Goal: Task Accomplishment & Management: Manage account settings

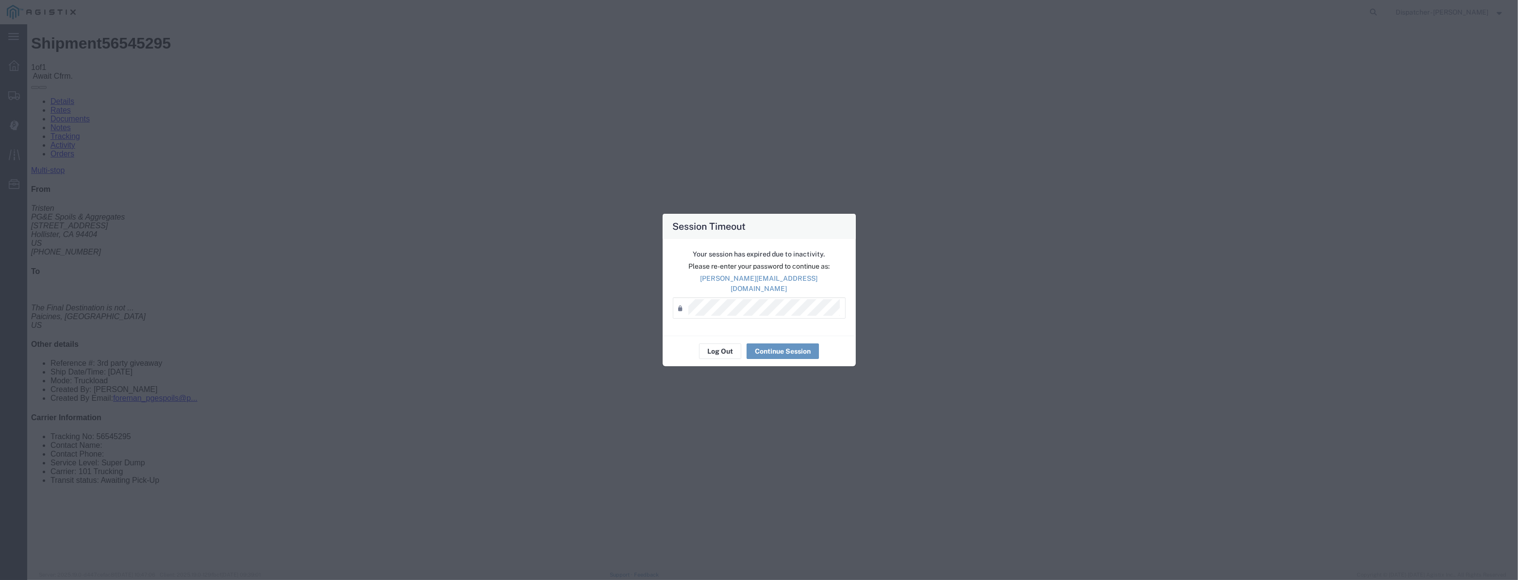
click at [760, 313] on div "Password *" at bounding box center [759, 307] width 173 height 21
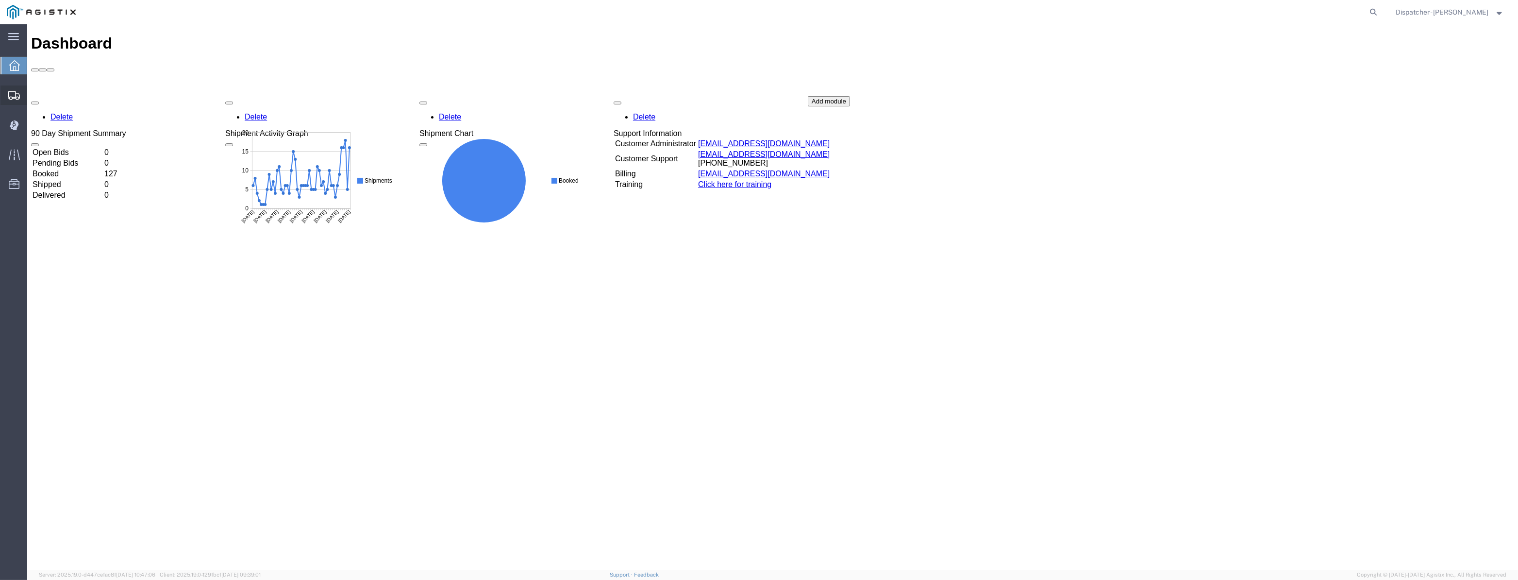
click at [14, 102] on div at bounding box center [13, 94] width 27 height 19
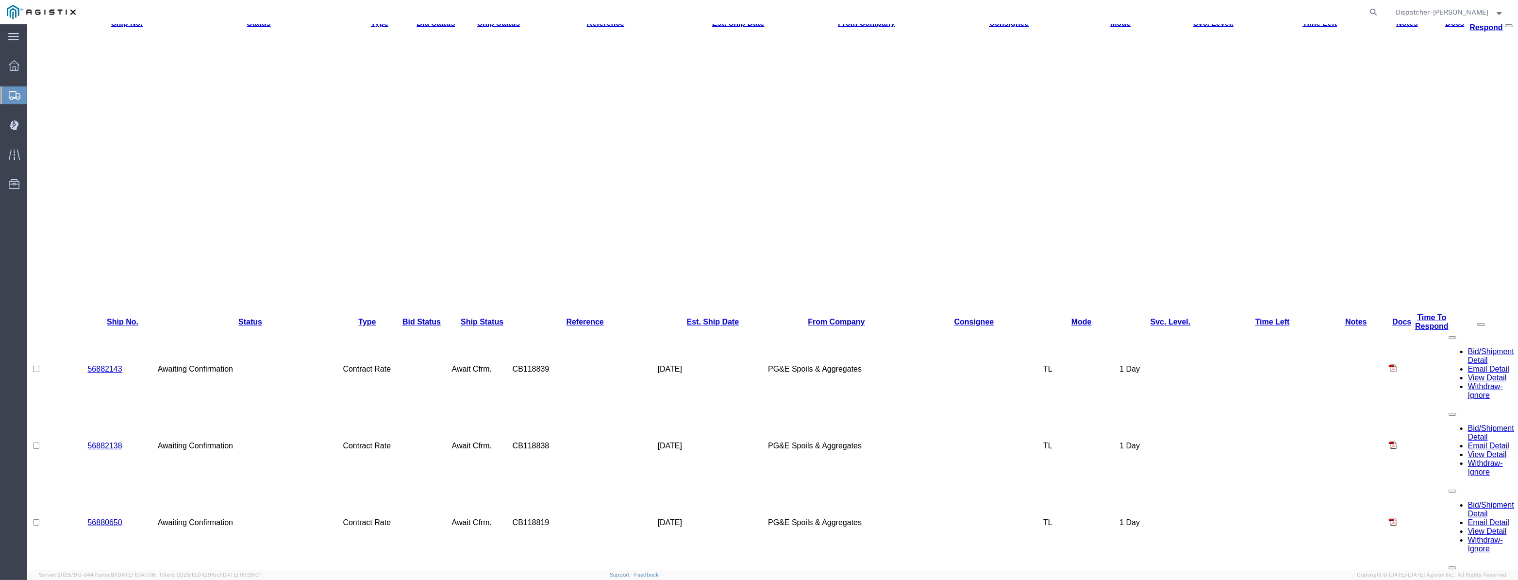
scroll to position [176, 0]
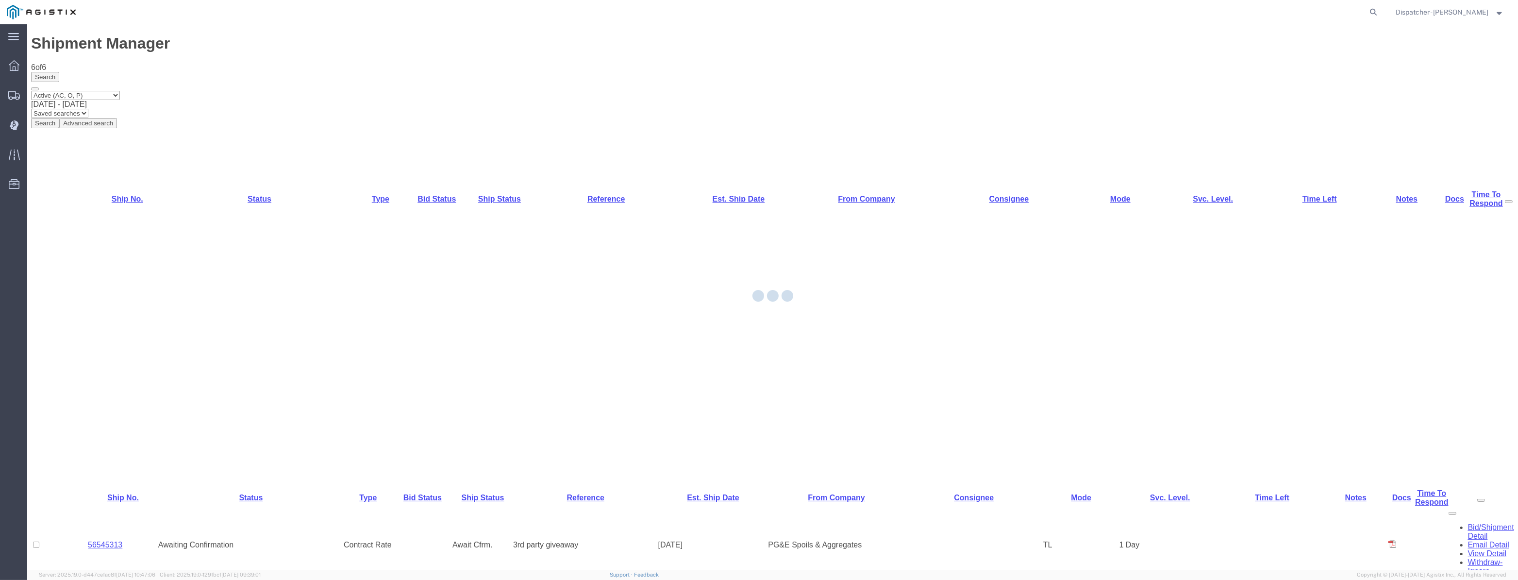
click at [108, 159] on div at bounding box center [772, 296] width 1491 height 545
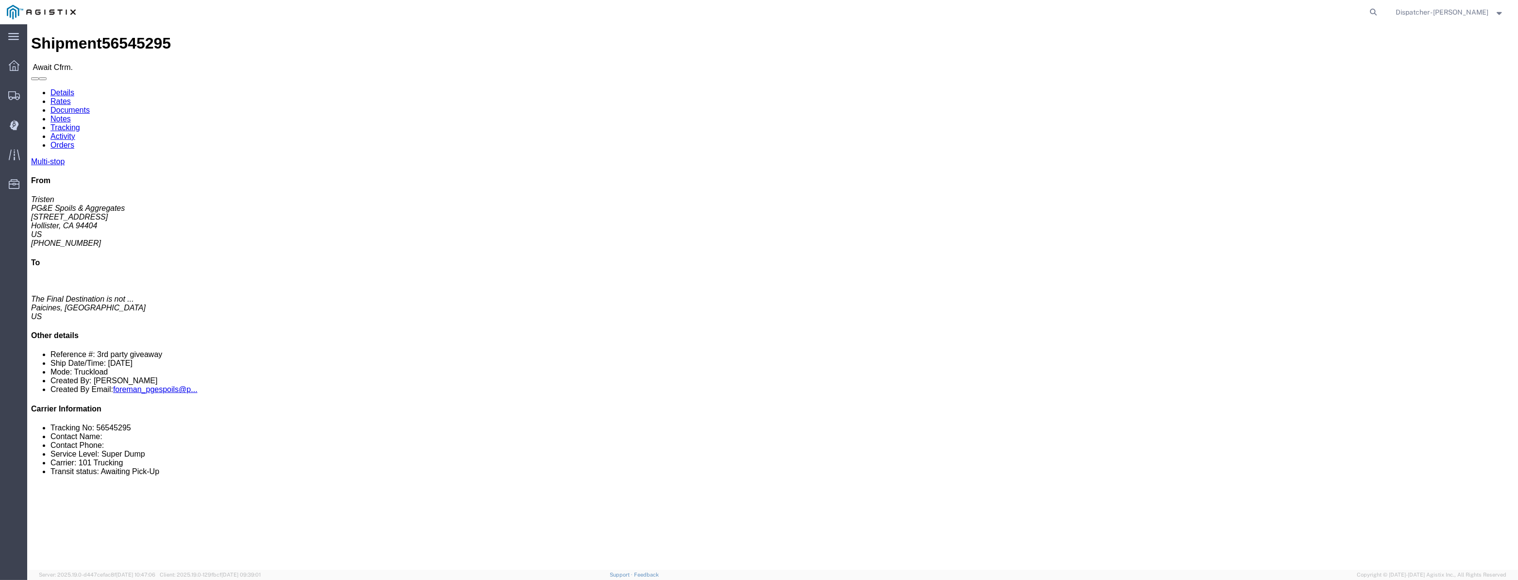
click link "Tracking"
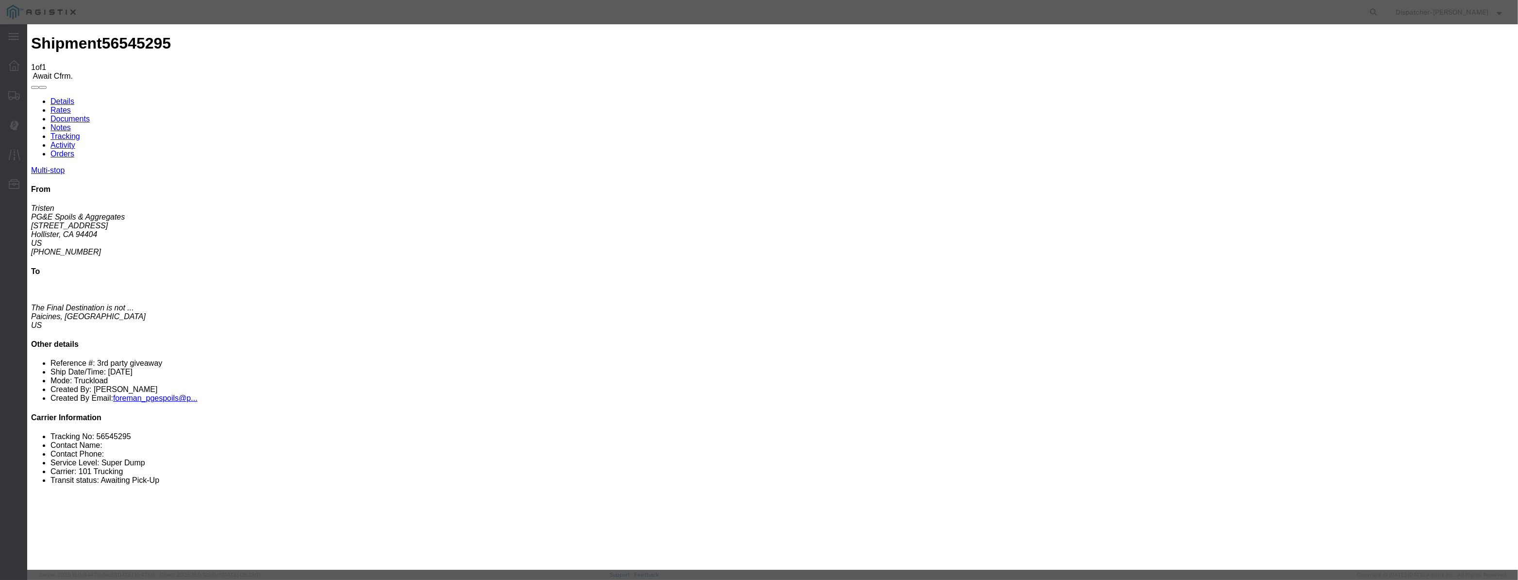
type input "[DATE]"
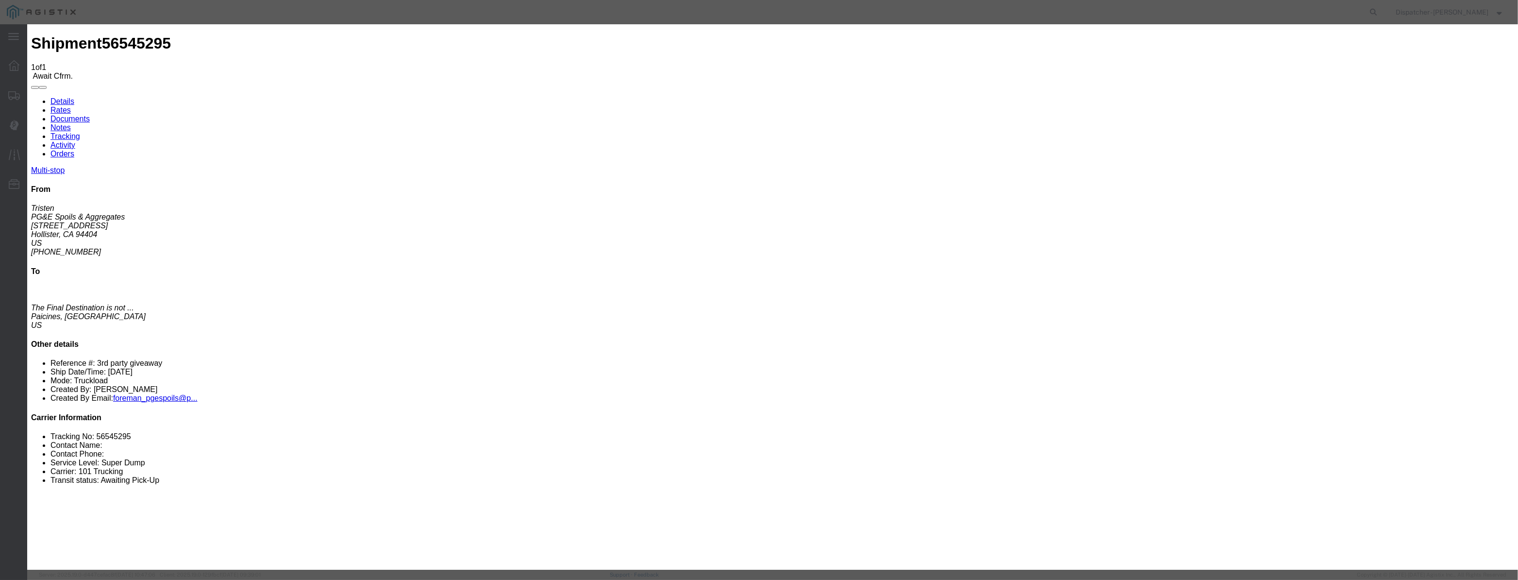
select select "ARVPULOC"
select select "{"pickupDeliveryInfoId": "122380199","pickupOrDelivery": "P","stopNum": "1","lo…"
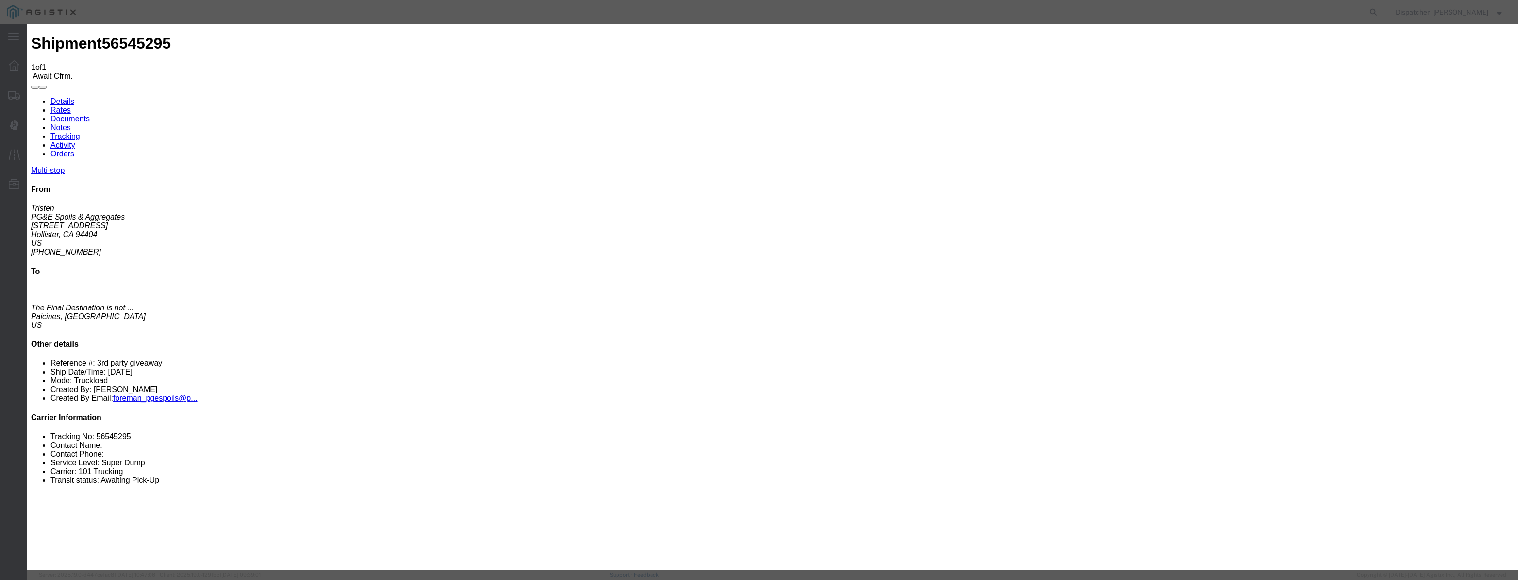
select select "CA"
type input "Hollister"
drag, startPoint x: 756, startPoint y: 126, endPoint x: 474, endPoint y: 142, distance: 282.5
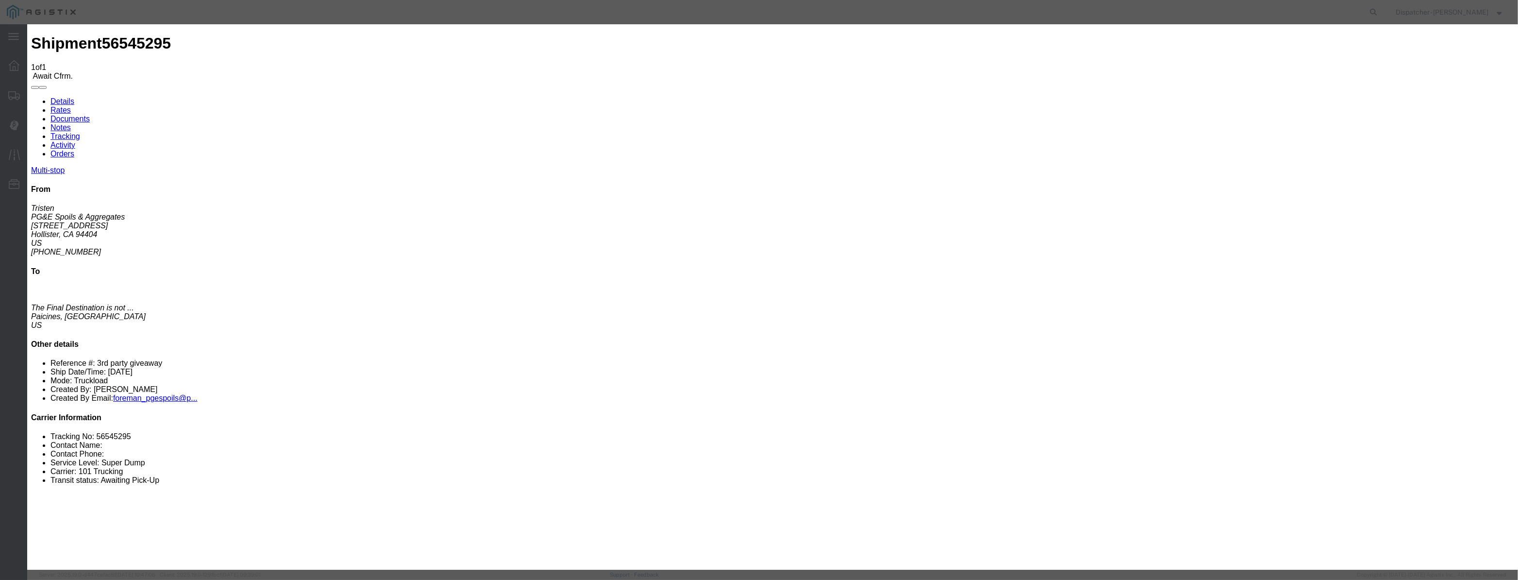
type input "6:15 AM"
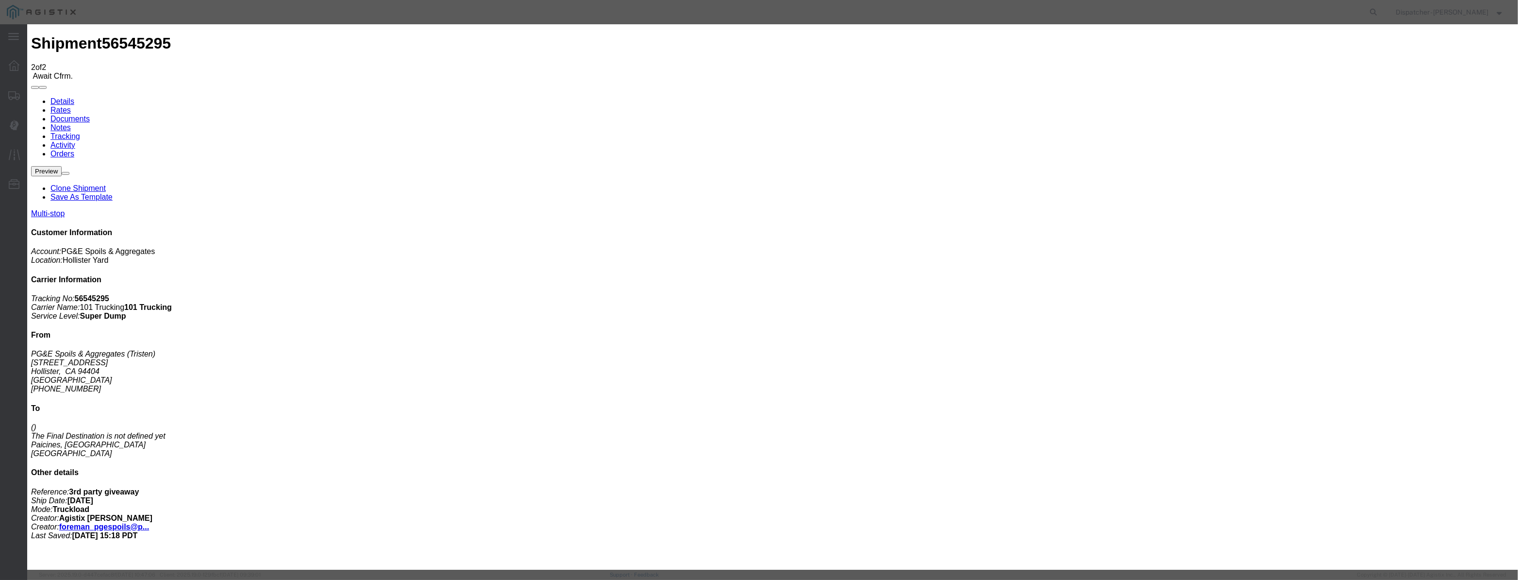
type input "[DATE]"
paste input "[DATE]"
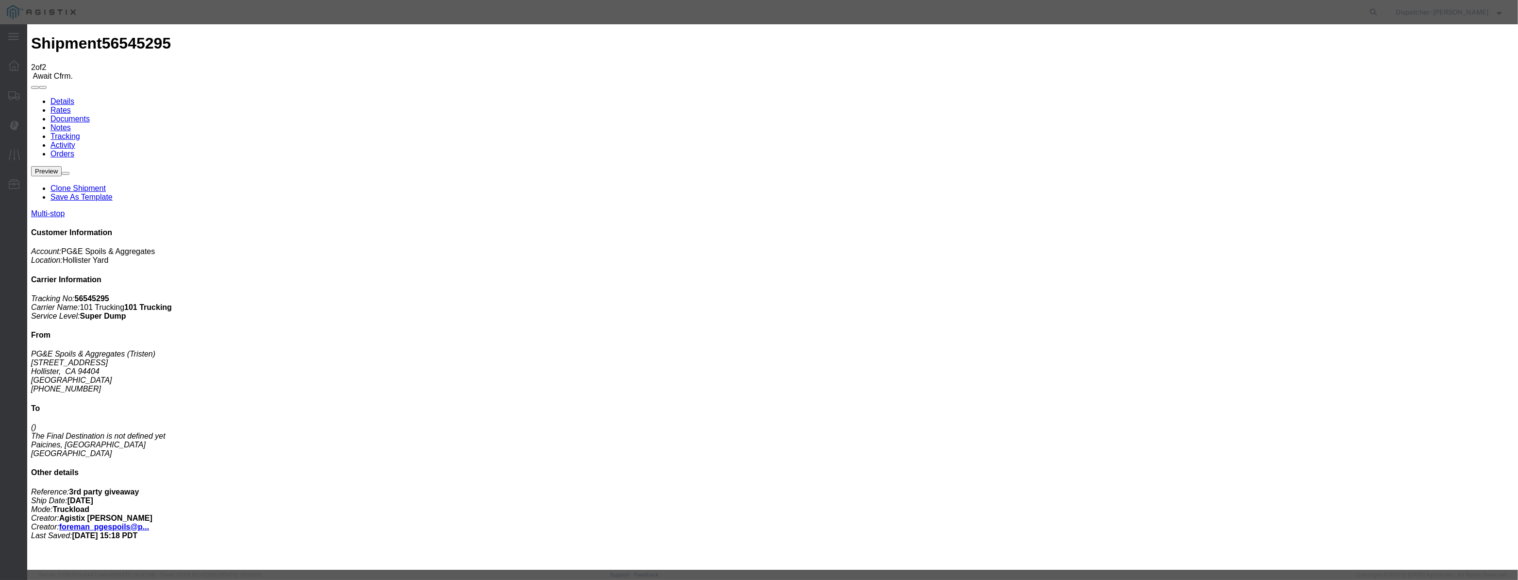
scroll to position [0, 2]
type input "[DATE]"
select select "DPTPULOC"
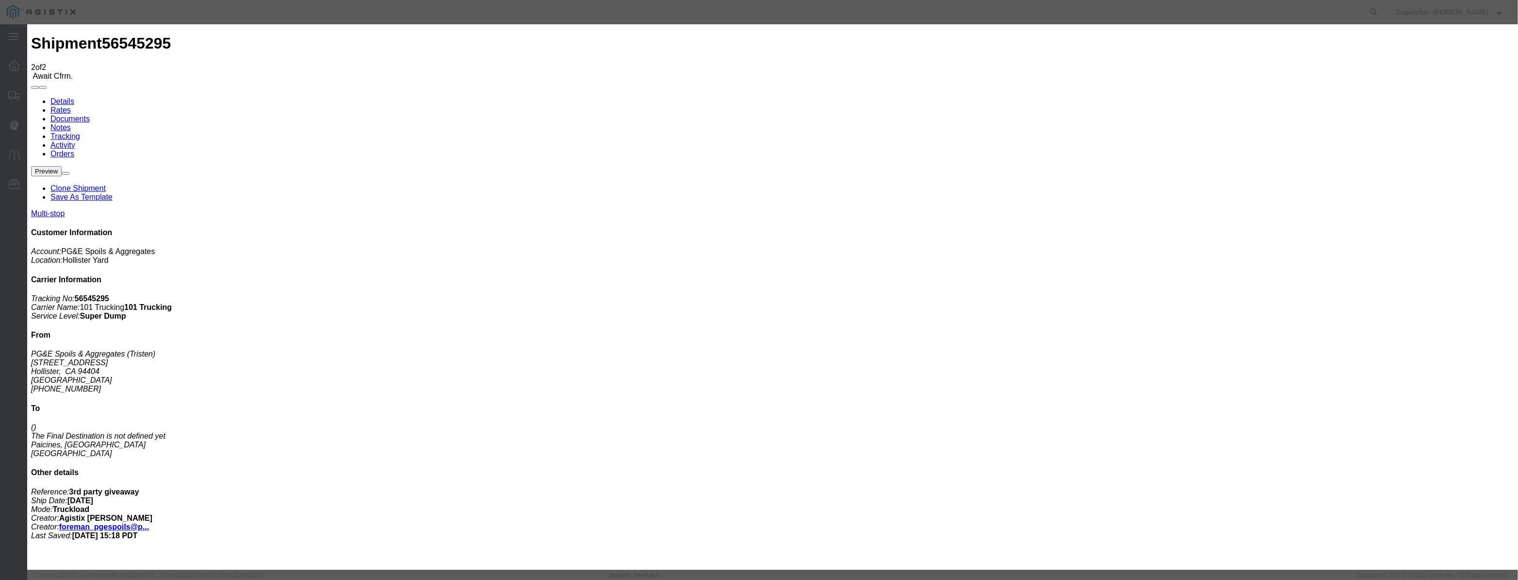
drag, startPoint x: 958, startPoint y: 120, endPoint x: 957, endPoint y: 128, distance: 7.4
select select "{"pickupDeliveryInfoId": "122380199","pickupOrDelivery": "P","stopNum": "1","lo…"
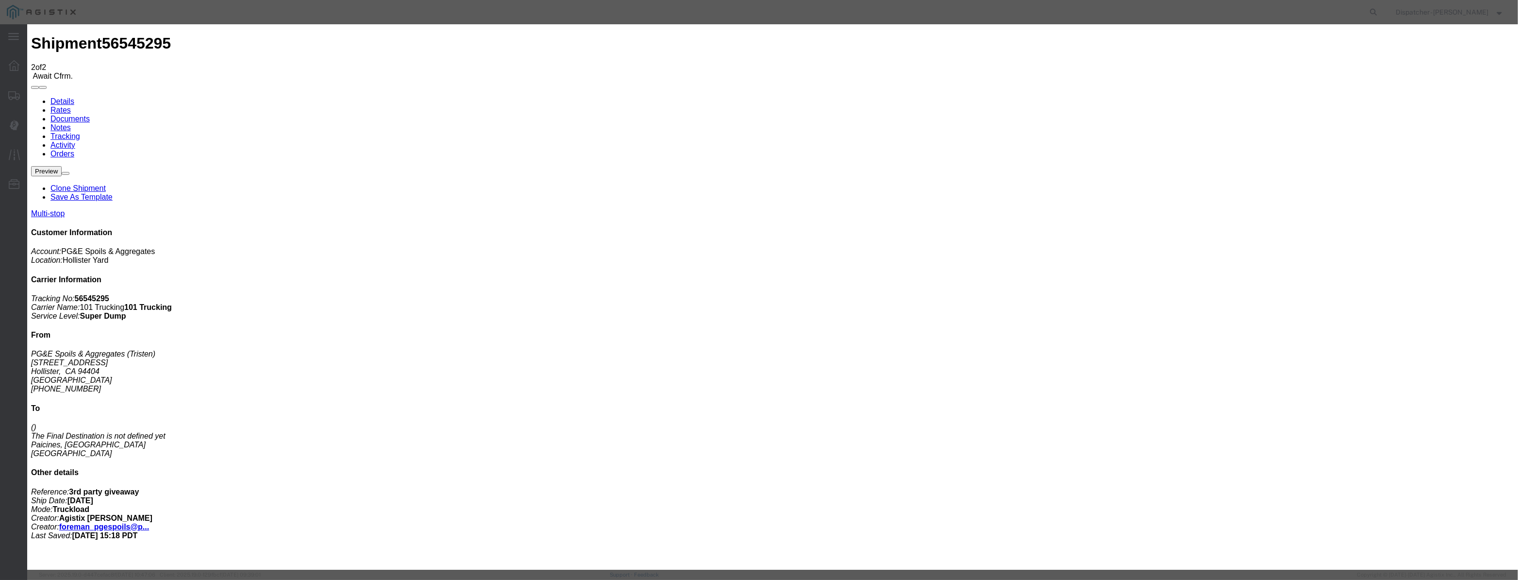
select select "CA"
type input "Hollister"
drag, startPoint x: 742, startPoint y: 125, endPoint x: 465, endPoint y: 128, distance: 276.7
type input "6:20 AM"
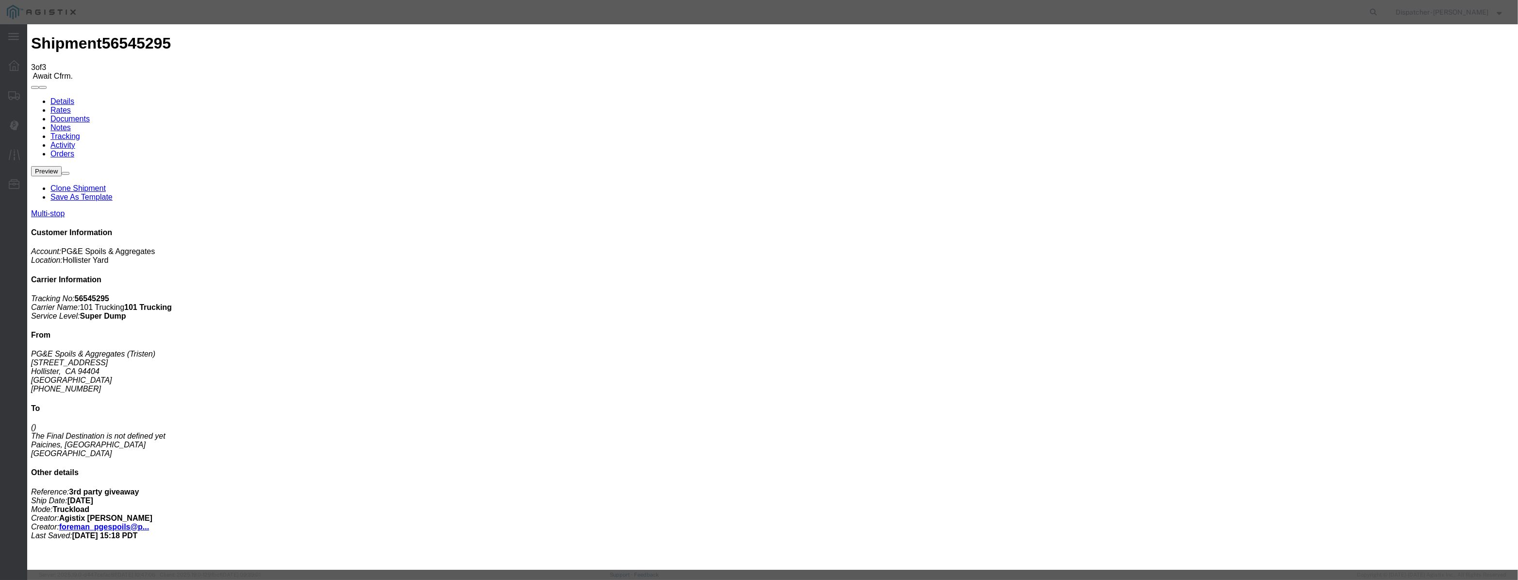
type input "[DATE]"
drag, startPoint x: 634, startPoint y: 112, endPoint x: 626, endPoint y: 122, distance: 13.5
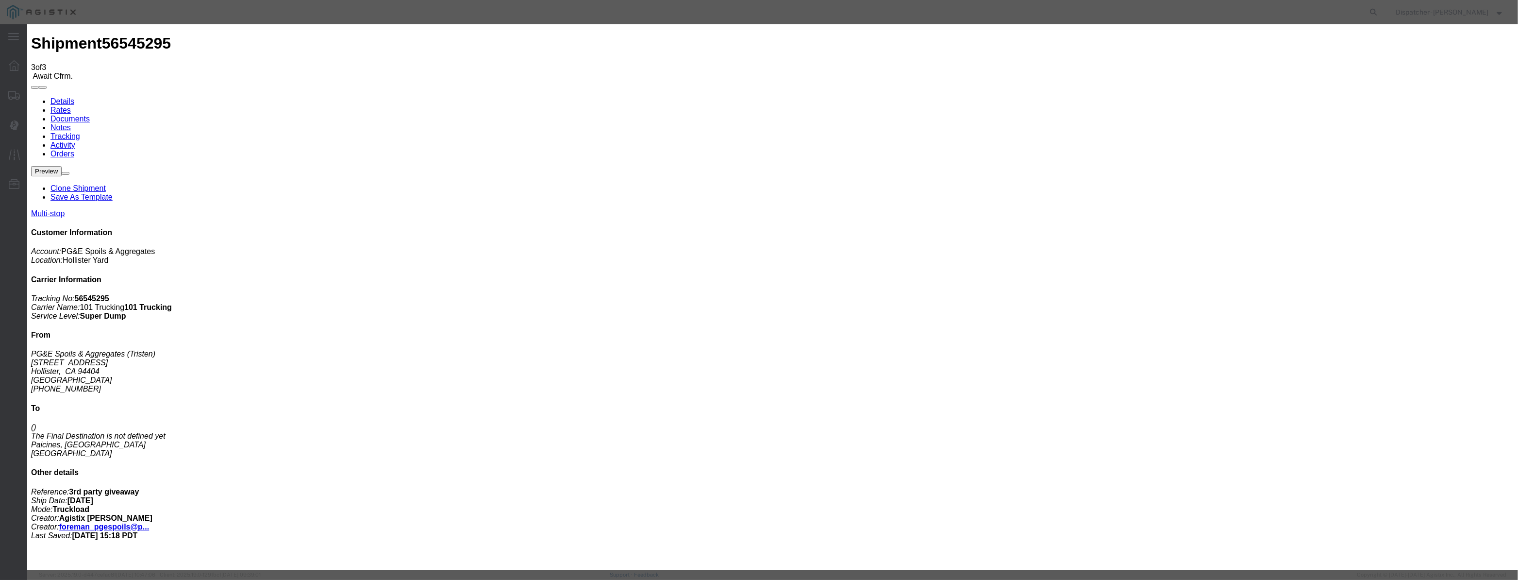
paste input "[DATE]"
type input "[DATE]"
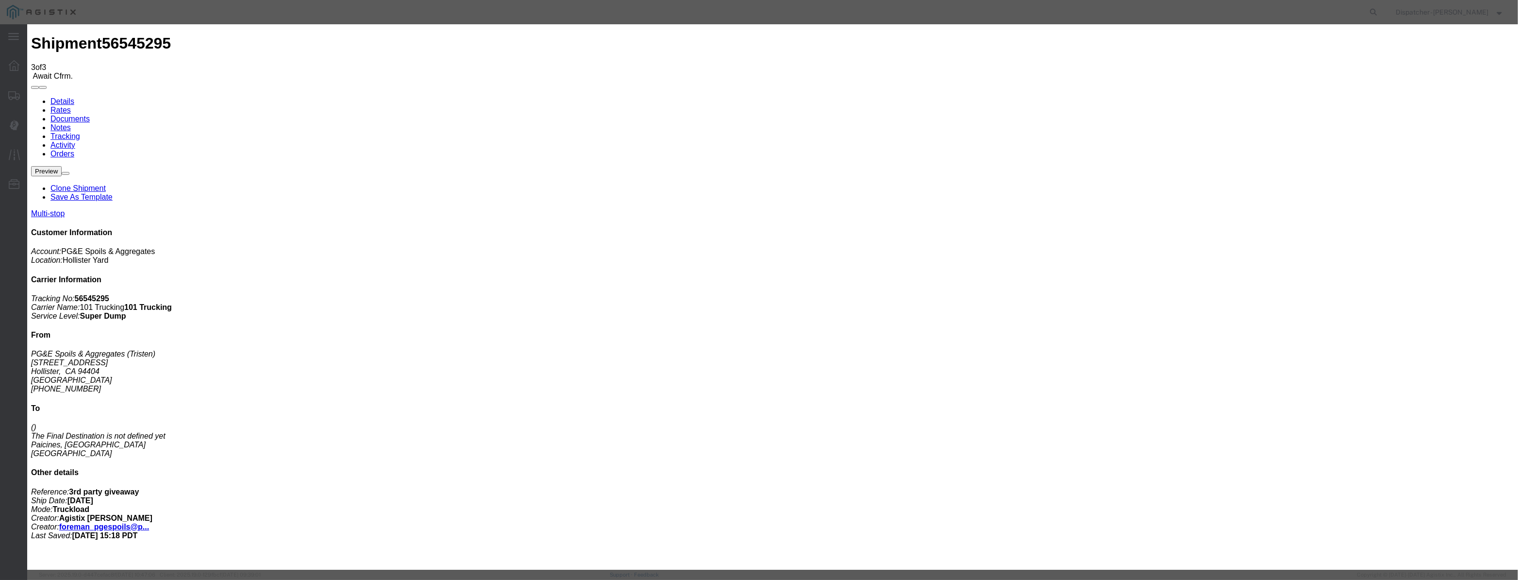
select select "ARVDLVLOC"
select select "{"pickupDeliveryInfoId": "122380200","pickupOrDelivery": "D","stopNum": "2","lo…"
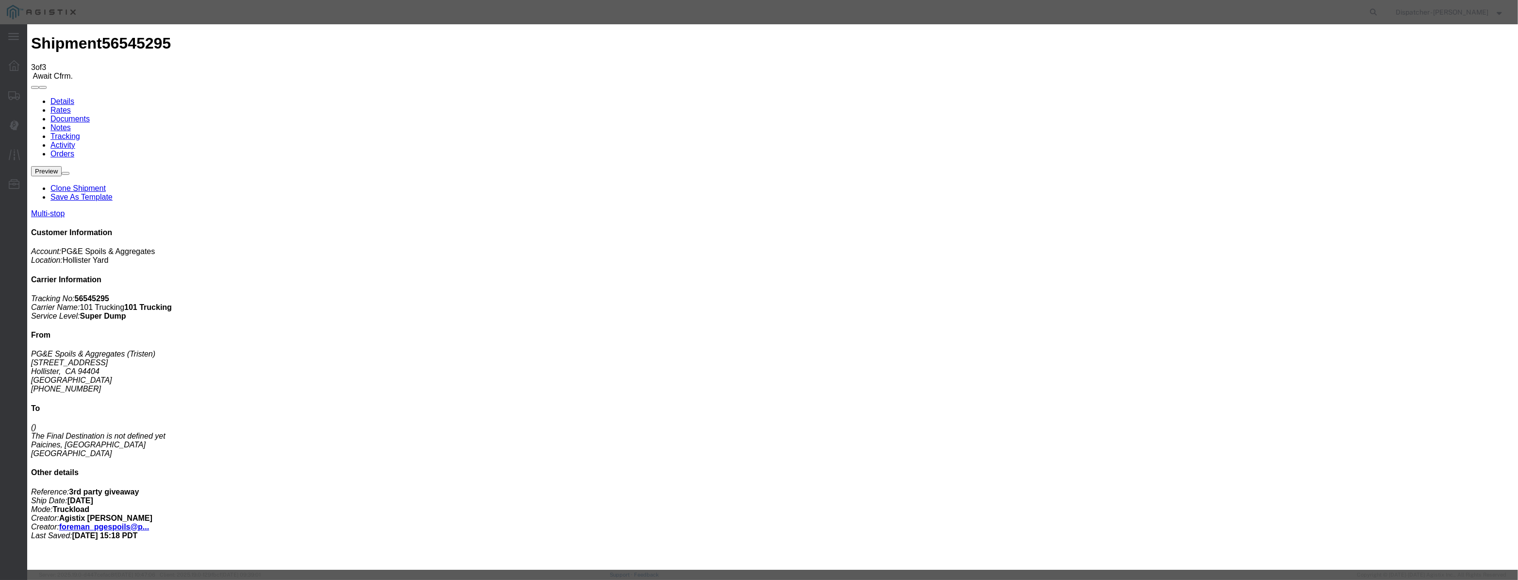
select select "CA"
type input "Paicines"
drag, startPoint x: 755, startPoint y: 128, endPoint x: 516, endPoint y: 110, distance: 240.0
type input "7:15 AM"
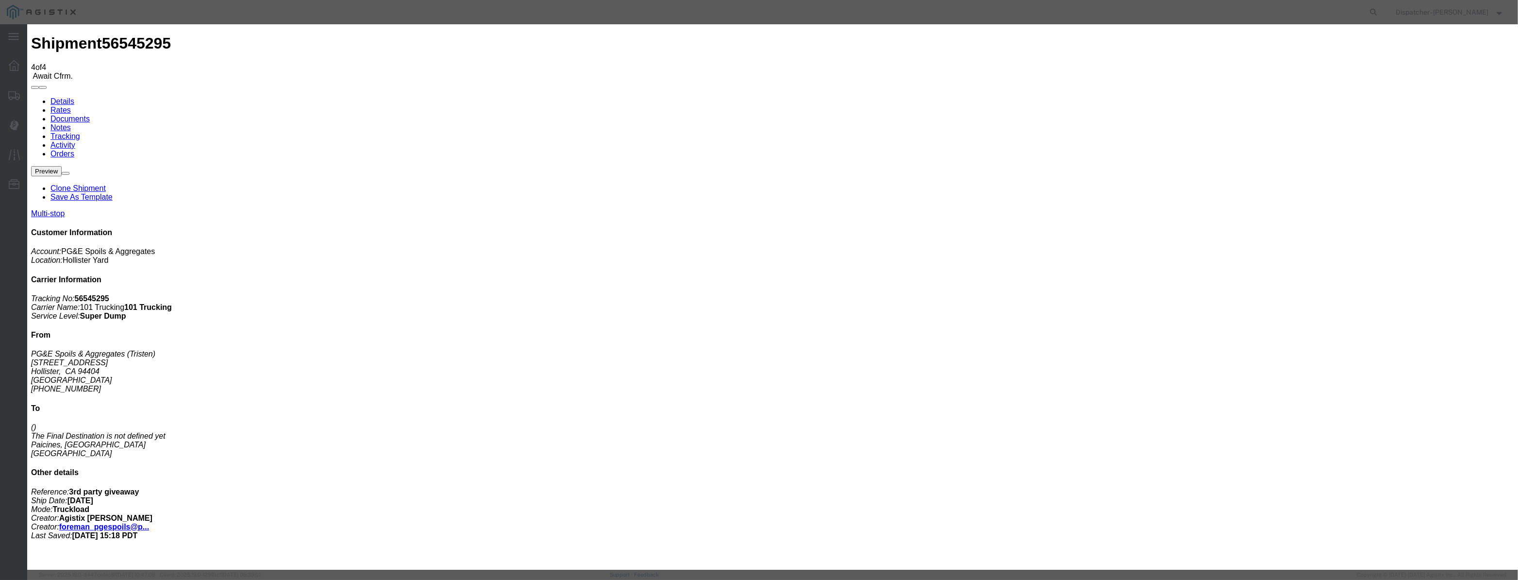
type input "[DATE]"
drag, startPoint x: 625, startPoint y: 108, endPoint x: 623, endPoint y: 118, distance: 10.9
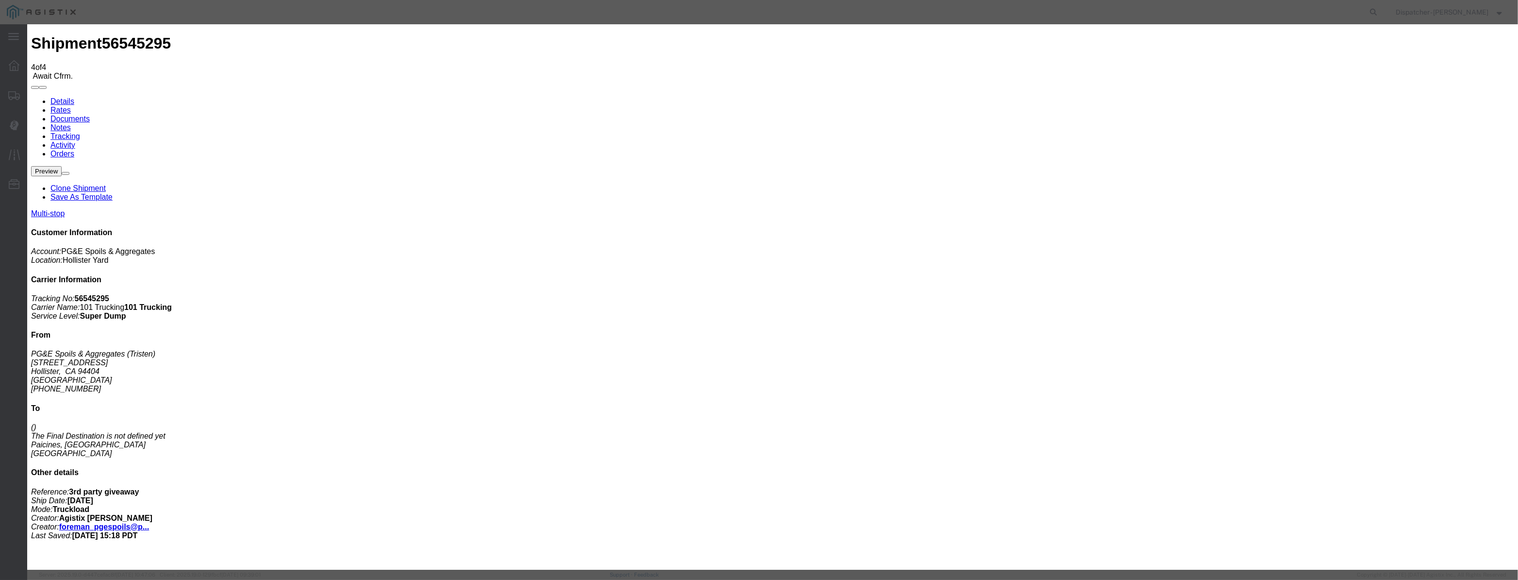
paste input "[DATE]"
type input "[DATE]"
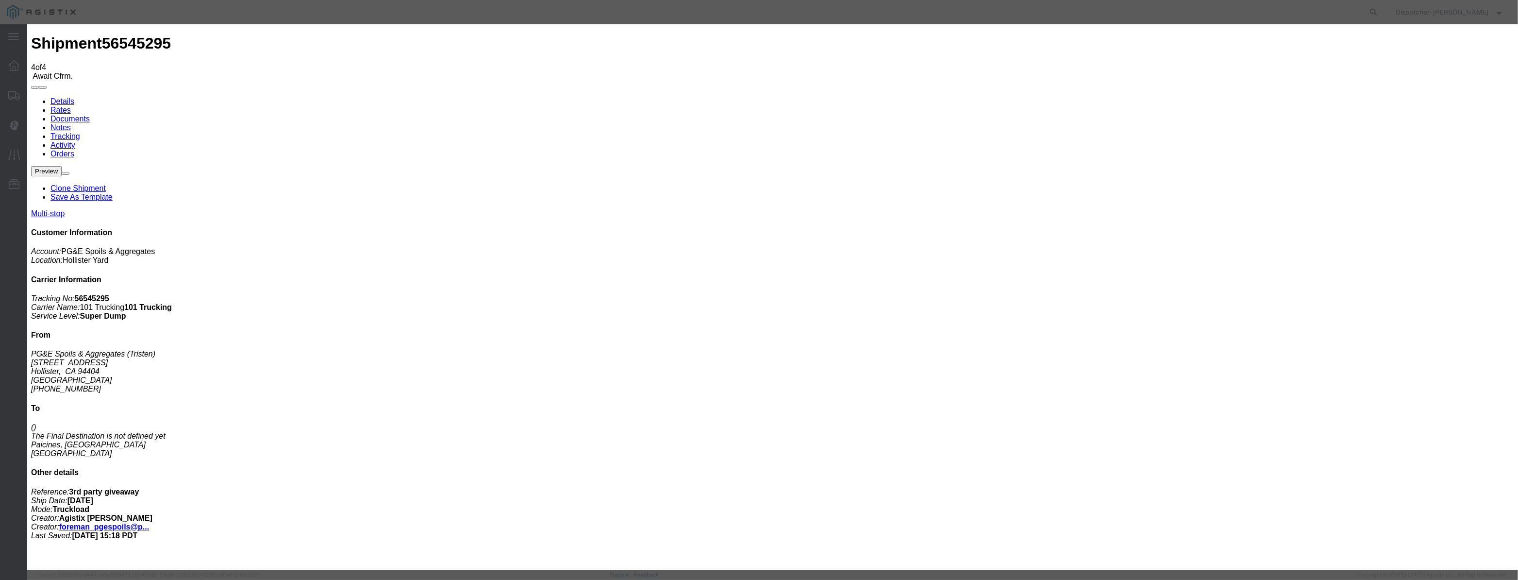
select select "DPTDLVLOC"
select select "{"pickupDeliveryInfoId": "122380200","pickupOrDelivery": "D","stopNum": "2","lo…"
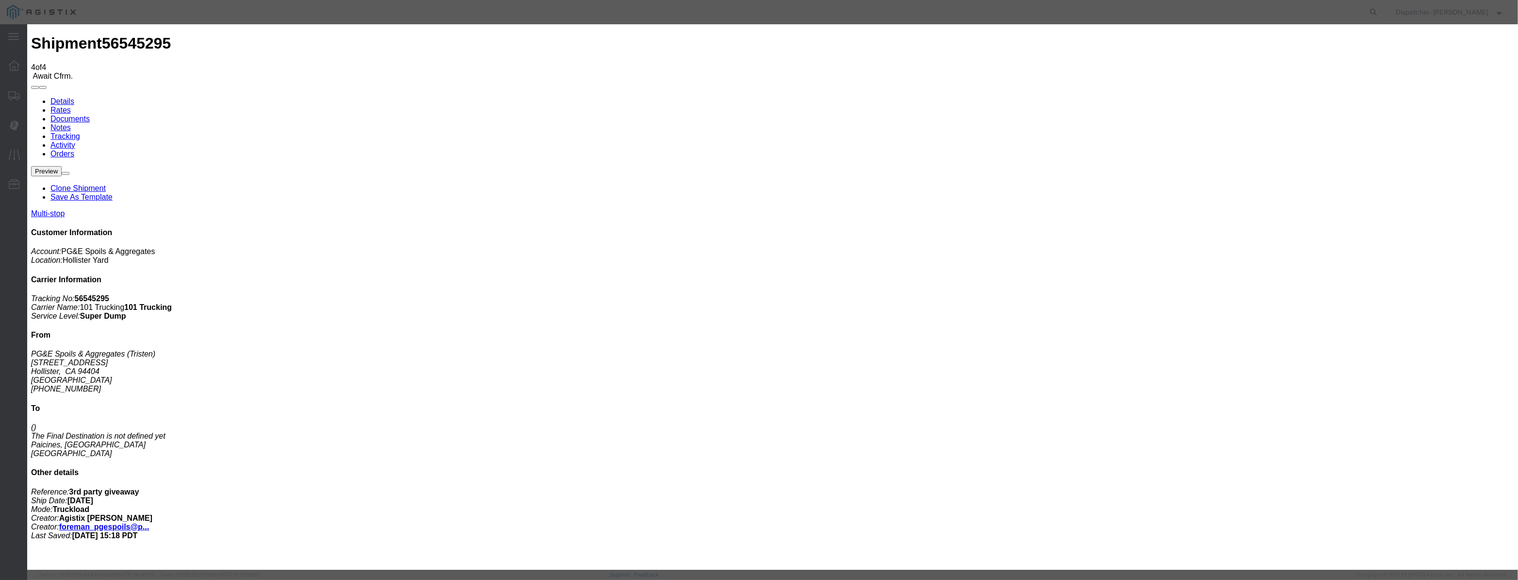
select select "CA"
type input "Paicines"
drag, startPoint x: 753, startPoint y: 125, endPoint x: 487, endPoint y: 133, distance: 265.6
type input "7:35 AM"
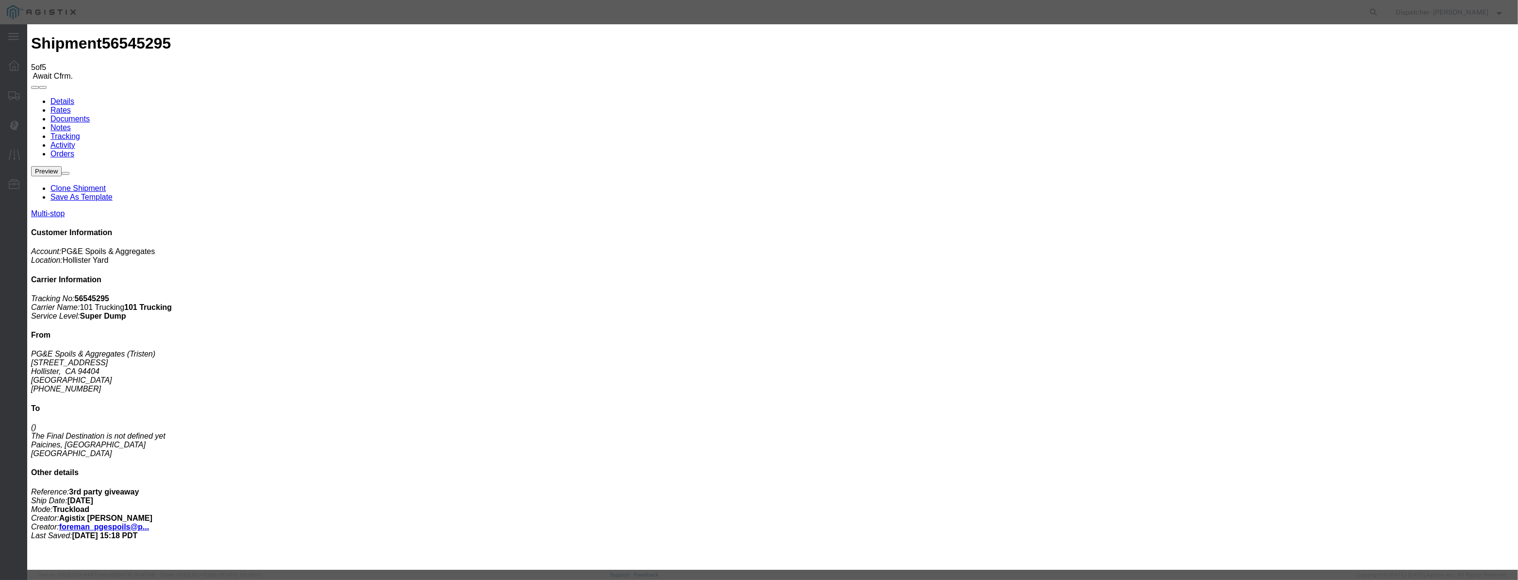
type input "[DATE]"
paste input "[DATE]"
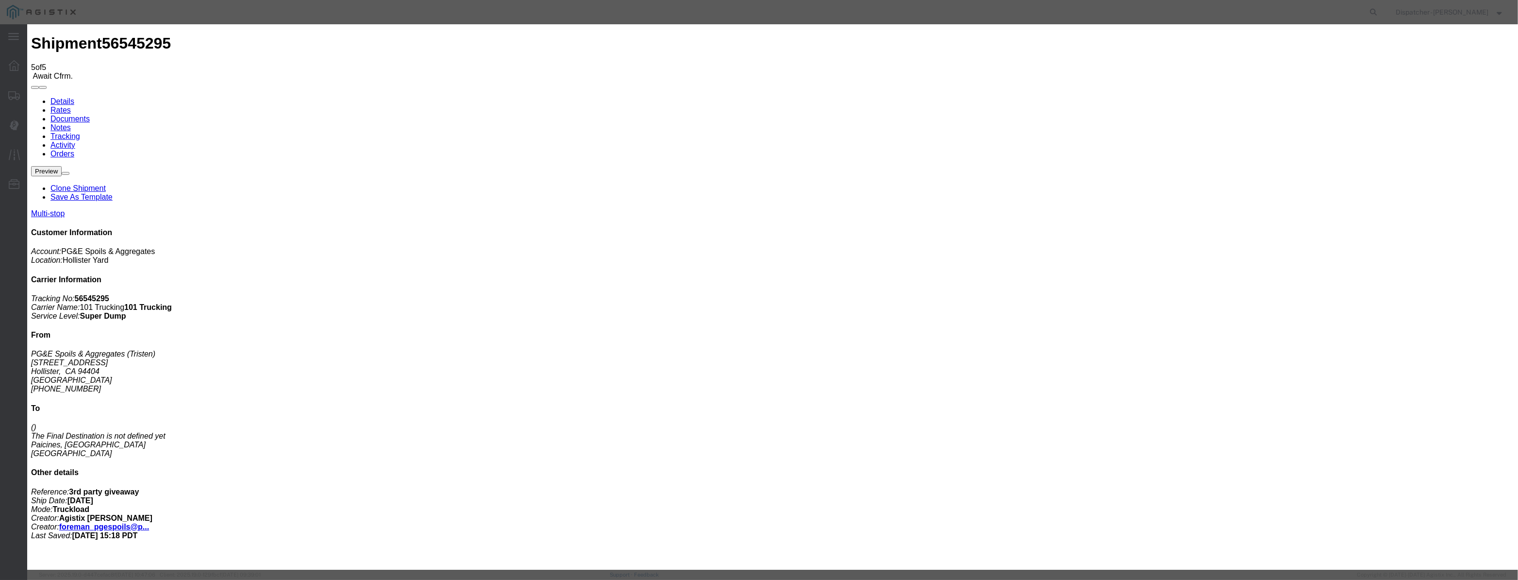
scroll to position [0, 2]
type input "[DATE]"
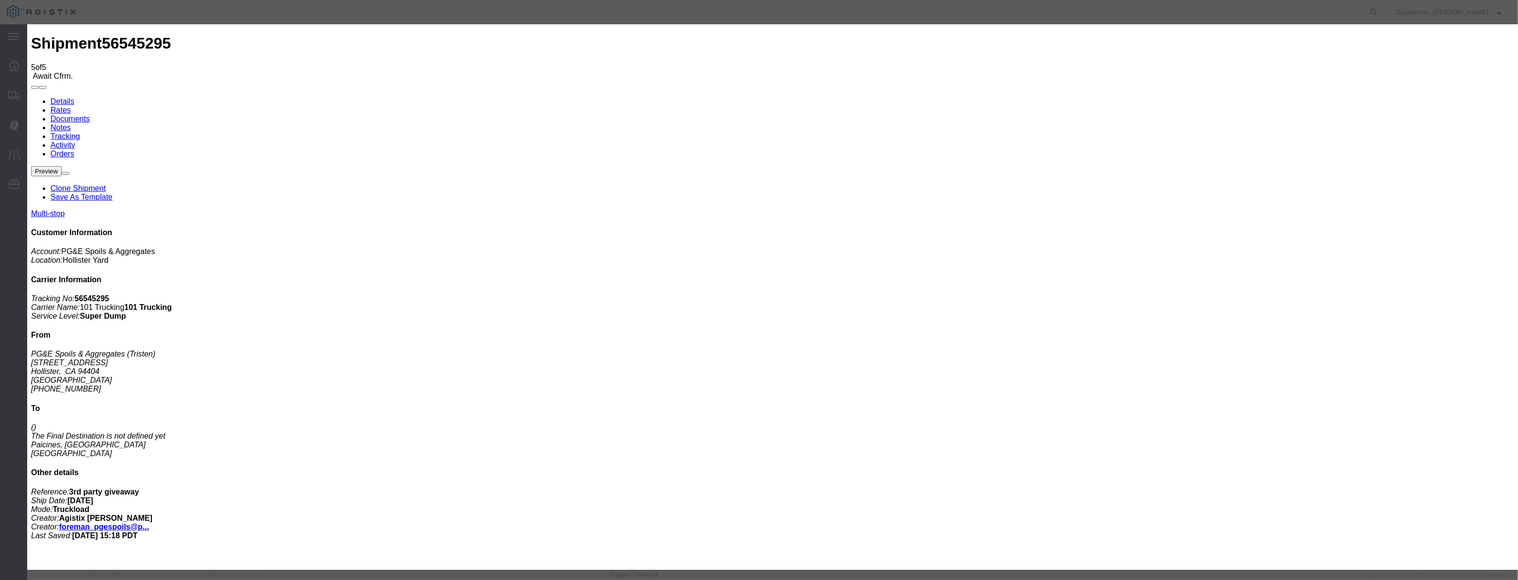
select select "ARVPULOC"
select select "{"pickupDeliveryInfoId": "122380199","pickupOrDelivery": "P","stopNum": "1","lo…"
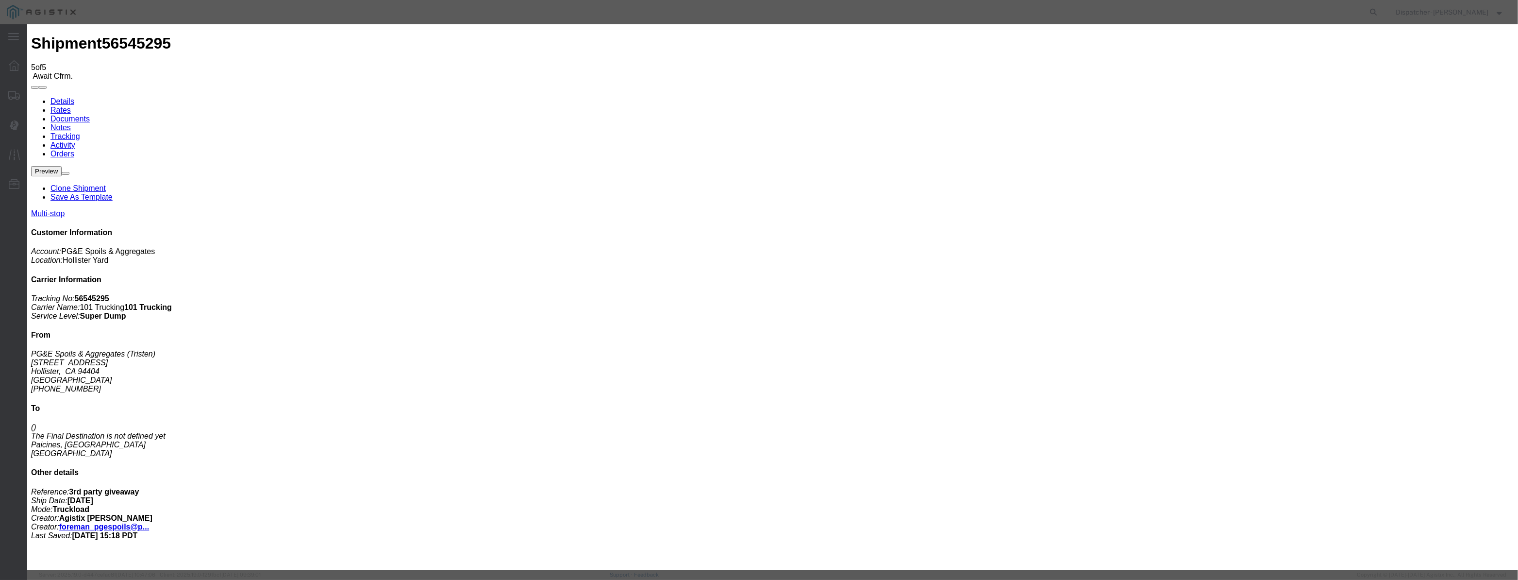
select select "CA"
type input "Hollister"
drag, startPoint x: 745, startPoint y: 126, endPoint x: 592, endPoint y: 135, distance: 152.7
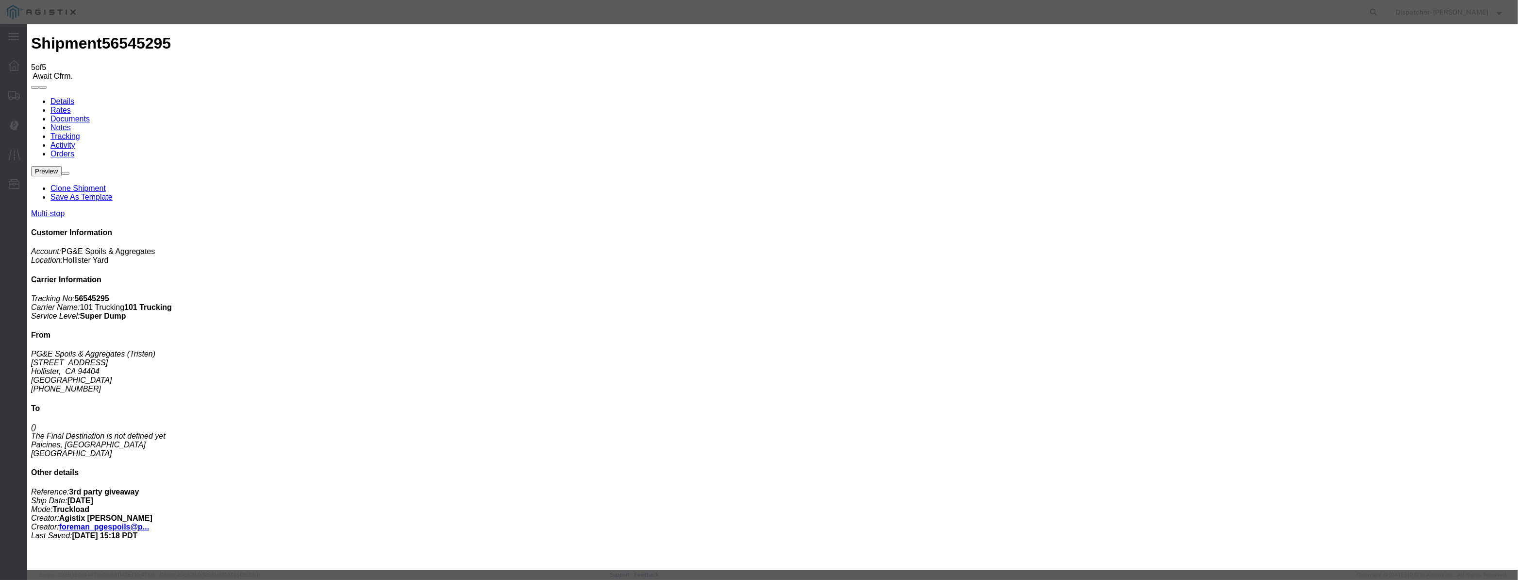
type input "1:15 PM"
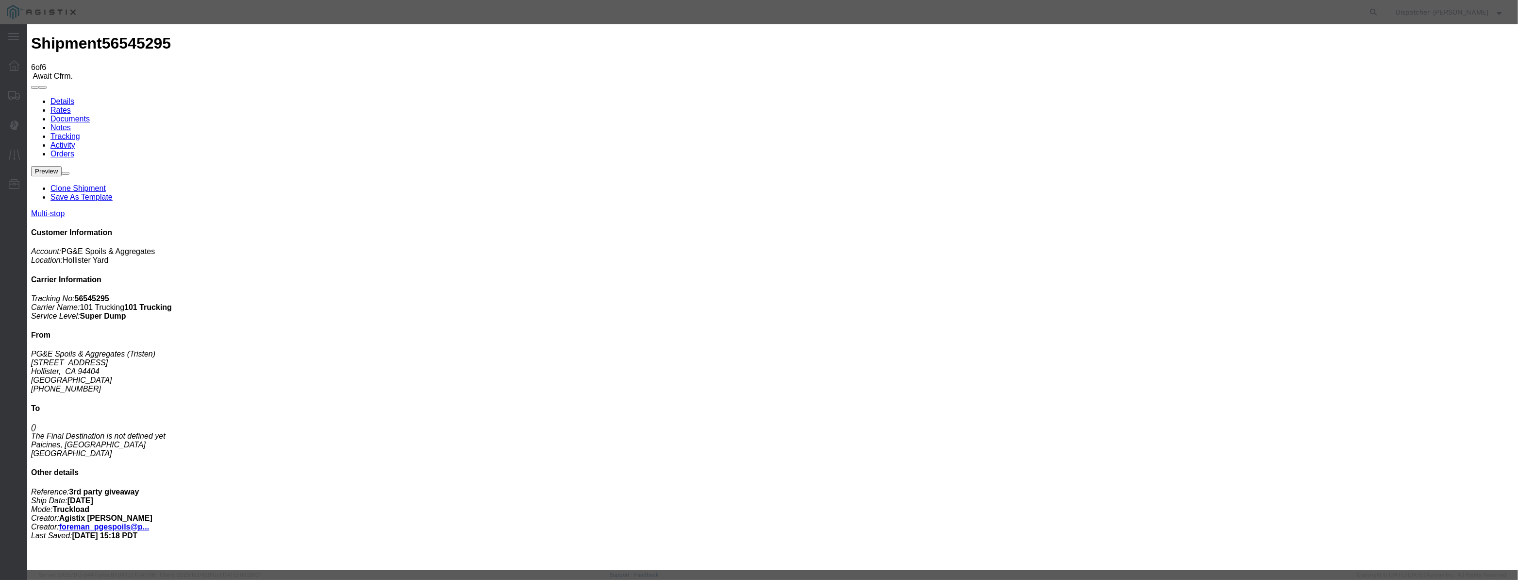
type input "[DATE]"
drag, startPoint x: 621, startPoint y: 121, endPoint x: 629, endPoint y: 130, distance: 11.3
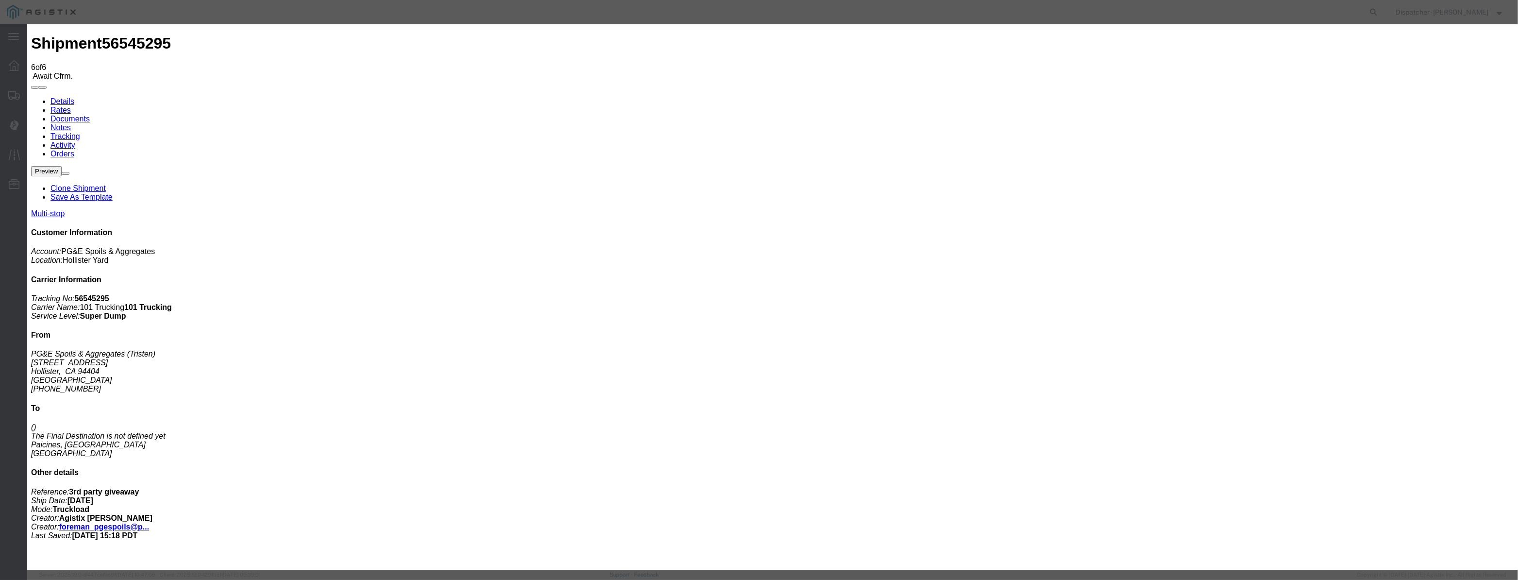
paste input "[DATE]"
type input "[DATE]"
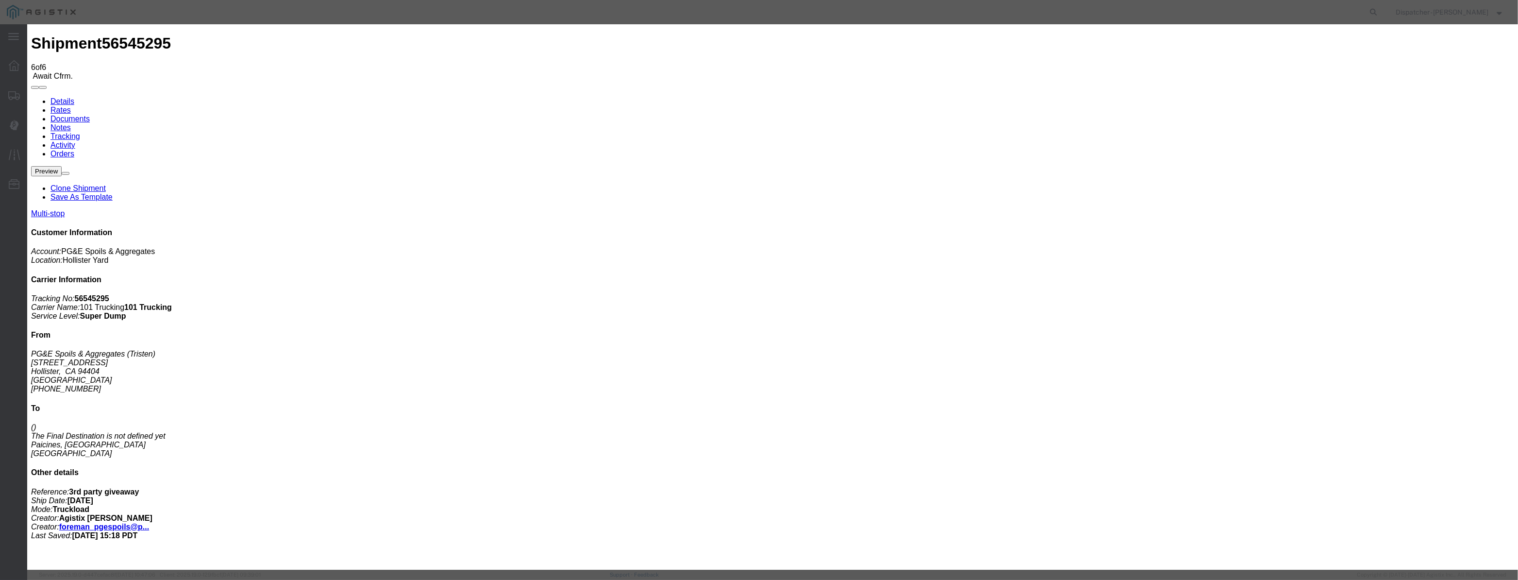
select select "DPTPULOC"
select select "{"pickupDeliveryInfoId": "122380199","pickupOrDelivery": "P","stopNum": "1","lo…"
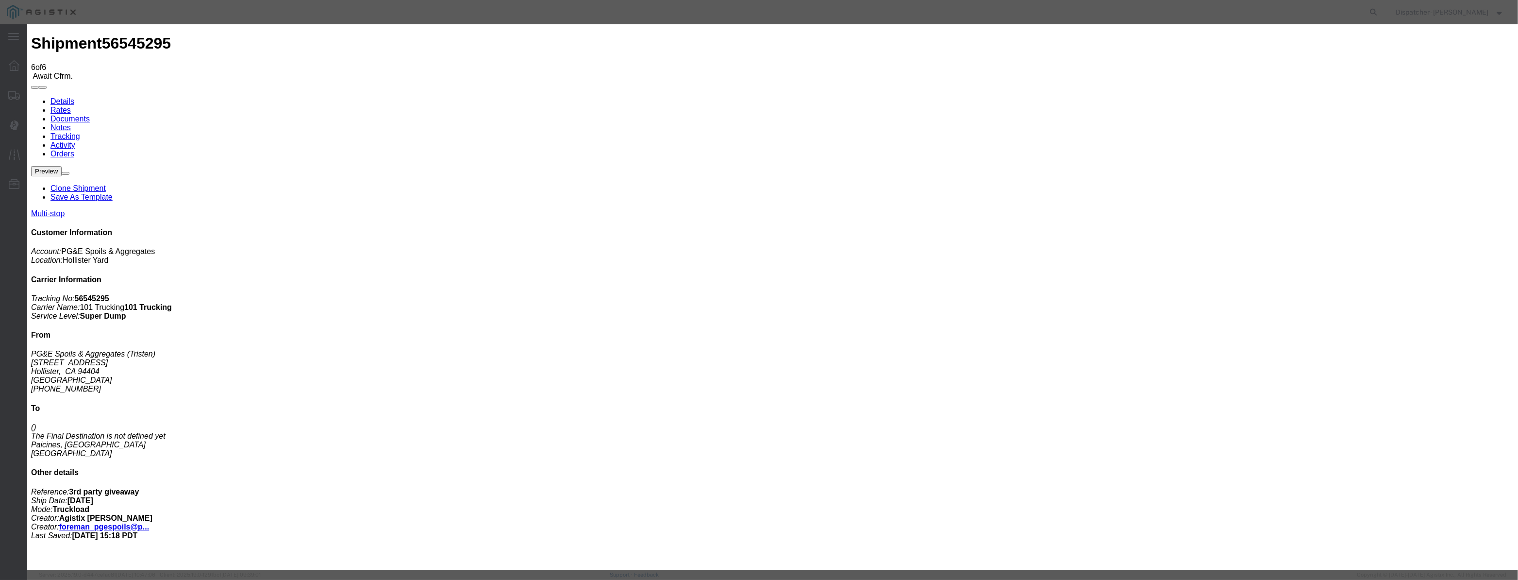
select select "CA"
type input "Hollister"
drag, startPoint x: 725, startPoint y: 121, endPoint x: 598, endPoint y: 106, distance: 128.1
type input "1:25 PM"
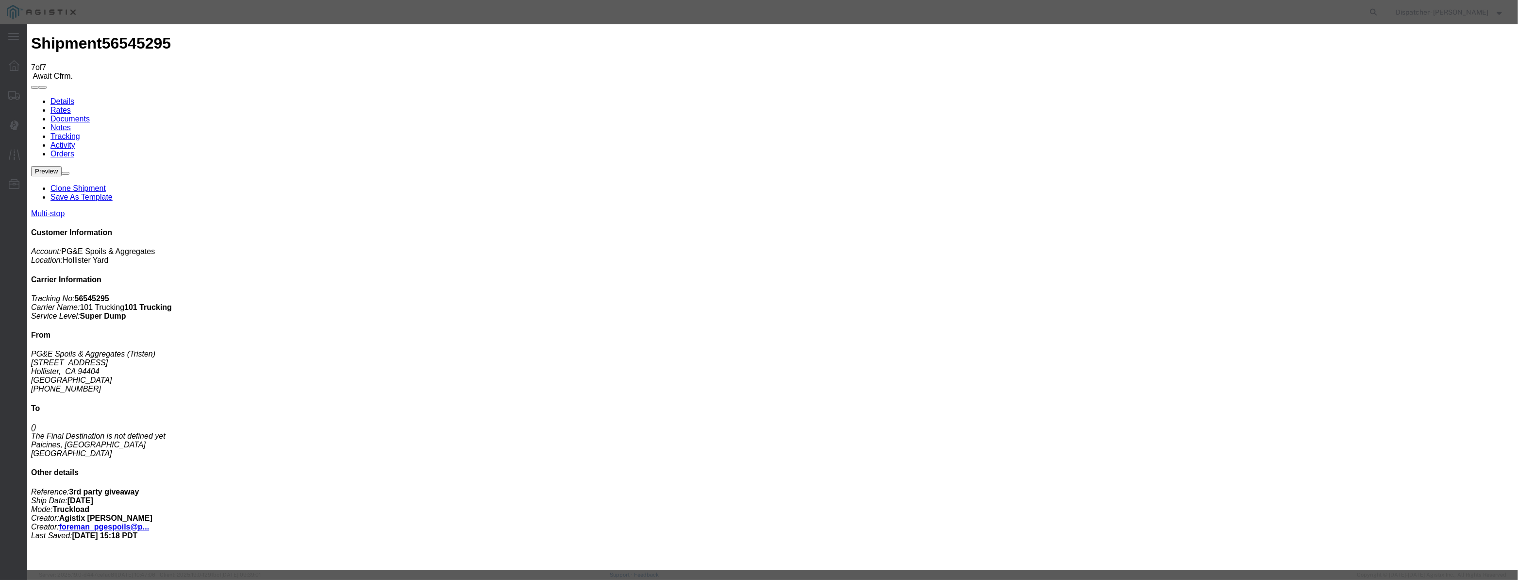
type input "[DATE]"
paste input "[DATE]"
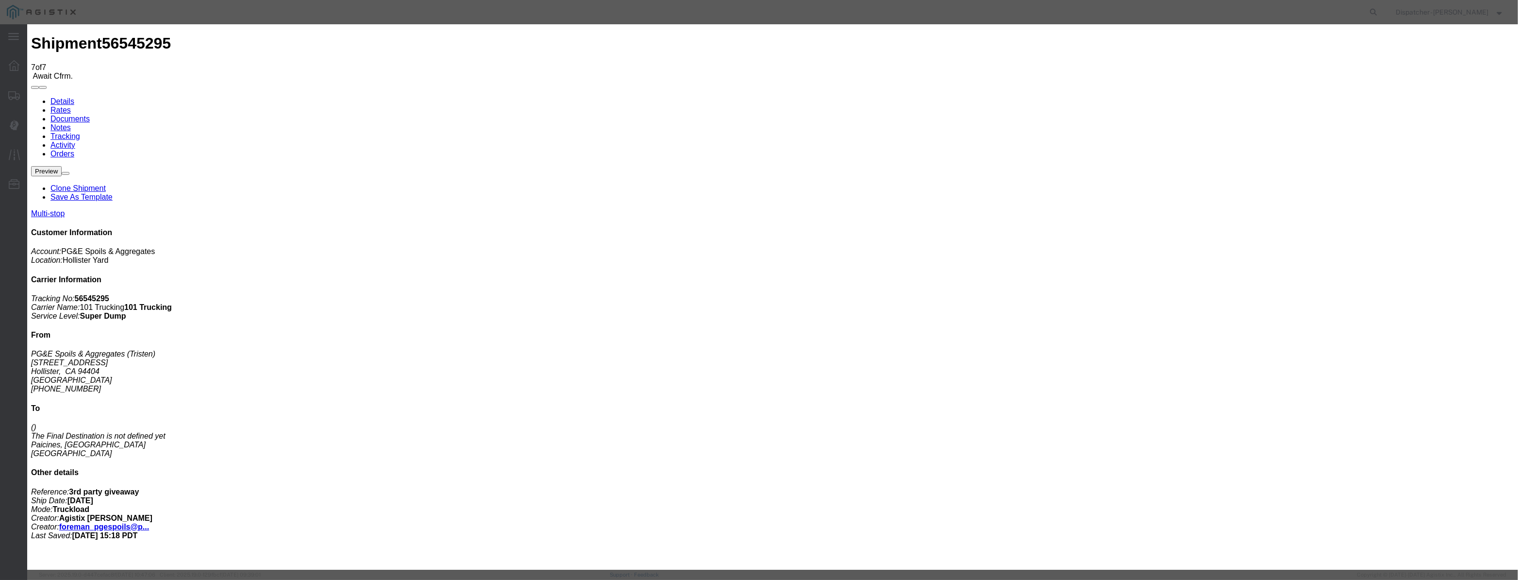
scroll to position [0, 2]
type input "[DATE]"
select select "ARVDLVLOC"
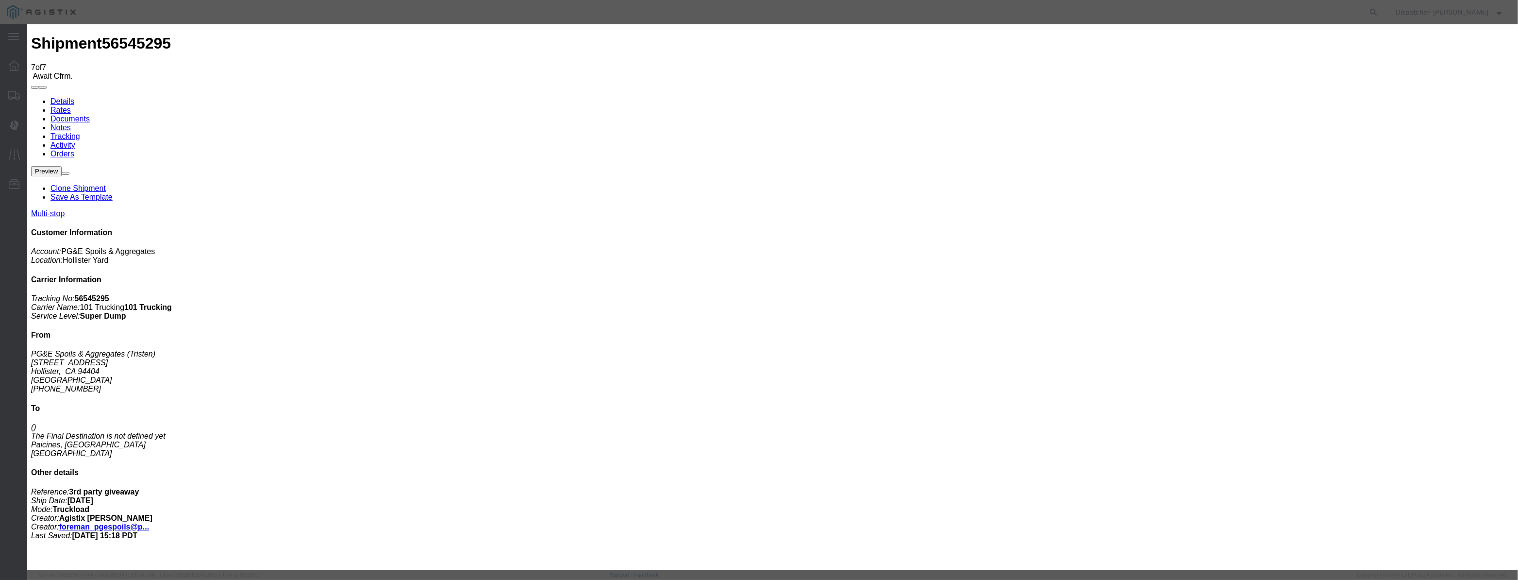
select select "{"pickupDeliveryInfoId": "122380200","pickupOrDelivery": "D","stopNum": "2","lo…"
select select "CA"
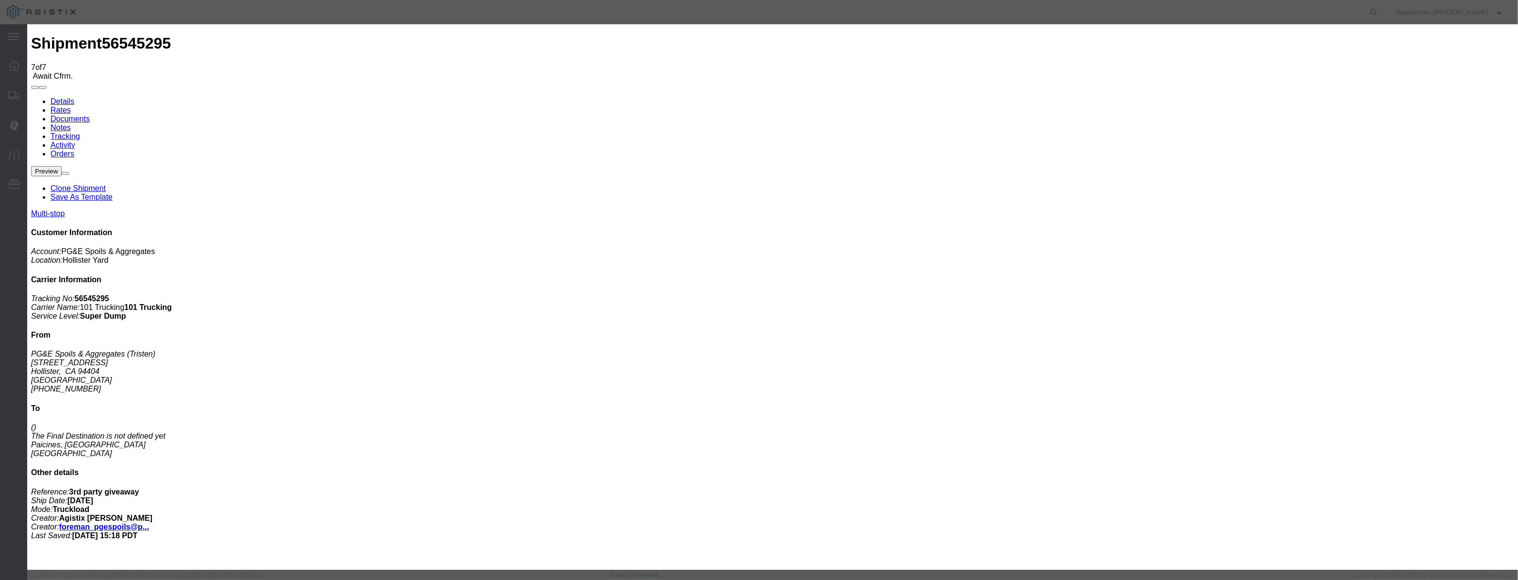
type input "Paicines"
drag, startPoint x: 742, startPoint y: 127, endPoint x: 531, endPoint y: 152, distance: 213.1
type input "2:25 PM"
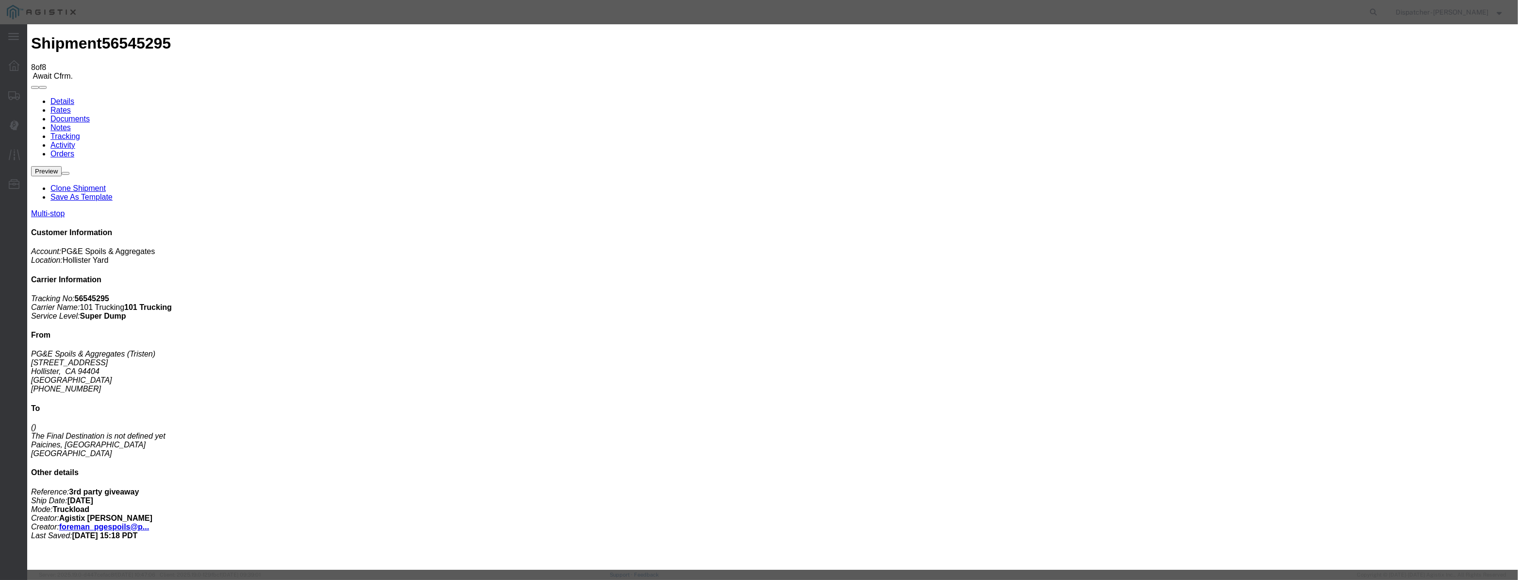
type input "[DATE]"
paste input "[DATE]"
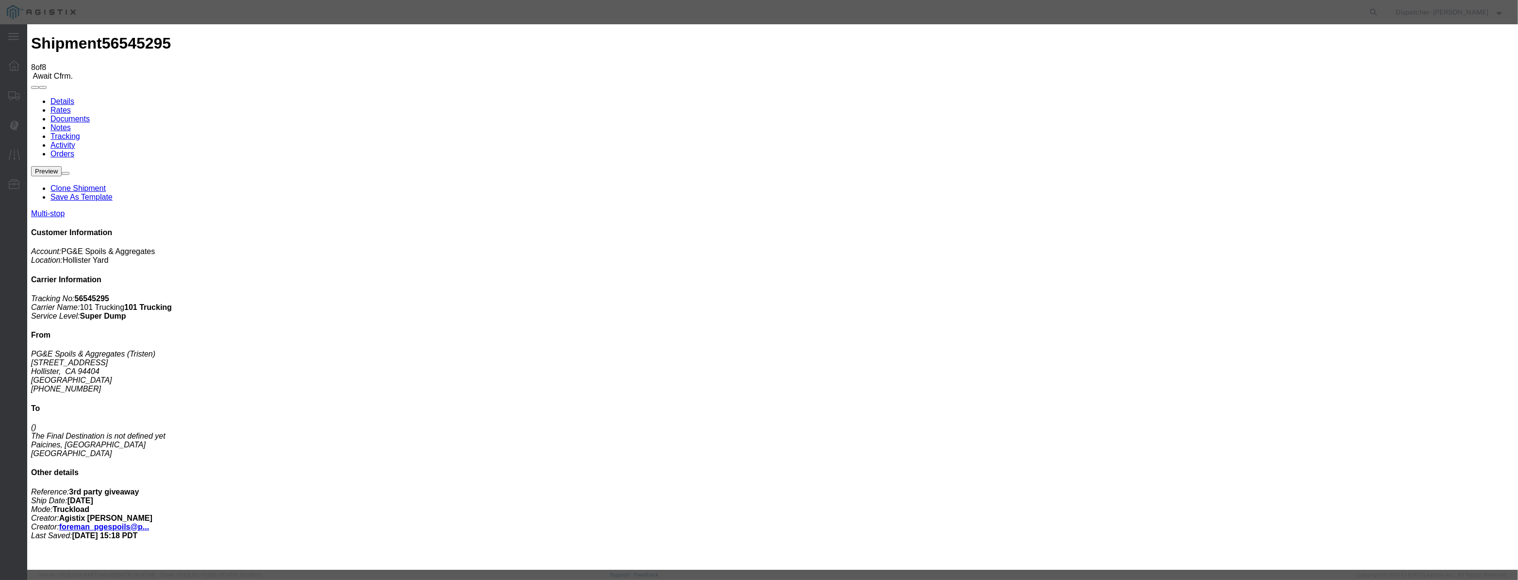
scroll to position [0, 2]
type input "[DATE]"
select select "DPTDLVLOC"
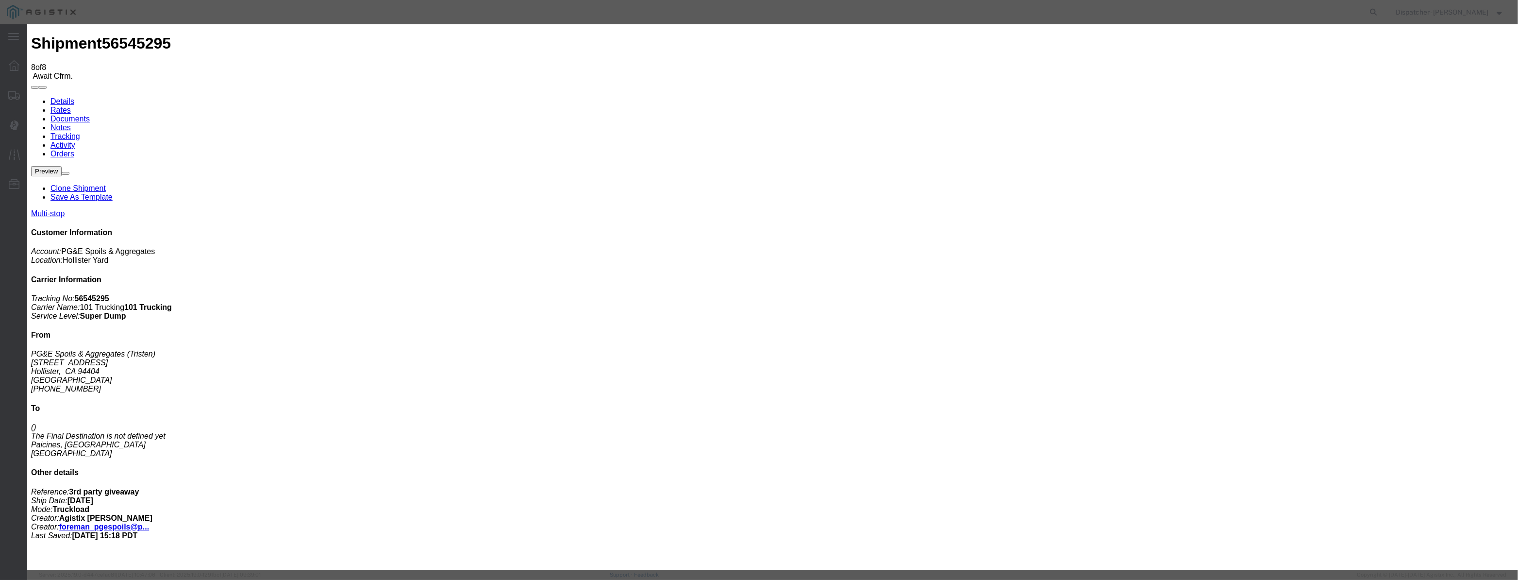
select select "{"pickupDeliveryInfoId": "122380200","pickupOrDelivery": "D","stopNum": "2","lo…"
select select "CA"
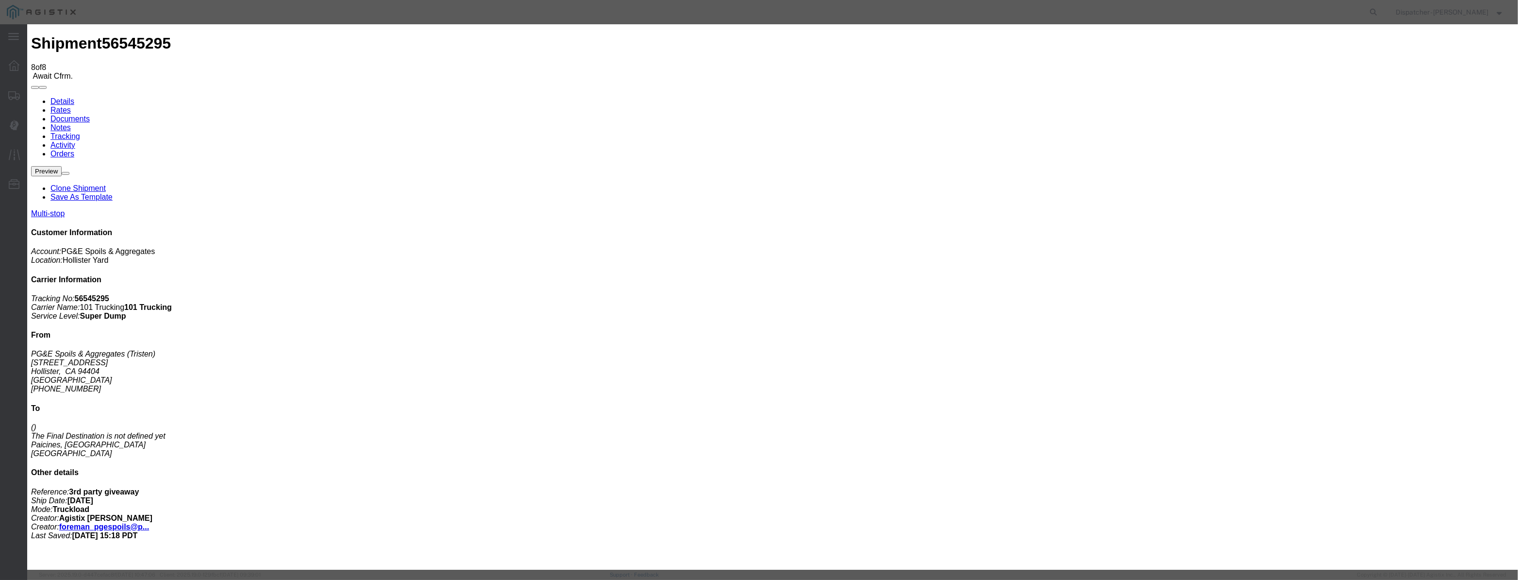
type input "Paicines"
drag, startPoint x: 756, startPoint y: 122, endPoint x: 400, endPoint y: 140, distance: 357.3
type input "2:50 PM"
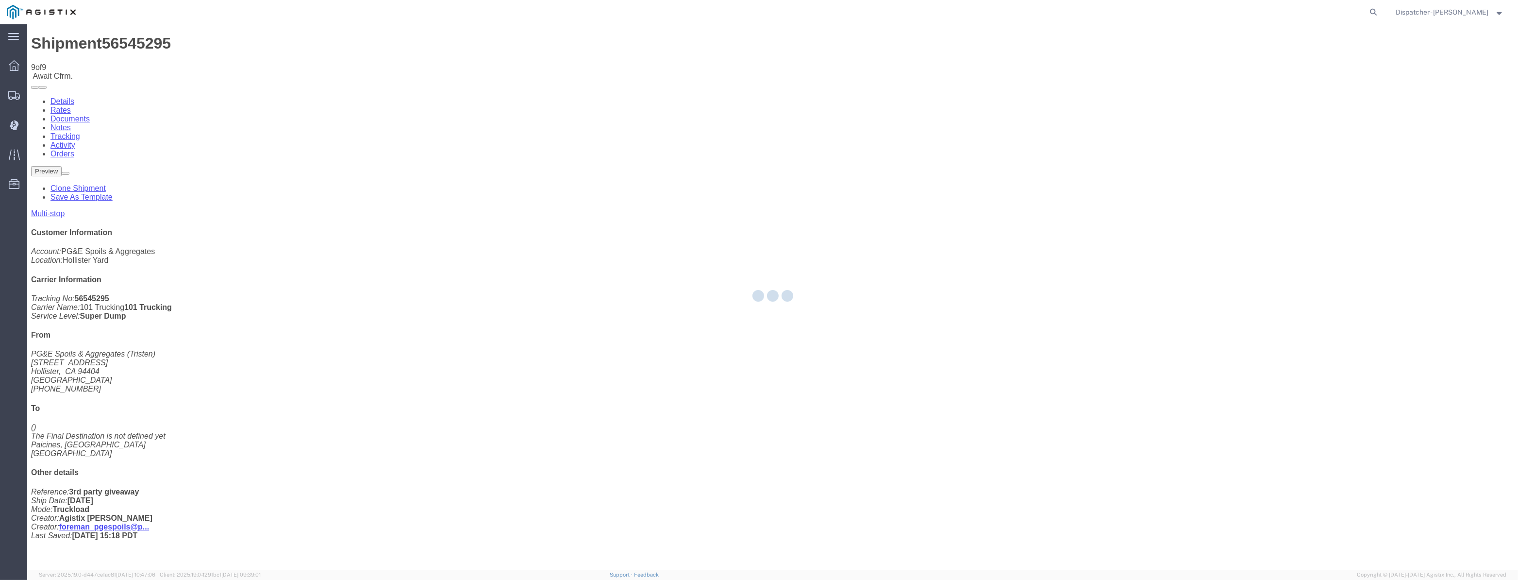
click at [1286, 95] on div at bounding box center [772, 296] width 1491 height 545
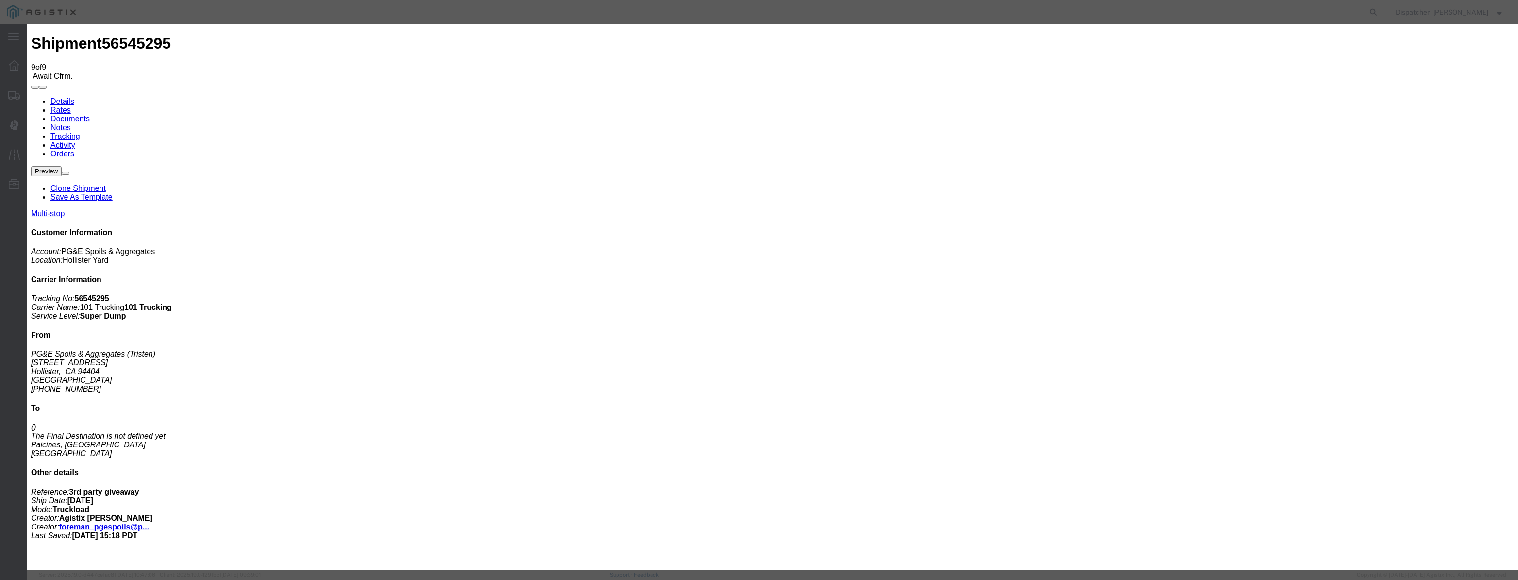
type input "[DATE]"
paste input "[DATE]"
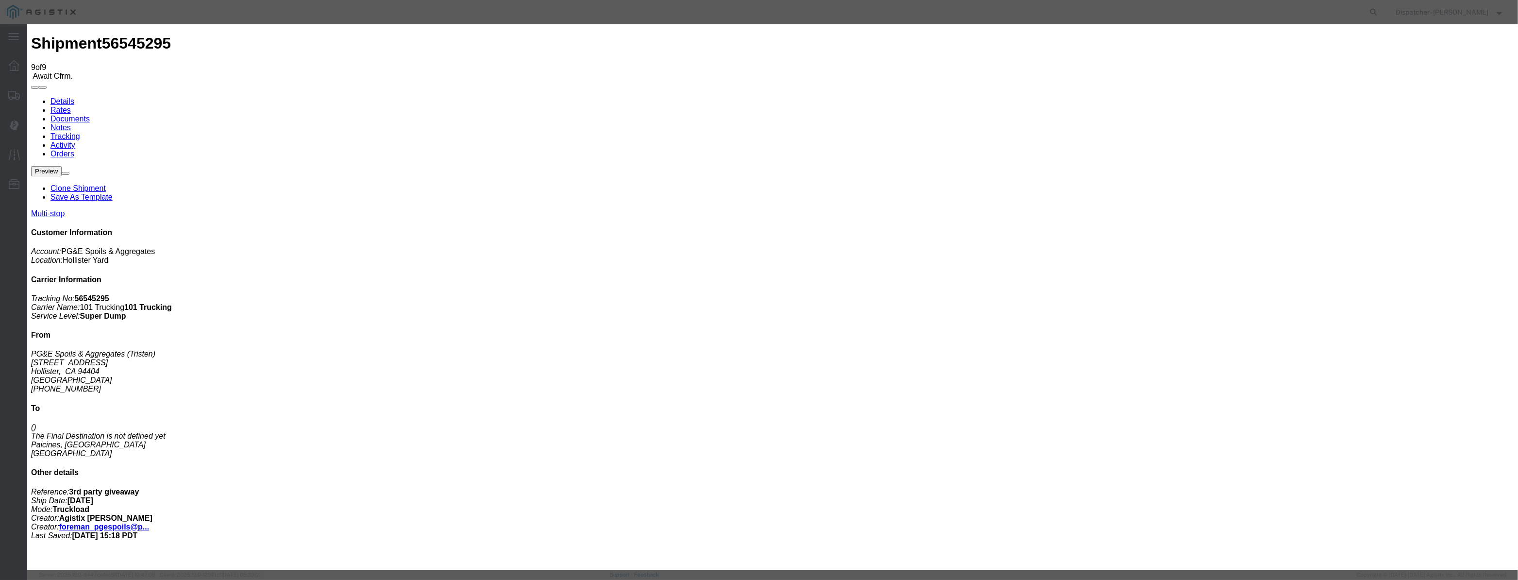
scroll to position [0, 2]
type input "[DATE]"
select select "ARVPULOC"
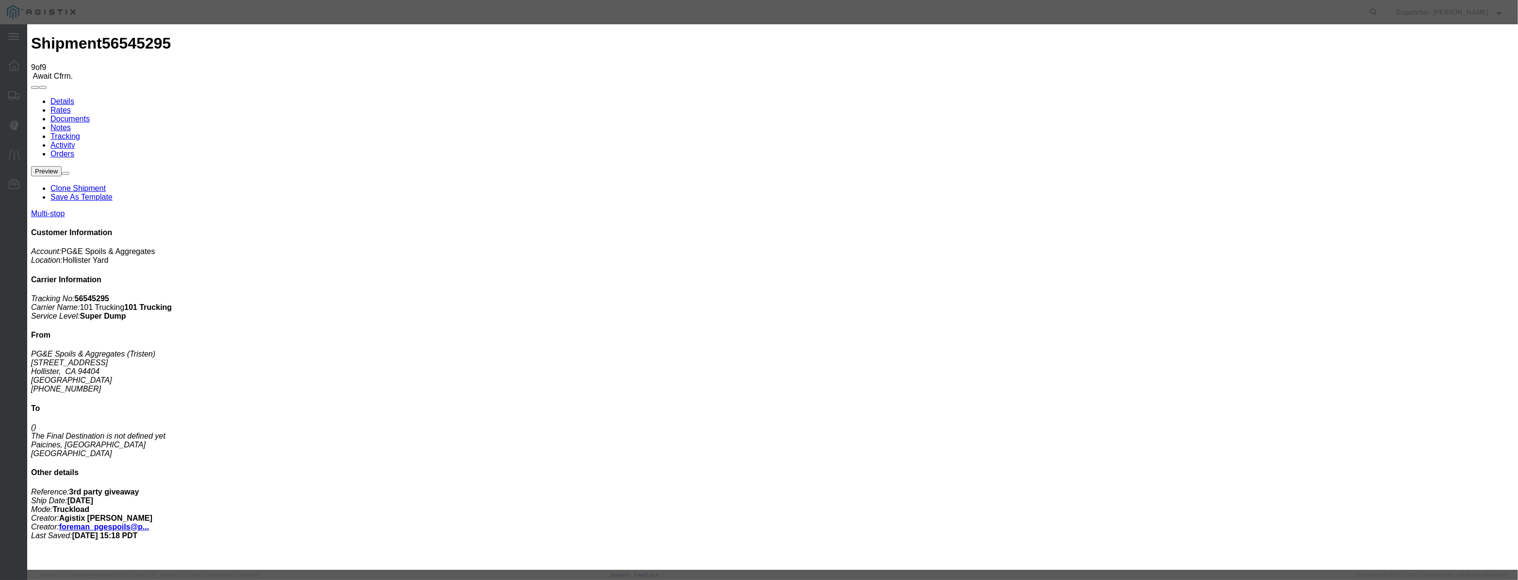
select select "{"pickupDeliveryInfoId": "122380199","pickupOrDelivery": "P","stopNum": "1","lo…"
select select "CA"
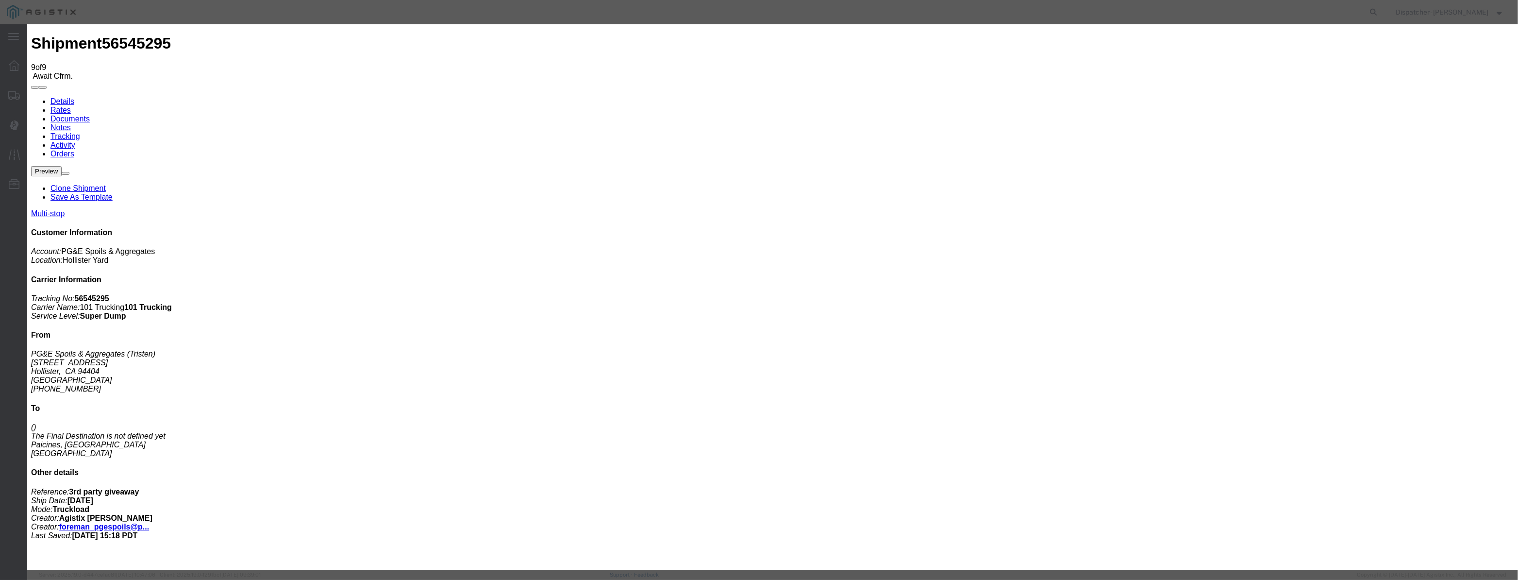
type input "Hollister"
drag, startPoint x: 768, startPoint y: 126, endPoint x: 398, endPoint y: 161, distance: 371.5
drag, startPoint x: 759, startPoint y: 125, endPoint x: 563, endPoint y: 114, distance: 196.5
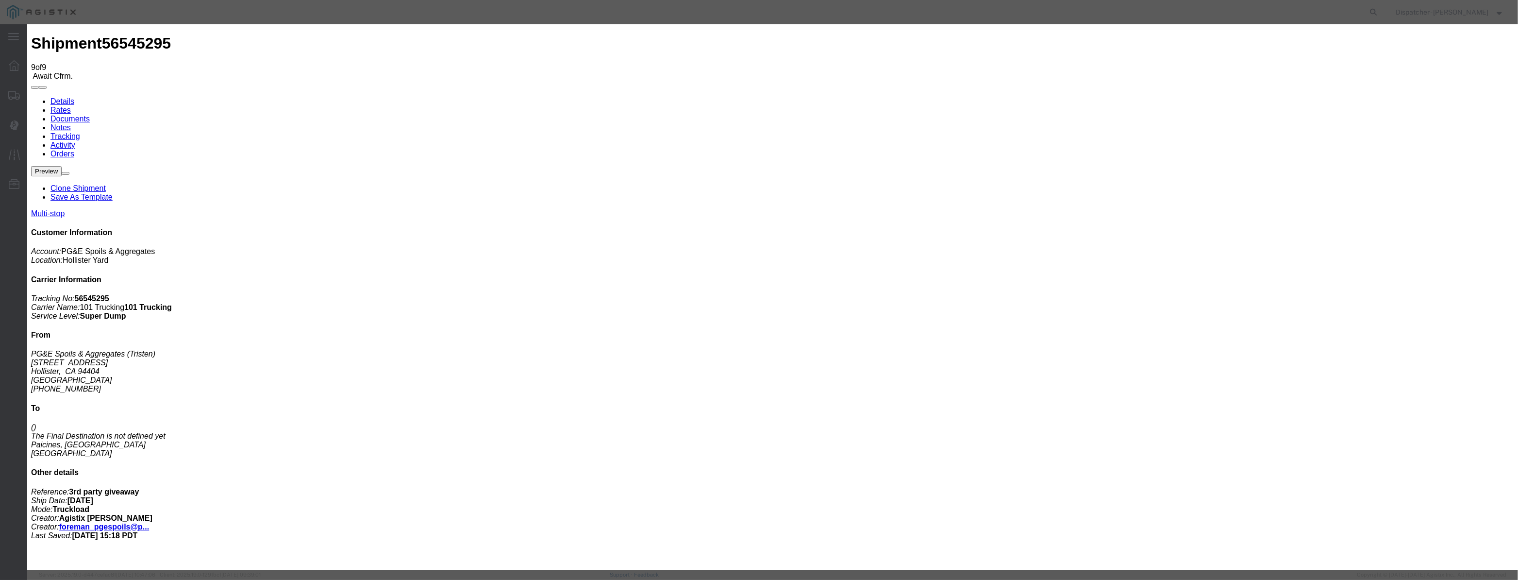
drag, startPoint x: 749, startPoint y: 123, endPoint x: 515, endPoint y: 116, distance: 234.6
type input "3:50 PM"
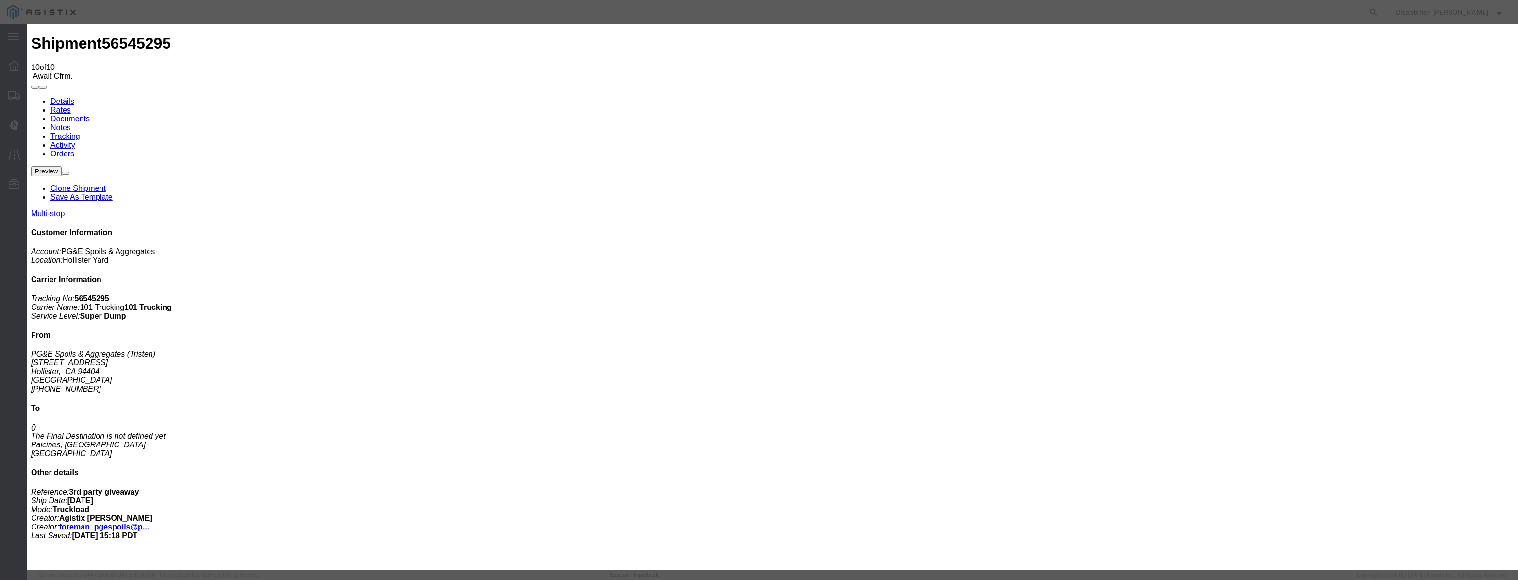
type input "[DATE]"
drag, startPoint x: 616, startPoint y: 123, endPoint x: 623, endPoint y: 123, distance: 6.8
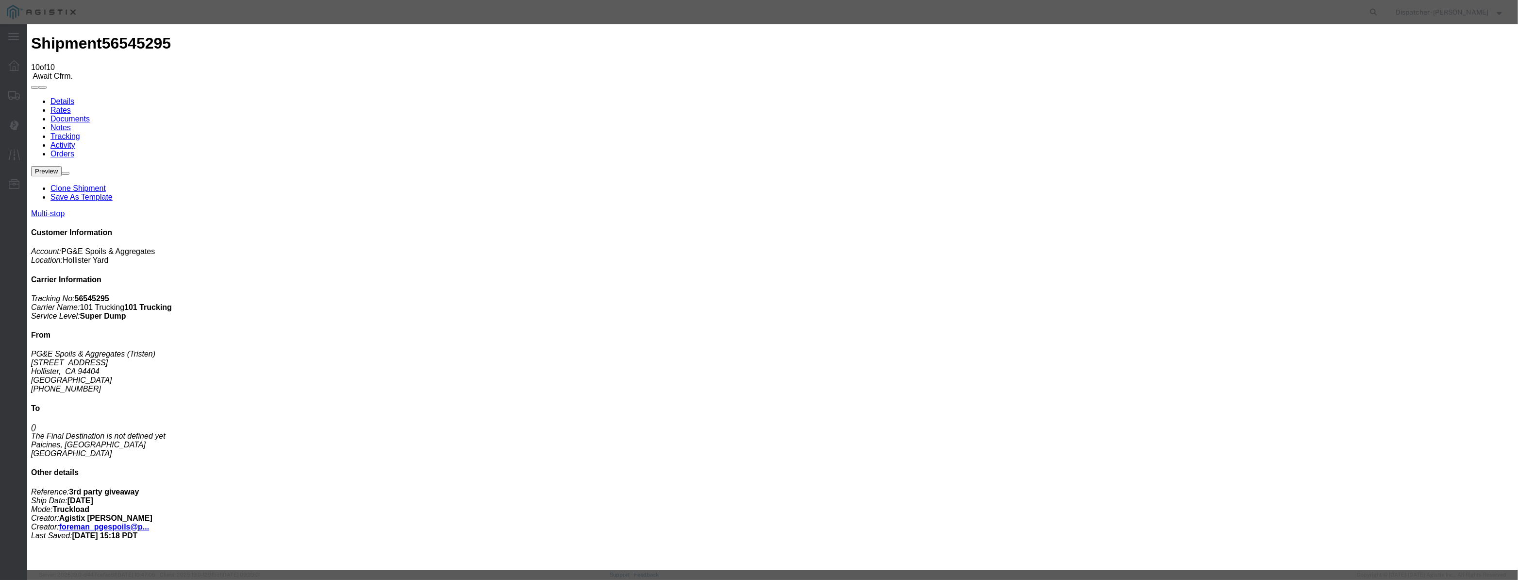
paste input "[DATE]"
type input "[DATE]"
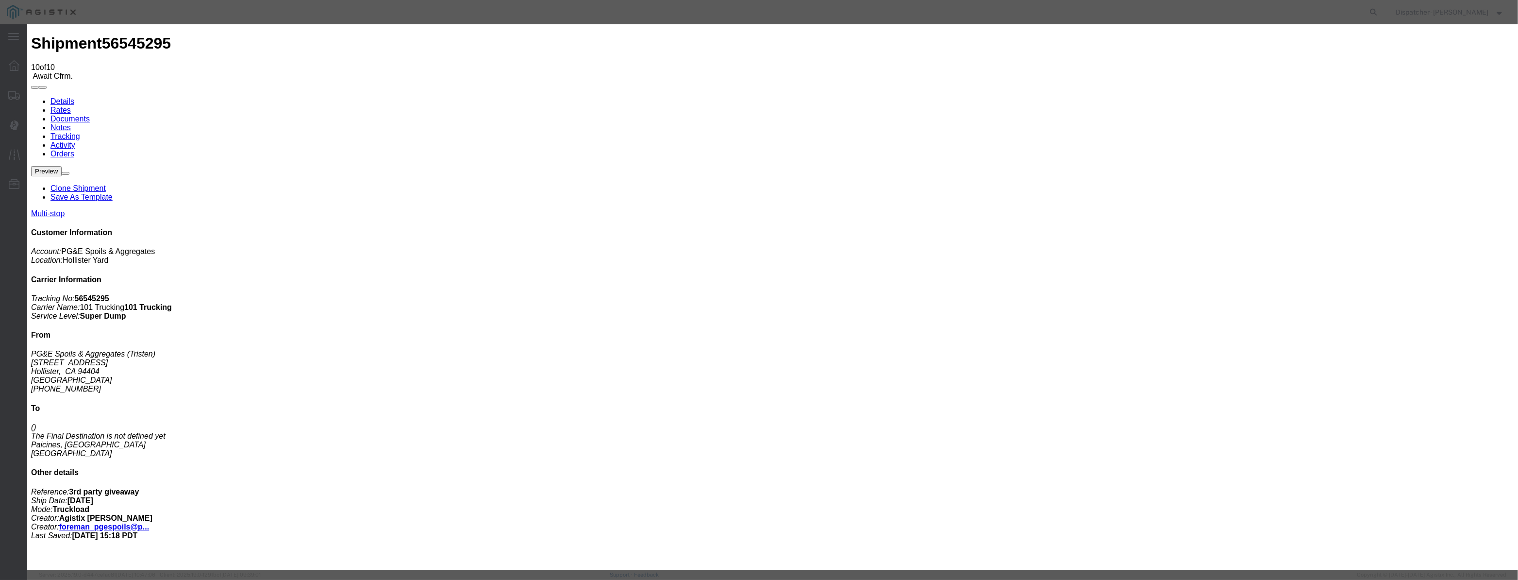
select select "BREAKSTART"
select select "{"pickupDeliveryInfoId": "122380200","pickupOrDelivery": "D","stopNum": "2","lo…"
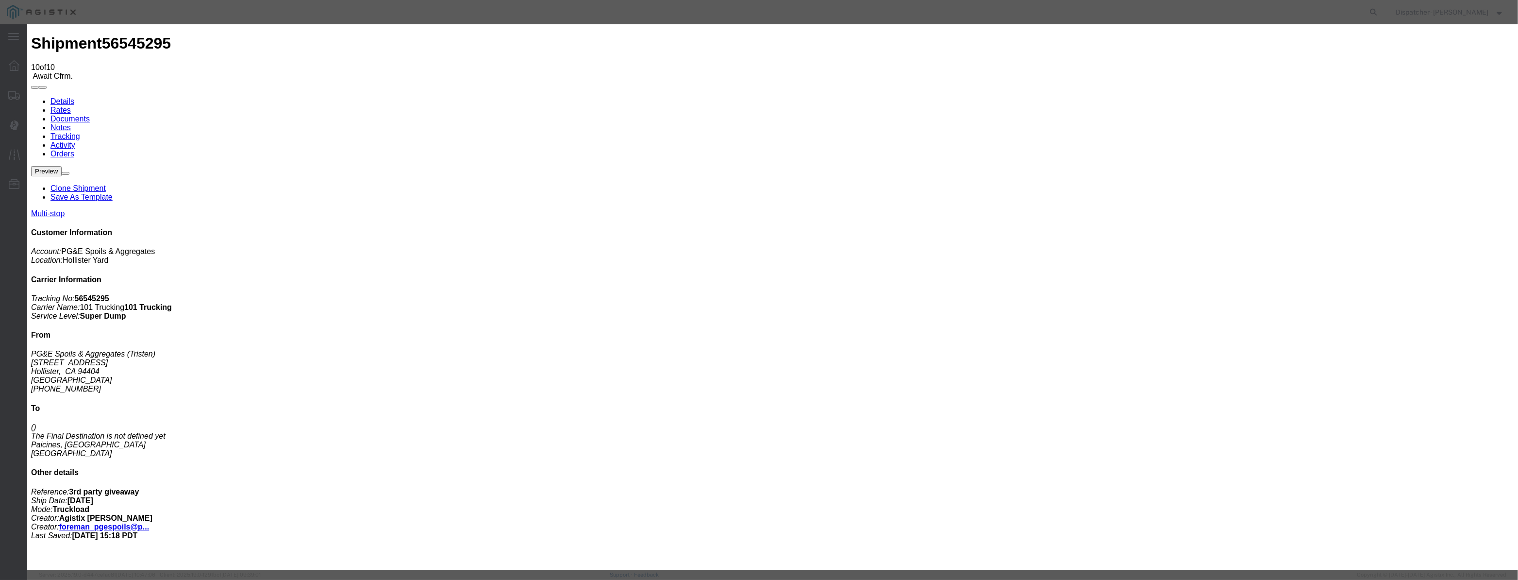
select select "CA"
type input "Paicines"
select select "{"pickupDeliveryInfoId": "122380199","pickupOrDelivery": "P","stopNum": "1","lo…"
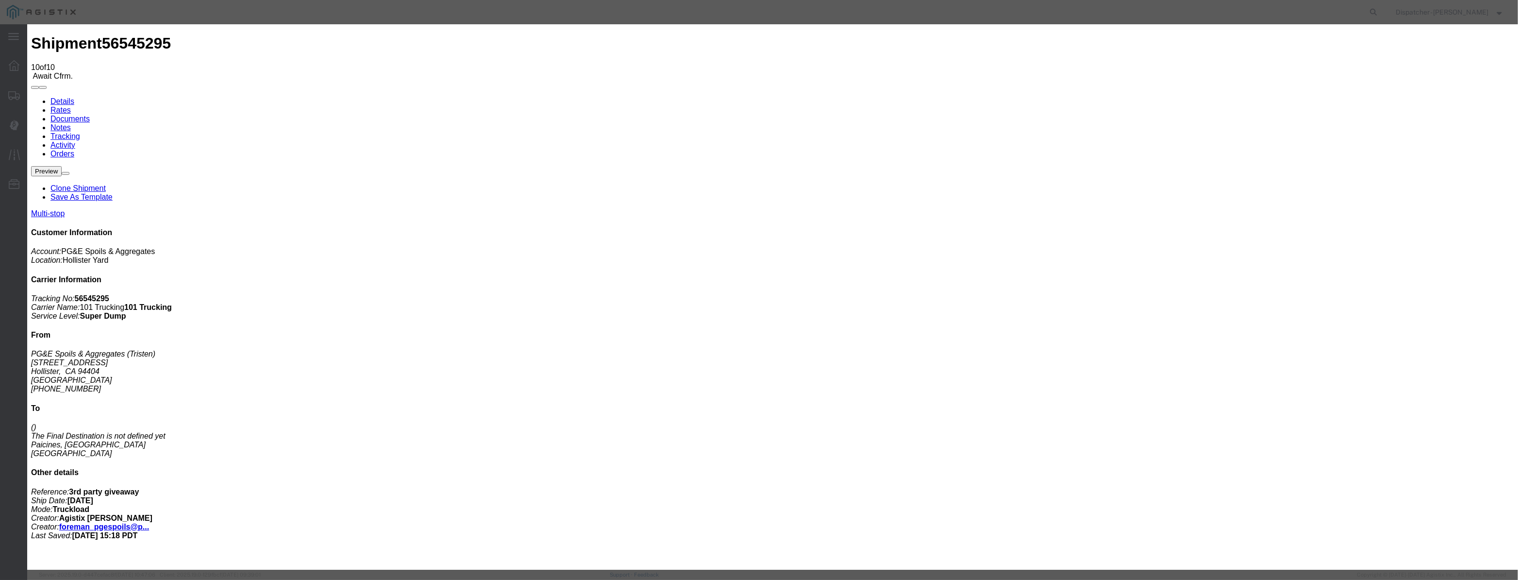
type input "Hollister"
drag, startPoint x: 747, startPoint y: 125, endPoint x: 345, endPoint y: 120, distance: 402.0
type input "3:50 PM"
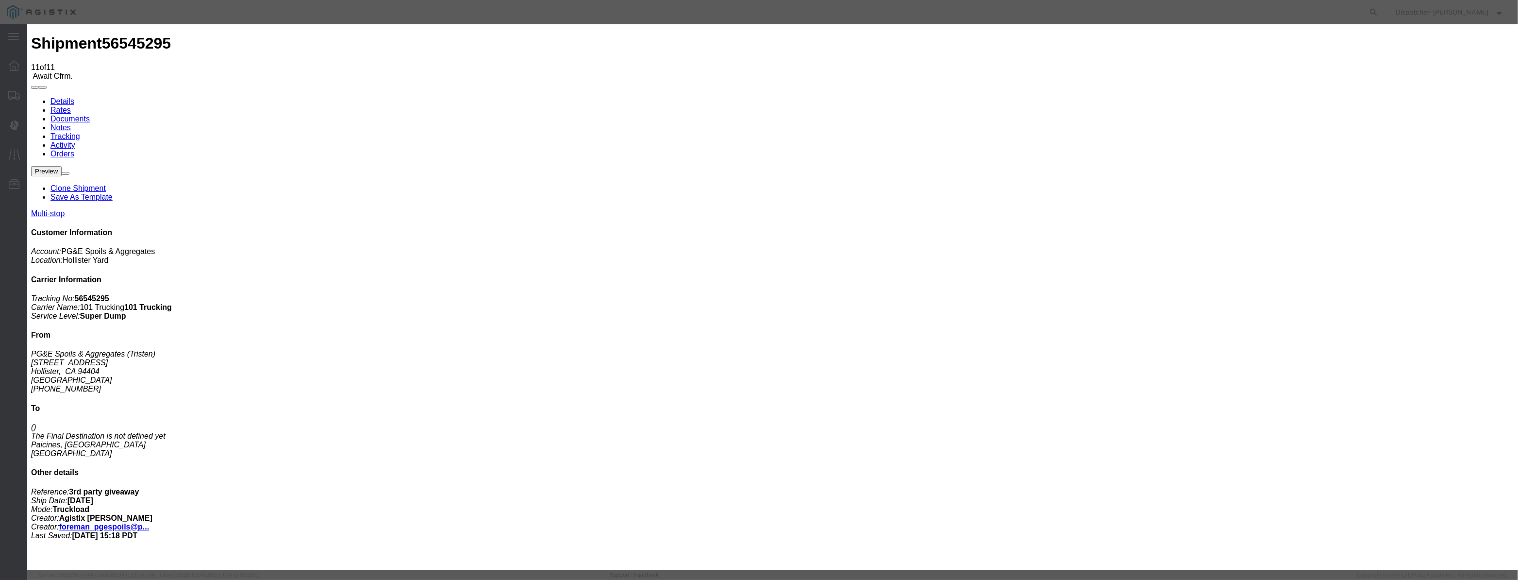
type input "[DATE]"
paste input "[DATE]"
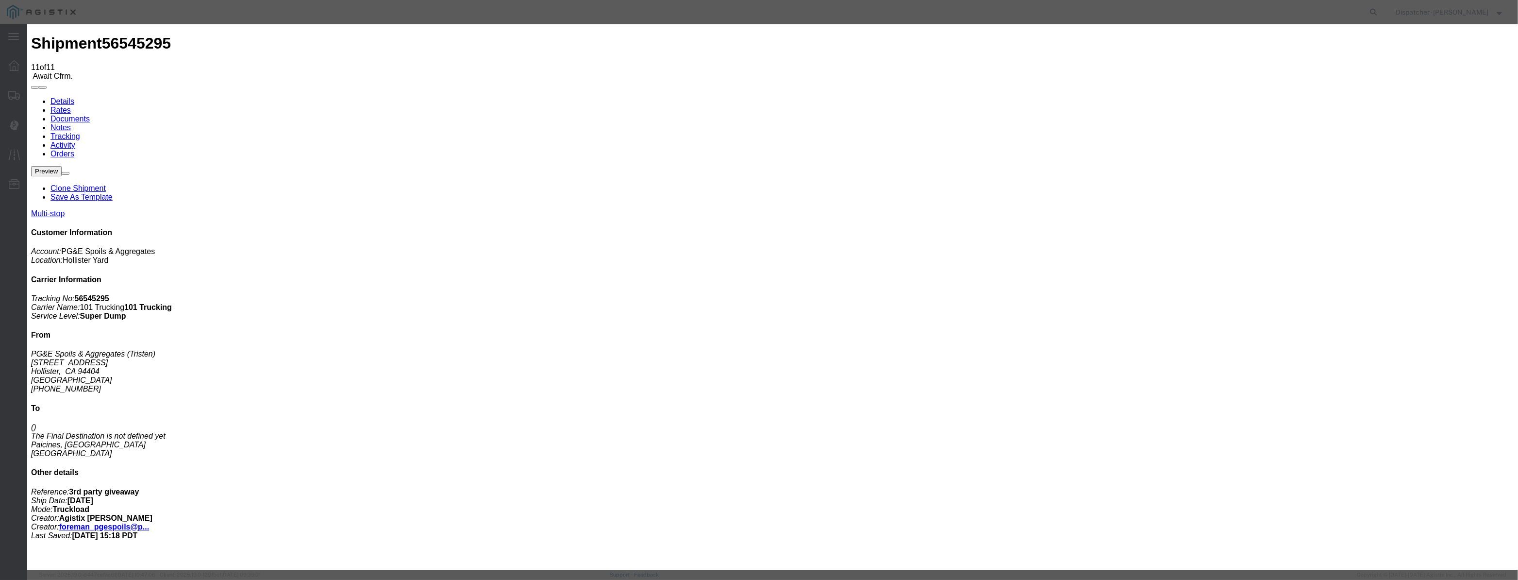
scroll to position [0, 2]
type input "[DATE]"
drag, startPoint x: 710, startPoint y: 139, endPoint x: 714, endPoint y: 145, distance: 7.4
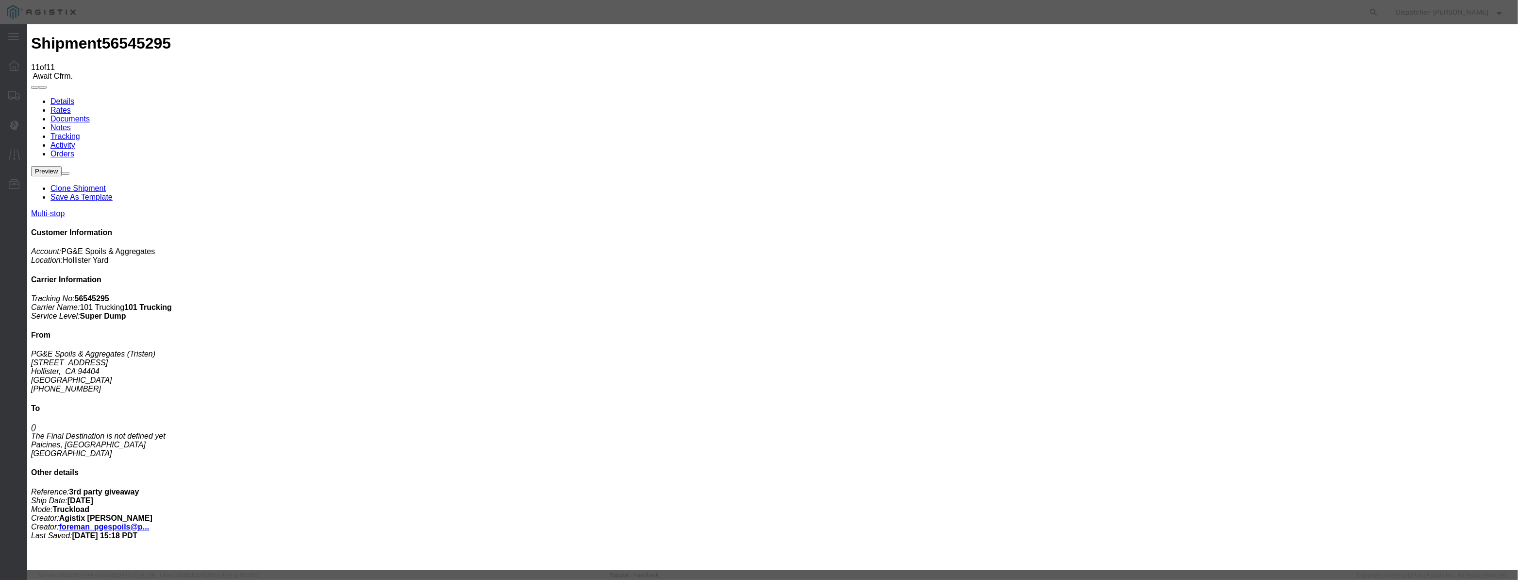
select select "BREAKSTOP"
select select "{"pickupDeliveryInfoId": "122380199","pickupOrDelivery": "P","stopNum": "1","lo…"
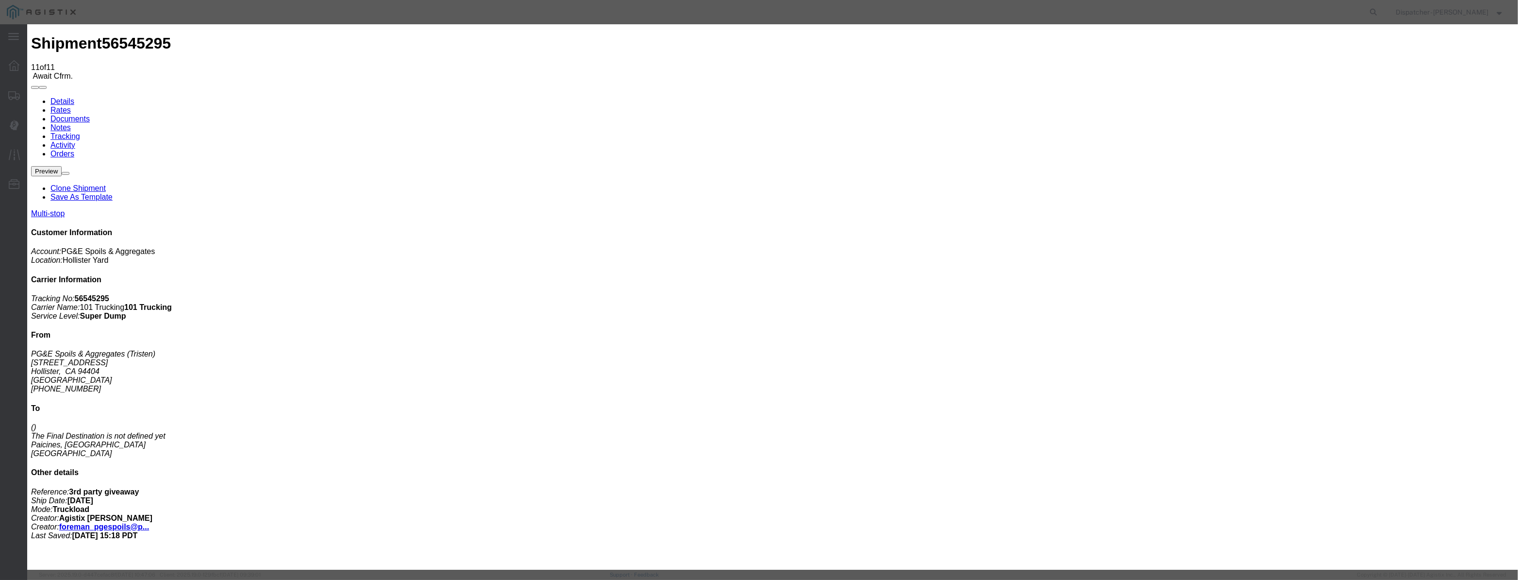
select select "CA"
type input "Hollister"
drag, startPoint x: 748, startPoint y: 126, endPoint x: 568, endPoint y: 128, distance: 179.1
type input "4:20 PM"
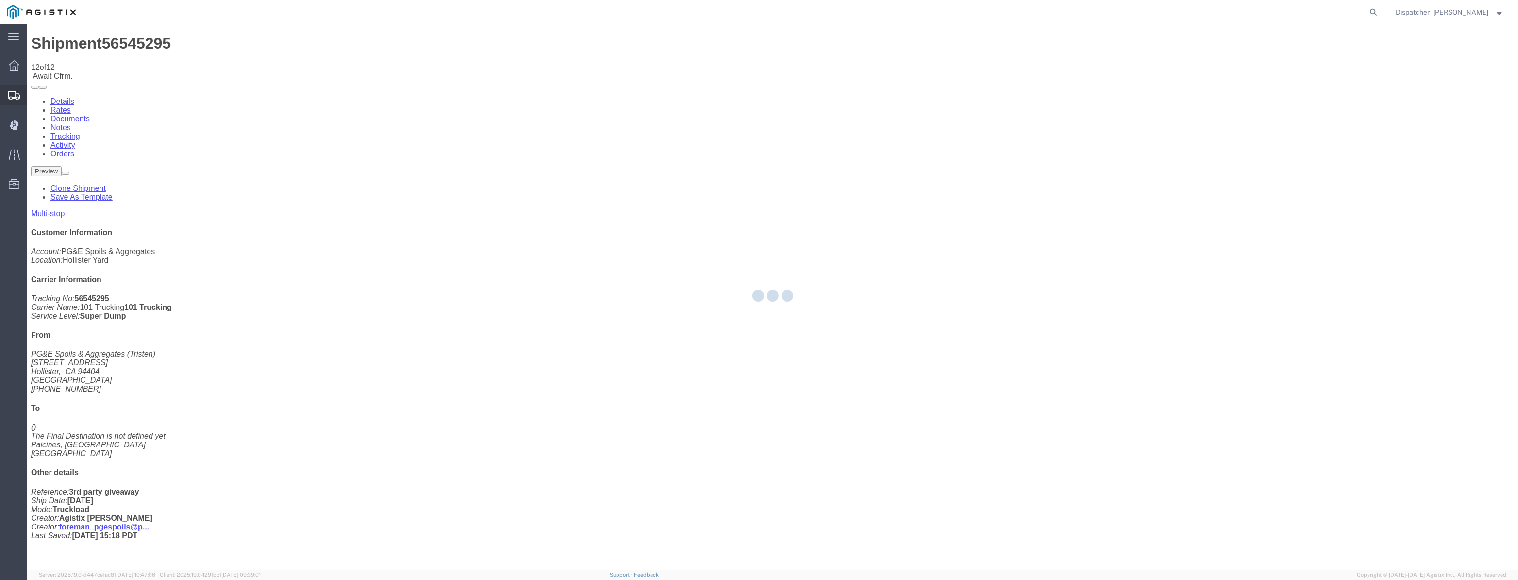
click at [2, 93] on div at bounding box center [13, 94] width 27 height 19
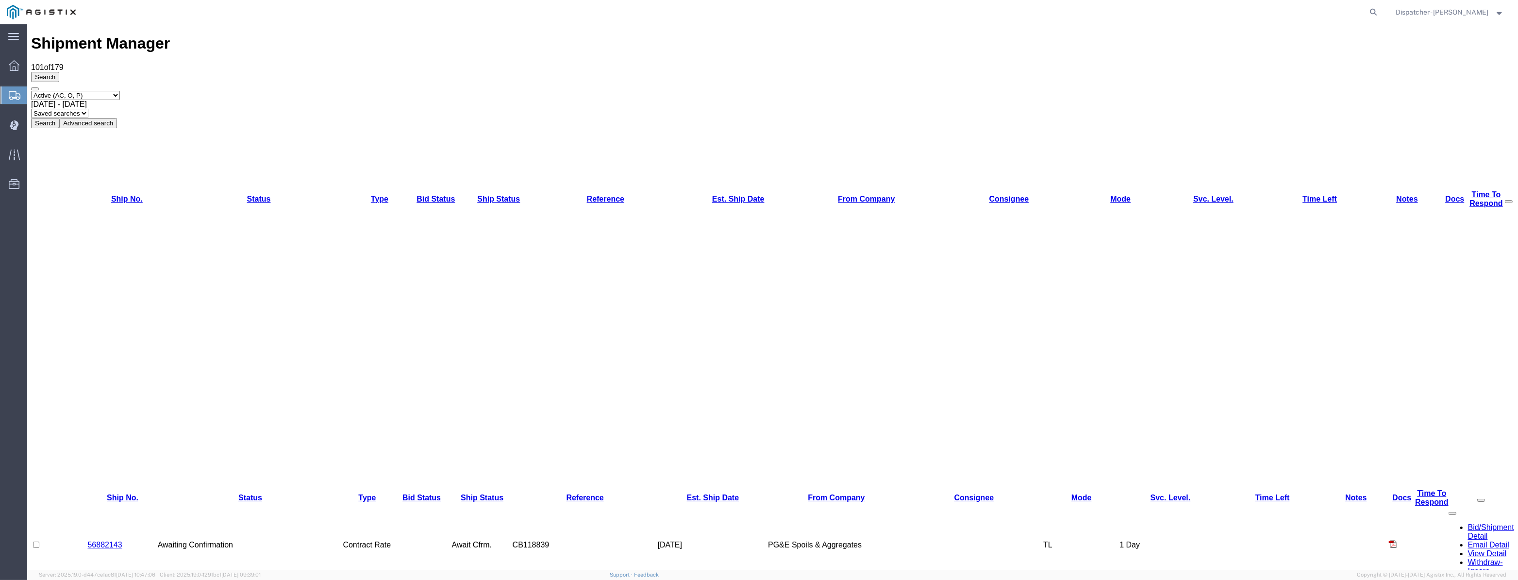
click at [87, 100] on span "[DATE] - [DATE]" at bounding box center [59, 104] width 56 height 8
click at [59, 118] on button "Search" at bounding box center [45, 123] width 28 height 10
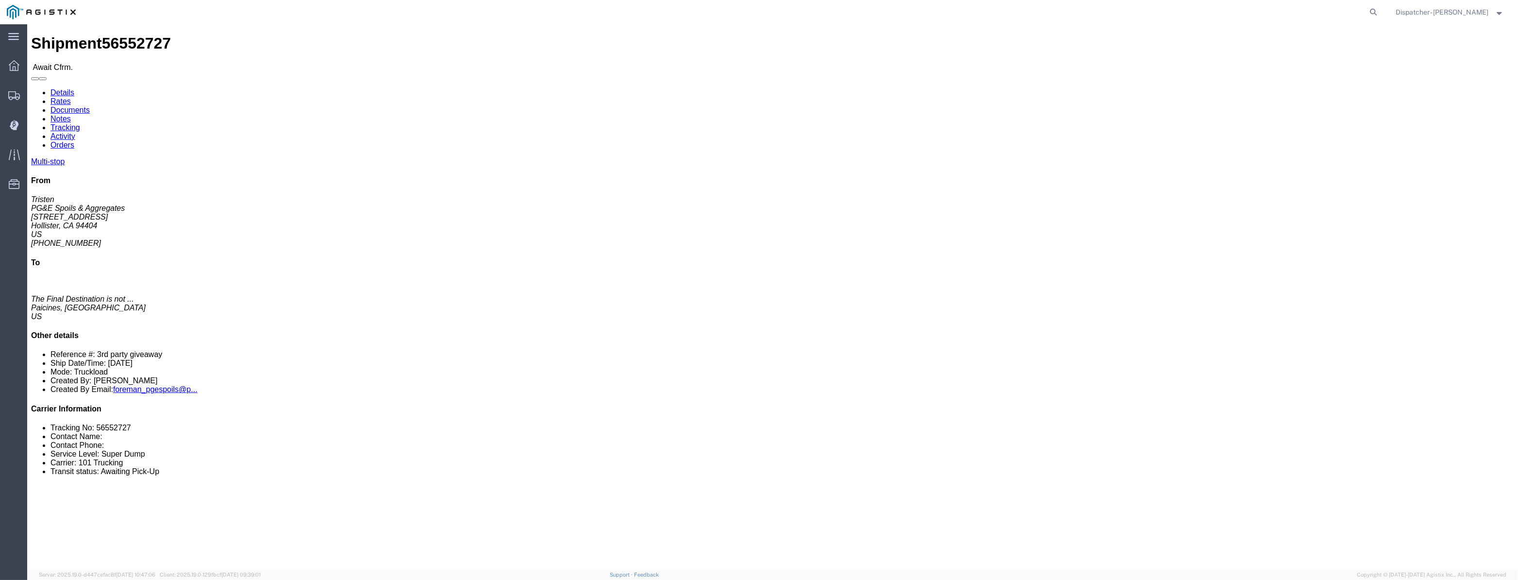
click link "Tracking"
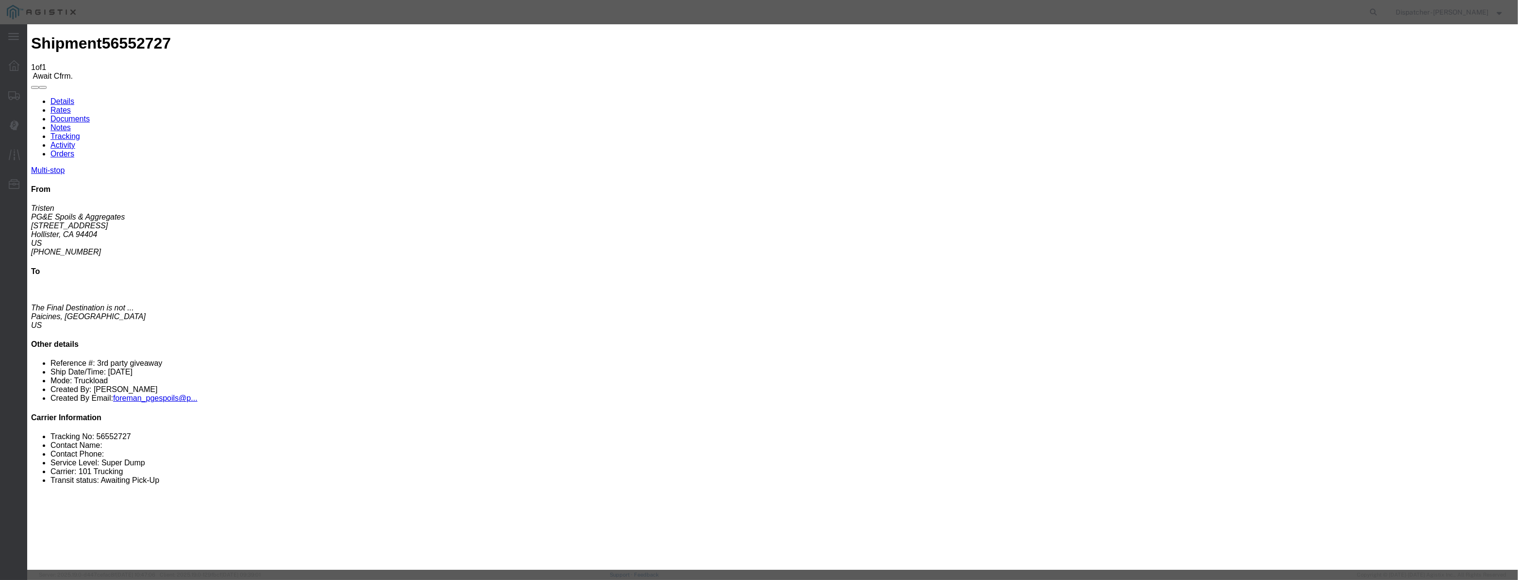
type input "[DATE]"
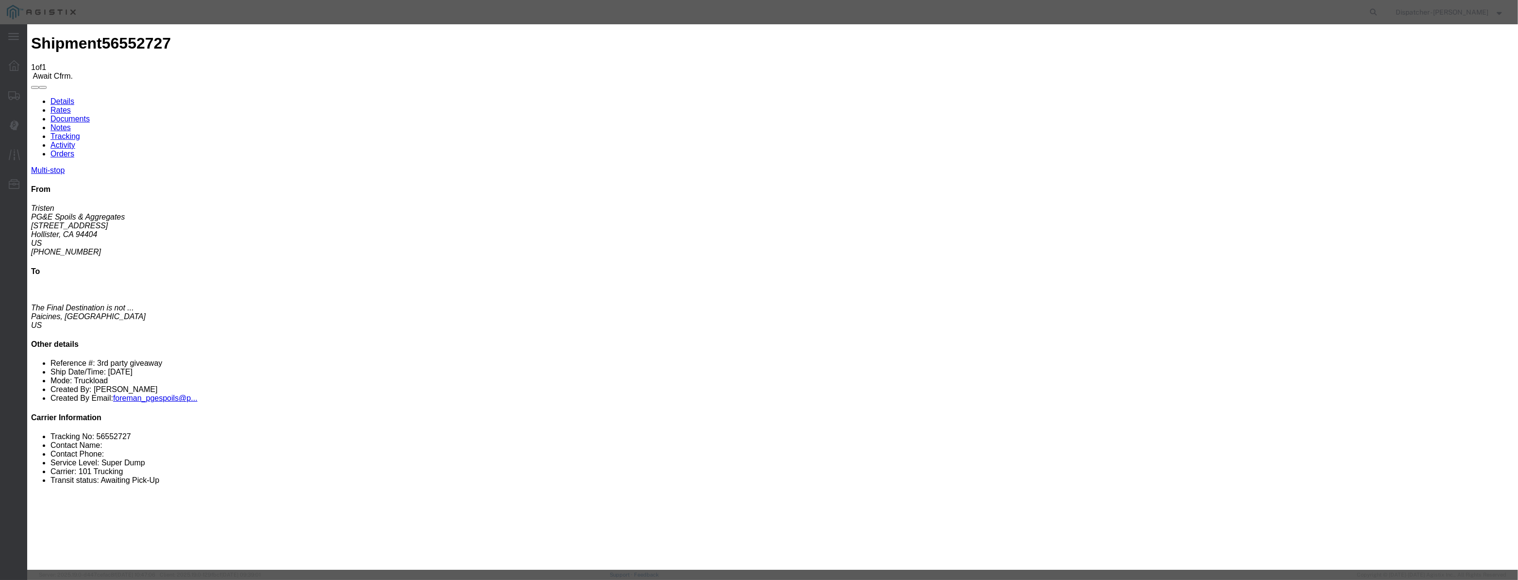
drag, startPoint x: 600, startPoint y: 136, endPoint x: 612, endPoint y: 128, distance: 14.7
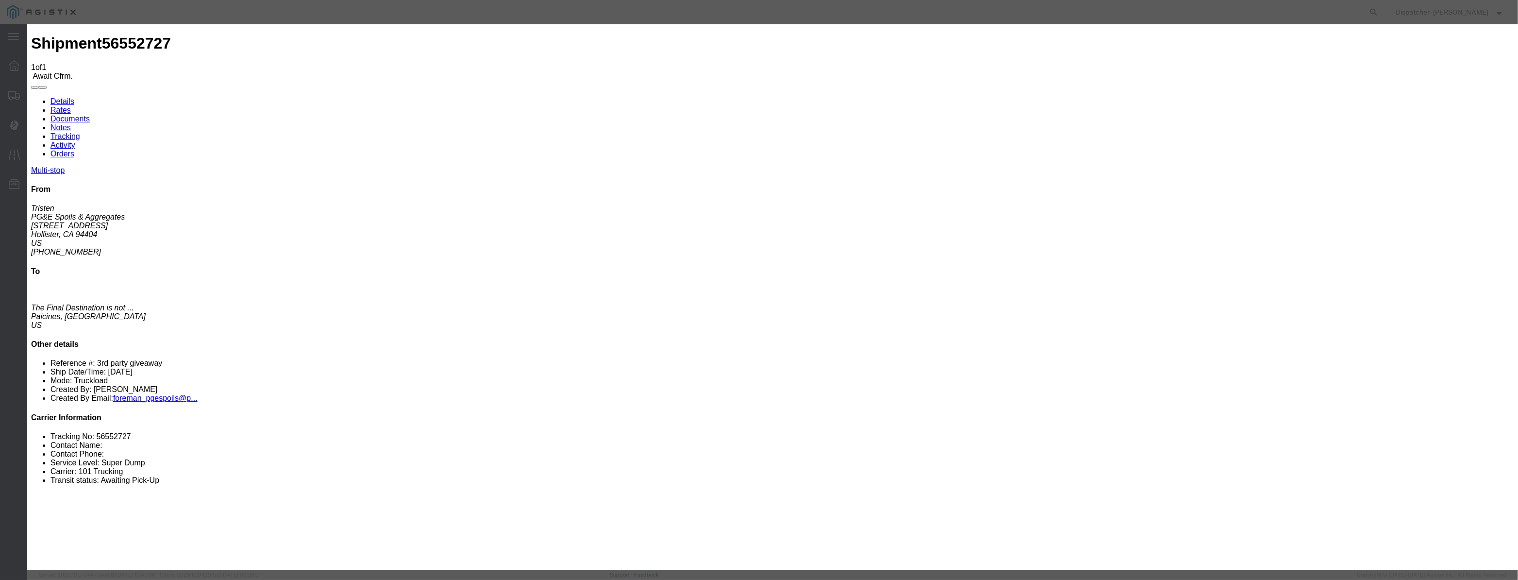
select select "ARVPULOC"
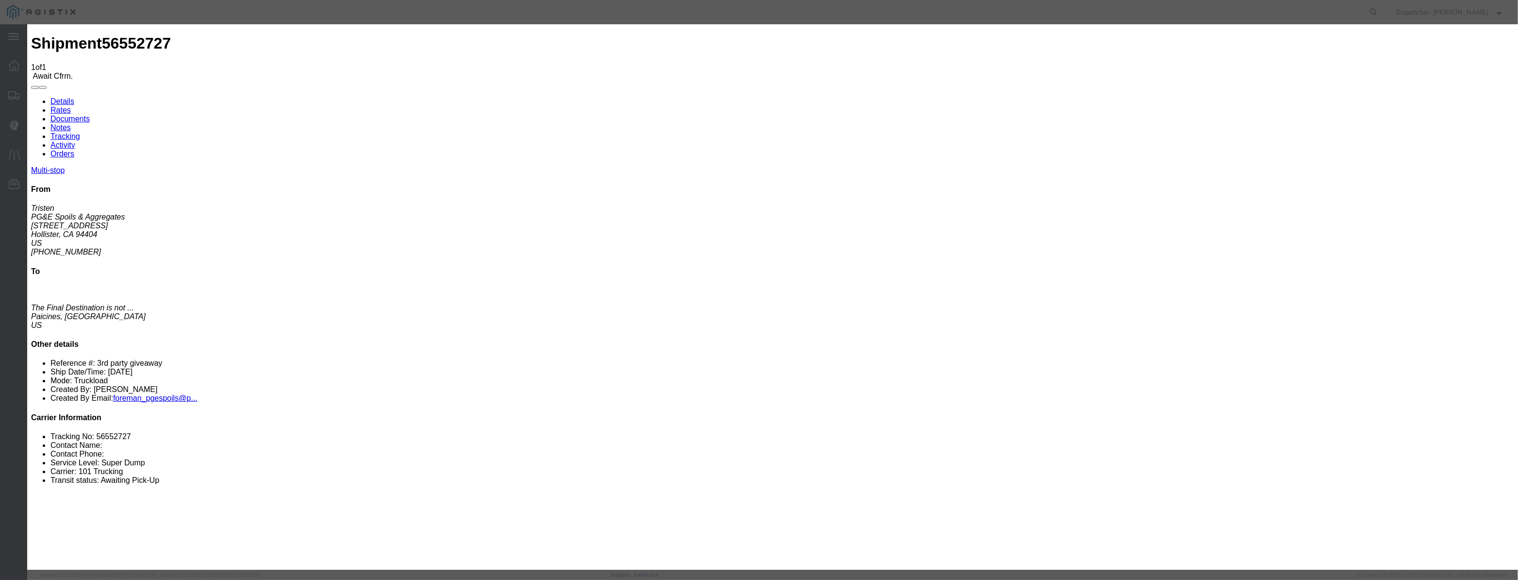
drag, startPoint x: 653, startPoint y: 110, endPoint x: 680, endPoint y: 117, distance: 27.8
drag, startPoint x: 745, startPoint y: 125, endPoint x: 565, endPoint y: 140, distance: 180.2
type input "6:00 AM"
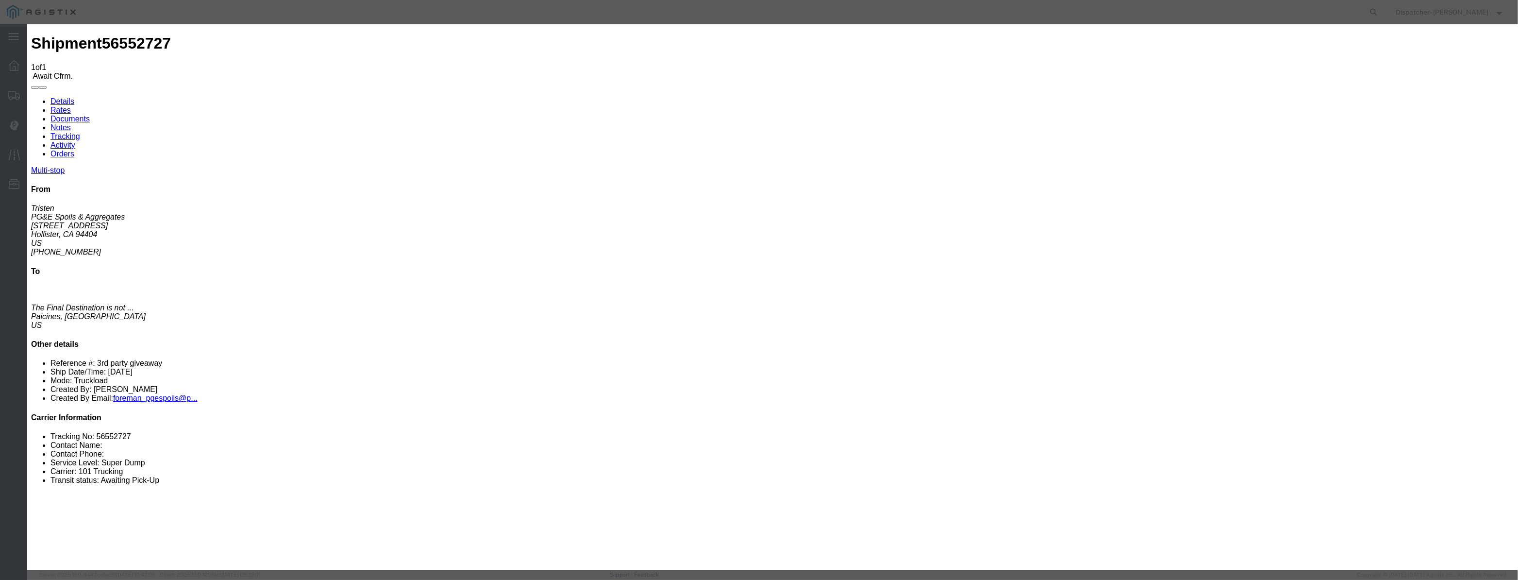
select select "{"pickupDeliveryInfoId": "122395376","pickupOrDelivery": "P","stopNum": "1","lo…"
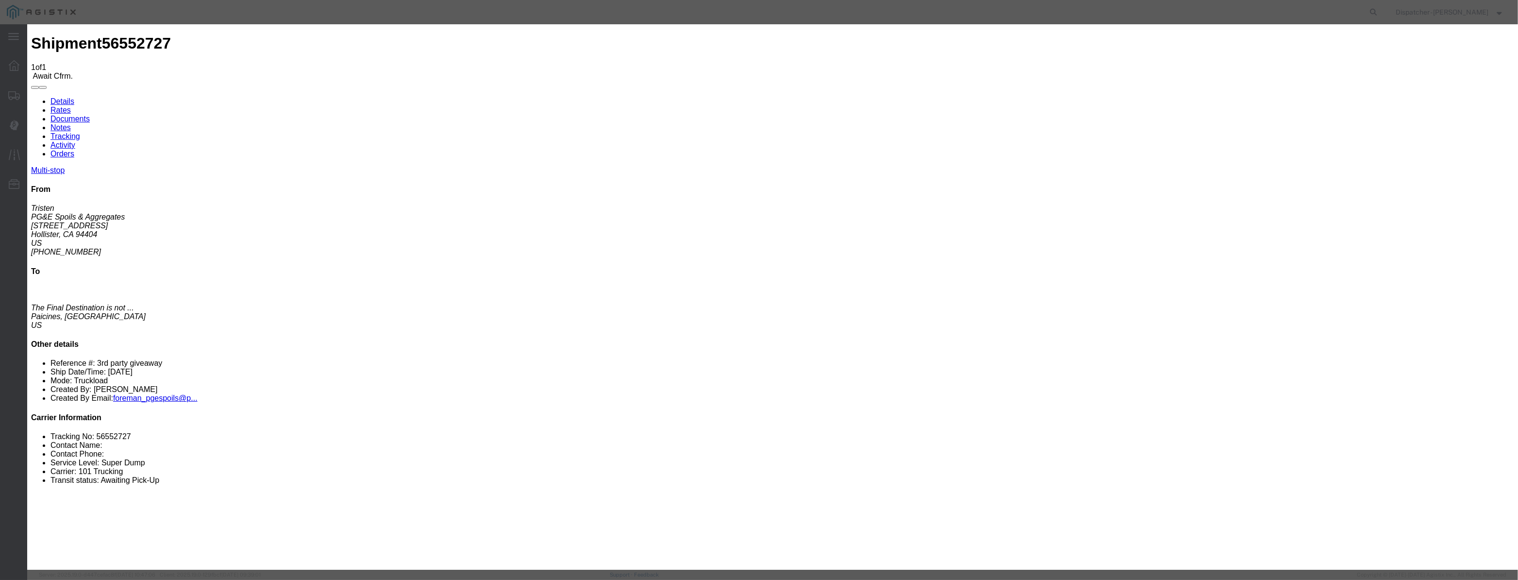
select select "CA"
type input "Hollister"
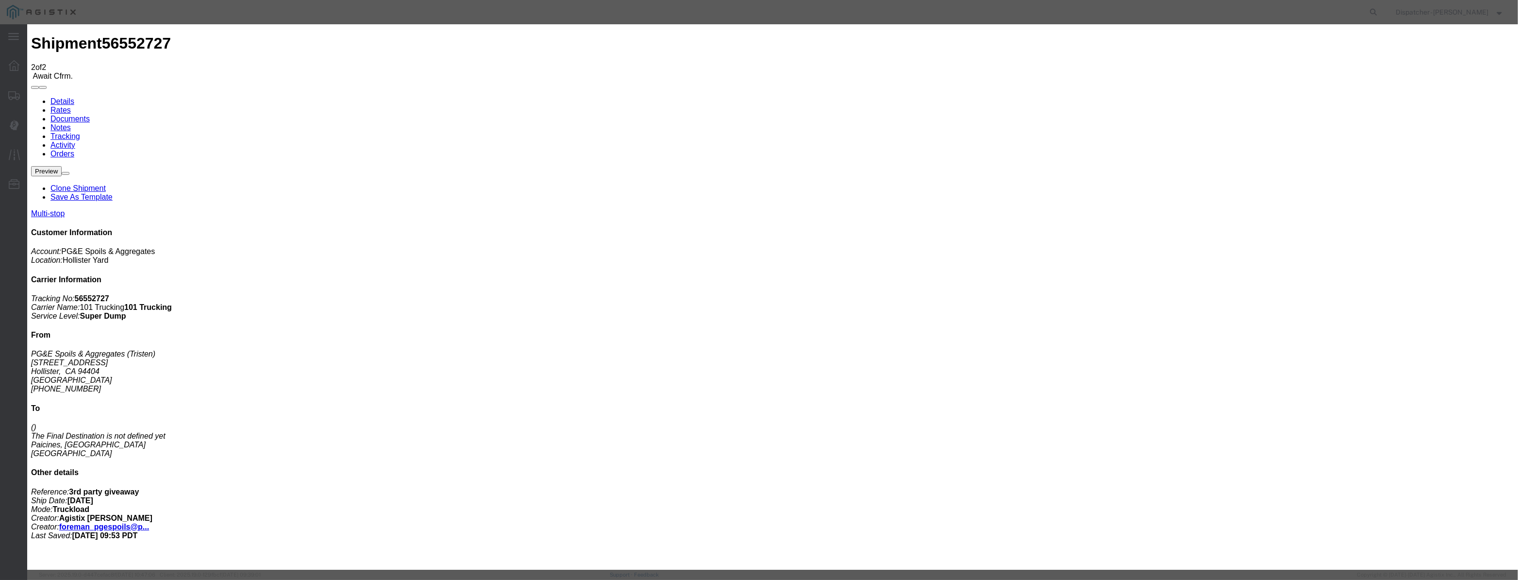
type input "[DATE]"
drag, startPoint x: 616, startPoint y: 122, endPoint x: 634, endPoint y: 127, distance: 18.7
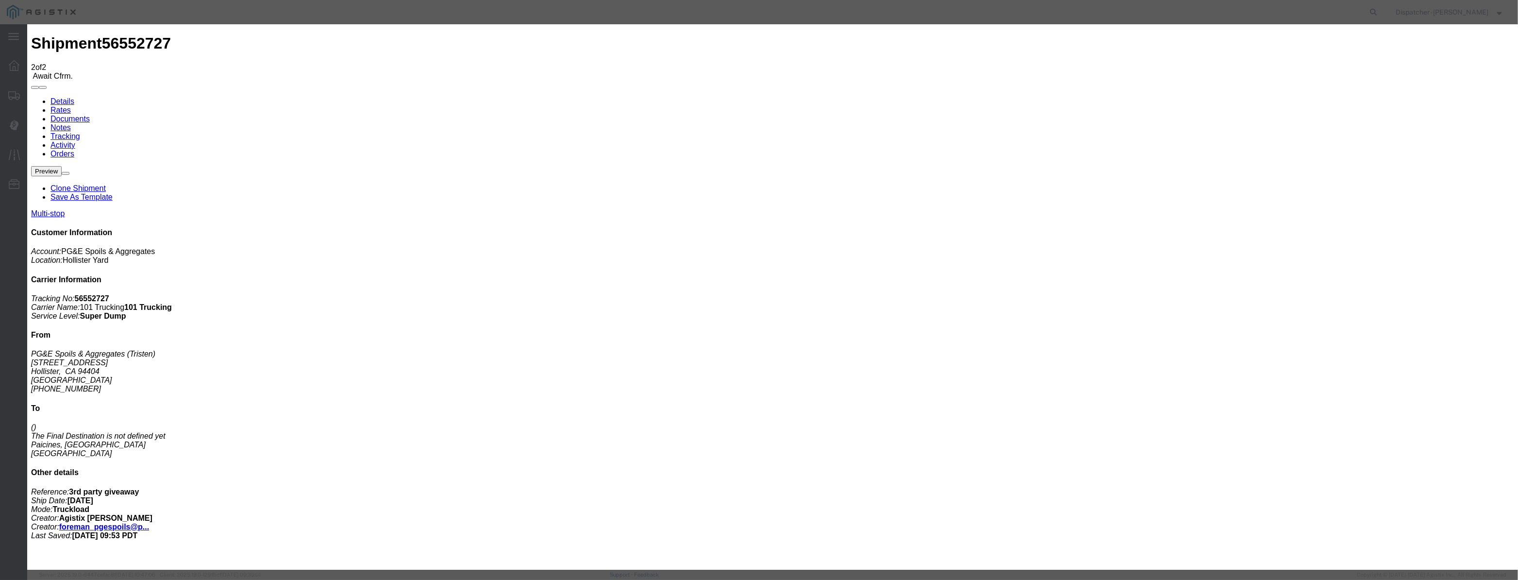
paste input "[DATE]"
type input "[DATE]"
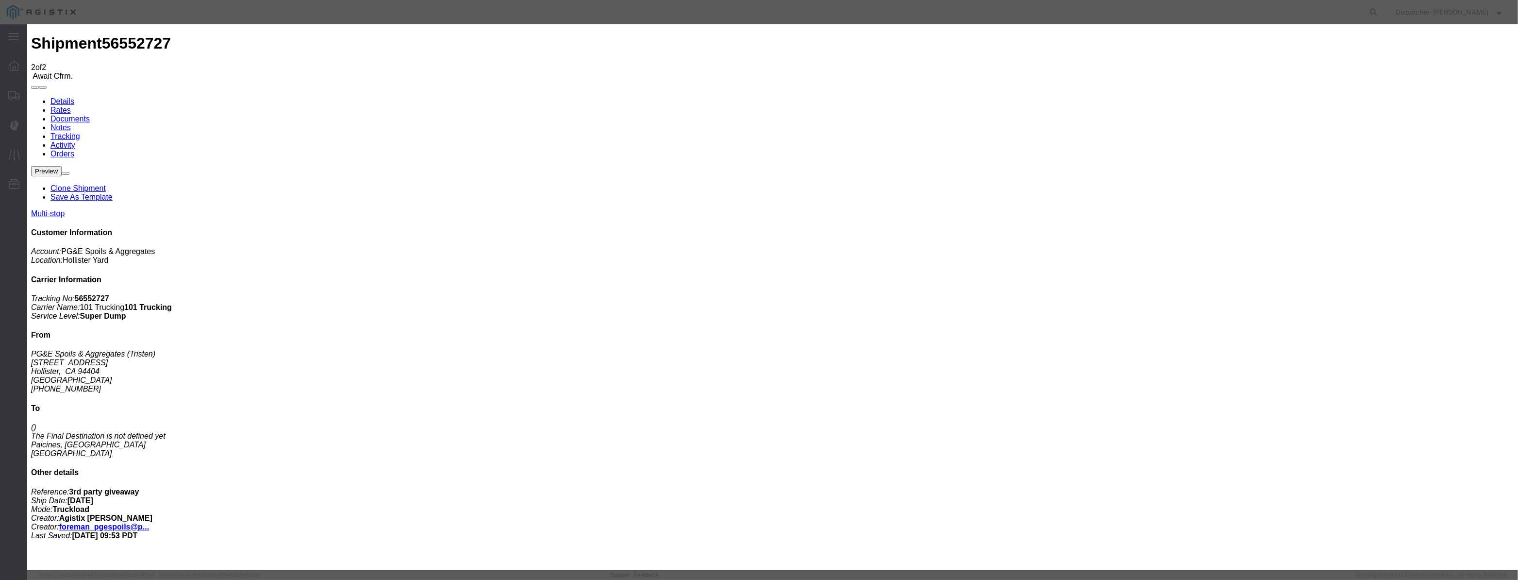
select select "DPTPULOC"
select select "{"pickupDeliveryInfoId": "122395376","pickupOrDelivery": "P","stopNum": "1","lo…"
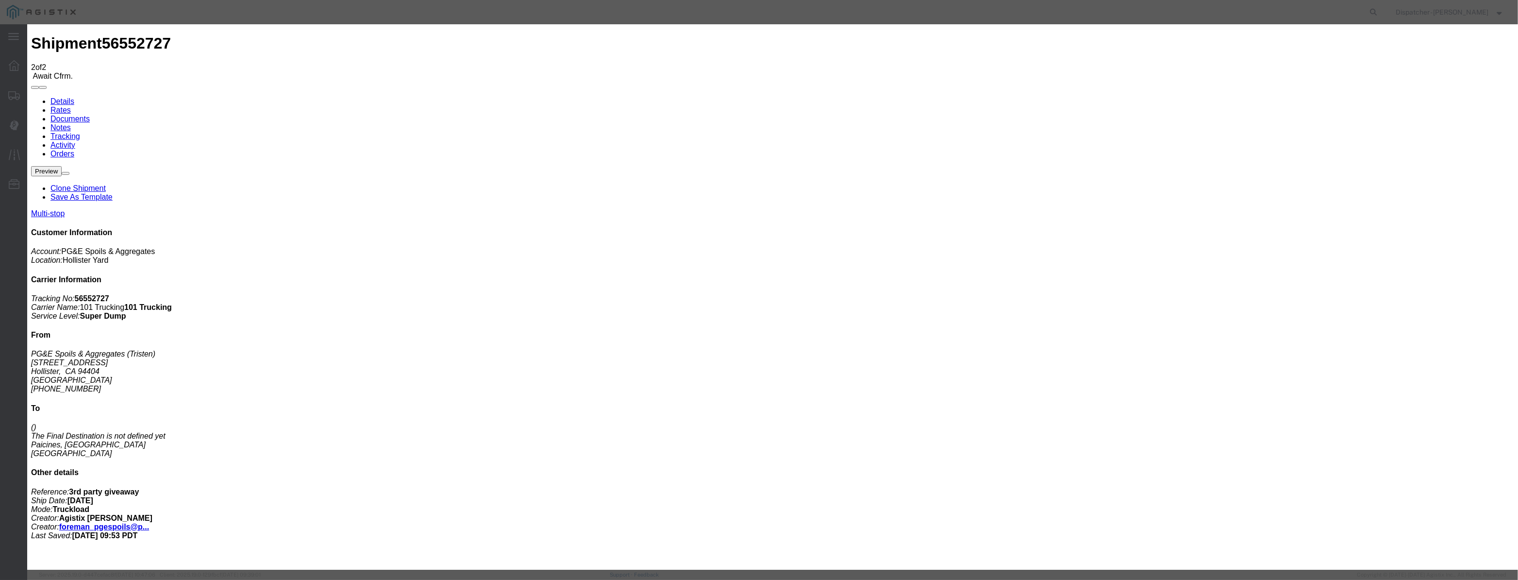
select select "CA"
type input "Hollister"
drag, startPoint x: 740, startPoint y: 122, endPoint x: 557, endPoint y: 137, distance: 184.1
type input "6:15 AM"
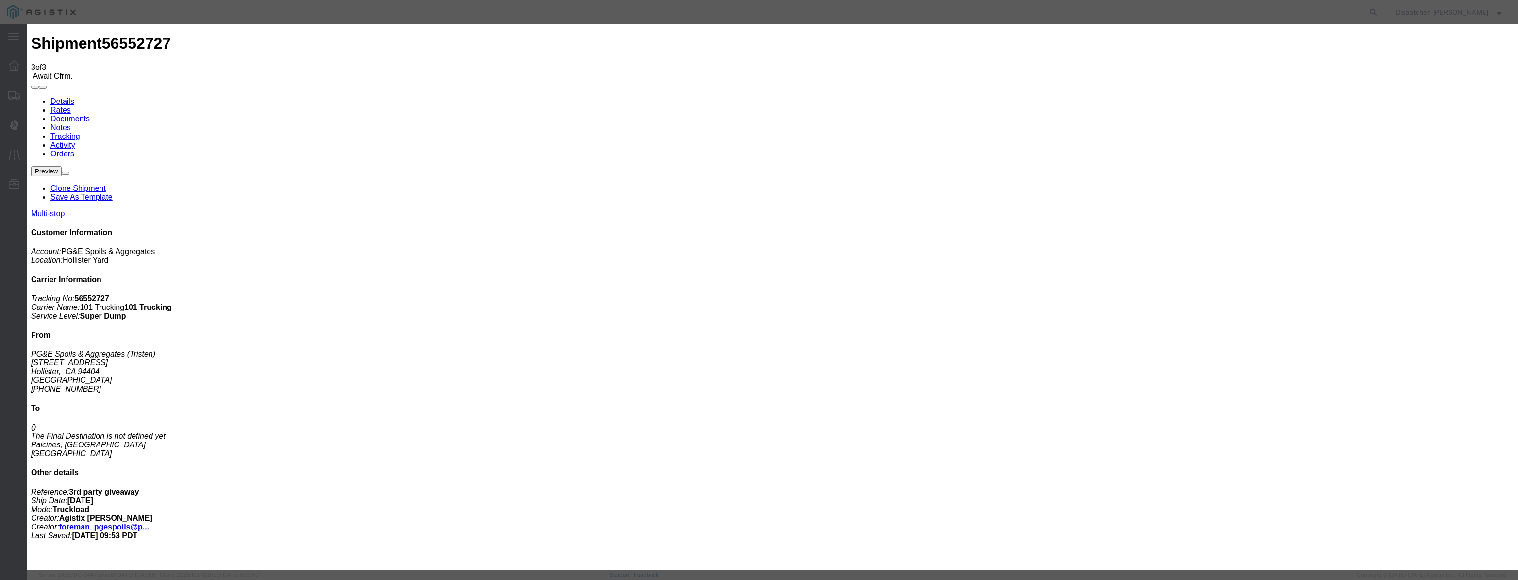
type input "[DATE]"
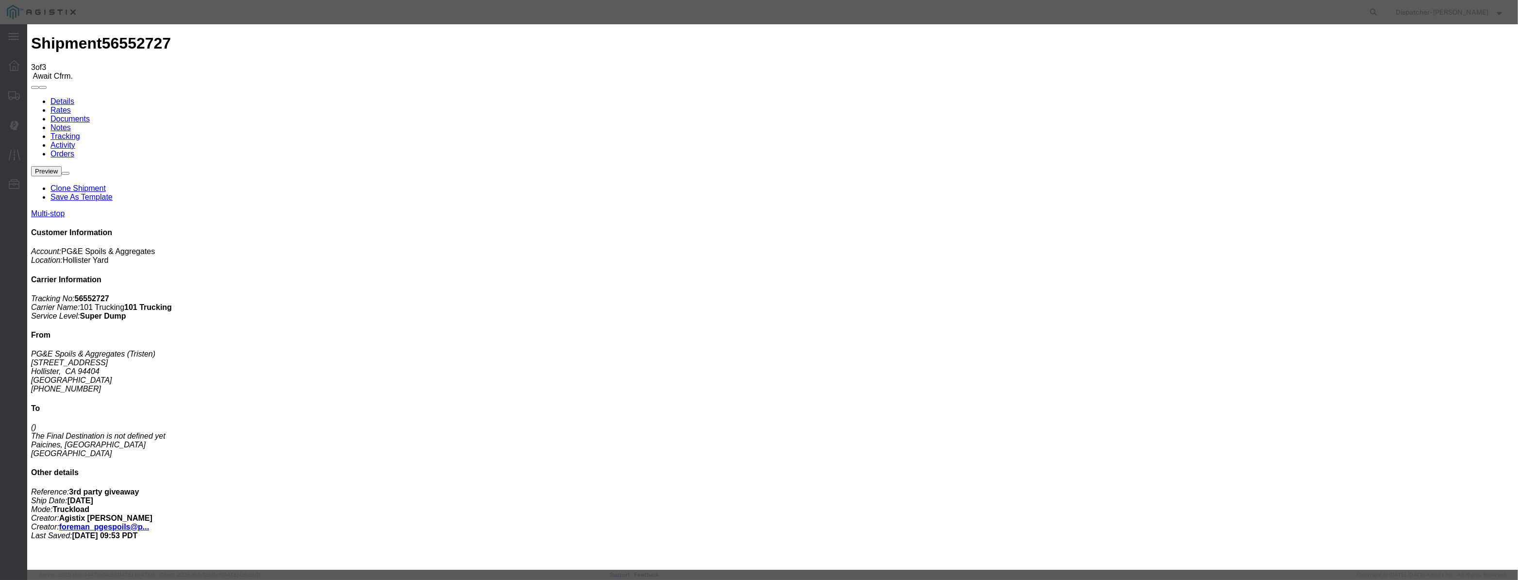
drag, startPoint x: 623, startPoint y: 125, endPoint x: 646, endPoint y: 130, distance: 23.3
paste input "[DATE]"
type input "[DATE]"
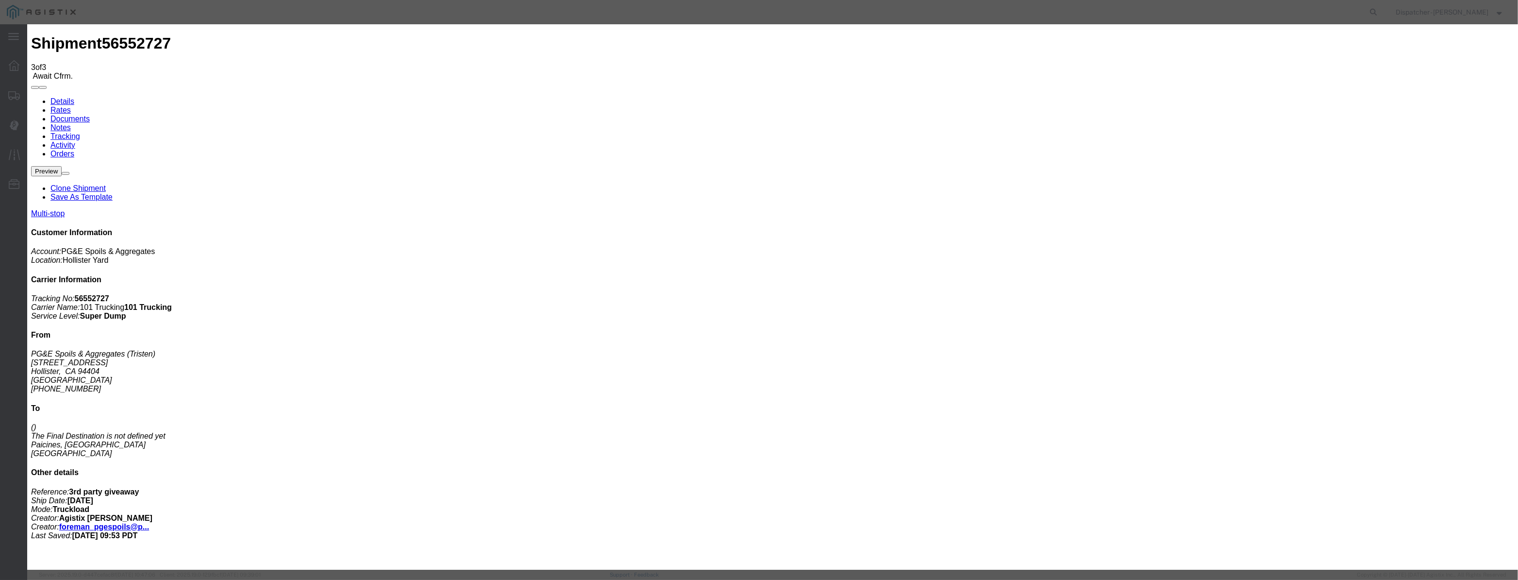
select select "ARVDLVLOC"
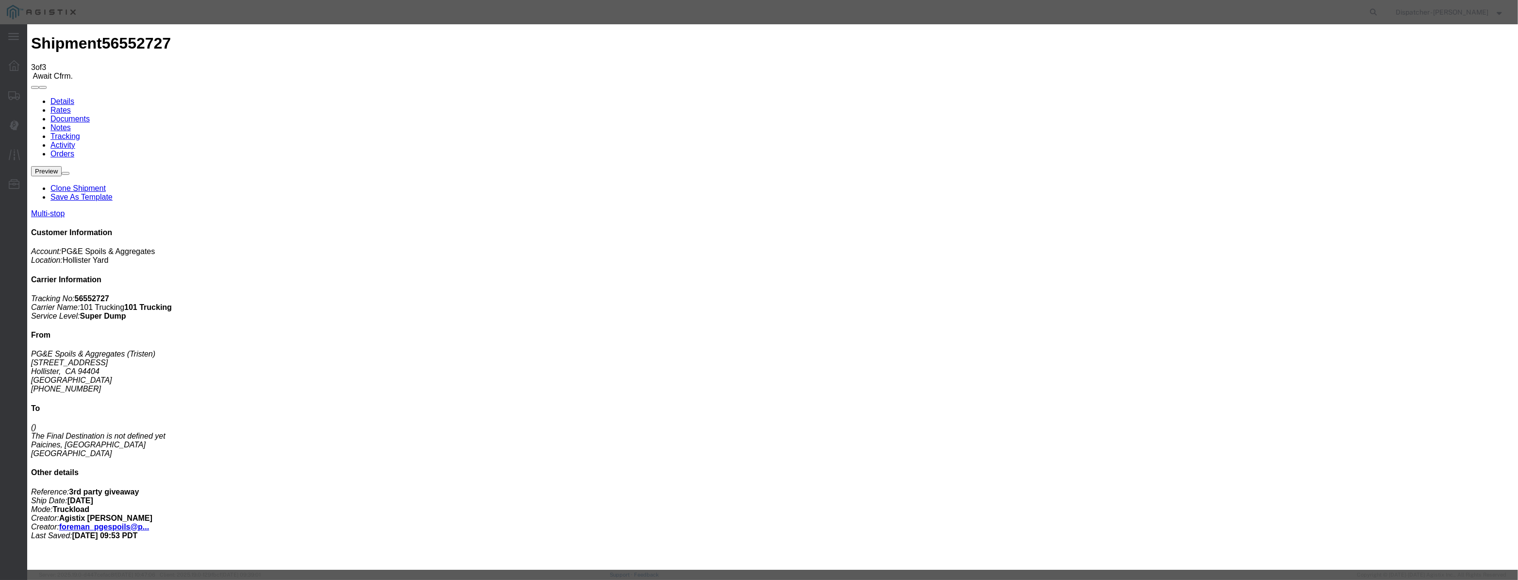
select select "{"pickupDeliveryInfoId": "122395377","pickupOrDelivery": "D","stopNum": "2","lo…"
select select "CA"
type input "Paicines"
drag, startPoint x: 754, startPoint y: 121, endPoint x: 454, endPoint y: 144, distance: 301.3
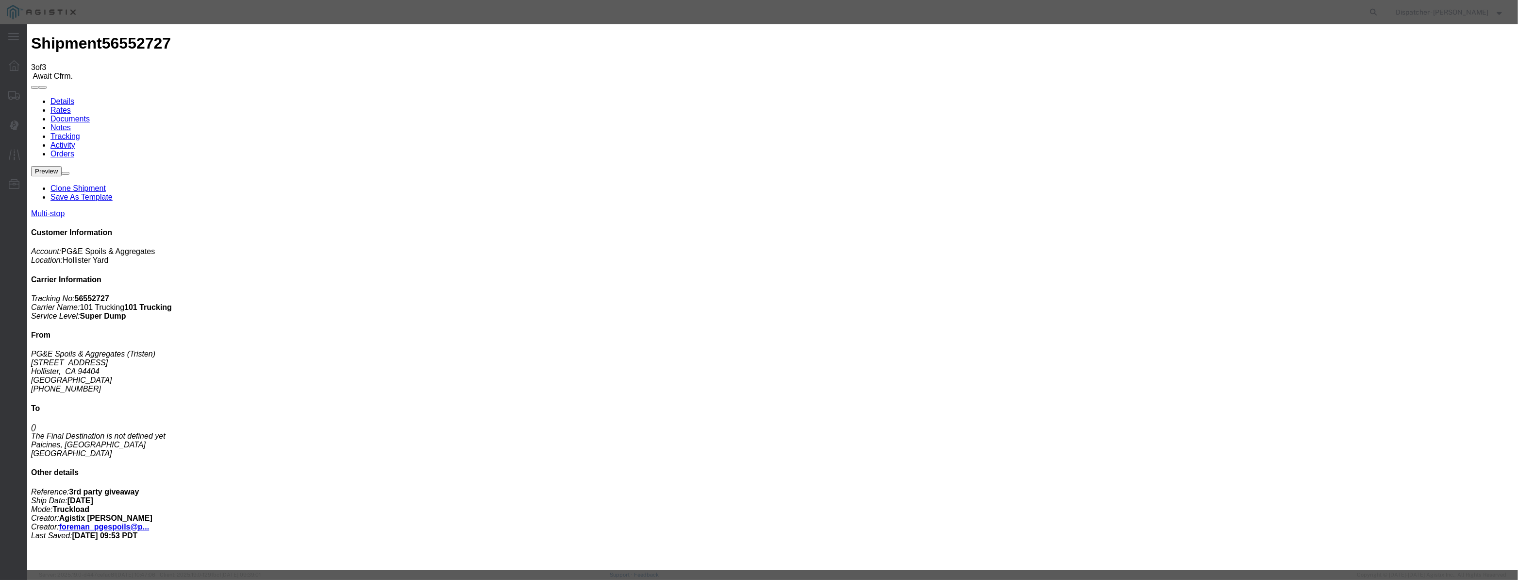
type input "7:10 AM"
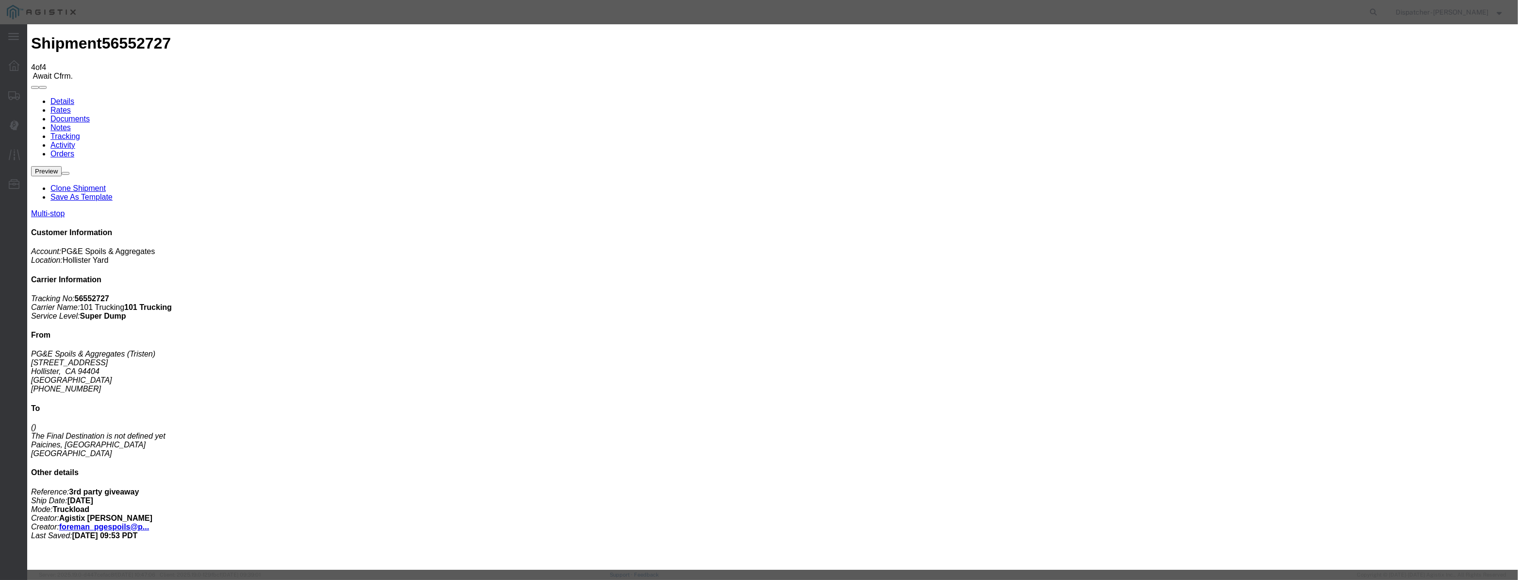
type input "[DATE]"
drag, startPoint x: 640, startPoint y: 111, endPoint x: 633, endPoint y: 118, distance: 10.0
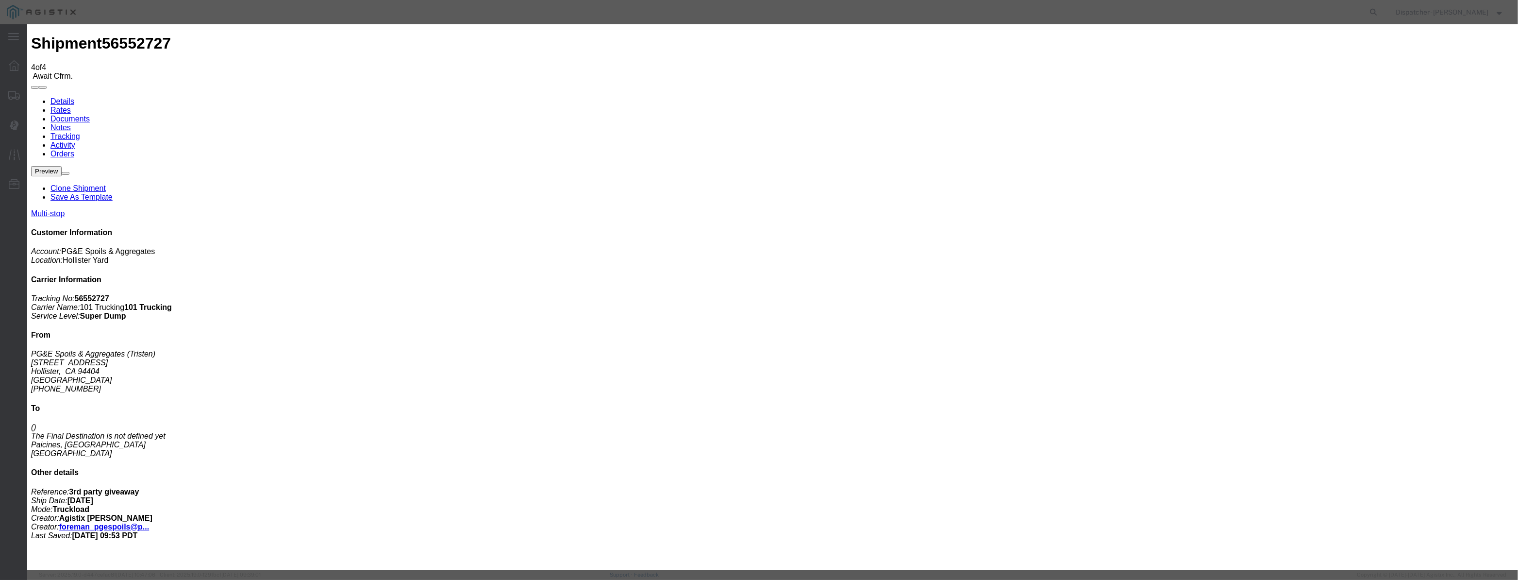
drag, startPoint x: 626, startPoint y: 123, endPoint x: 669, endPoint y: 128, distance: 43.5
paste input "[DATE]"
type input "[DATE]"
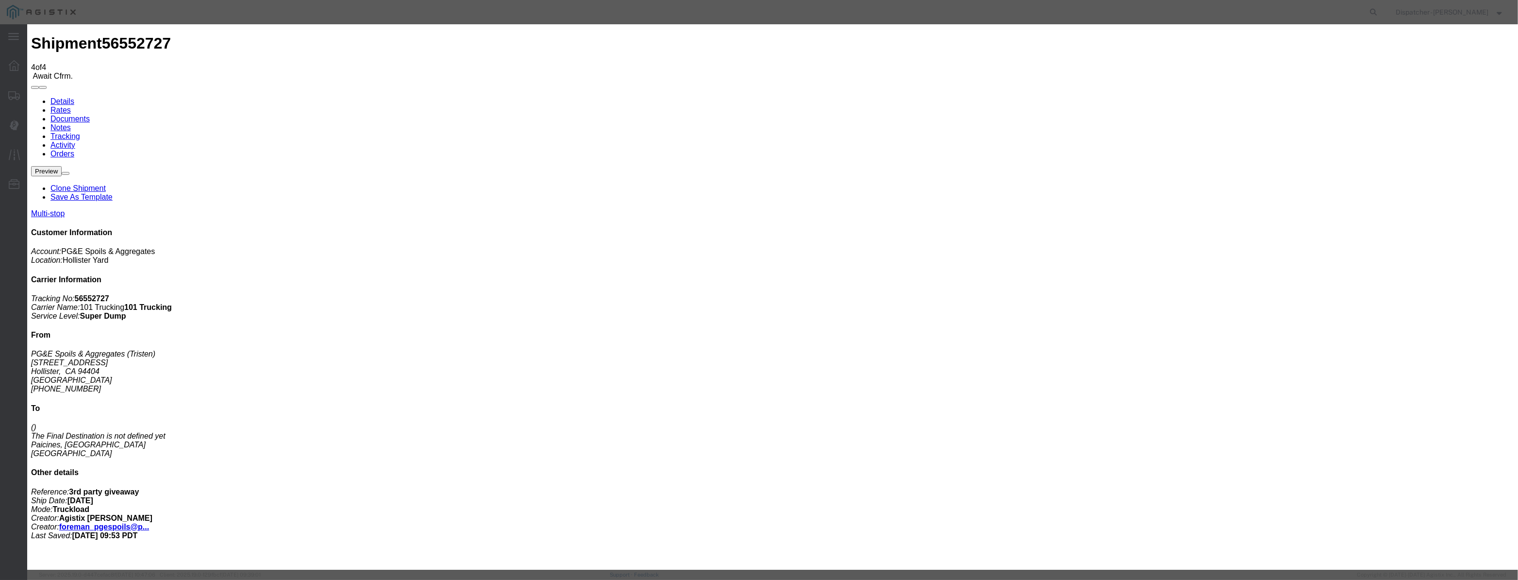
drag, startPoint x: 722, startPoint y: 138, endPoint x: 722, endPoint y: 147, distance: 9.2
select select "DPTDLVLOC"
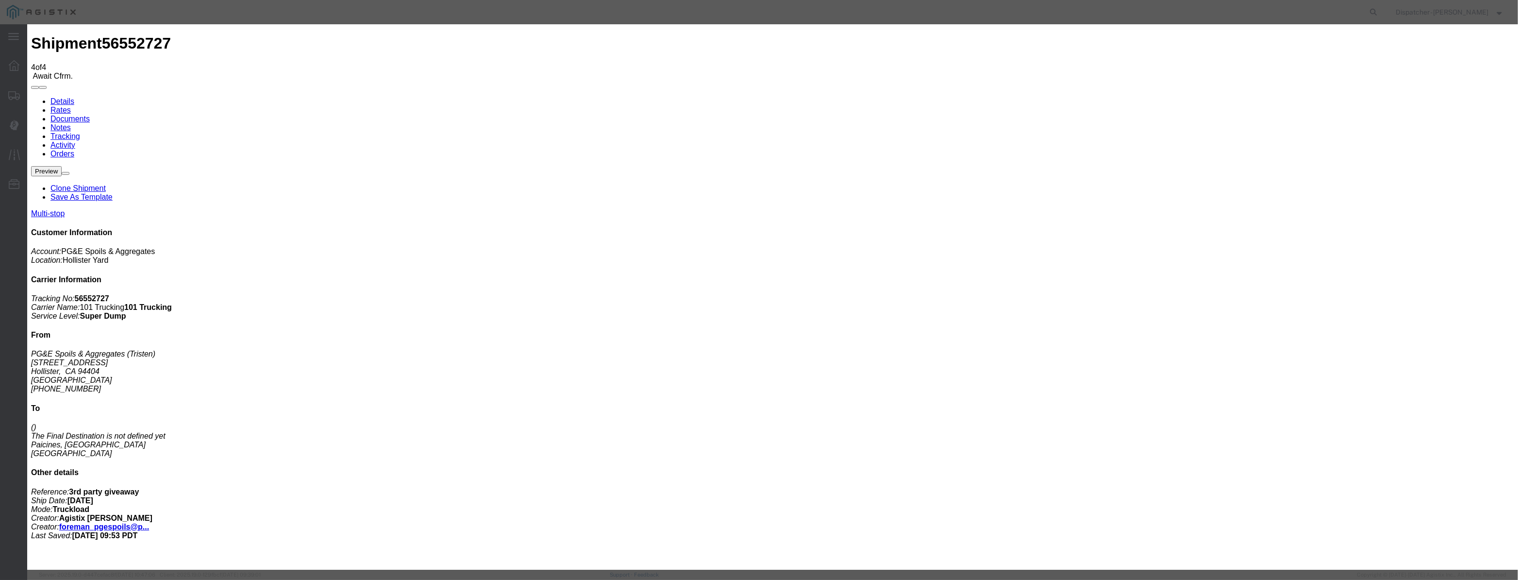
select select "{"pickupDeliveryInfoId": "122395377","pickupOrDelivery": "D","stopNum": "2","lo…"
select select "CA"
type input "Paicines"
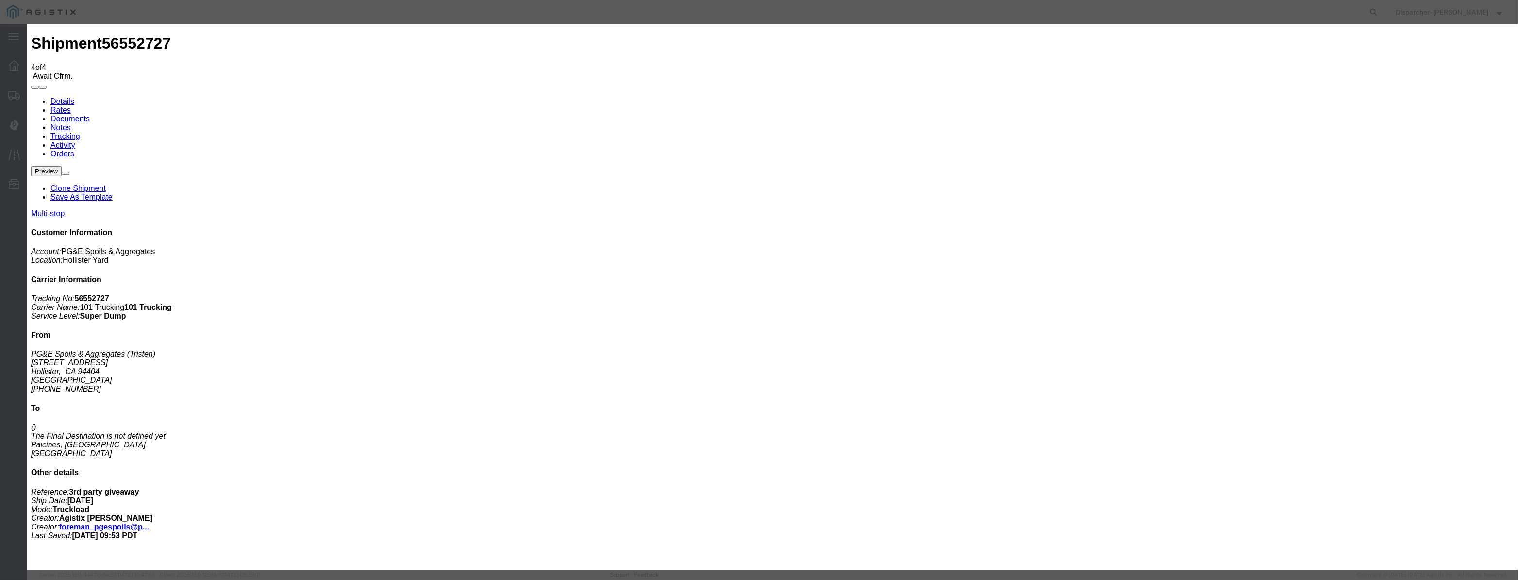
drag, startPoint x: 747, startPoint y: 124, endPoint x: 423, endPoint y: 170, distance: 327.0
type input "7:25 AM"
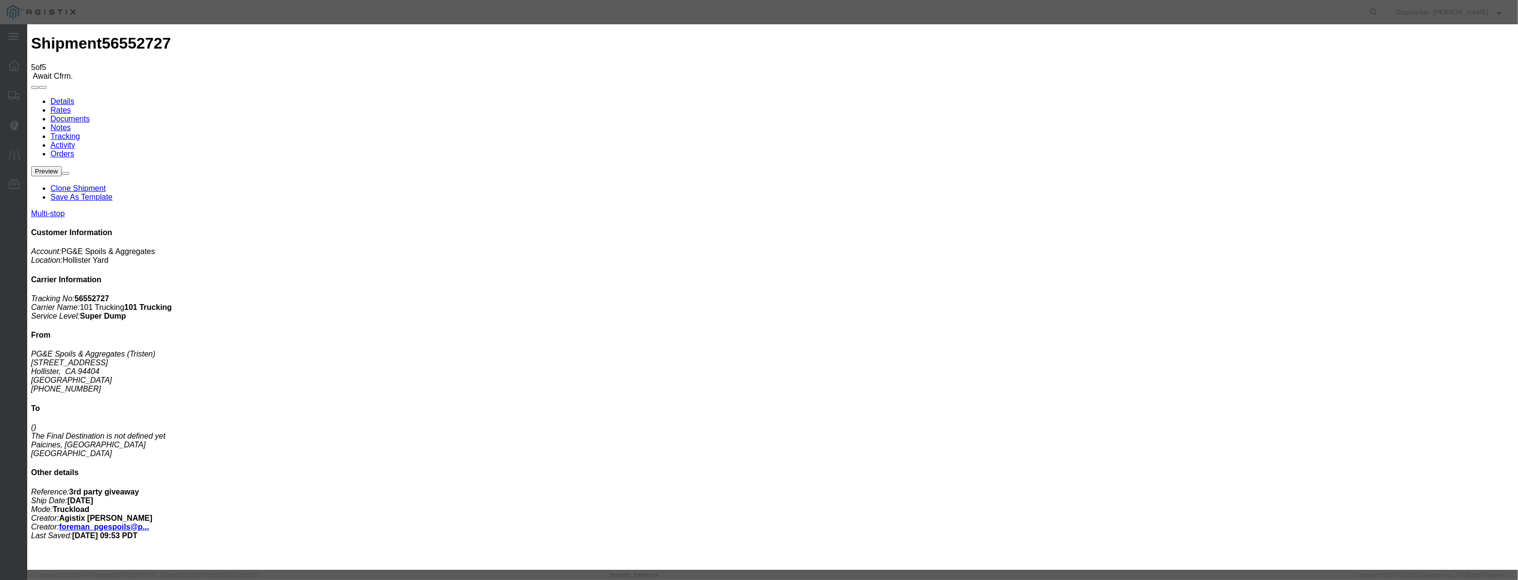
type input "[DATE]"
drag, startPoint x: 619, startPoint y: 121, endPoint x: 628, endPoint y: 108, distance: 16.2
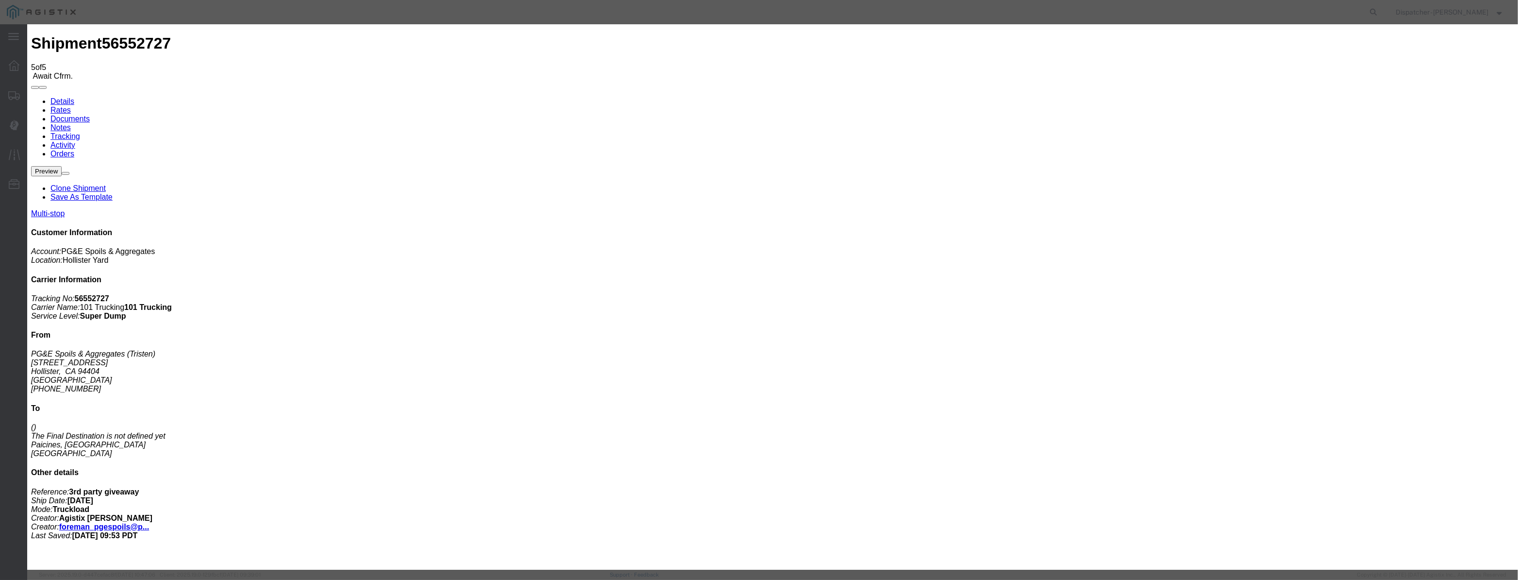
paste input "[DATE]"
type input "[DATE]"
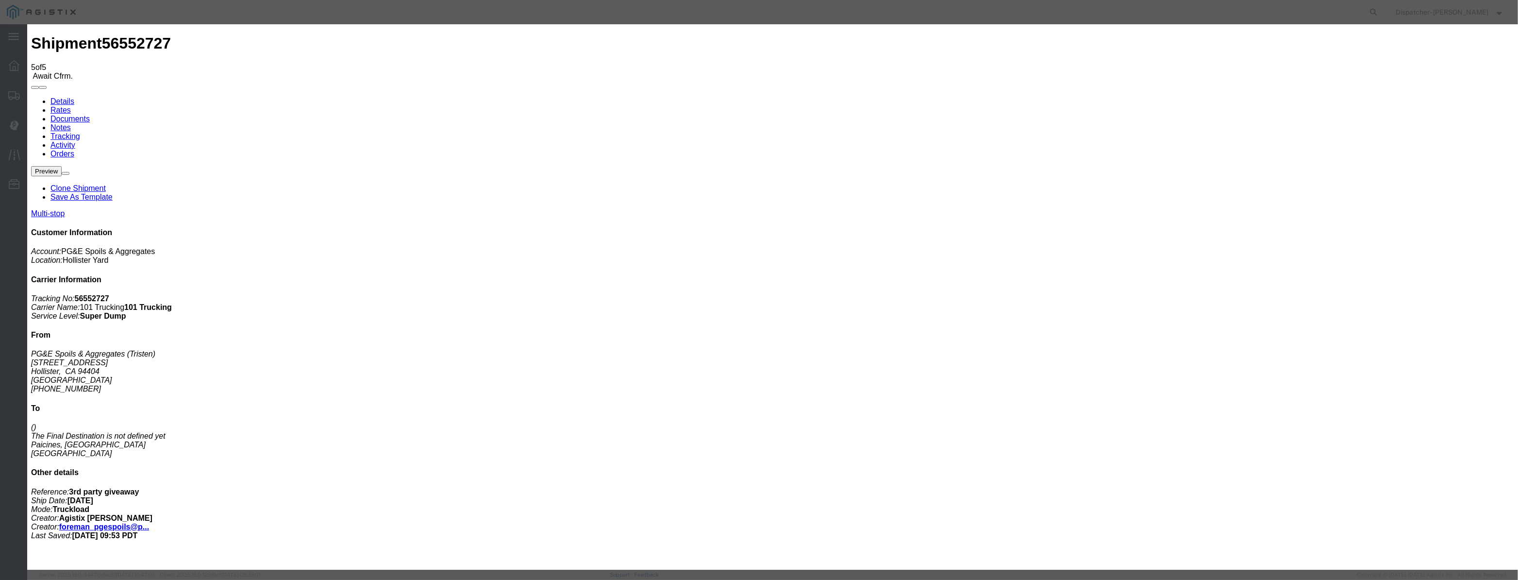
scroll to position [0, 0]
select select "ARVPULOC"
drag, startPoint x: 893, startPoint y: 121, endPoint x: 894, endPoint y: 129, distance: 7.8
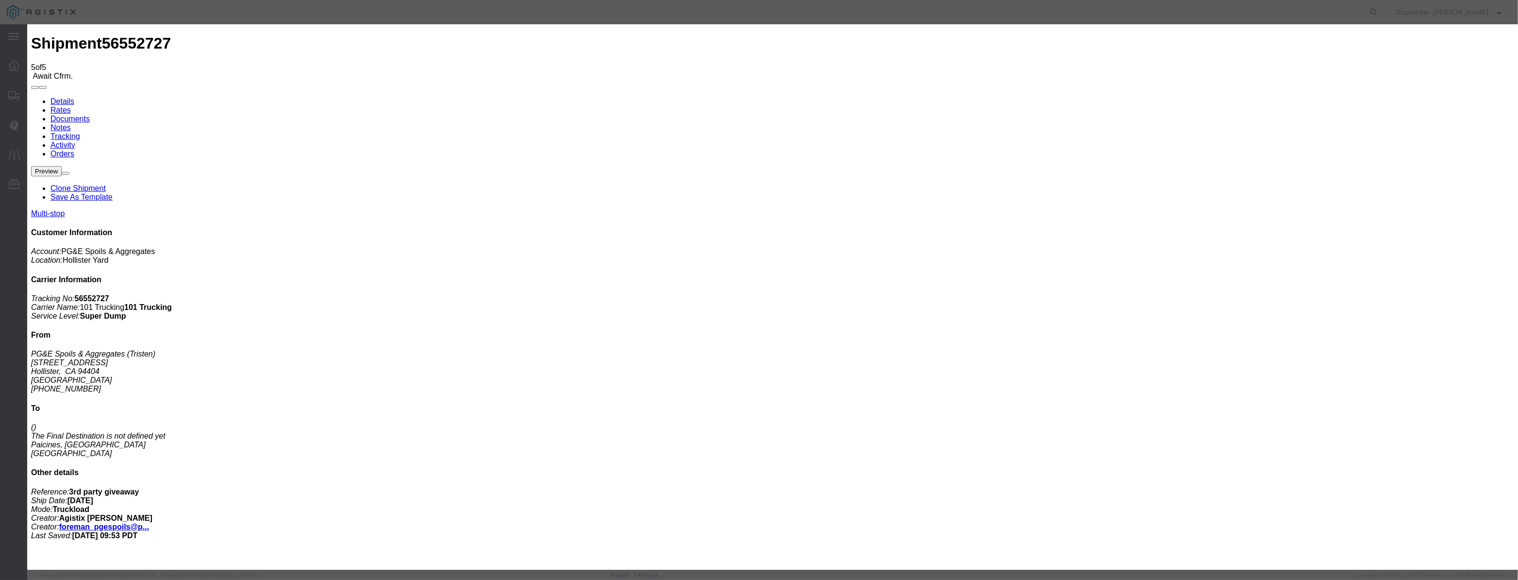
select select "{"pickupDeliveryInfoId": "122395376","pickupOrDelivery": "P","stopNum": "1","lo…"
select select "CA"
type input "Hollister"
drag, startPoint x: 753, startPoint y: 126, endPoint x: 505, endPoint y: 133, distance: 248.2
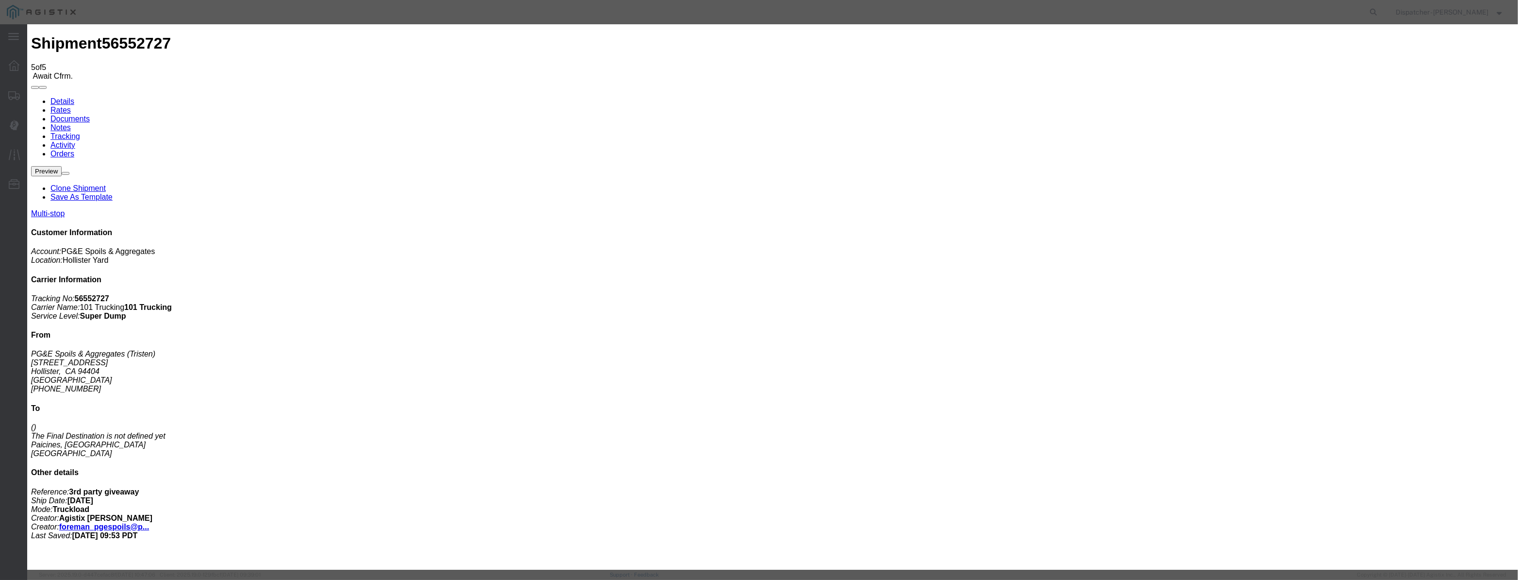
type input "11:45 AM"
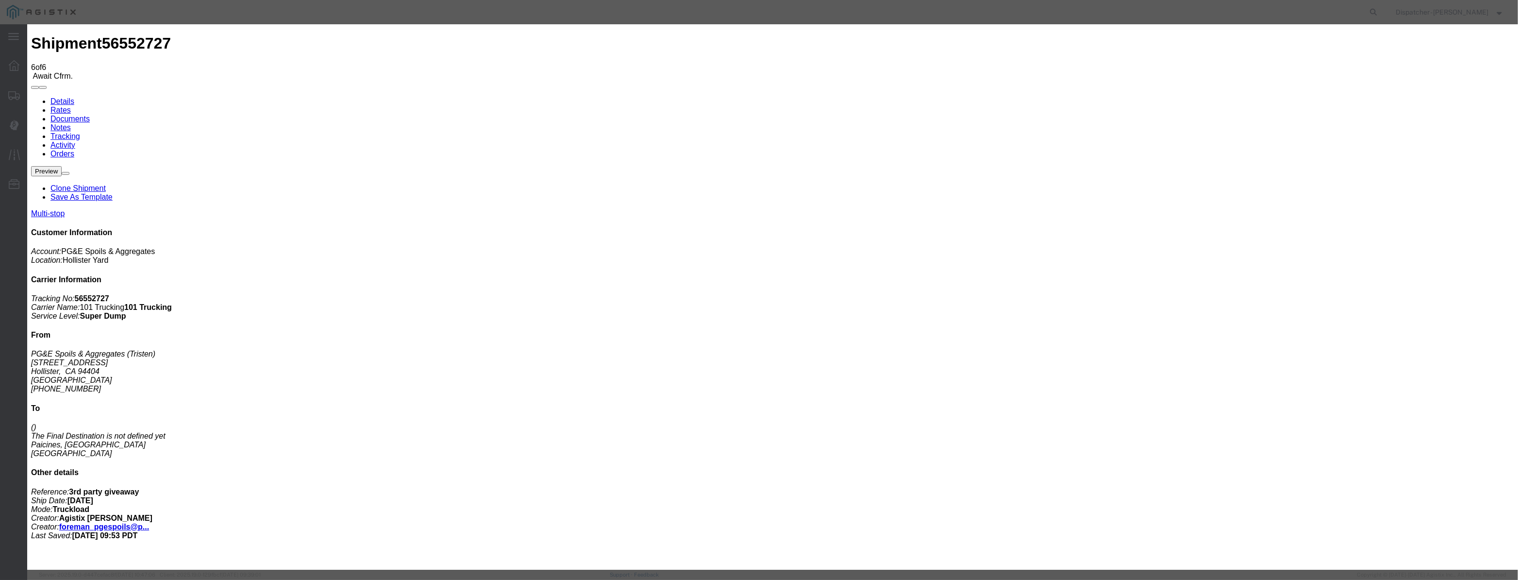
type input "[DATE]"
drag, startPoint x: 631, startPoint y: 111, endPoint x: 620, endPoint y: 122, distance: 15.8
drag, startPoint x: 620, startPoint y: 122, endPoint x: 687, endPoint y: 133, distance: 67.9
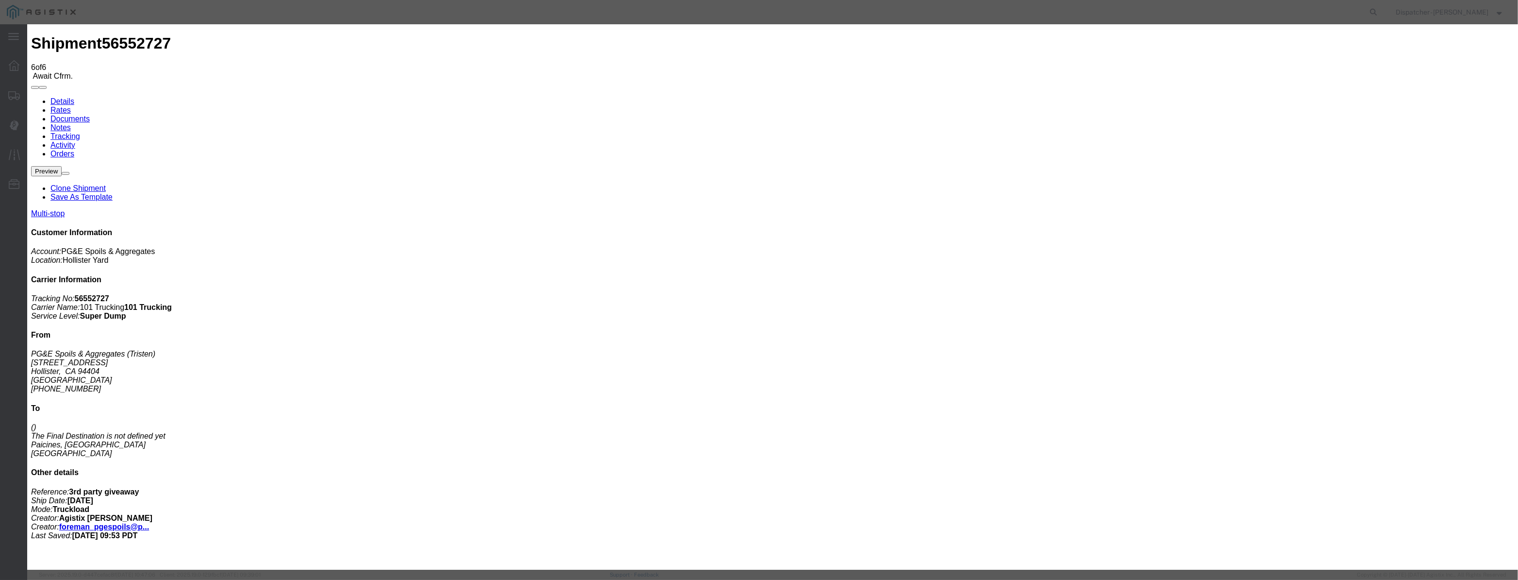
paste input "[DATE]"
type input "[DATE]"
drag, startPoint x: 719, startPoint y: 140, endPoint x: 718, endPoint y: 147, distance: 6.8
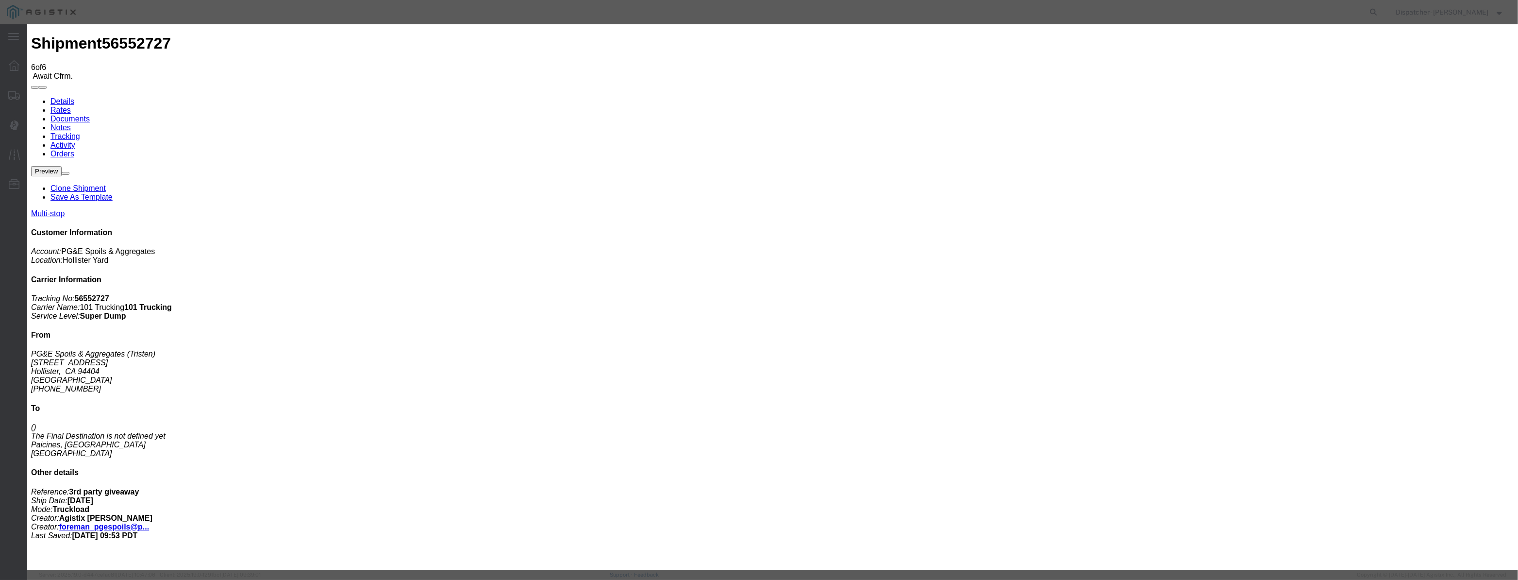
drag, startPoint x: 742, startPoint y: 137, endPoint x: 742, endPoint y: 147, distance: 10.2
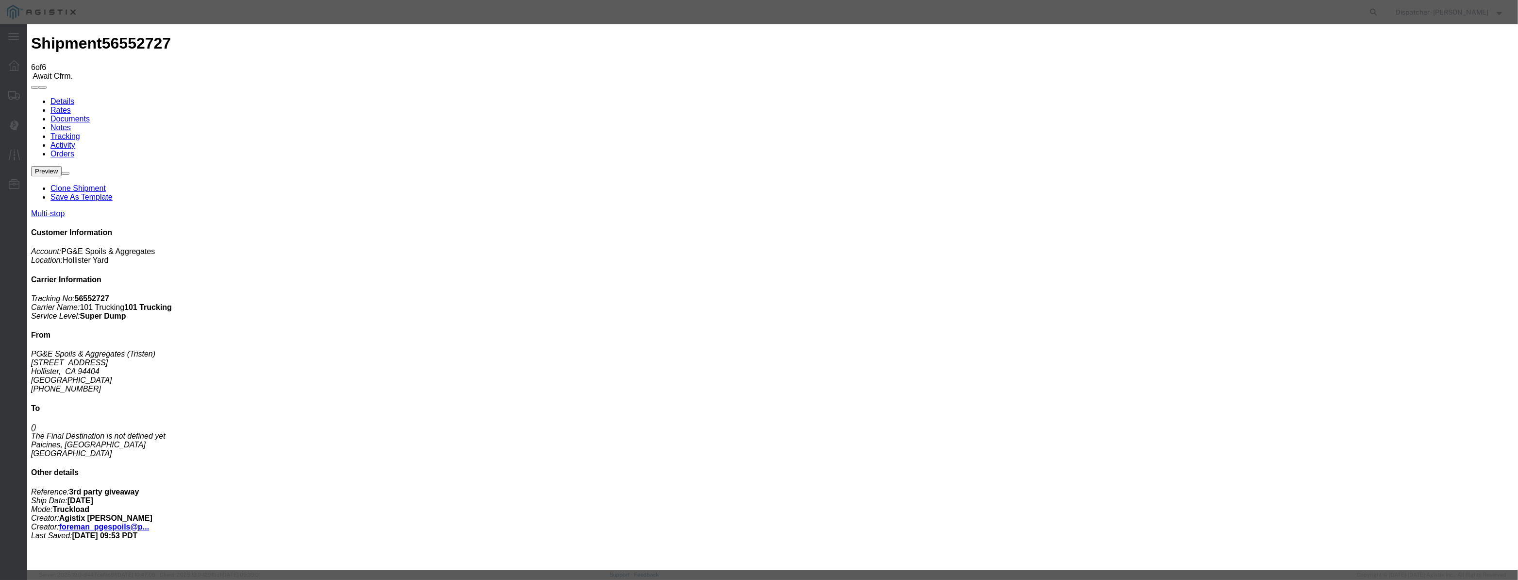
select select "DPTPULOC"
drag, startPoint x: 949, startPoint y: 120, endPoint x: 946, endPoint y: 129, distance: 8.8
select select "{"pickupDeliveryInfoId": "122395376","pickupOrDelivery": "P","stopNum": "1","lo…"
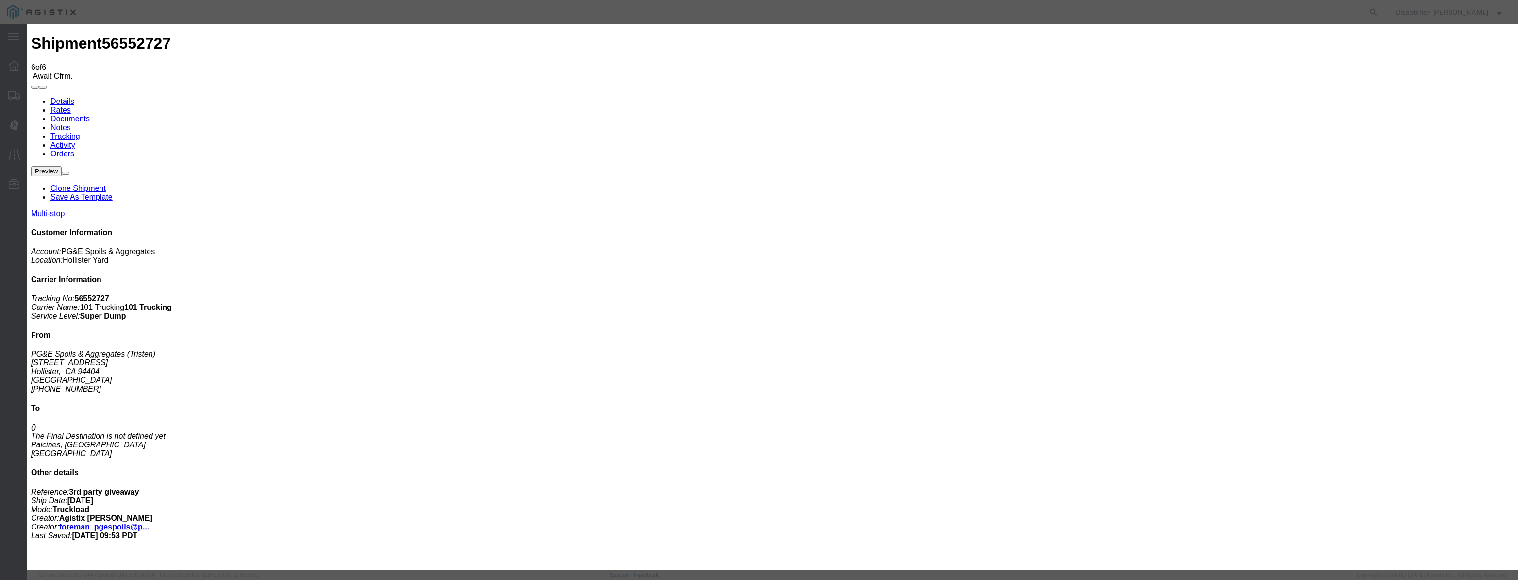
select select "CA"
type input "Hollister"
drag, startPoint x: 756, startPoint y: 122, endPoint x: 467, endPoint y: 112, distance: 289.5
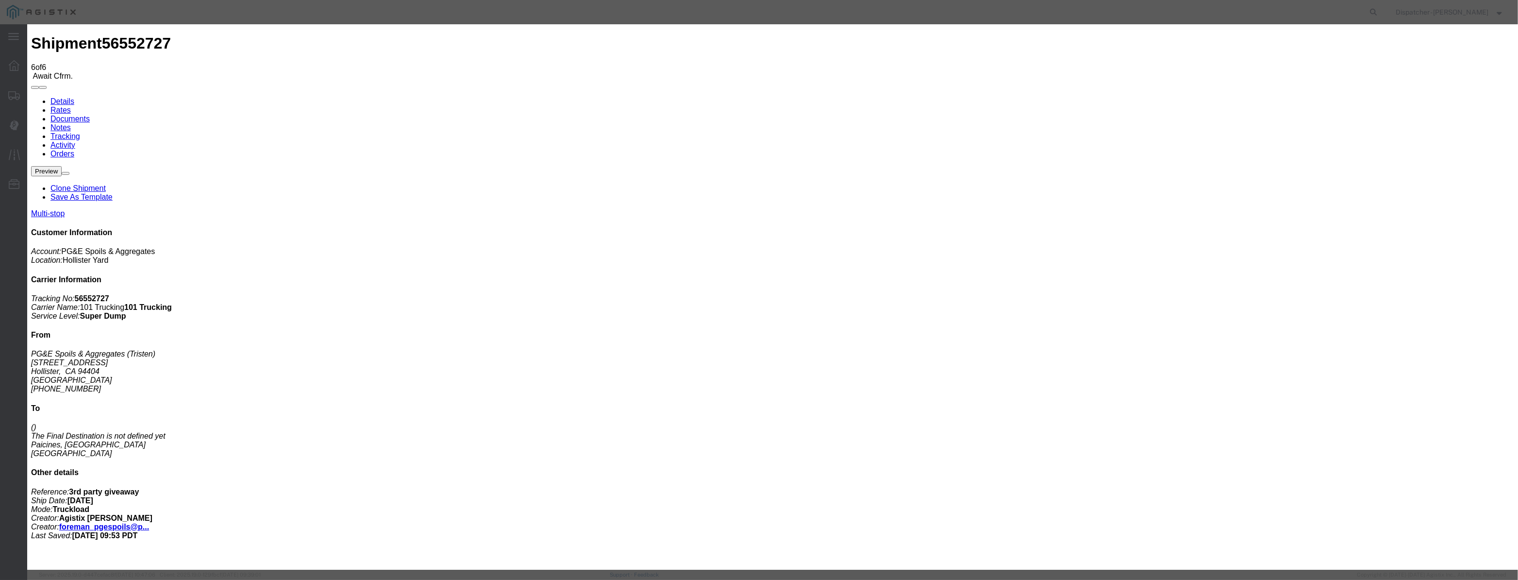
type input "12:00 PM"
drag, startPoint x: 999, startPoint y: 337, endPoint x: 994, endPoint y: 337, distance: 4.9
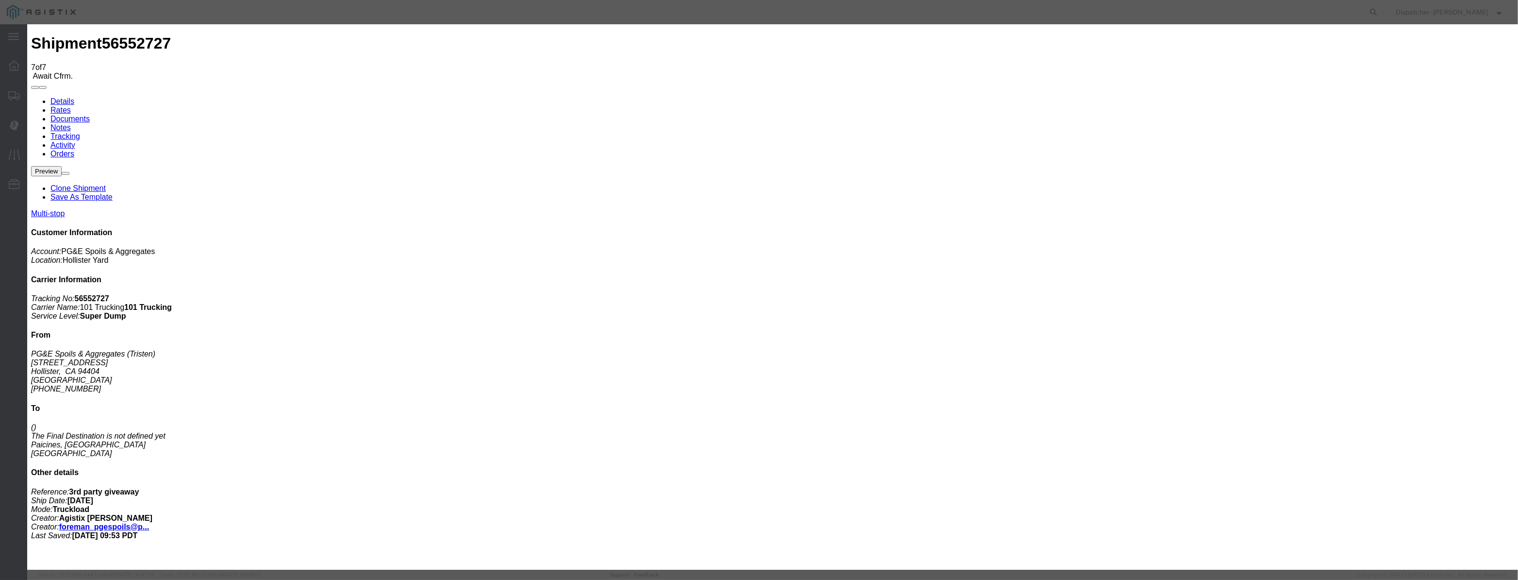
type input "[DATE]"
drag, startPoint x: 607, startPoint y: 117, endPoint x: 616, endPoint y: 106, distance: 14.8
drag, startPoint x: 616, startPoint y: 106, endPoint x: 612, endPoint y: 119, distance: 14.0
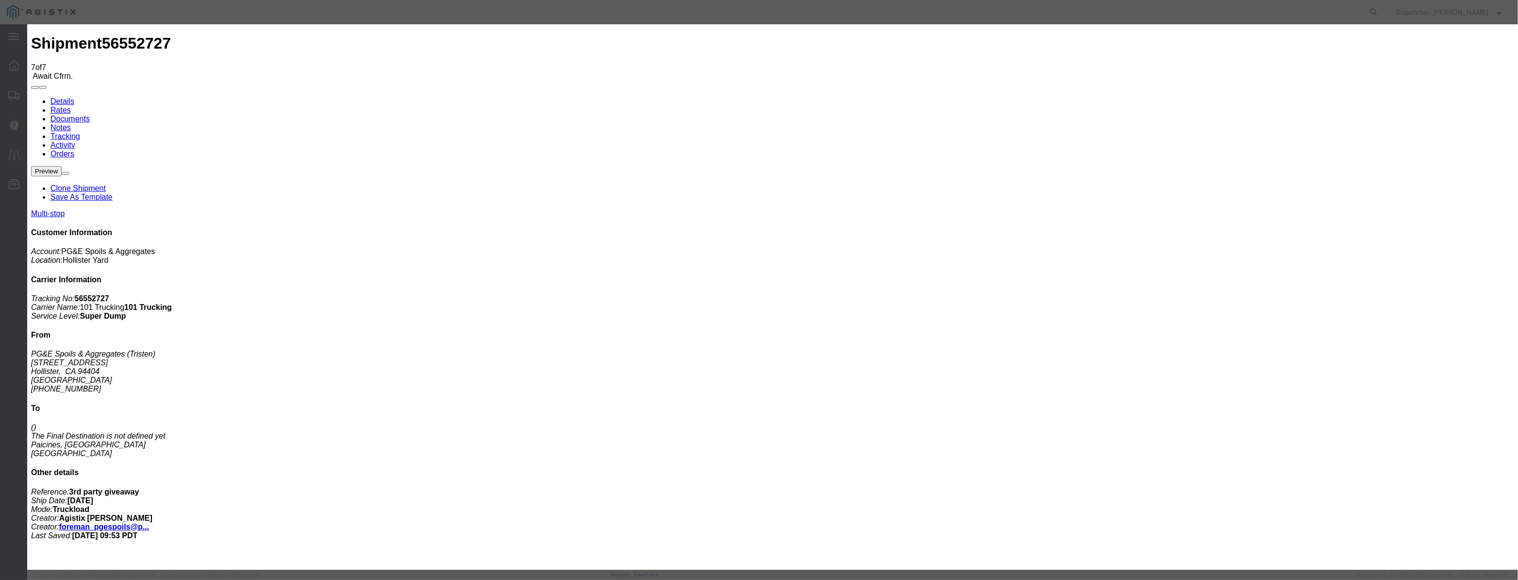
drag, startPoint x: 612, startPoint y: 119, endPoint x: 675, endPoint y: 132, distance: 64.7
paste input "[DATE]"
type input "[DATE]"
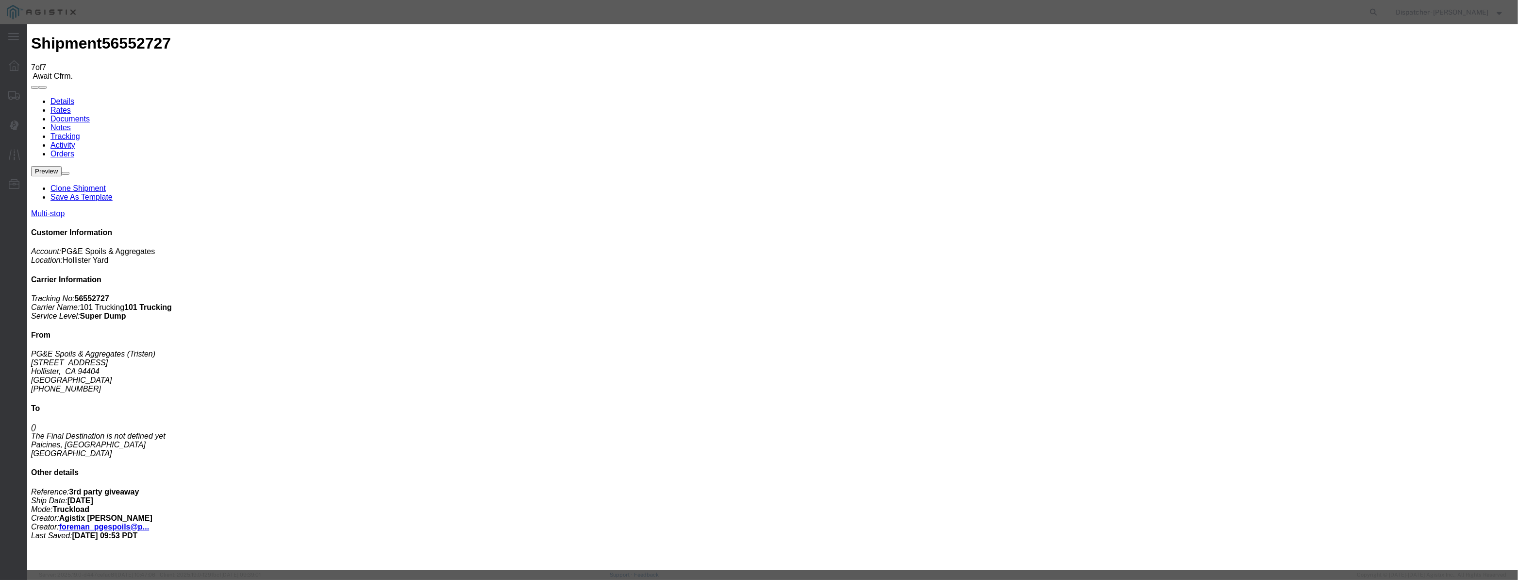
drag, startPoint x: 733, startPoint y: 141, endPoint x: 733, endPoint y: 147, distance: 5.8
select select "ARVDLVLOC"
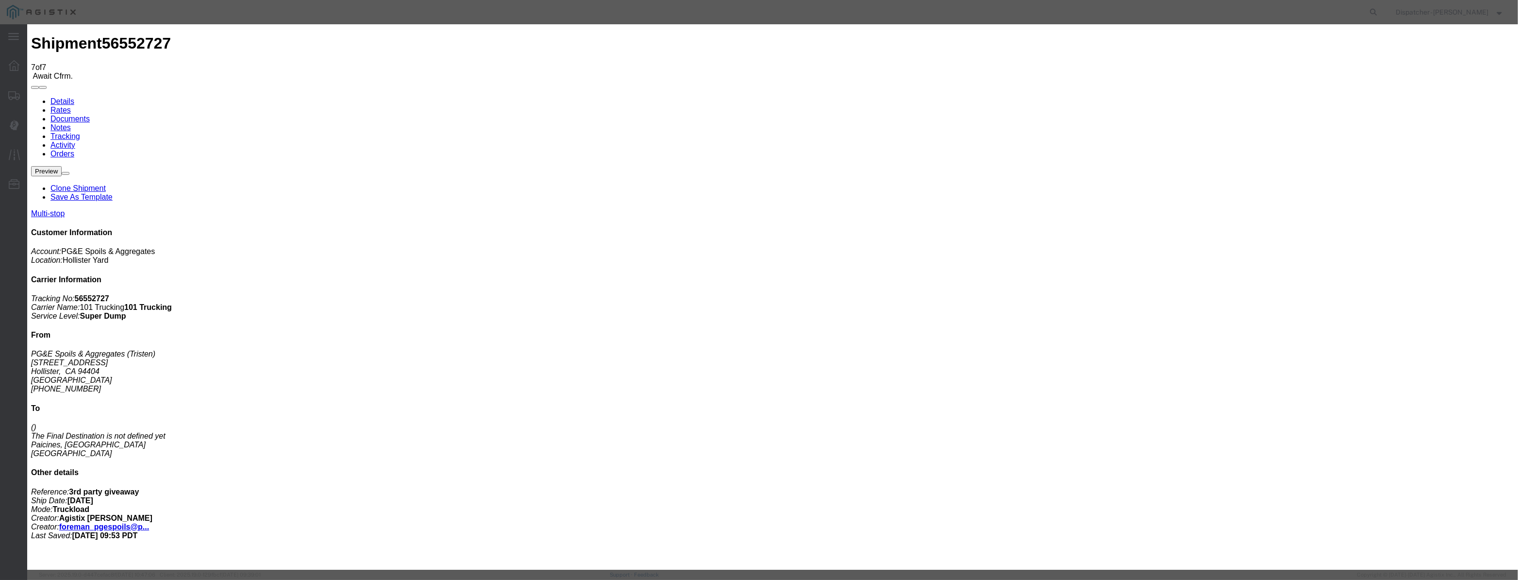
select select "{"pickupDeliveryInfoId": "122395377","pickupOrDelivery": "D","stopNum": "2","lo…"
select select "CA"
type input "Paicines"
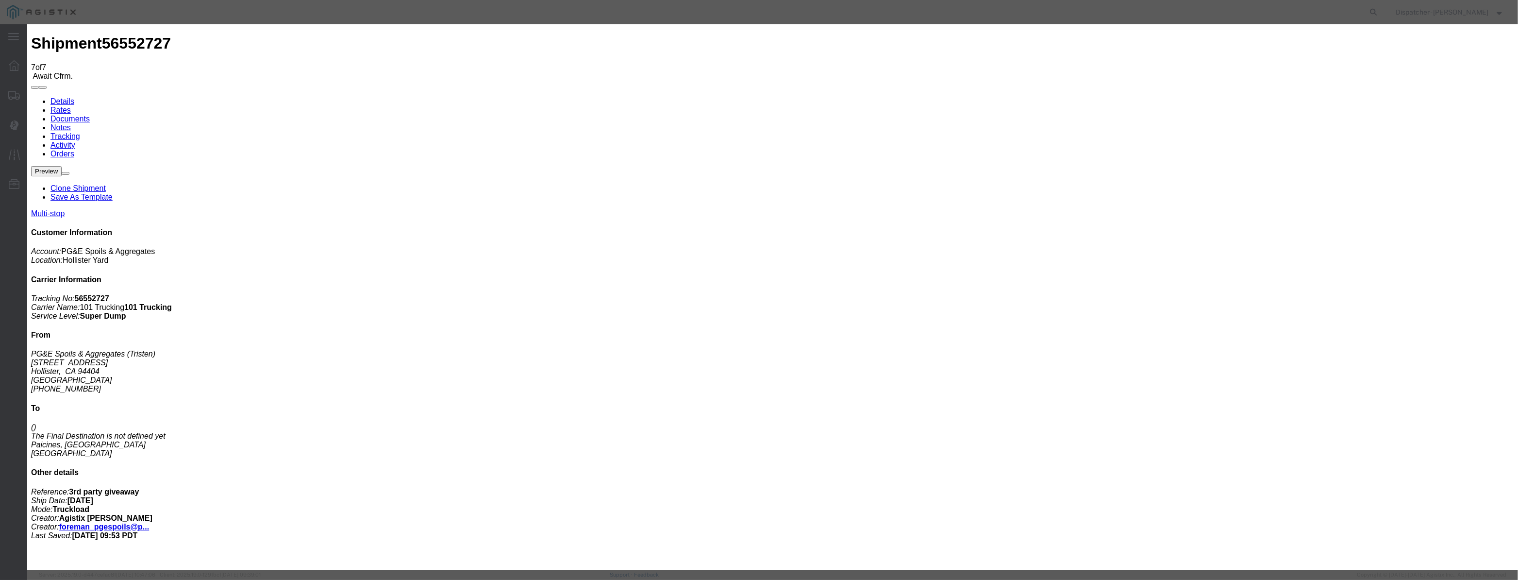
drag, startPoint x: 759, startPoint y: 120, endPoint x: 453, endPoint y: 128, distance: 305.9
type input "1:00 PM"
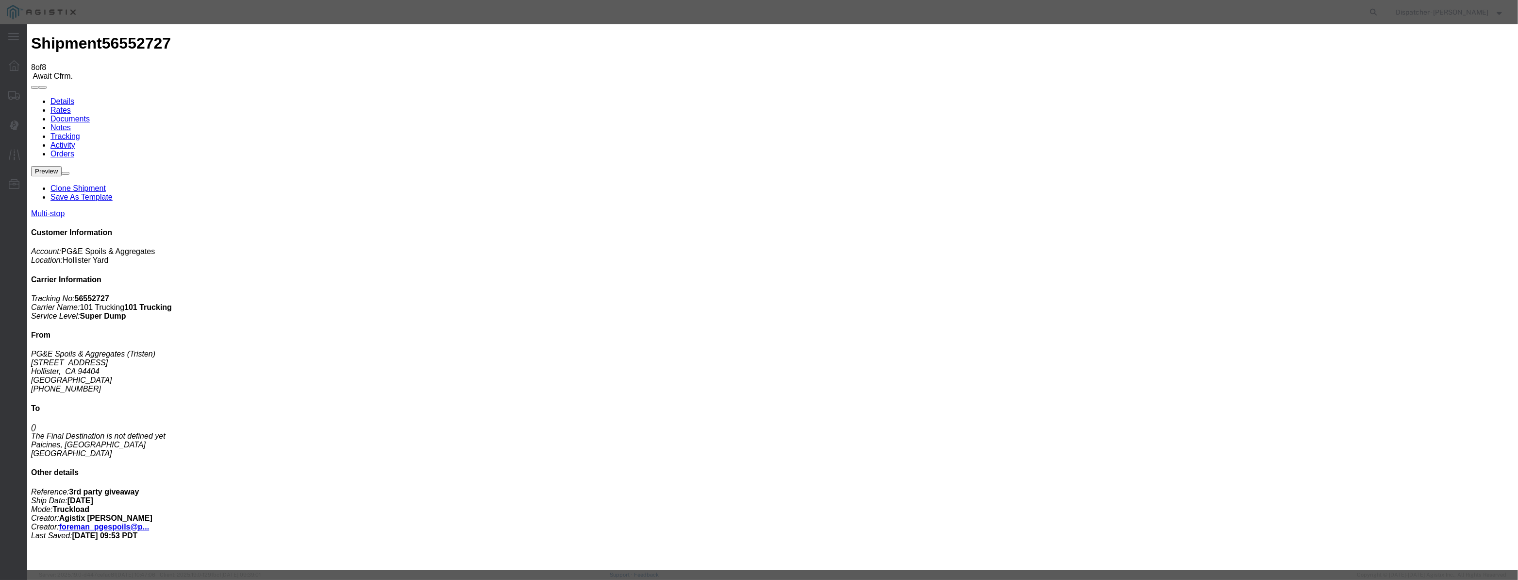
type input "[DATE]"
drag, startPoint x: 620, startPoint y: 117, endPoint x: 676, endPoint y: 130, distance: 57.6
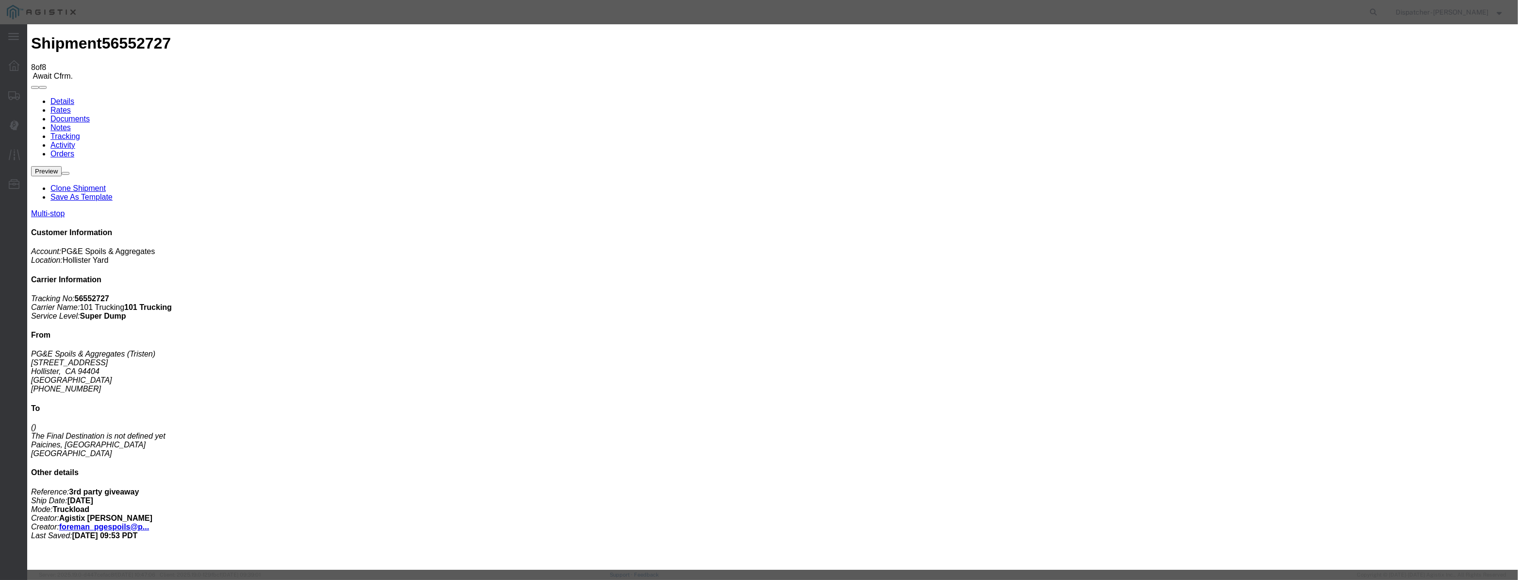
paste input "[DATE]"
type input "[DATE]"
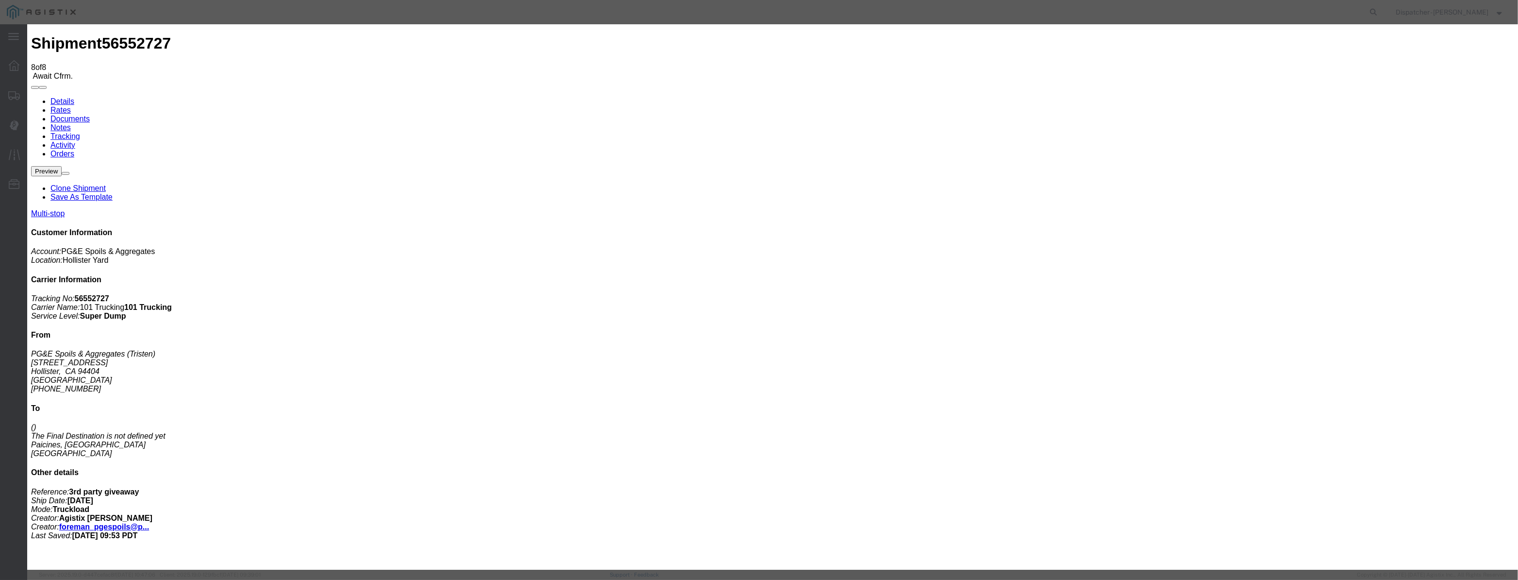
select select "DPTDLVLOC"
drag, startPoint x: 917, startPoint y: 121, endPoint x: 917, endPoint y: 129, distance: 7.3
select select "{"pickupDeliveryInfoId": "122395377","pickupOrDelivery": "D","stopNum": "2","lo…"
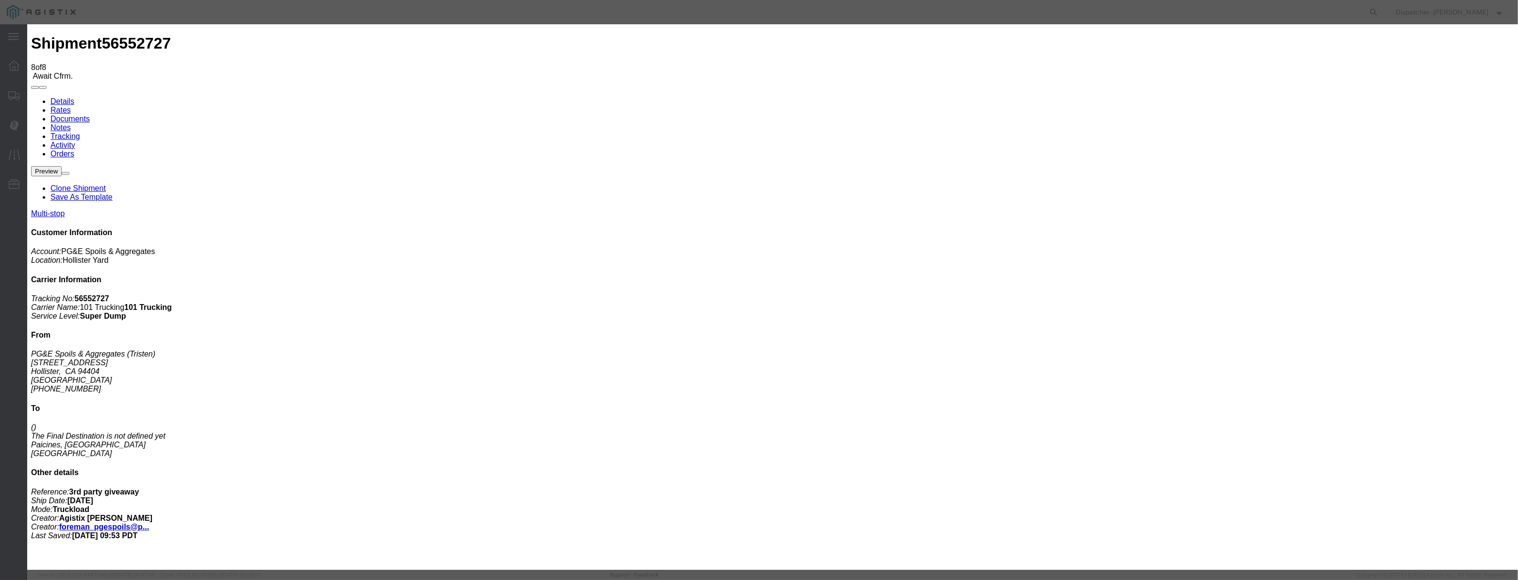
select select "CA"
type input "Paicines"
drag, startPoint x: 753, startPoint y: 120, endPoint x: 442, endPoint y: 163, distance: 314.6
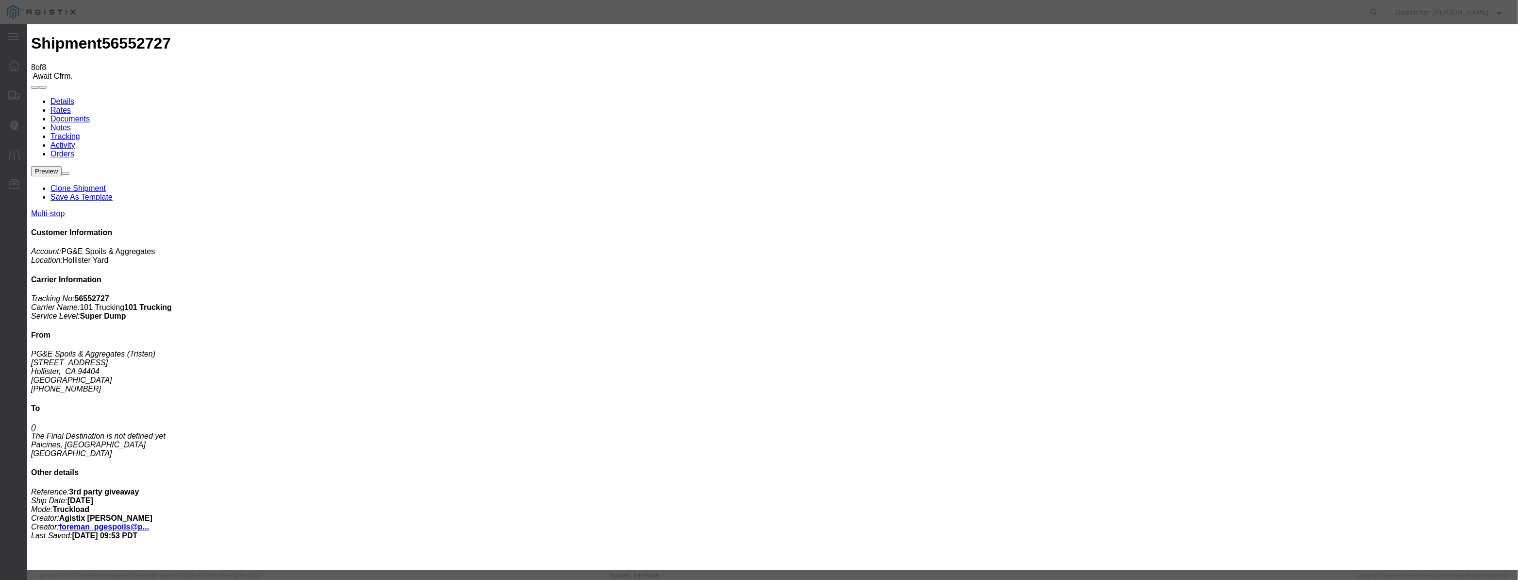
type input "1:20 PM"
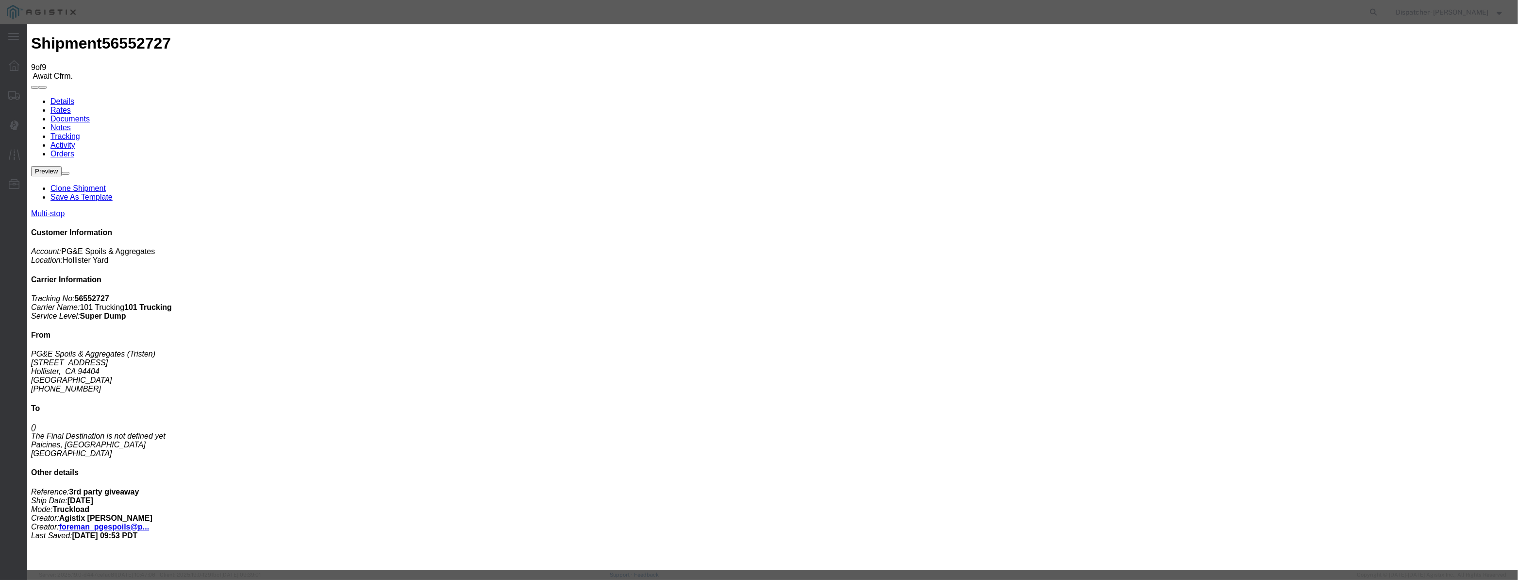
type input "[DATE]"
paste input "[DATE]"
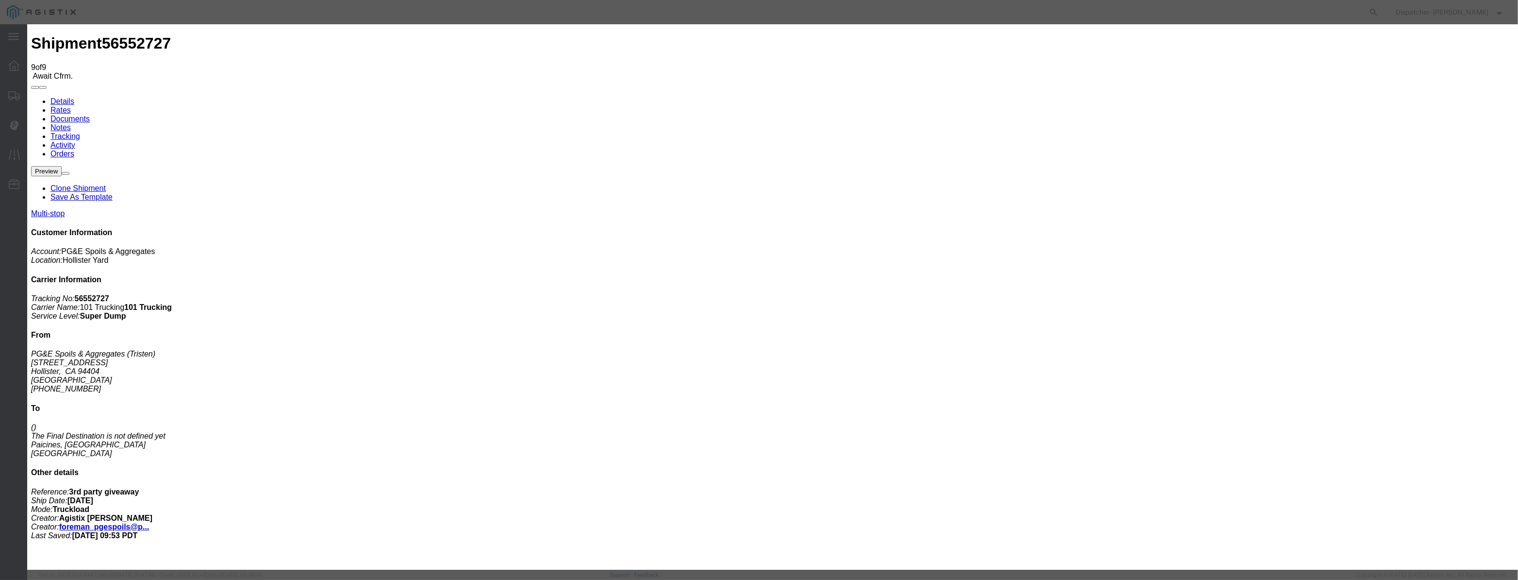
scroll to position [0, 2]
type input "[DATE]"
select select "ARVPULOC"
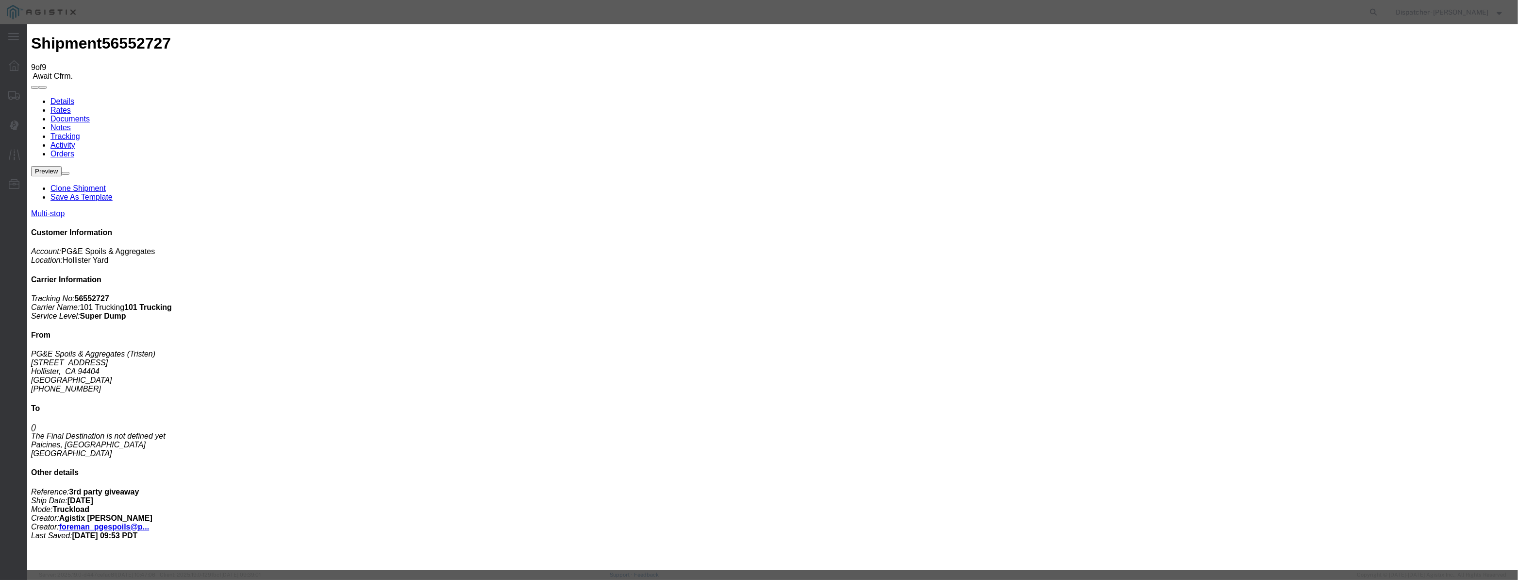
select select "{"pickupDeliveryInfoId": "122395376","pickupOrDelivery": "P","stopNum": "1","lo…"
select select "CA"
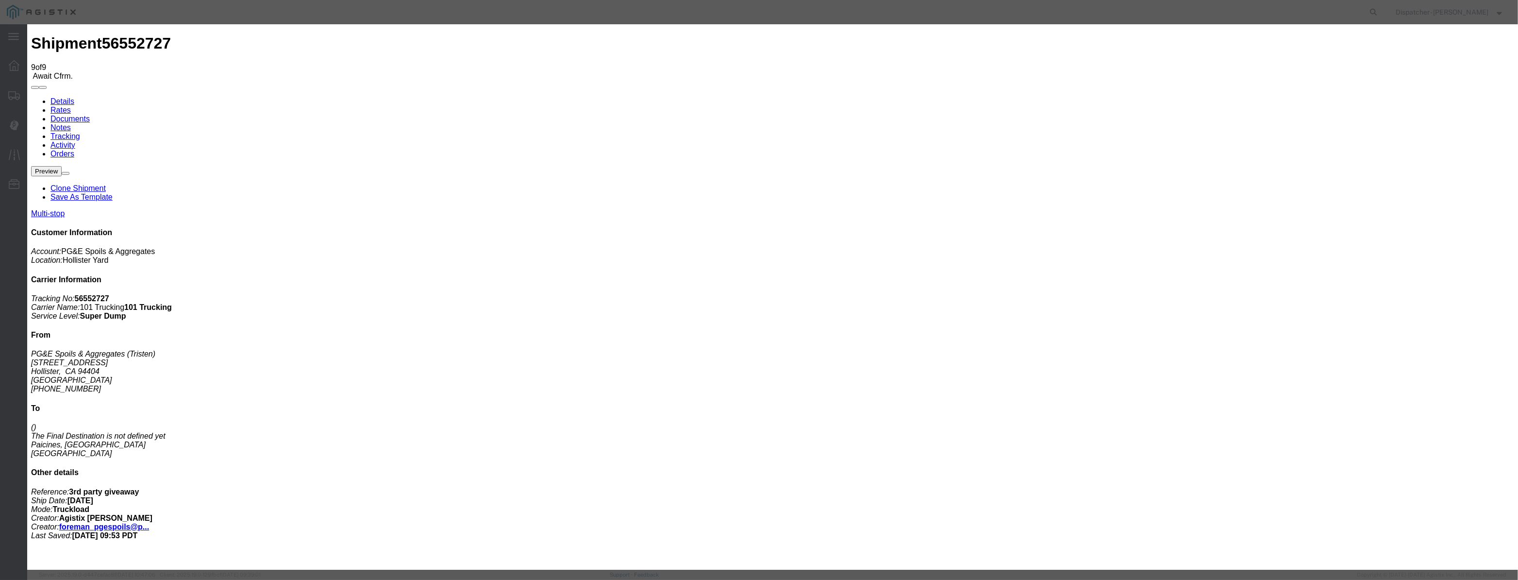
type input "Hollister"
drag, startPoint x: 762, startPoint y: 126, endPoint x: 444, endPoint y: 137, distance: 318.2
drag, startPoint x: 757, startPoint y: 123, endPoint x: 672, endPoint y: 133, distance: 85.4
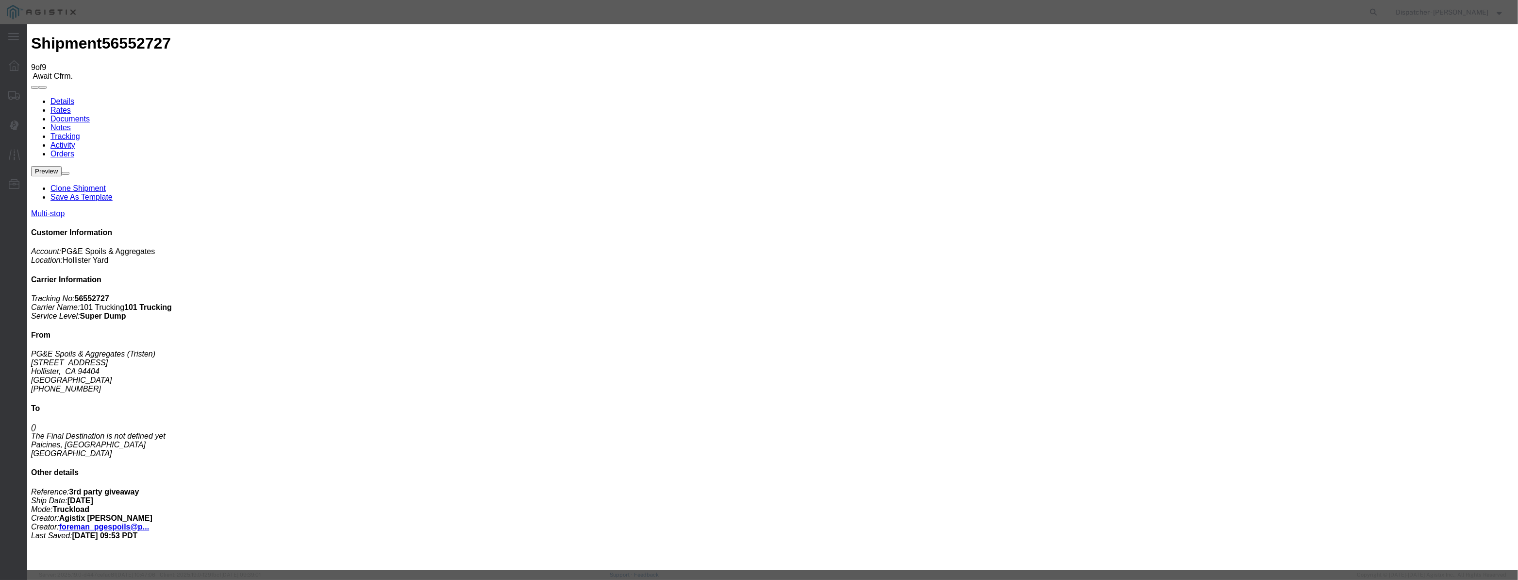
type input "11:45 AM"
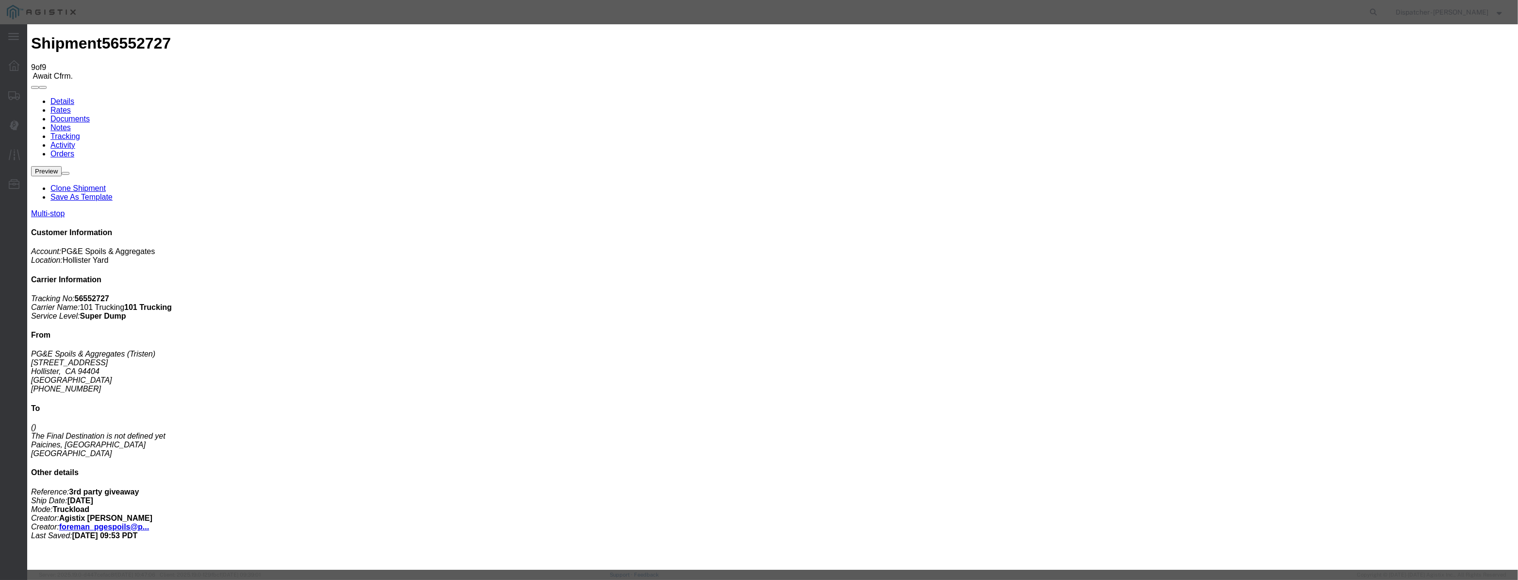
type input "[DATE]"
drag, startPoint x: 633, startPoint y: 119, endPoint x: 626, endPoint y: 120, distance: 7.3
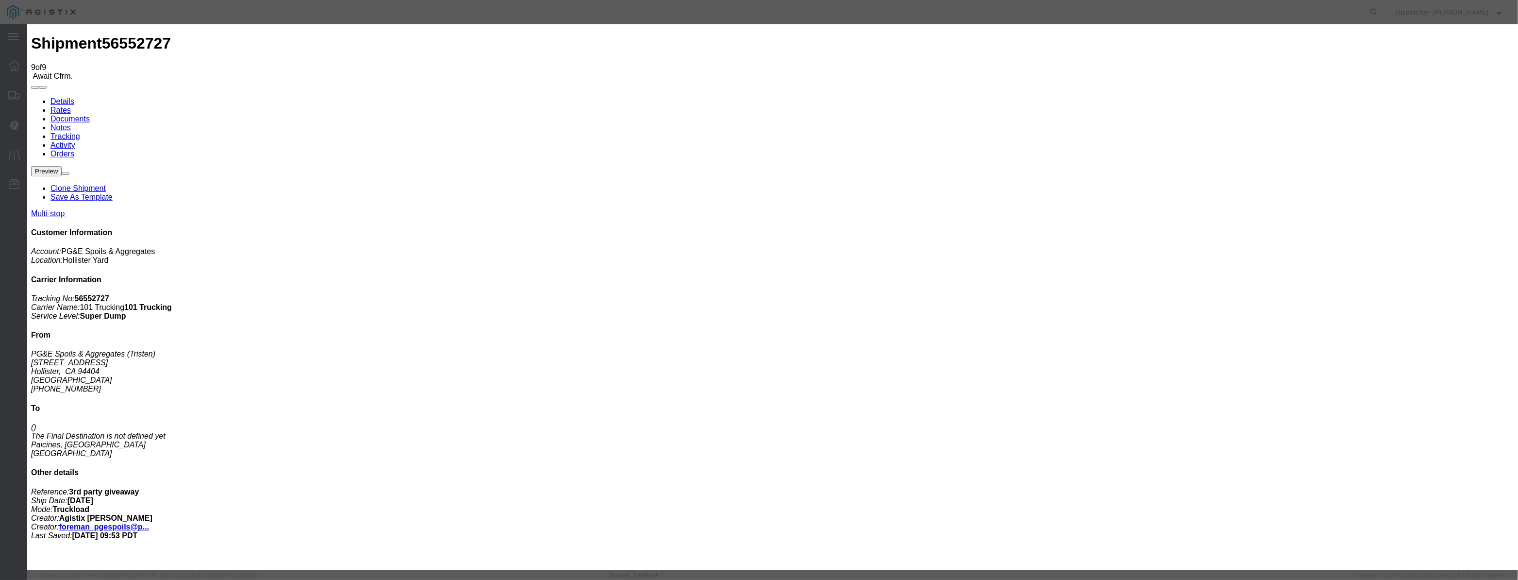
paste input "[DATE]"
type input "[DATE]"
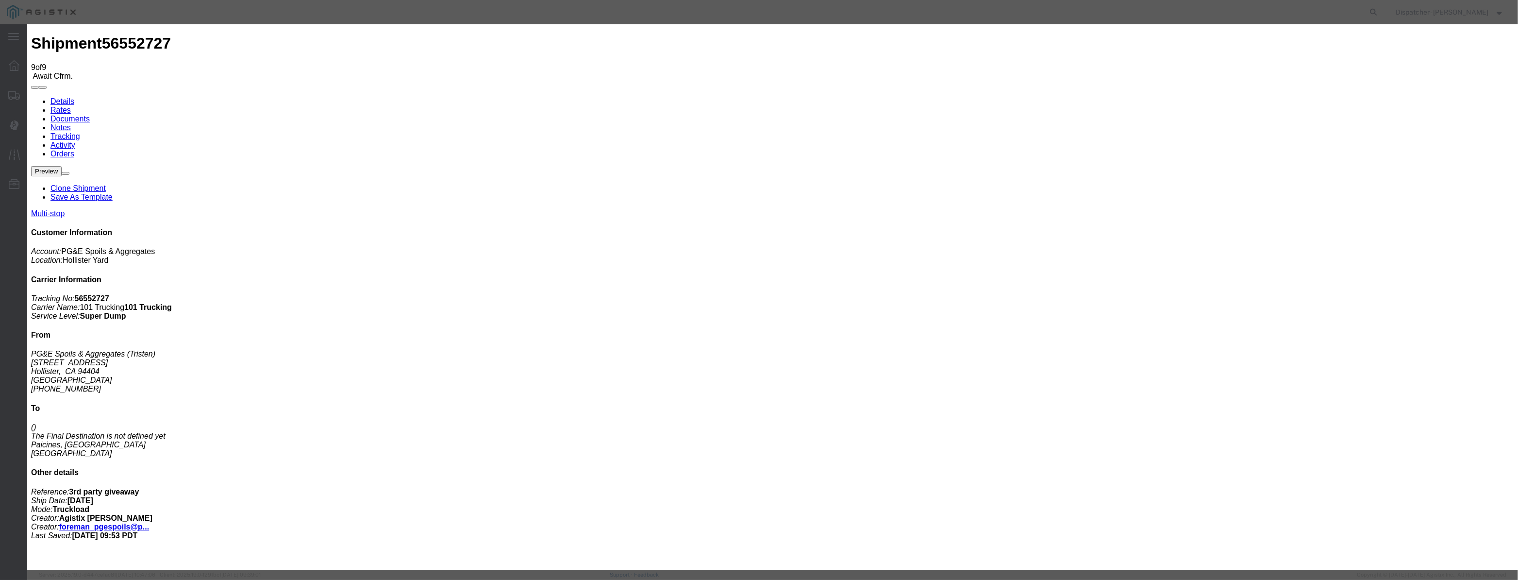
select select "ARVPULOC"
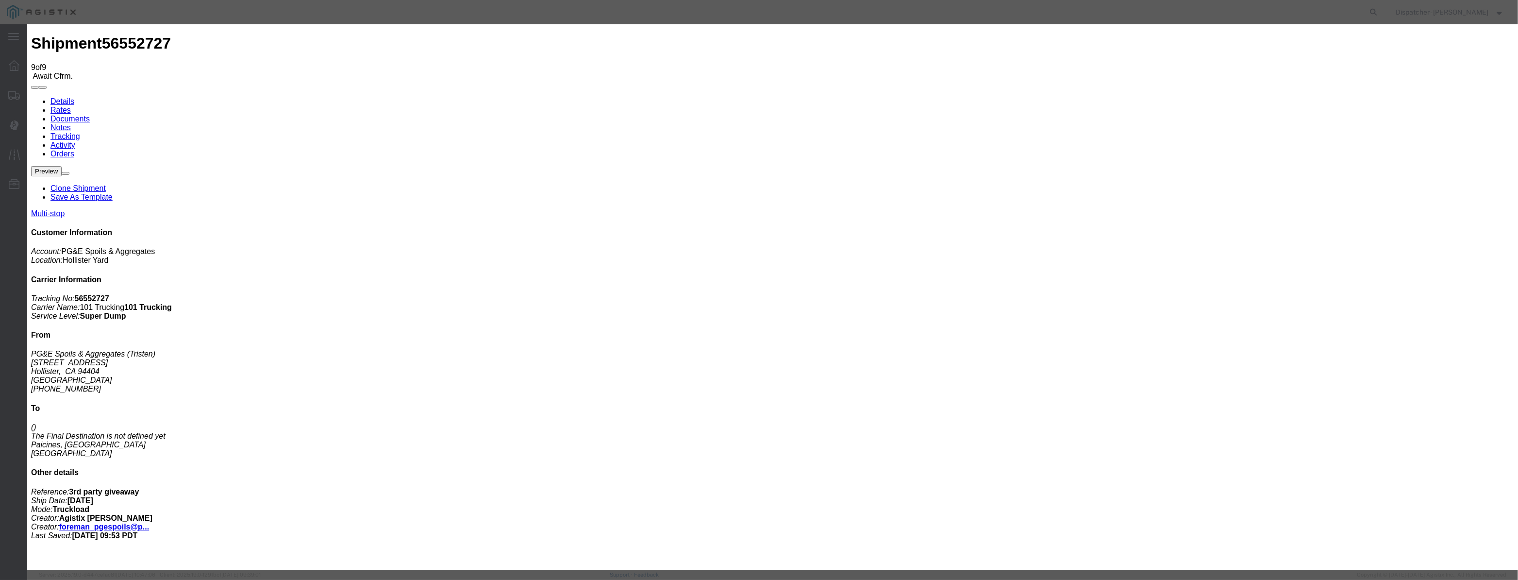
select select "{"pickupDeliveryInfoId": "122395376","pickupOrDelivery": "P","stopNum": "1","lo…"
select select "CA"
type input "Hollister"
drag, startPoint x: 760, startPoint y: 124, endPoint x: 651, endPoint y: 125, distance: 108.3
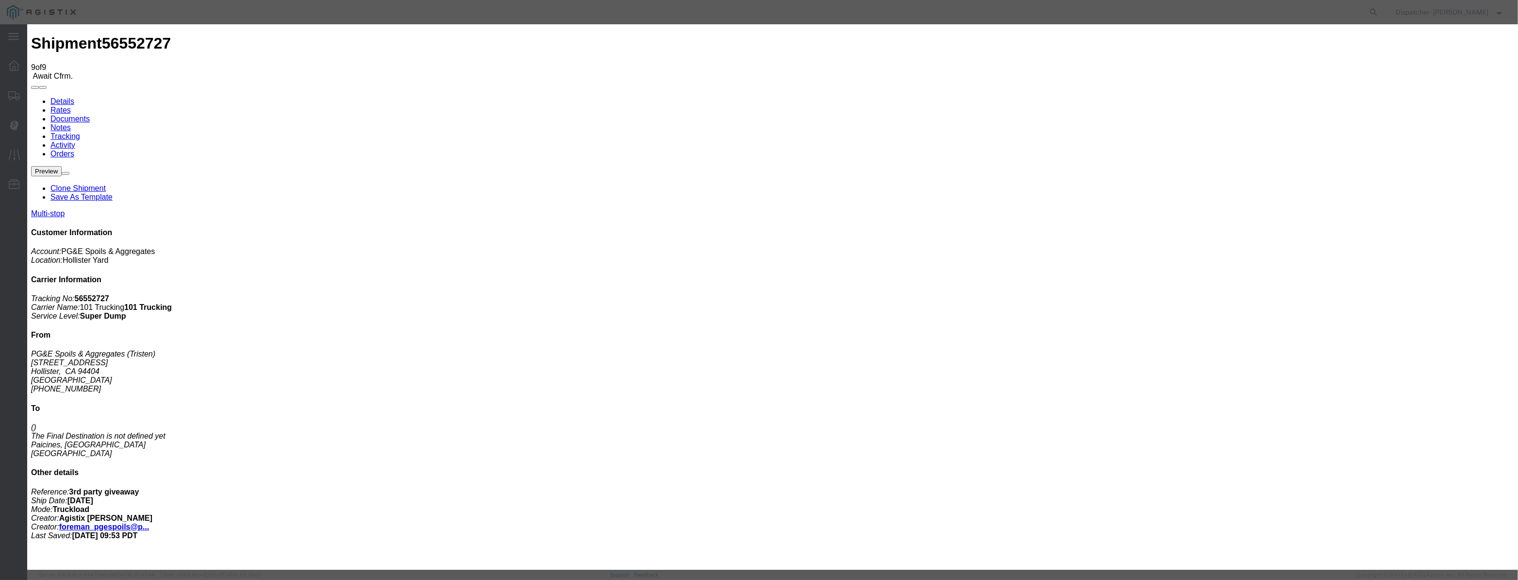
type input "2:20 PM"
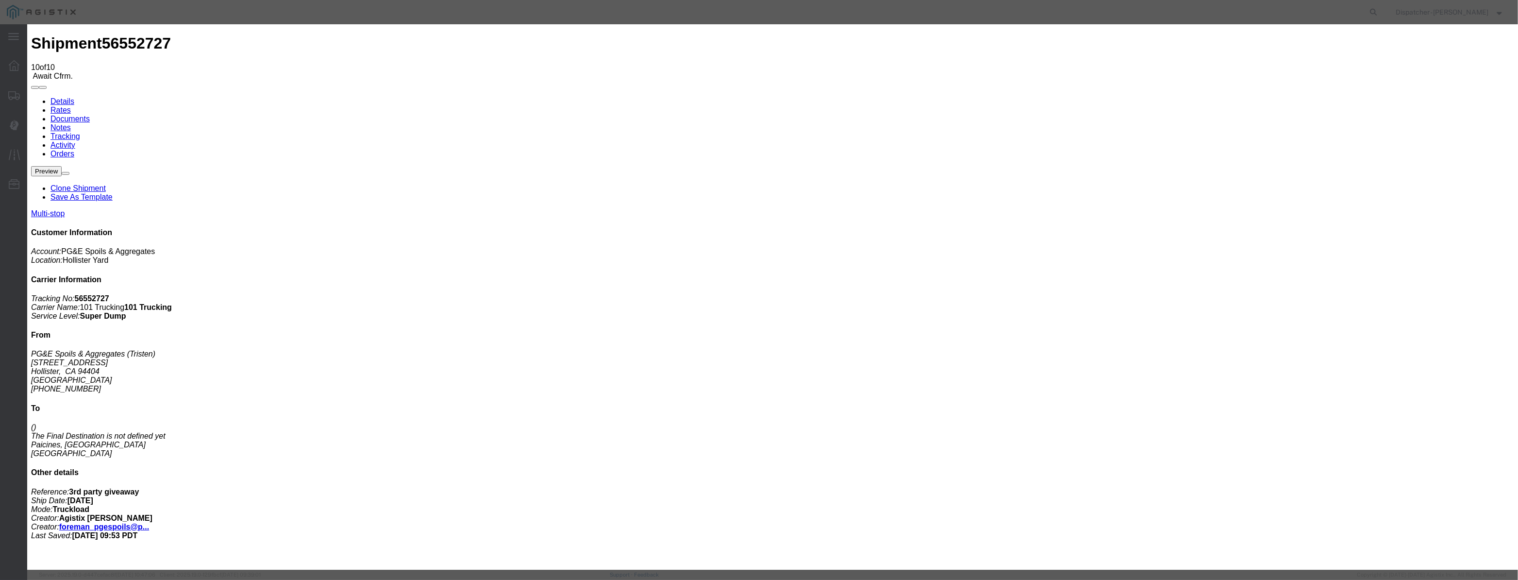
type input "[DATE]"
drag, startPoint x: 622, startPoint y: 111, endPoint x: 624, endPoint y: 117, distance: 7.1
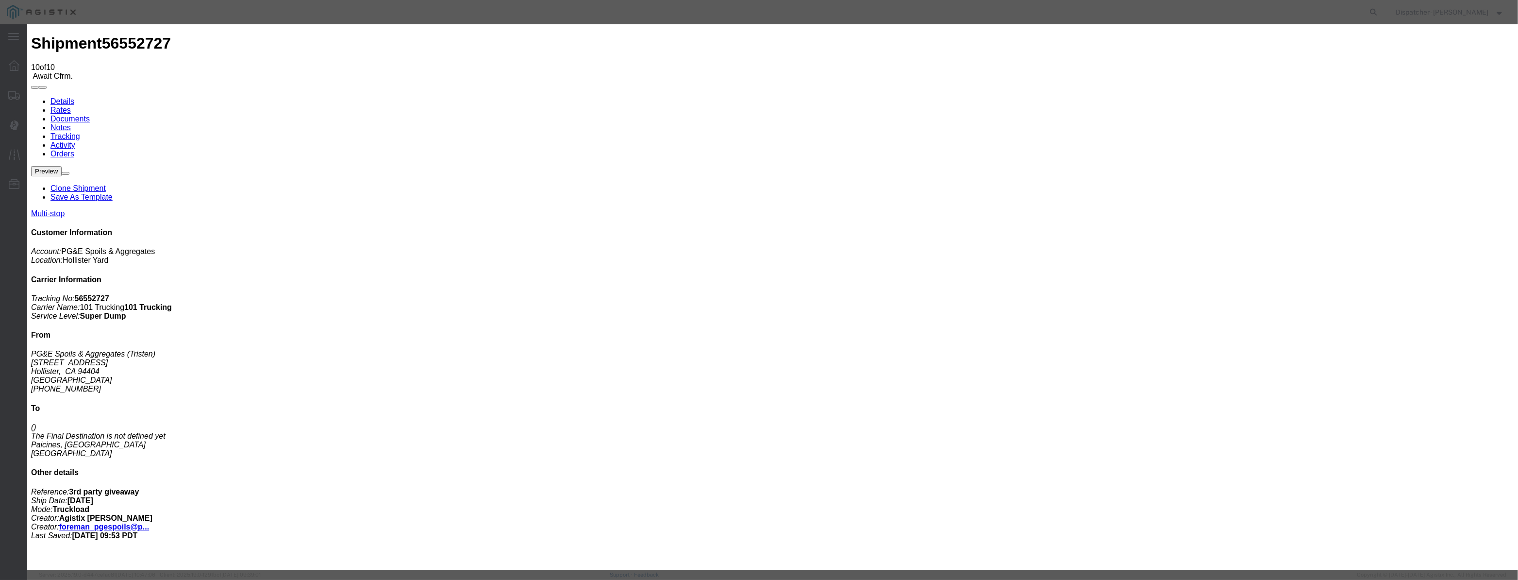
paste input "[DATE]"
type input "[DATE]"
drag, startPoint x: 713, startPoint y: 137, endPoint x: 716, endPoint y: 145, distance: 8.8
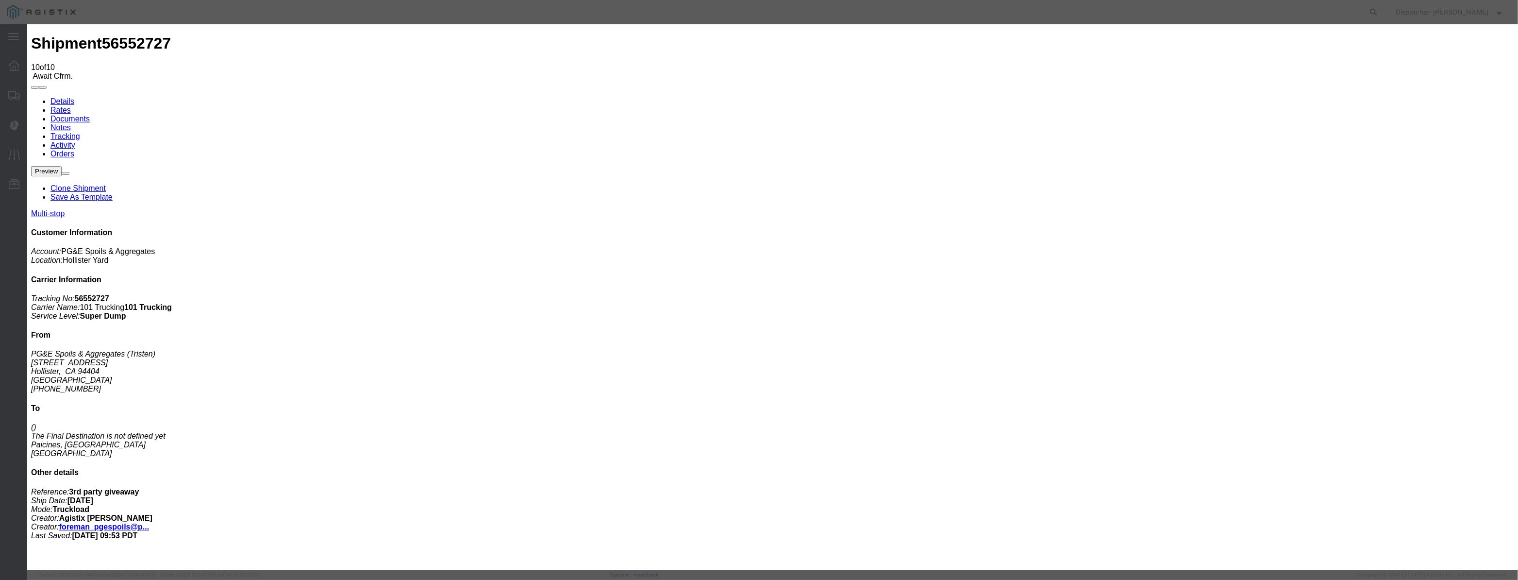
scroll to position [0, 0]
select select "DPTPULOC"
drag, startPoint x: 899, startPoint y: 121, endPoint x: 900, endPoint y: 129, distance: 8.0
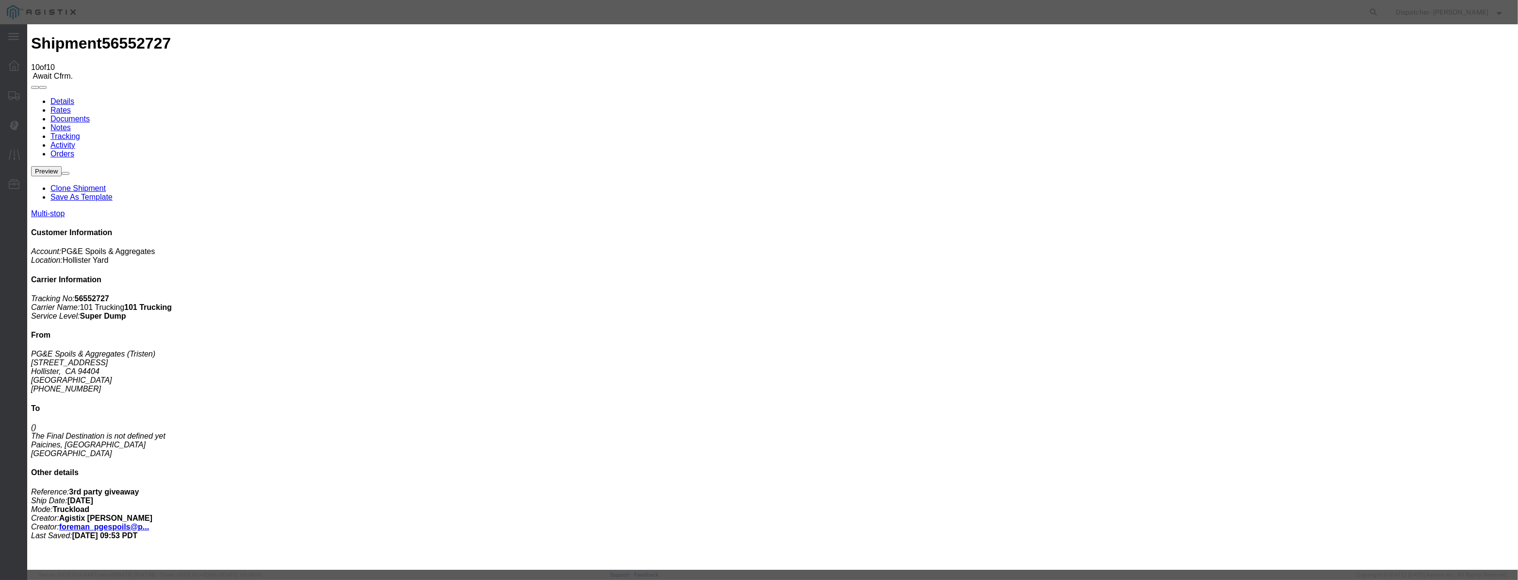
select select "{"pickupDeliveryInfoId": "122395376","pickupOrDelivery": "P","stopNum": "1","lo…"
select select "CA"
type input "Hollister"
drag, startPoint x: 737, startPoint y: 121, endPoint x: 640, endPoint y: 112, distance: 97.1
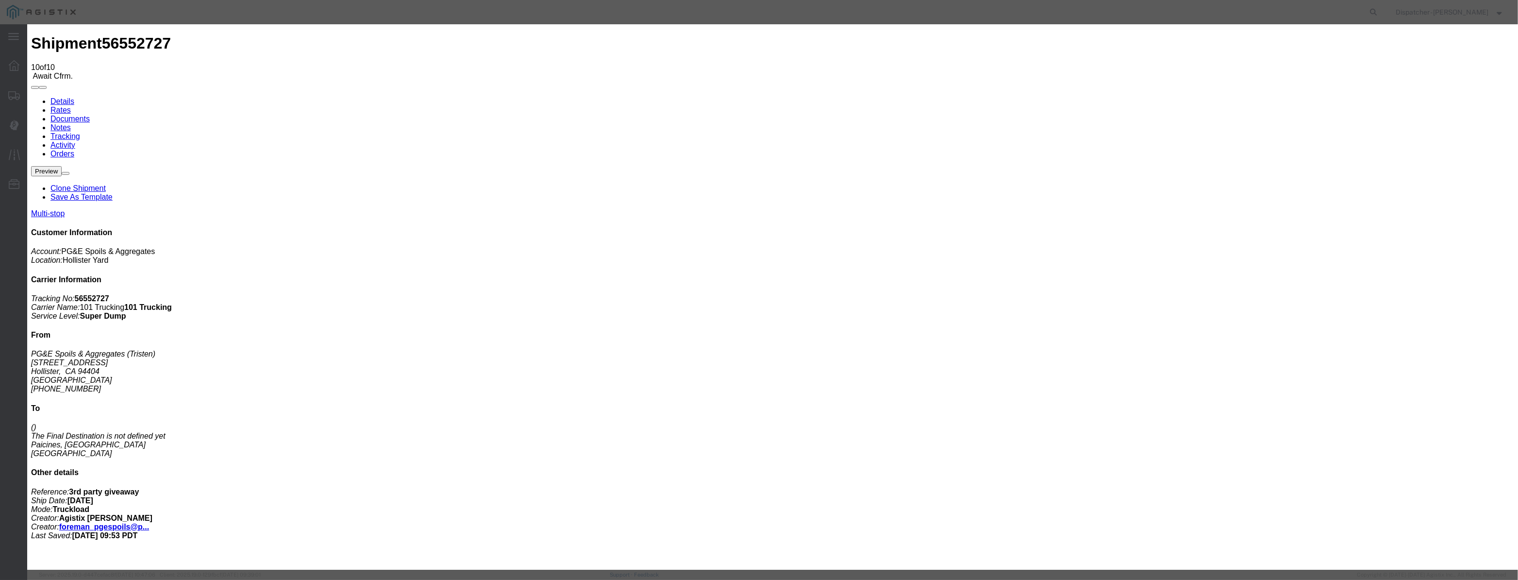
select select "BREAKSTART"
drag, startPoint x: 736, startPoint y: 122, endPoint x: 631, endPoint y: 117, distance: 105.4
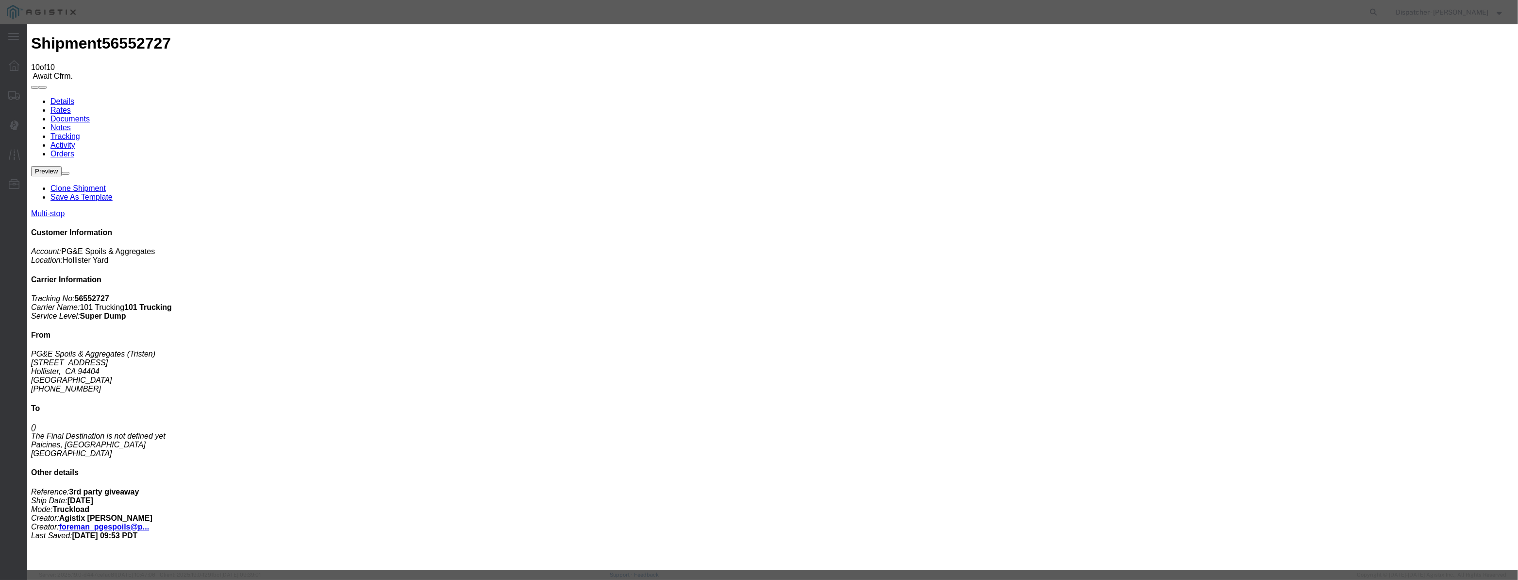
type input "2:20 PM"
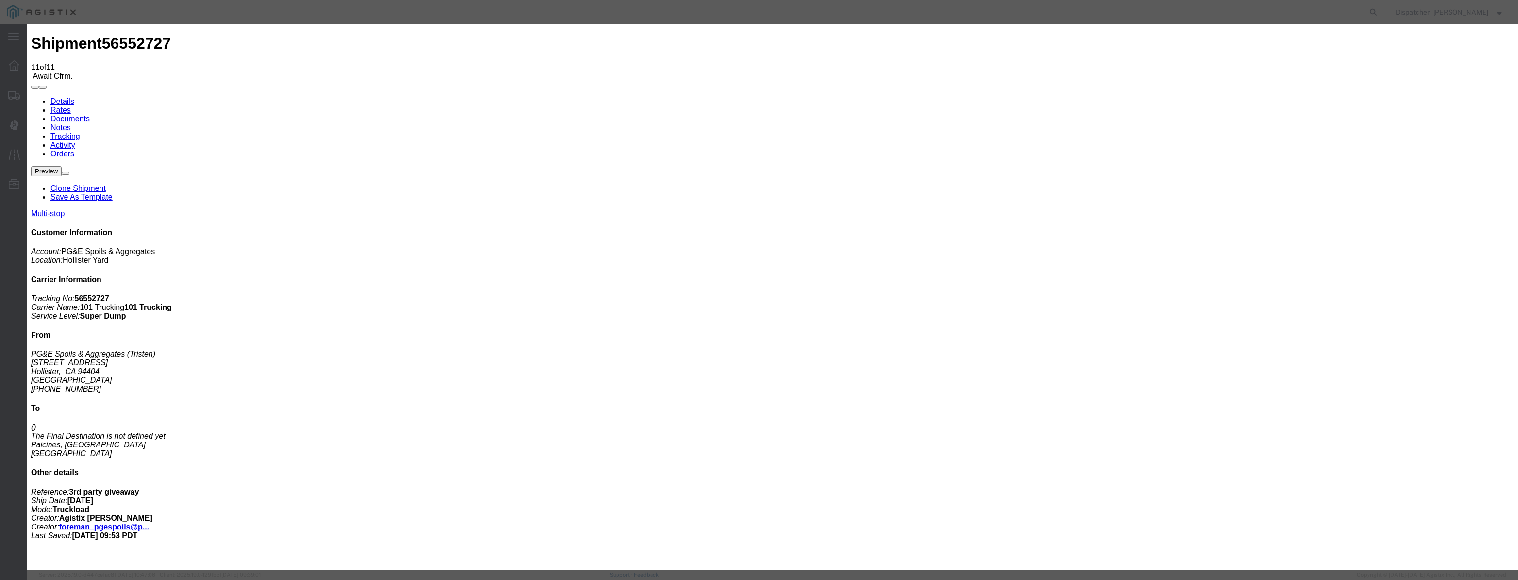
type input "[DATE]"
drag, startPoint x: 631, startPoint y: 111, endPoint x: 627, endPoint y: 120, distance: 10.0
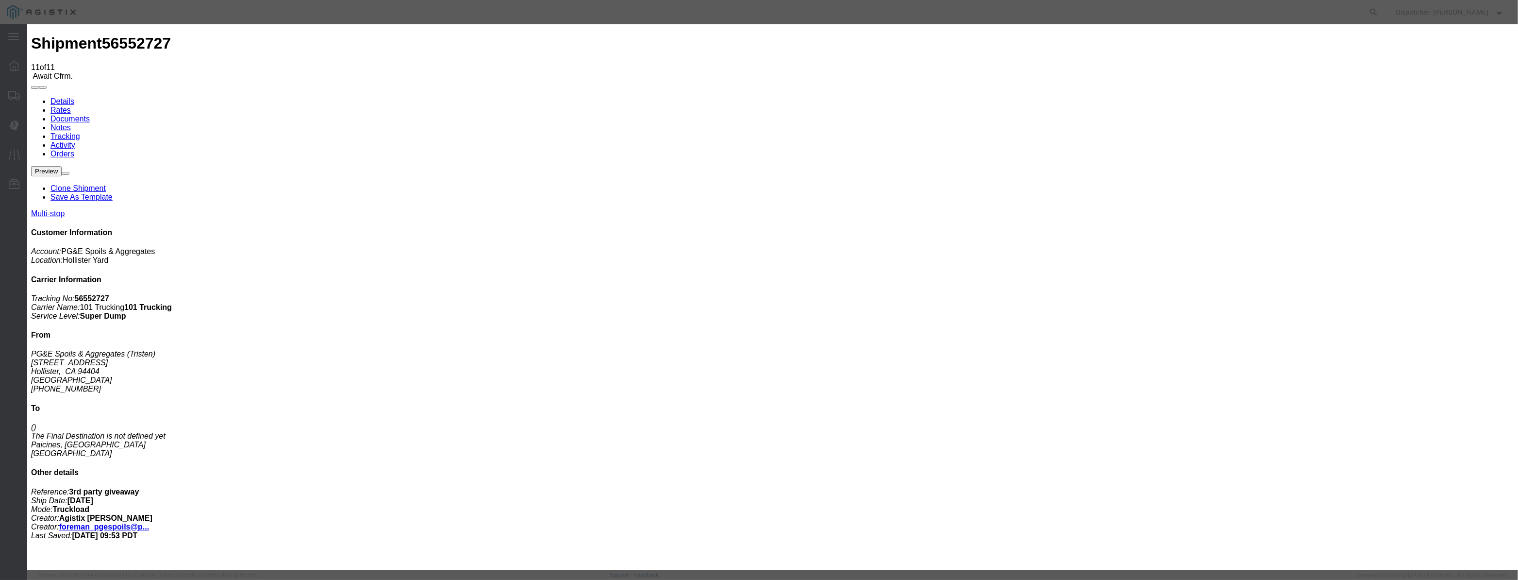
paste input "[DATE]"
type input "[DATE]"
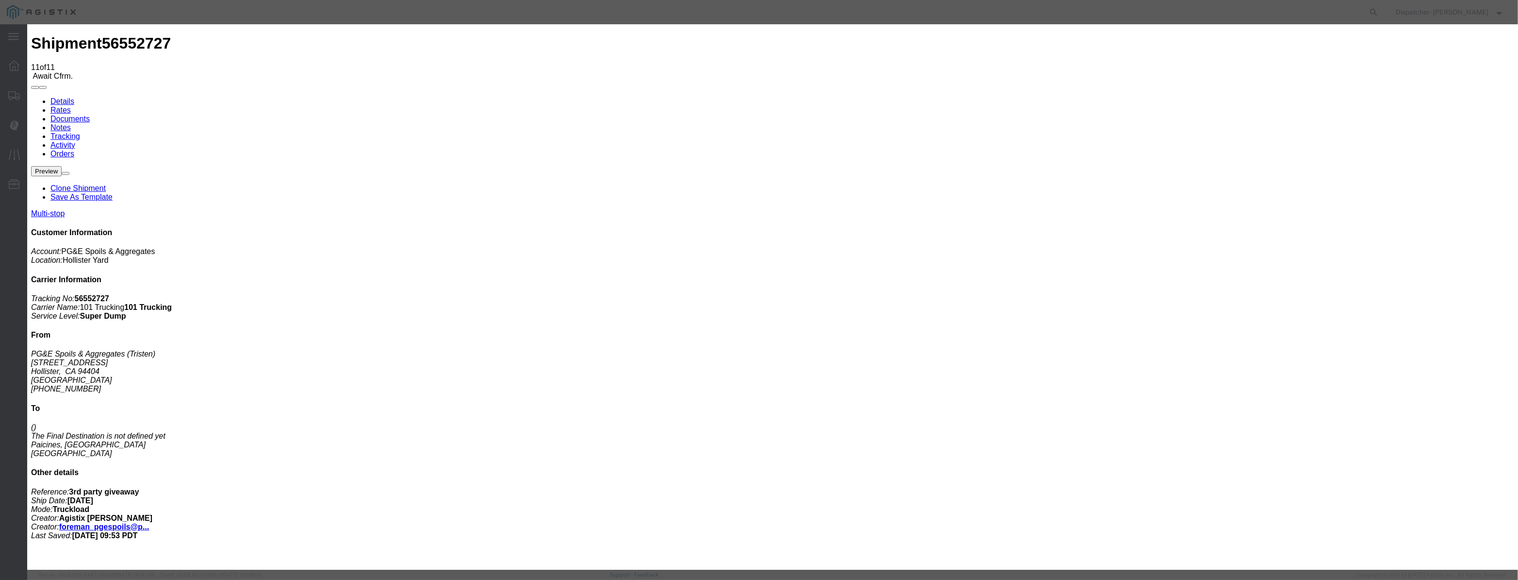
select select "BREAKSTOP"
select select "{"pickupDeliveryInfoId": "122395376","pickupOrDelivery": "P","stopNum": "1","lo…"
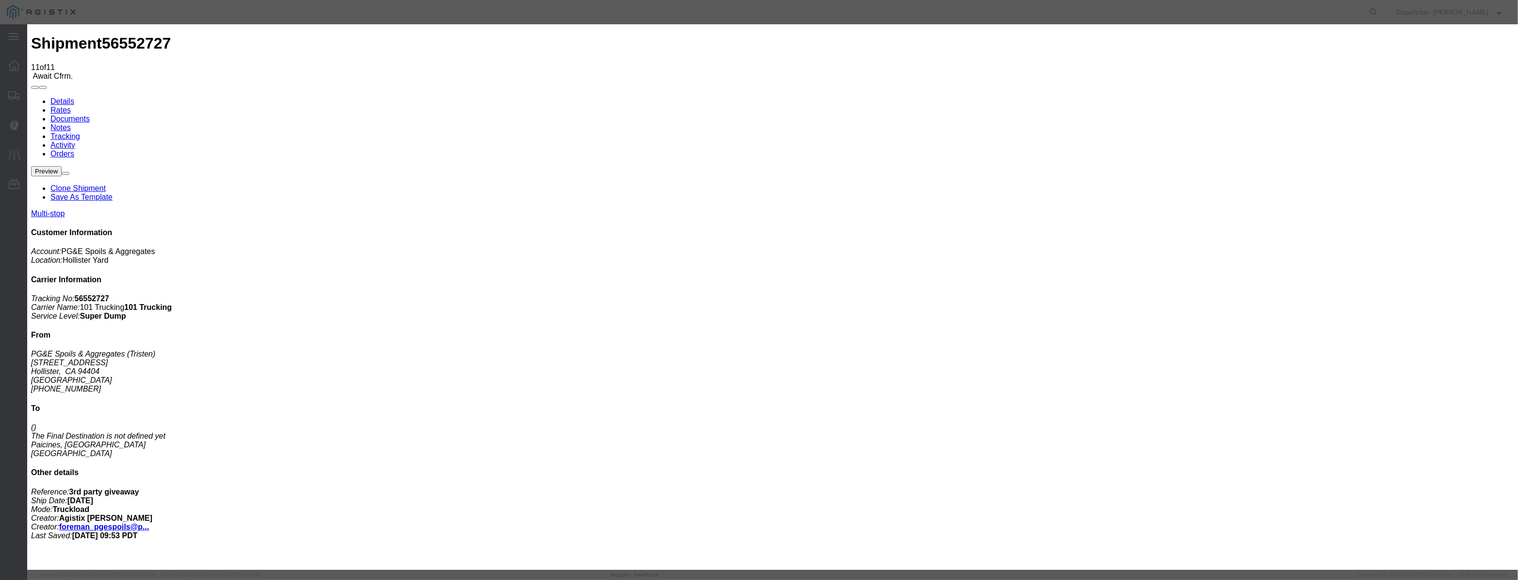
select select "CA"
type input "Hollister"
drag, startPoint x: 760, startPoint y: 126, endPoint x: 578, endPoint y: 111, distance: 182.7
type input "2:50 PM"
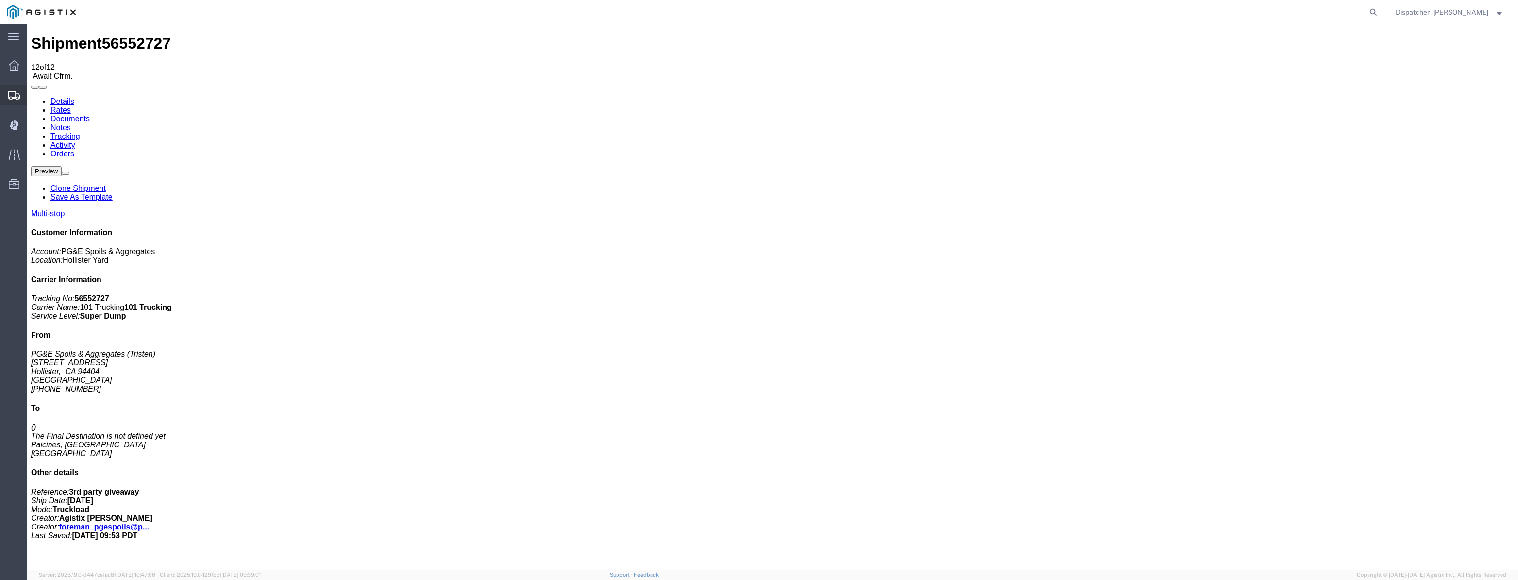
click at [15, 91] on icon at bounding box center [14, 95] width 12 height 9
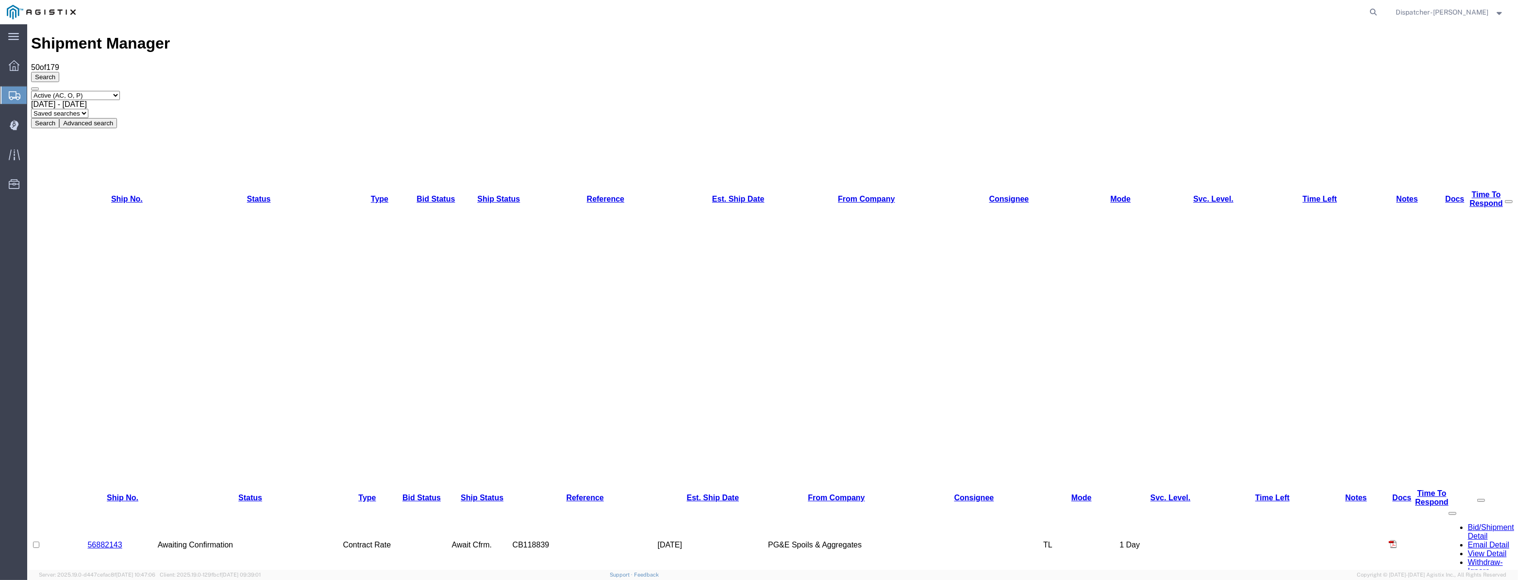
click at [113, 91] on select "Select status Active (AC, O, P) All Approved Awaiting Confirmation (AC) Booked …" at bounding box center [75, 95] width 89 height 9
drag, startPoint x: 455, startPoint y: 49, endPoint x: 461, endPoint y: 49, distance: 6.3
click at [456, 72] on div "Search Select status Active (AC, O, P) All Approved Awaiting Confirmation (AC) …" at bounding box center [772, 100] width 1483 height 56
click at [87, 100] on span "[DATE] - [DATE]" at bounding box center [59, 104] width 56 height 8
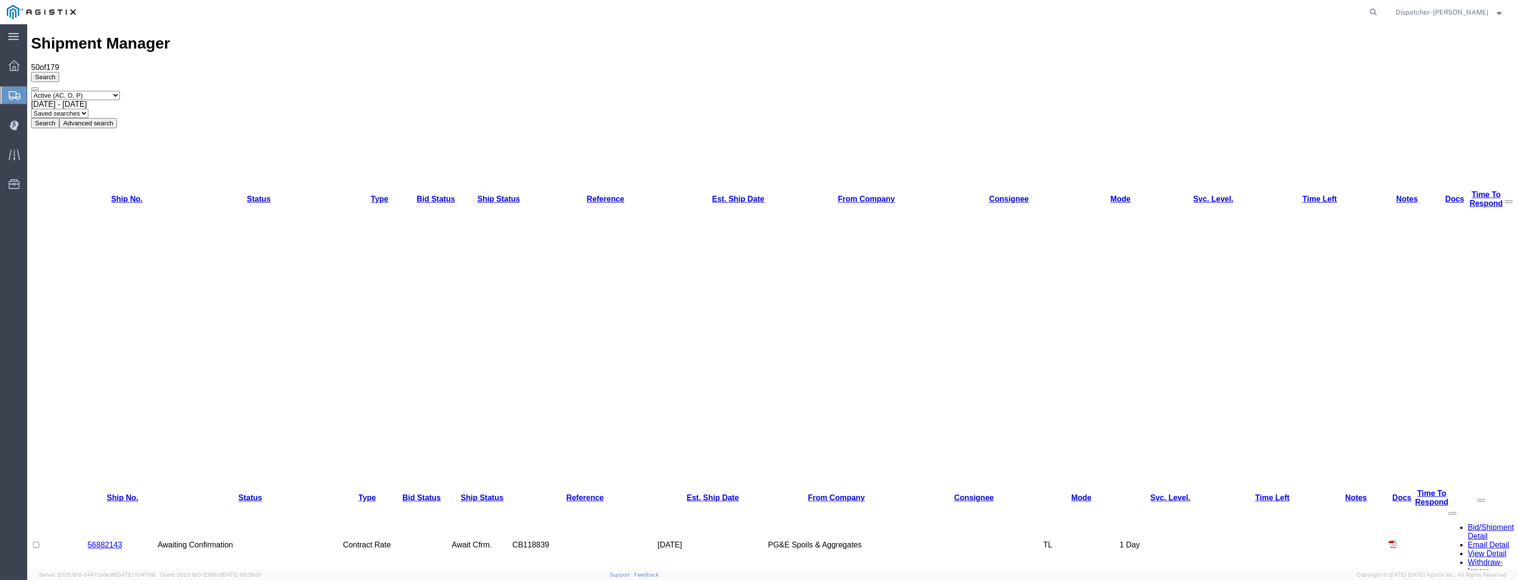
click at [59, 118] on button "Search" at bounding box center [45, 123] width 28 height 10
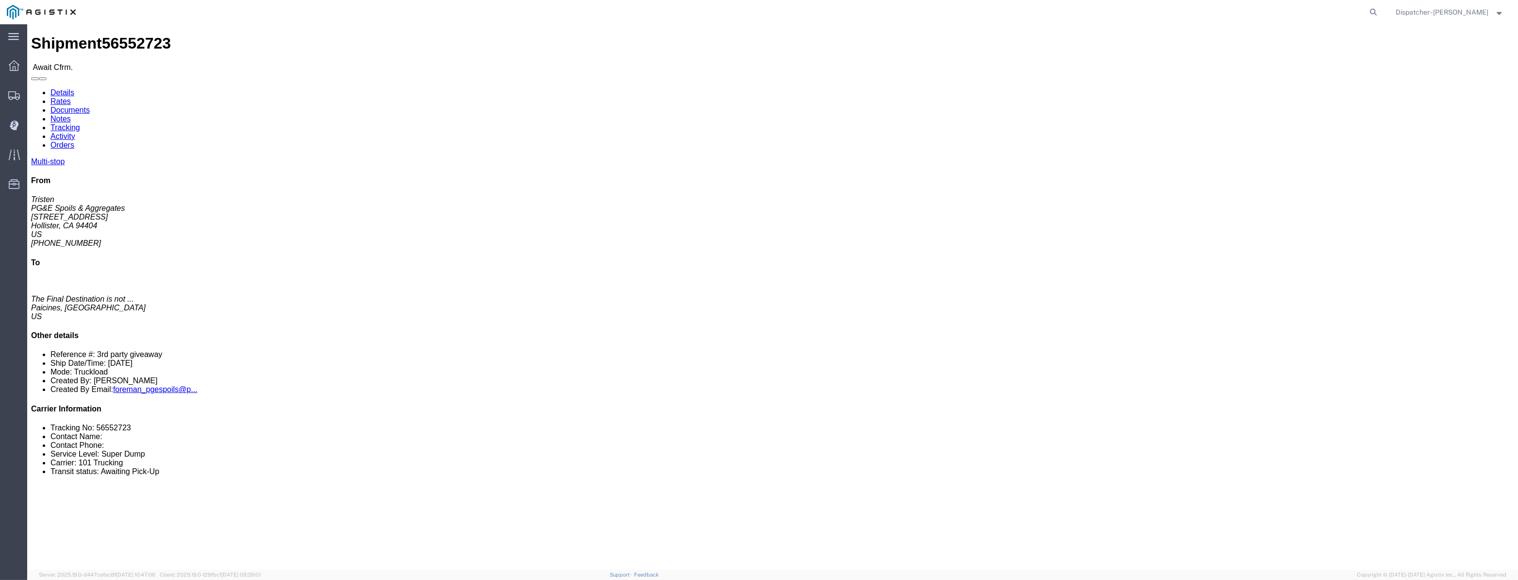
click link "Tracking"
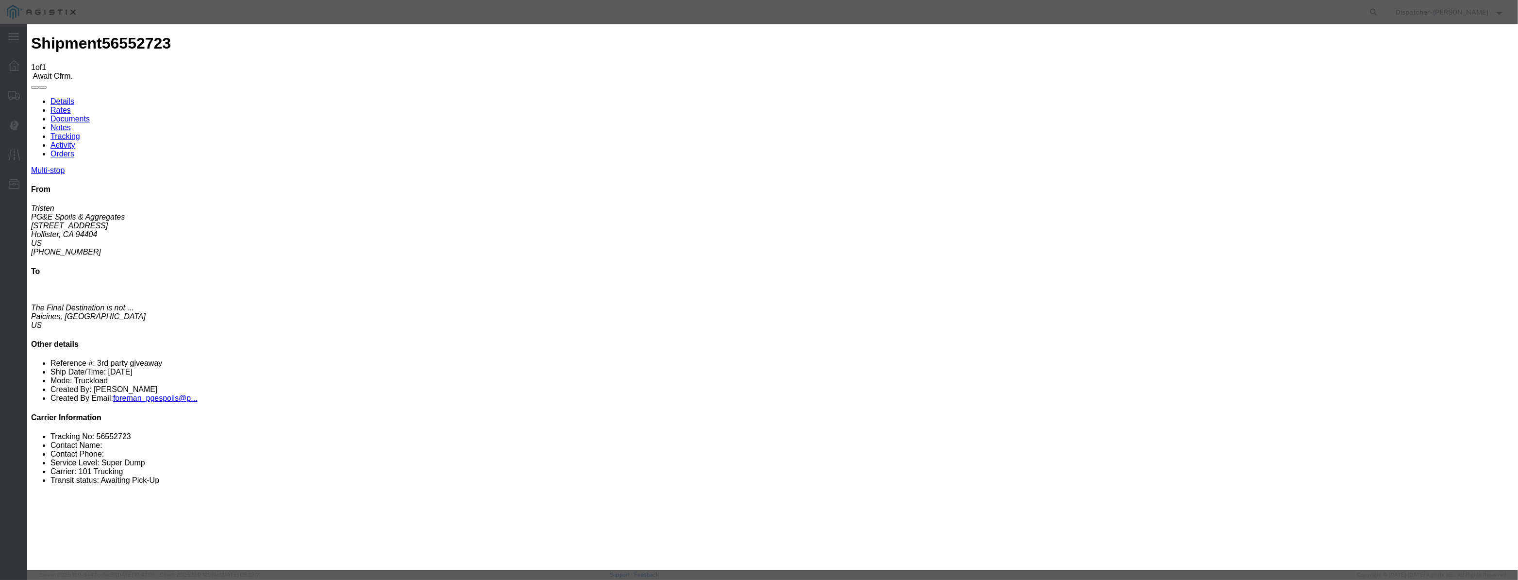
type input "[DATE]"
paste input "[DATE]"
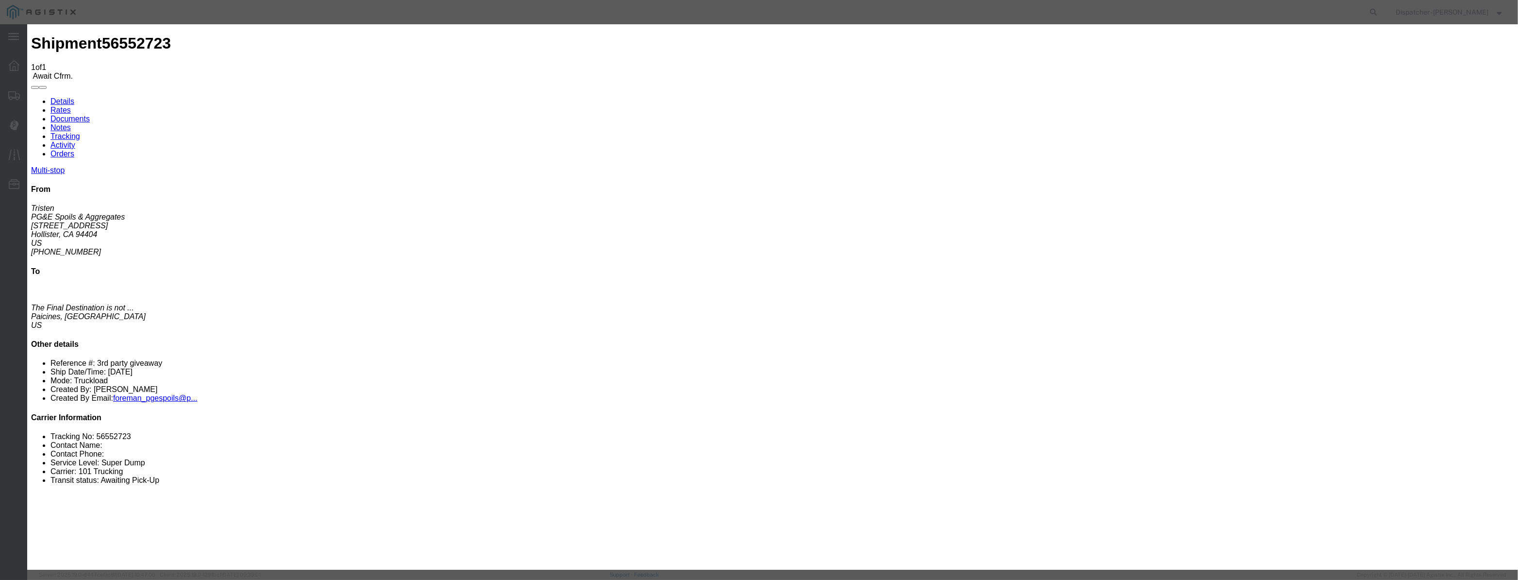
scroll to position [0, 2]
type input "[DATE]"
select select "ARVPULOC"
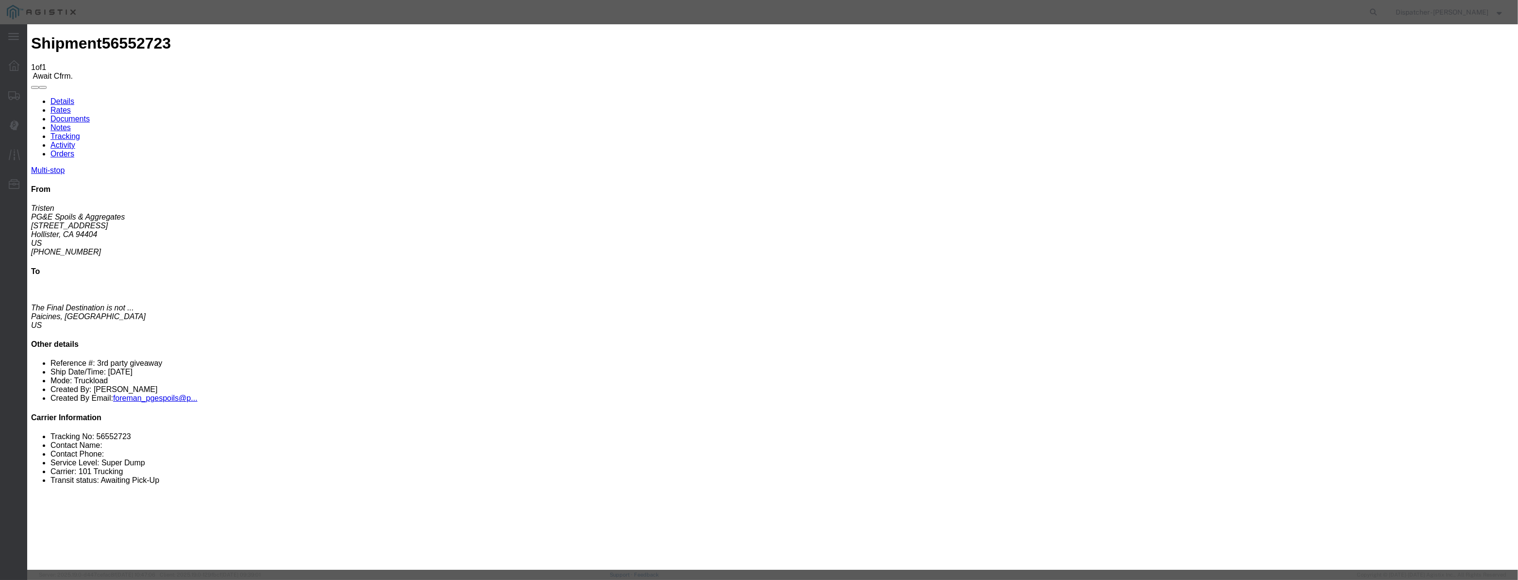
select select "{"pickupDeliveryInfoId": "122395367","pickupOrDelivery": "P","stopNum": "1","lo…"
select select "CA"
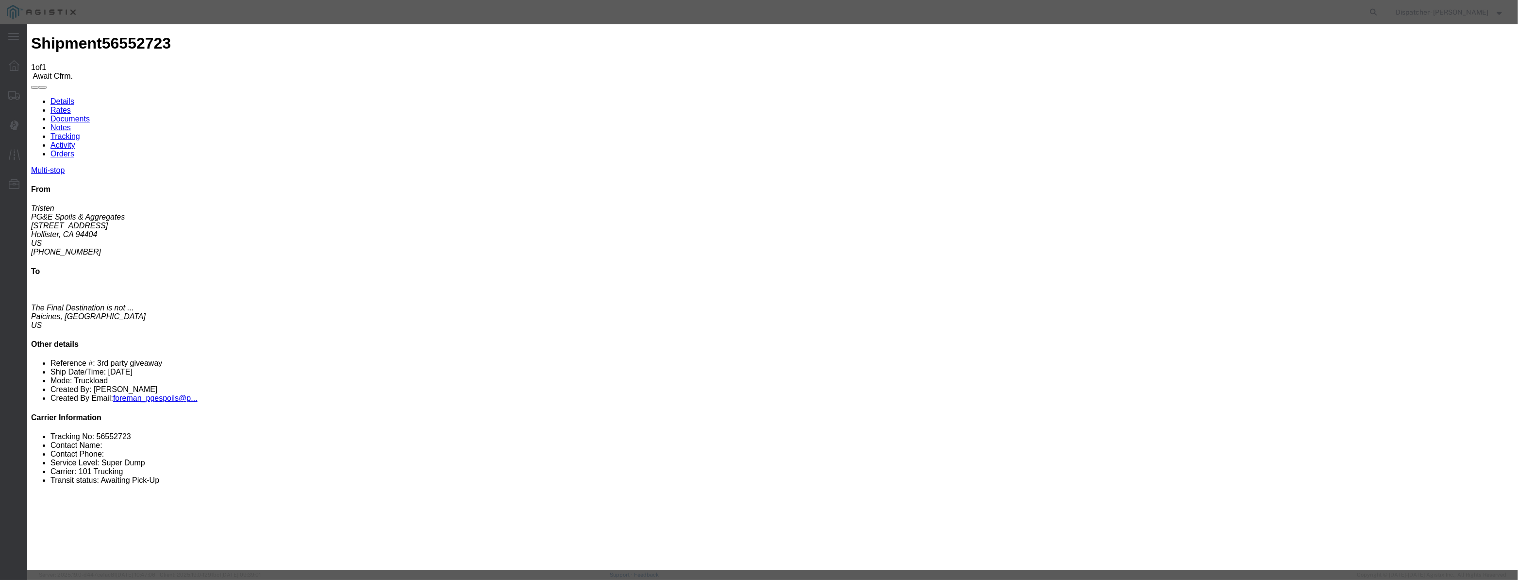
type input "Hollister"
drag, startPoint x: 753, startPoint y: 122, endPoint x: 432, endPoint y: 97, distance: 321.9
type input "6:15 AM"
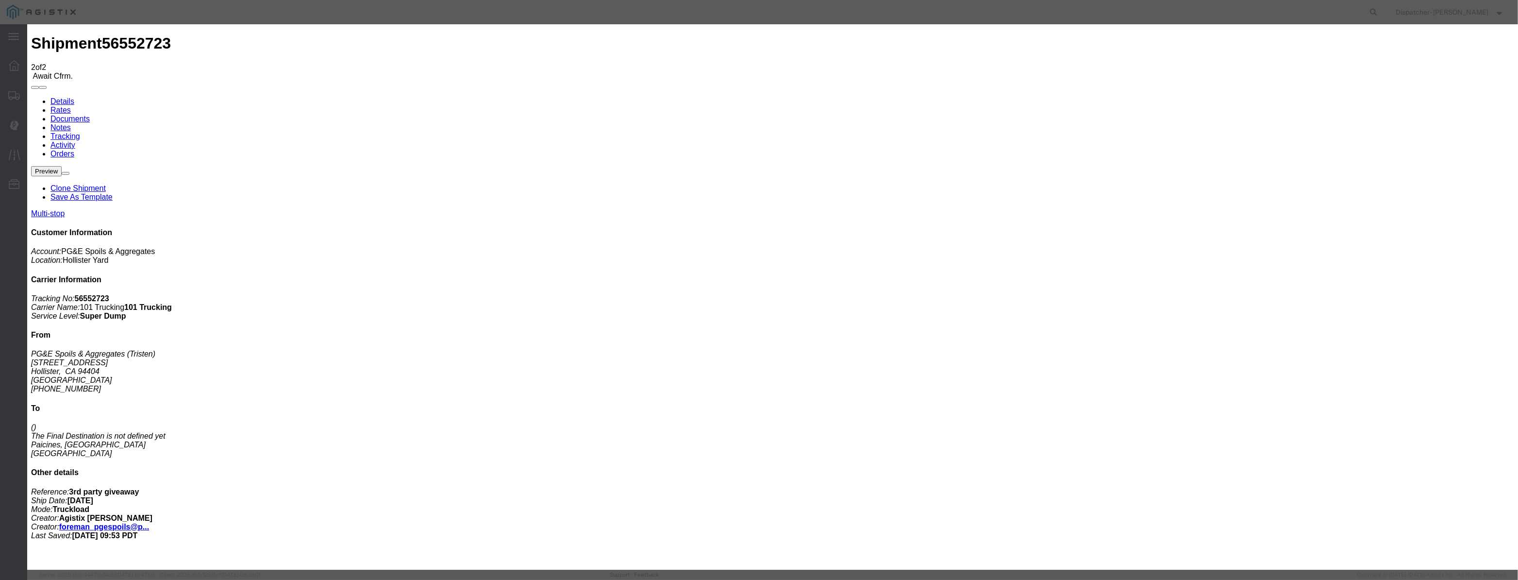
type input "[DATE]"
drag, startPoint x: 624, startPoint y: 112, endPoint x: 622, endPoint y: 123, distance: 11.3
drag, startPoint x: 623, startPoint y: 124, endPoint x: 637, endPoint y: 127, distance: 14.4
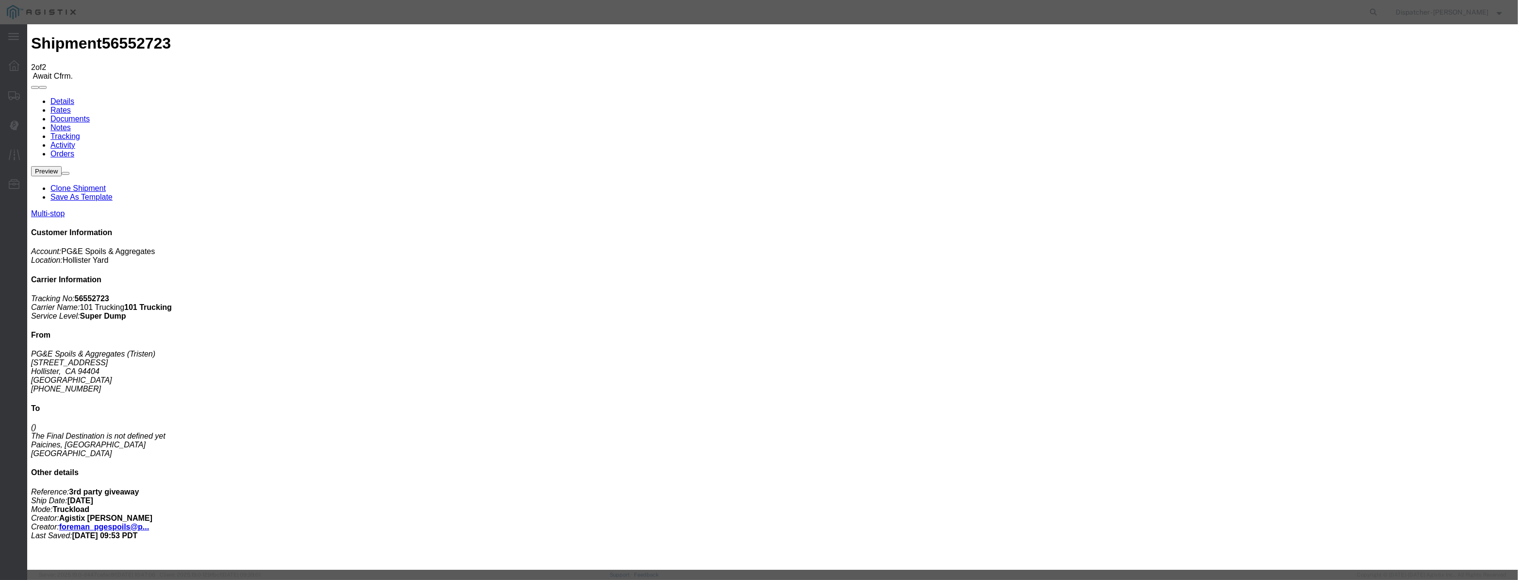
paste input "[DATE]"
type input "[DATE]"
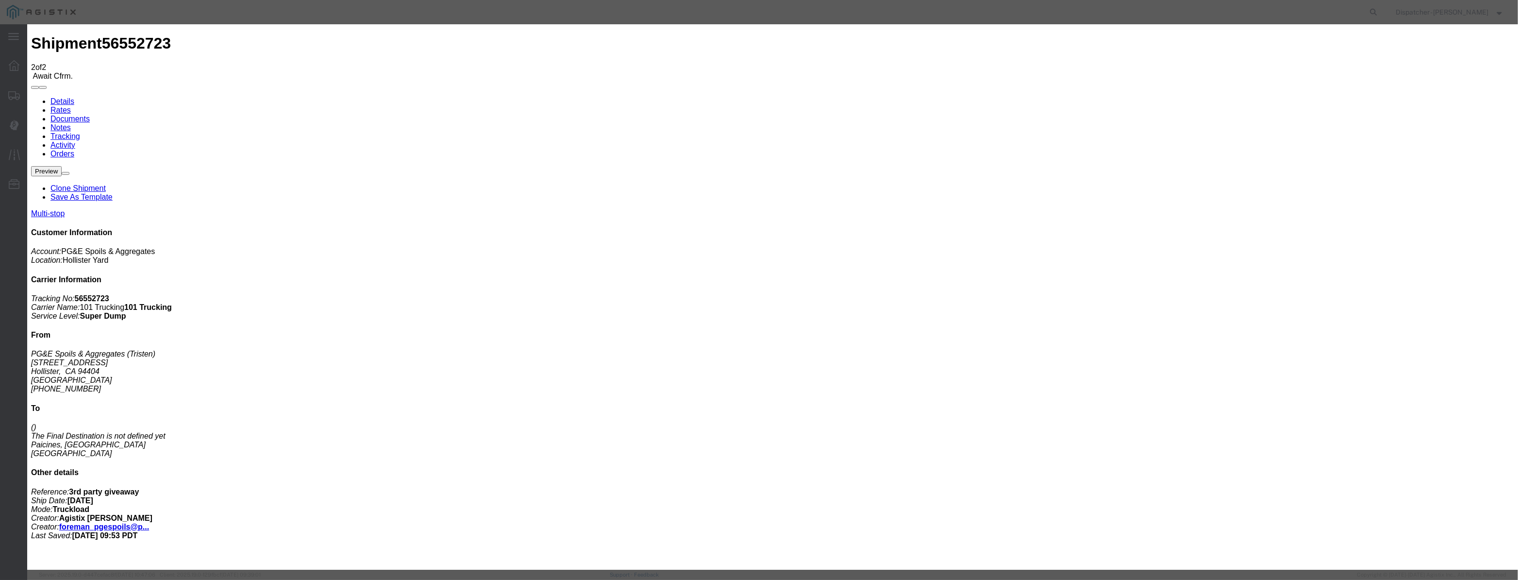
select select "DPTPULOC"
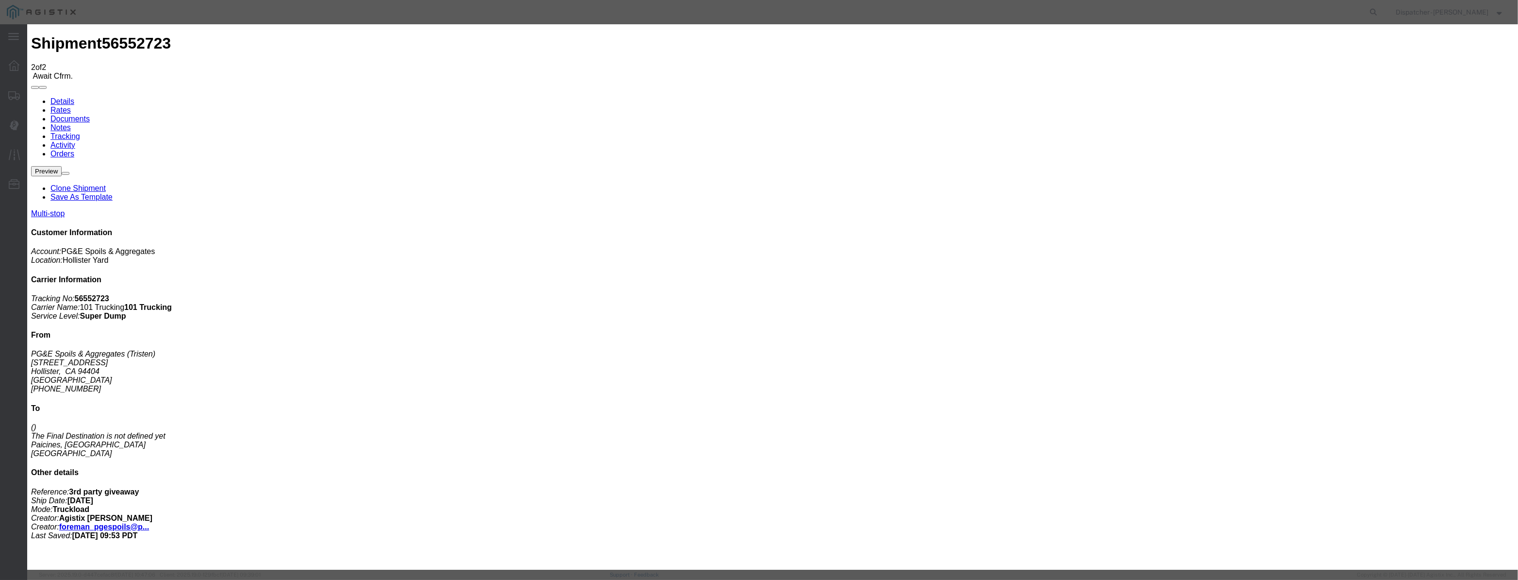
select select "{"pickupDeliveryInfoId": "122395367","pickupOrDelivery": "P","stopNum": "1","lo…"
select select "CA"
type input "Hollister"
drag, startPoint x: 744, startPoint y: 129, endPoint x: 559, endPoint y: 135, distance: 185.1
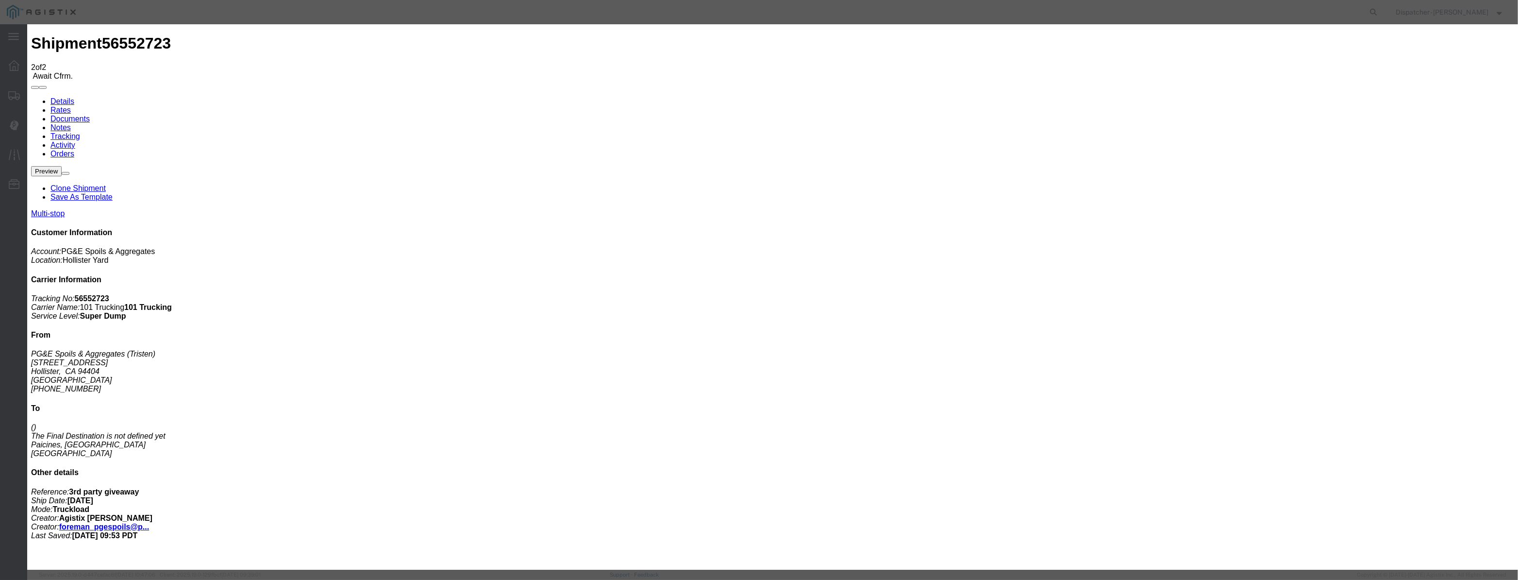
type input "6:30 AM"
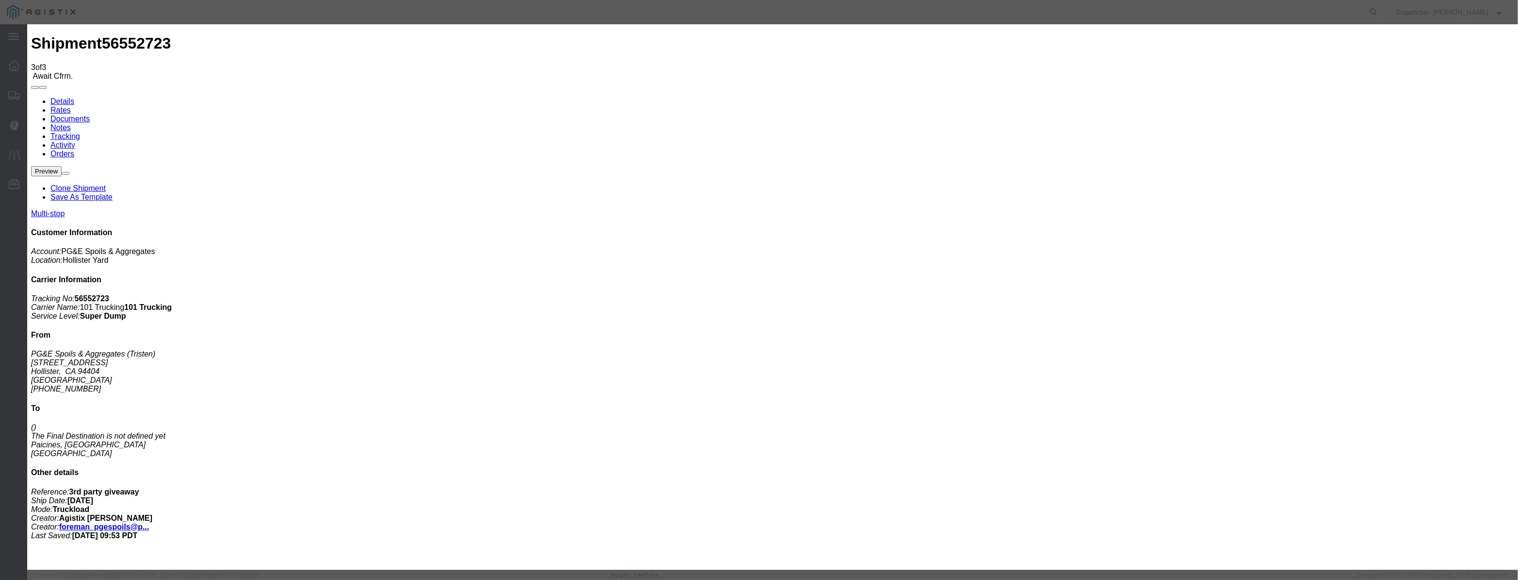
type input "[DATE]"
drag, startPoint x: 632, startPoint y: 113, endPoint x: 628, endPoint y: 120, distance: 8.0
drag, startPoint x: 628, startPoint y: 120, endPoint x: 633, endPoint y: 120, distance: 5.3
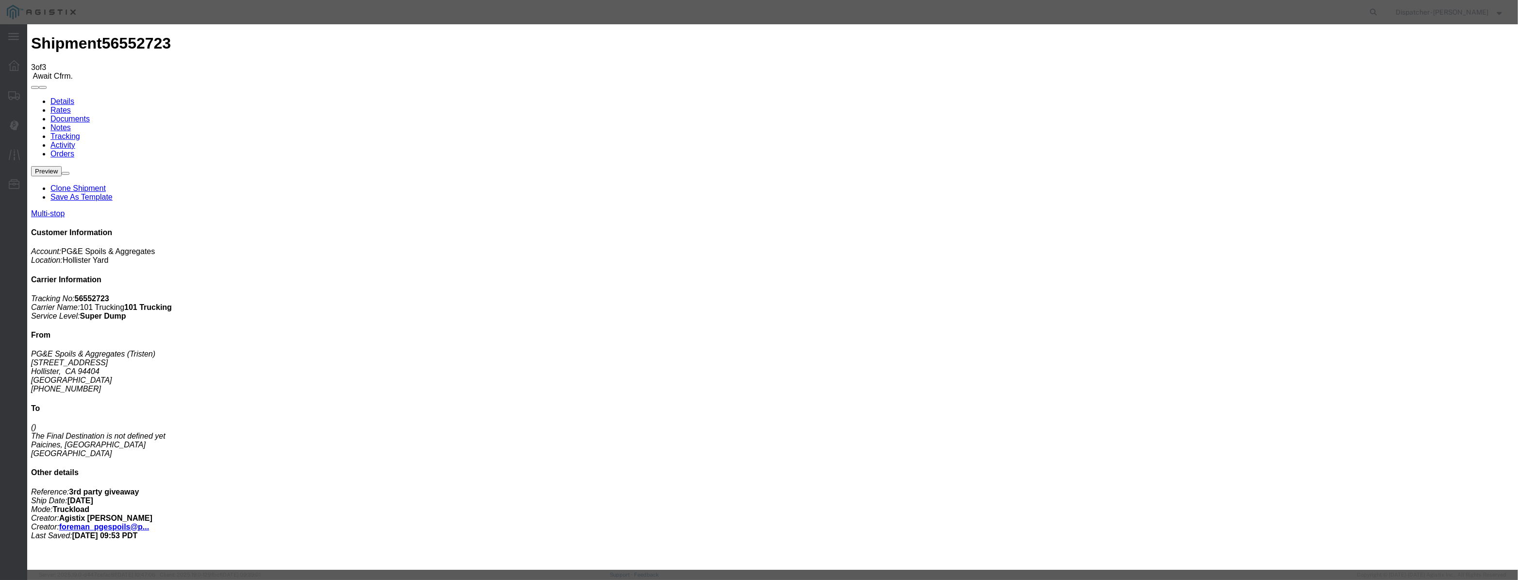
paste input "[DATE]"
type input "[DATE]"
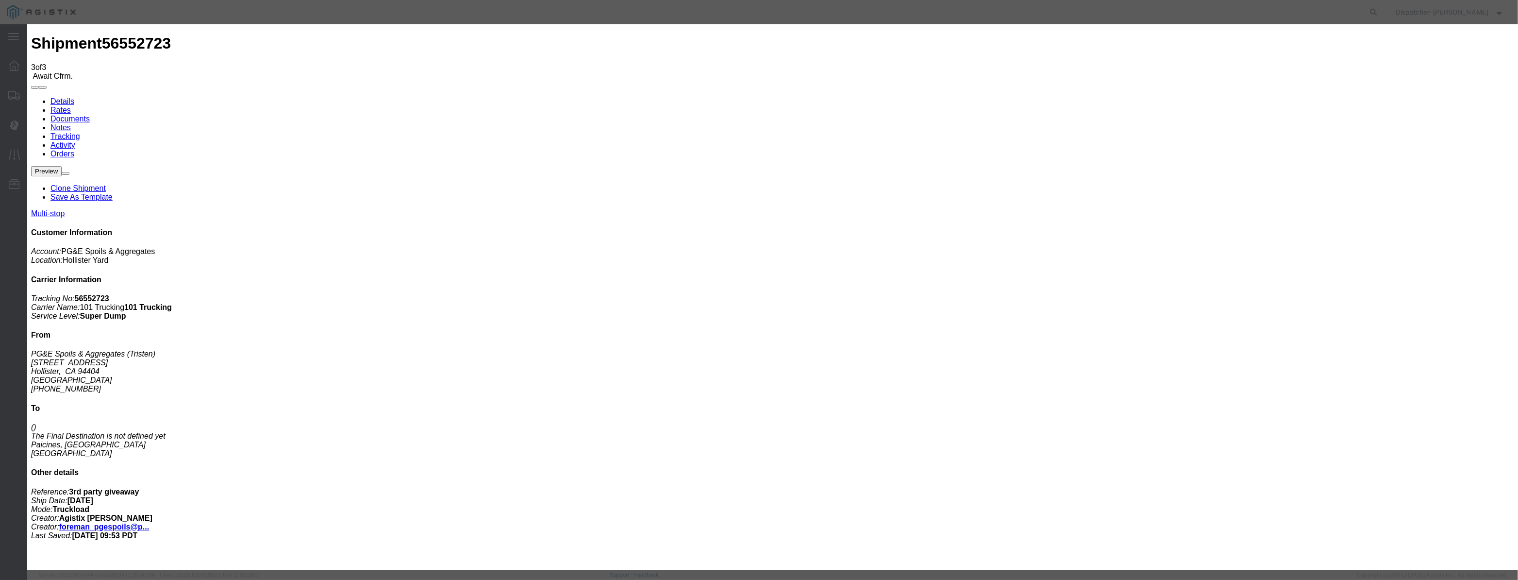
scroll to position [0, 0]
select select "ARVDLVLOC"
drag, startPoint x: 937, startPoint y: 127, endPoint x: 937, endPoint y: 134, distance: 6.8
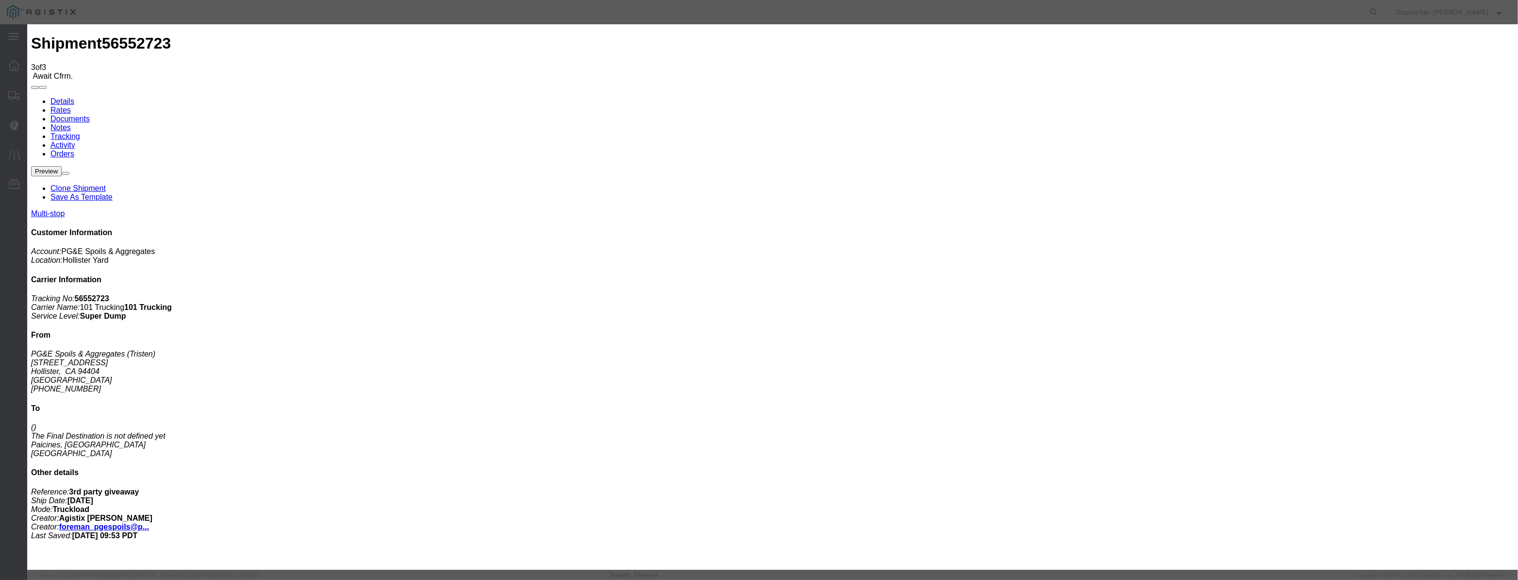
select select "{"pickupDeliveryInfoId": "122395368","pickupOrDelivery": "D","stopNum": "2","lo…"
select select "CA"
type input "Paicines"
drag, startPoint x: 749, startPoint y: 124, endPoint x: 434, endPoint y: 117, distance: 314.7
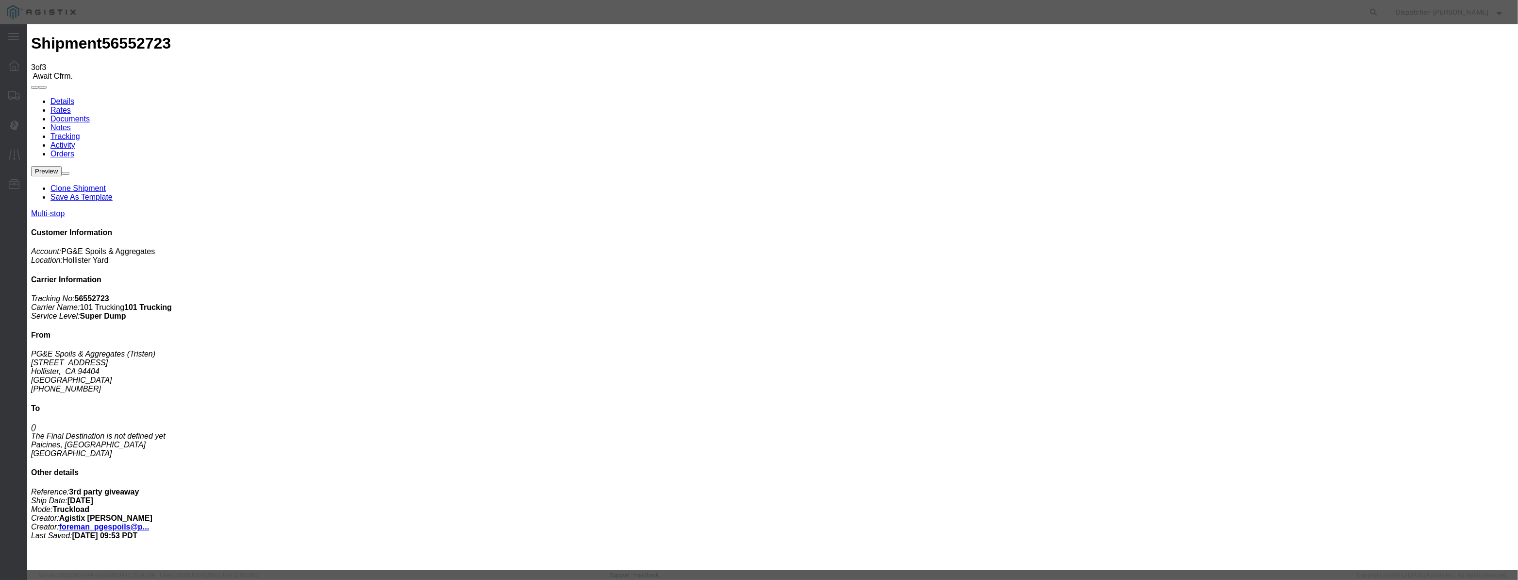
type input "7:25 AM"
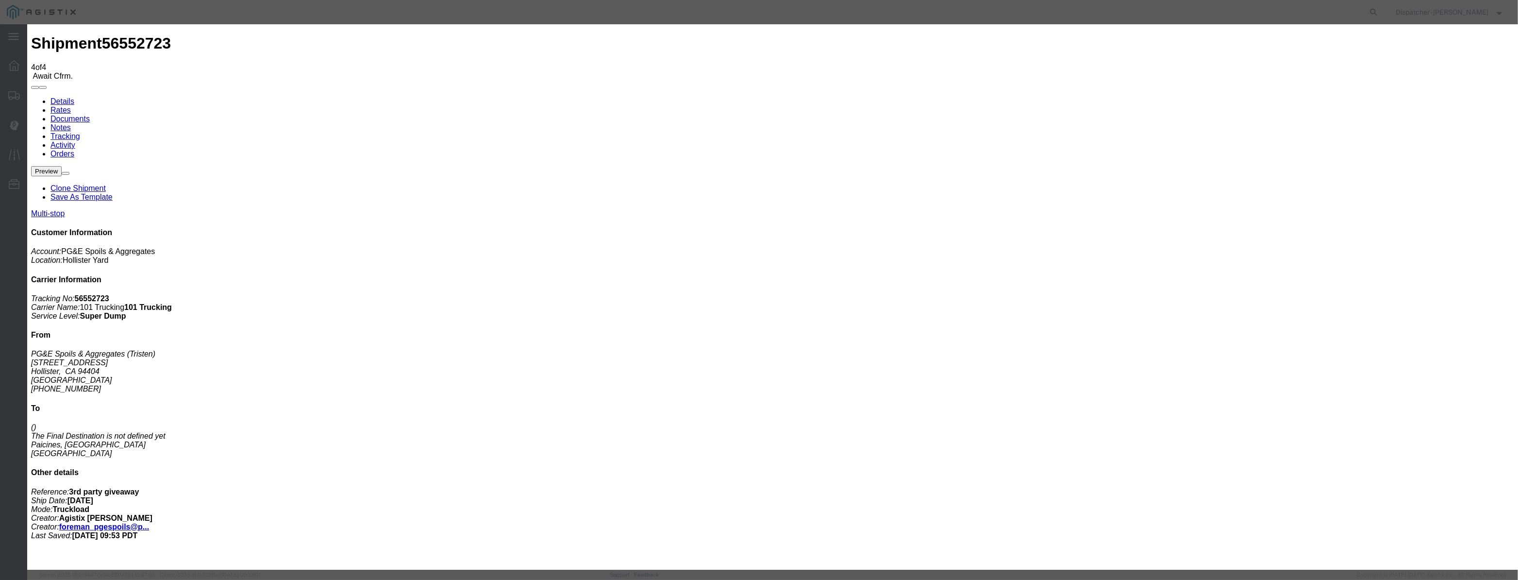
type input "[DATE]"
drag, startPoint x: 614, startPoint y: 108, endPoint x: 614, endPoint y: 117, distance: 9.2
drag, startPoint x: 615, startPoint y: 118, endPoint x: 640, endPoint y: 126, distance: 26.1
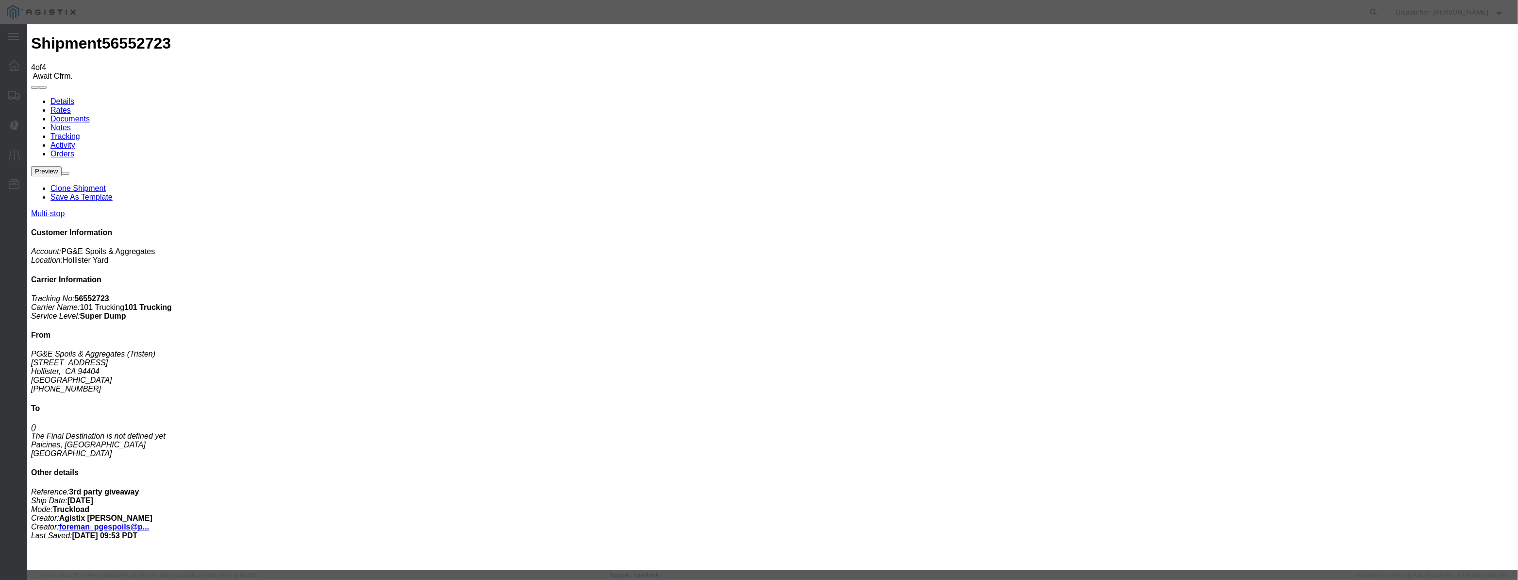
paste input "[DATE]"
type input "[DATE]"
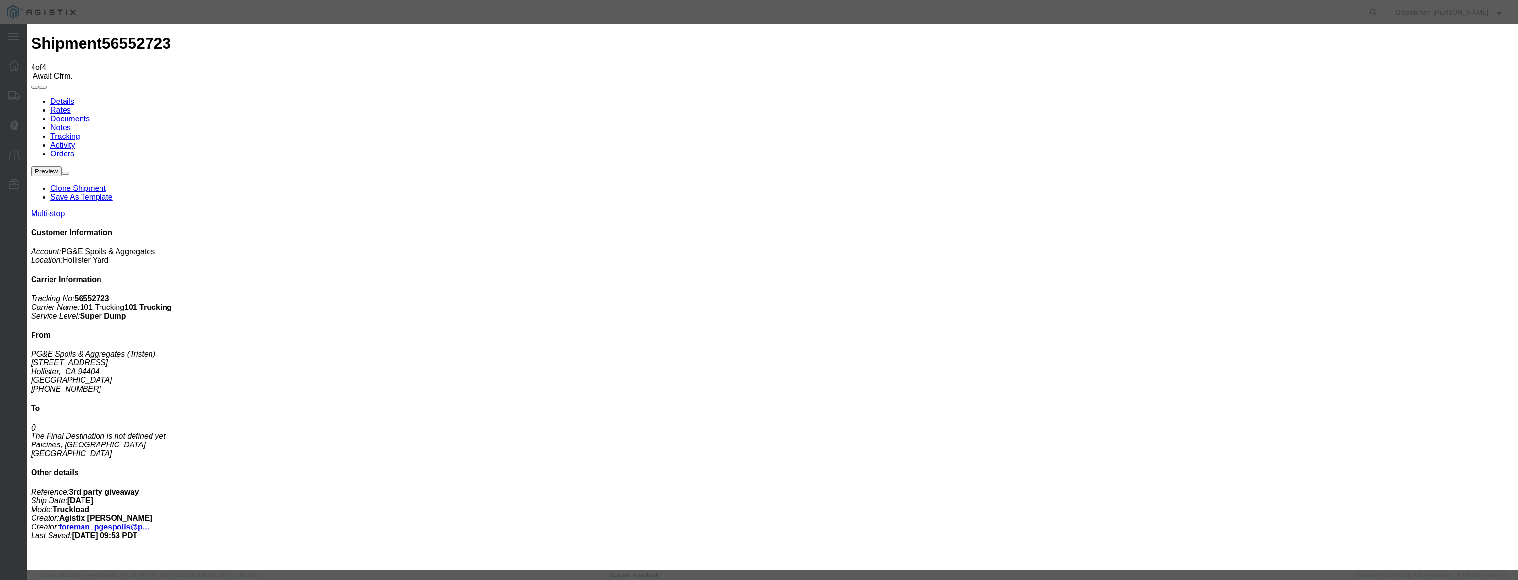
scroll to position [0, 0]
select select "DPTDLVLOC"
select select "{"pickupDeliveryInfoId": "122395368","pickupOrDelivery": "D","stopNum": "2","lo…"
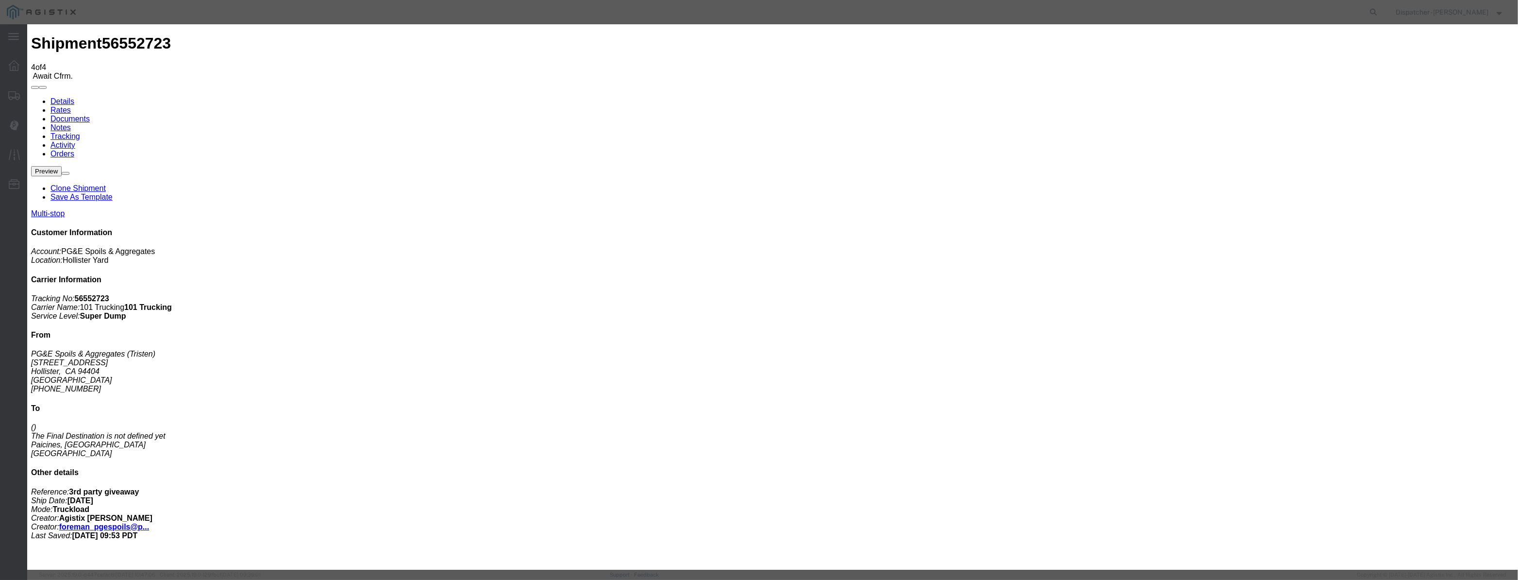
select select "CA"
type input "Paicines"
drag, startPoint x: 752, startPoint y: 124, endPoint x: 559, endPoint y: 75, distance: 199.2
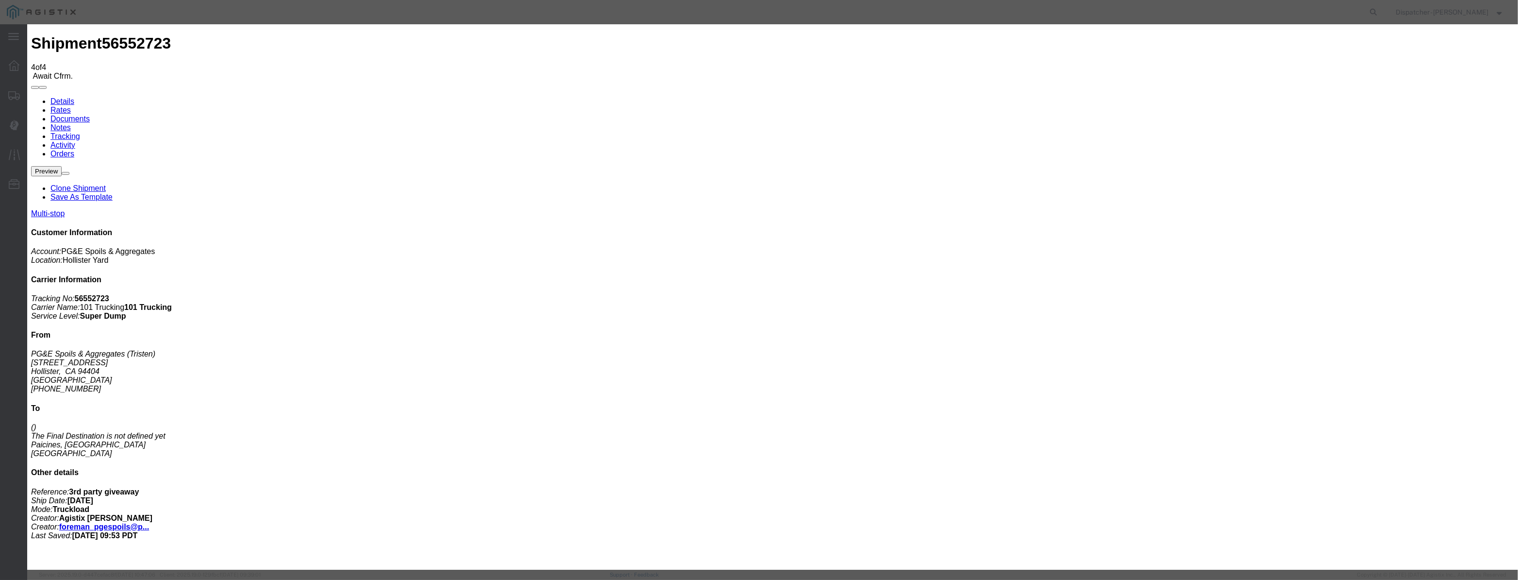
type input "7:45 AM"
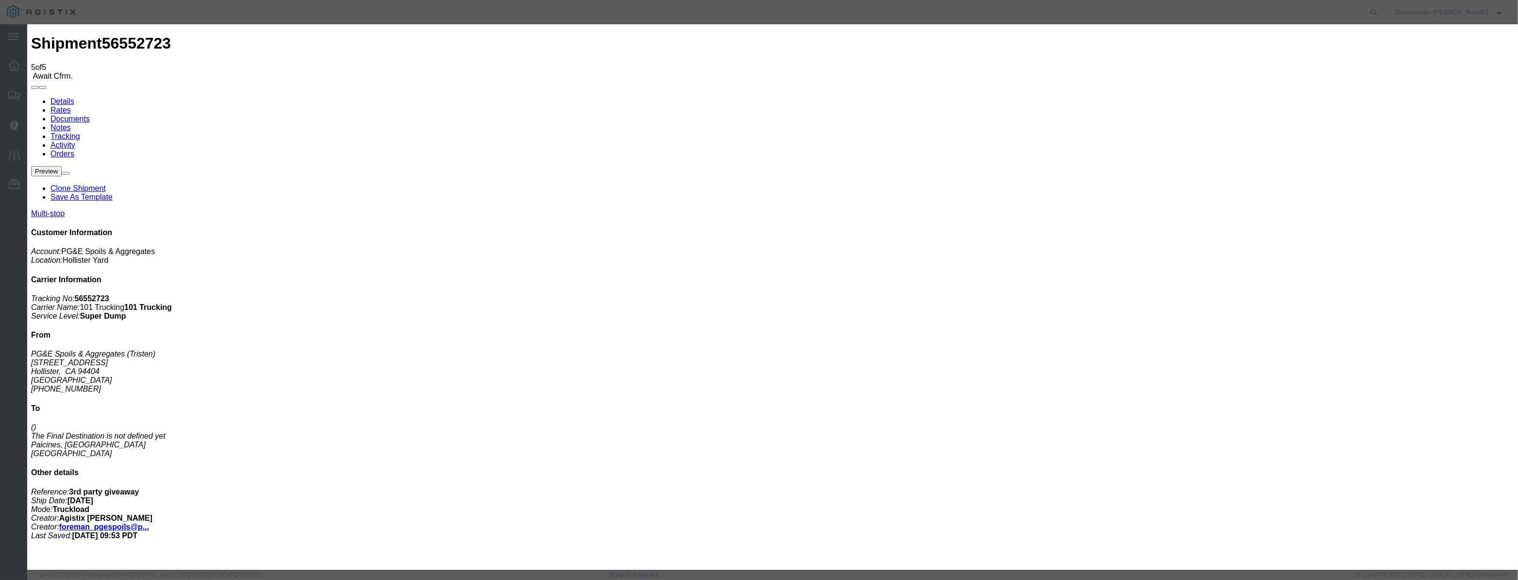
type input "[DATE]"
drag, startPoint x: 627, startPoint y: 117, endPoint x: 645, endPoint y: 128, distance: 20.7
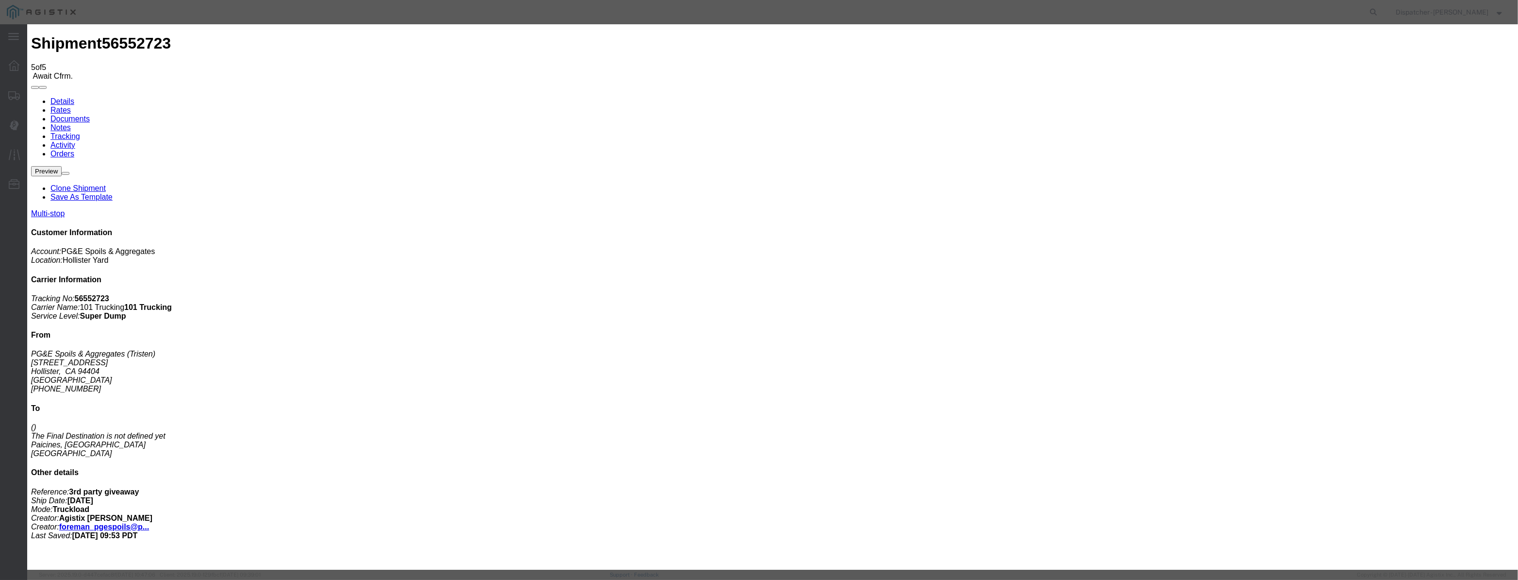
paste input "[DATE]"
type input "[DATE]"
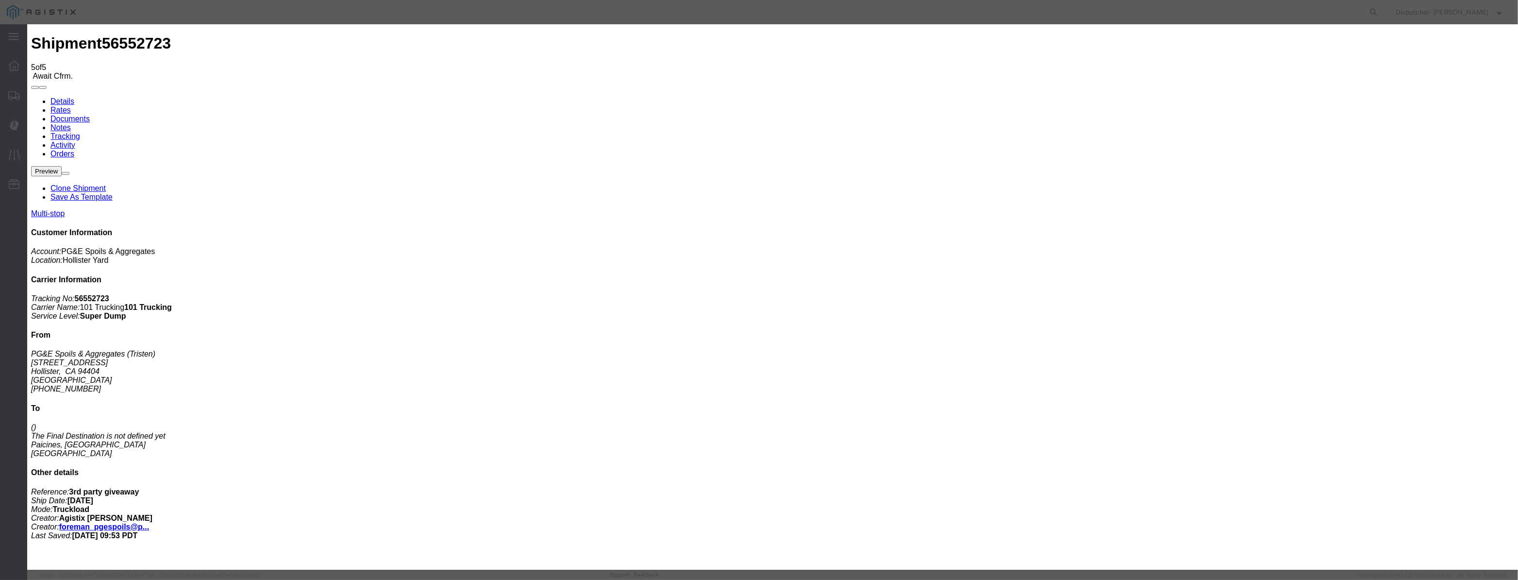
select select "ARVPULOC"
drag, startPoint x: 736, startPoint y: 124, endPoint x: 625, endPoint y: 127, distance: 111.2
type input "6:15 AM"
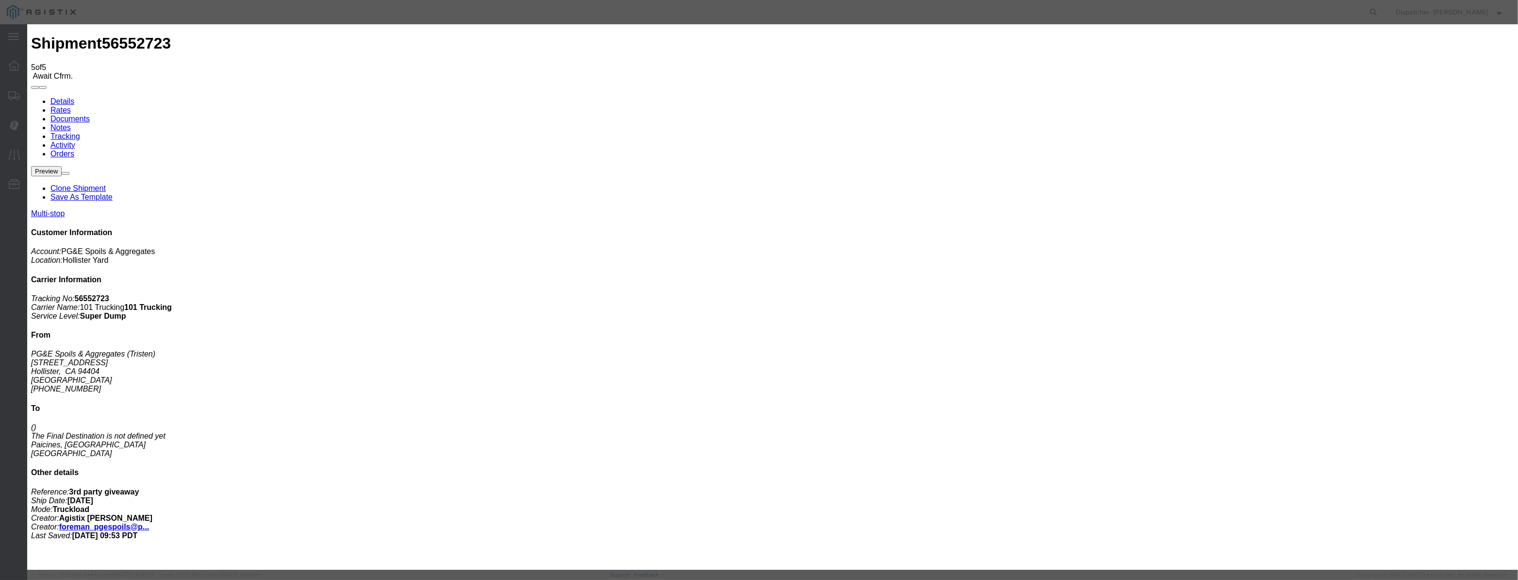
drag, startPoint x: 897, startPoint y: 119, endPoint x: 898, endPoint y: 128, distance: 9.3
select select "{"pickupDeliveryInfoId": "122395367","pickupOrDelivery": "P","stopNum": "1","lo…"
select select "CA"
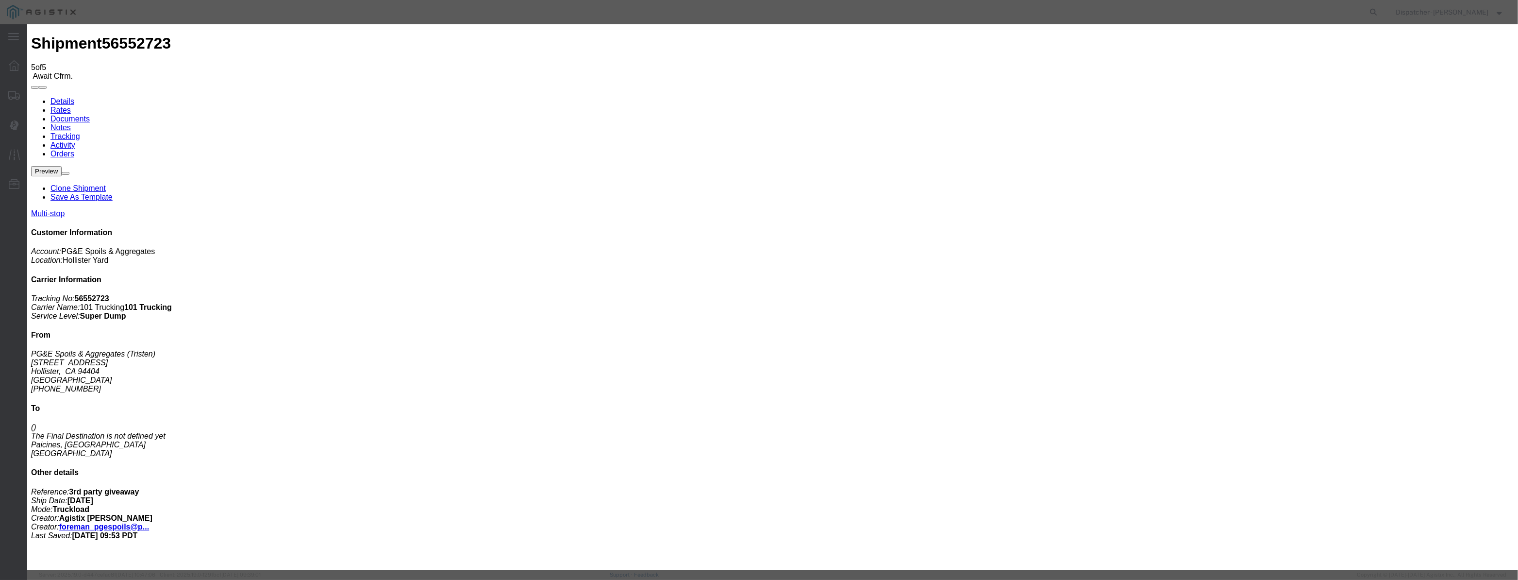
type input "Hollister"
drag, startPoint x: 737, startPoint y: 121, endPoint x: 591, endPoint y: 123, distance: 146.1
drag, startPoint x: 739, startPoint y: 117, endPoint x: 388, endPoint y: 141, distance: 351.3
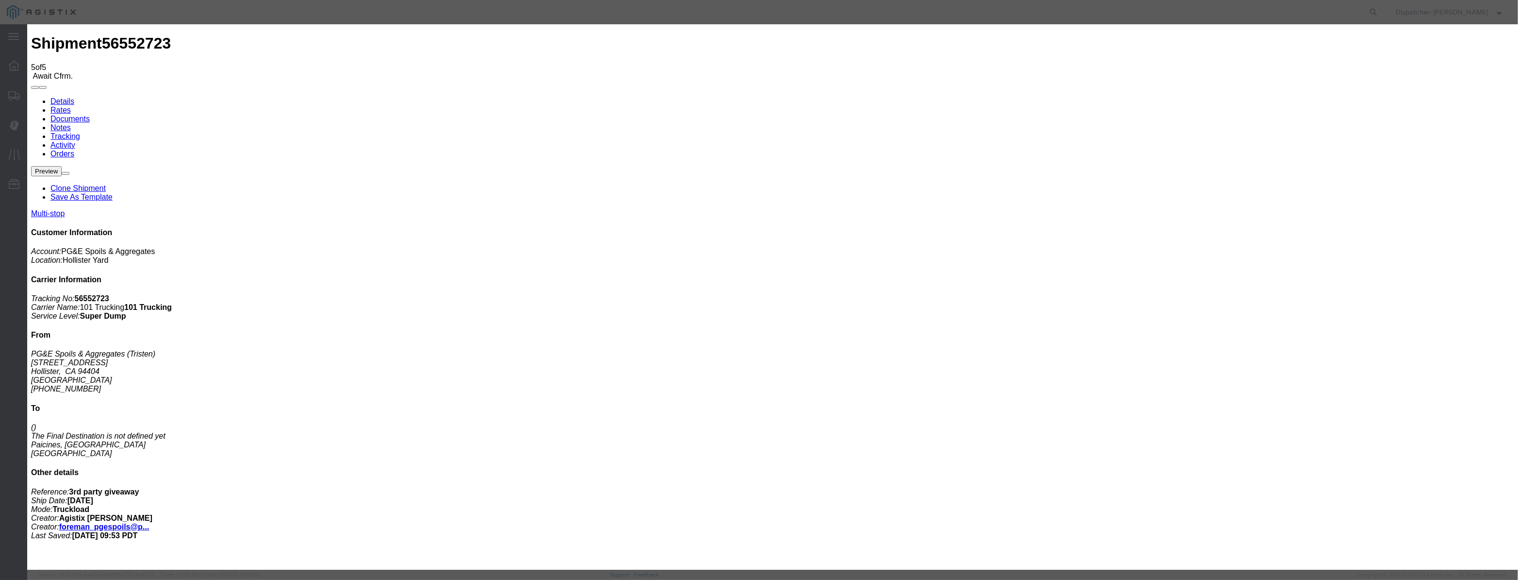
type input "11:50 AM"
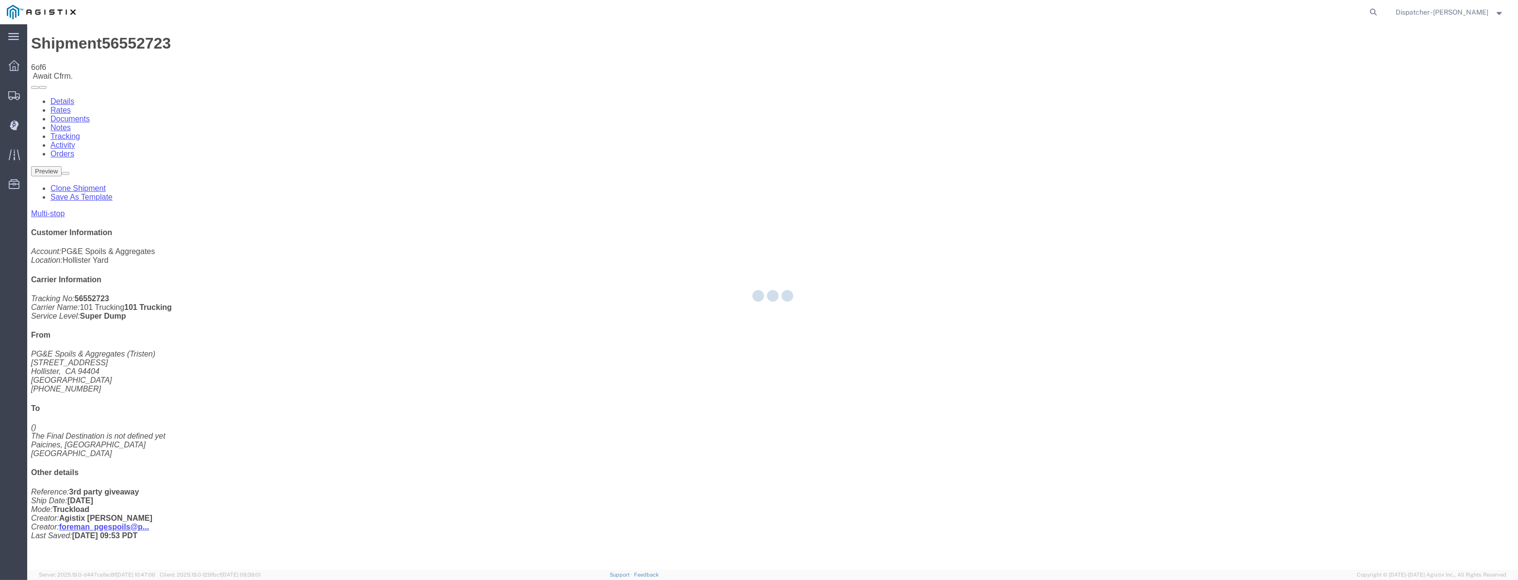
click at [1279, 93] on div at bounding box center [772, 296] width 1491 height 545
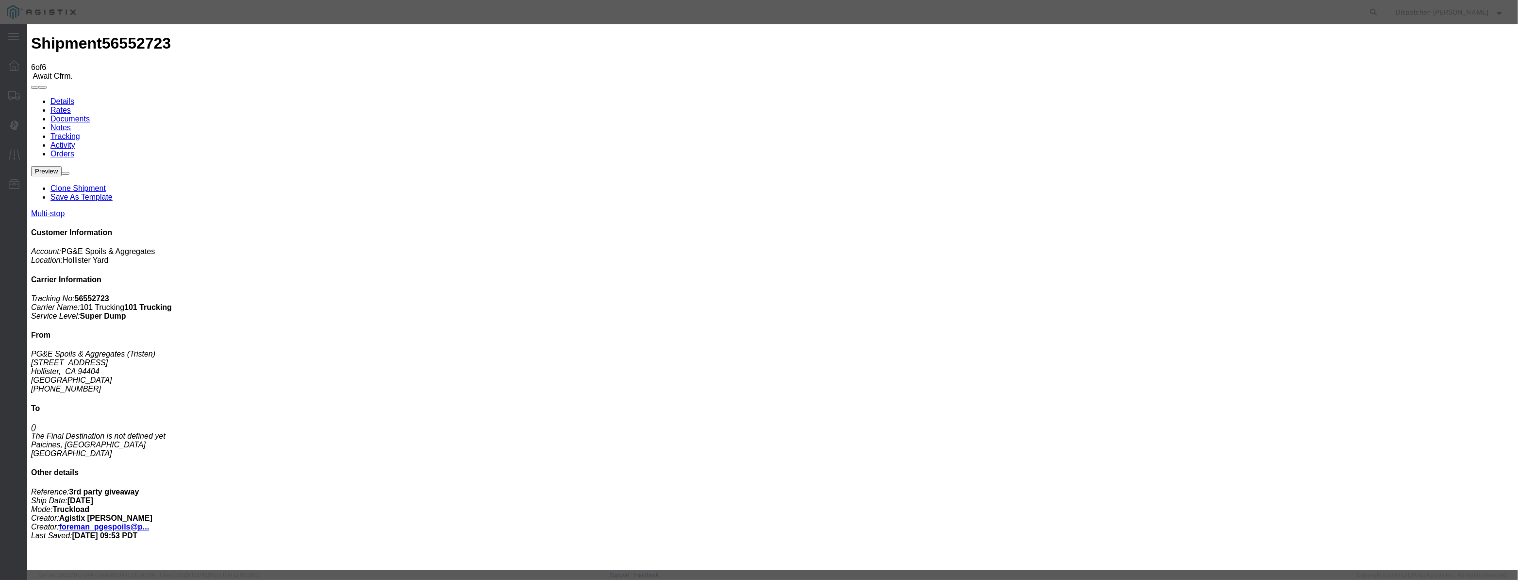
type input "[DATE]"
drag, startPoint x: 617, startPoint y: 121, endPoint x: 630, endPoint y: 110, distance: 16.5
paste input "[DATE]"
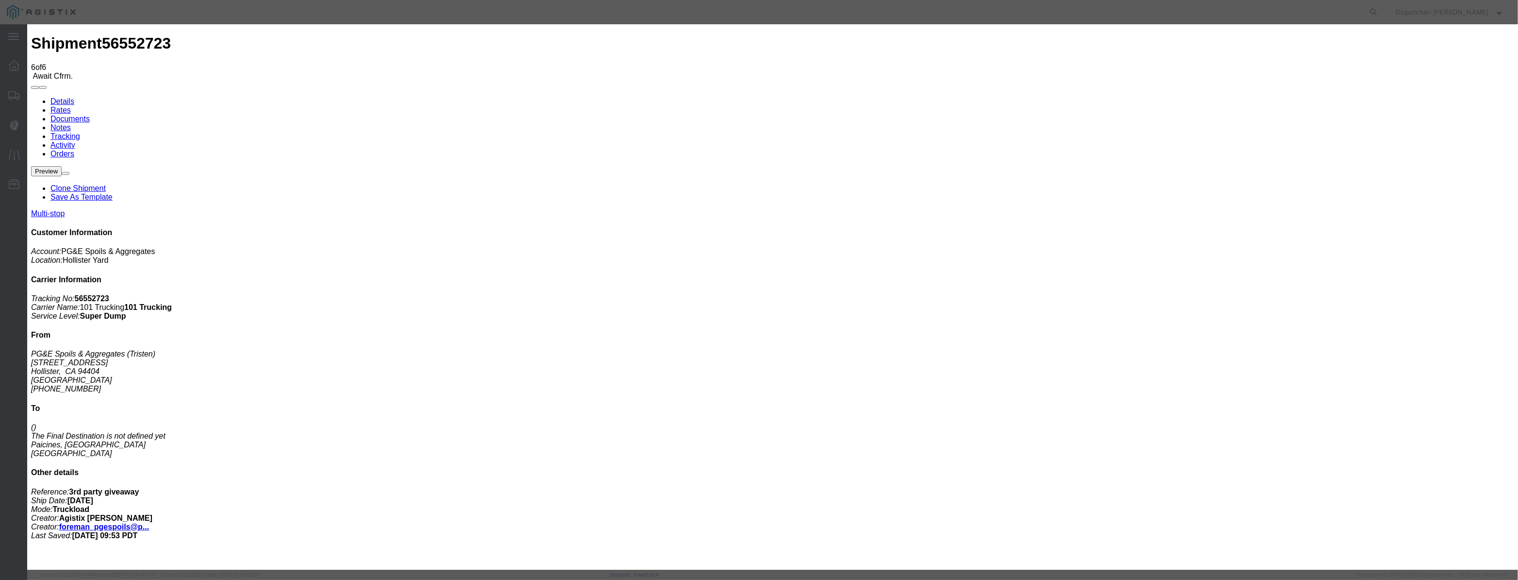
drag, startPoint x: 626, startPoint y: 117, endPoint x: 638, endPoint y: 118, distance: 12.2
type input "[DATE]"
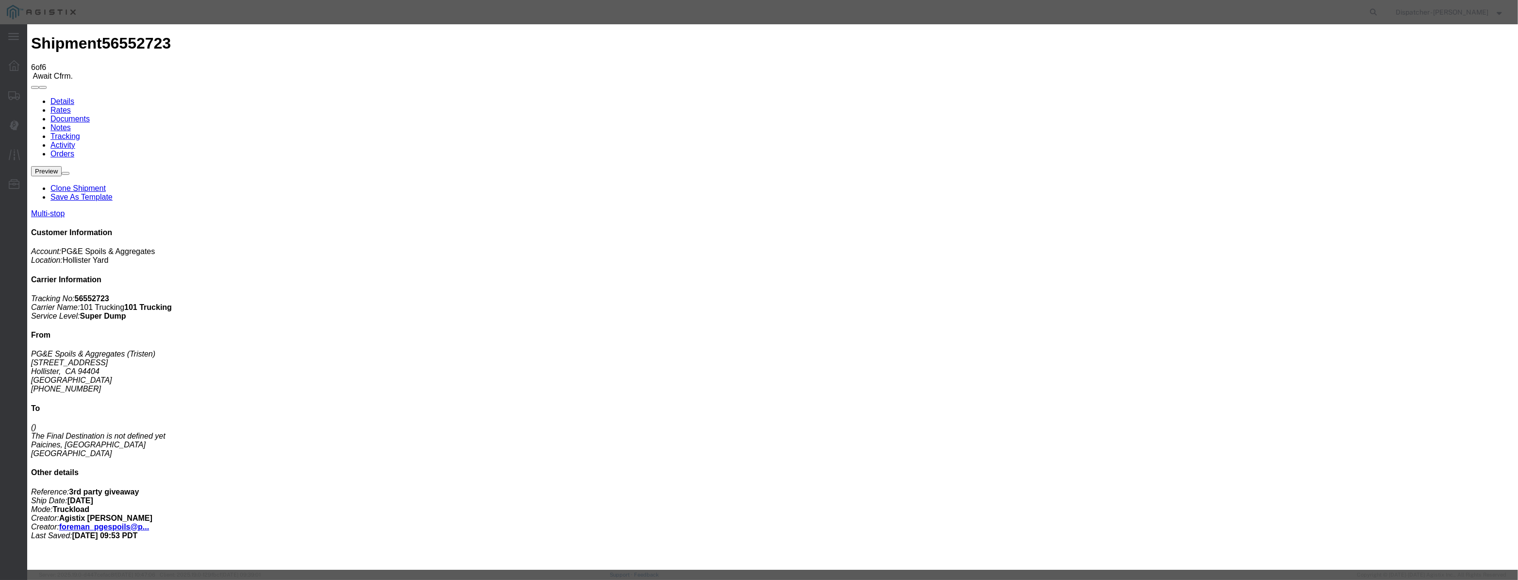
scroll to position [0, 0]
drag, startPoint x: 712, startPoint y: 136, endPoint x: 712, endPoint y: 141, distance: 4.9
drag, startPoint x: 907, startPoint y: 123, endPoint x: 907, endPoint y: 129, distance: 5.4
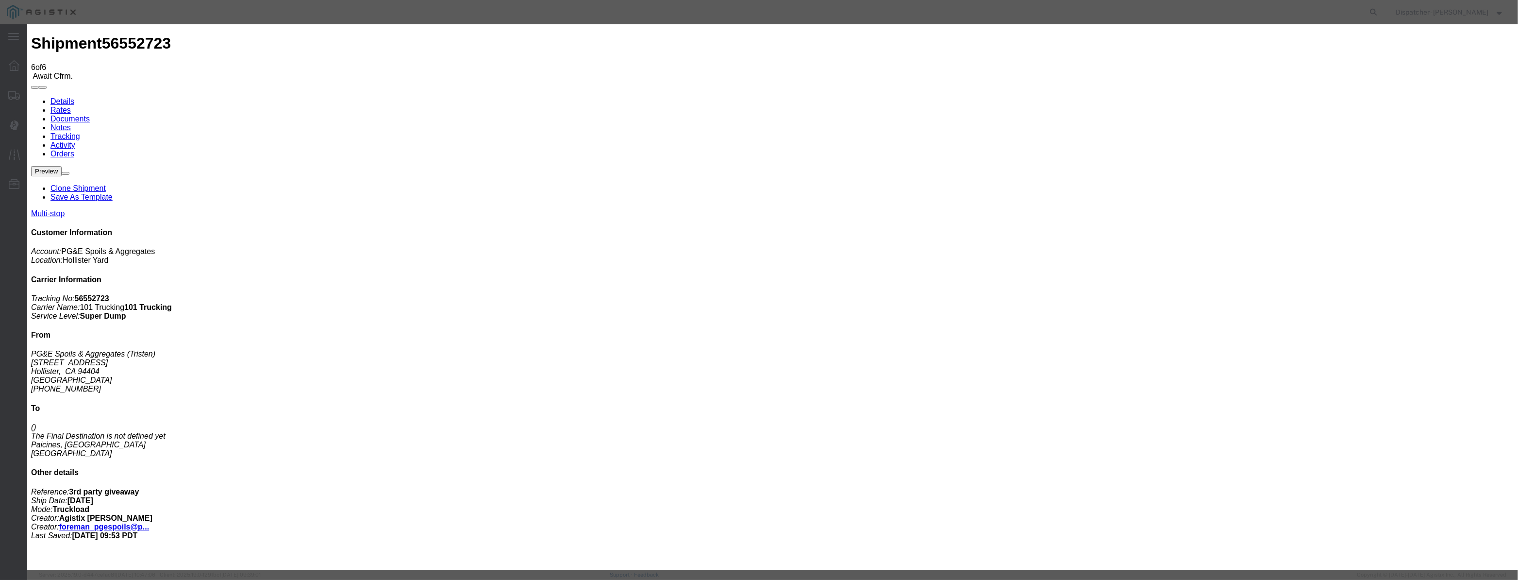
drag, startPoint x: 757, startPoint y: 125, endPoint x: 694, endPoint y: 145, distance: 65.7
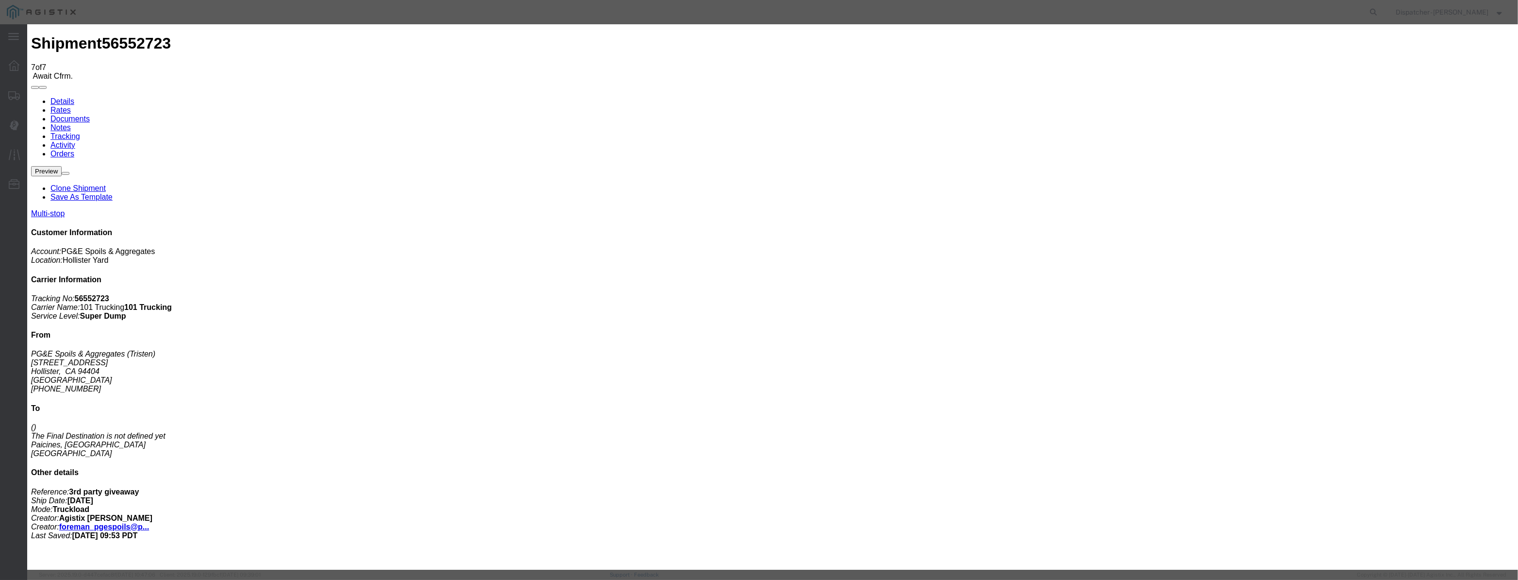
paste input "8"
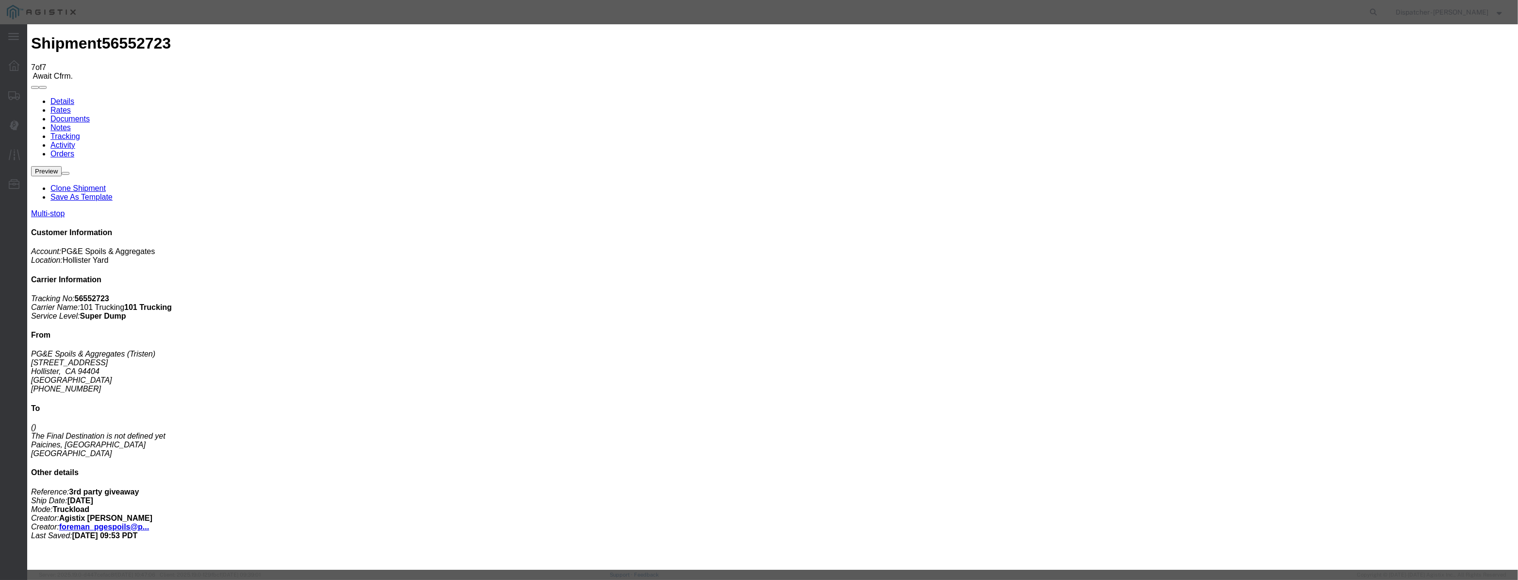
drag, startPoint x: 933, startPoint y: 122, endPoint x: 934, endPoint y: 129, distance: 7.0
drag, startPoint x: 759, startPoint y: 125, endPoint x: 296, endPoint y: 130, distance: 463.1
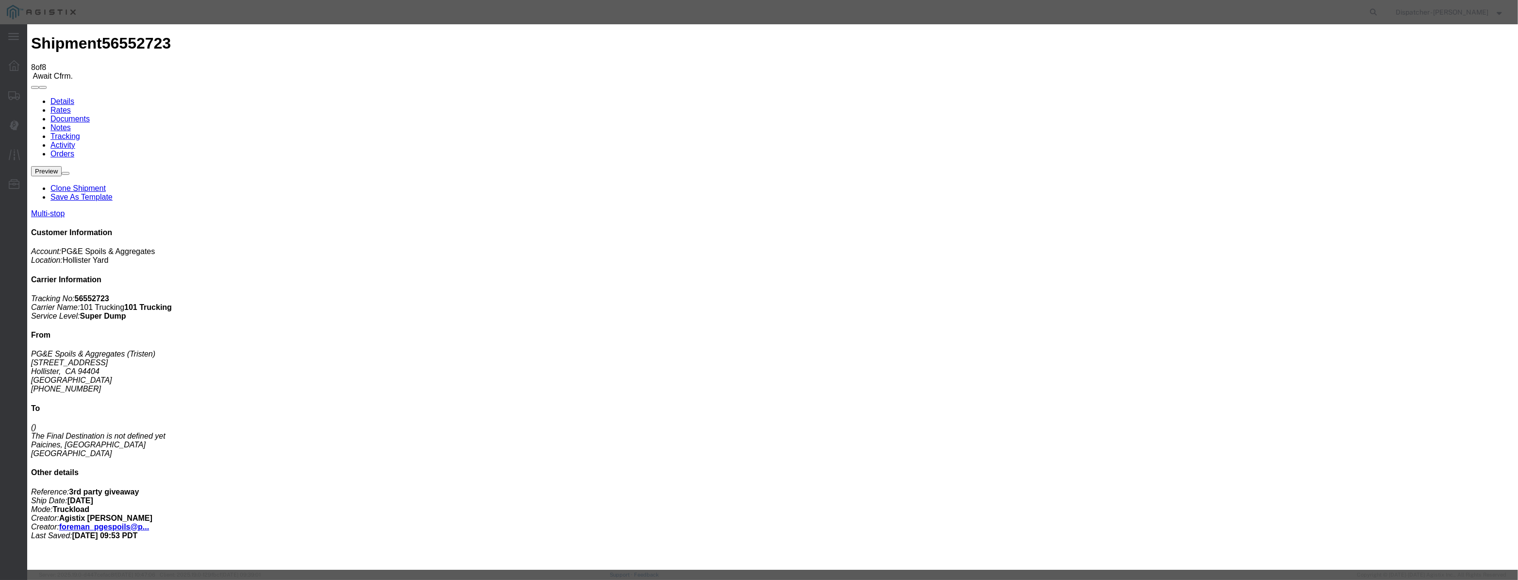
drag, startPoint x: 625, startPoint y: 122, endPoint x: 621, endPoint y: 111, distance: 11.2
drag, startPoint x: 620, startPoint y: 117, endPoint x: 712, endPoint y: 135, distance: 93.6
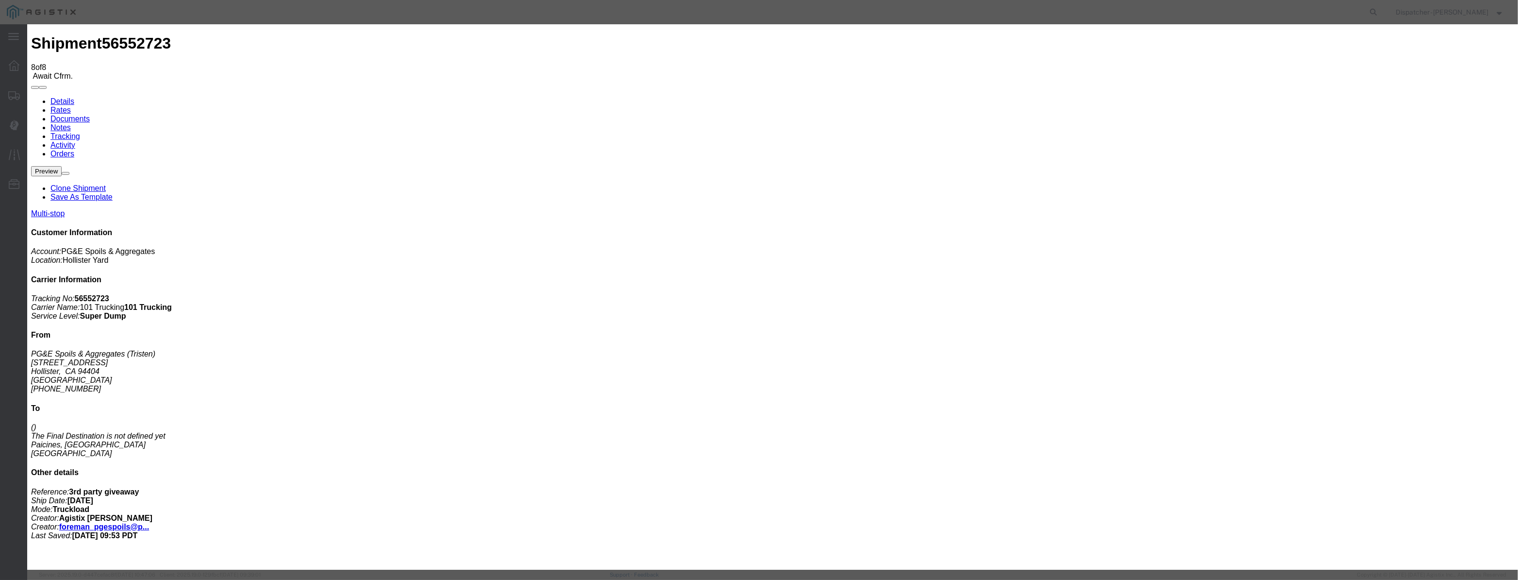
paste input "[DATE]"
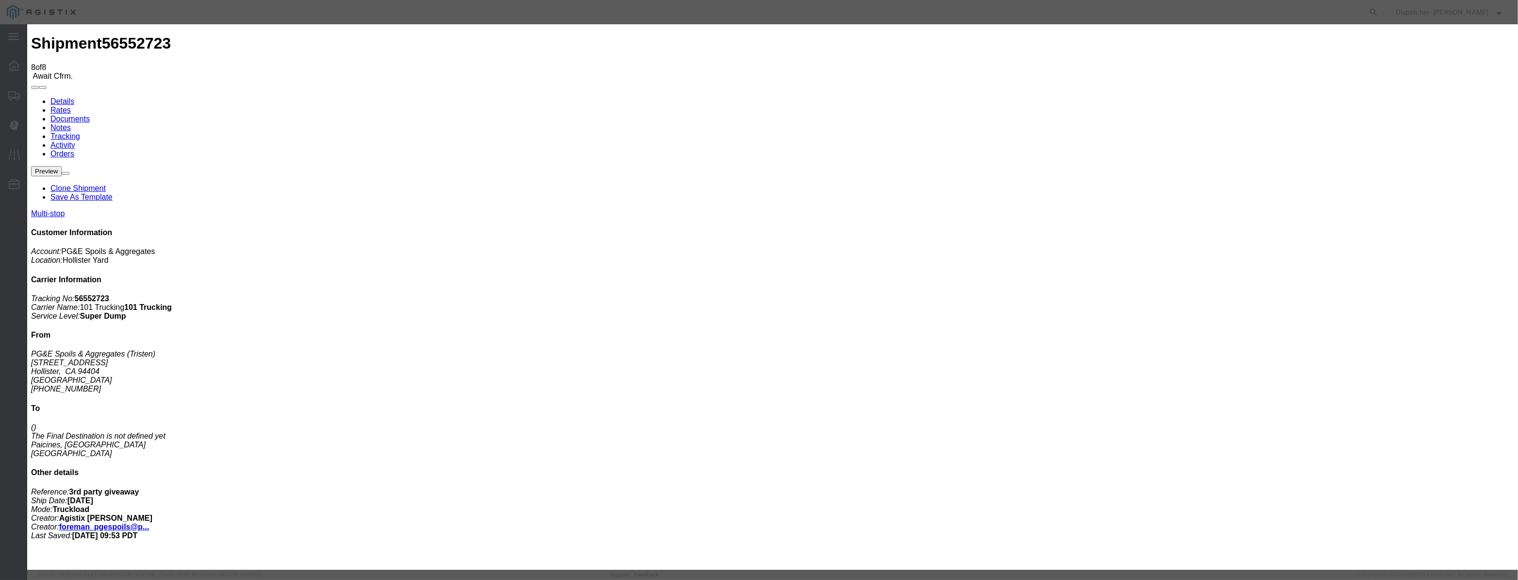
drag, startPoint x: 754, startPoint y: 122, endPoint x: 606, endPoint y: 133, distance: 148.5
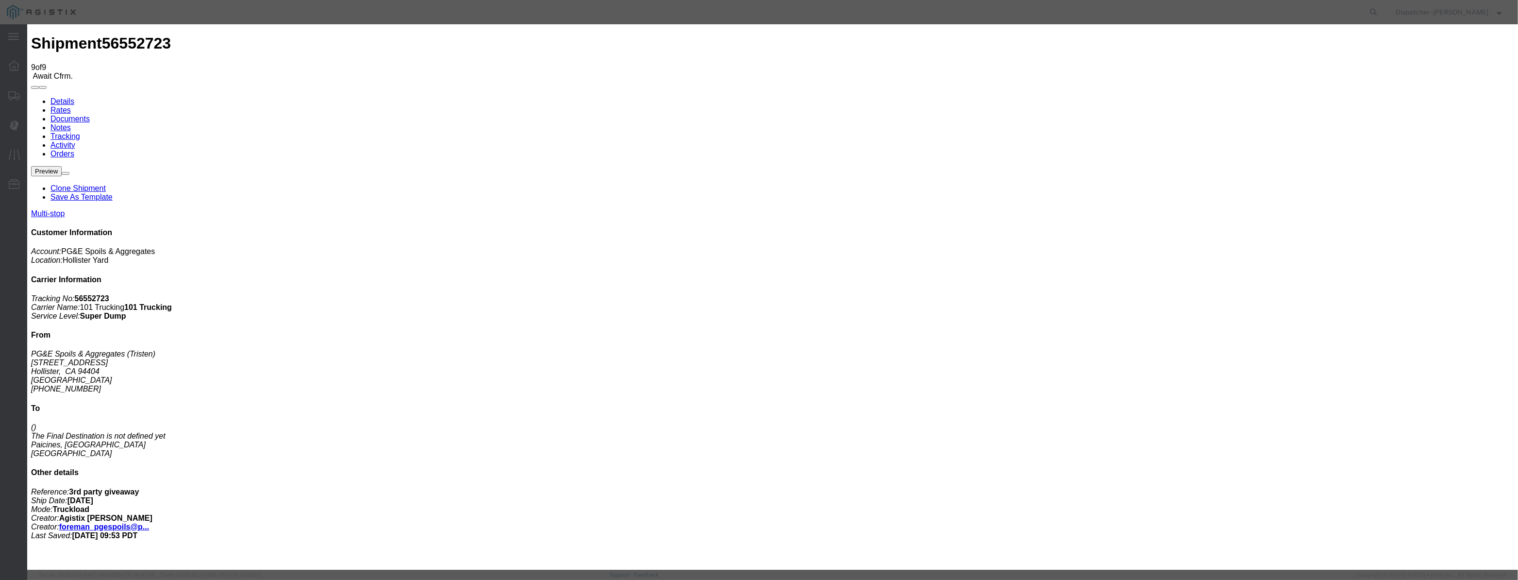
drag, startPoint x: 613, startPoint y: 128, endPoint x: 619, endPoint y: 109, distance: 20.0
drag, startPoint x: 619, startPoint y: 109, endPoint x: 619, endPoint y: 115, distance: 5.8
drag, startPoint x: 619, startPoint y: 117, endPoint x: 659, endPoint y: 124, distance: 40.6
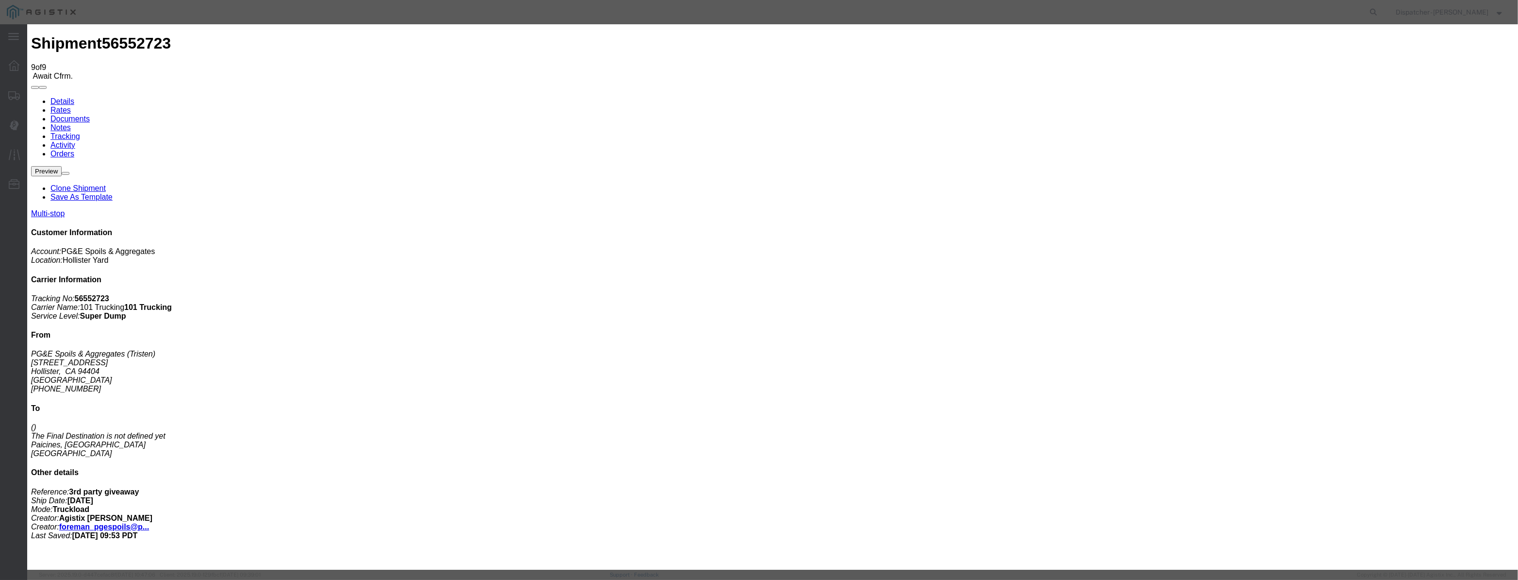
paste input "[DATE]"
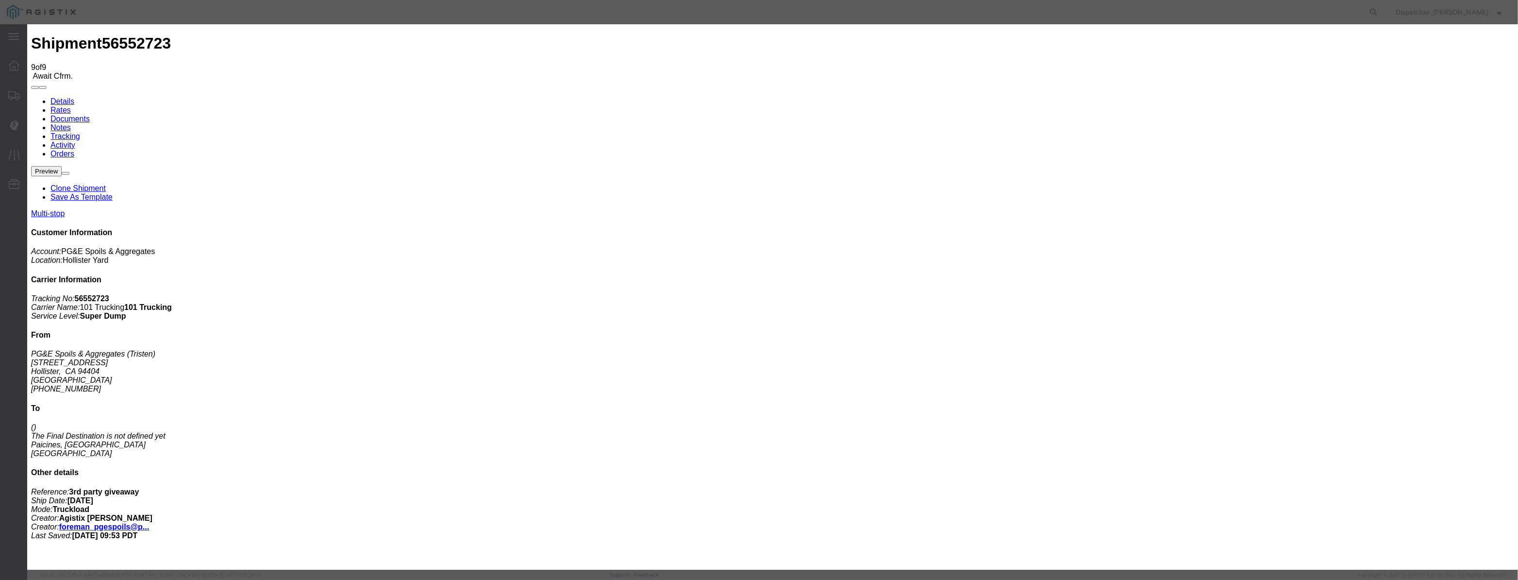
drag, startPoint x: 910, startPoint y: 120, endPoint x: 912, endPoint y: 126, distance: 6.0
drag, startPoint x: 757, startPoint y: 121, endPoint x: 557, endPoint y: 142, distance: 201.5
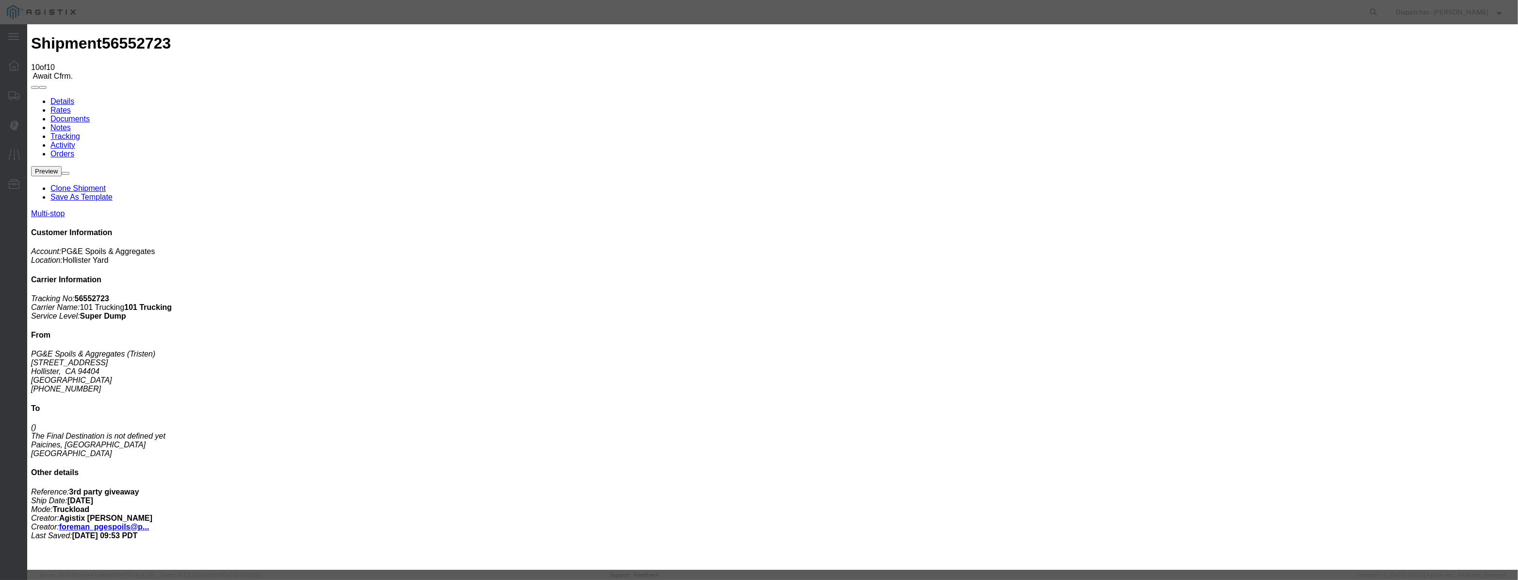
drag, startPoint x: 624, startPoint y: 108, endPoint x: 624, endPoint y: 118, distance: 10.2
drag, startPoint x: 624, startPoint y: 118, endPoint x: 663, endPoint y: 128, distance: 40.6
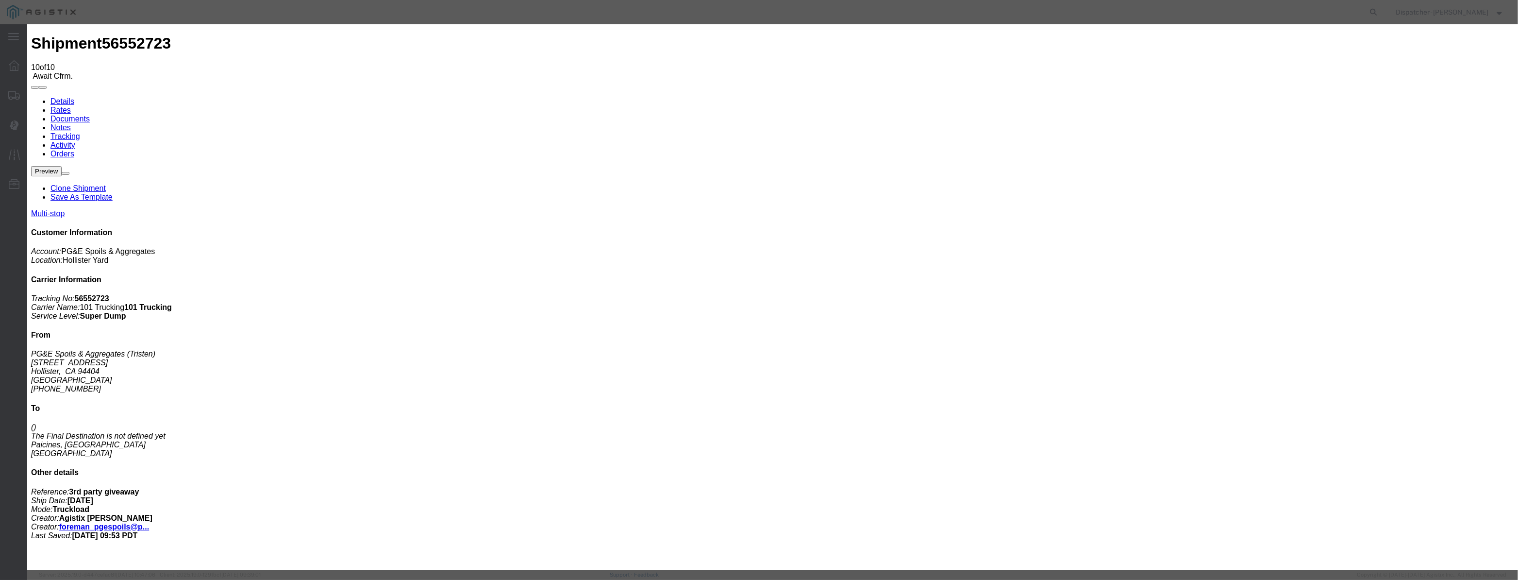
paste input "[DATE]"
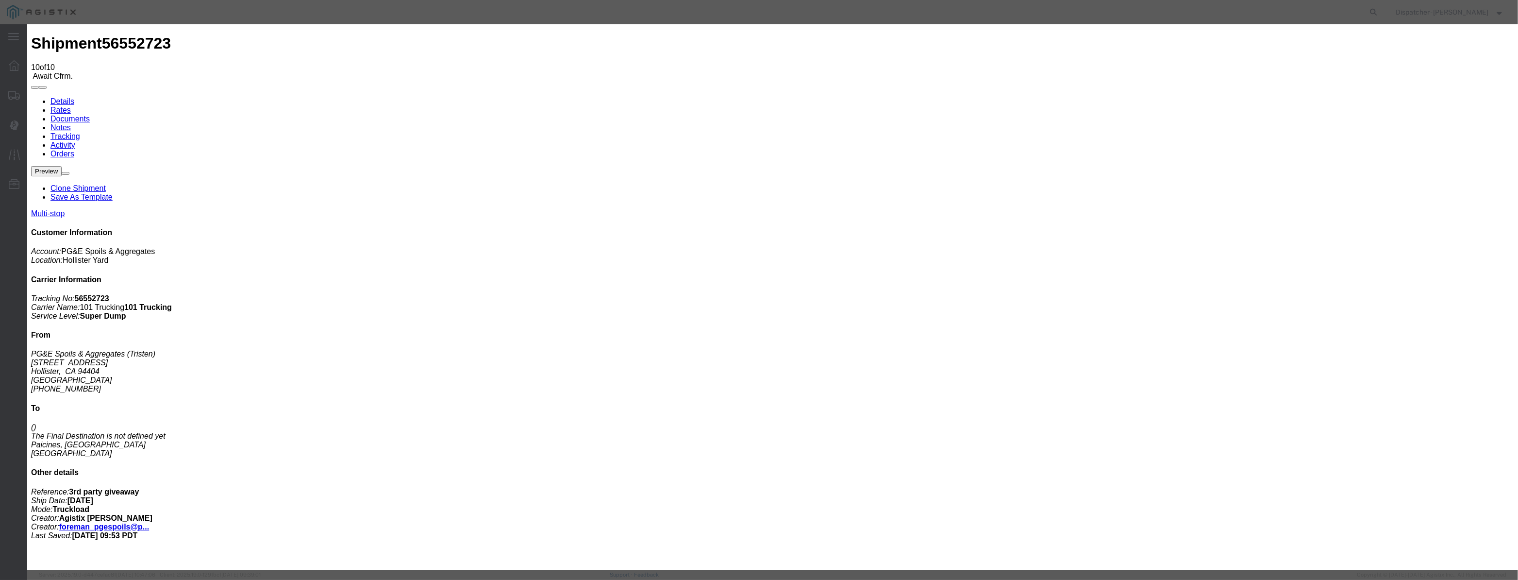
drag, startPoint x: 923, startPoint y: 122, endPoint x: 922, endPoint y: 129, distance: 6.5
drag, startPoint x: 726, startPoint y: 140, endPoint x: 725, endPoint y: 147, distance: 6.9
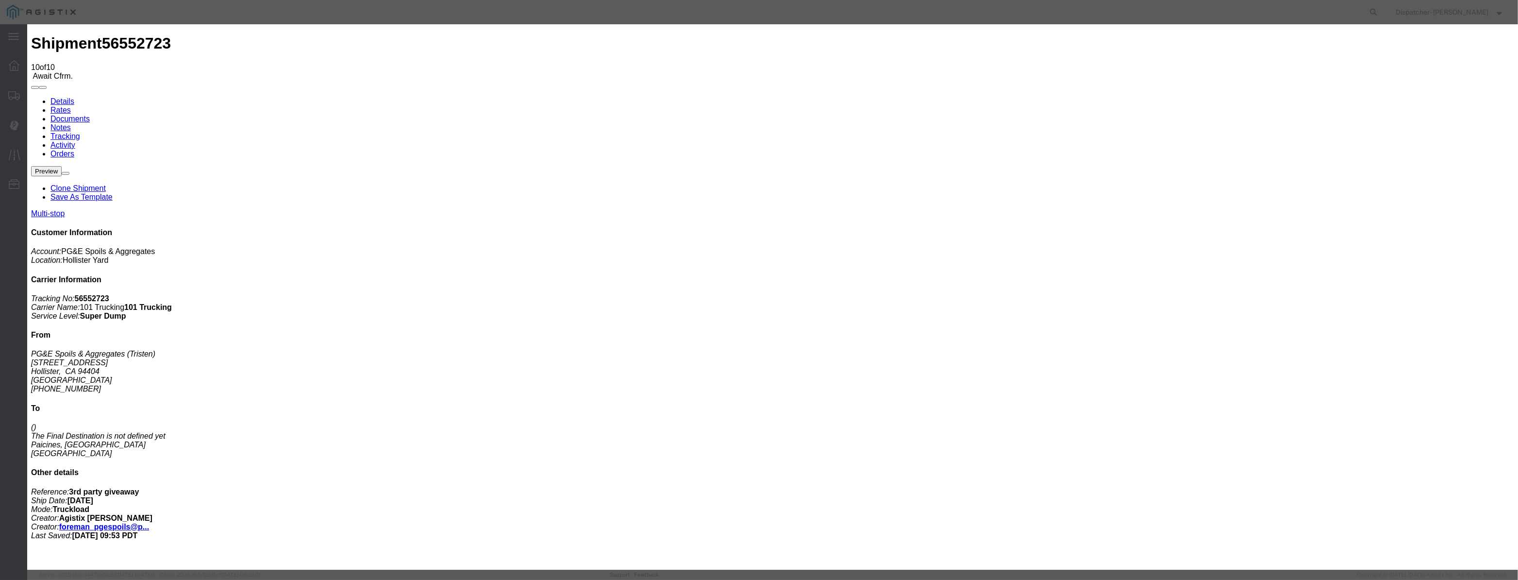
drag, startPoint x: 698, startPoint y: 128, endPoint x: 555, endPoint y: 128, distance: 142.2
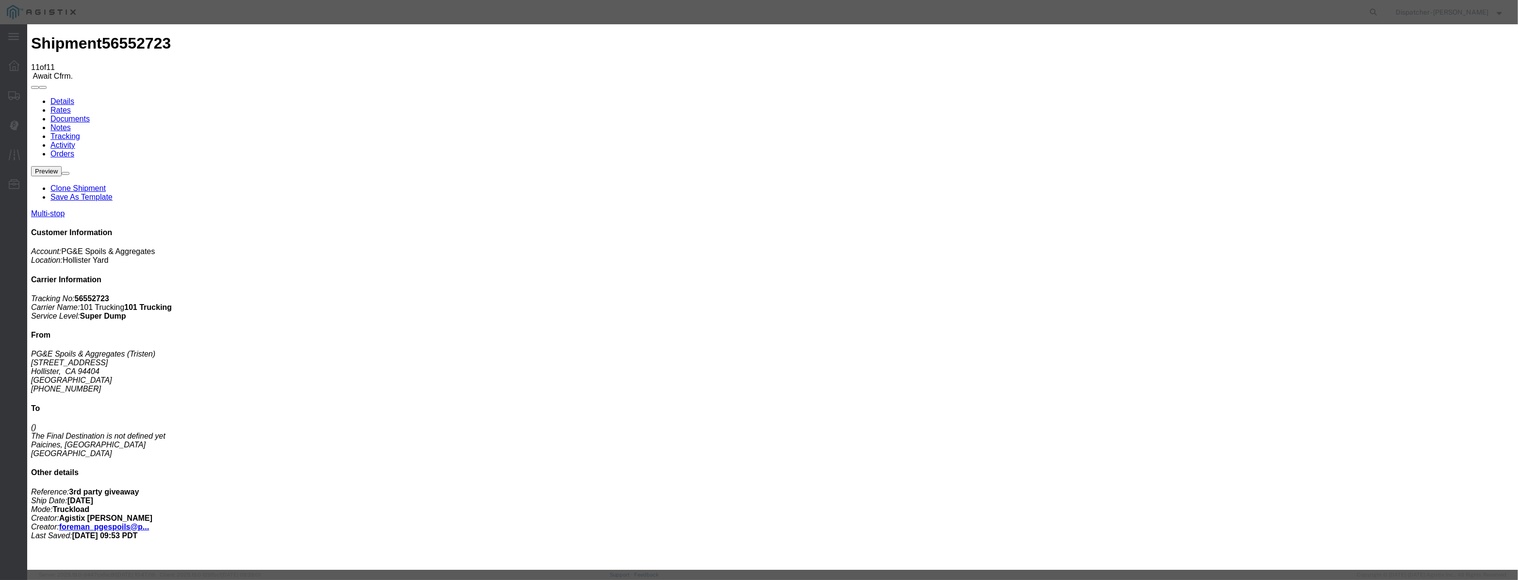
drag, startPoint x: 621, startPoint y: 130, endPoint x: 628, endPoint y: 121, distance: 10.4
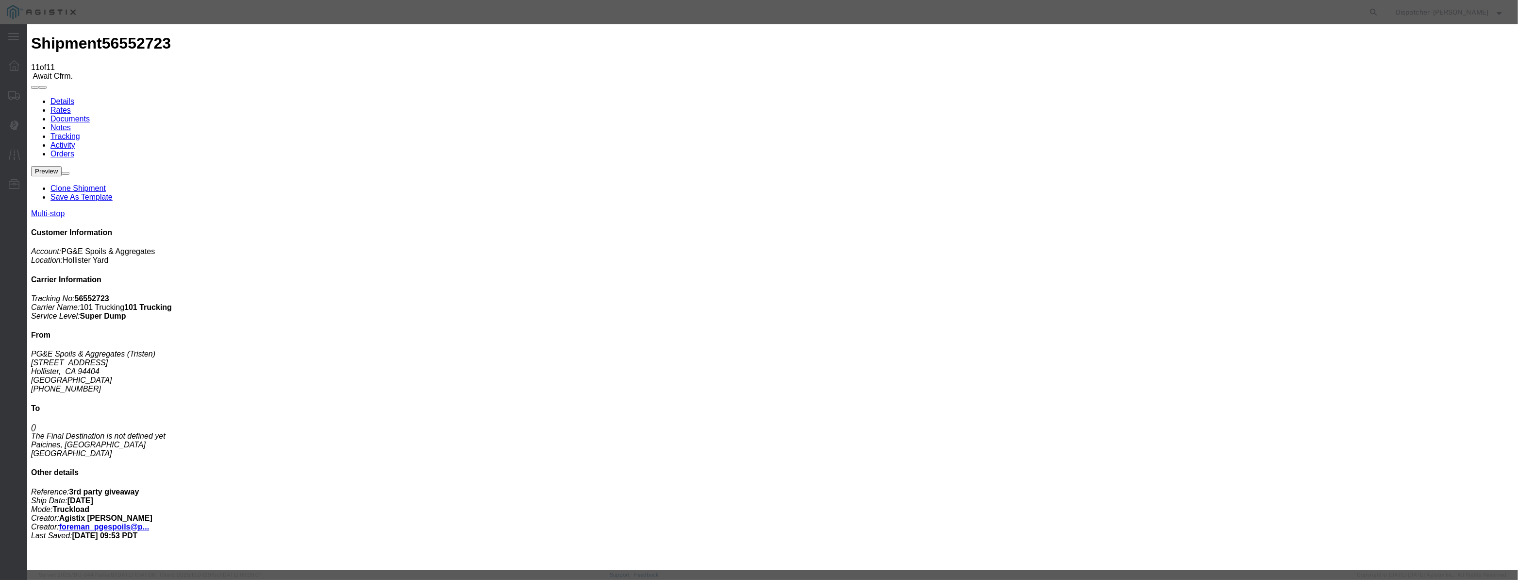
paste input "[DATE]"
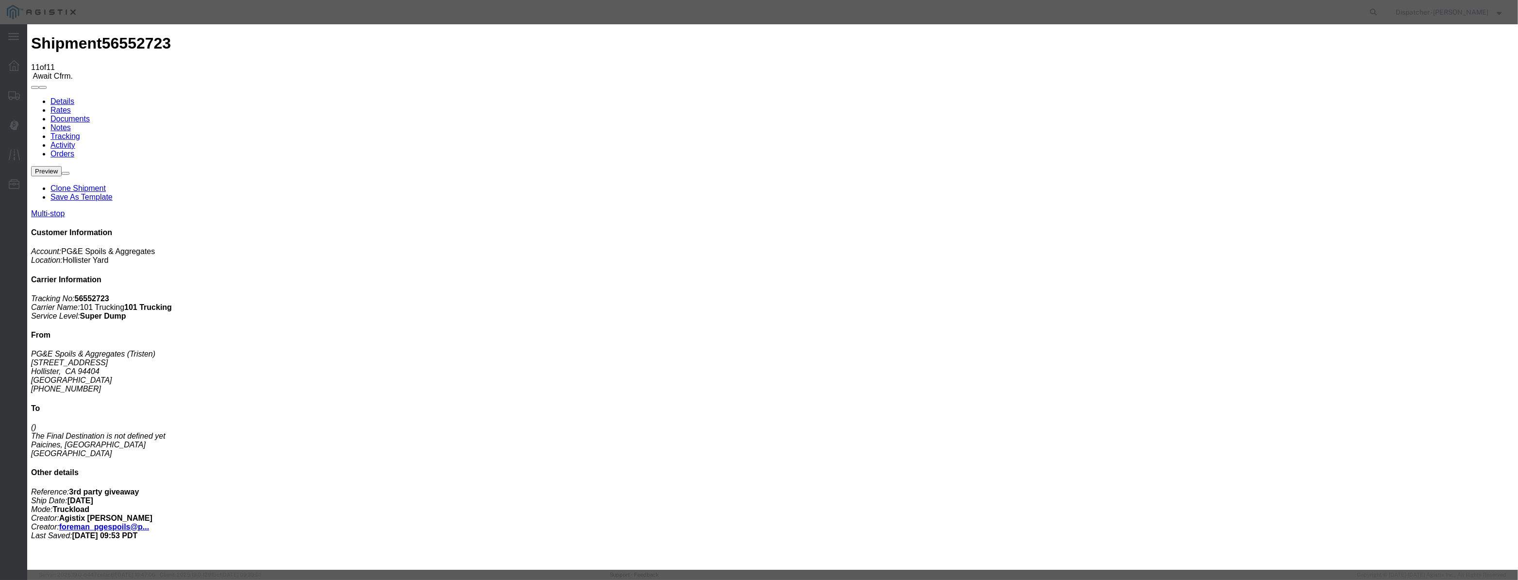
drag, startPoint x: 758, startPoint y: 123, endPoint x: 517, endPoint y: 125, distance: 240.3
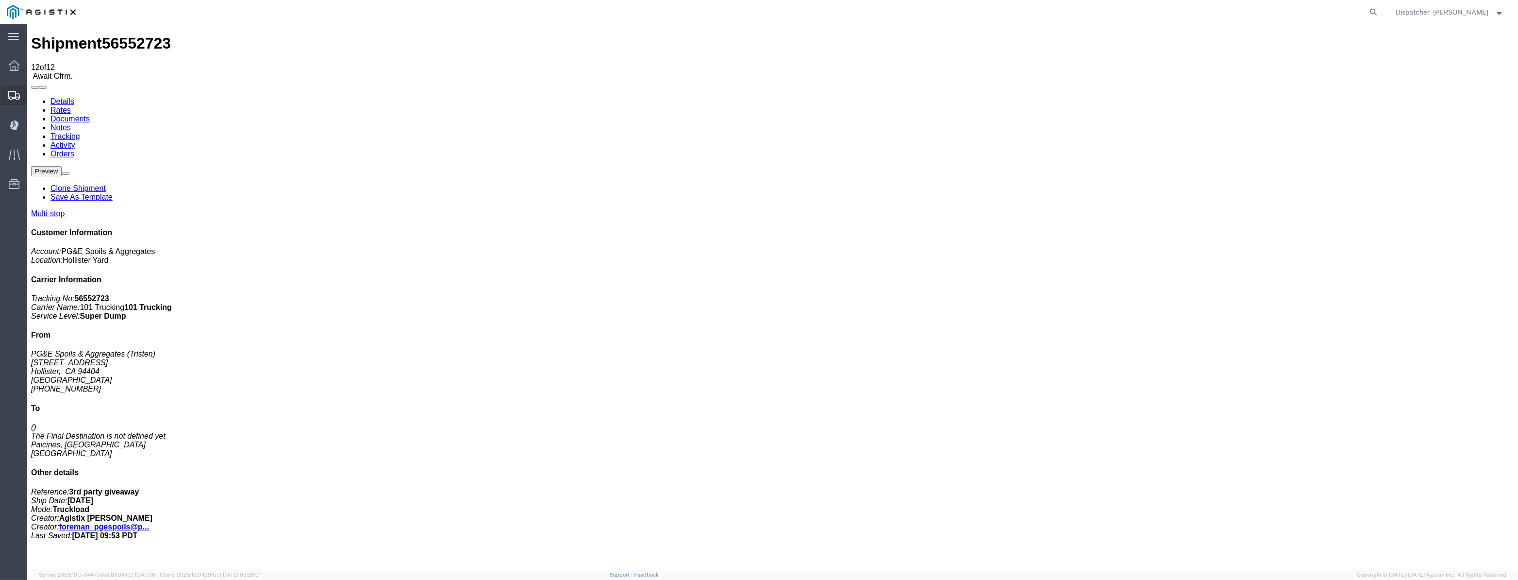
click at [10, 96] on icon at bounding box center [14, 95] width 12 height 9
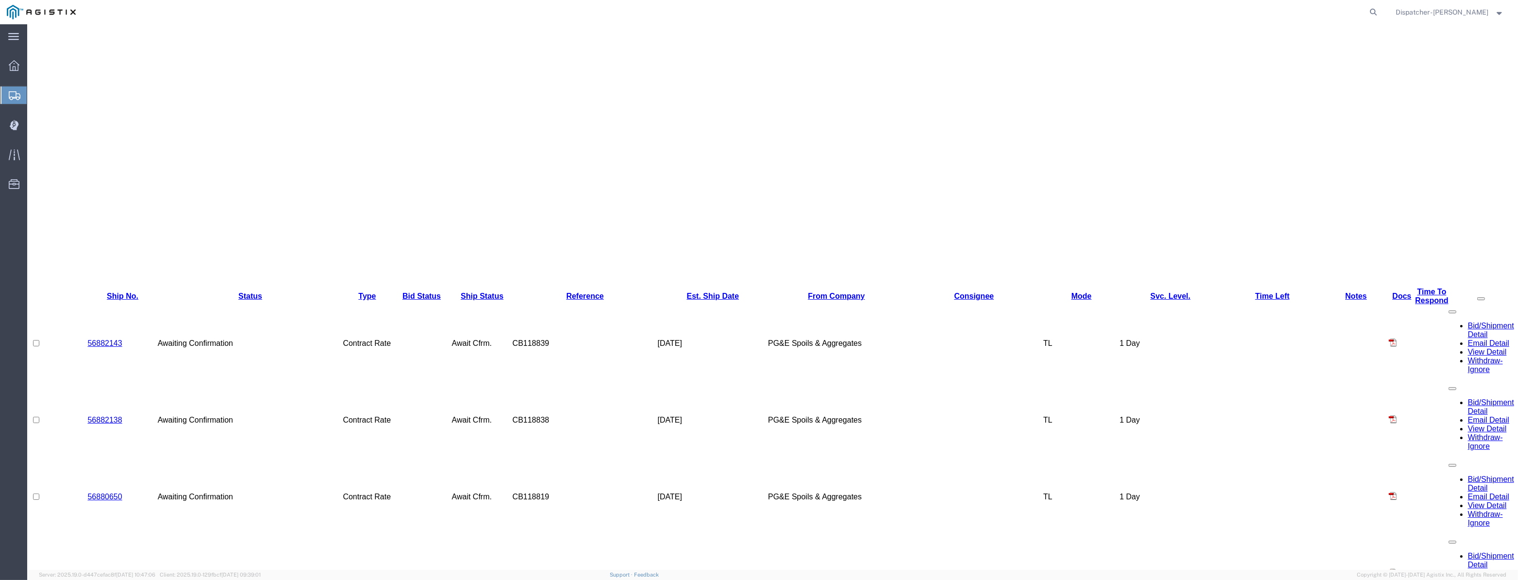
scroll to position [309, 0]
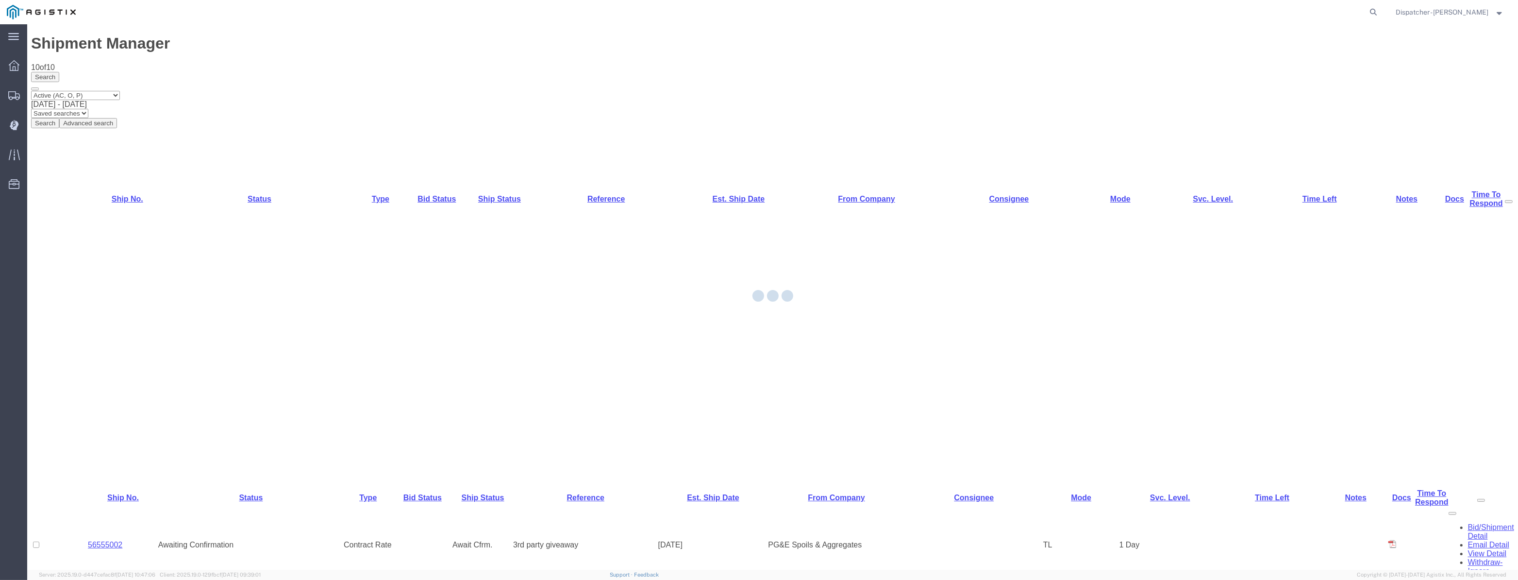
click at [27, 24] on div at bounding box center [27, 24] width 0 height 0
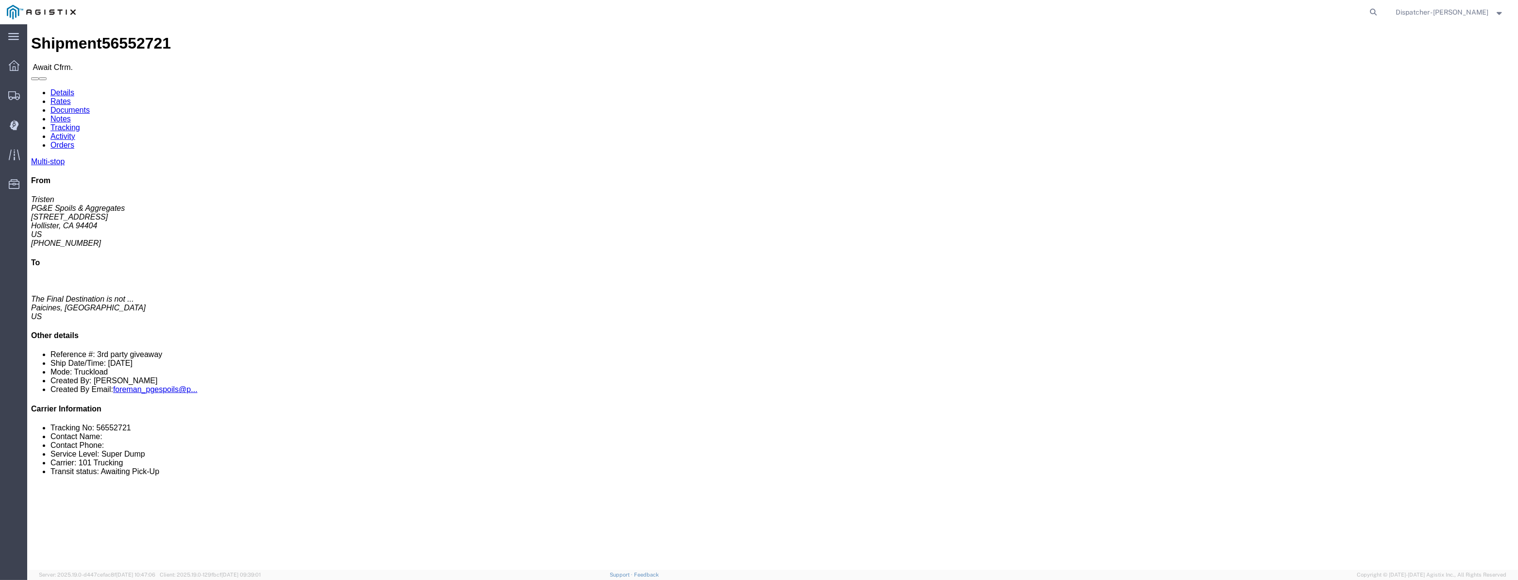
click link "Tracking"
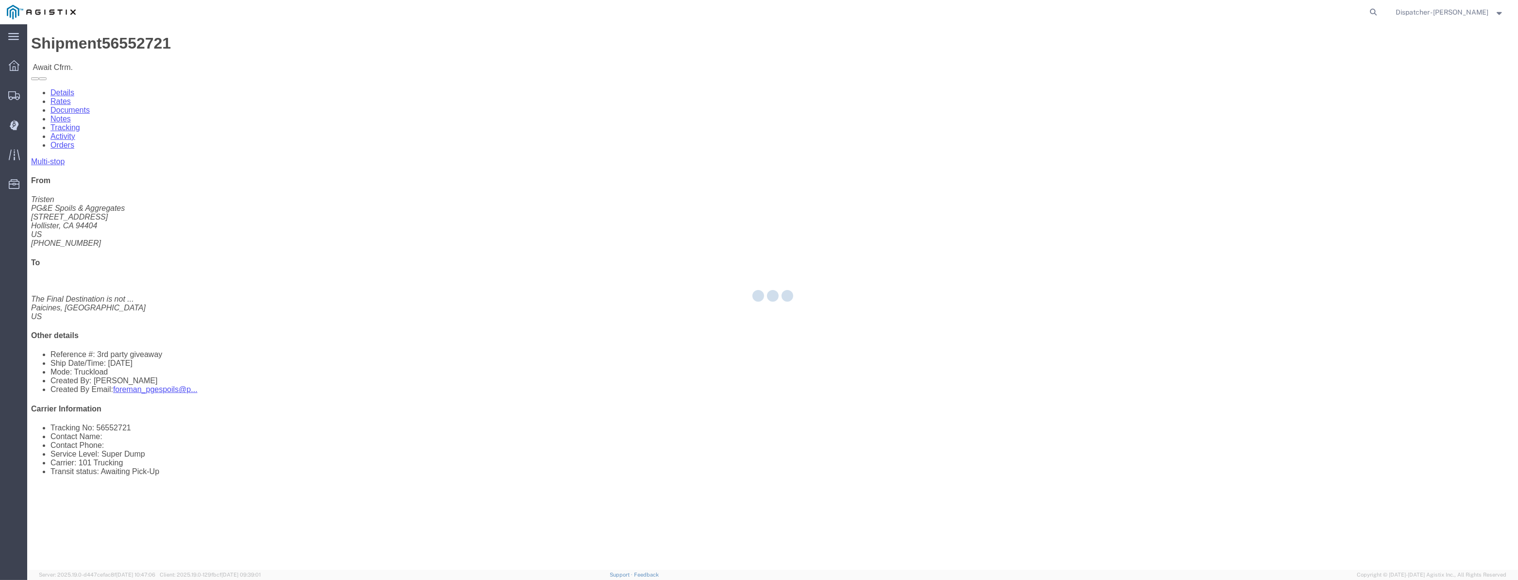
click at [222, 53] on div at bounding box center [772, 296] width 1491 height 545
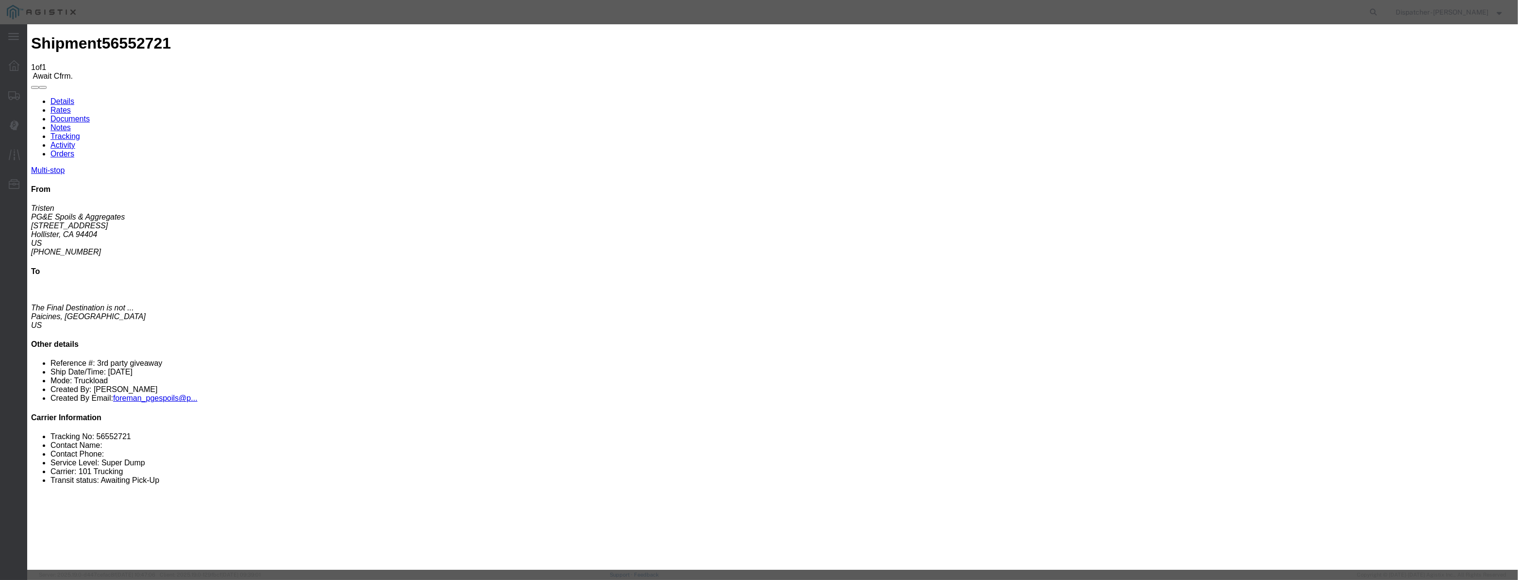
drag, startPoint x: 636, startPoint y: 109, endPoint x: 627, endPoint y: 114, distance: 10.0
drag, startPoint x: 627, startPoint y: 114, endPoint x: 666, endPoint y: 127, distance: 41.0
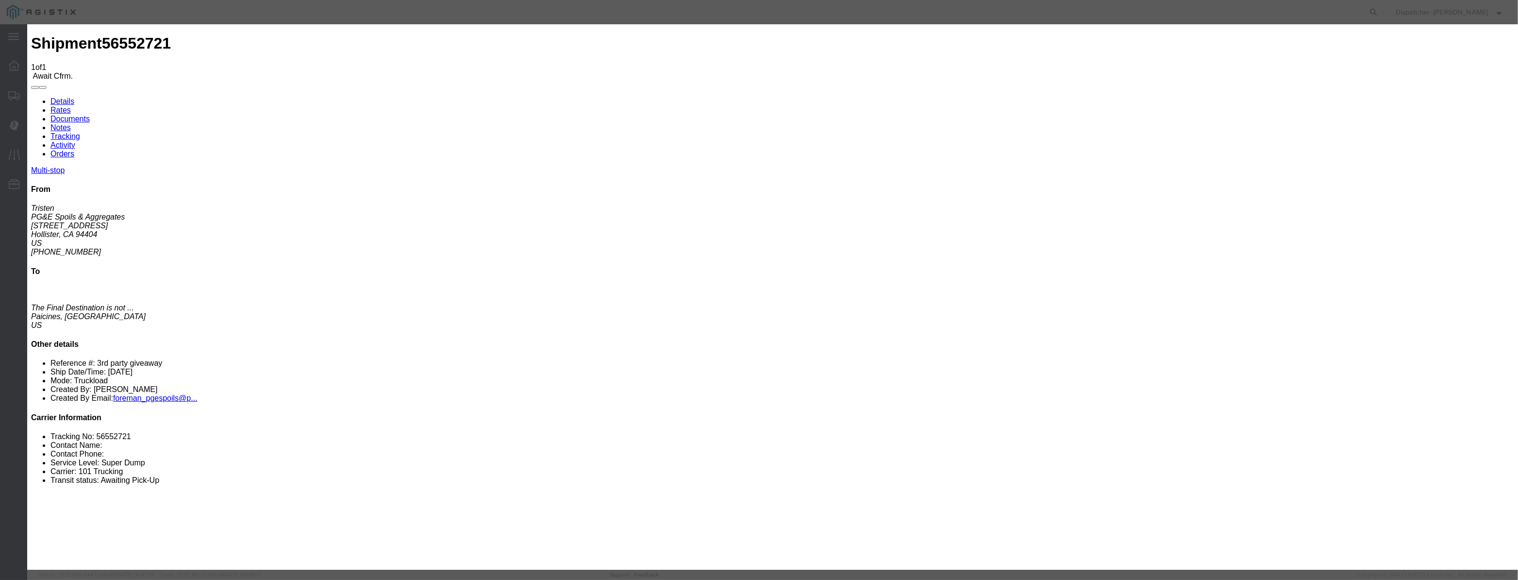
drag, startPoint x: 632, startPoint y: 123, endPoint x: 637, endPoint y: 121, distance: 6.1
paste input "[DATE]"
drag, startPoint x: 720, startPoint y: 137, endPoint x: 721, endPoint y: 146, distance: 8.9
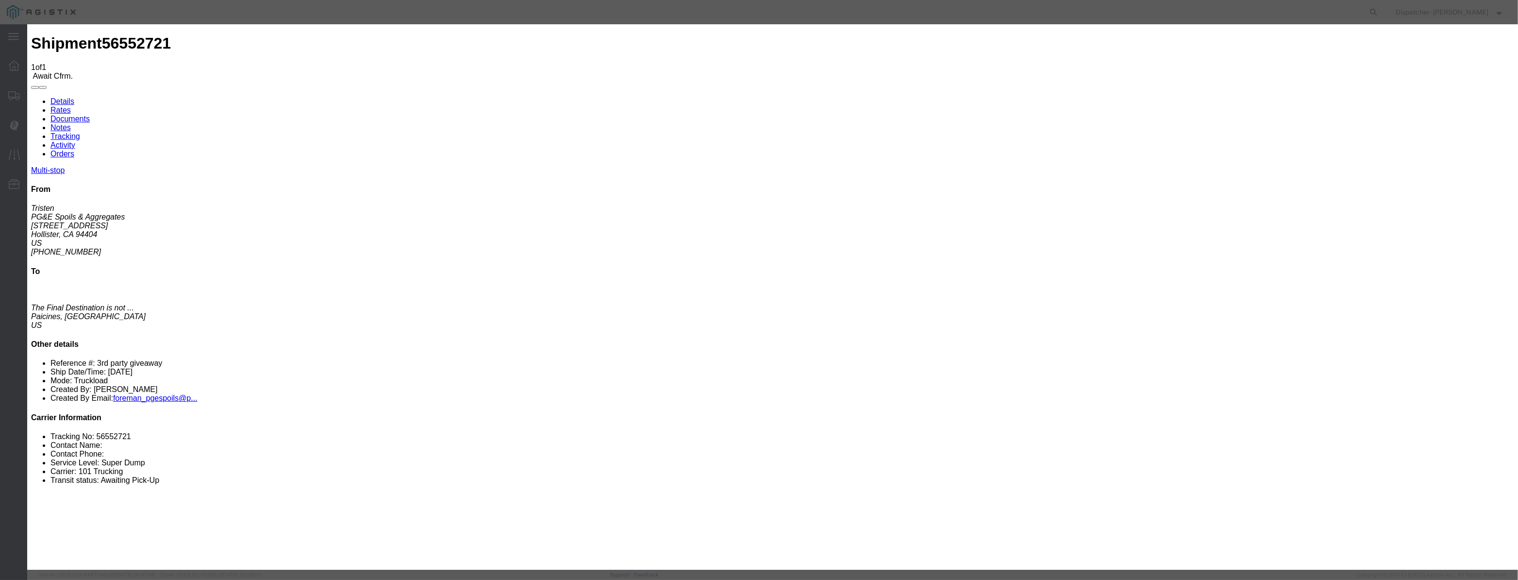
drag, startPoint x: 951, startPoint y: 116, endPoint x: 951, endPoint y: 129, distance: 13.1
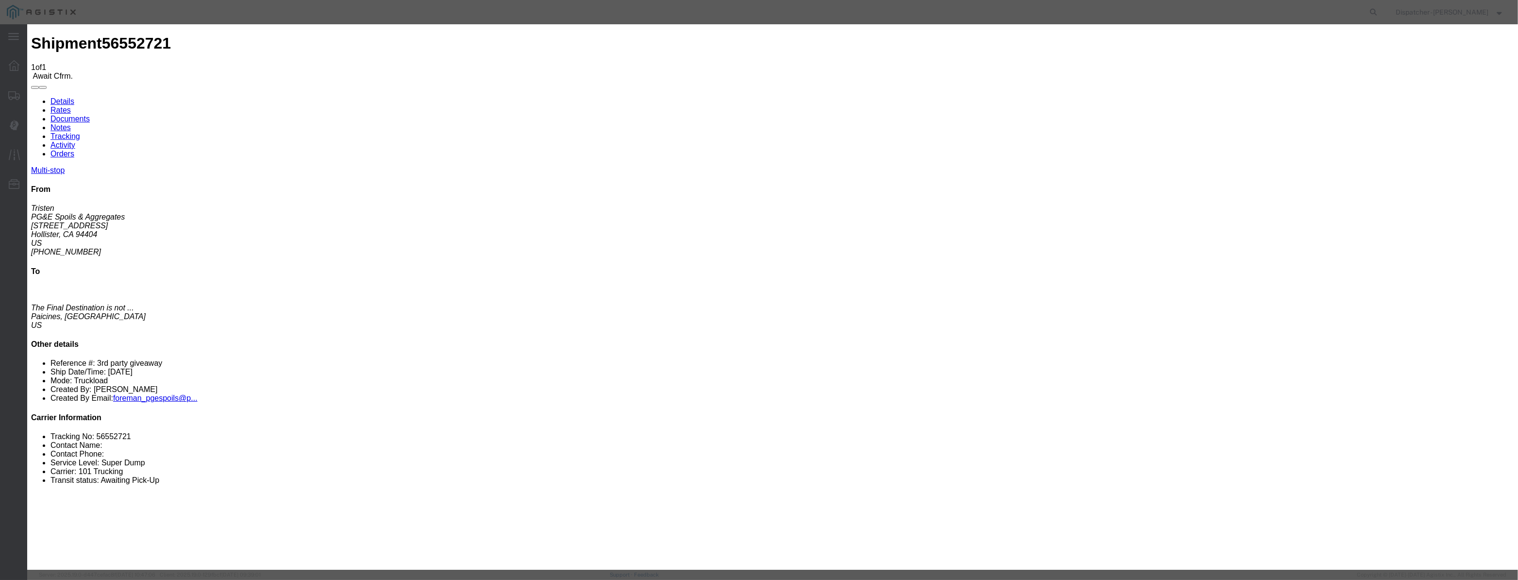
drag, startPoint x: 740, startPoint y: 125, endPoint x: 558, endPoint y: 135, distance: 182.3
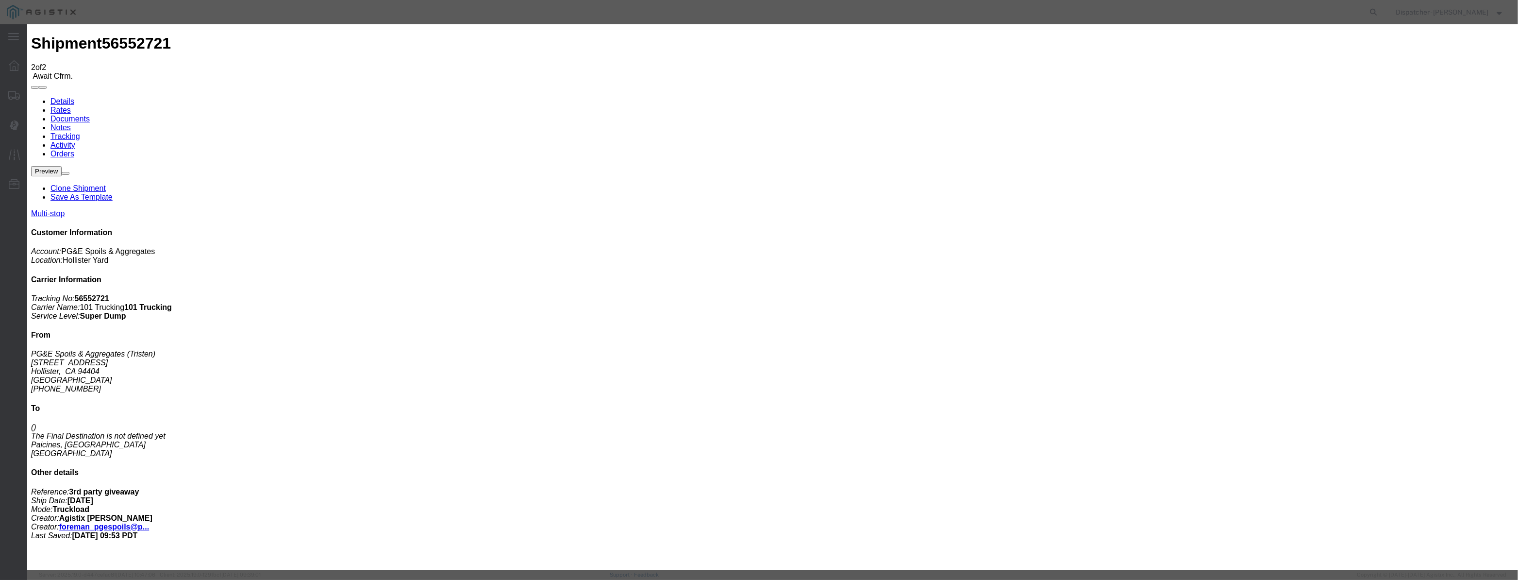
drag, startPoint x: 610, startPoint y: 116, endPoint x: 620, endPoint y: 107, distance: 13.4
drag, startPoint x: 623, startPoint y: 105, endPoint x: 619, endPoint y: 116, distance: 11.1
drag, startPoint x: 618, startPoint y: 118, endPoint x: 643, endPoint y: 125, distance: 25.7
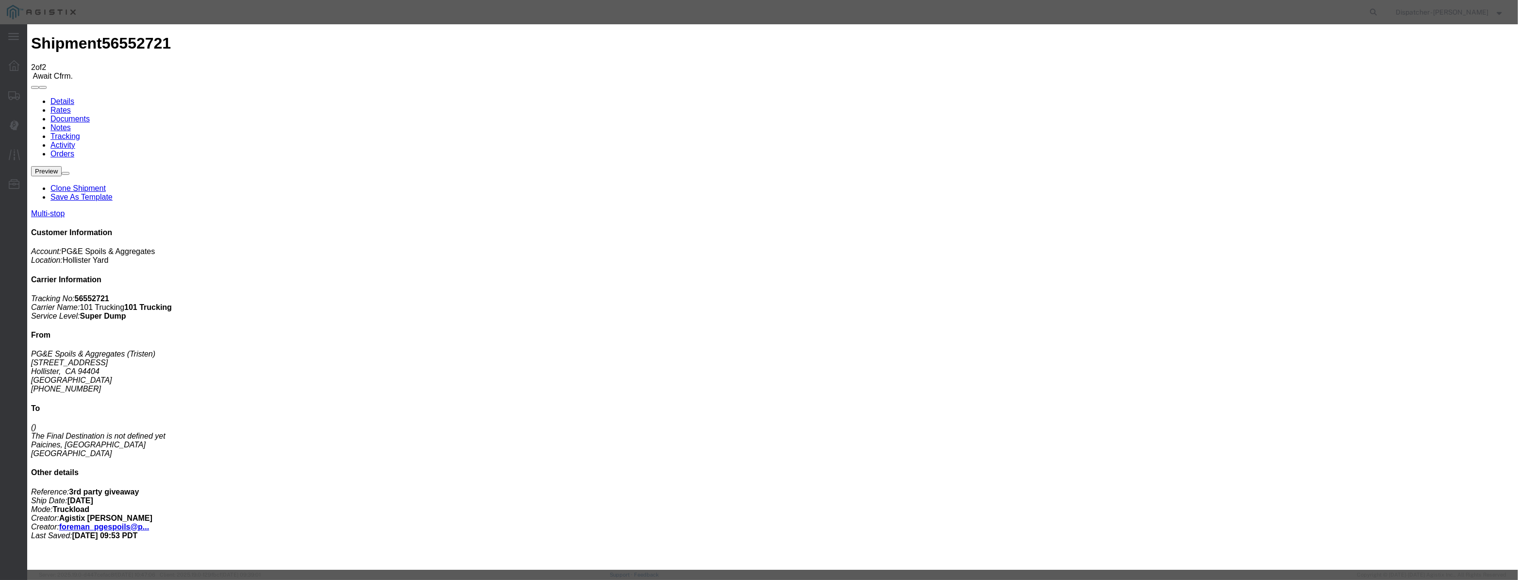
paste input "[DATE]"
drag, startPoint x: 735, startPoint y: 139, endPoint x: 739, endPoint y: 147, distance: 8.7
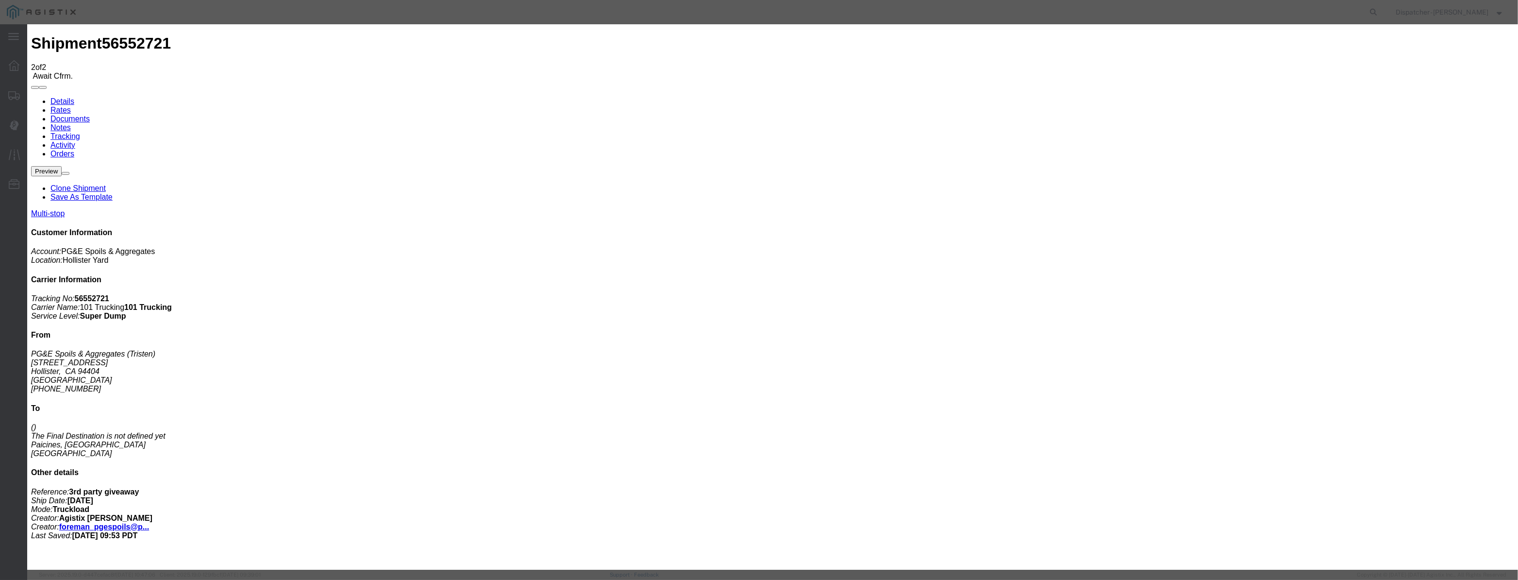
scroll to position [0, 0]
drag, startPoint x: 905, startPoint y: 117, endPoint x: 901, endPoint y: 129, distance: 11.8
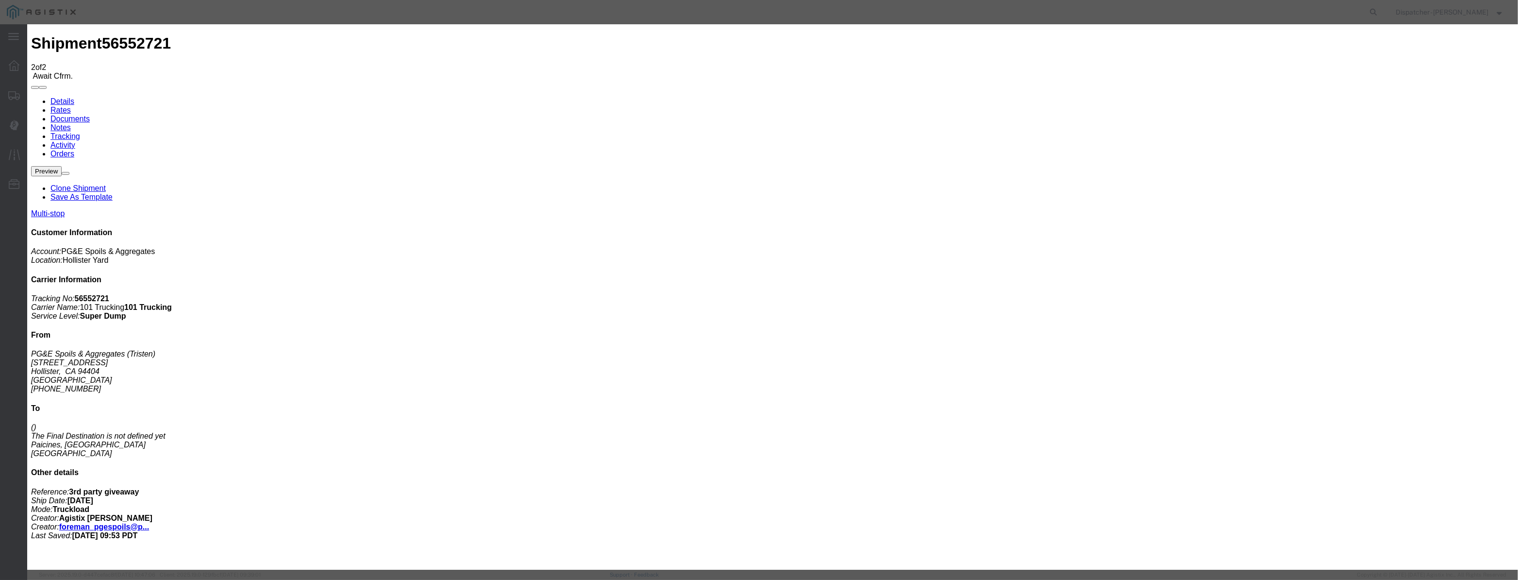
drag, startPoint x: 758, startPoint y: 127, endPoint x: 527, endPoint y: 167, distance: 234.6
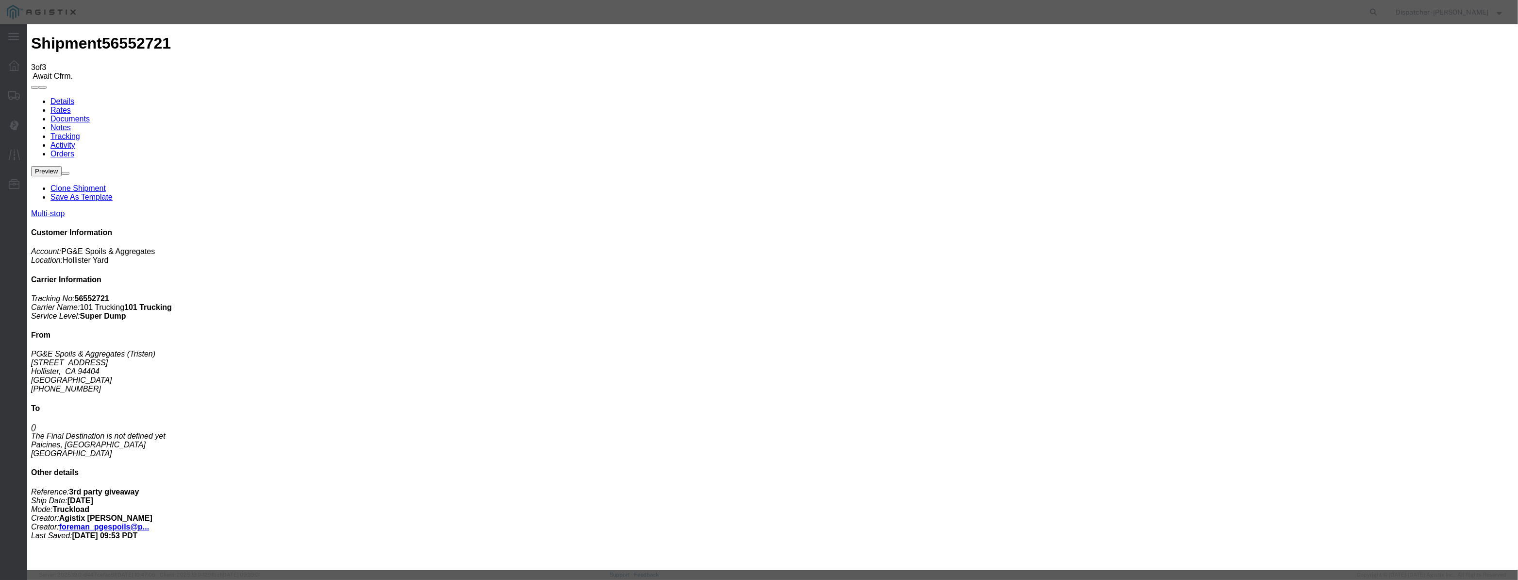
drag, startPoint x: 602, startPoint y: 126, endPoint x: 605, endPoint y: 112, distance: 13.9
drag, startPoint x: 610, startPoint y: 109, endPoint x: 609, endPoint y: 126, distance: 17.0
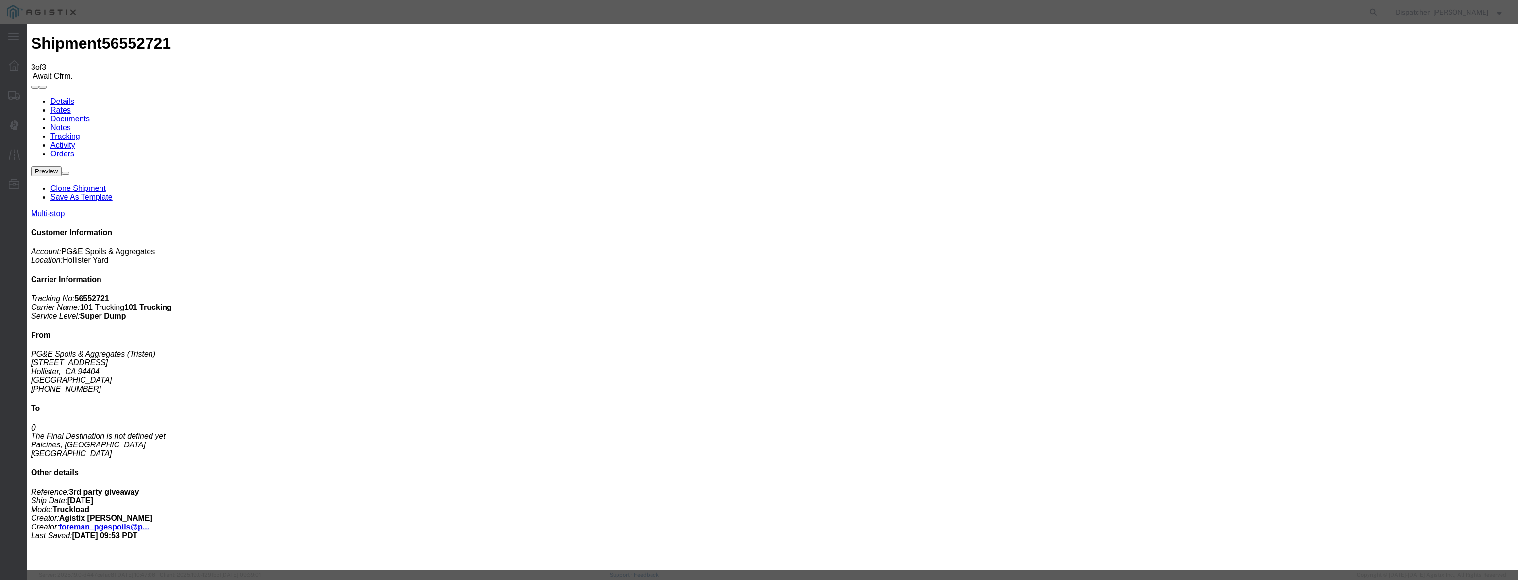
paste input "[DATE]"
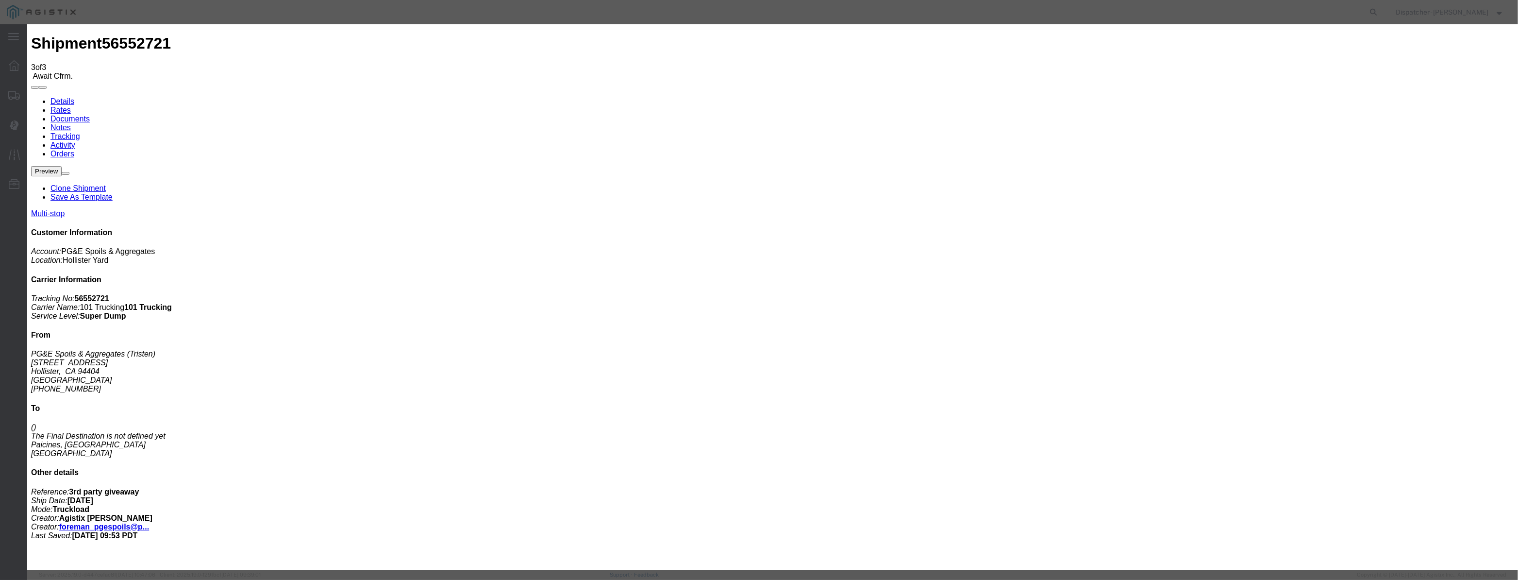
drag, startPoint x: 894, startPoint y: 132, endPoint x: 902, endPoint y: 139, distance: 11.4
drag, startPoint x: 913, startPoint y: 128, endPoint x: 913, endPoint y: 133, distance: 5.8
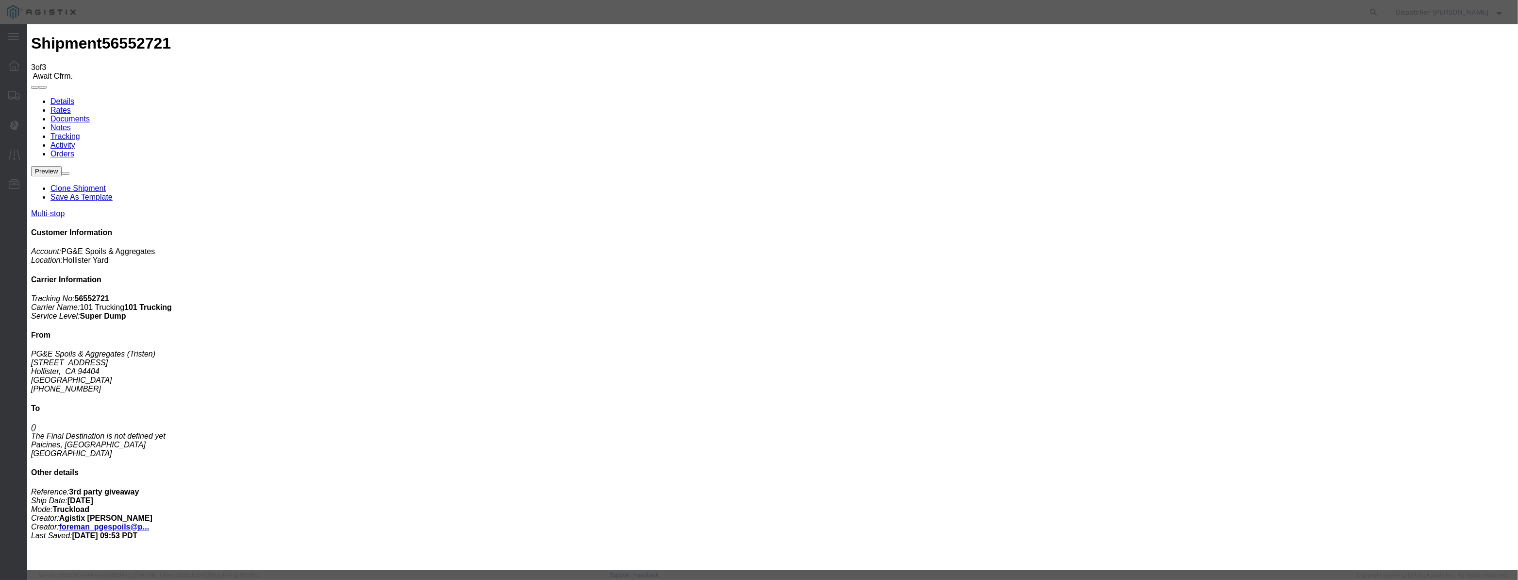
drag, startPoint x: 750, startPoint y: 122, endPoint x: 483, endPoint y: 132, distance: 267.2
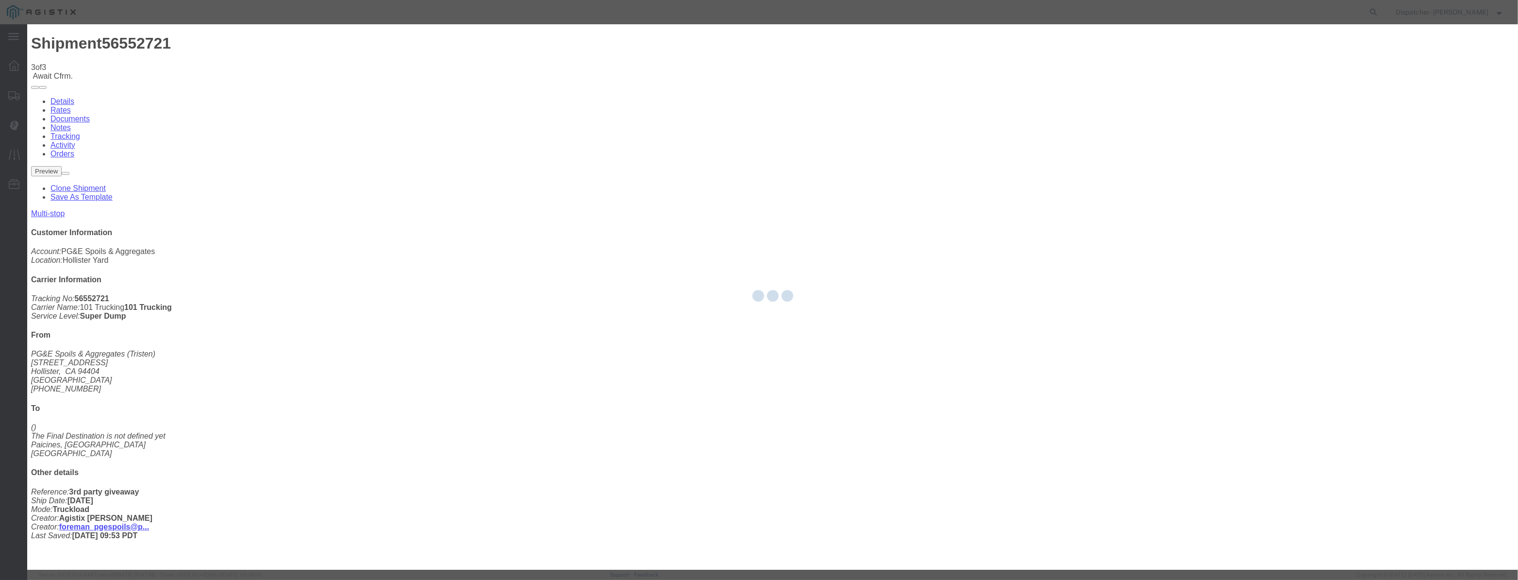
click at [990, 337] on div at bounding box center [772, 296] width 1491 height 545
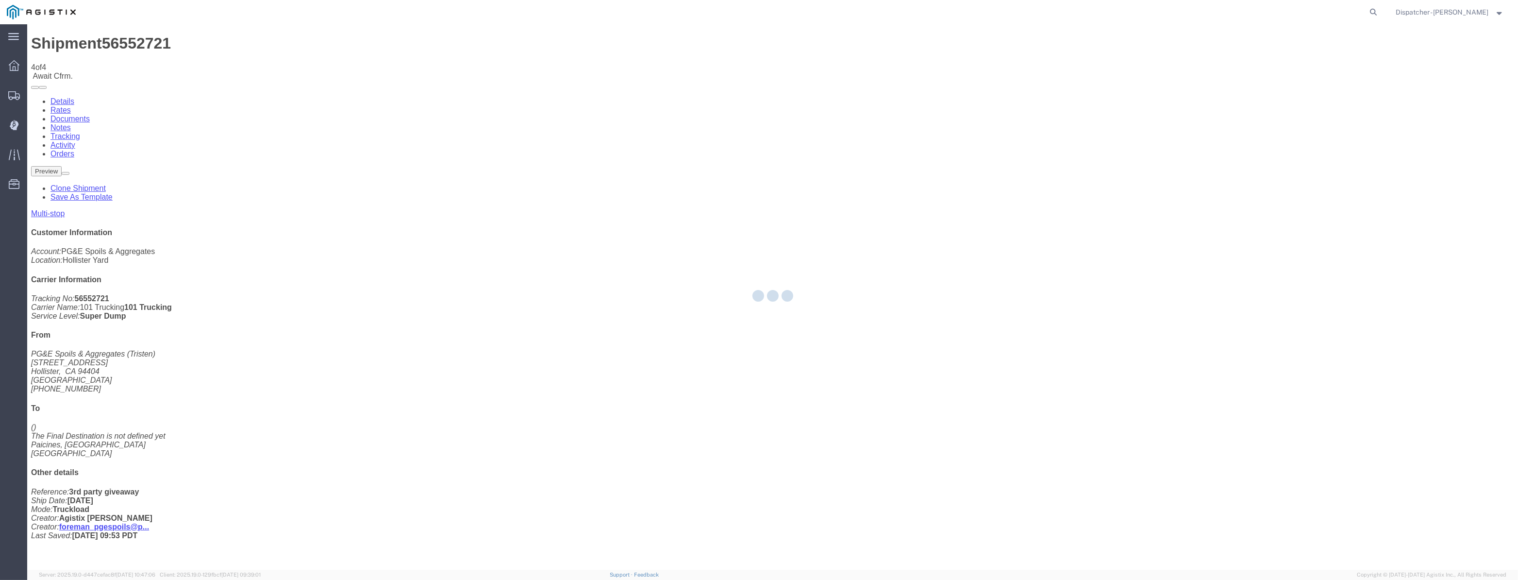
click at [1296, 92] on div at bounding box center [772, 296] width 1491 height 545
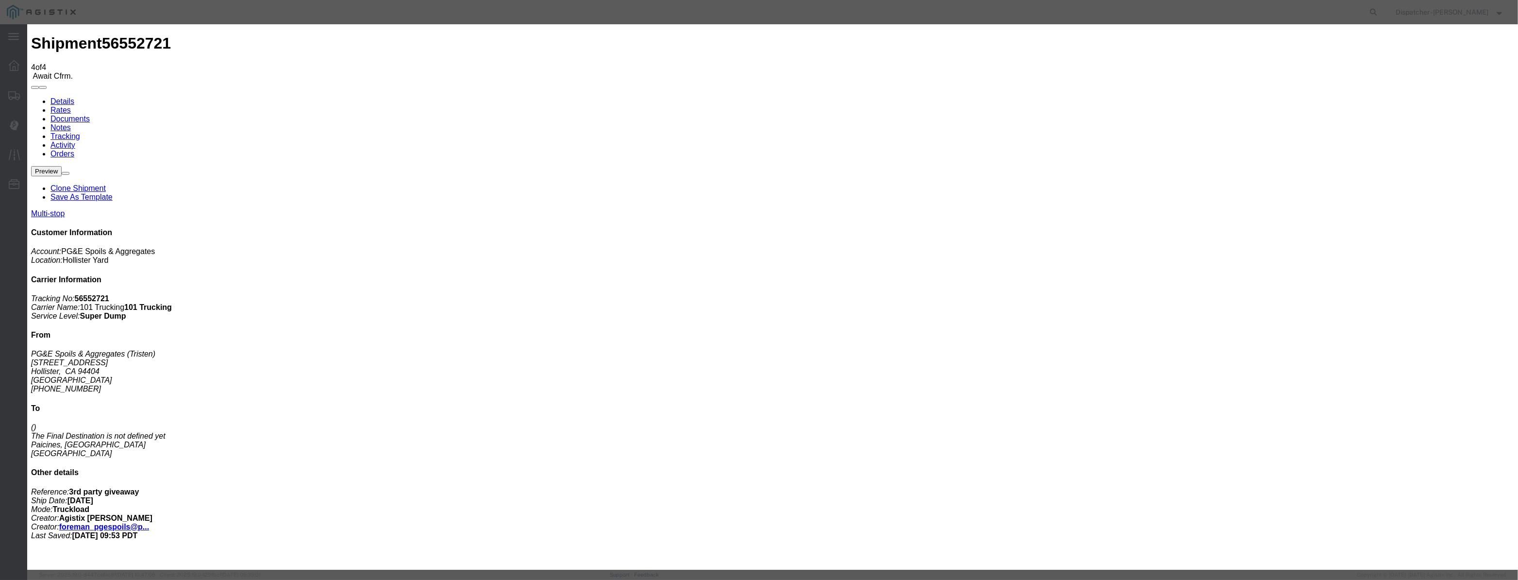
drag, startPoint x: 615, startPoint y: 117, endPoint x: 648, endPoint y: 126, distance: 34.1
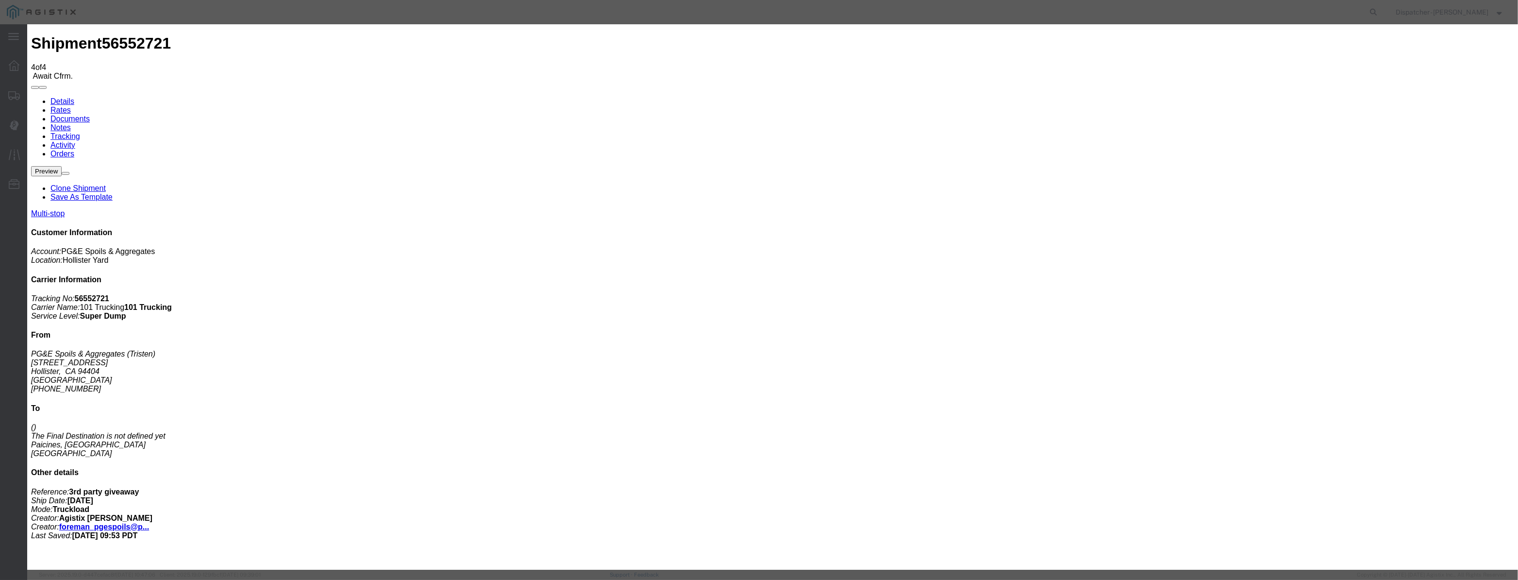
paste input "[DATE]"
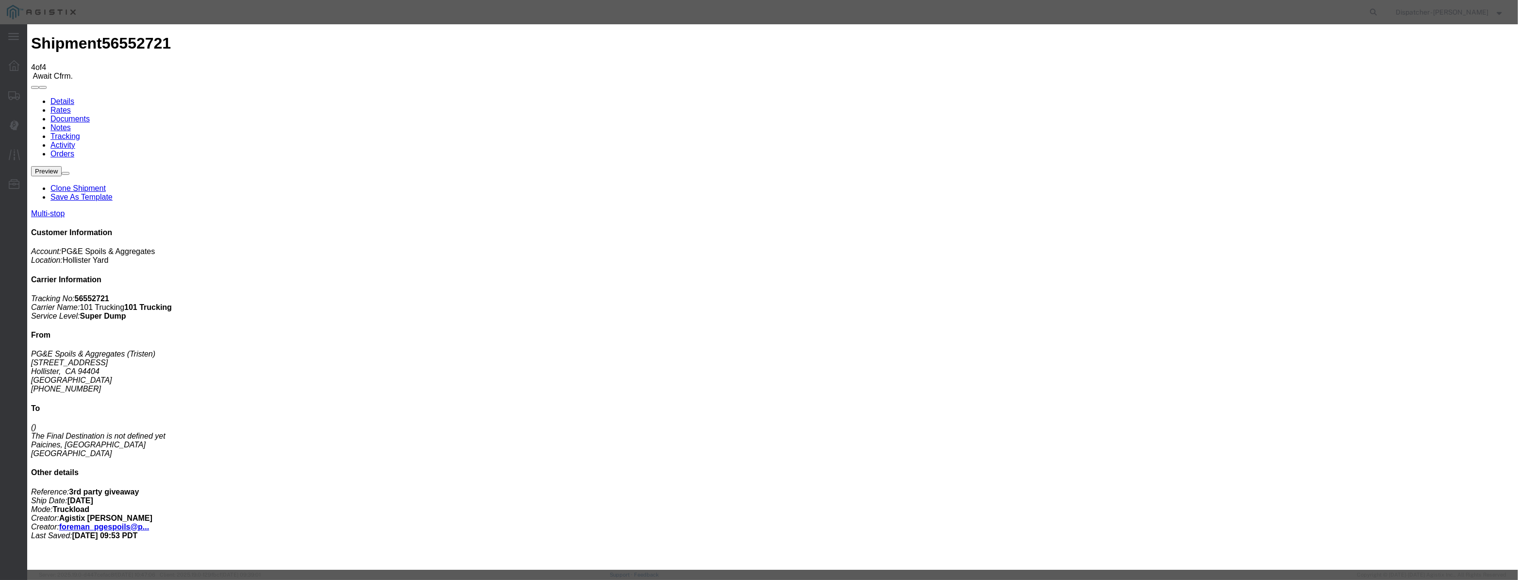
drag, startPoint x: 894, startPoint y: 119, endPoint x: 895, endPoint y: 126, distance: 7.3
drag, startPoint x: 740, startPoint y: 124, endPoint x: 428, endPoint y: 117, distance: 312.2
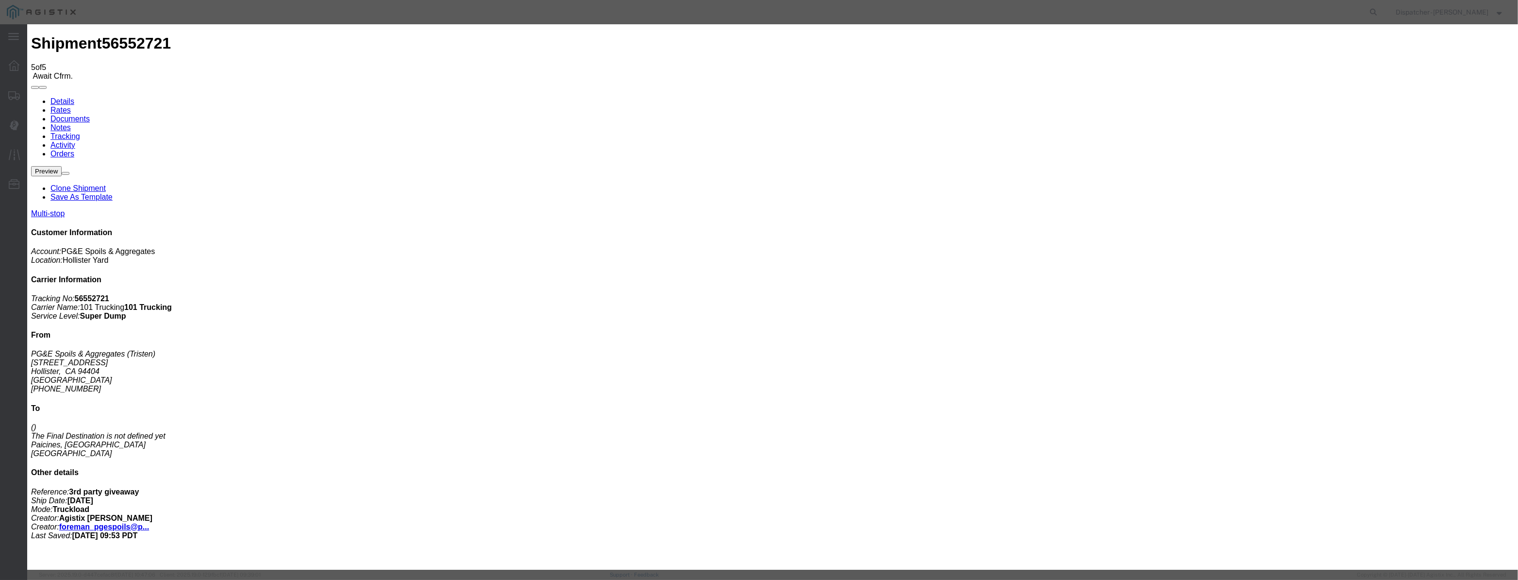
drag, startPoint x: 613, startPoint y: 110, endPoint x: 612, endPoint y: 117, distance: 6.9
paste input "[DATE]"
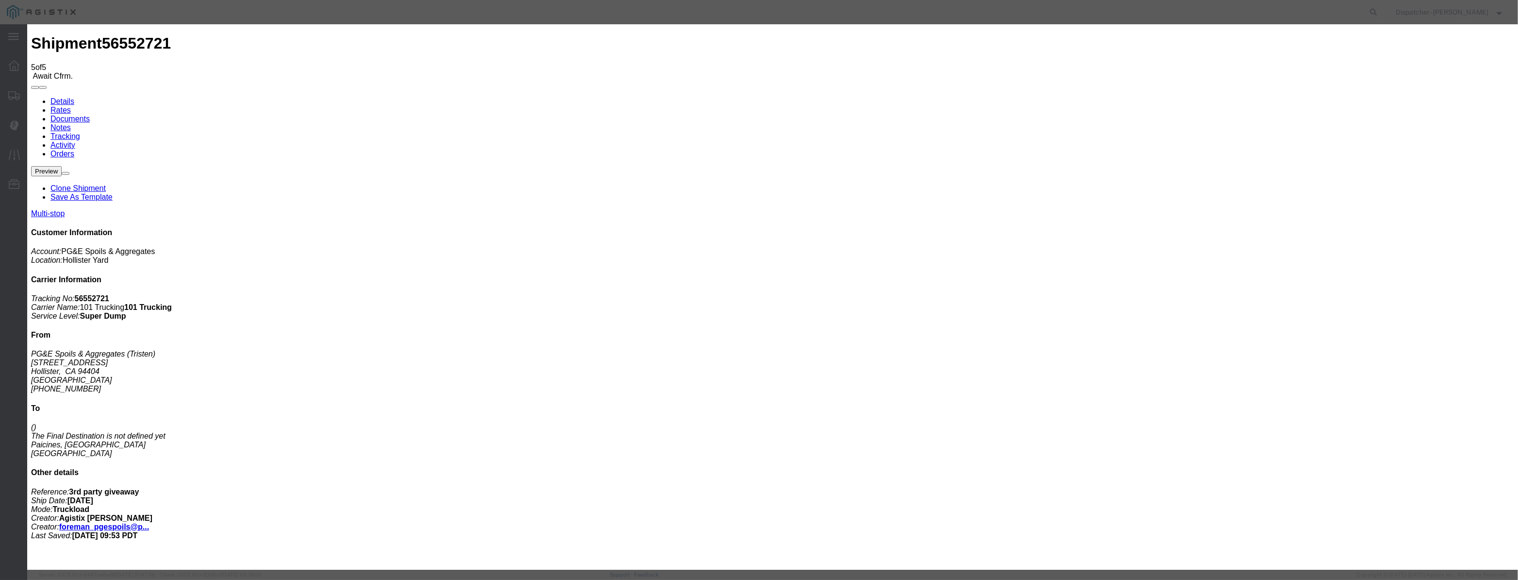
scroll to position [0, 2]
drag, startPoint x: 736, startPoint y: 138, endPoint x: 739, endPoint y: 147, distance: 9.2
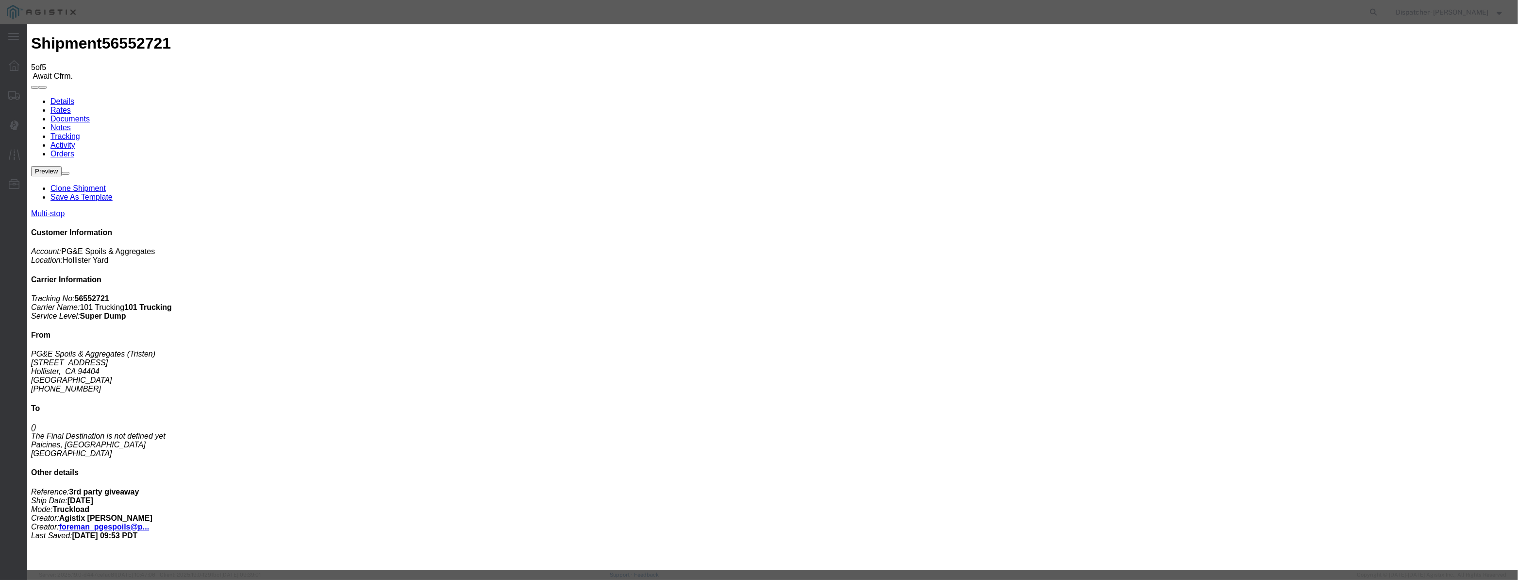
drag, startPoint x: 752, startPoint y: 125, endPoint x: 516, endPoint y: 148, distance: 237.5
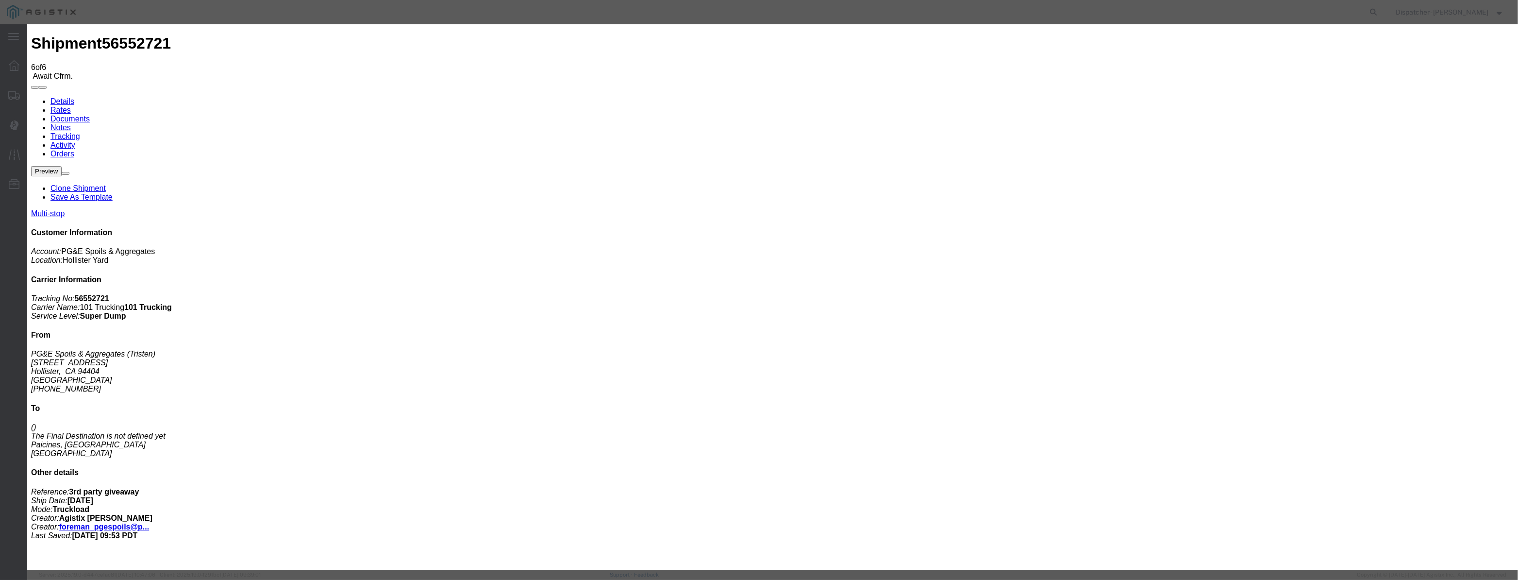
paste input "[DATE]"
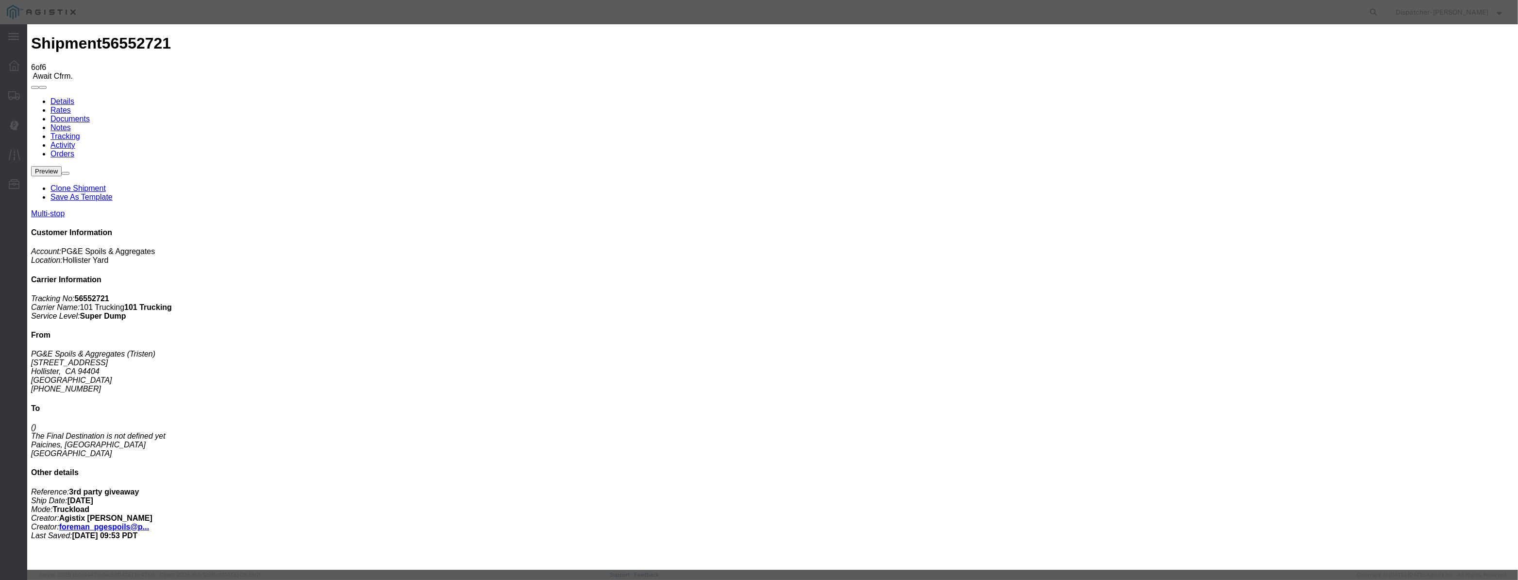
drag, startPoint x: 733, startPoint y: 134, endPoint x: 735, endPoint y: 141, distance: 6.5
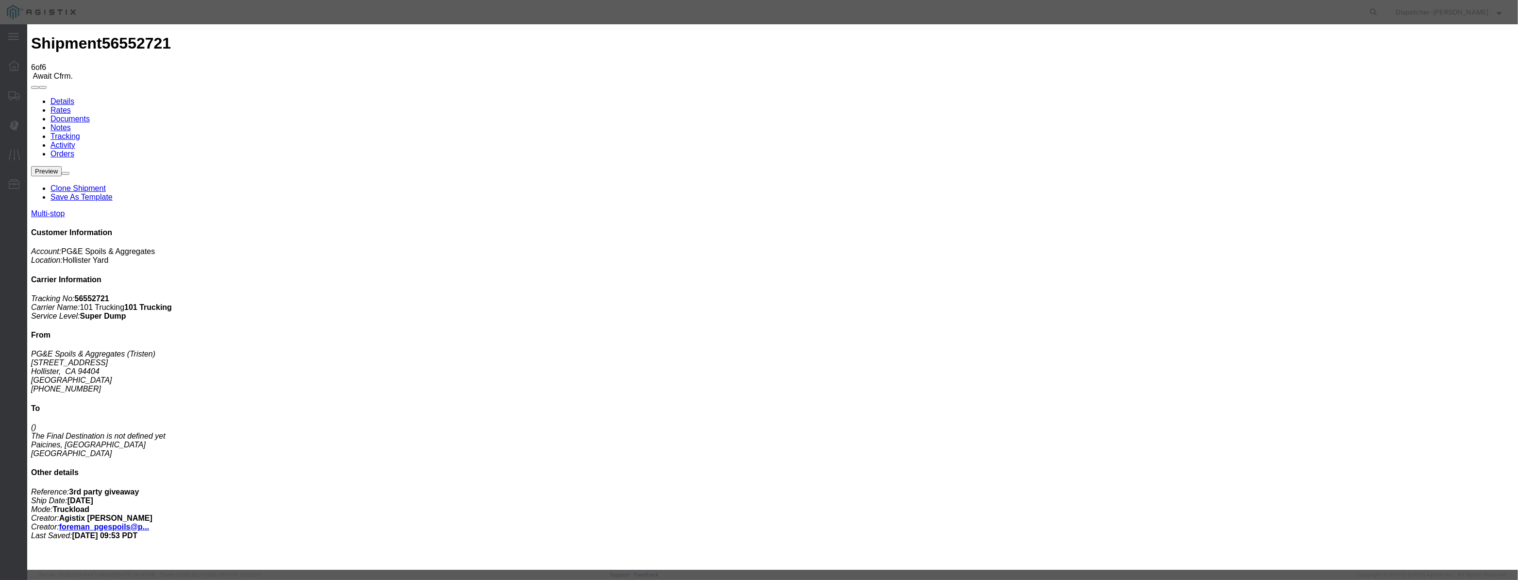
drag, startPoint x: 764, startPoint y: 127, endPoint x: 506, endPoint y: 139, distance: 258.6
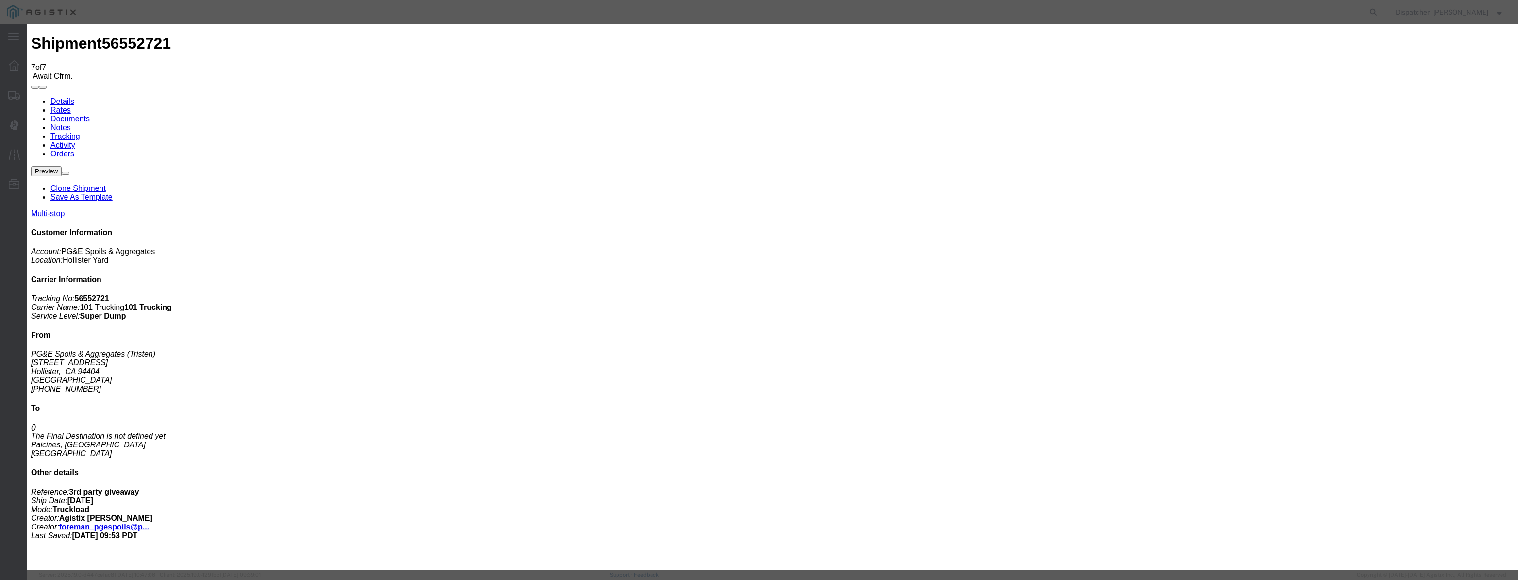
drag, startPoint x: 627, startPoint y: 110, endPoint x: 621, endPoint y: 121, distance: 12.2
drag, startPoint x: 621, startPoint y: 121, endPoint x: 702, endPoint y: 139, distance: 83.0
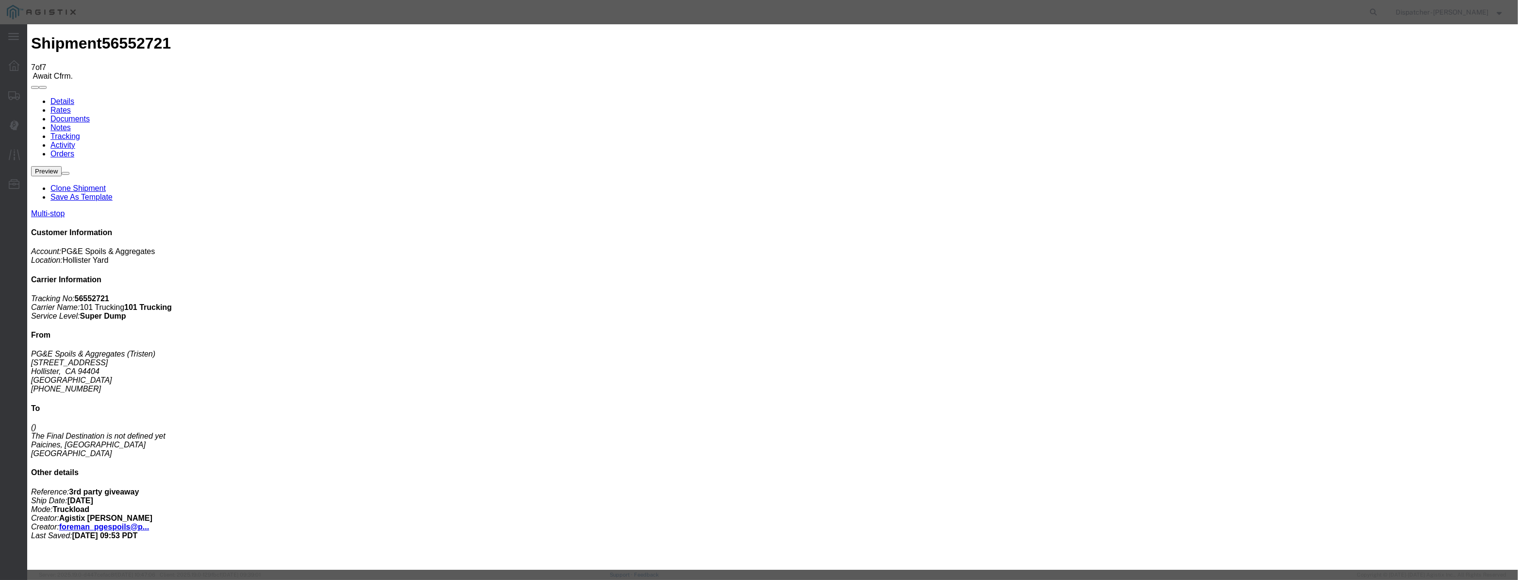
paste input "[DATE]"
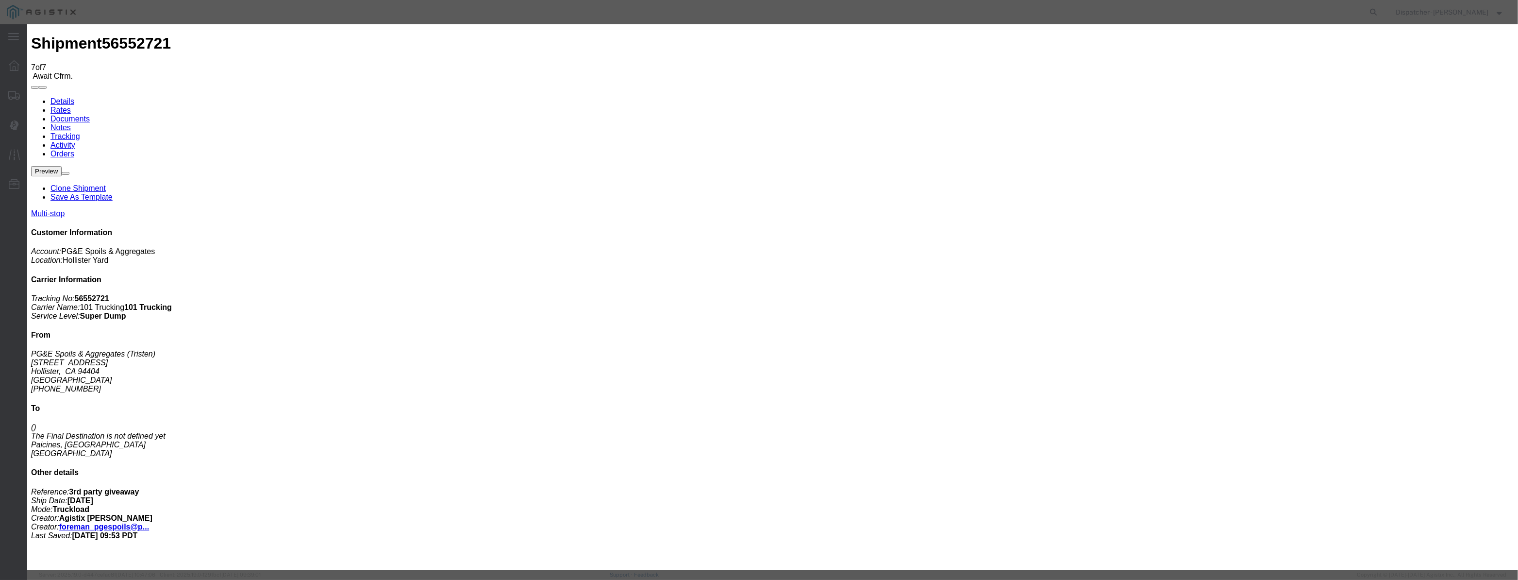
drag, startPoint x: 759, startPoint y: 125, endPoint x: 489, endPoint y: 119, distance: 270.4
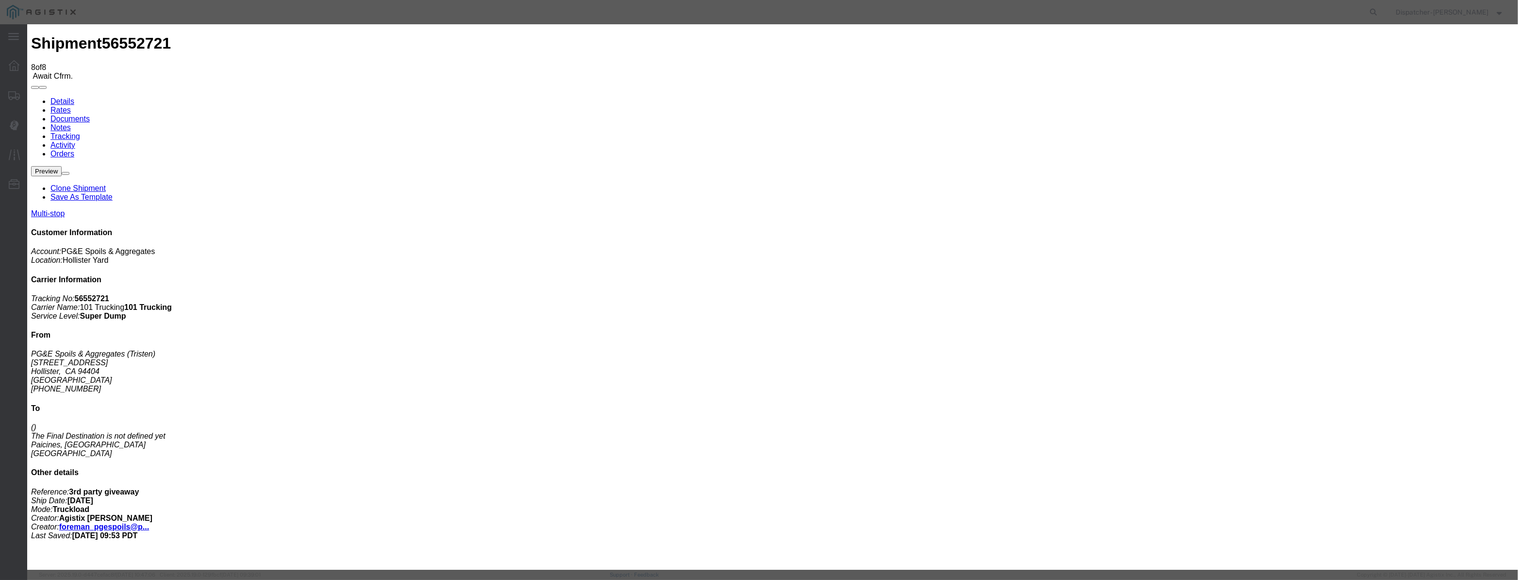
drag, startPoint x: 624, startPoint y: 108, endPoint x: 621, endPoint y: 118, distance: 10.6
drag, startPoint x: 621, startPoint y: 118, endPoint x: 636, endPoint y: 121, distance: 15.9
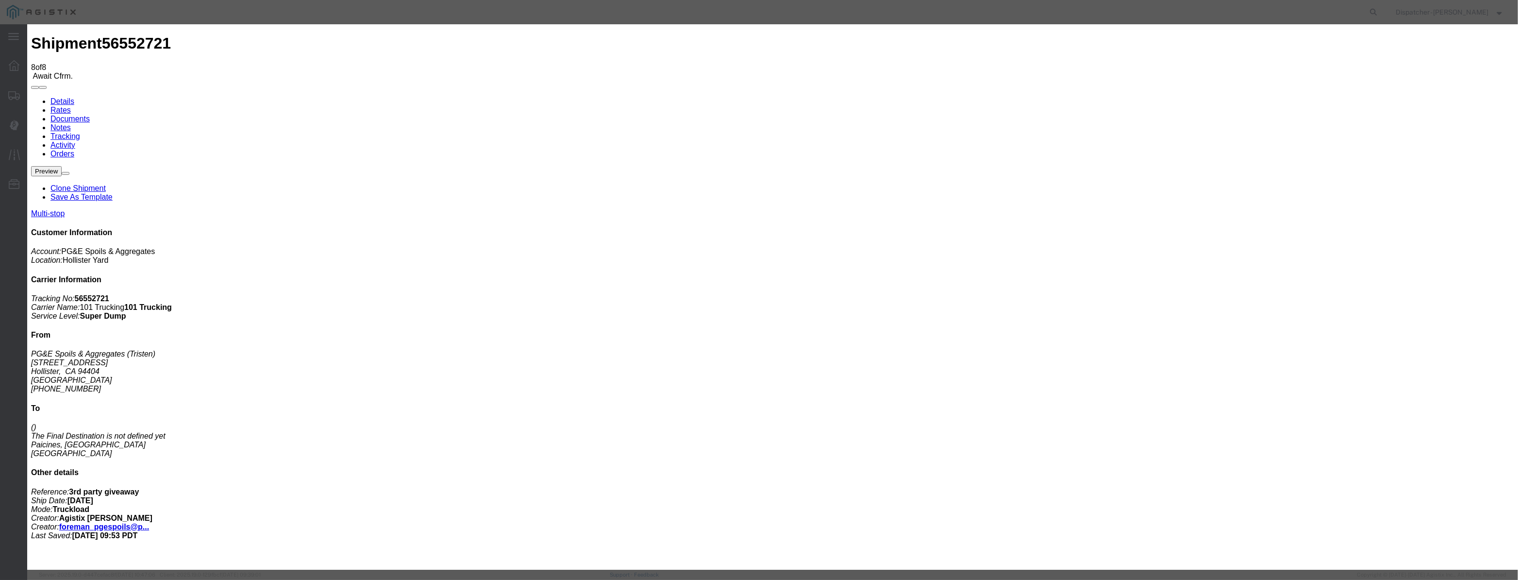
paste input "[DATE]"
drag, startPoint x: 711, startPoint y: 135, endPoint x: 721, endPoint y: 147, distance: 15.1
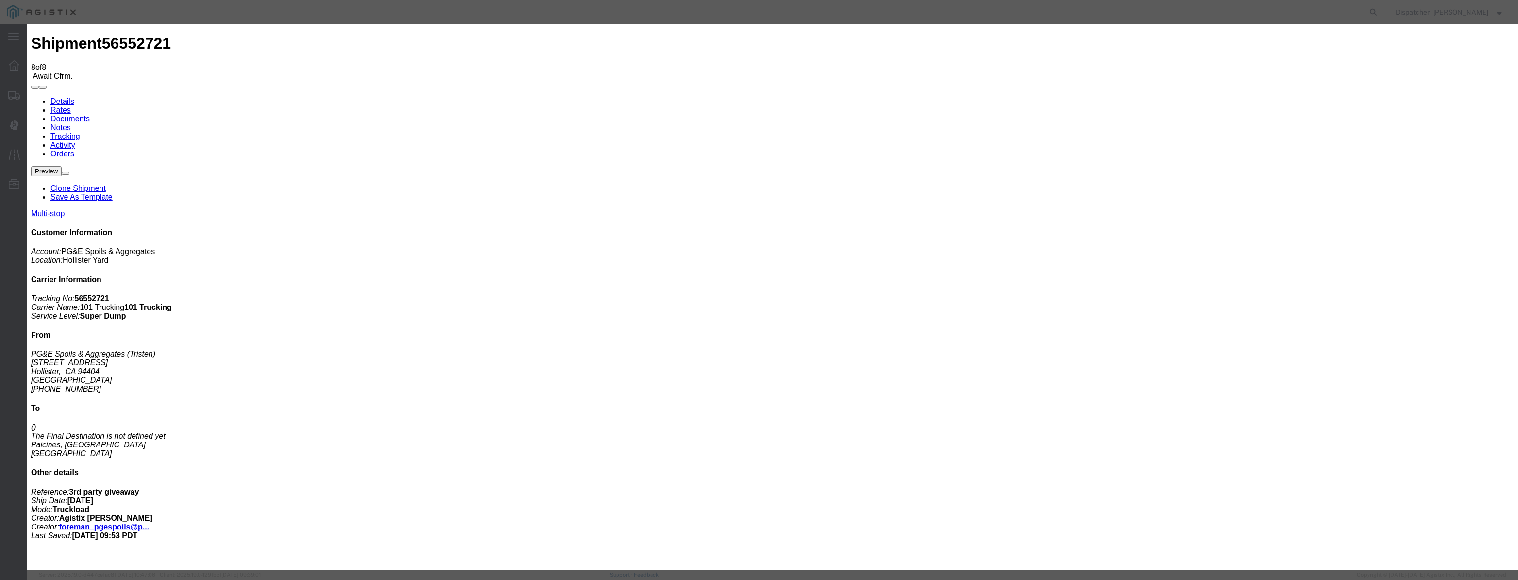
drag, startPoint x: 901, startPoint y: 123, endPoint x: 901, endPoint y: 134, distance: 10.7
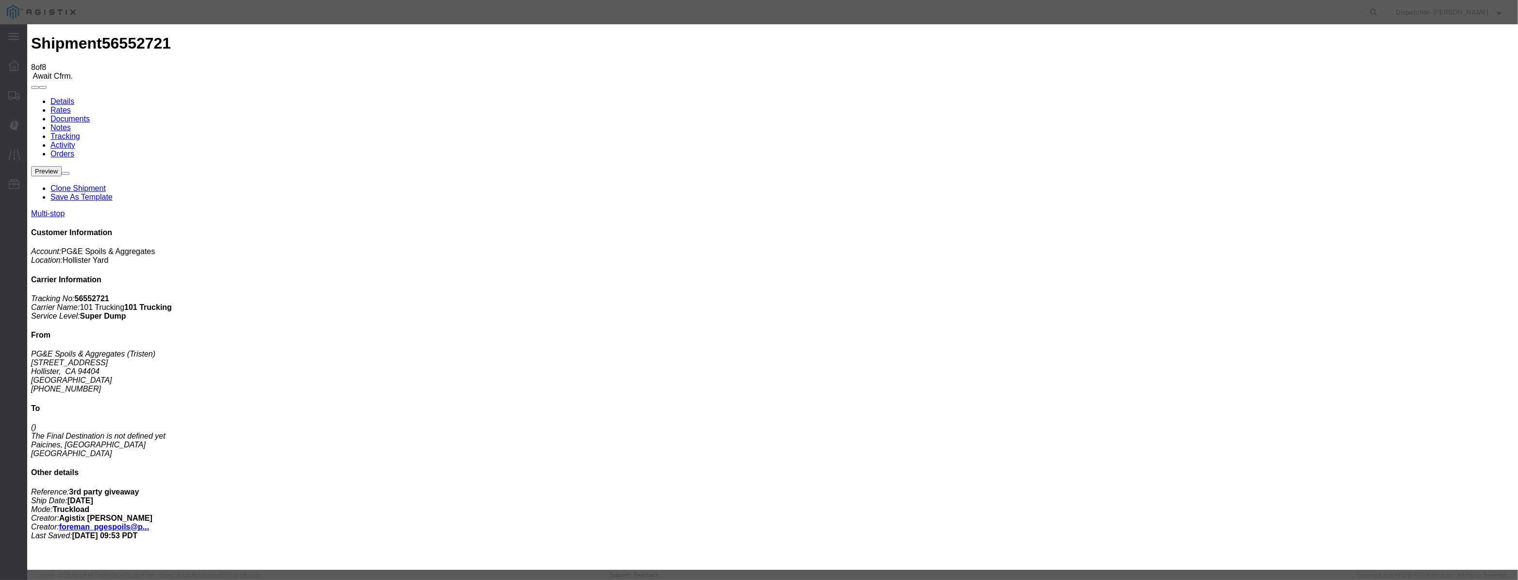
drag, startPoint x: 719, startPoint y: 127, endPoint x: 515, endPoint y: 144, distance: 205.1
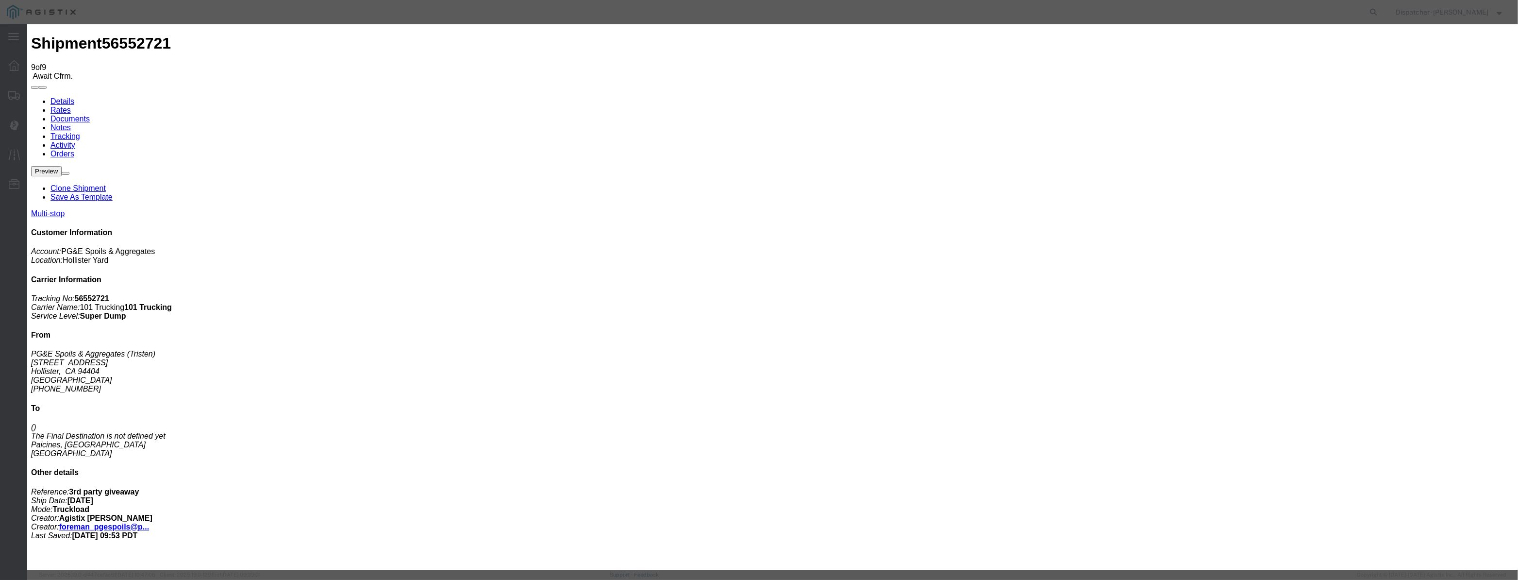
drag, startPoint x: 622, startPoint y: 107, endPoint x: 615, endPoint y: 126, distance: 20.3
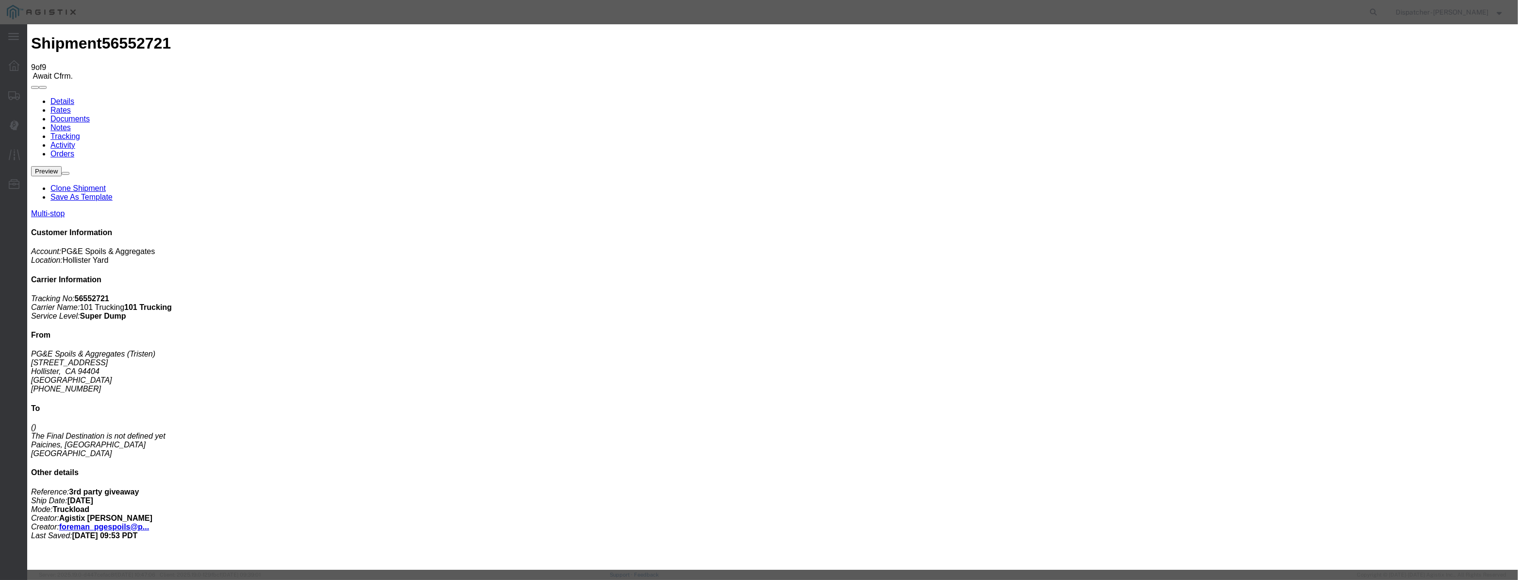
drag, startPoint x: 627, startPoint y: 119, endPoint x: 706, endPoint y: 137, distance: 80.8
paste input "[DATE]"
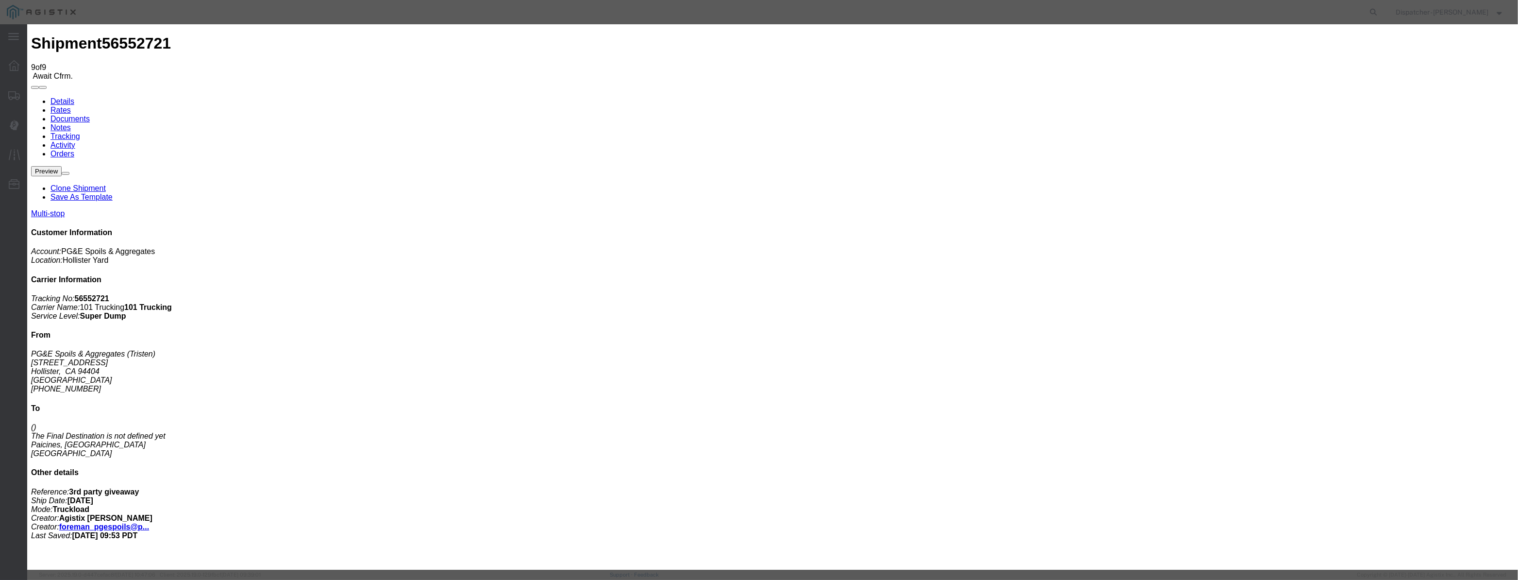
scroll to position [0, 0]
drag, startPoint x: 764, startPoint y: 123, endPoint x: 629, endPoint y: 144, distance: 137.0
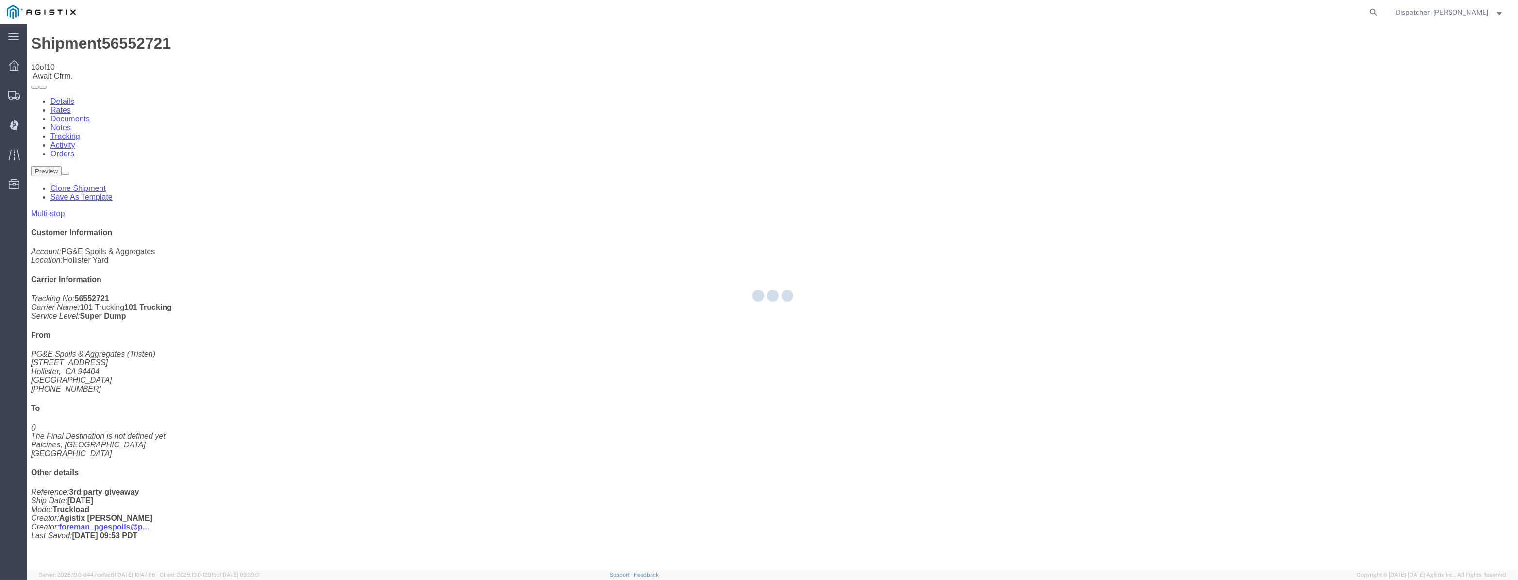
click at [1264, 97] on div at bounding box center [772, 296] width 1491 height 545
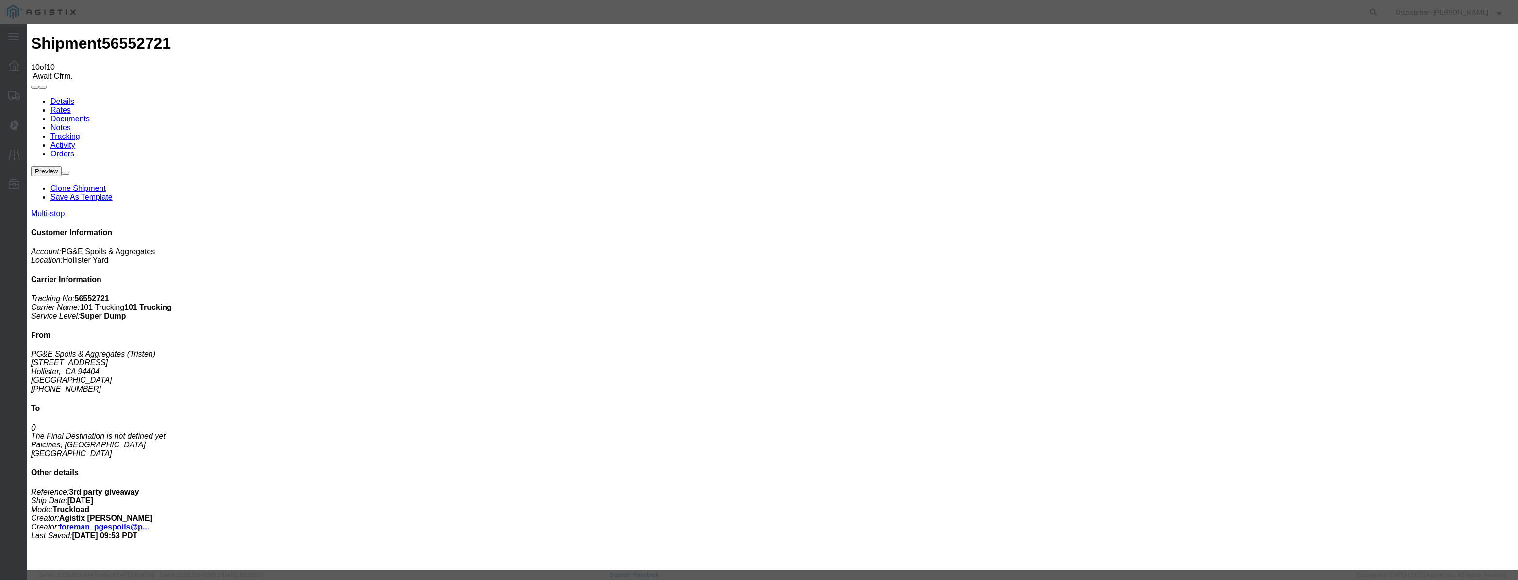
drag, startPoint x: 621, startPoint y: 125, endPoint x: 630, endPoint y: 114, distance: 14.2
drag, startPoint x: 630, startPoint y: 114, endPoint x: 627, endPoint y: 119, distance: 5.9
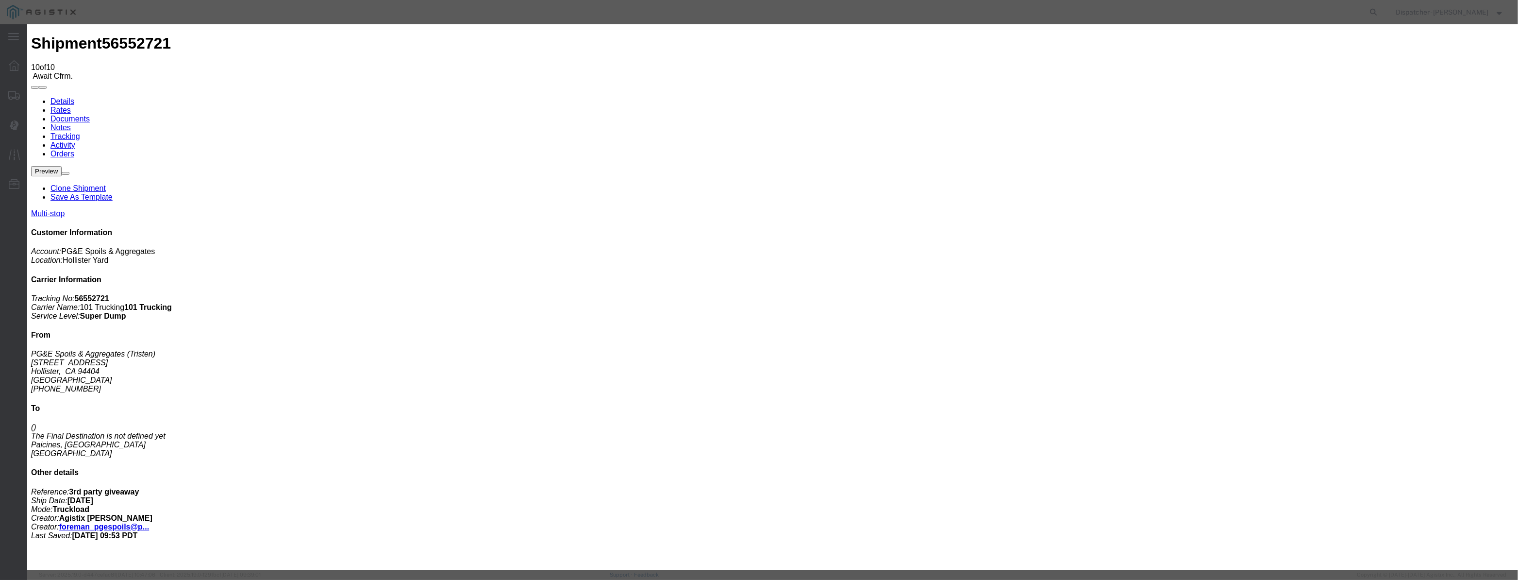
paste input "[DATE]"
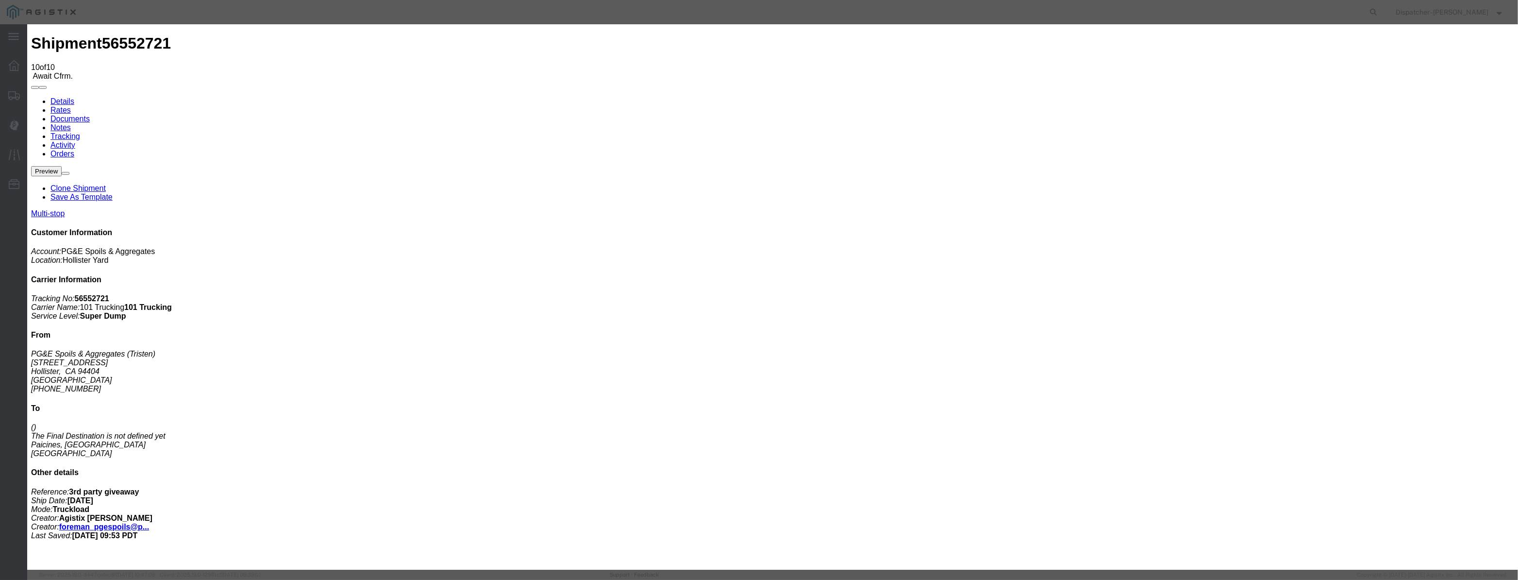
drag, startPoint x: 751, startPoint y: 120, endPoint x: 558, endPoint y: 120, distance: 193.2
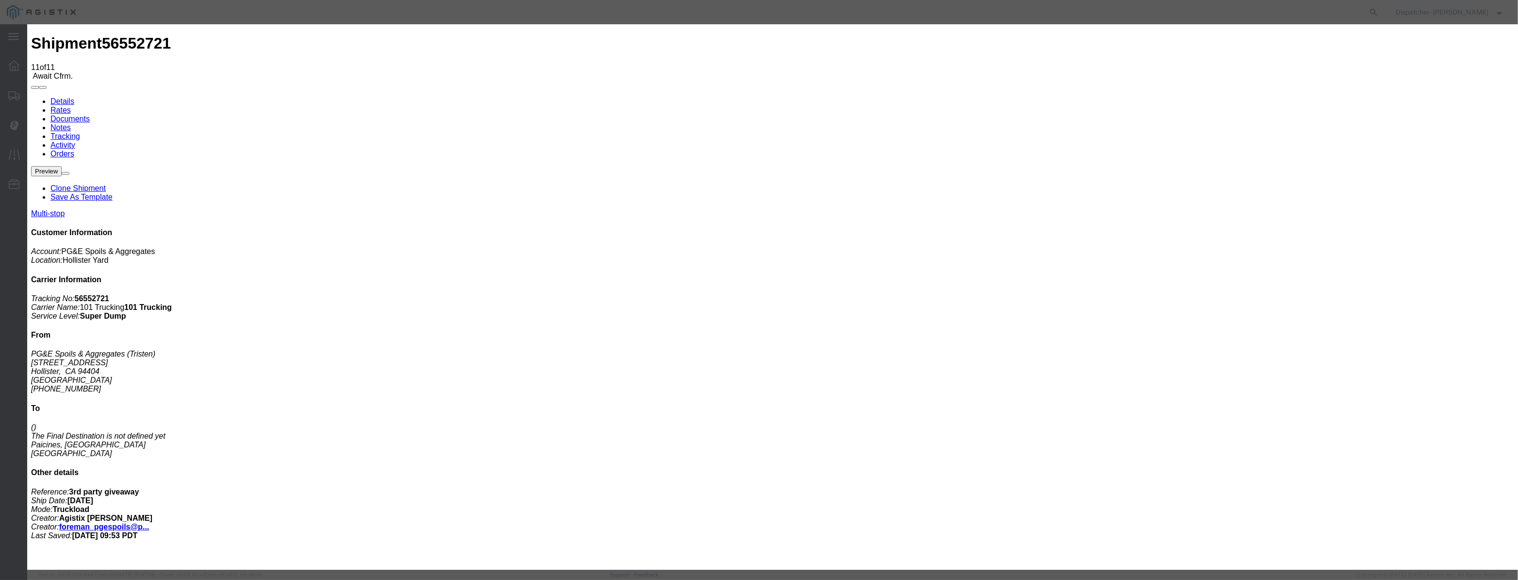
drag, startPoint x: 618, startPoint y: 128, endPoint x: 633, endPoint y: 109, distance: 23.5
drag, startPoint x: 633, startPoint y: 109, endPoint x: 626, endPoint y: 121, distance: 13.2
drag, startPoint x: 626, startPoint y: 121, endPoint x: 708, endPoint y: 140, distance: 83.8
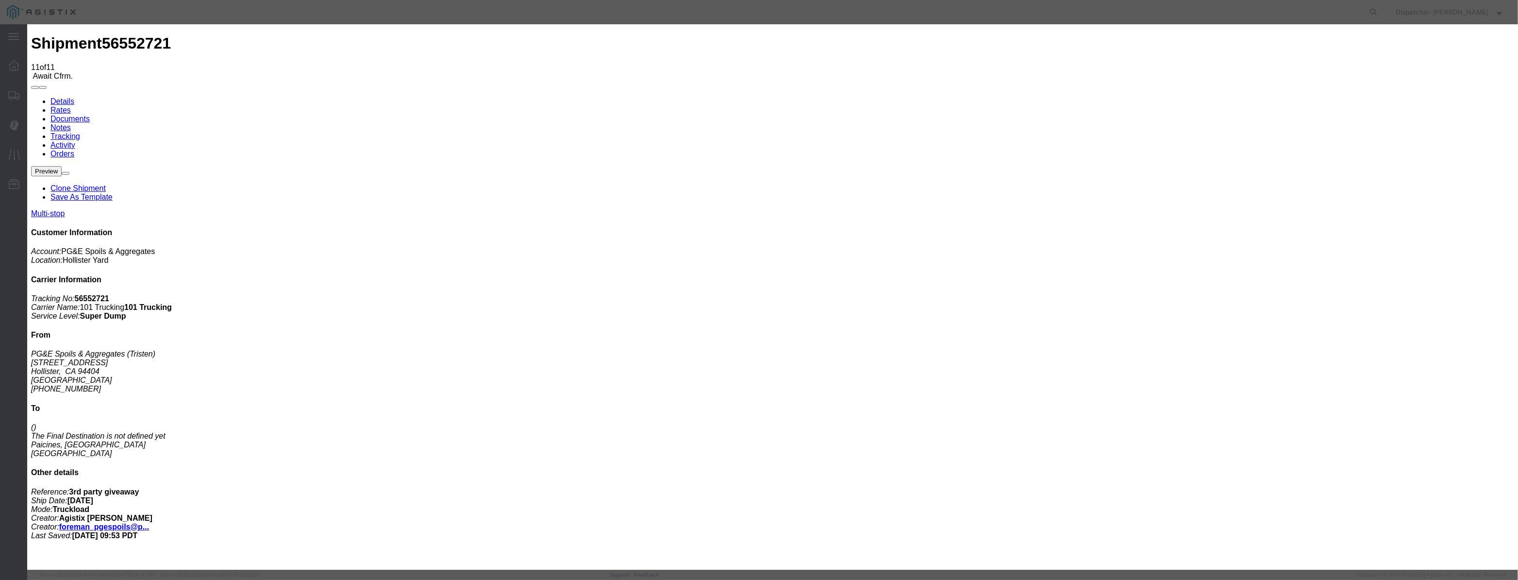
paste input "[DATE]"
drag, startPoint x: 750, startPoint y: 150, endPoint x: 748, endPoint y: 157, distance: 7.8
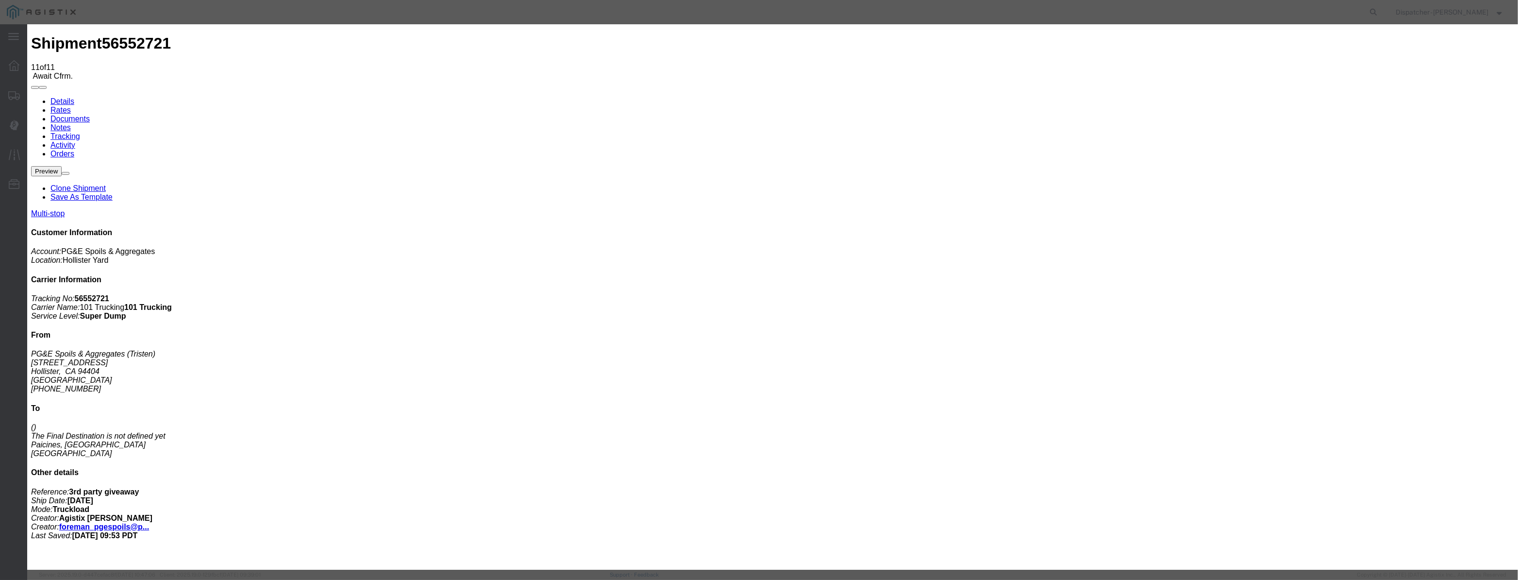
scroll to position [0, 0]
drag, startPoint x: 910, startPoint y: 120, endPoint x: 910, endPoint y: 129, distance: 8.3
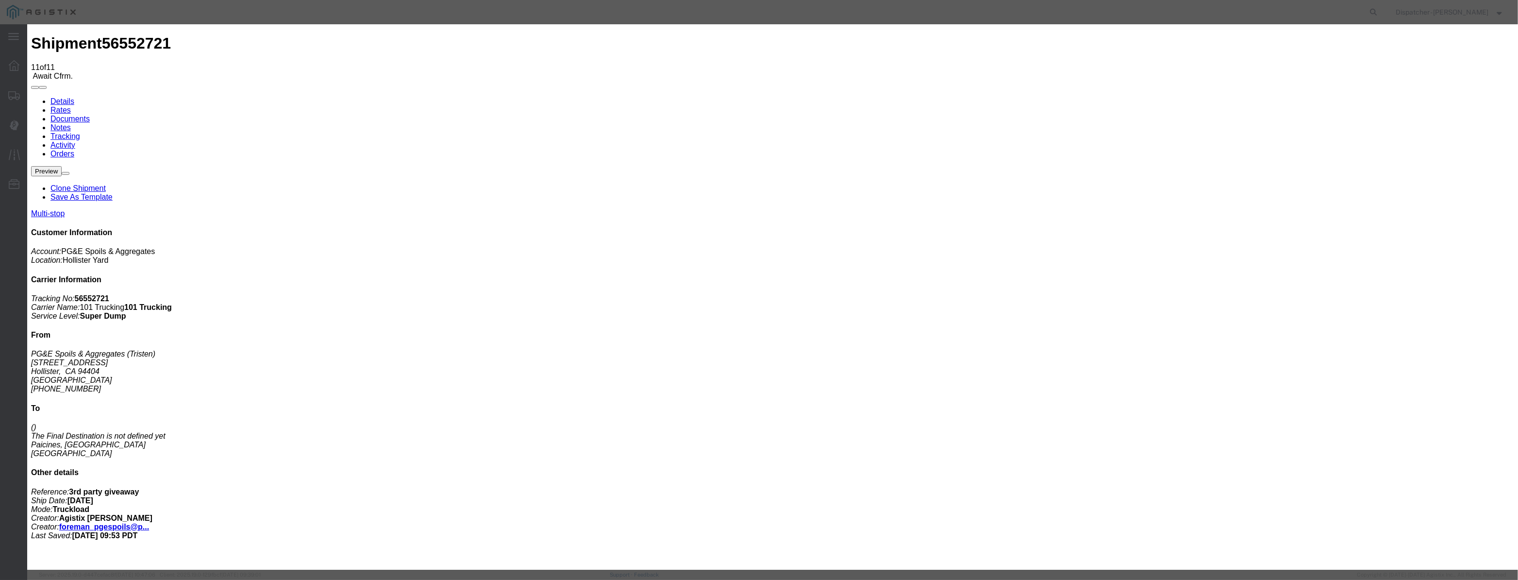
drag, startPoint x: 755, startPoint y: 124, endPoint x: 558, endPoint y: 131, distance: 197.7
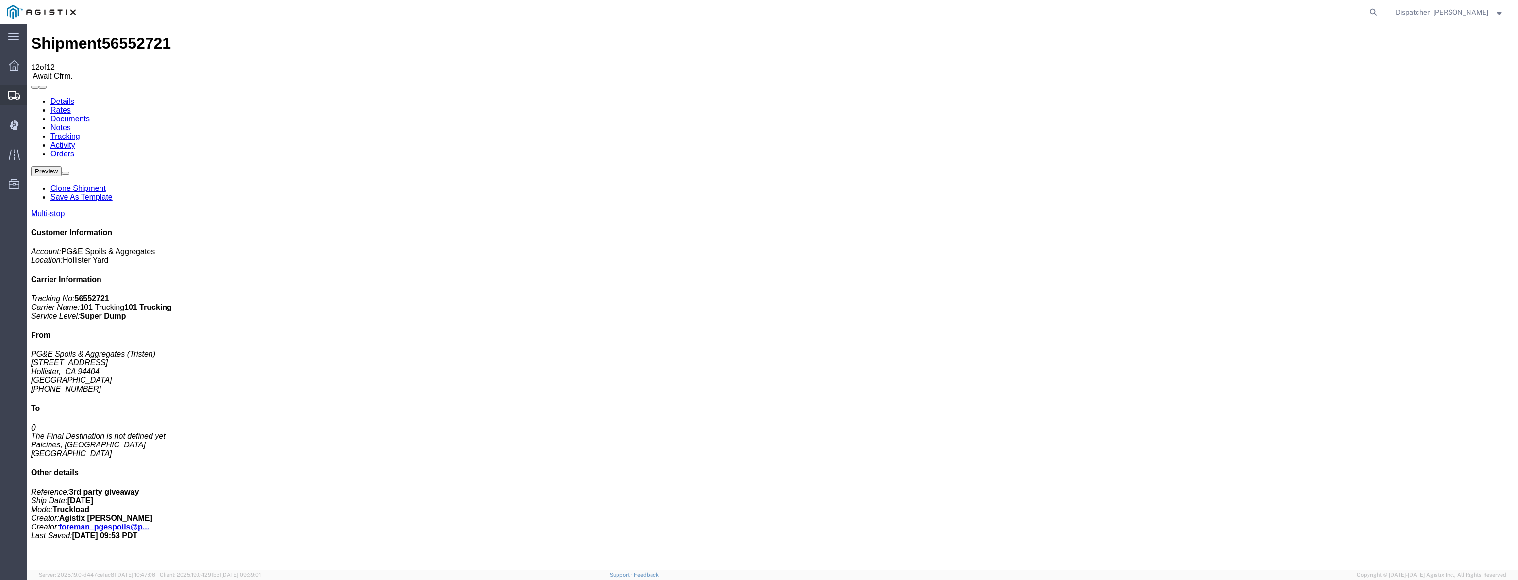
click at [13, 90] on svg-icon at bounding box center [14, 95] width 12 height 10
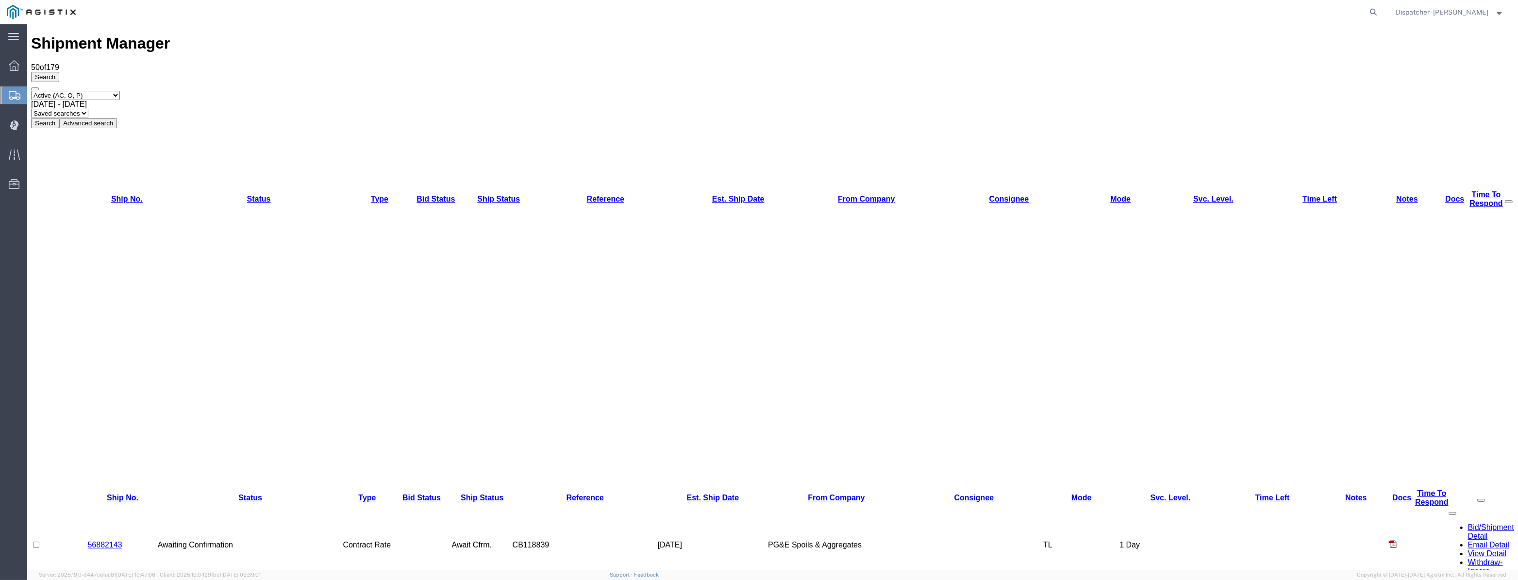
click at [87, 100] on span "[DATE] - [DATE]" at bounding box center [59, 104] width 56 height 8
click at [59, 118] on button "Search" at bounding box center [45, 123] width 28 height 10
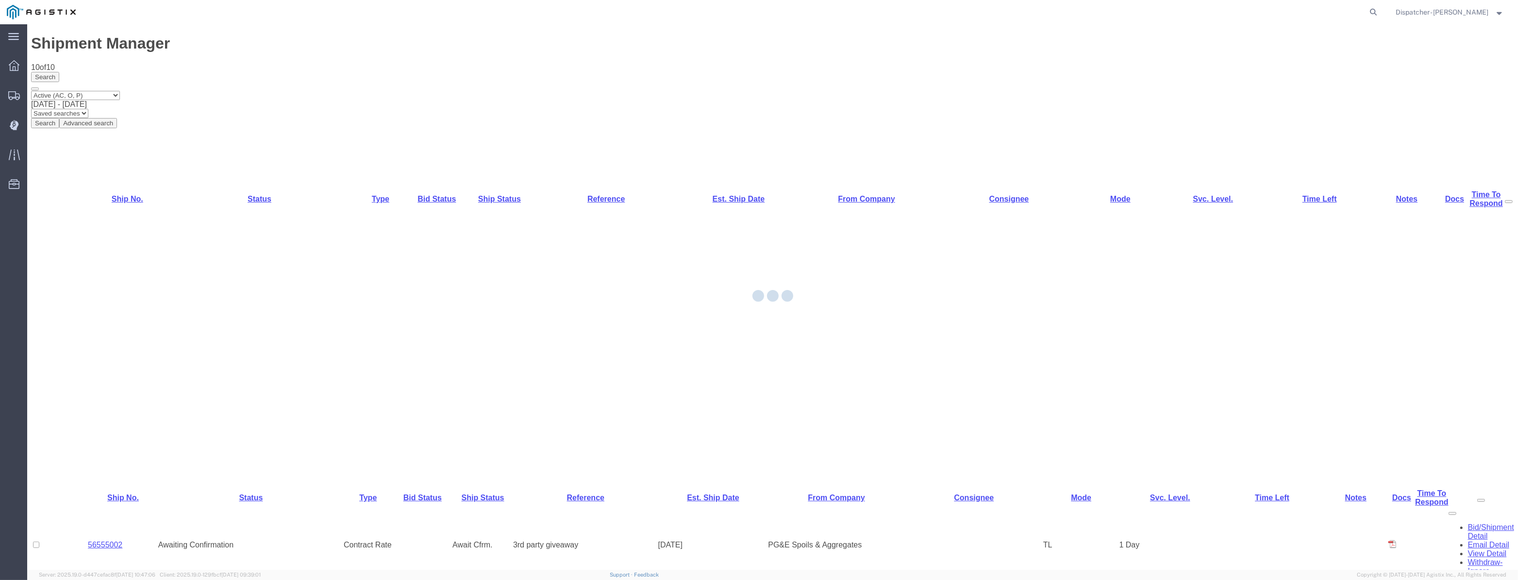
click at [101, 252] on div at bounding box center [772, 296] width 1491 height 545
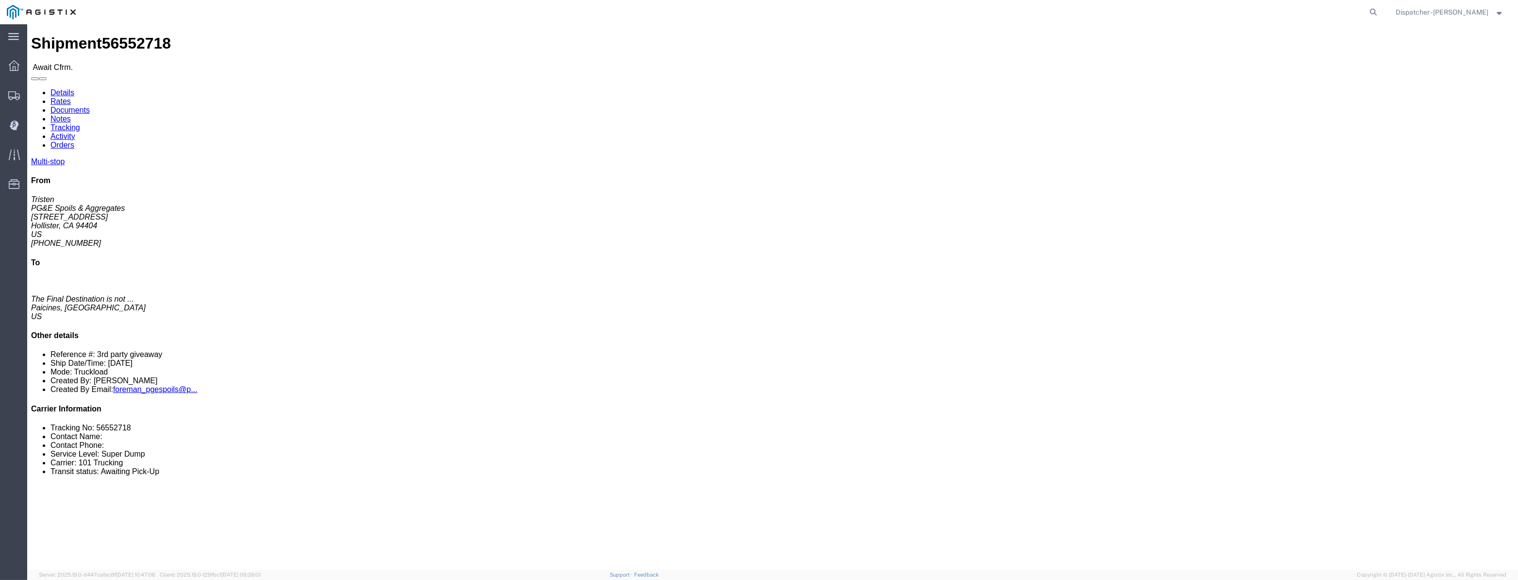
click link "Tracking"
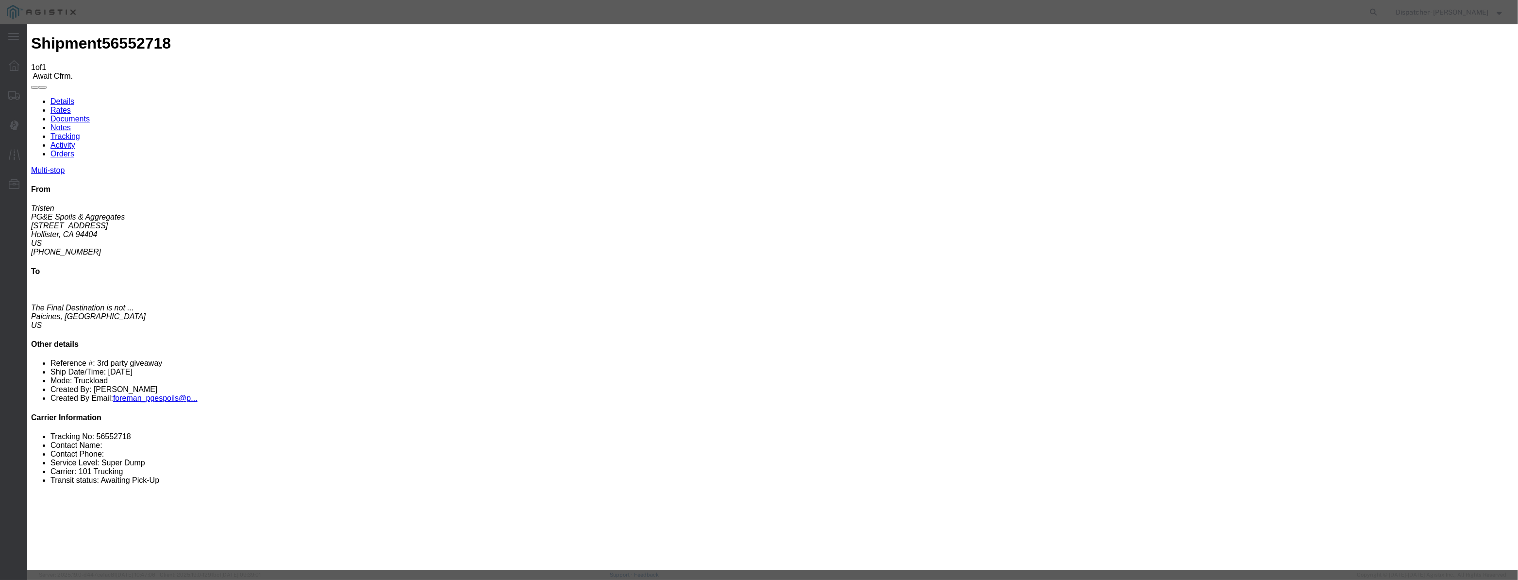
paste input "[DATE]"
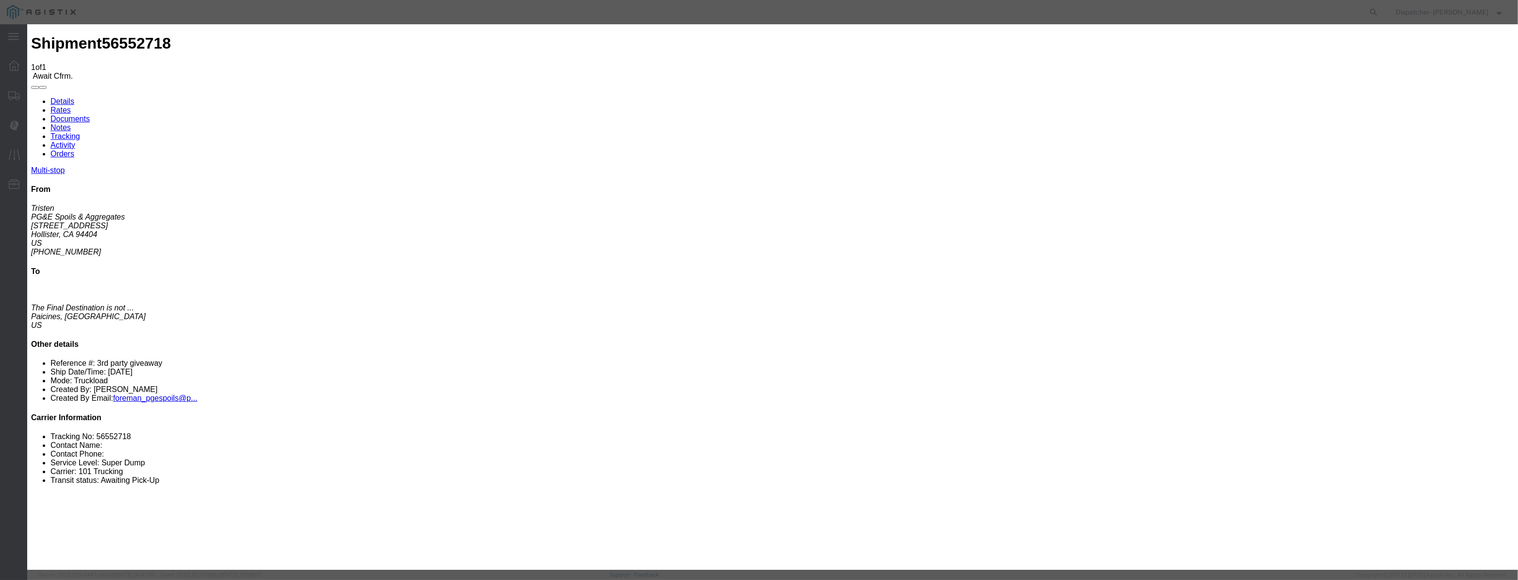
drag, startPoint x: 925, startPoint y: 126, endPoint x: 924, endPoint y: 136, distance: 9.8
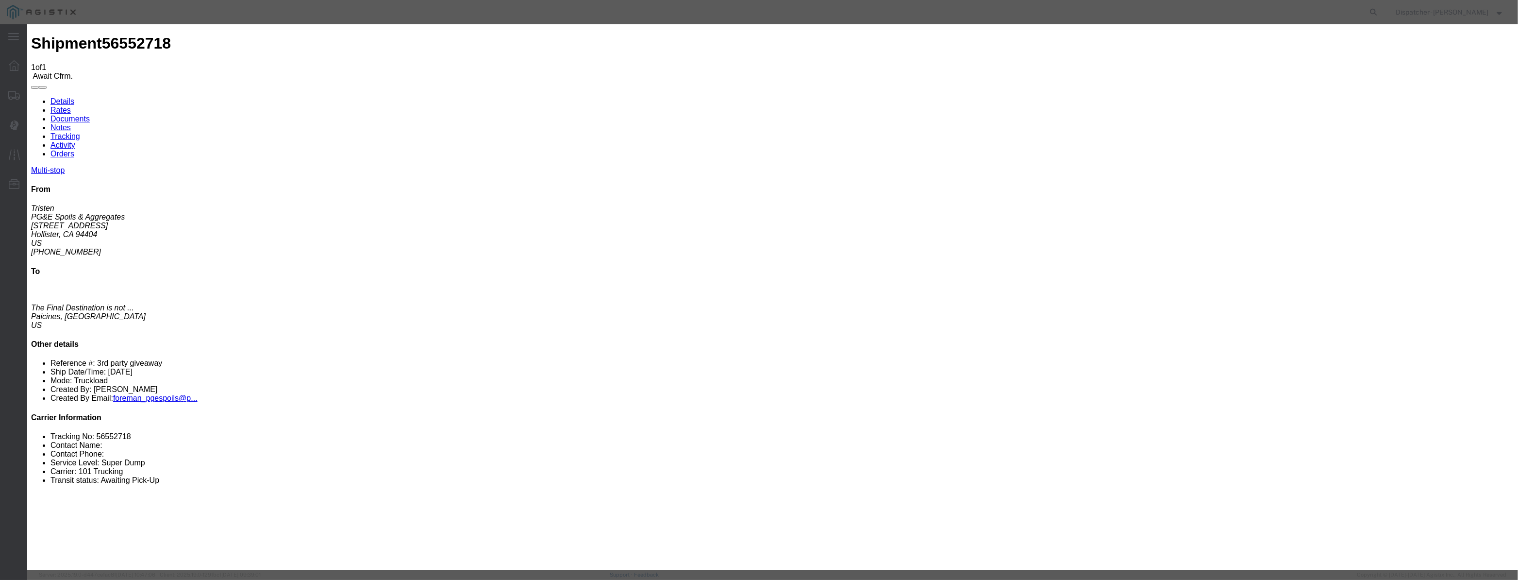
drag, startPoint x: 739, startPoint y: 123, endPoint x: 475, endPoint y: 107, distance: 264.1
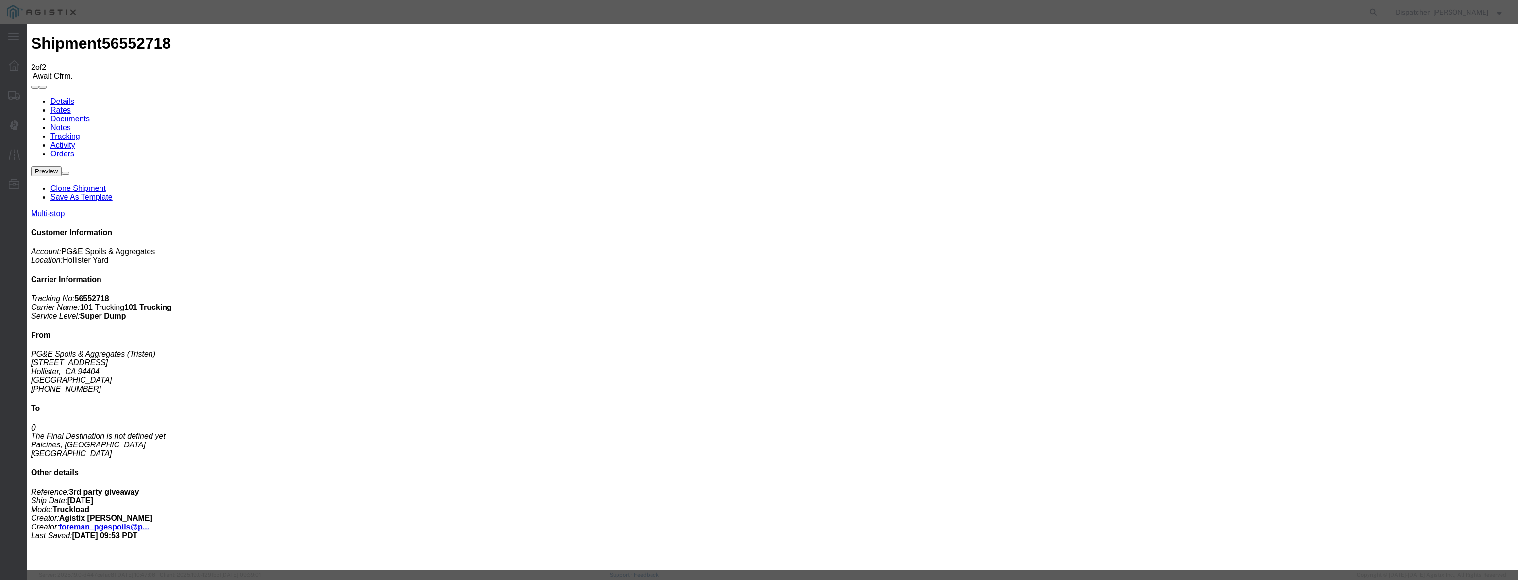
drag, startPoint x: 624, startPoint y: 106, endPoint x: 623, endPoint y: 118, distance: 11.7
drag, startPoint x: 623, startPoint y: 118, endPoint x: 662, endPoint y: 121, distance: 39.0
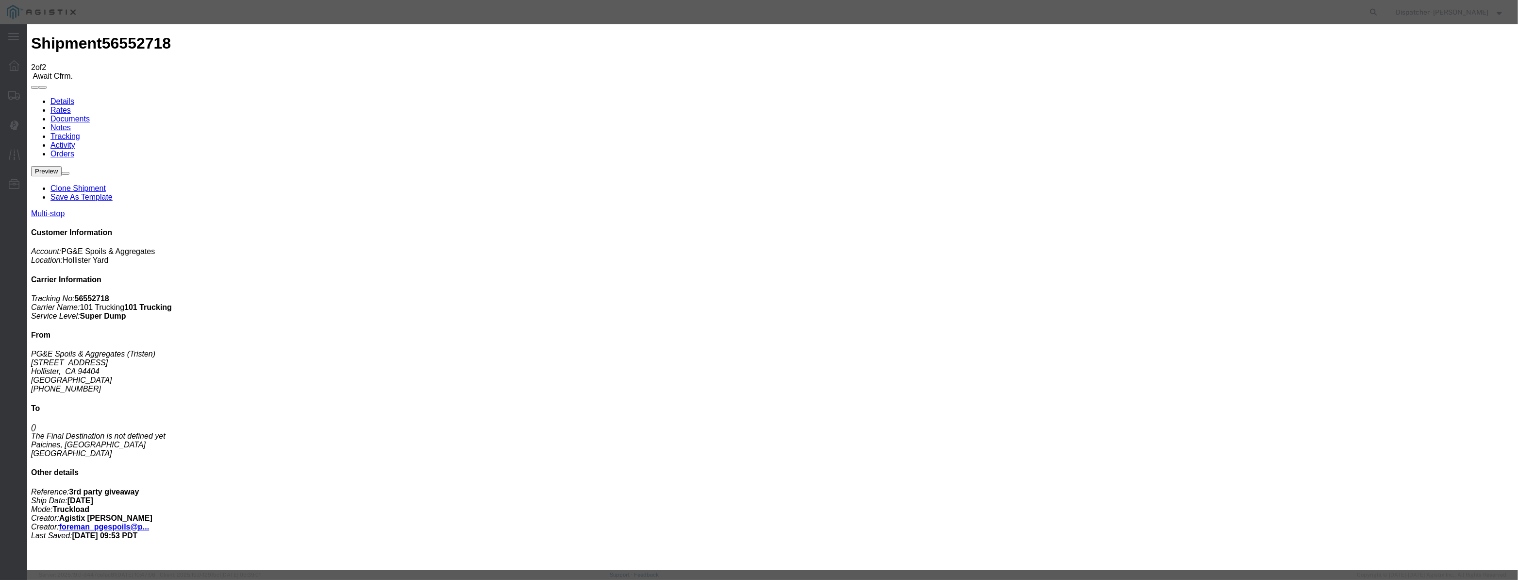
paste input "[DATE]"
drag, startPoint x: 917, startPoint y: 123, endPoint x: 917, endPoint y: 129, distance: 5.8
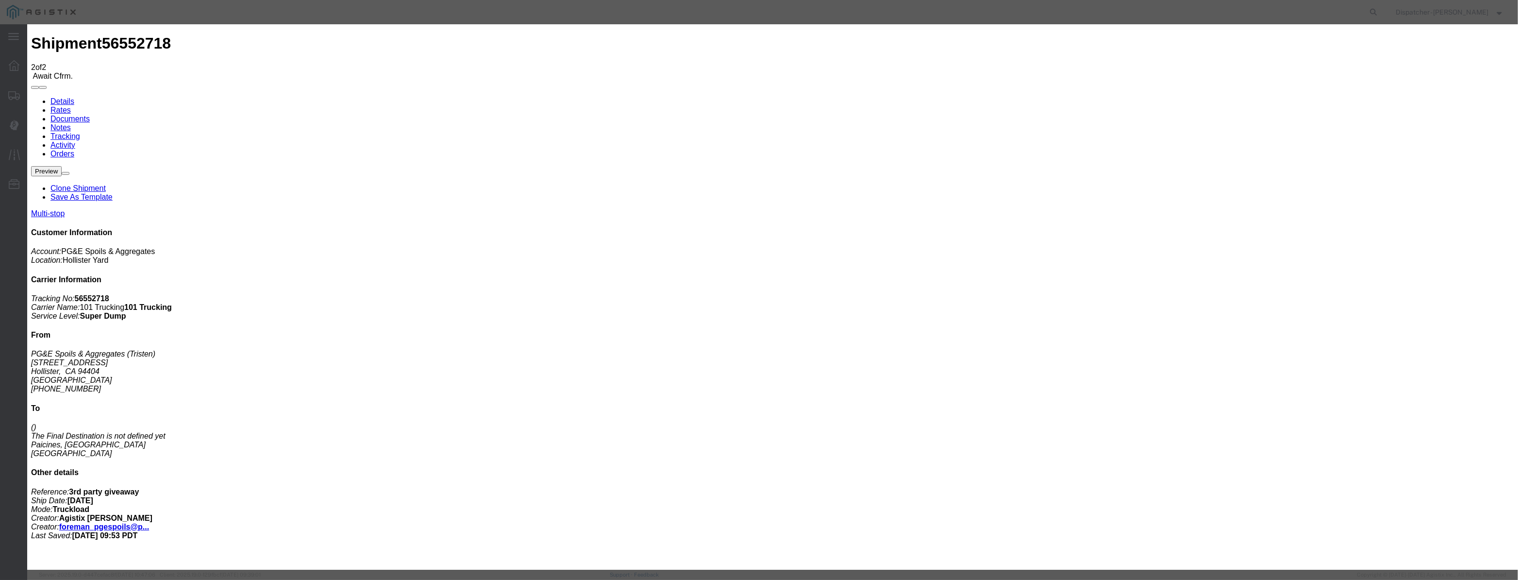
drag, startPoint x: 748, startPoint y: 123, endPoint x: 520, endPoint y: 167, distance: 232.0
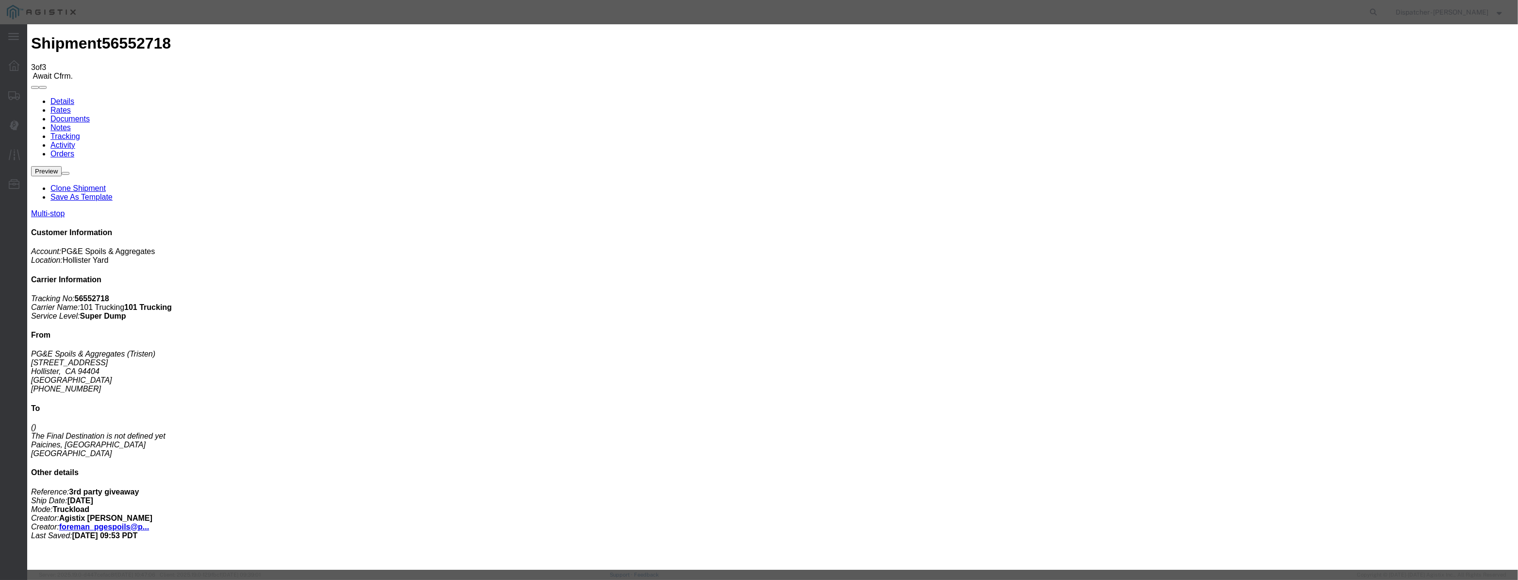
drag, startPoint x: 611, startPoint y: 125, endPoint x: 612, endPoint y: 119, distance: 5.4
drag, startPoint x: 622, startPoint y: 108, endPoint x: 621, endPoint y: 116, distance: 7.4
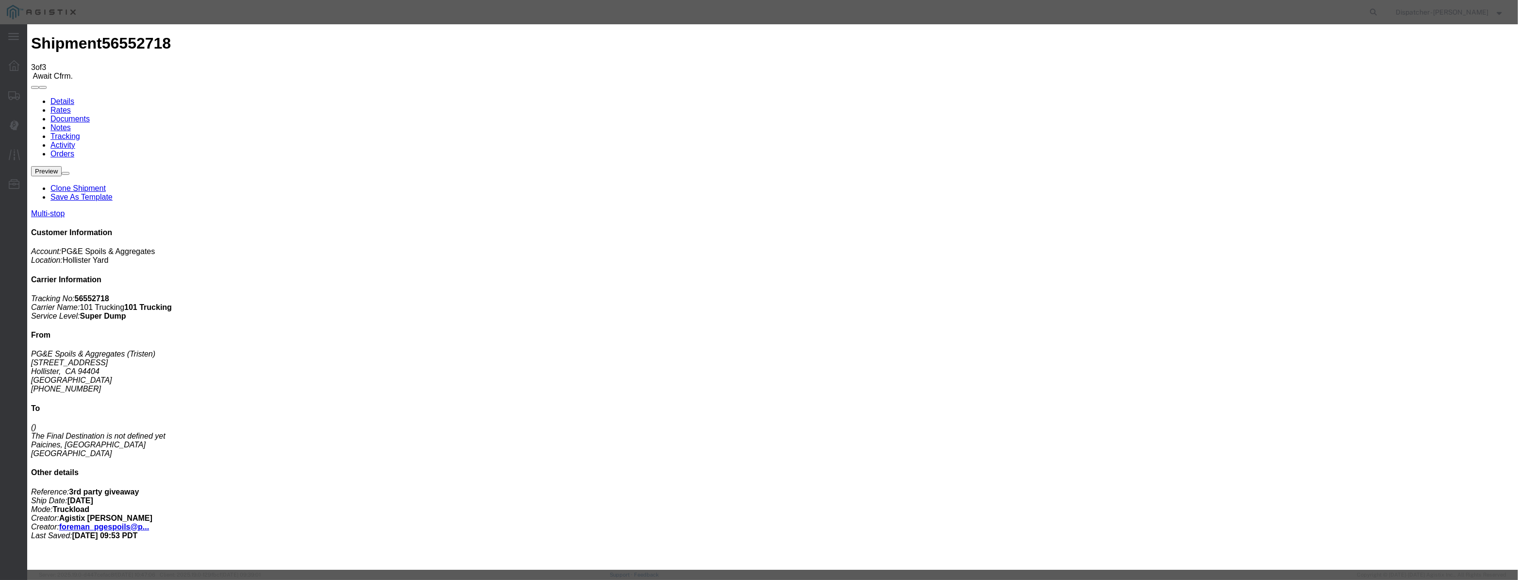
paste input "[DATE]"
drag, startPoint x: 721, startPoint y: 141, endPoint x: 720, endPoint y: 147, distance: 5.9
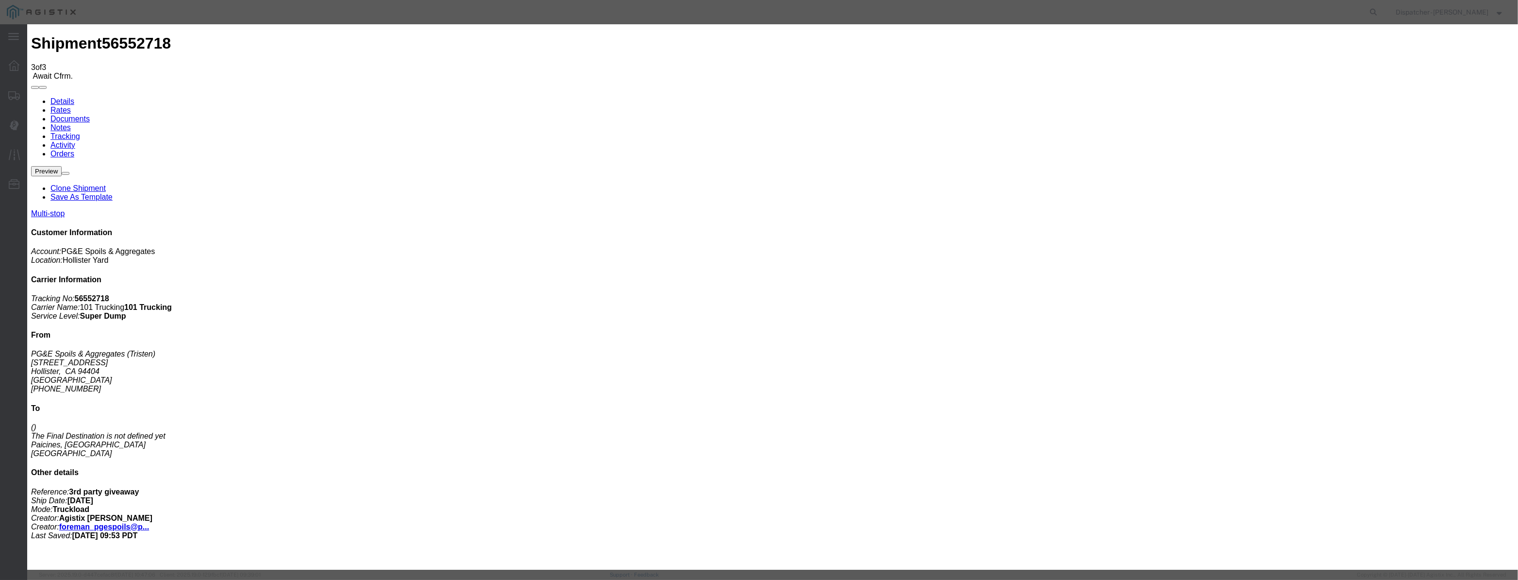
drag, startPoint x: 903, startPoint y: 116, endPoint x: 908, endPoint y: 129, distance: 14.0
drag, startPoint x: 747, startPoint y: 126, endPoint x: 446, endPoint y: 108, distance: 301.5
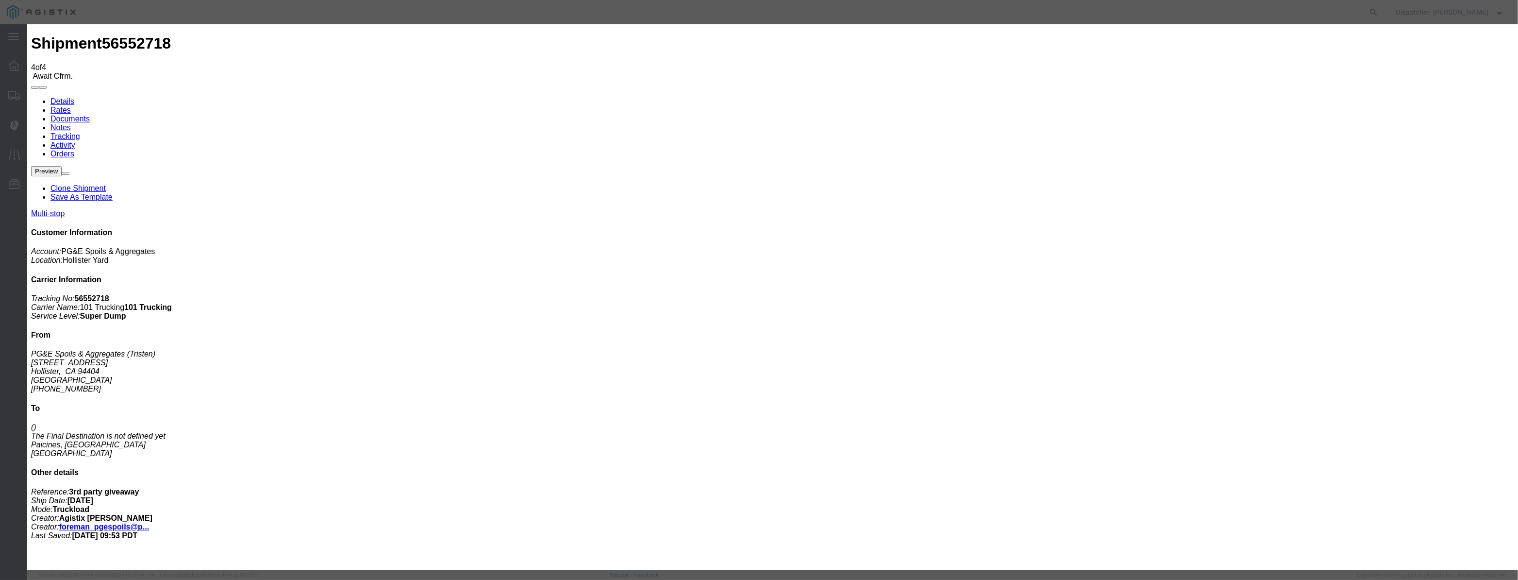
drag, startPoint x: 610, startPoint y: 117, endPoint x: 622, endPoint y: 106, distance: 16.2
drag, startPoint x: 622, startPoint y: 106, endPoint x: 623, endPoint y: 119, distance: 12.6
drag, startPoint x: 625, startPoint y: 122, endPoint x: 656, endPoint y: 126, distance: 31.3
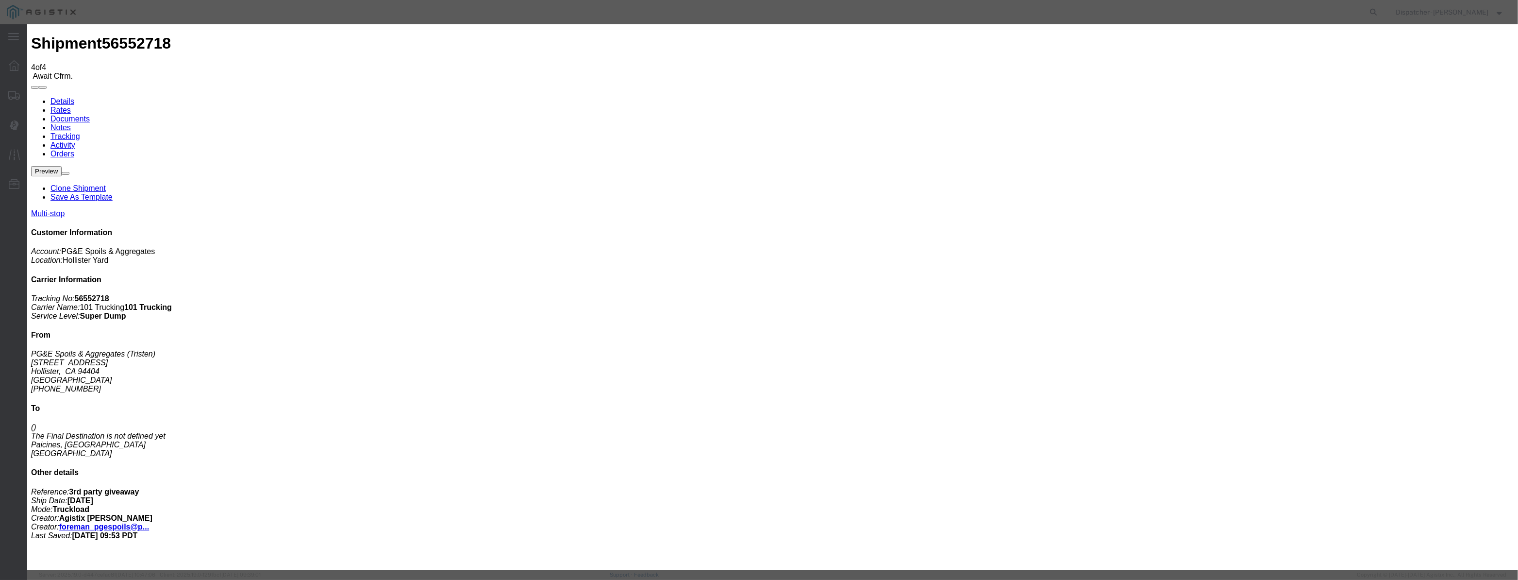
paste input "[DATE]"
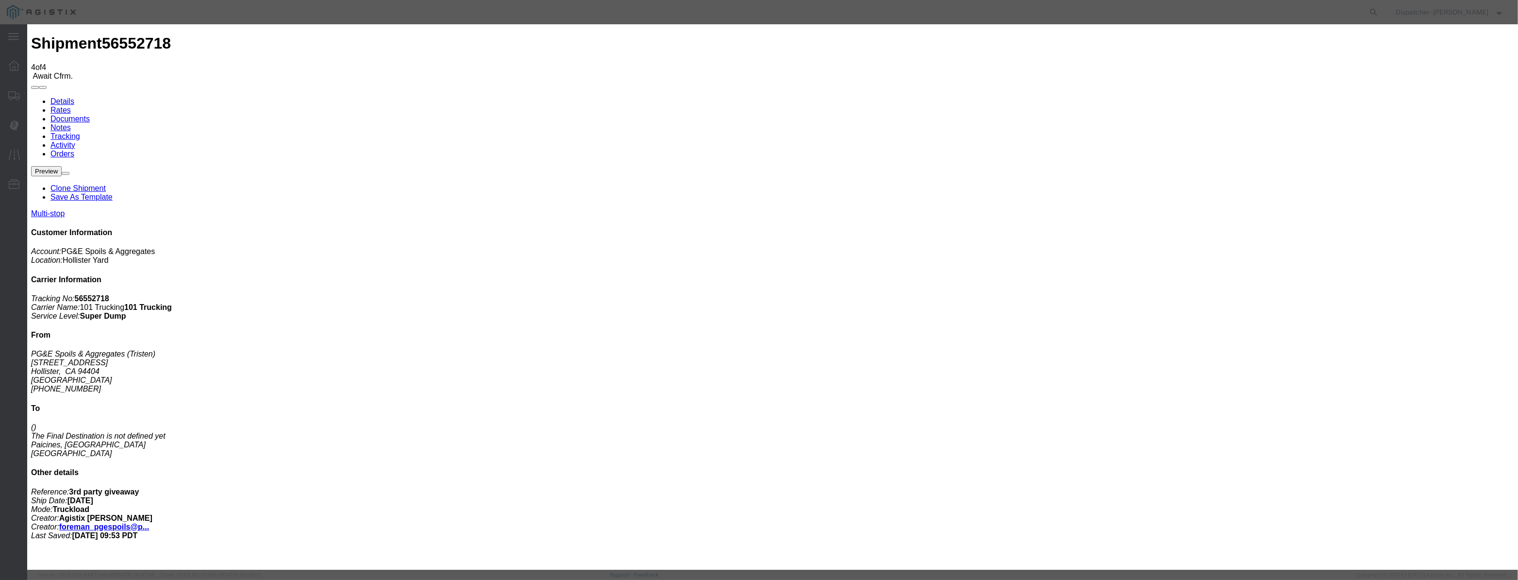
drag, startPoint x: 747, startPoint y: 120, endPoint x: 495, endPoint y: 130, distance: 252.6
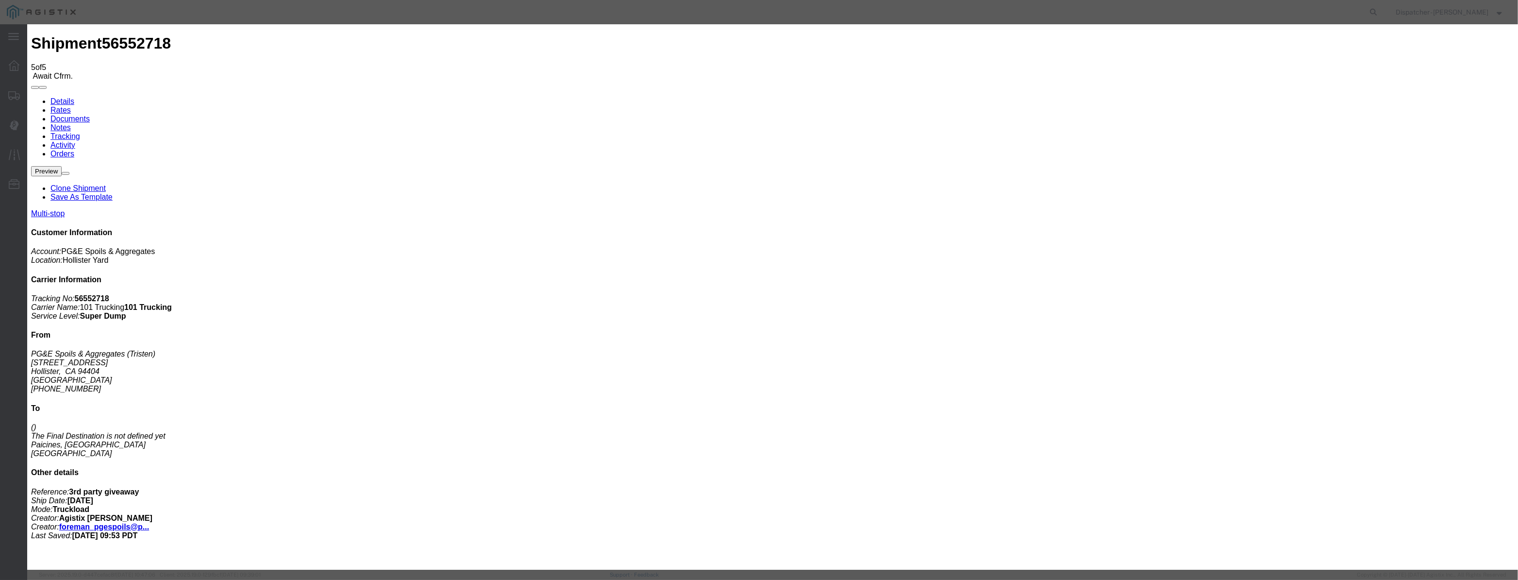
drag, startPoint x: 610, startPoint y: 123, endPoint x: 617, endPoint y: 110, distance: 15.0
drag, startPoint x: 617, startPoint y: 110, endPoint x: 617, endPoint y: 122, distance: 11.7
paste input "[DATE]"
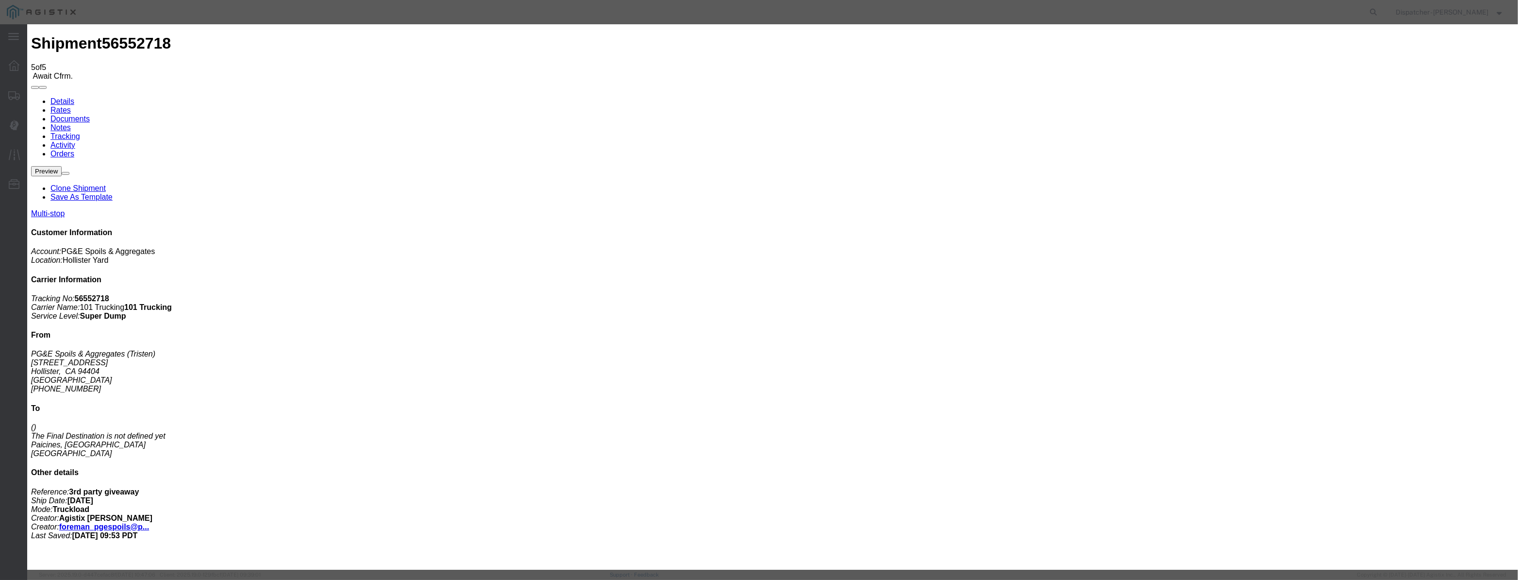
drag, startPoint x: 617, startPoint y: 122, endPoint x: 648, endPoint y: 128, distance: 31.1
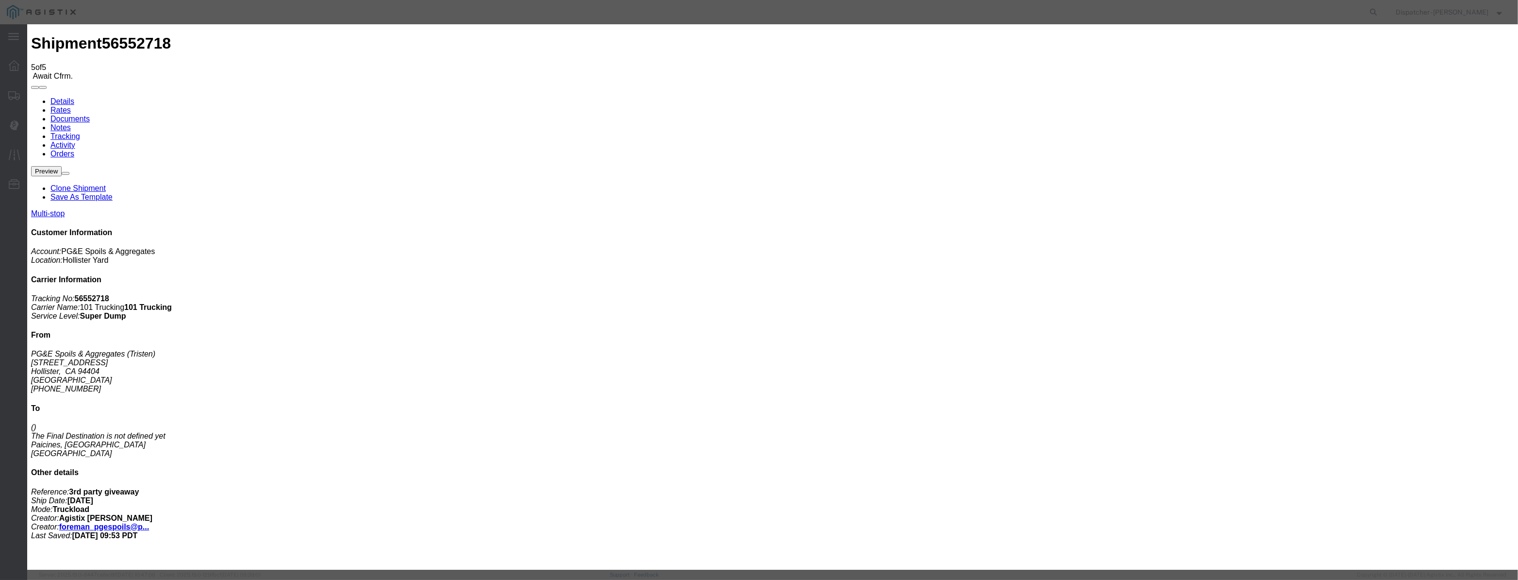
drag, startPoint x: 749, startPoint y: 126, endPoint x: 533, endPoint y: 138, distance: 216.4
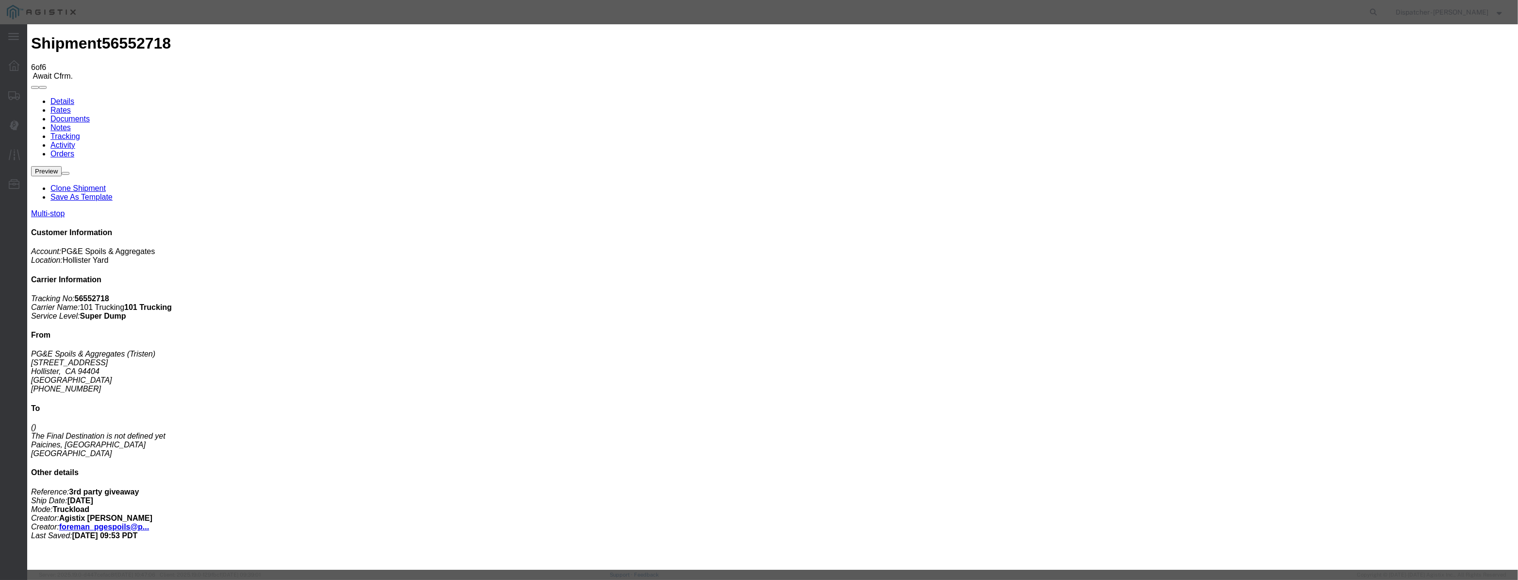
drag, startPoint x: 605, startPoint y: 111, endPoint x: 607, endPoint y: 118, distance: 7.0
drag, startPoint x: 607, startPoint y: 118, endPoint x: 667, endPoint y: 126, distance: 60.7
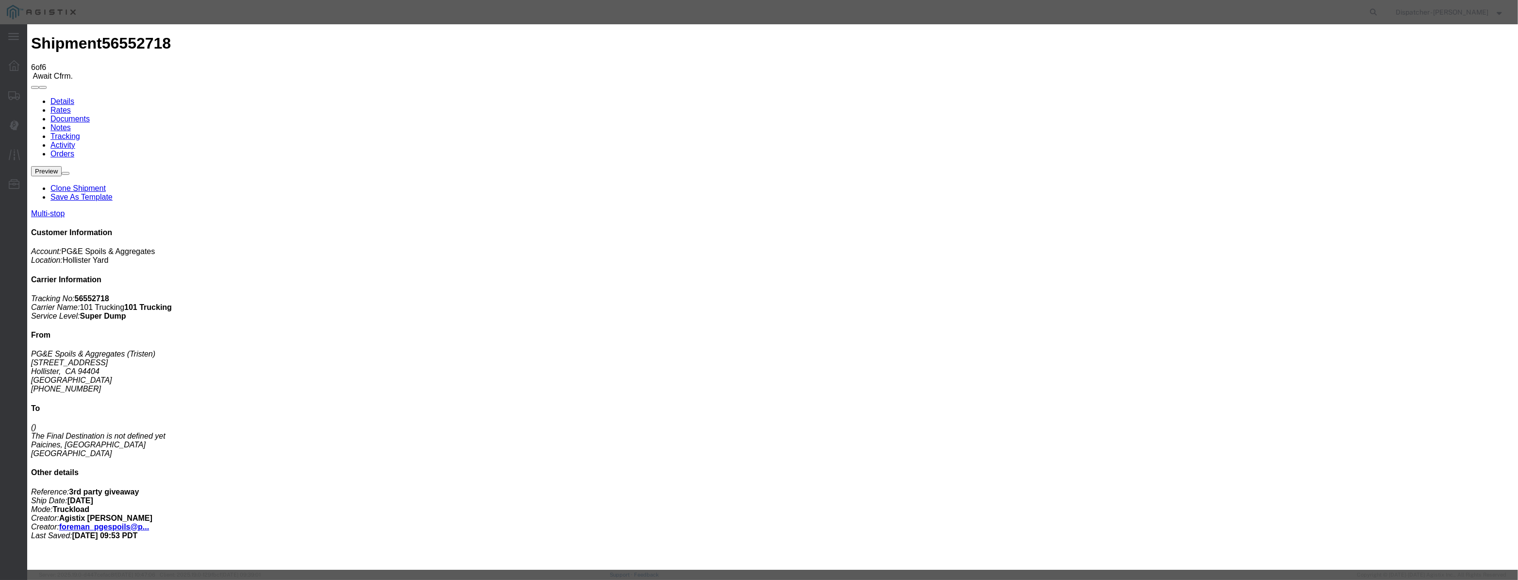
paste input "[DATE]"
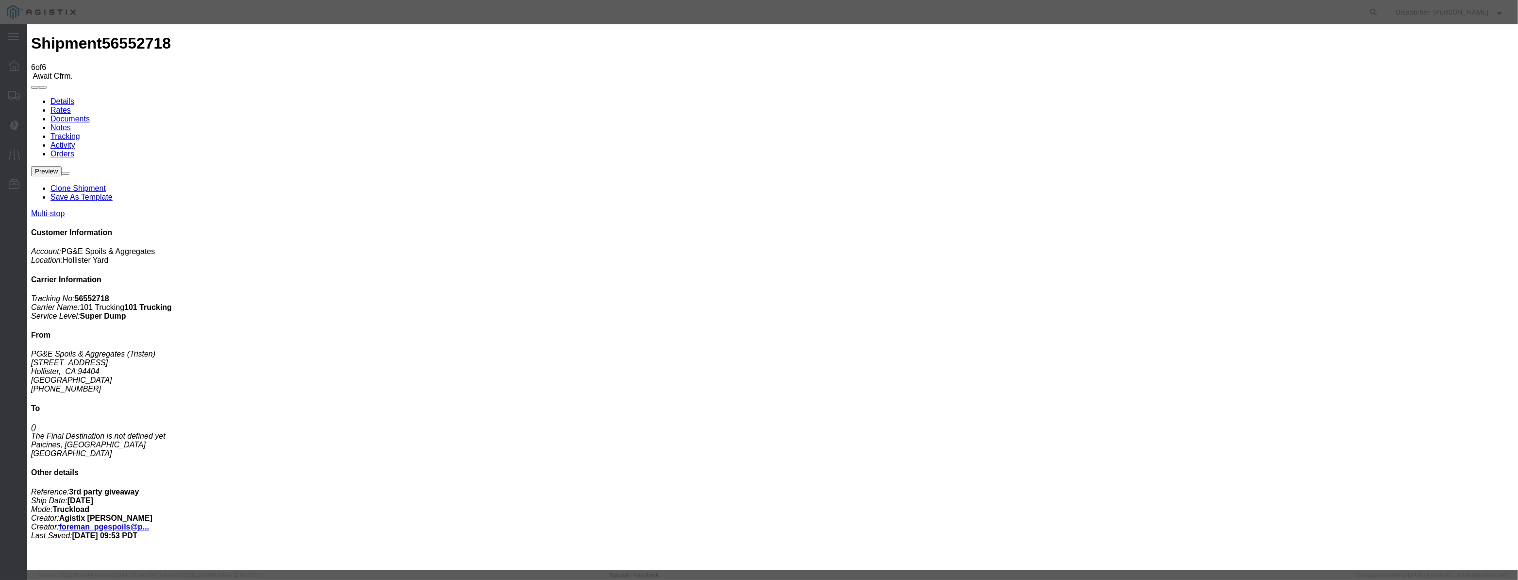
drag, startPoint x: 762, startPoint y: 127, endPoint x: 522, endPoint y: 158, distance: 241.9
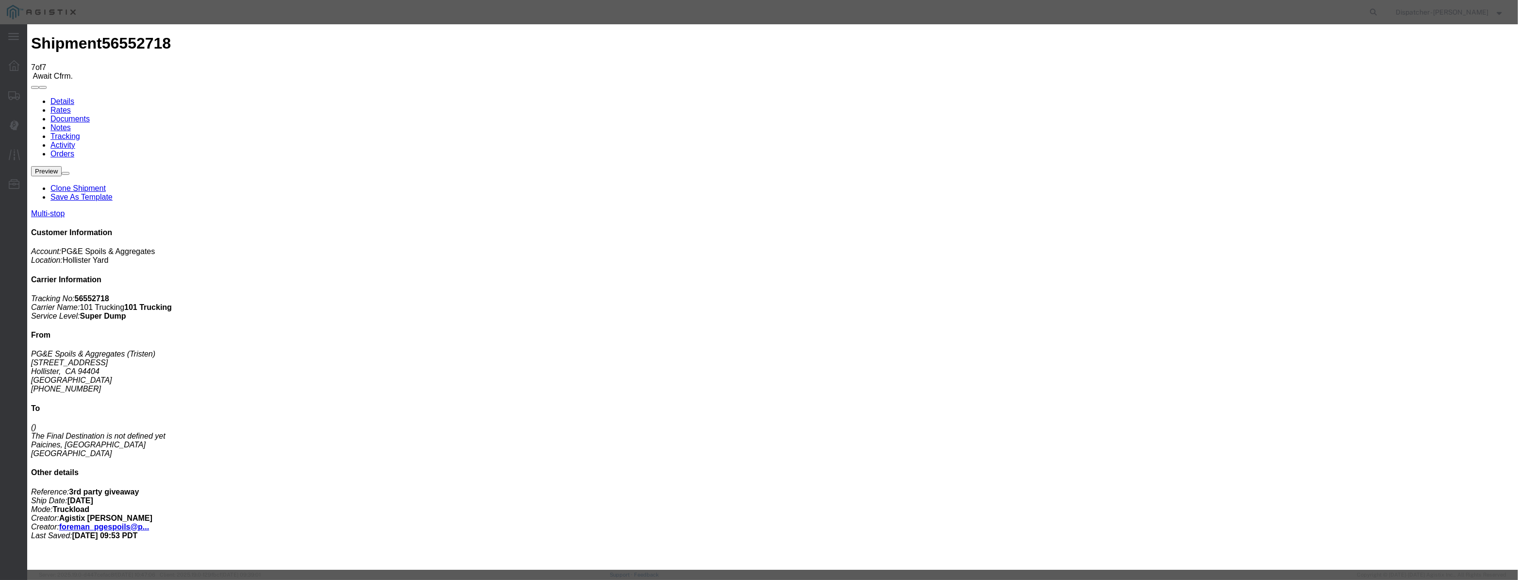
paste input "[DATE]"
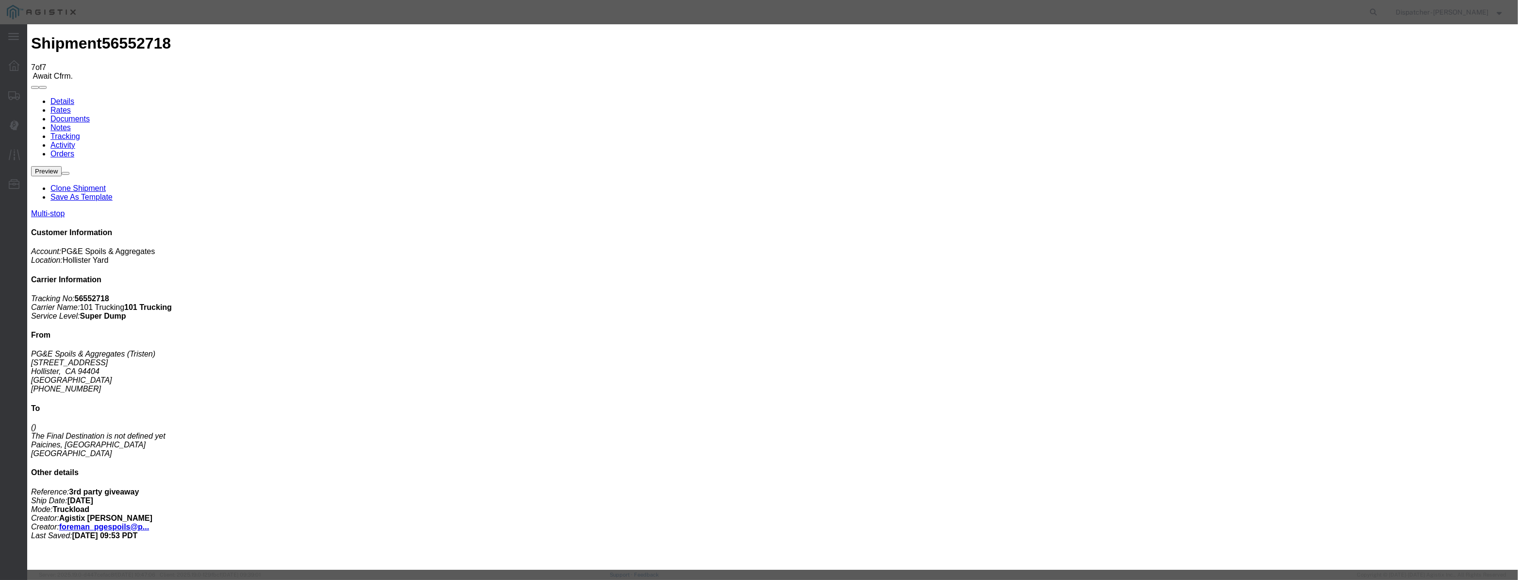
drag, startPoint x: 723, startPoint y: 143, endPoint x: 723, endPoint y: 150, distance: 7.3
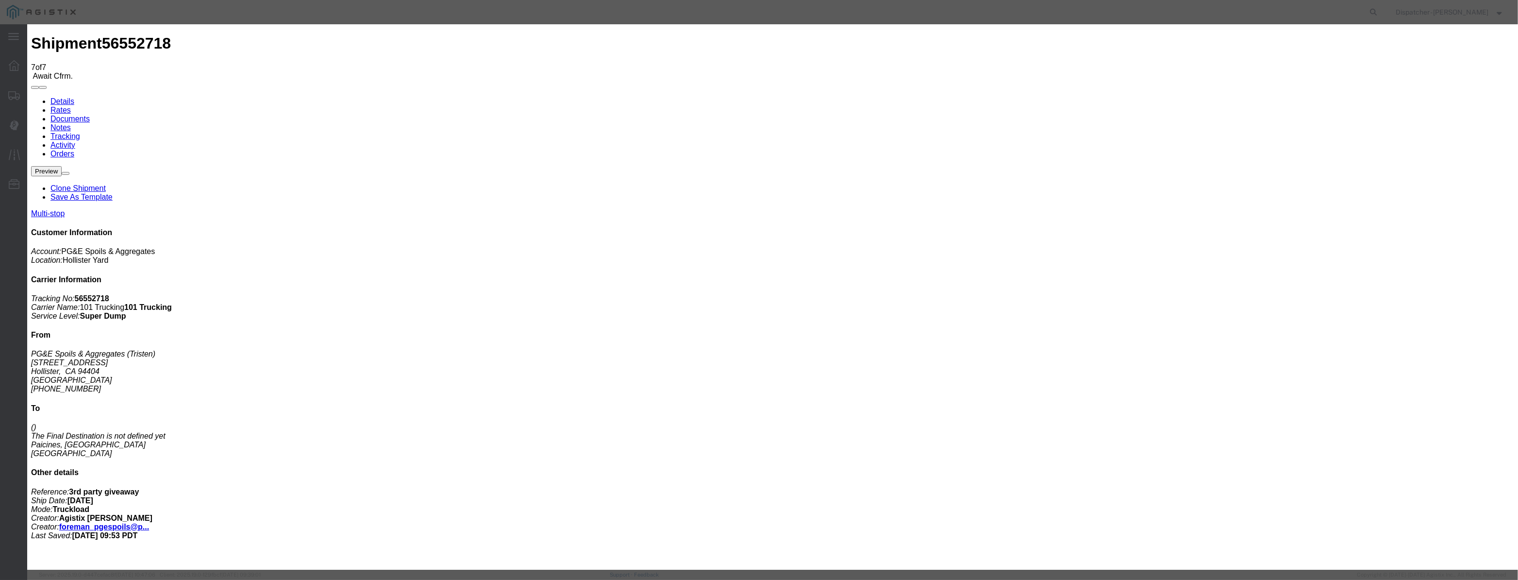
drag, startPoint x: 945, startPoint y: 112, endPoint x: 942, endPoint y: 124, distance: 12.5
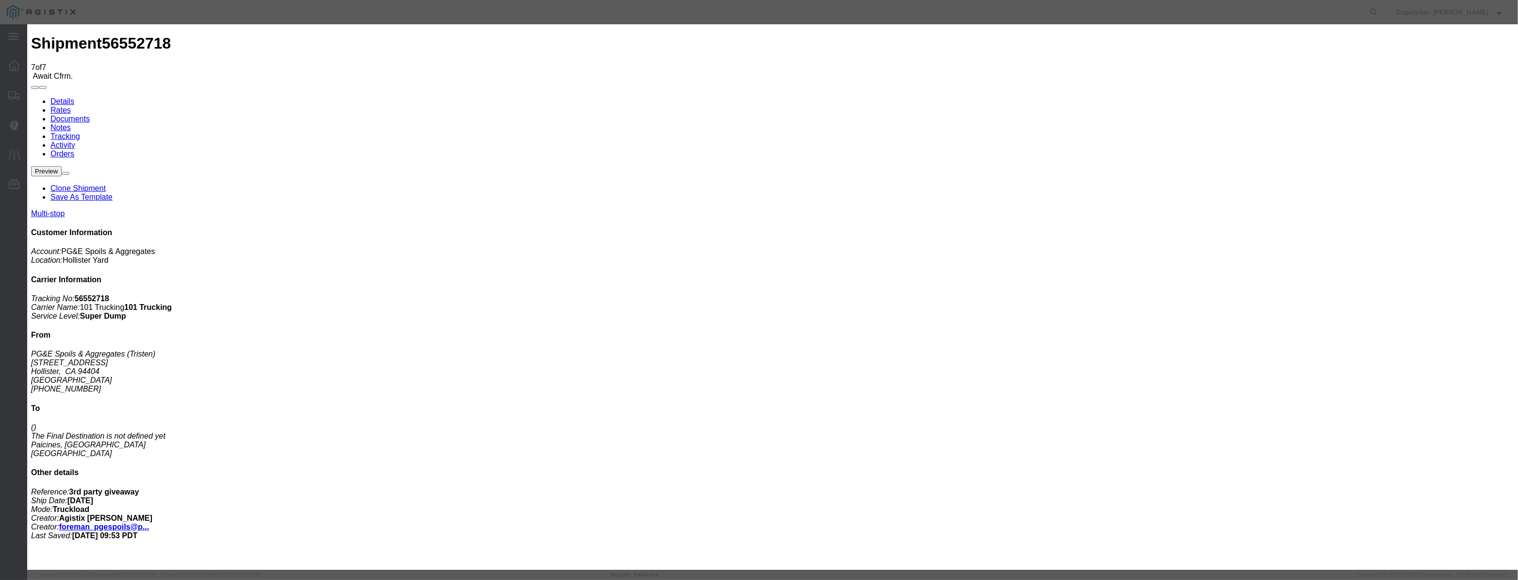
drag, startPoint x: 706, startPoint y: 126, endPoint x: 519, endPoint y: 147, distance: 188.6
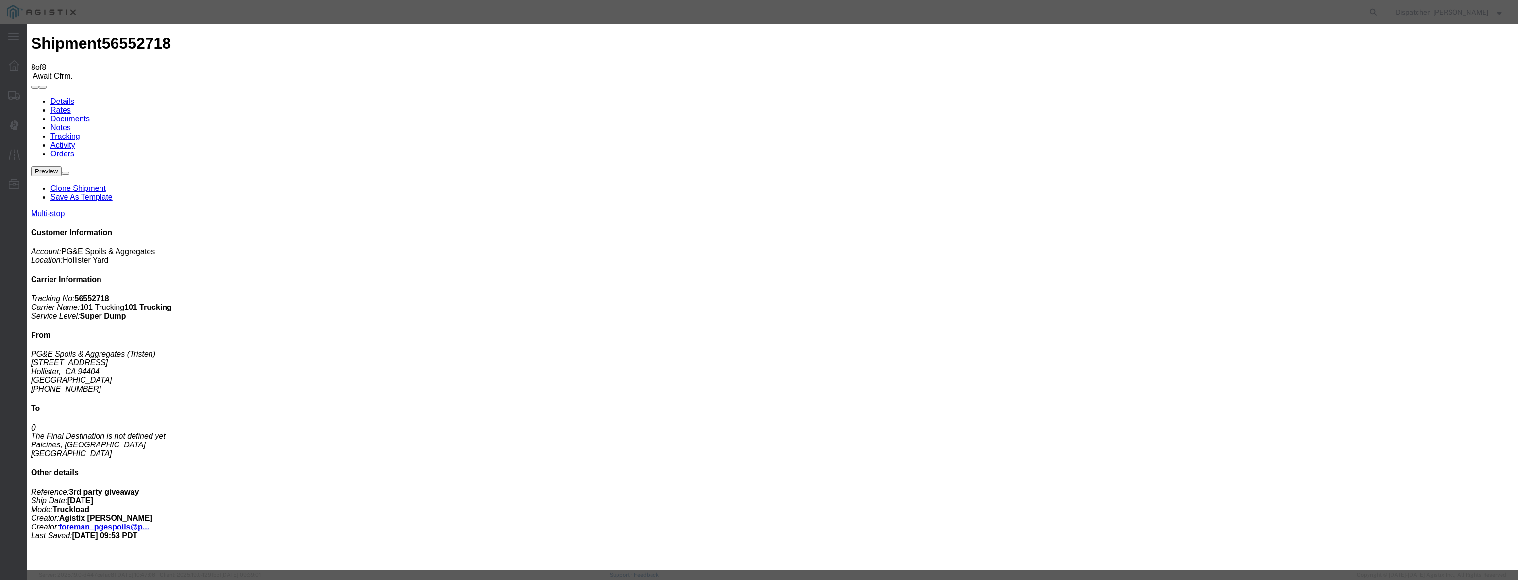
drag, startPoint x: 633, startPoint y: 112, endPoint x: 628, endPoint y: 120, distance: 10.2
paste input "[DATE]"
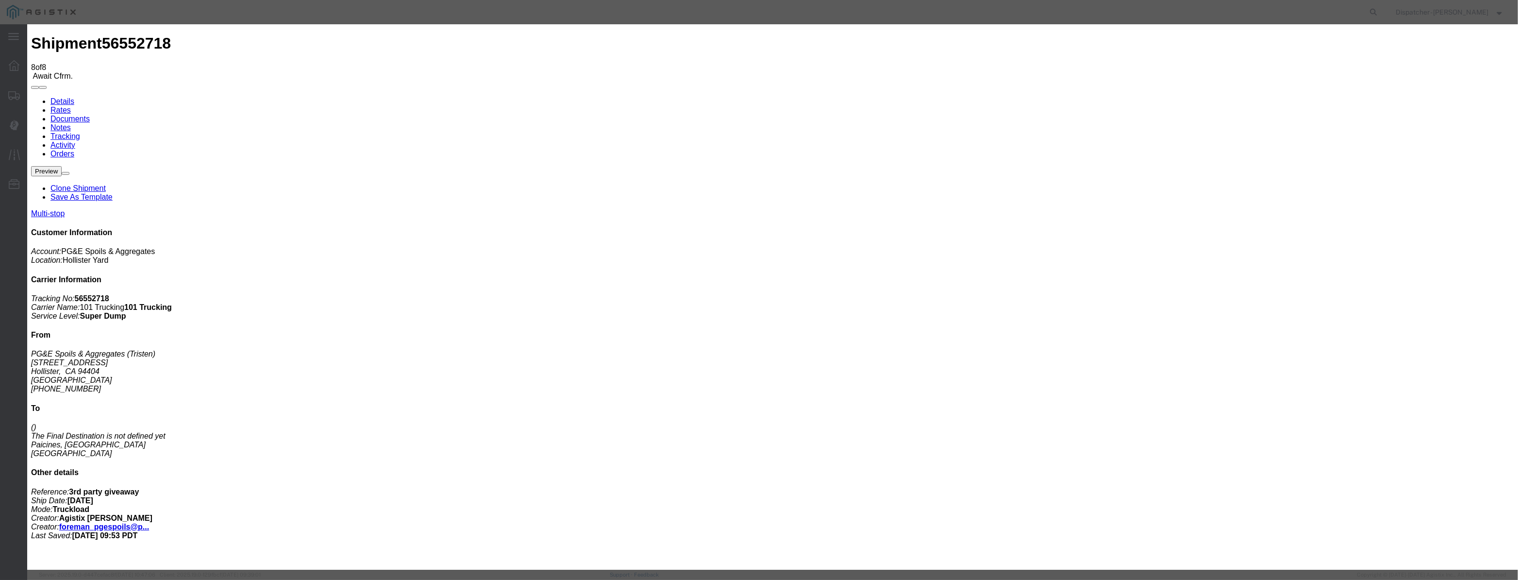
scroll to position [0, 2]
drag, startPoint x: 714, startPoint y: 140, endPoint x: 715, endPoint y: 147, distance: 6.4
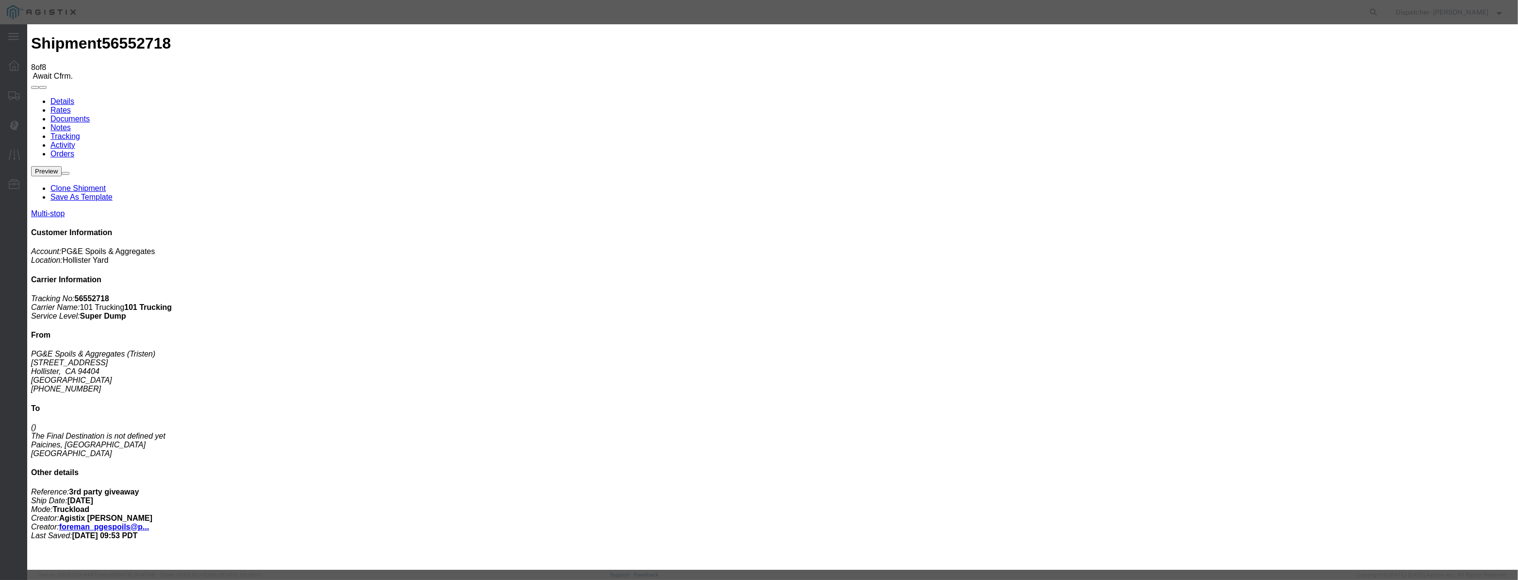
drag, startPoint x: 944, startPoint y: 113, endPoint x: 939, endPoint y: 135, distance: 23.3
drag, startPoint x: 952, startPoint y: 123, endPoint x: 952, endPoint y: 129, distance: 5.8
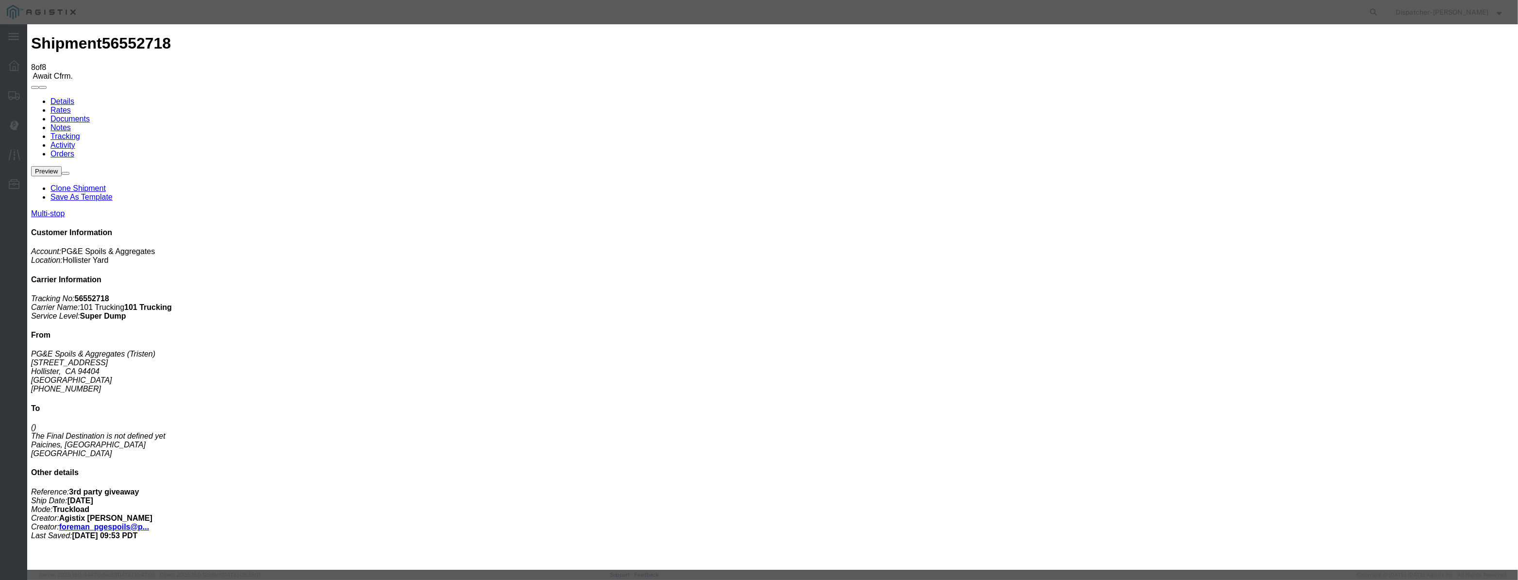
drag, startPoint x: 744, startPoint y: 122, endPoint x: 571, endPoint y: 135, distance: 173.3
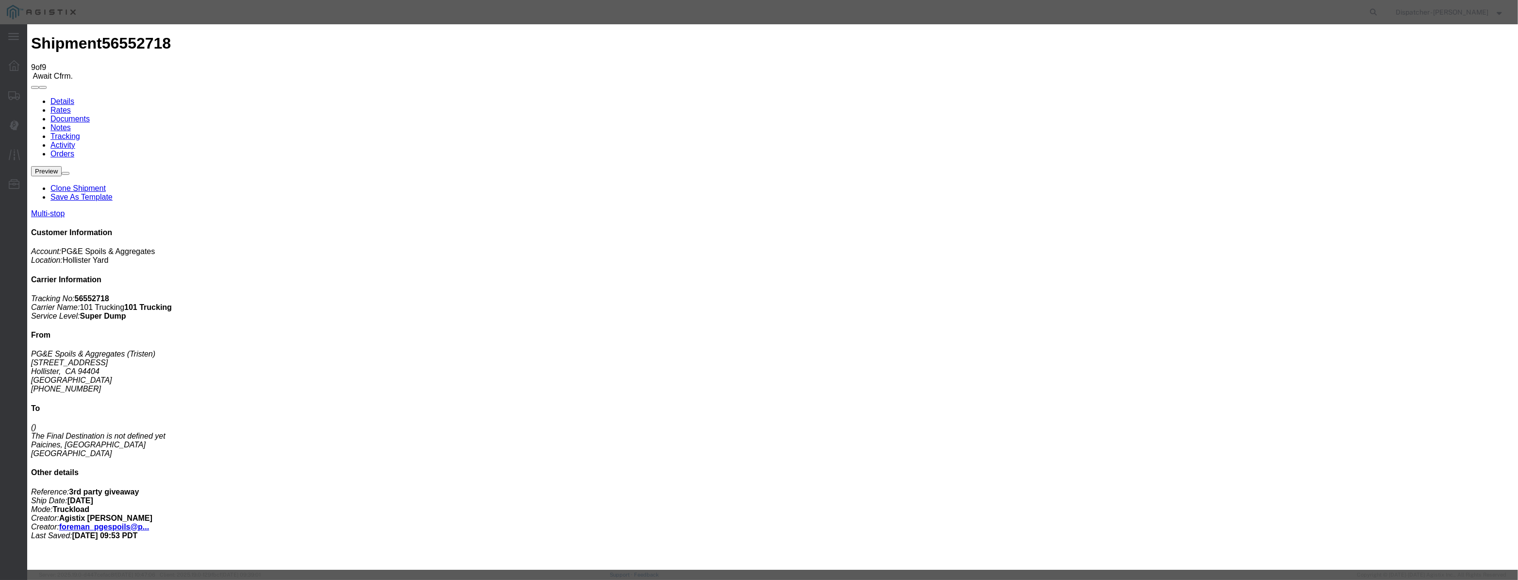
drag, startPoint x: 611, startPoint y: 120, endPoint x: 714, endPoint y: 131, distance: 103.5
paste input "[DATE]"
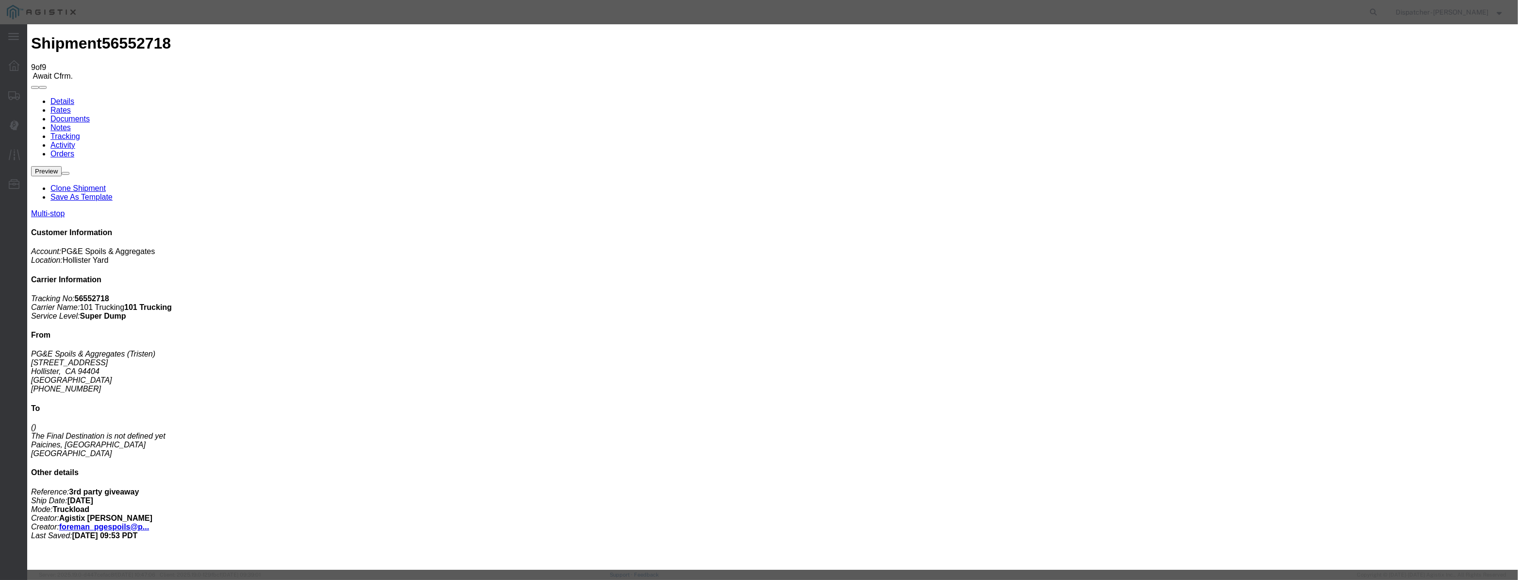
scroll to position [0, 2]
drag, startPoint x: 947, startPoint y: 123, endPoint x: 946, endPoint y: 130, distance: 6.9
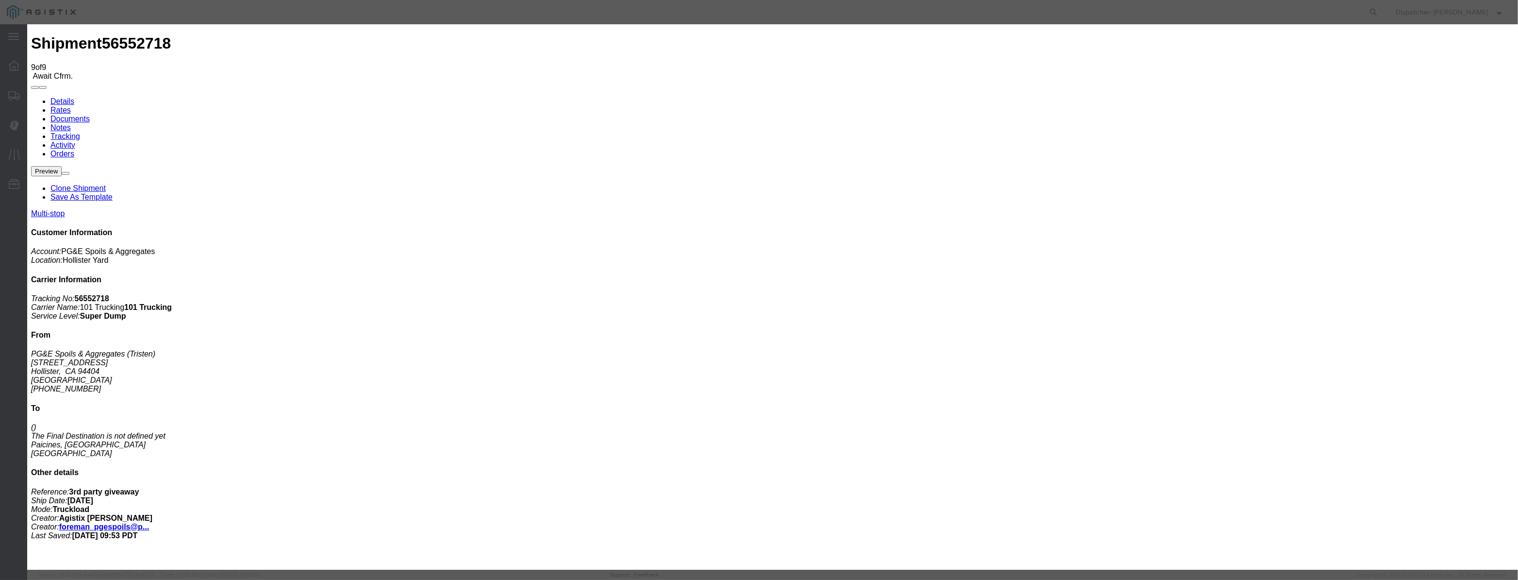
drag, startPoint x: 743, startPoint y: 122, endPoint x: 444, endPoint y: 129, distance: 298.6
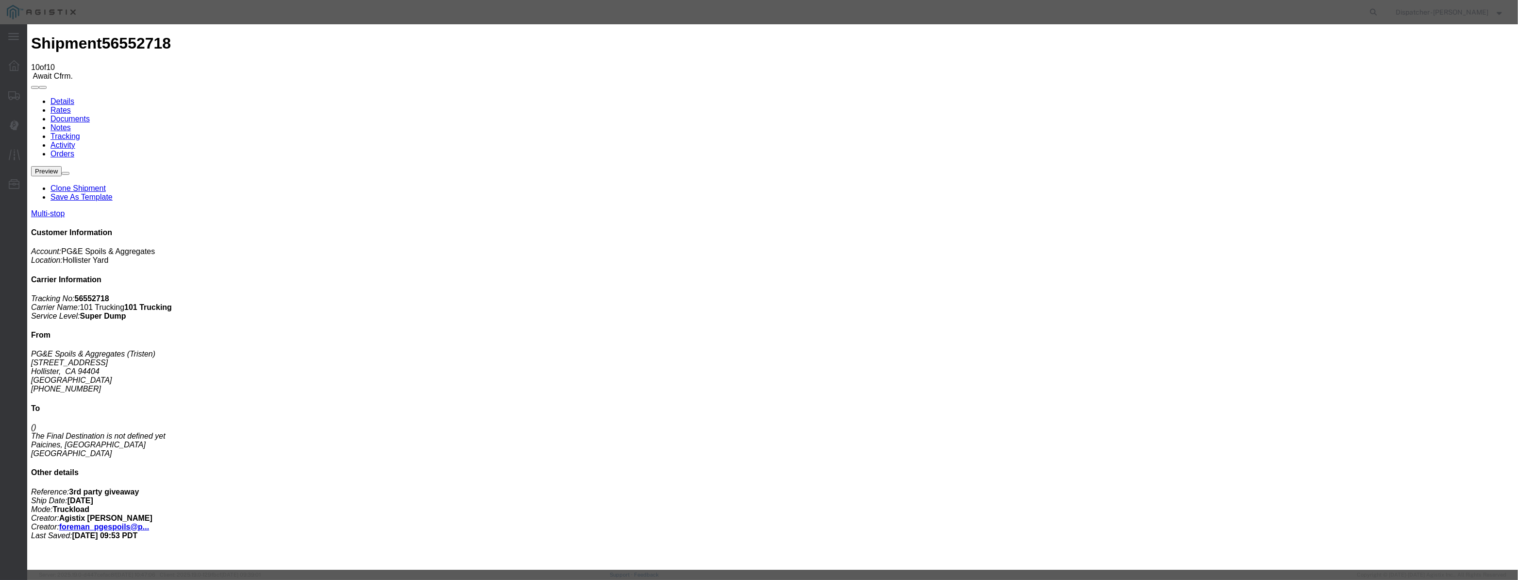
drag, startPoint x: 623, startPoint y: 127, endPoint x: 629, endPoint y: 112, distance: 15.7
drag, startPoint x: 631, startPoint y: 108, endPoint x: 626, endPoint y: 119, distance: 12.0
drag, startPoint x: 626, startPoint y: 119, endPoint x: 696, endPoint y: 133, distance: 70.8
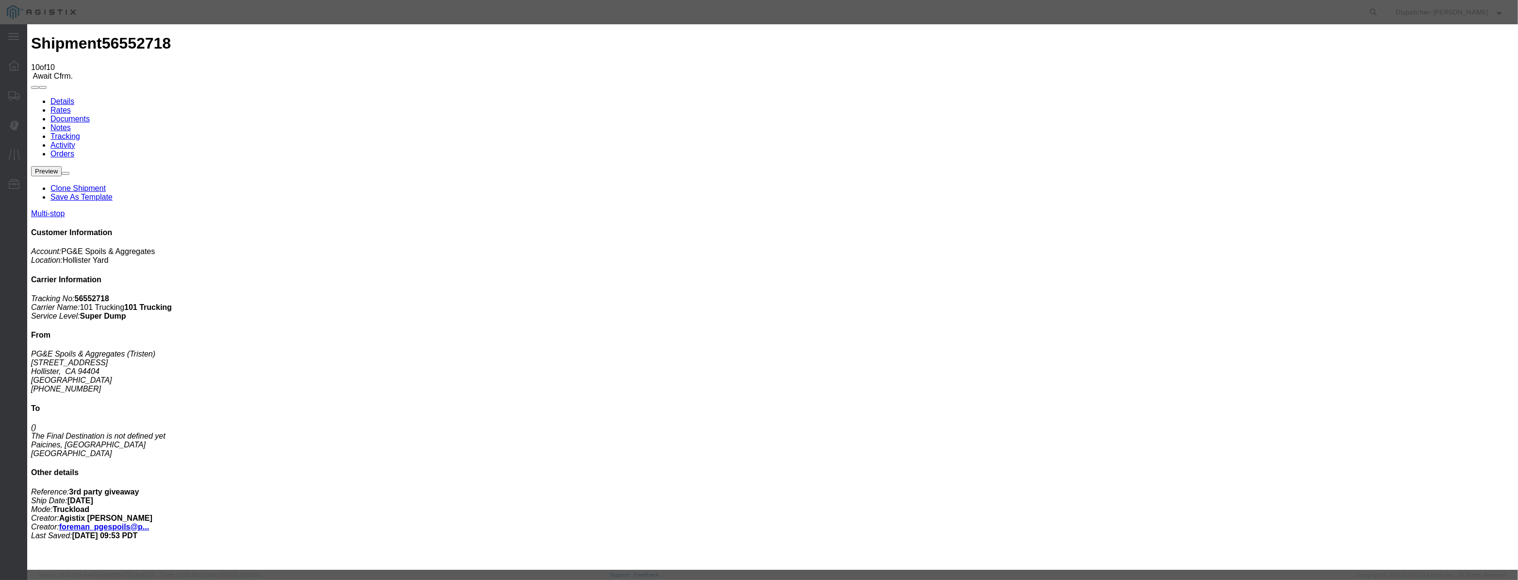
paste input "[DATE]"
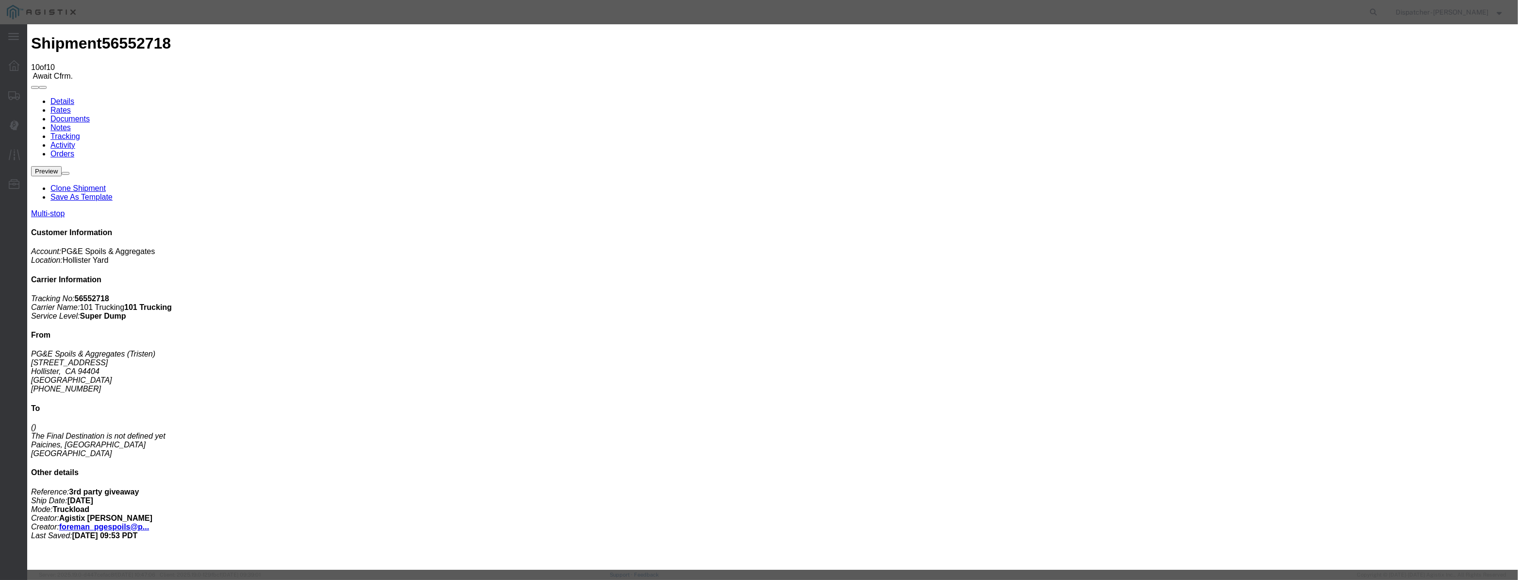
drag, startPoint x: 759, startPoint y: 125, endPoint x: 434, endPoint y: 155, distance: 326.6
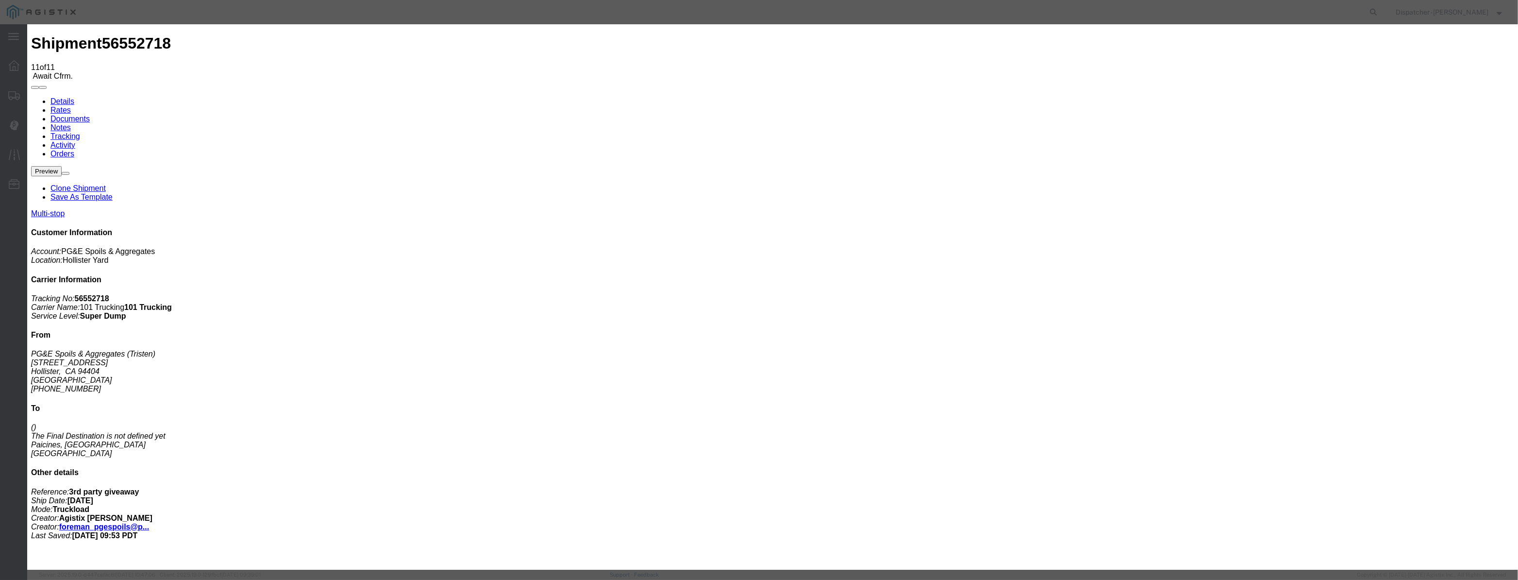
drag, startPoint x: 629, startPoint y: 109, endPoint x: 623, endPoint y: 122, distance: 14.5
drag, startPoint x: 623, startPoint y: 122, endPoint x: 692, endPoint y: 130, distance: 69.8
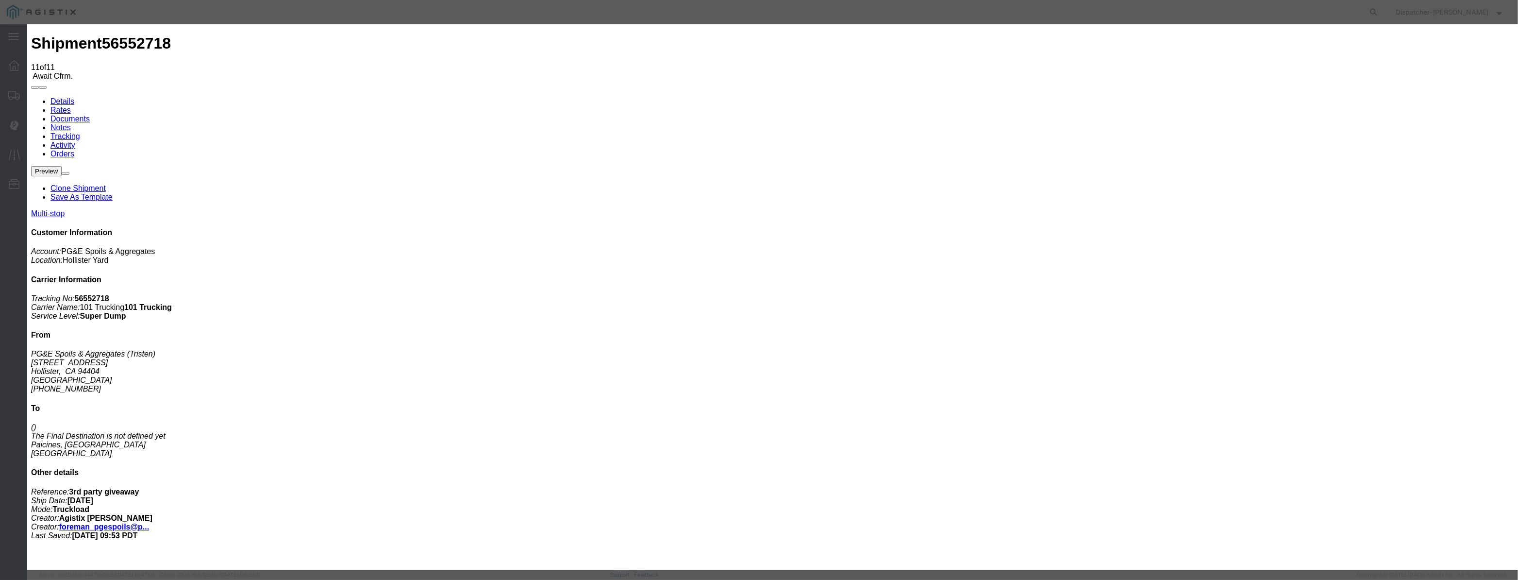
paste input "[DATE]"
drag, startPoint x: 733, startPoint y: 140, endPoint x: 731, endPoint y: 147, distance: 7.8
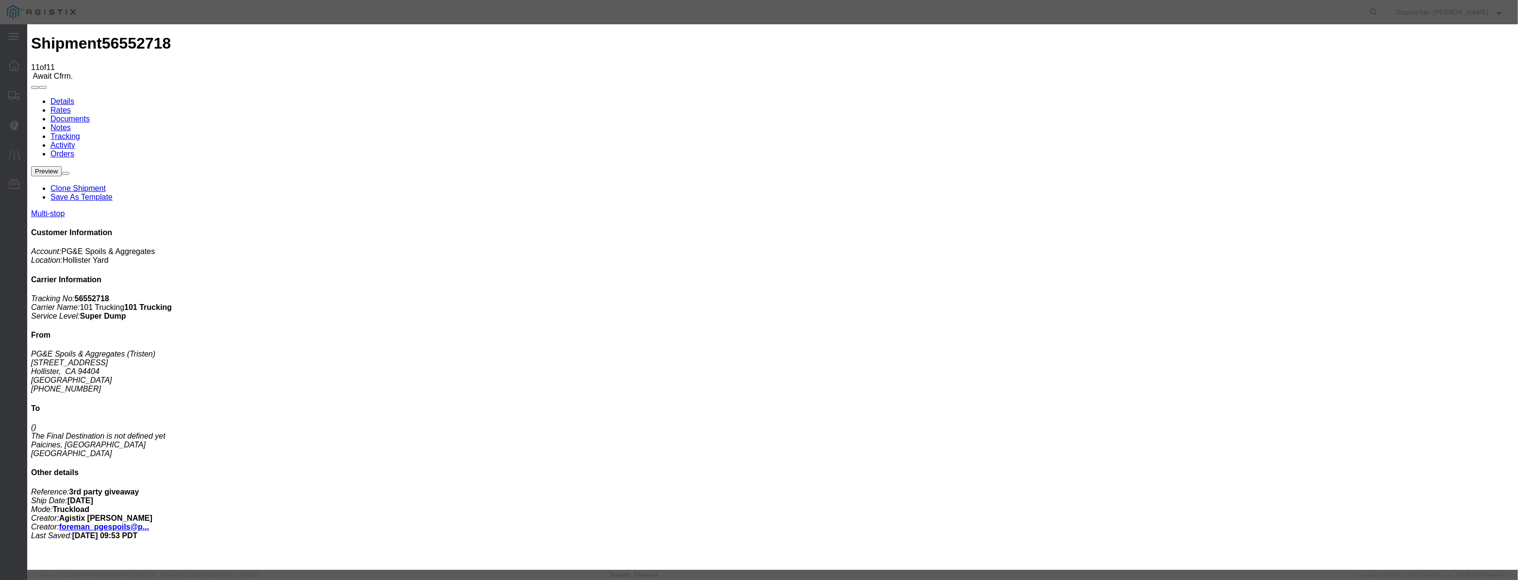
drag, startPoint x: 903, startPoint y: 123, endPoint x: 903, endPoint y: 129, distance: 5.3
drag, startPoint x: 694, startPoint y: 139, endPoint x: 483, endPoint y: 155, distance: 212.3
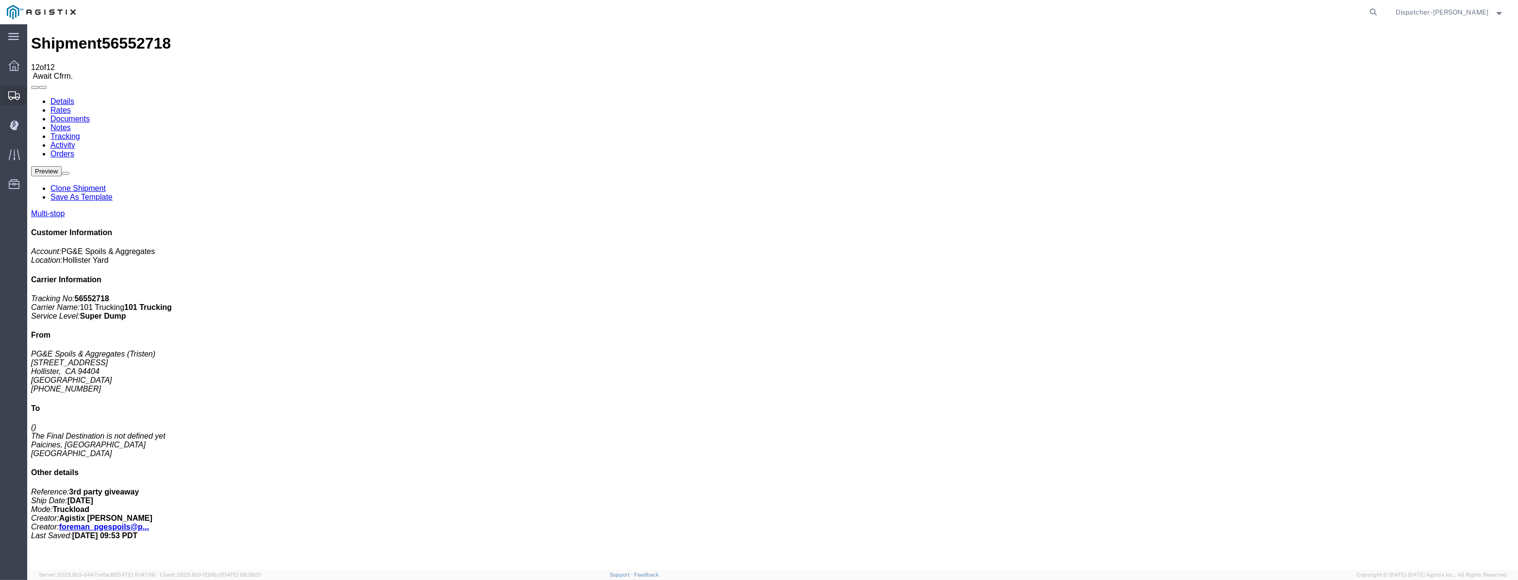
click at [17, 102] on div at bounding box center [13, 94] width 27 height 19
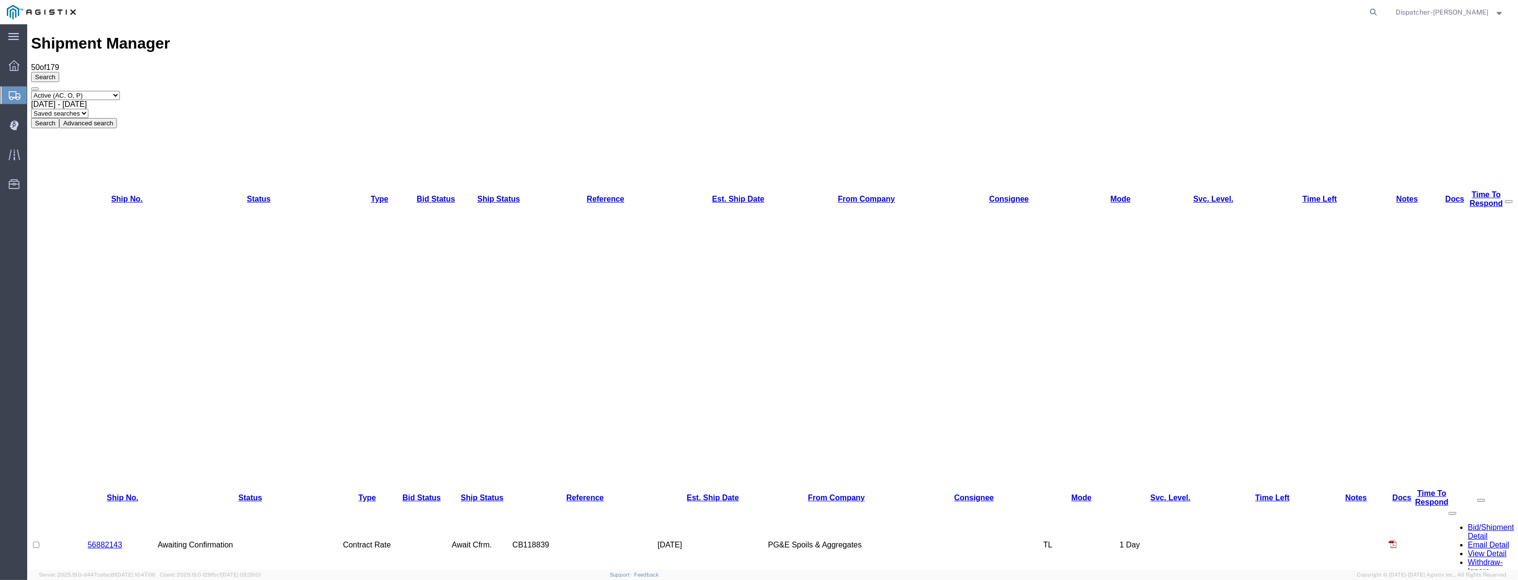
click at [105, 91] on select "Select status Active (AC, O, P) All Approved Awaiting Confirmation (AC) Booked …" at bounding box center [75, 95] width 89 height 9
click at [31, 91] on select "Select status Active (AC, O, P) All Approved Awaiting Confirmation (AC) Booked …" at bounding box center [75, 95] width 89 height 9
click at [87, 100] on span "[DATE] - [DATE]" at bounding box center [59, 104] width 56 height 8
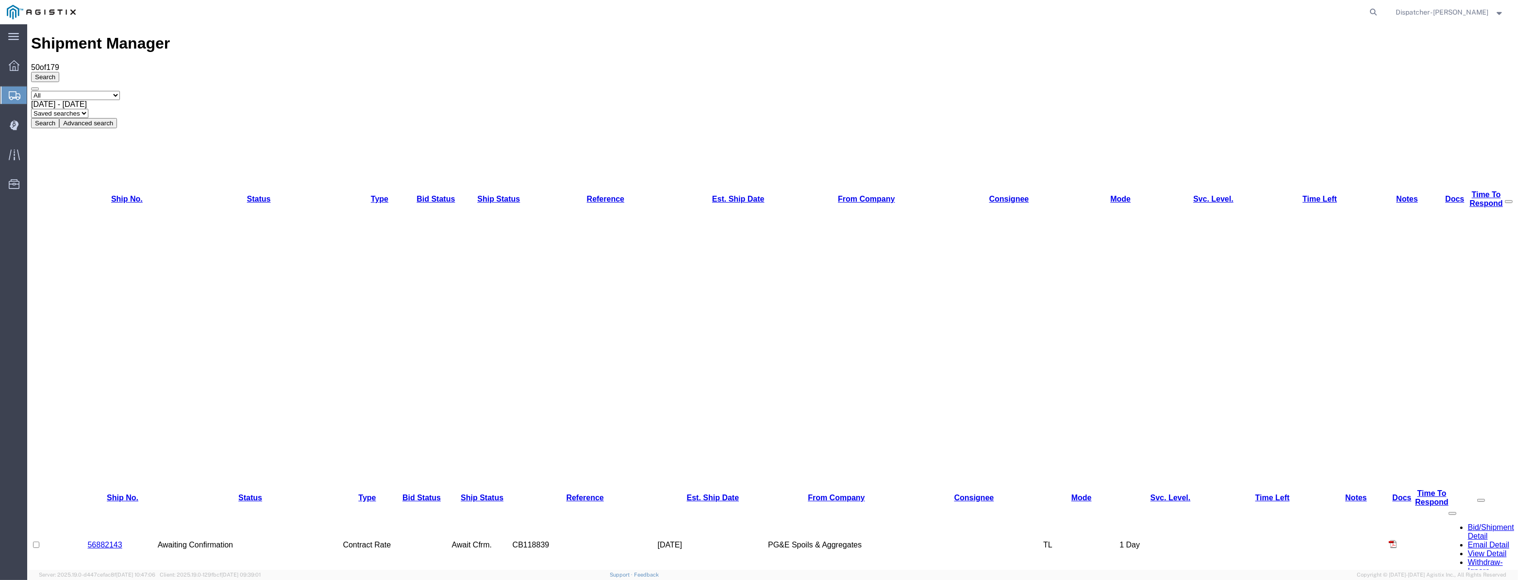
click at [59, 118] on button "Search" at bounding box center [45, 123] width 28 height 10
click at [93, 540] on link "56555002" at bounding box center [105, 544] width 34 height 8
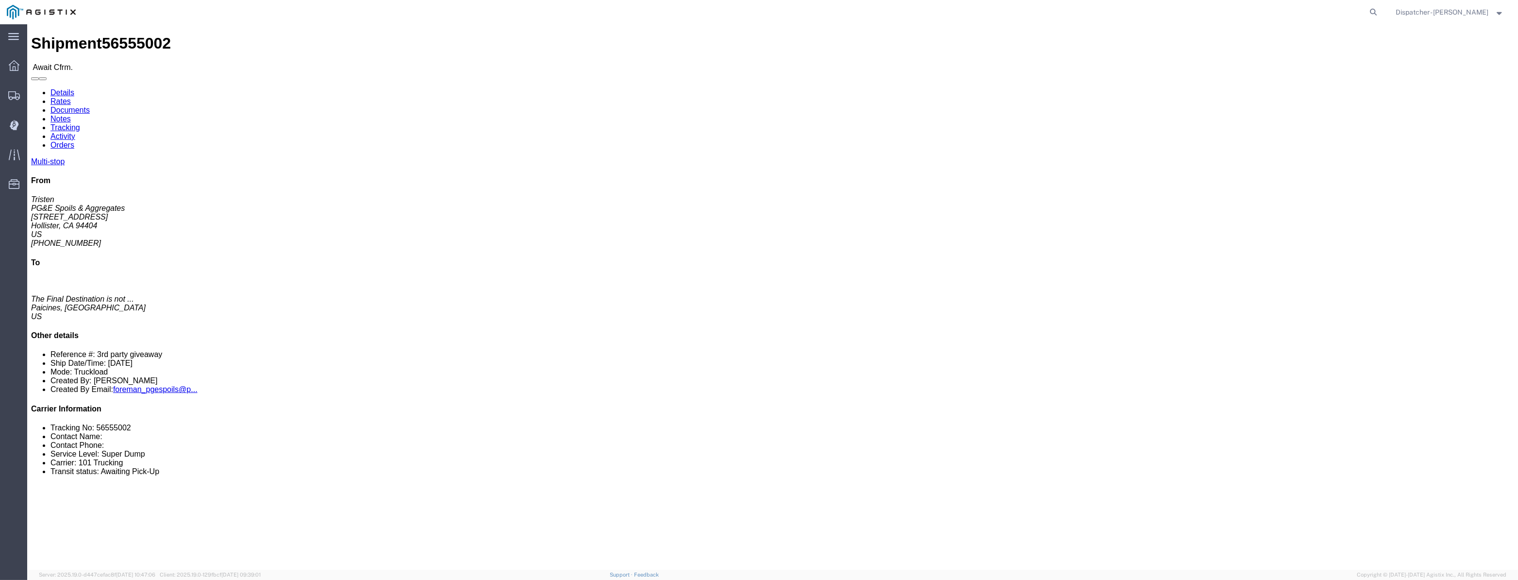
click link "Tracking"
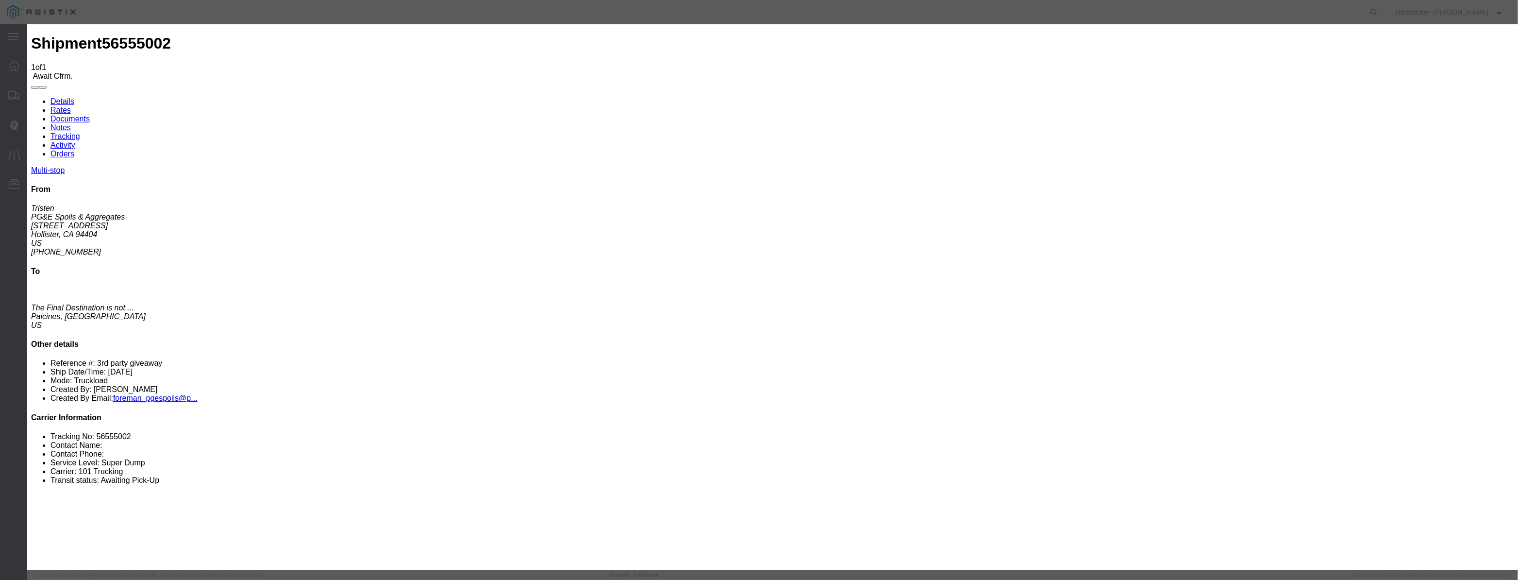
drag, startPoint x: 611, startPoint y: 108, endPoint x: 612, endPoint y: 115, distance: 6.3
drag, startPoint x: 615, startPoint y: 117, endPoint x: 655, endPoint y: 125, distance: 41.2
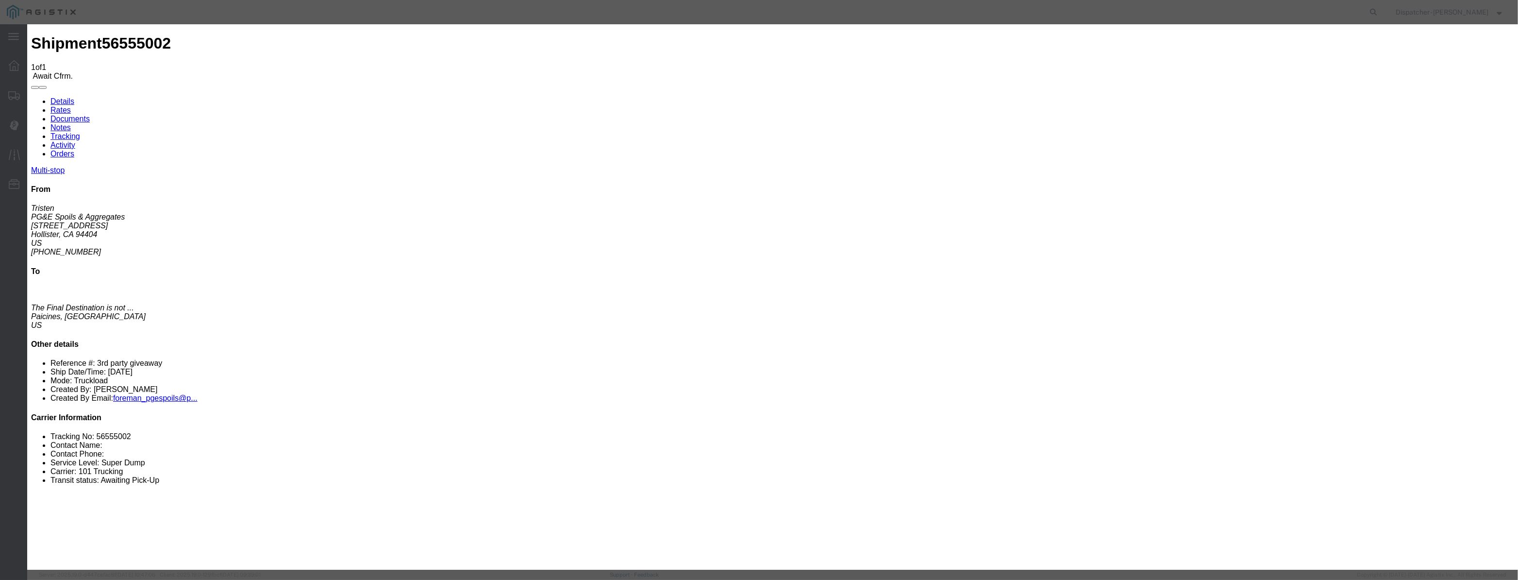
paste input "[DATE]"
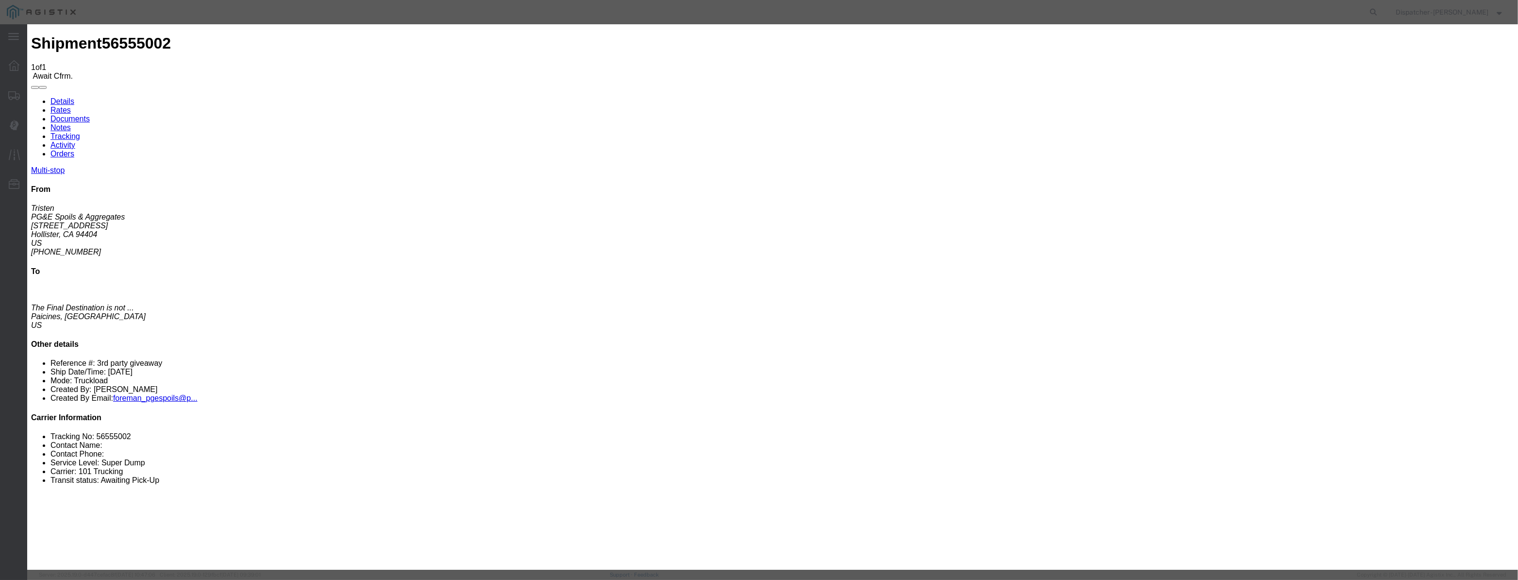
drag, startPoint x: 724, startPoint y: 123, endPoint x: 439, endPoint y: 129, distance: 284.5
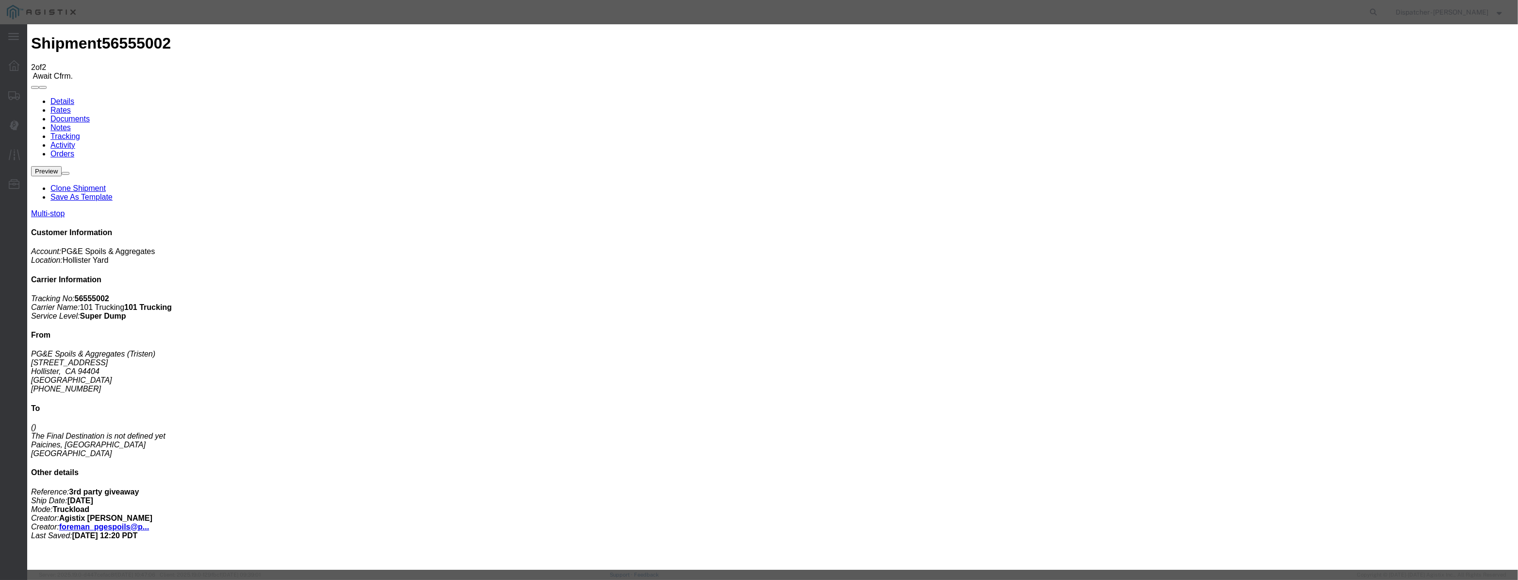
drag, startPoint x: 616, startPoint y: 119, endPoint x: 618, endPoint y: 110, distance: 9.1
paste input "[DATE]"
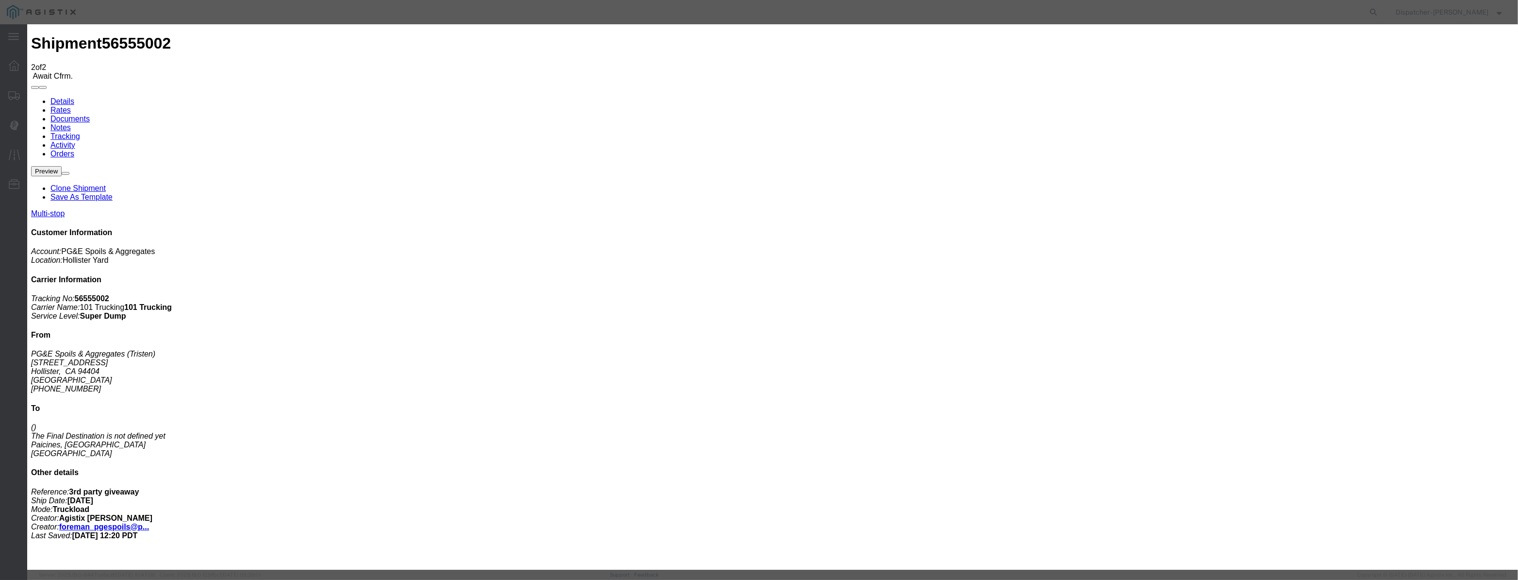
scroll to position [0, 2]
drag, startPoint x: 898, startPoint y: 116, endPoint x: 899, endPoint y: 129, distance: 13.1
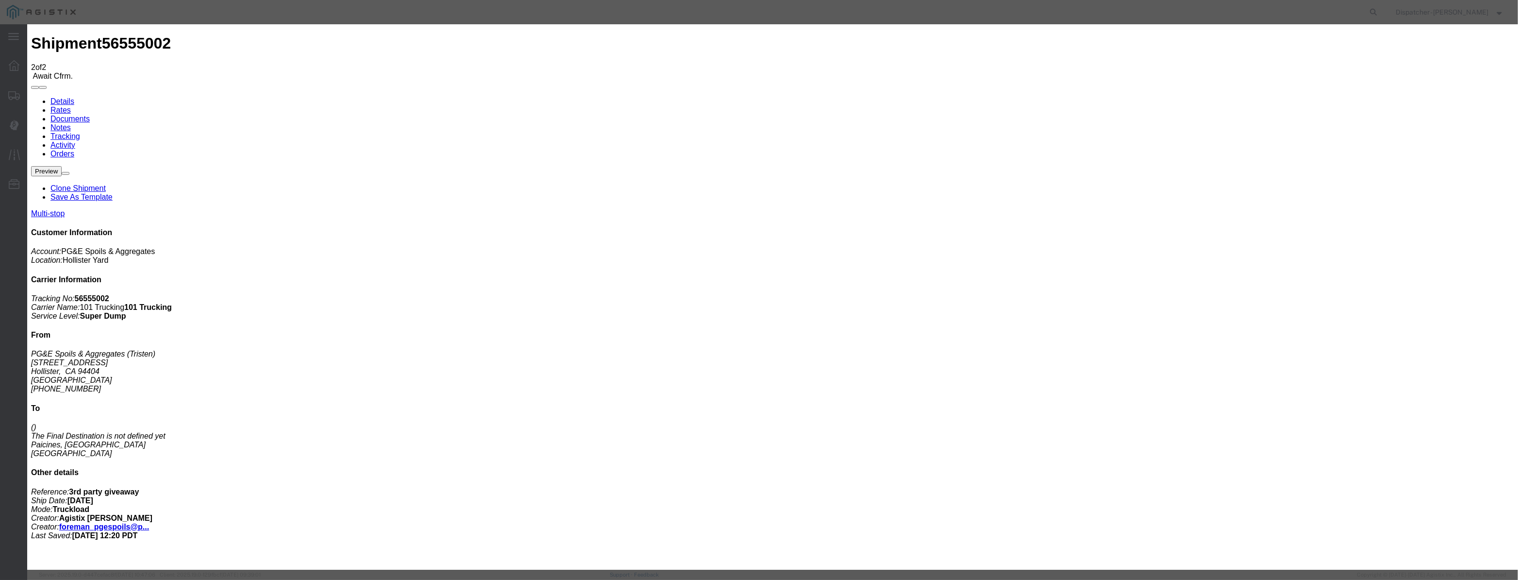
drag, startPoint x: 754, startPoint y: 125, endPoint x: 421, endPoint y: 136, distance: 333.2
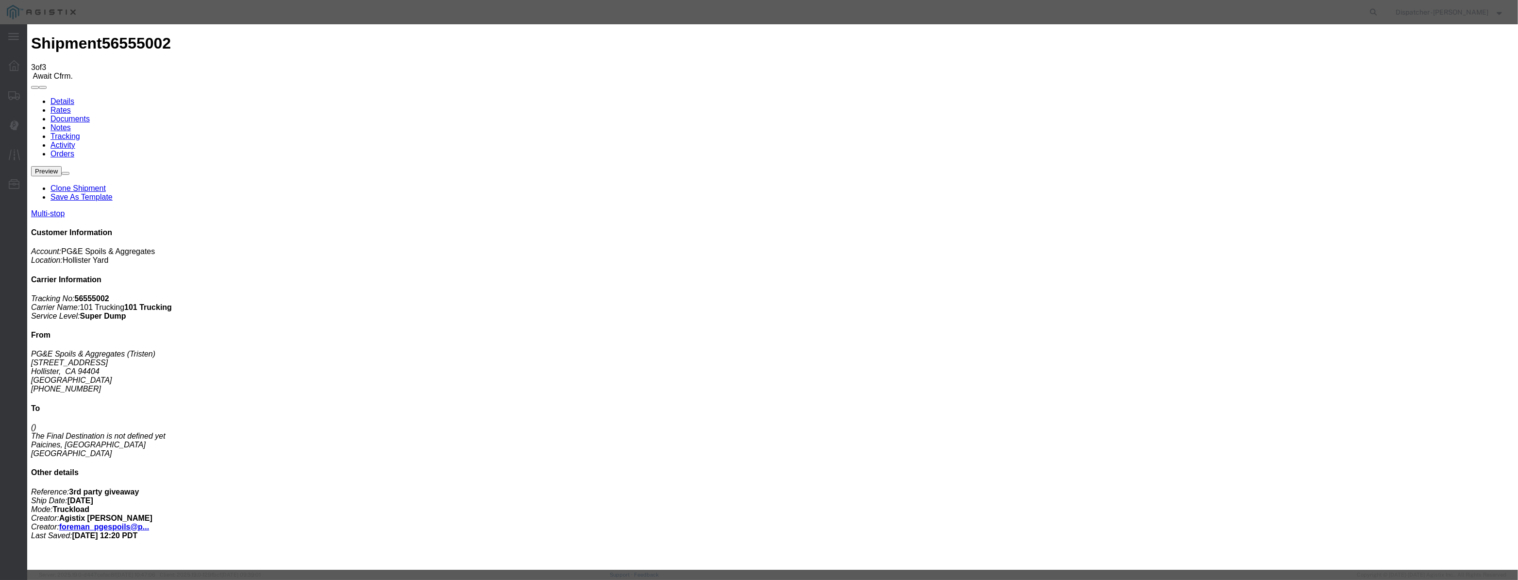
drag, startPoint x: 591, startPoint y: 121, endPoint x: 607, endPoint y: 112, distance: 19.1
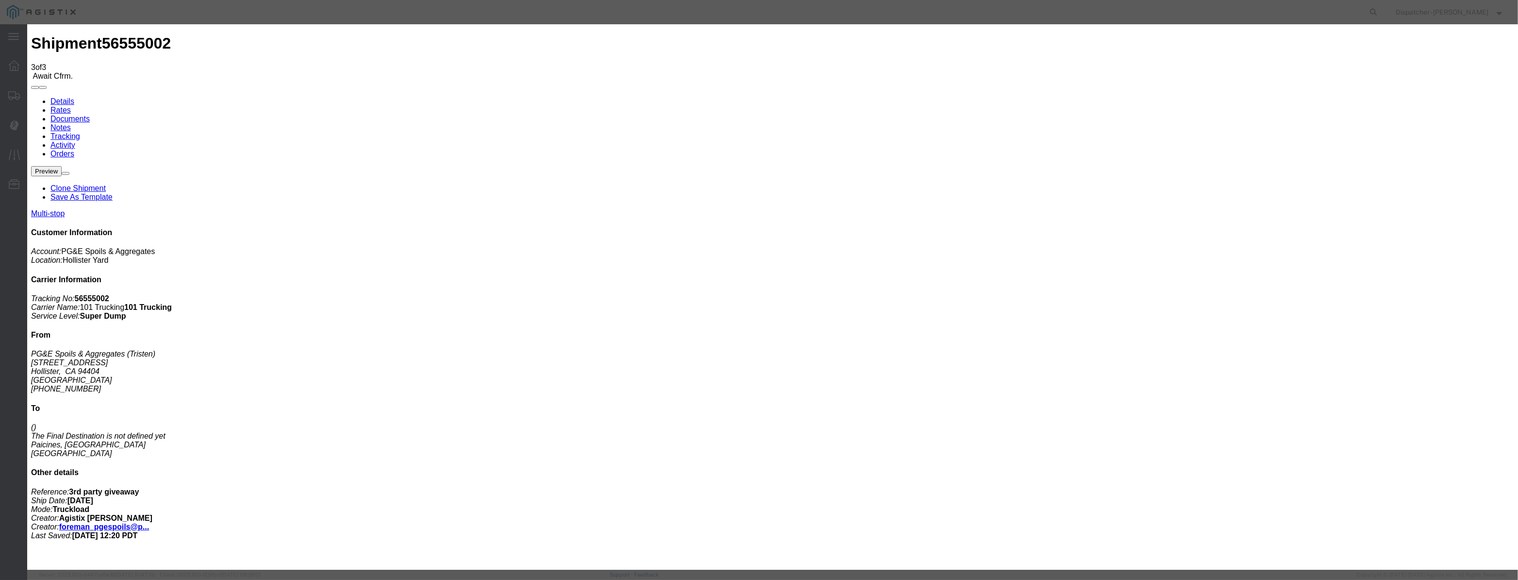
drag, startPoint x: 616, startPoint y: 116, endPoint x: 661, endPoint y: 126, distance: 46.3
paste input "[DATE]"
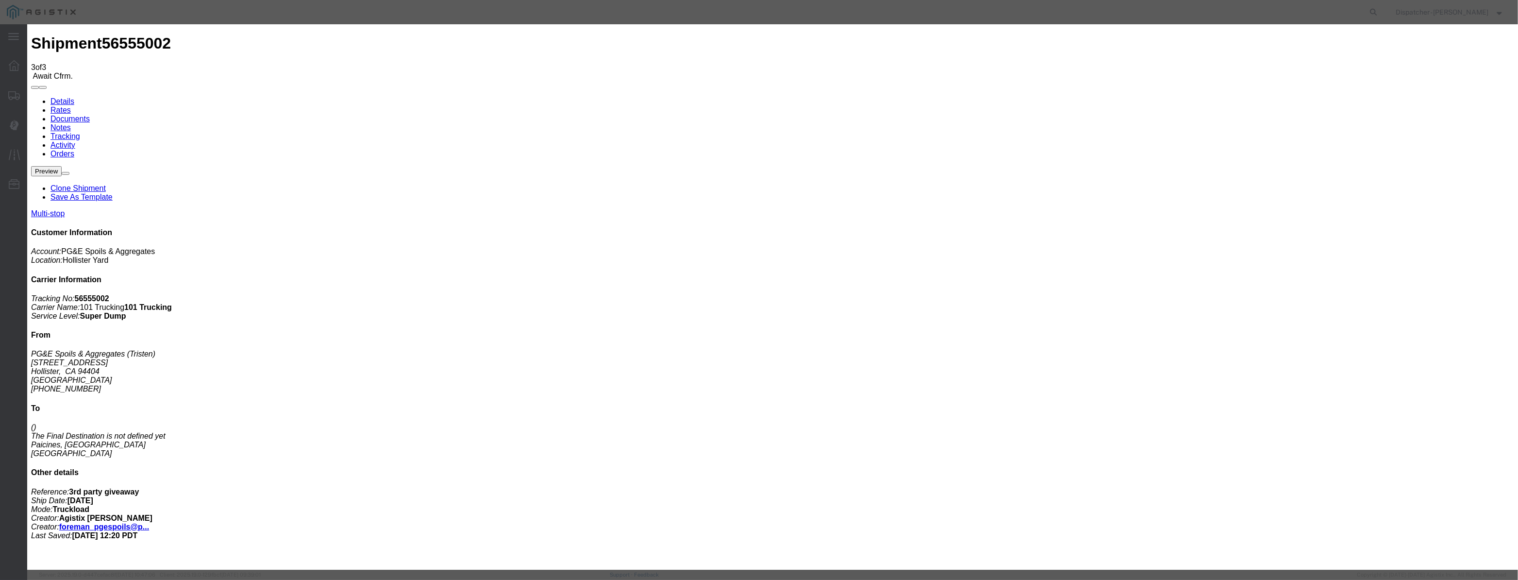
scroll to position [0, 0]
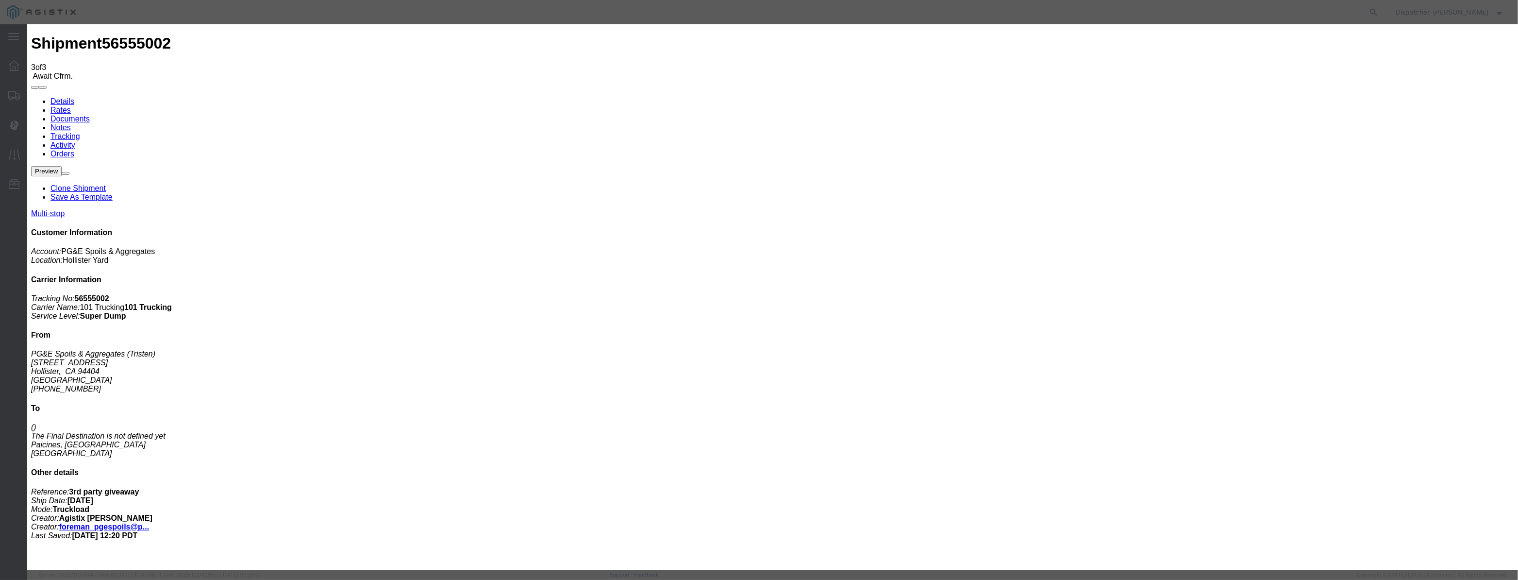
drag, startPoint x: 753, startPoint y: 121, endPoint x: 485, endPoint y: 117, distance: 268.0
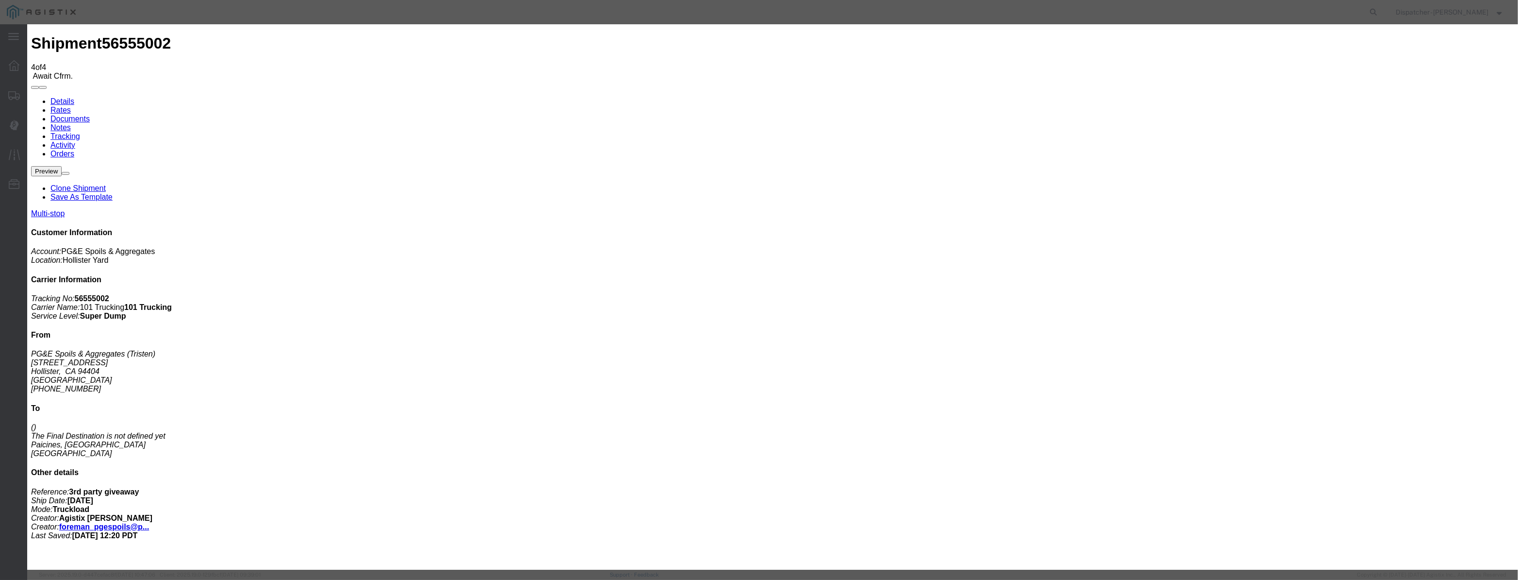
drag, startPoint x: 632, startPoint y: 113, endPoint x: 630, endPoint y: 117, distance: 5.0
drag, startPoint x: 630, startPoint y: 117, endPoint x: 680, endPoint y: 129, distance: 51.2
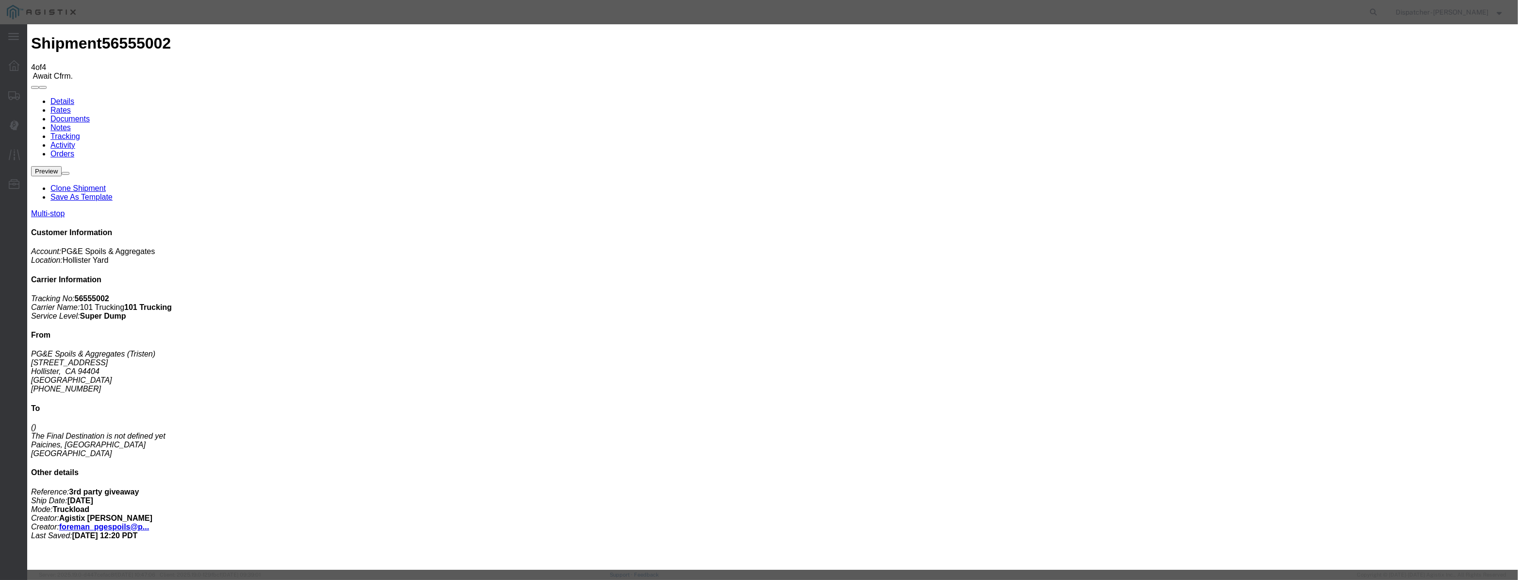
paste input "[DATE]"
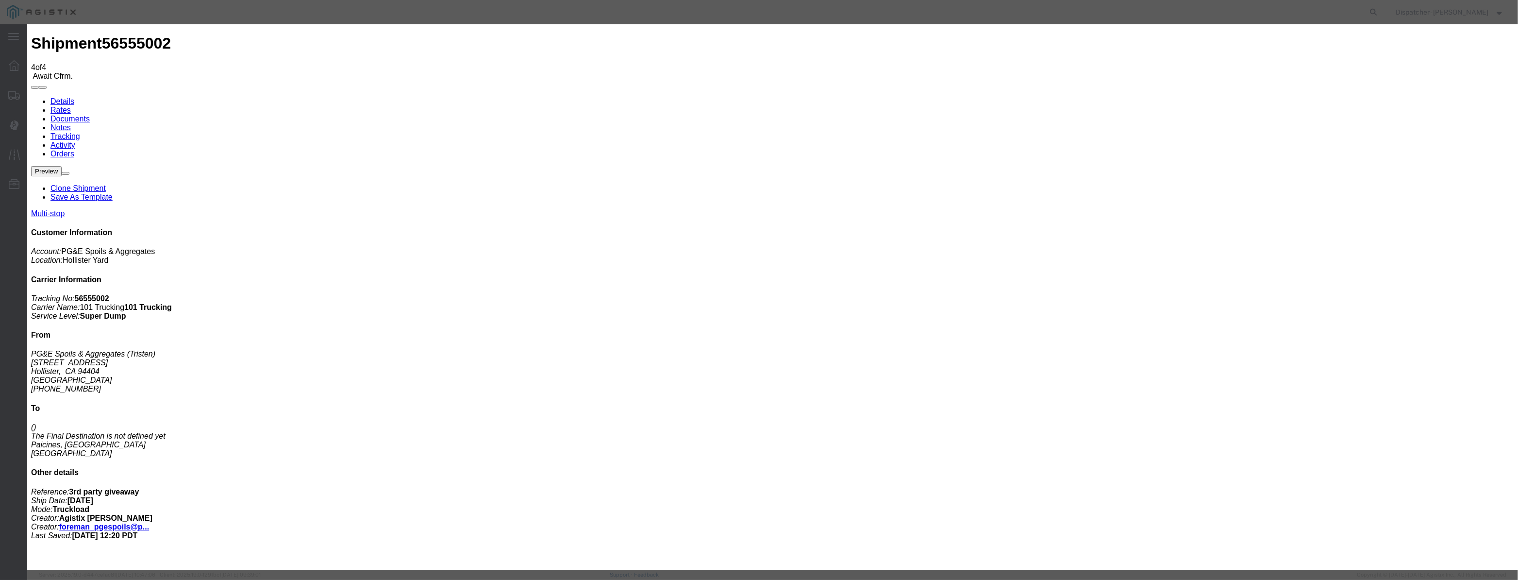
drag, startPoint x: 888, startPoint y: 119, endPoint x: 888, endPoint y: 129, distance: 9.2
drag, startPoint x: 665, startPoint y: 133, endPoint x: 463, endPoint y: 148, distance: 203.0
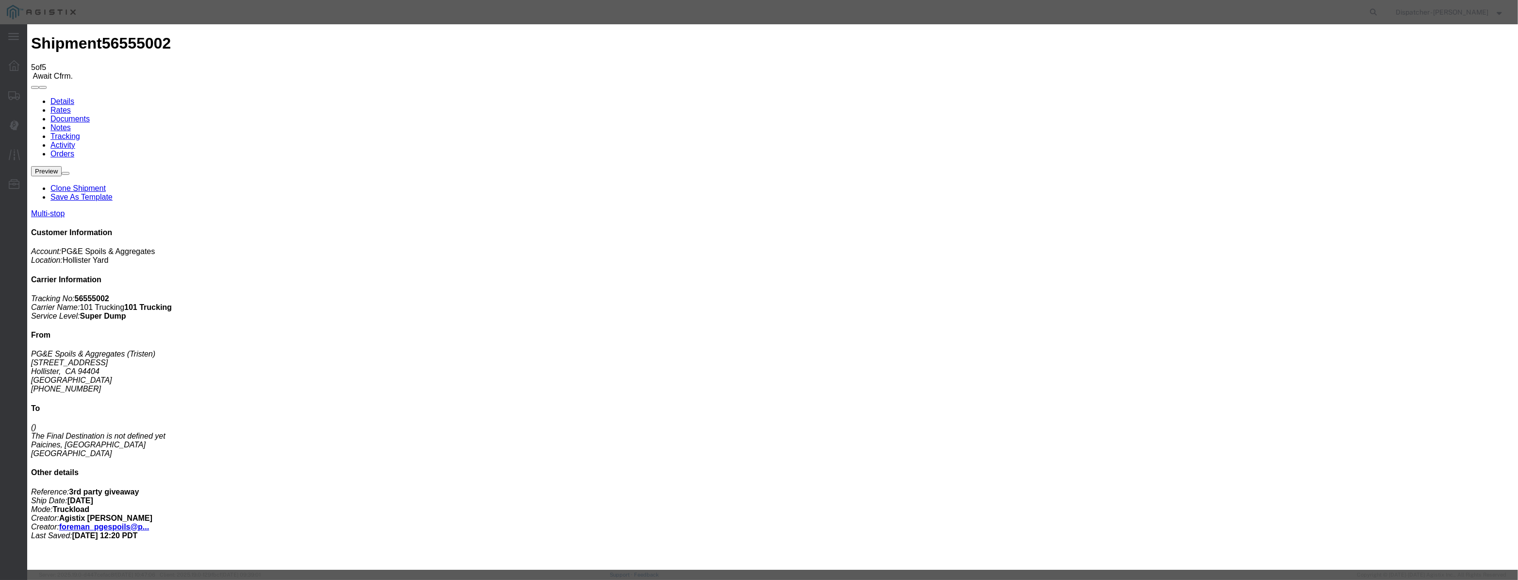
paste input "[DATE]"
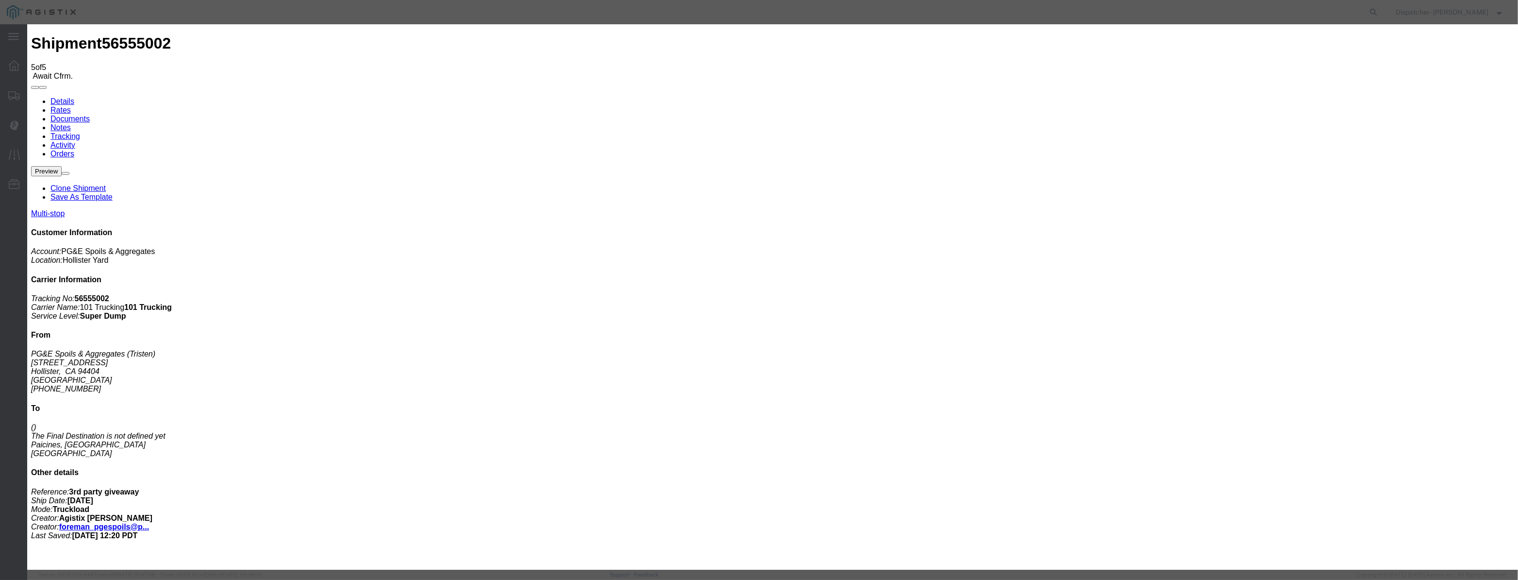
scroll to position [0, 2]
drag, startPoint x: 723, startPoint y: 142, endPoint x: 723, endPoint y: 147, distance: 5.3
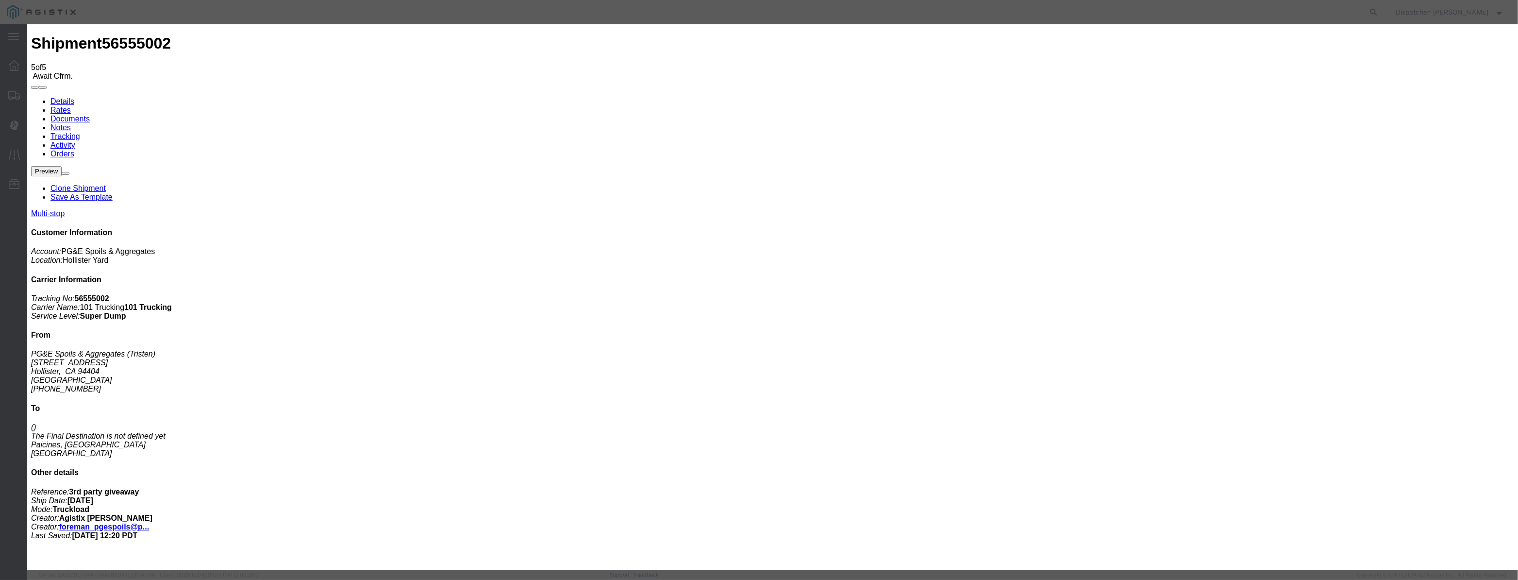
drag, startPoint x: 744, startPoint y: 116, endPoint x: 583, endPoint y: 122, distance: 161.3
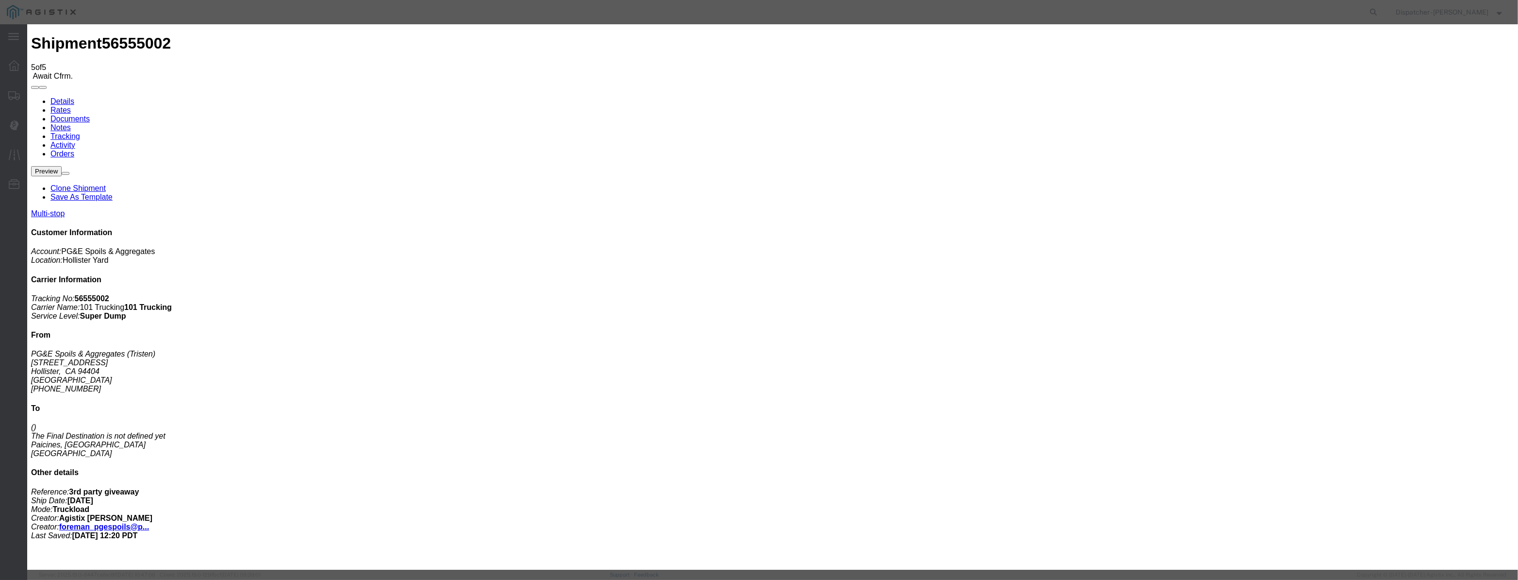
drag, startPoint x: 629, startPoint y: 137, endPoint x: 638, endPoint y: 147, distance: 13.1
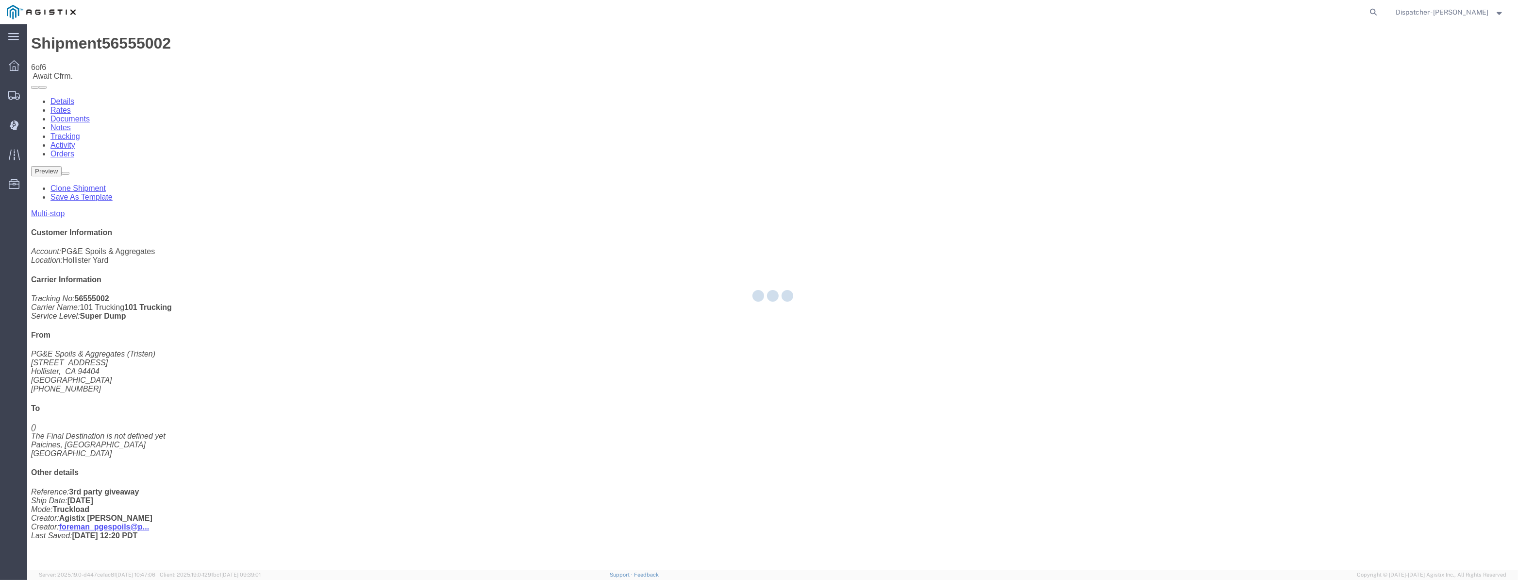
click at [1275, 91] on div at bounding box center [772, 296] width 1491 height 545
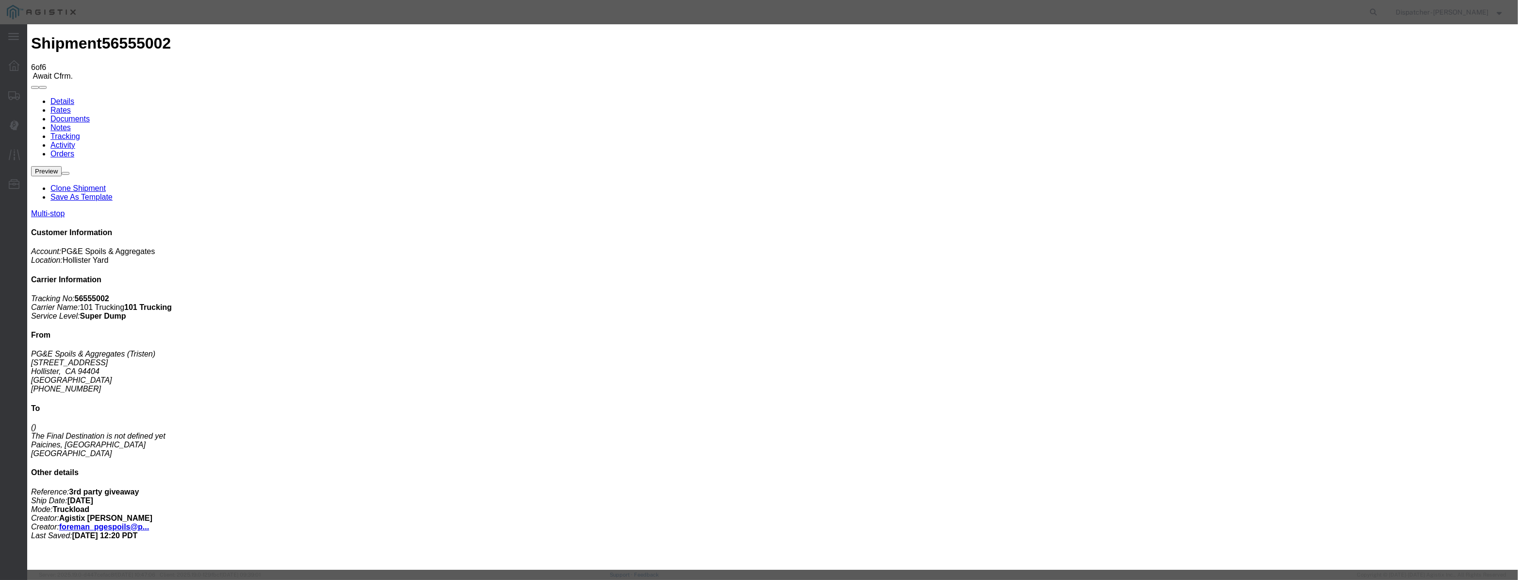
drag, startPoint x: 628, startPoint y: 108, endPoint x: 626, endPoint y: 116, distance: 7.4
drag, startPoint x: 622, startPoint y: 121, endPoint x: 637, endPoint y: 123, distance: 14.7
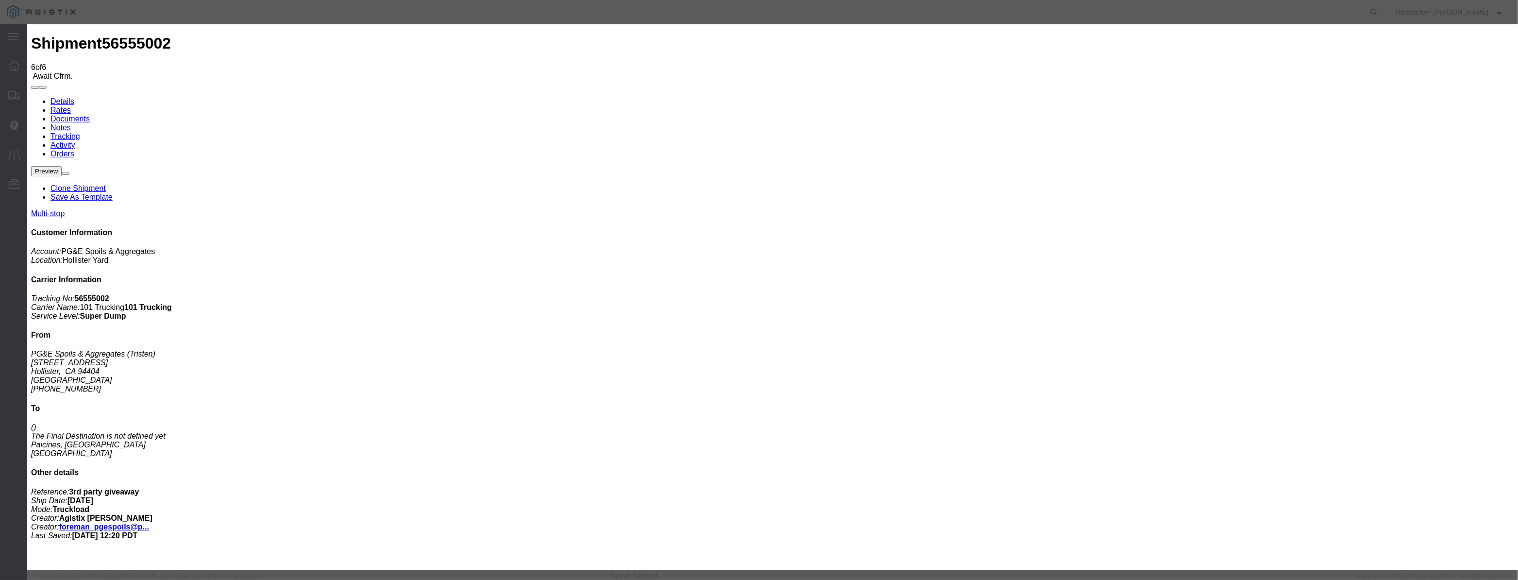
paste input "[DATE]"
drag, startPoint x: 726, startPoint y: 137, endPoint x: 724, endPoint y: 145, distance: 7.7
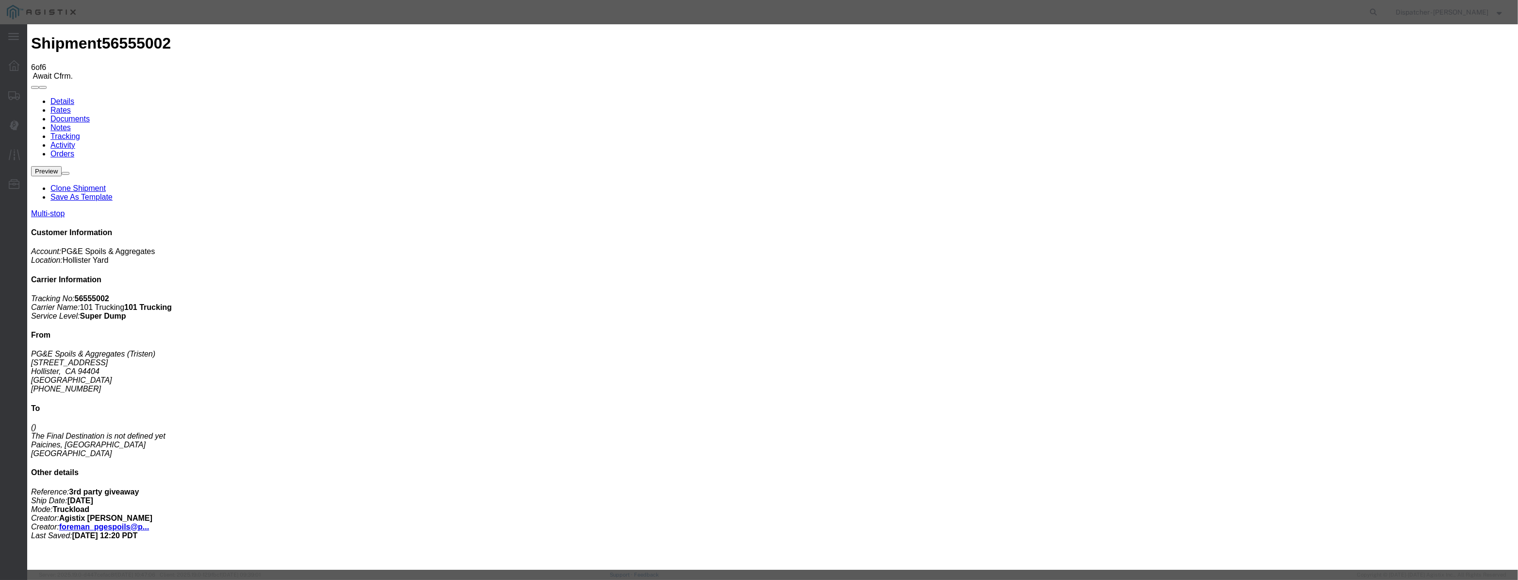
drag, startPoint x: 913, startPoint y: 121, endPoint x: 913, endPoint y: 129, distance: 7.3
drag, startPoint x: 761, startPoint y: 127, endPoint x: 550, endPoint y: 175, distance: 216.5
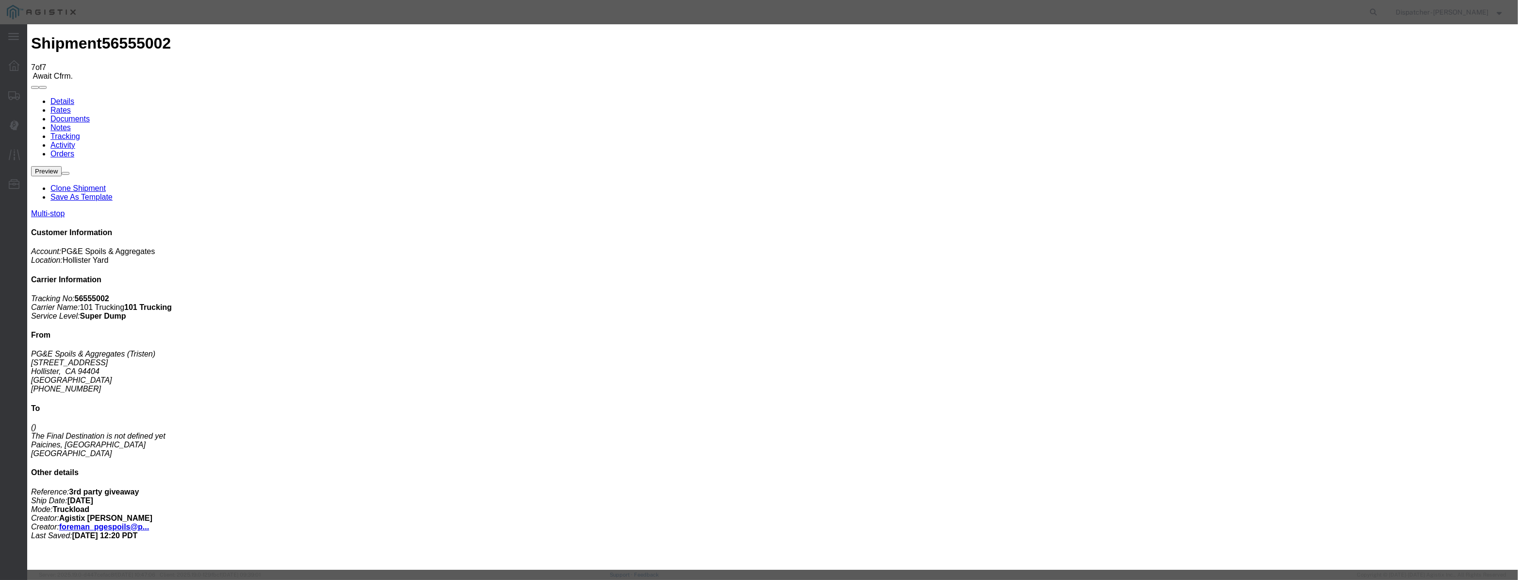
drag, startPoint x: 627, startPoint y: 120, endPoint x: 643, endPoint y: 112, distance: 17.8
drag, startPoint x: 629, startPoint y: 109, endPoint x: 615, endPoint y: 122, distance: 19.2
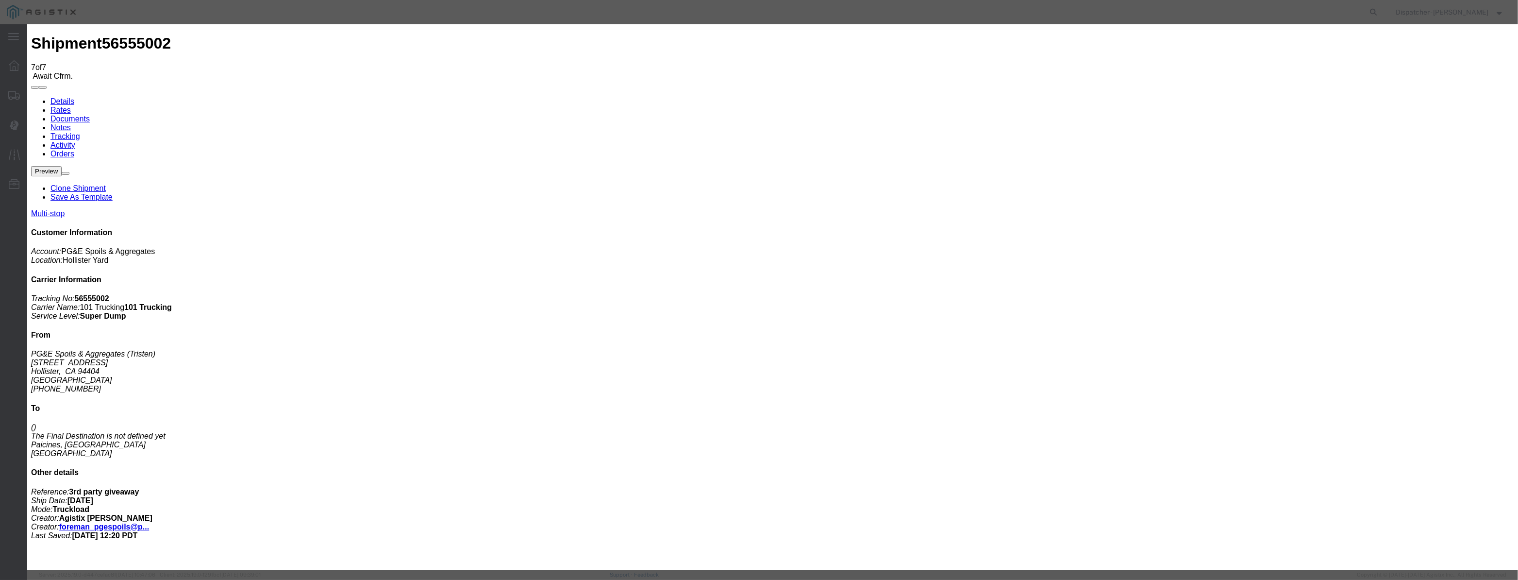
scroll to position [0, 0]
drag, startPoint x: 612, startPoint y: 123, endPoint x: 651, endPoint y: 127, distance: 39.9
paste input "[DATE]"
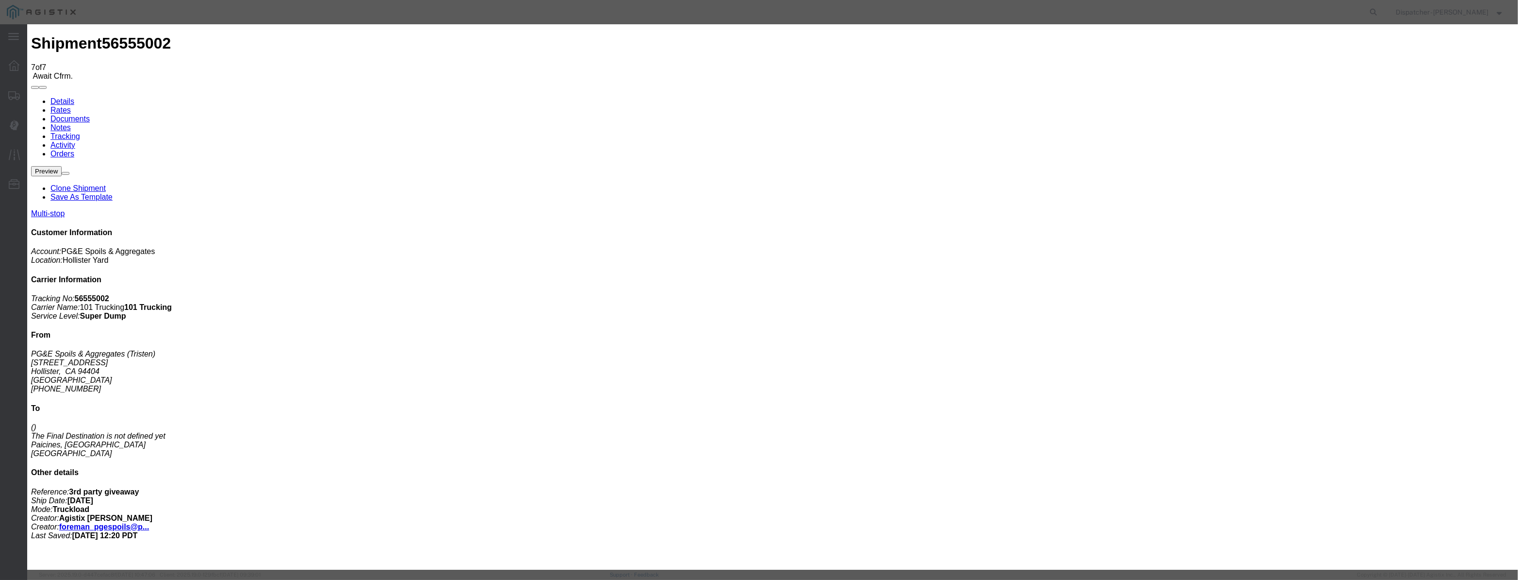
drag, startPoint x: 717, startPoint y: 140, endPoint x: 720, endPoint y: 145, distance: 5.4
drag, startPoint x: 953, startPoint y: 120, endPoint x: 951, endPoint y: 129, distance: 9.0
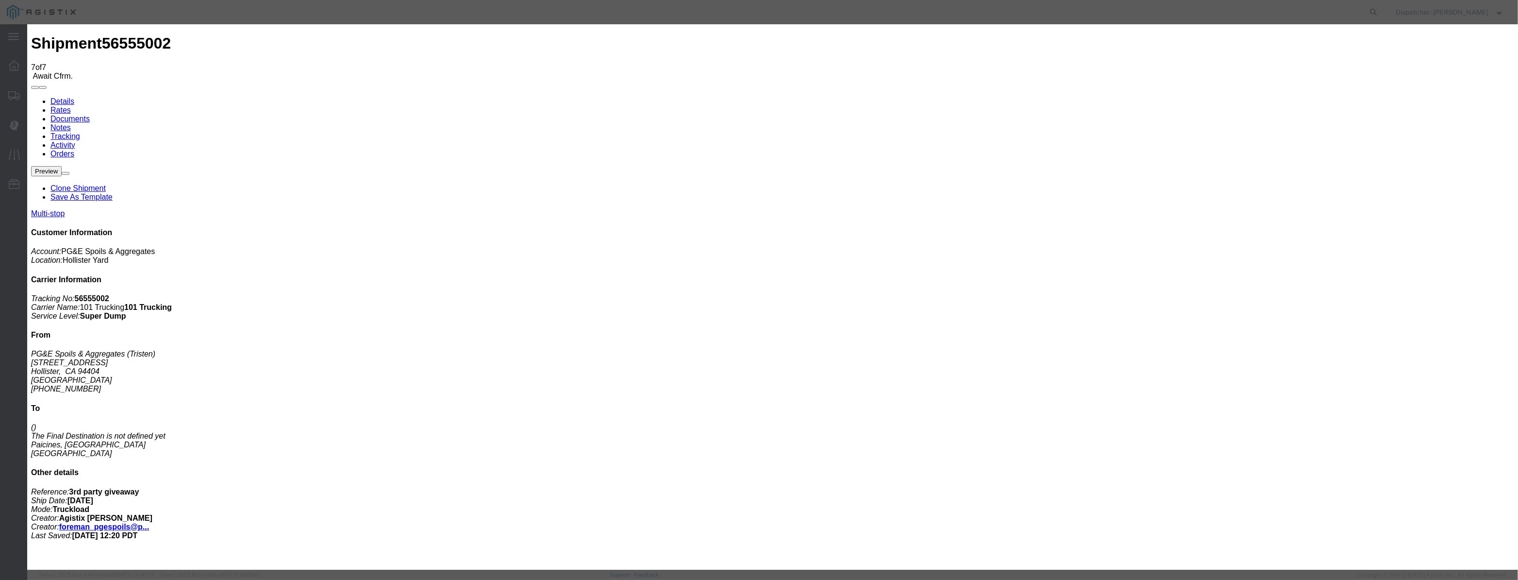
drag, startPoint x: 746, startPoint y: 123, endPoint x: 440, endPoint y: 133, distance: 305.5
drag, startPoint x: 1003, startPoint y: 338, endPoint x: 998, endPoint y: 339, distance: 5.4
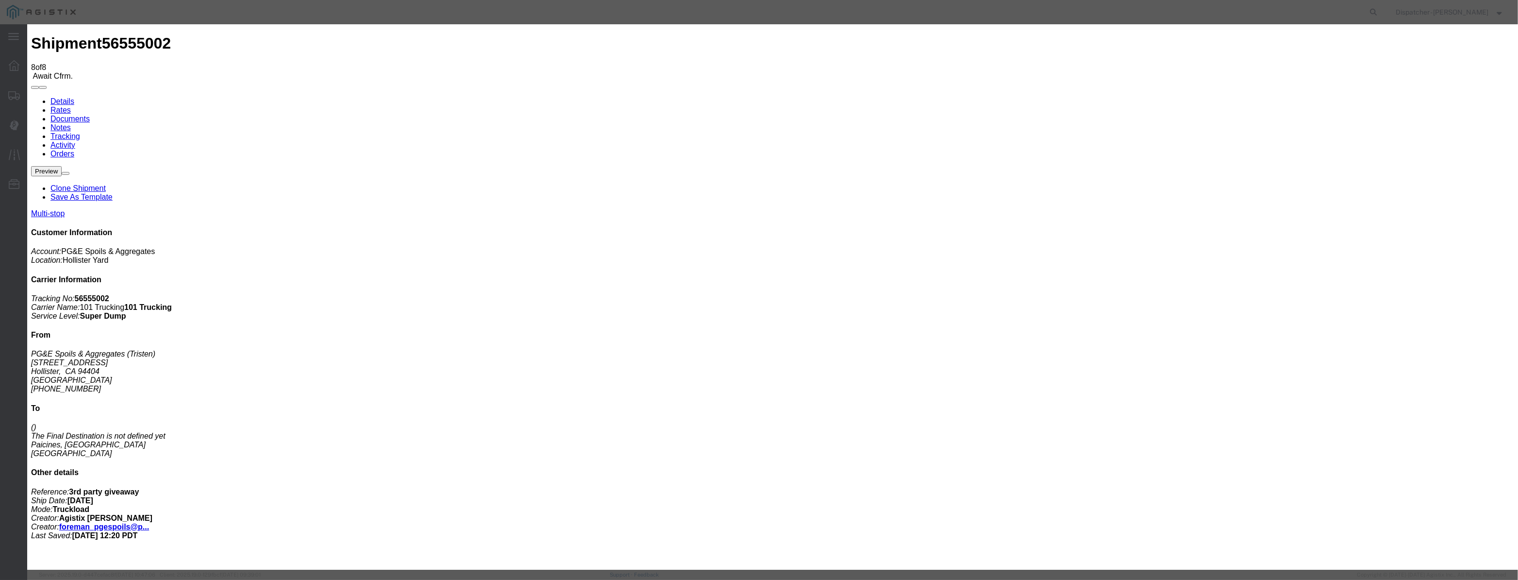
drag, startPoint x: 613, startPoint y: 110, endPoint x: 613, endPoint y: 115, distance: 5.3
drag, startPoint x: 613, startPoint y: 116, endPoint x: 631, endPoint y: 118, distance: 18.7
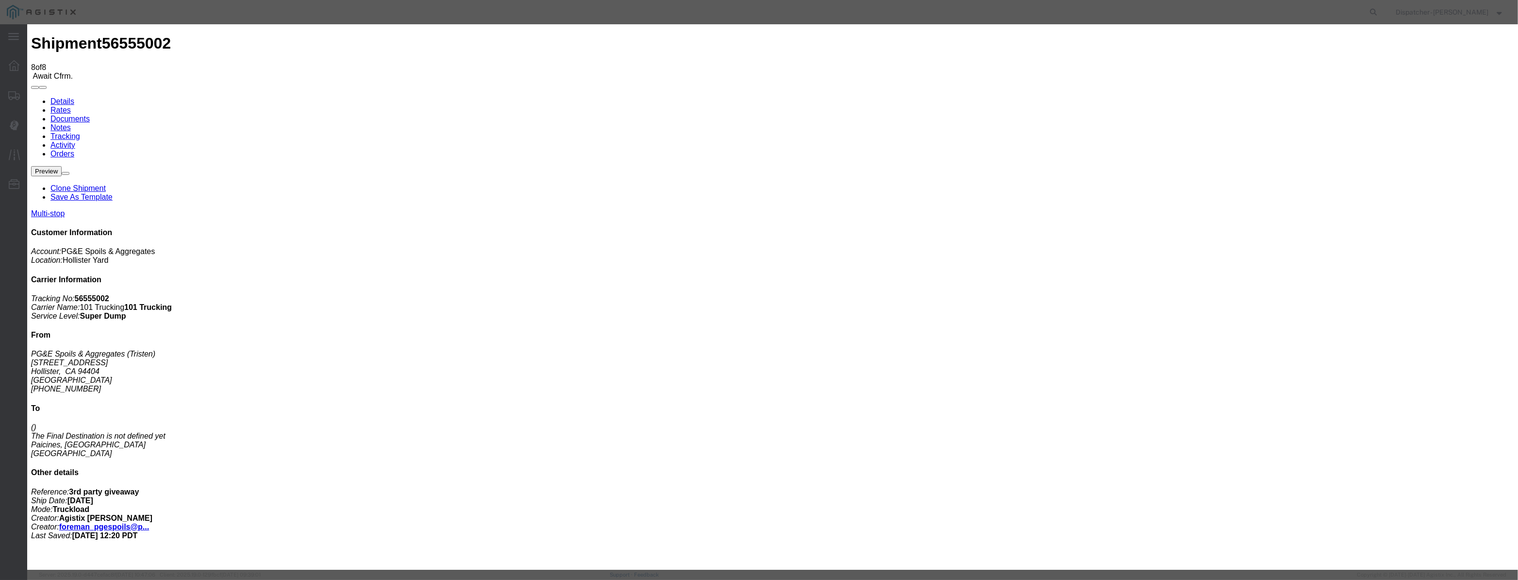
paste input "[DATE]"
drag, startPoint x: 729, startPoint y: 142, endPoint x: 729, endPoint y: 147, distance: 5.3
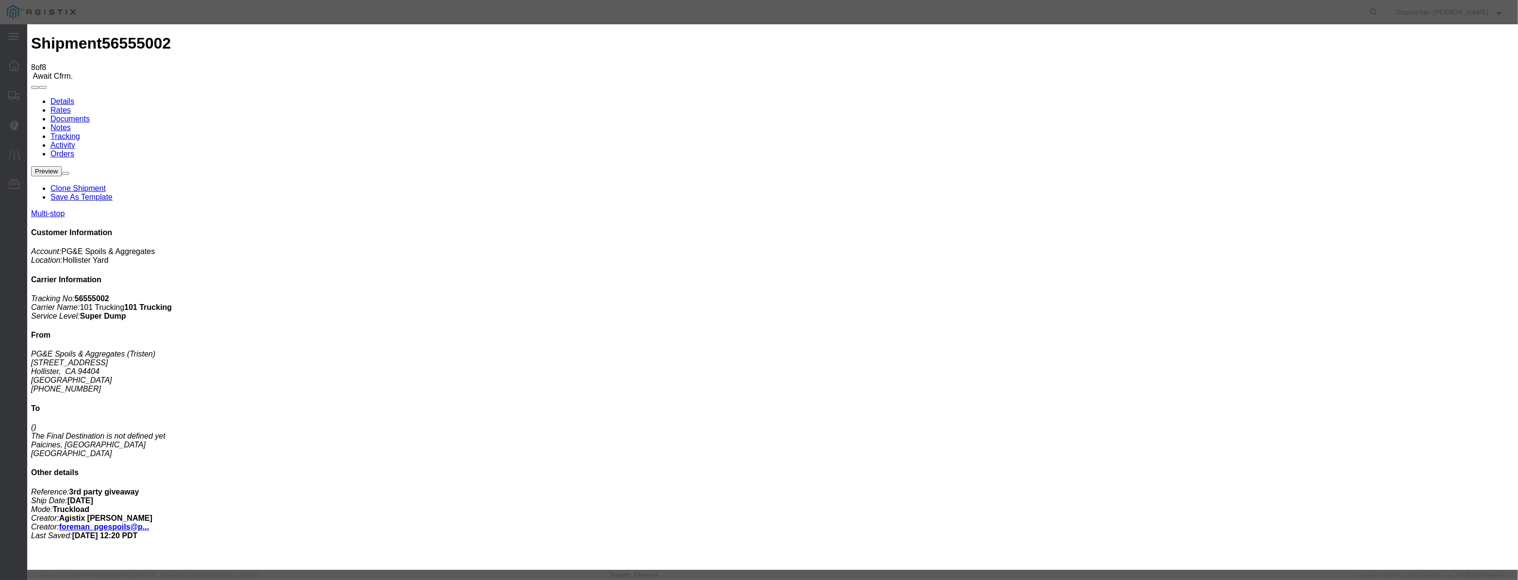
drag, startPoint x: 744, startPoint y: 126, endPoint x: 565, endPoint y: 140, distance: 180.1
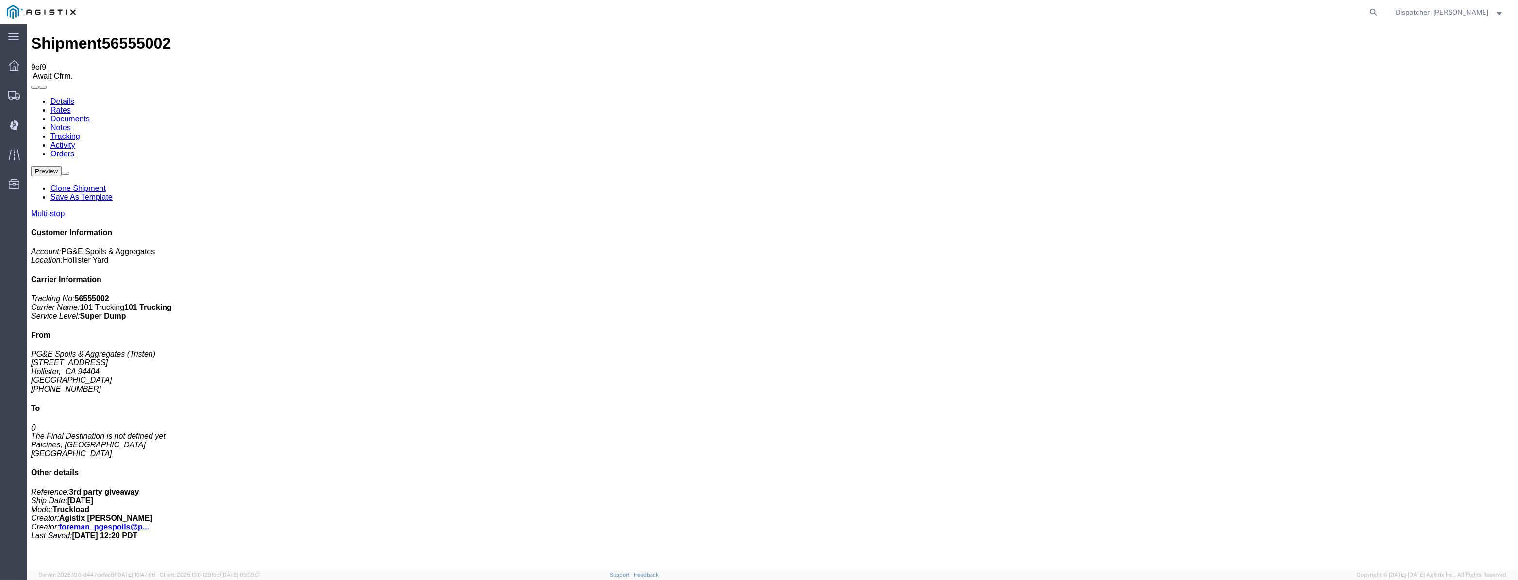
drag, startPoint x: 1289, startPoint y: 117, endPoint x: 1261, endPoint y: 93, distance: 37.5
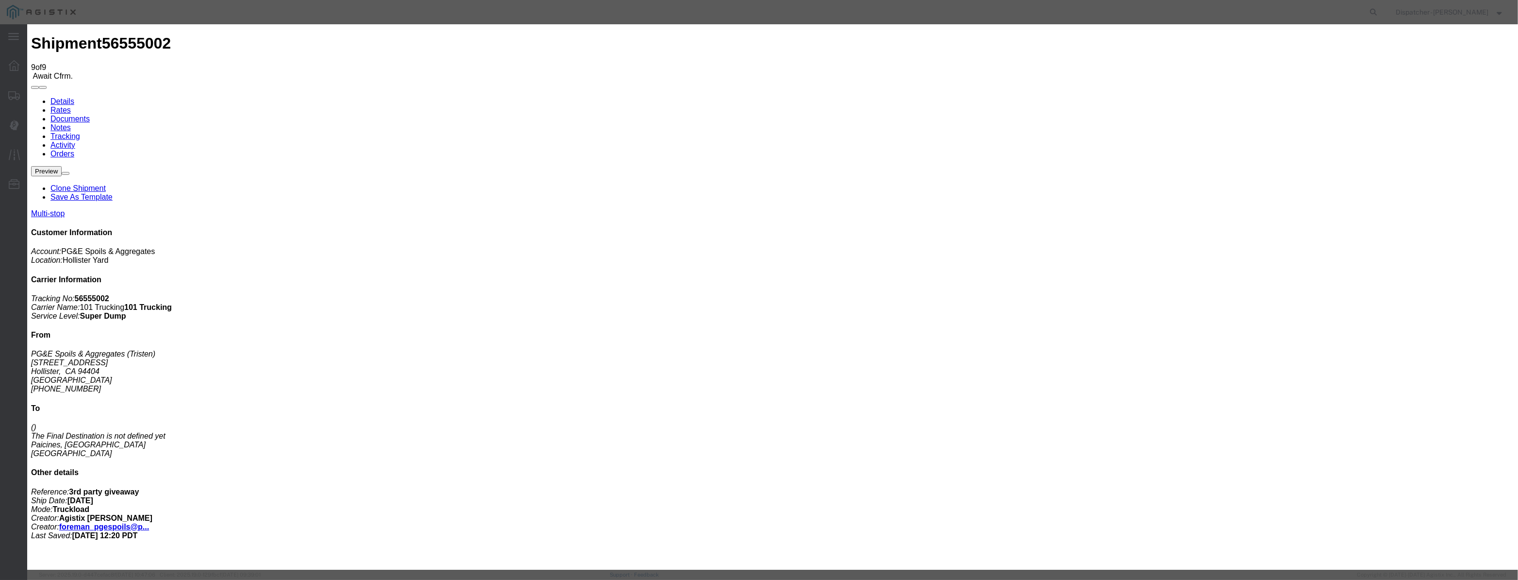
drag, startPoint x: 620, startPoint y: 118, endPoint x: 672, endPoint y: 132, distance: 53.2
paste input "[DATE]"
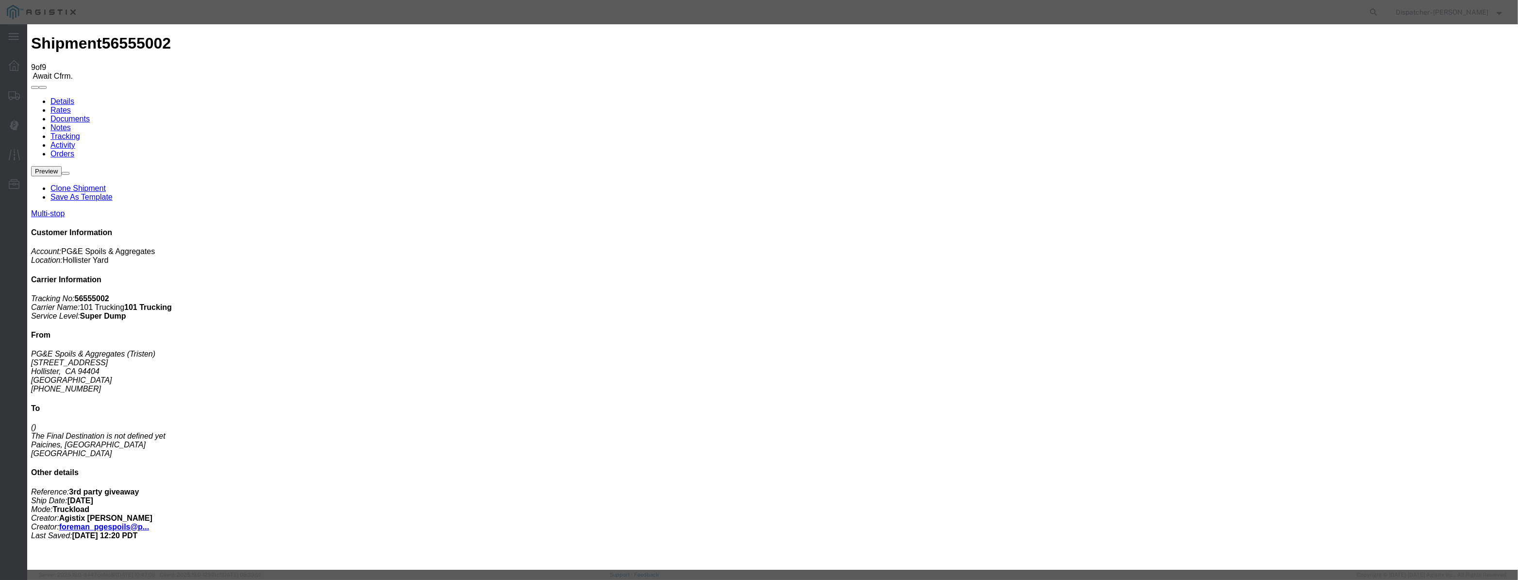
scroll to position [0, 2]
drag, startPoint x: 760, startPoint y: 152, endPoint x: 754, endPoint y: 148, distance: 8.0
drag, startPoint x: 748, startPoint y: 143, endPoint x: 744, endPoint y: 147, distance: 5.2
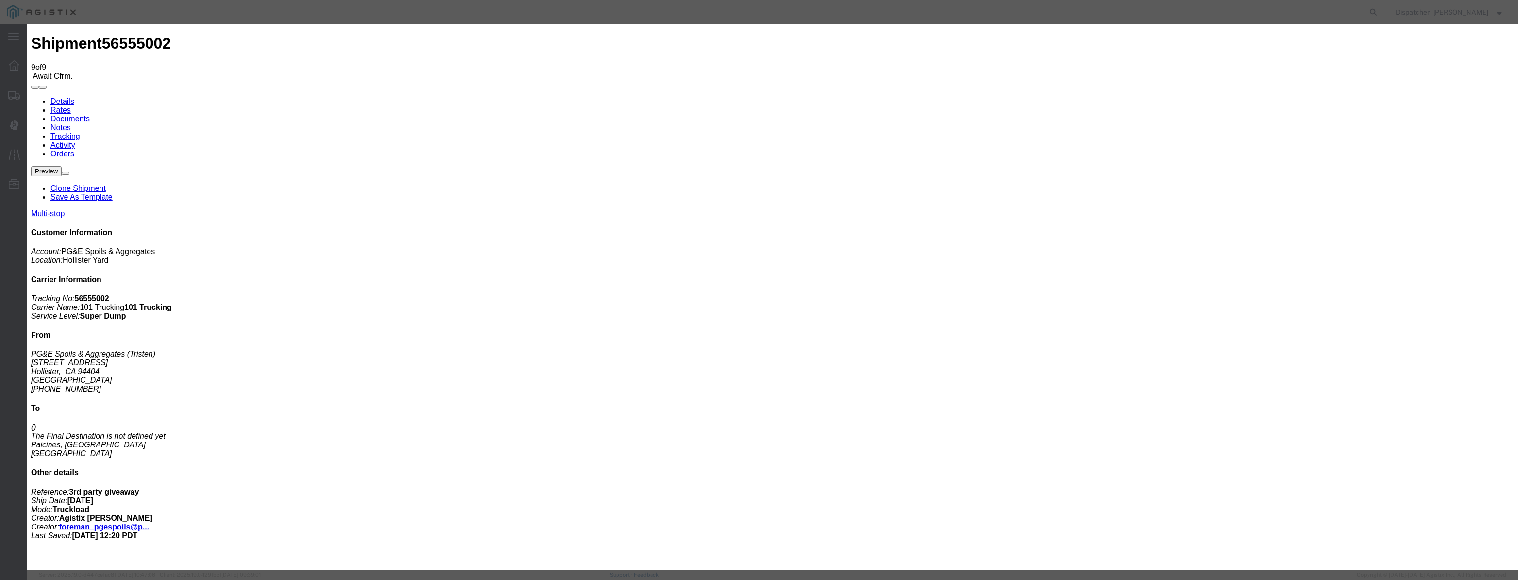
drag, startPoint x: 921, startPoint y: 121, endPoint x: 921, endPoint y: 129, distance: 7.3
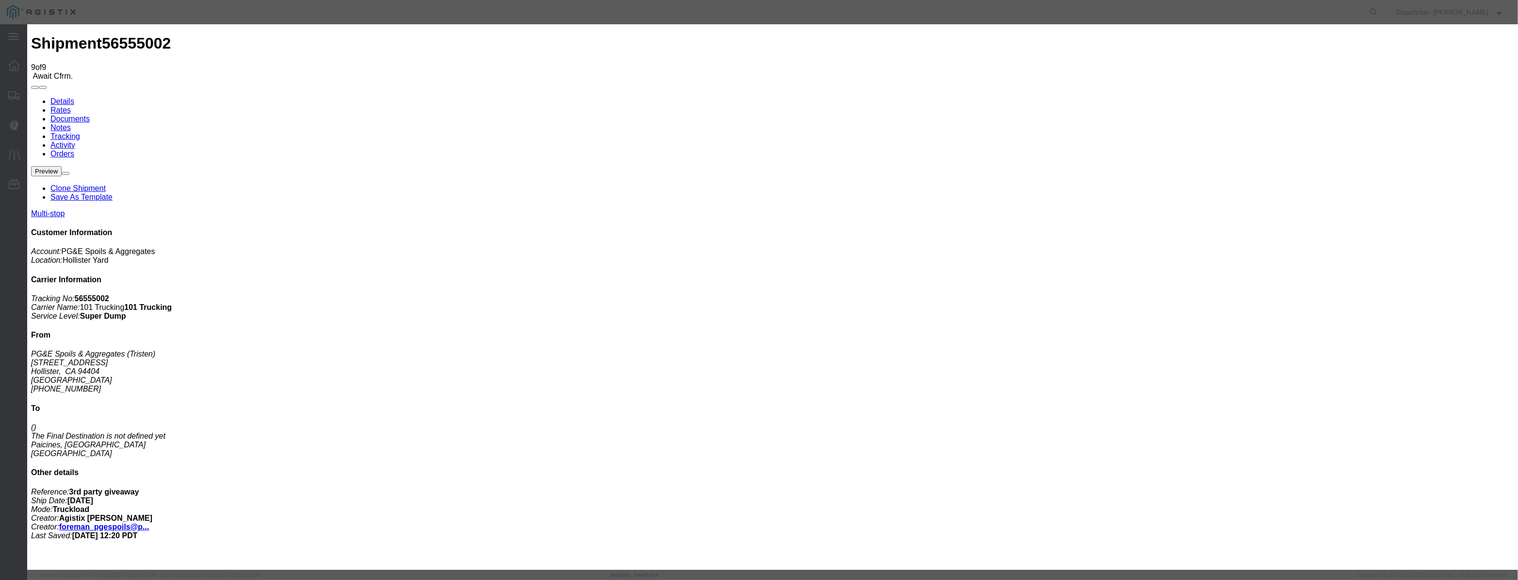
drag, startPoint x: 751, startPoint y: 127, endPoint x: 488, endPoint y: 116, distance: 263.8
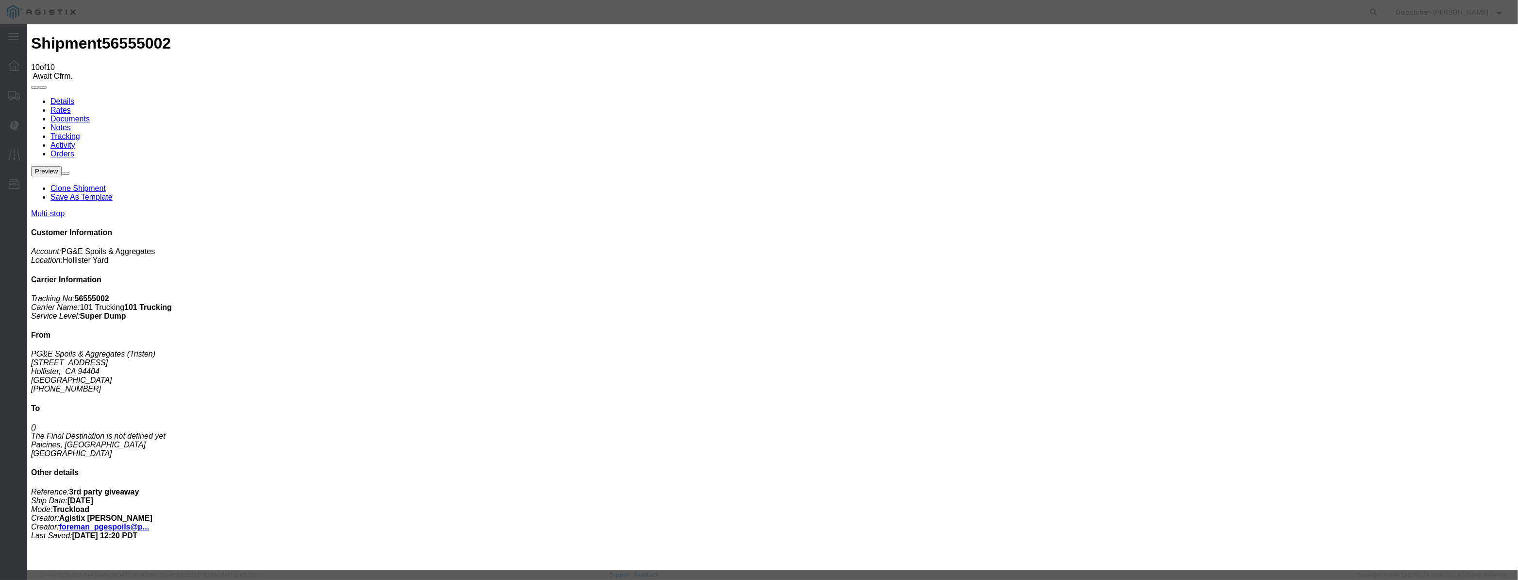
drag, startPoint x: 608, startPoint y: 122, endPoint x: 612, endPoint y: 108, distance: 14.3
drag, startPoint x: 617, startPoint y: 118, endPoint x: 692, endPoint y: 131, distance: 75.3
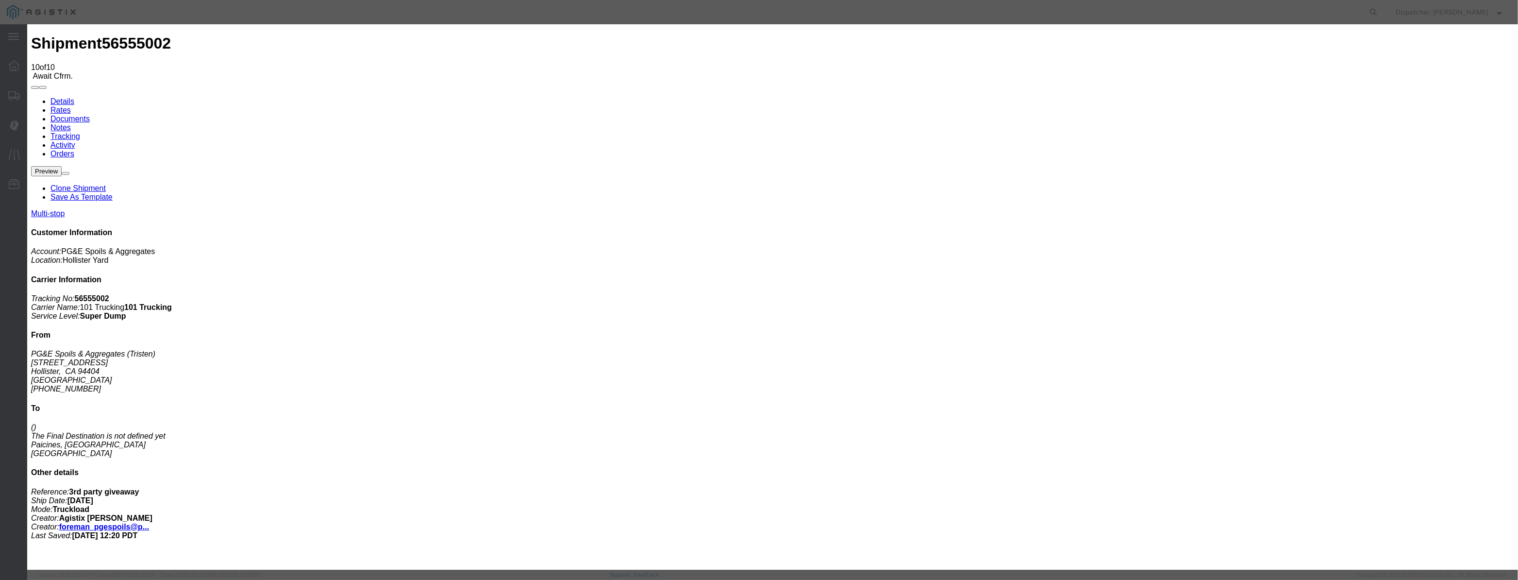
paste input "[DATE]"
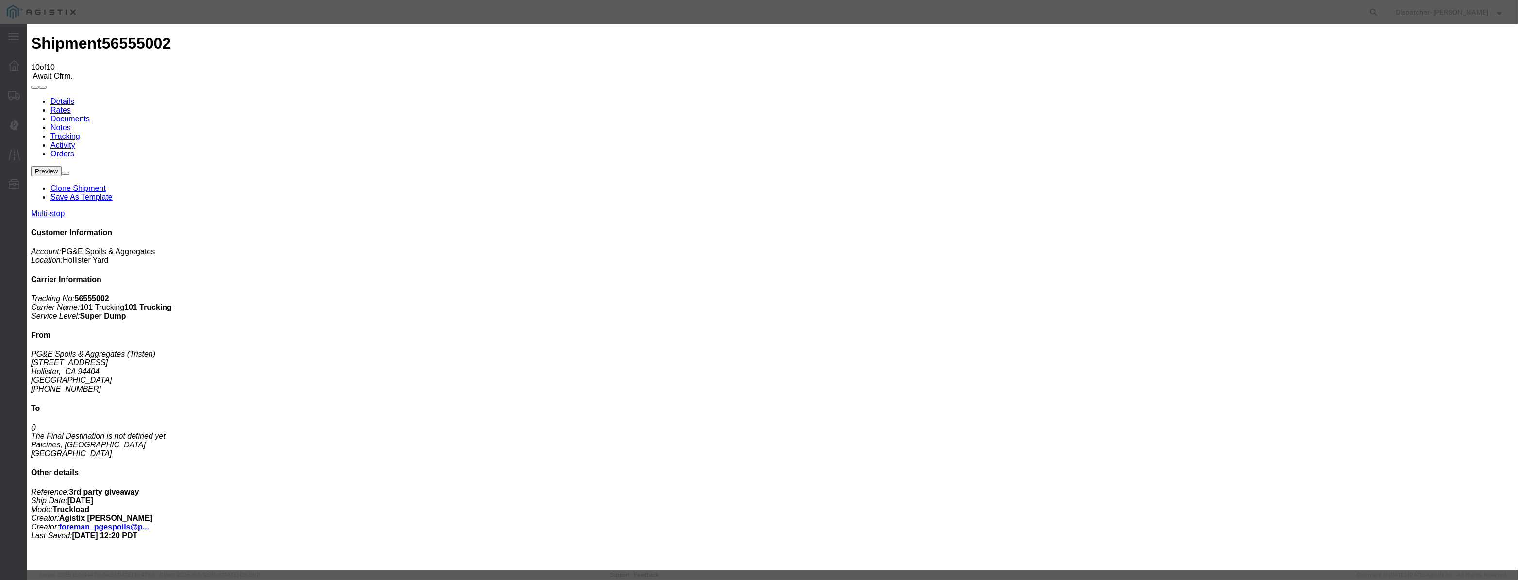
drag, startPoint x: 748, startPoint y: 125, endPoint x: 455, endPoint y: 114, distance: 292.4
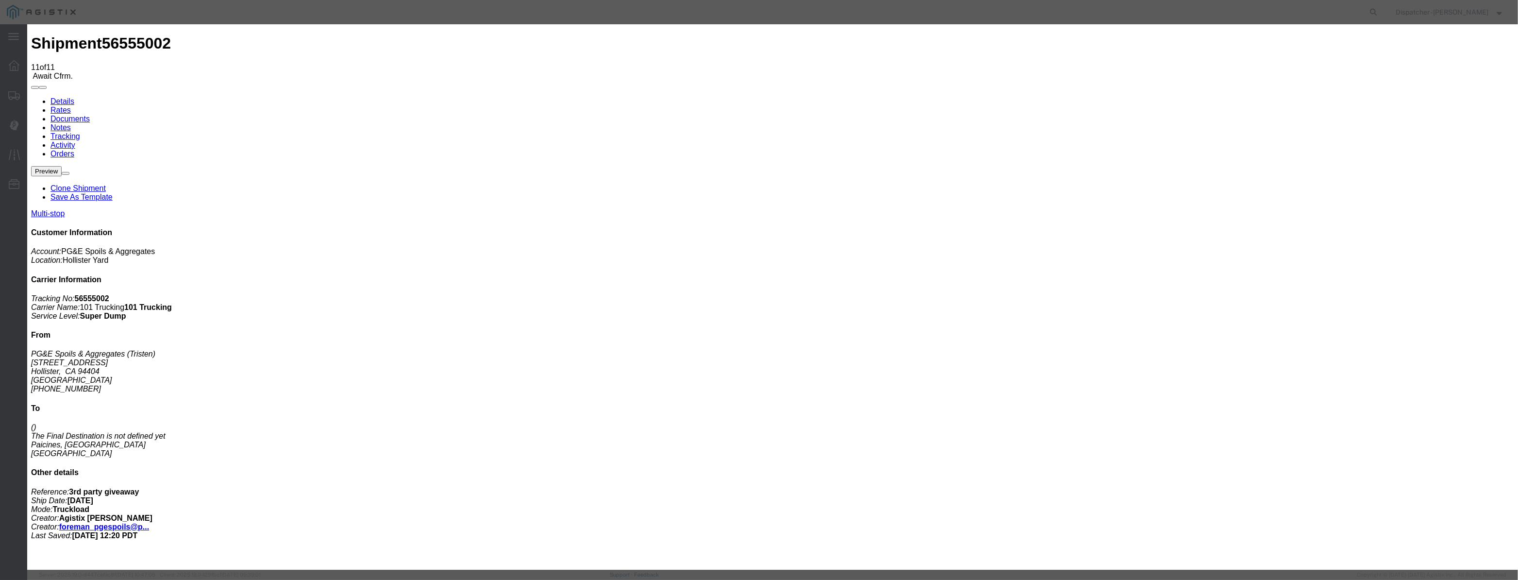
drag, startPoint x: 605, startPoint y: 125, endPoint x: 607, endPoint y: 117, distance: 7.5
paste input "[DATE]"
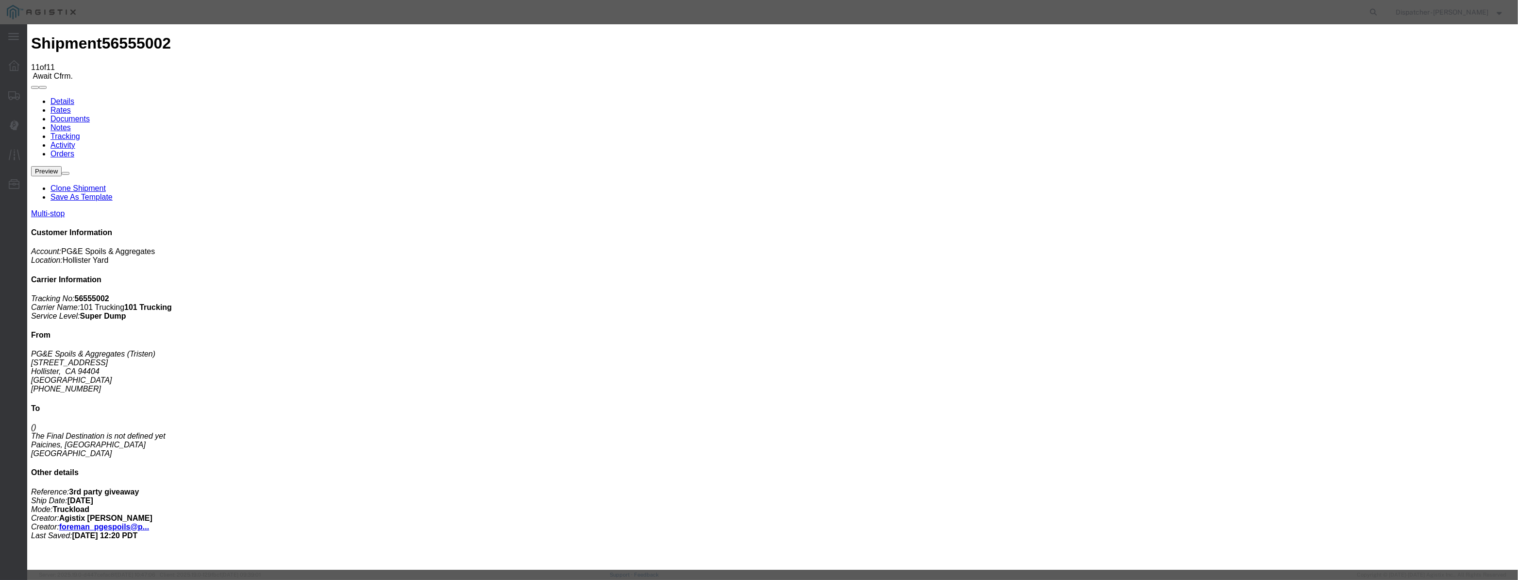
scroll to position [0, 2]
drag, startPoint x: 728, startPoint y: 138, endPoint x: 727, endPoint y: 147, distance: 8.9
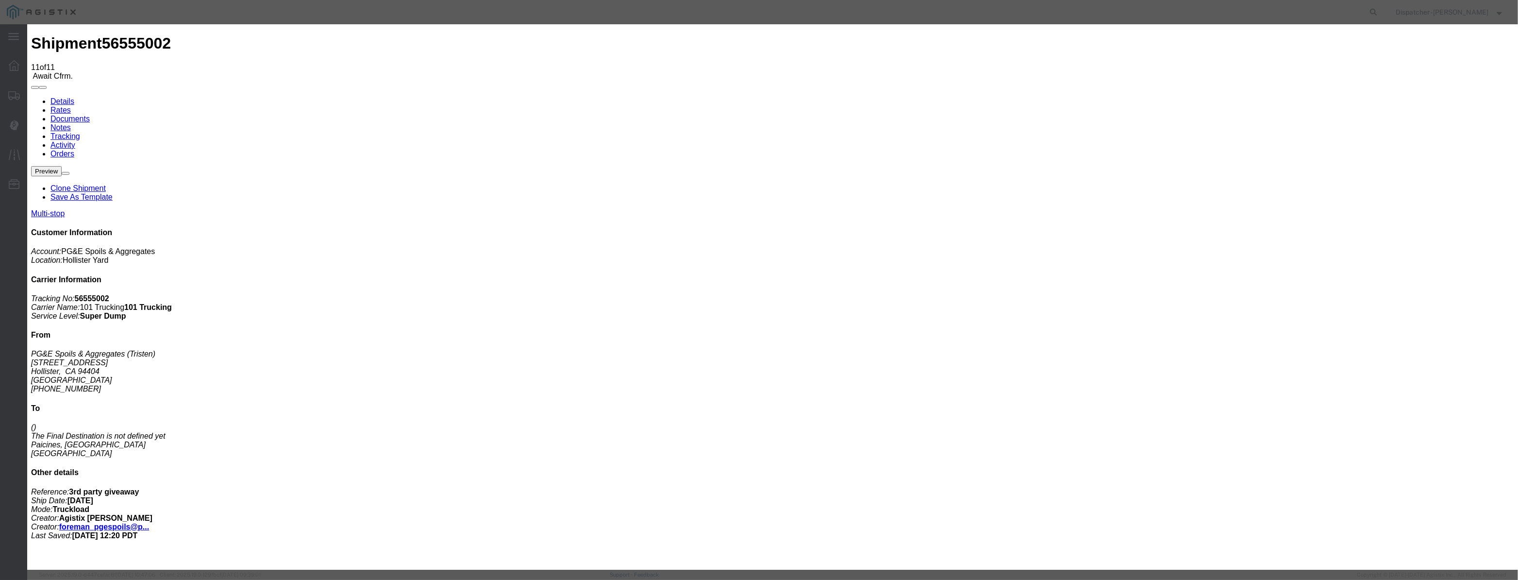
drag, startPoint x: 744, startPoint y: 119, endPoint x: 520, endPoint y: 138, distance: 224.1
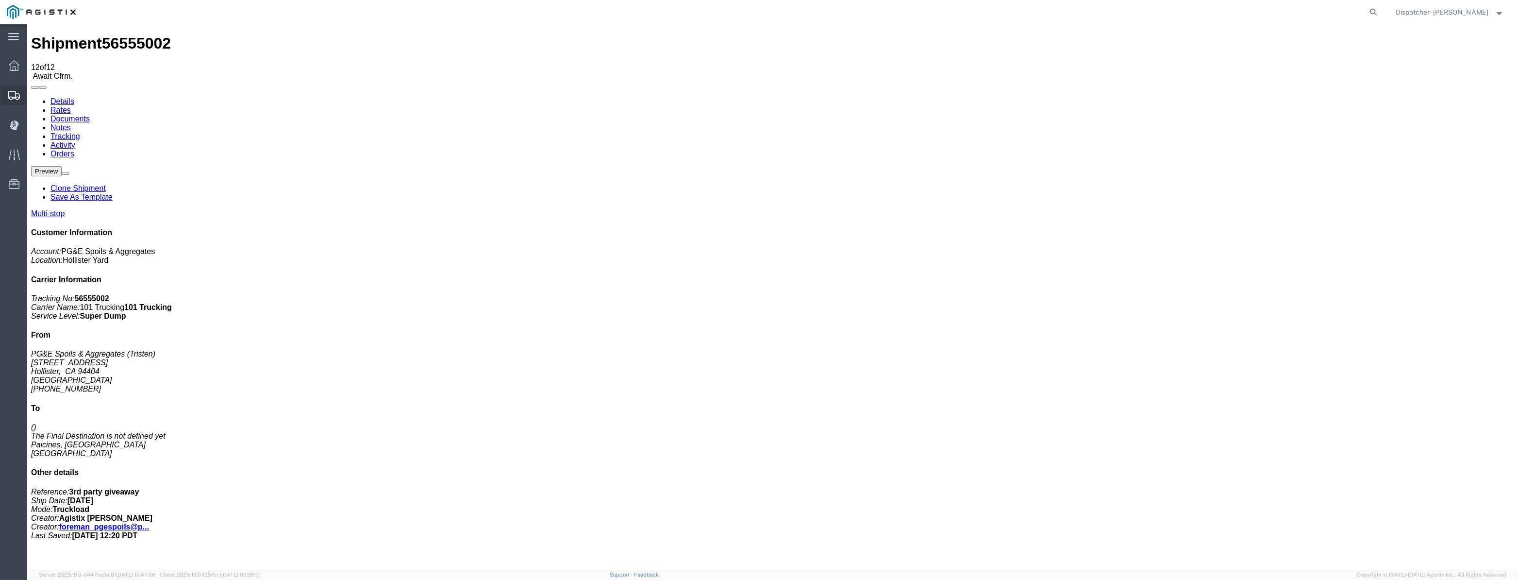
click at [12, 91] on icon at bounding box center [14, 95] width 12 height 9
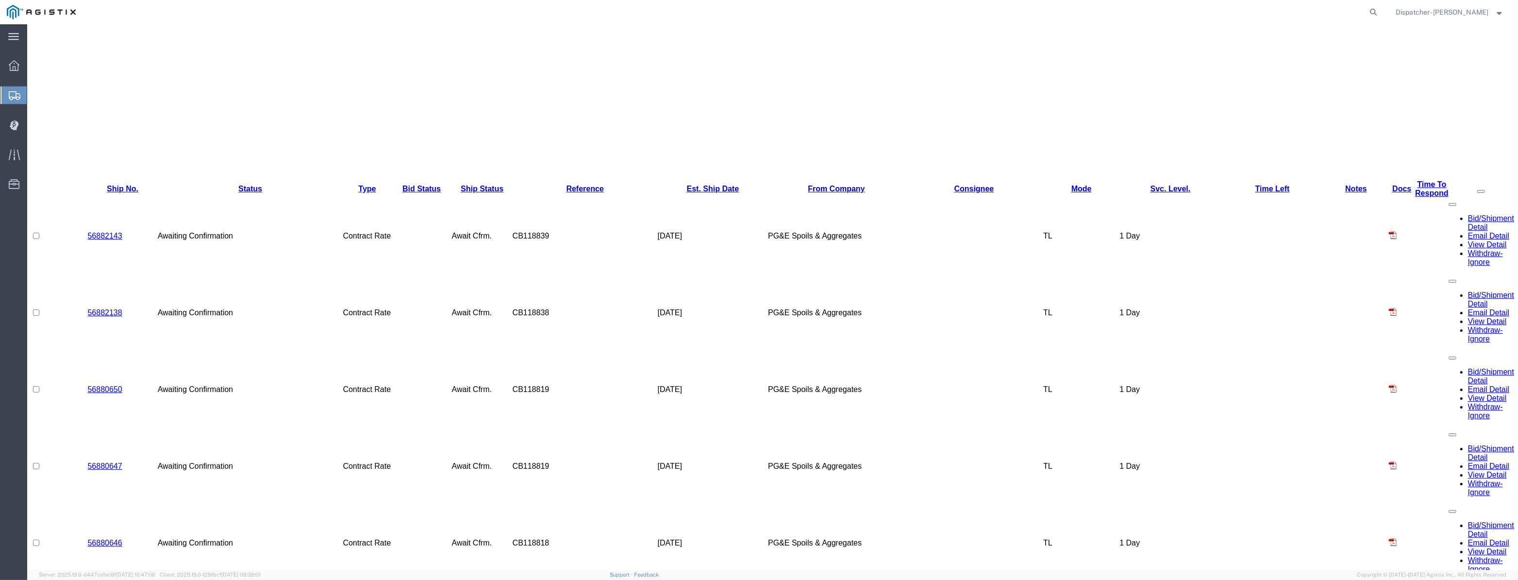
scroll to position [353, 0]
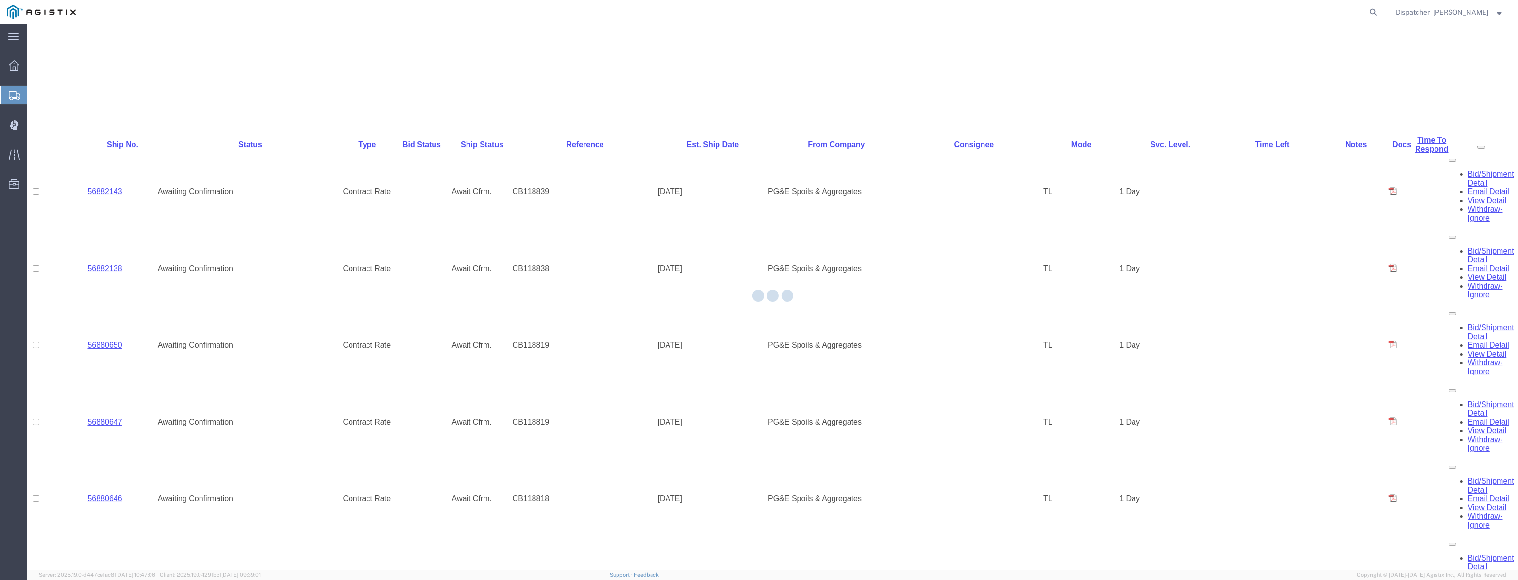
click at [228, 68] on div at bounding box center [772, 296] width 1491 height 545
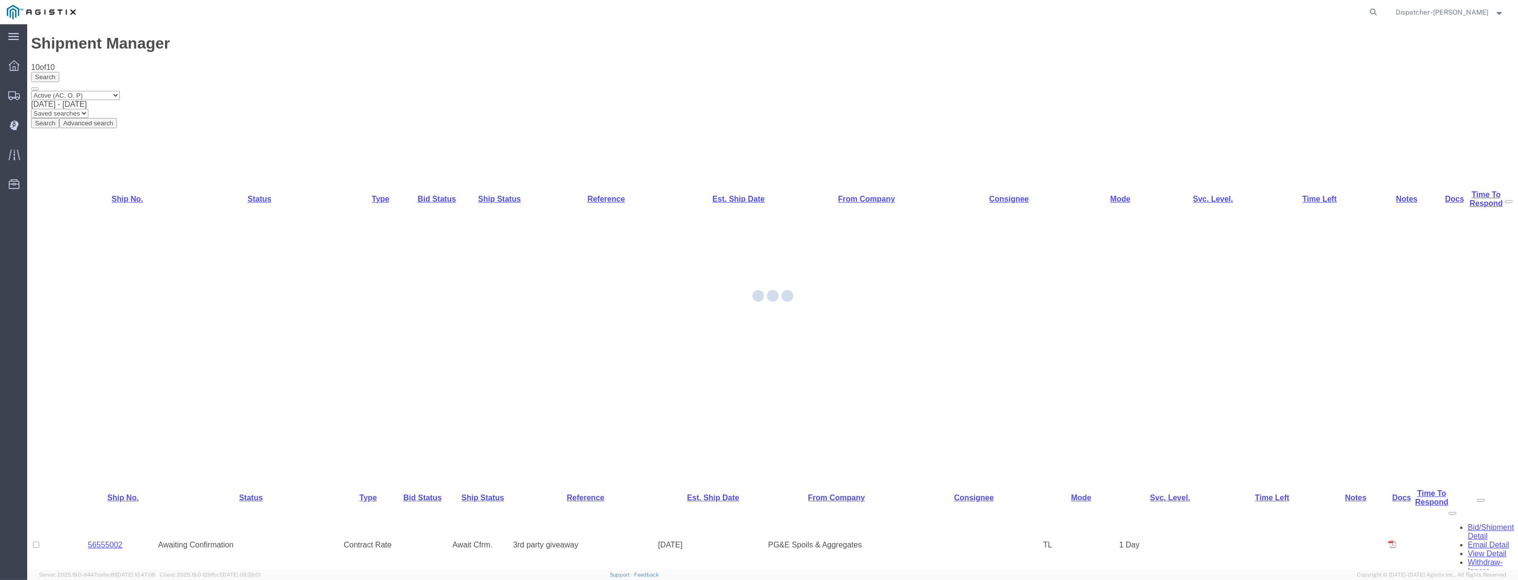
click at [116, 126] on div at bounding box center [772, 296] width 1491 height 545
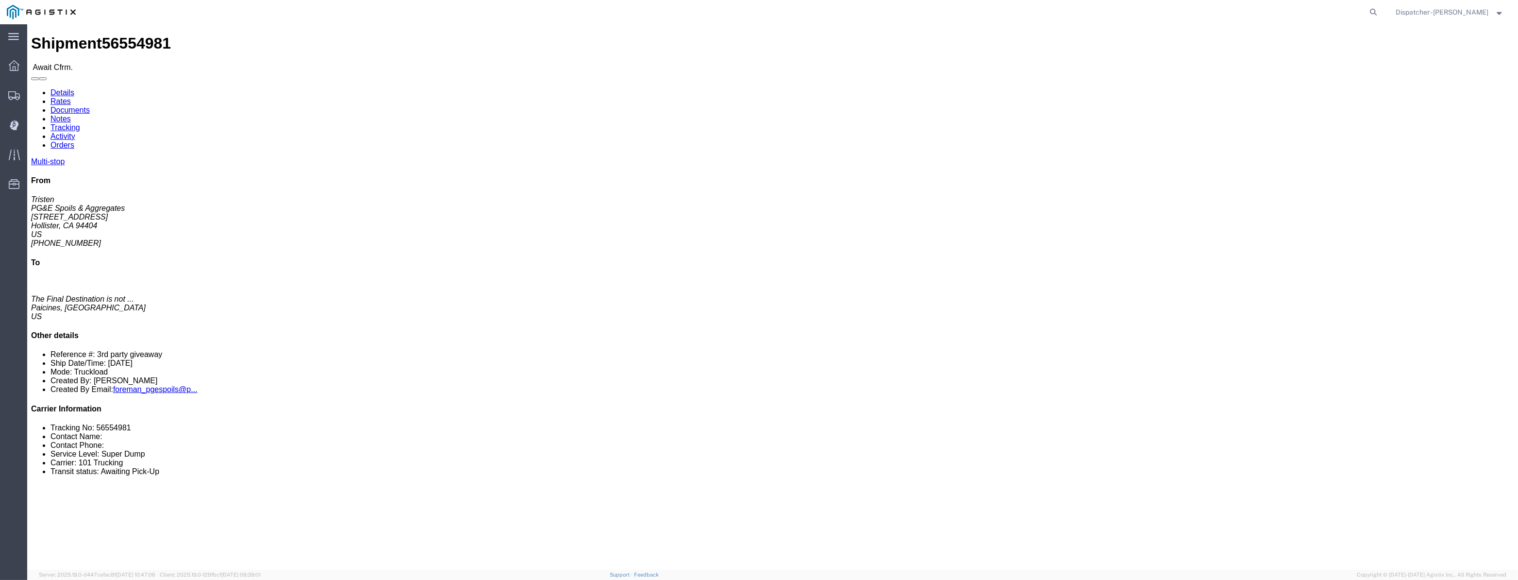
click link "Tracking"
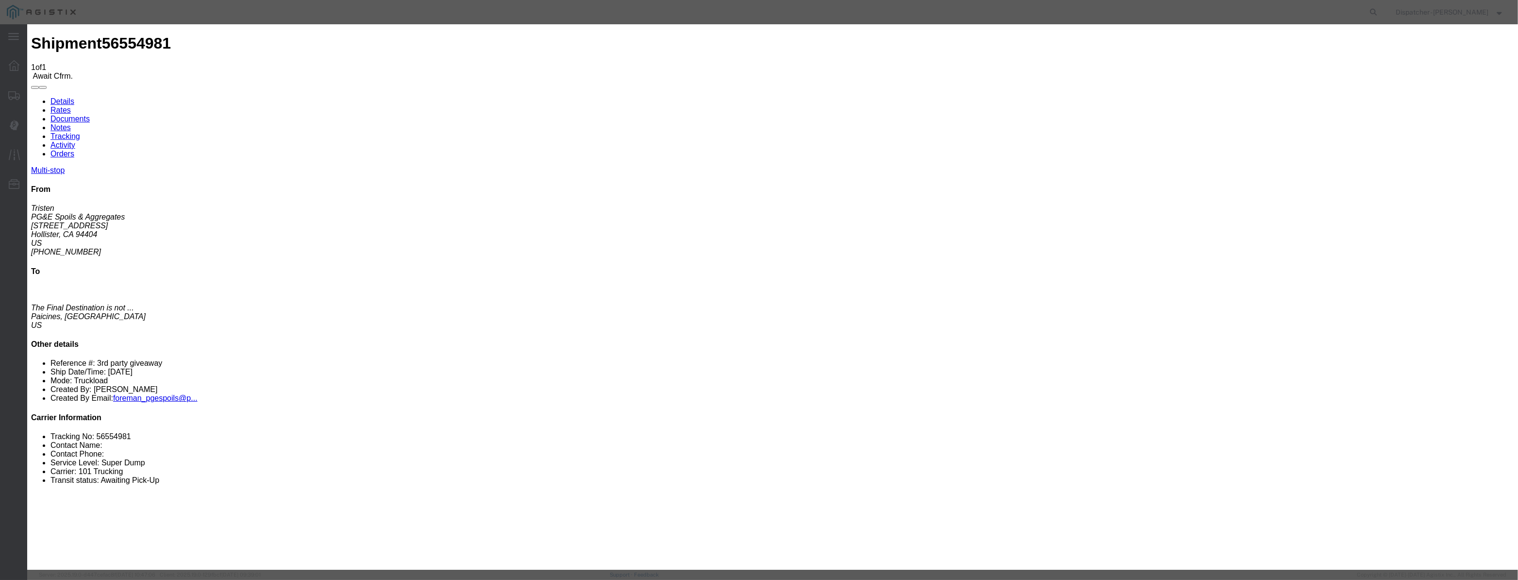
drag, startPoint x: 616, startPoint y: 112, endPoint x: 616, endPoint y: 120, distance: 8.7
paste input "[DATE]"
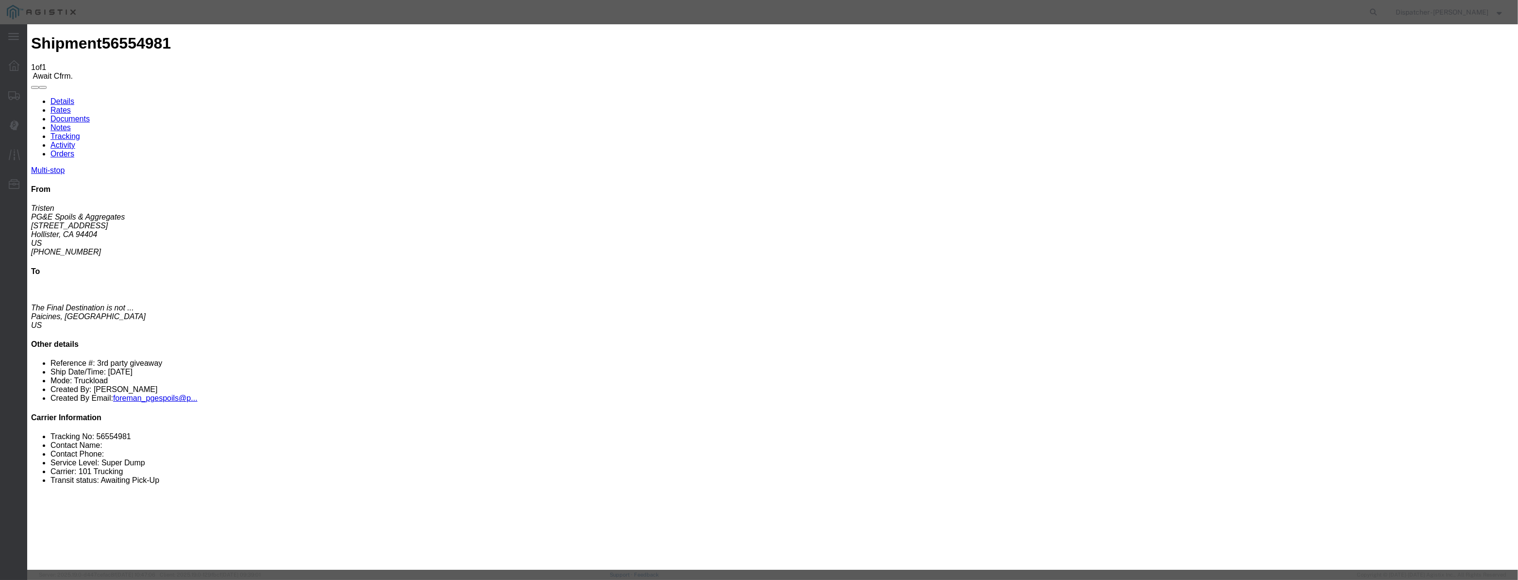
scroll to position [0, 2]
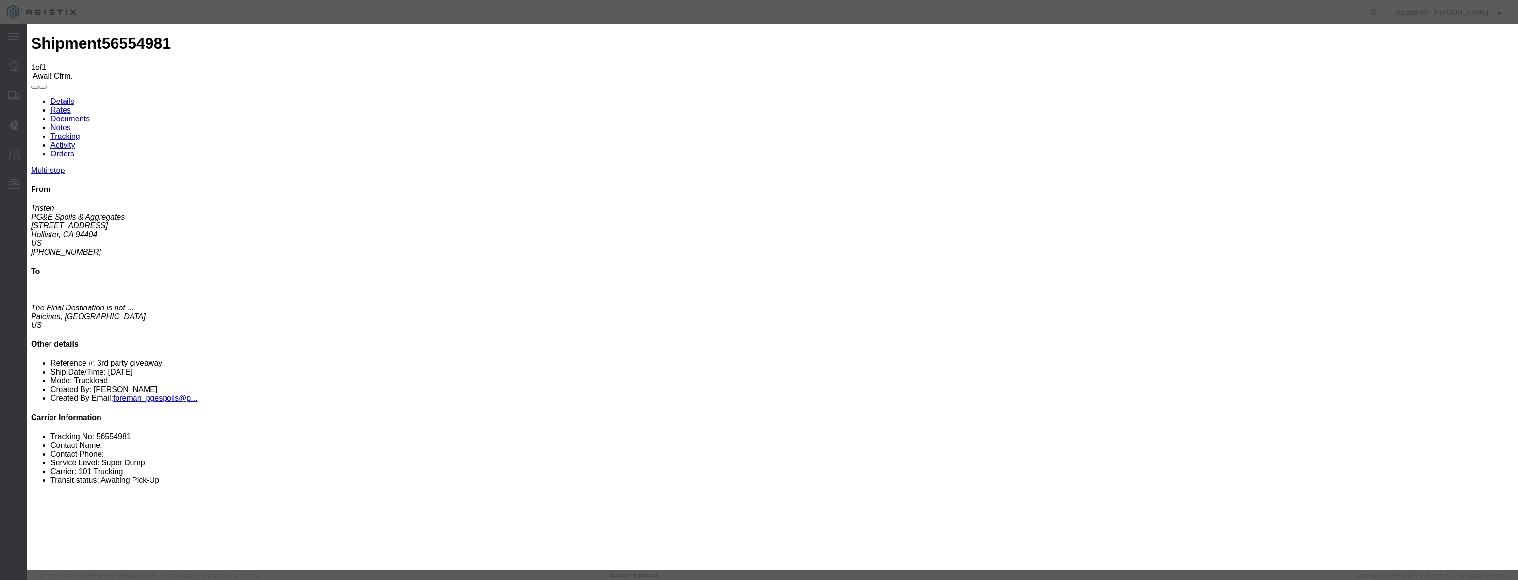
drag, startPoint x: 753, startPoint y: 123, endPoint x: 437, endPoint y: 103, distance: 317.1
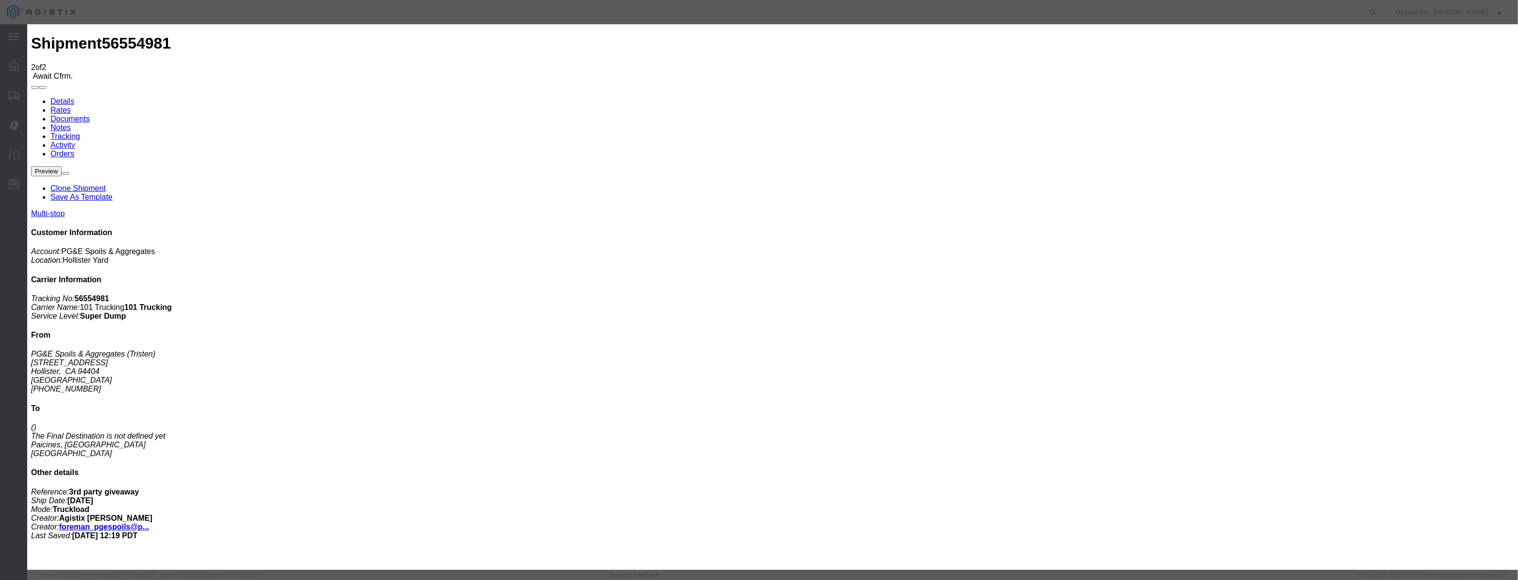
drag, startPoint x: 628, startPoint y: 112, endPoint x: 624, endPoint y: 121, distance: 10.2
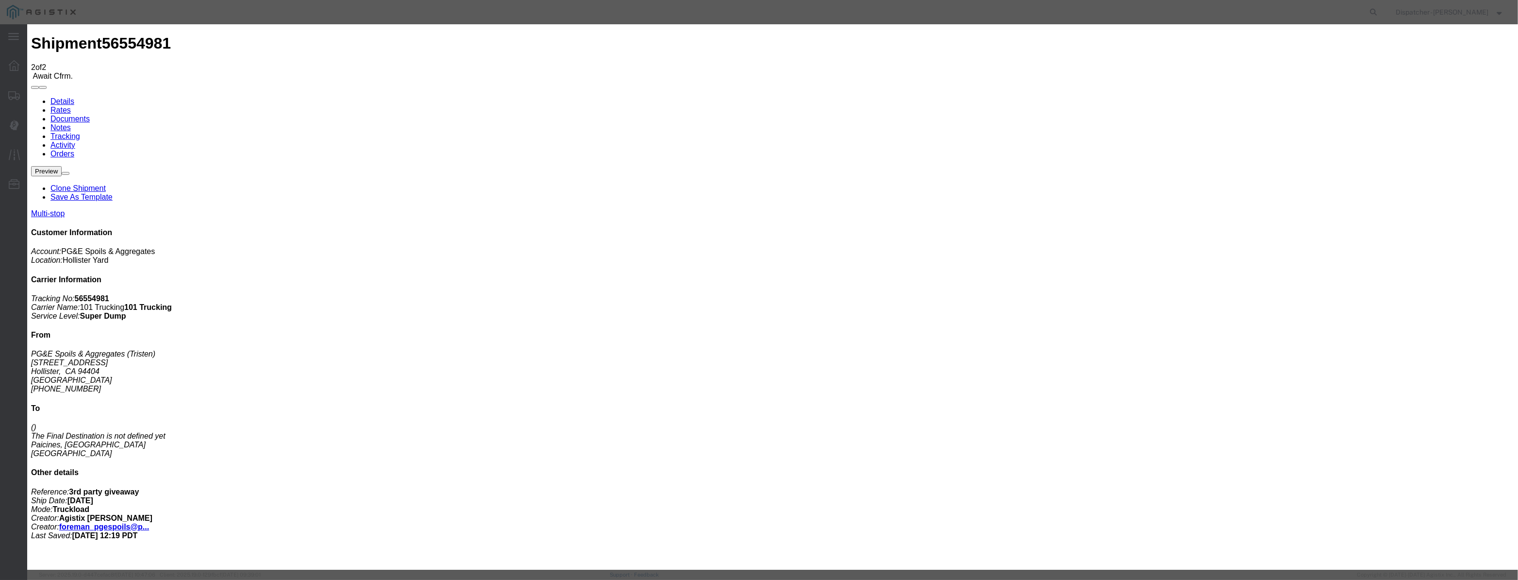
drag, startPoint x: 624, startPoint y: 121, endPoint x: 654, endPoint y: 128, distance: 31.2
paste input "[DATE]"
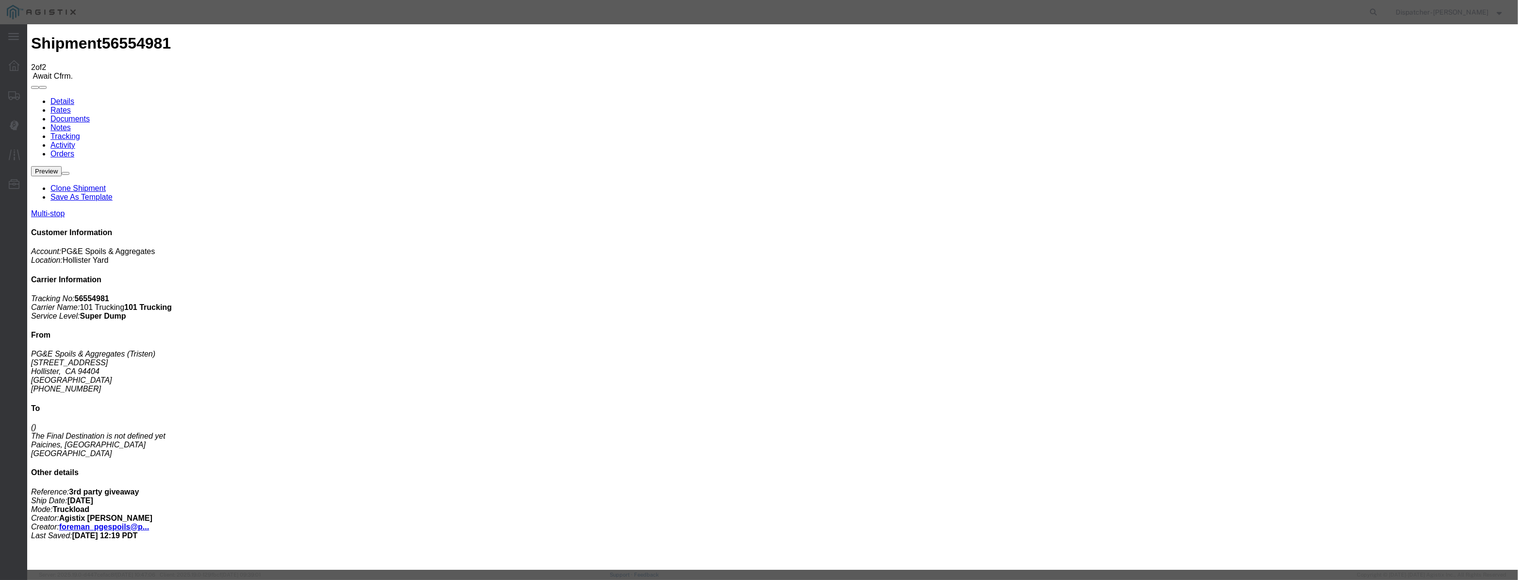
drag, startPoint x: 748, startPoint y: 127, endPoint x: 544, endPoint y: 150, distance: 204.7
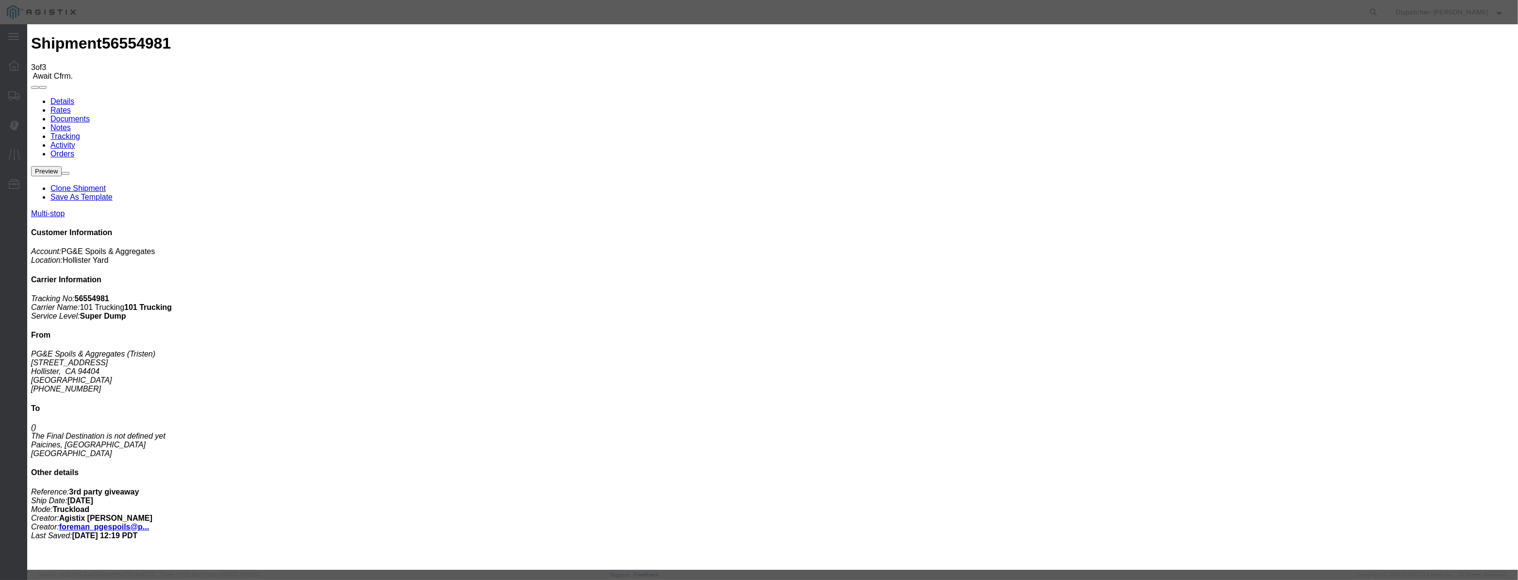
drag, startPoint x: 639, startPoint y: 109, endPoint x: 628, endPoint y: 117, distance: 14.0
paste input "[DATE]"
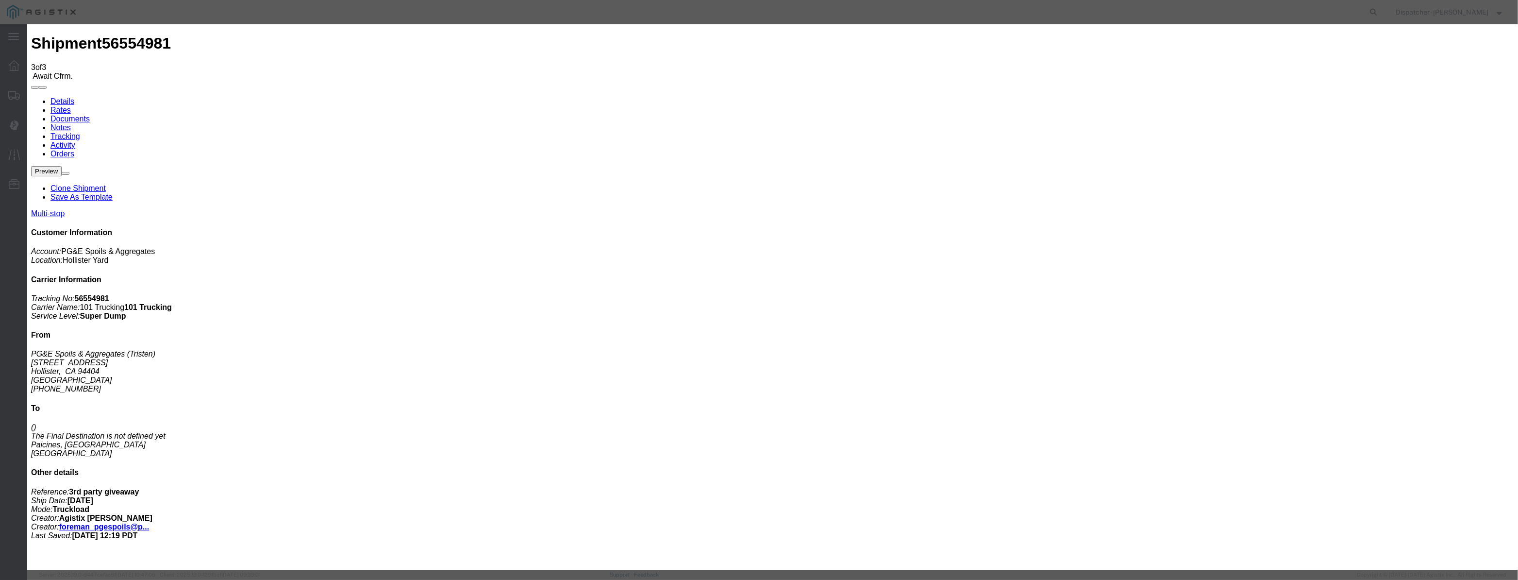
scroll to position [0, 2]
drag, startPoint x: 709, startPoint y: 130, endPoint x: 708, endPoint y: 136, distance: 6.3
drag, startPoint x: 708, startPoint y: 138, endPoint x: 711, endPoint y: 147, distance: 9.7
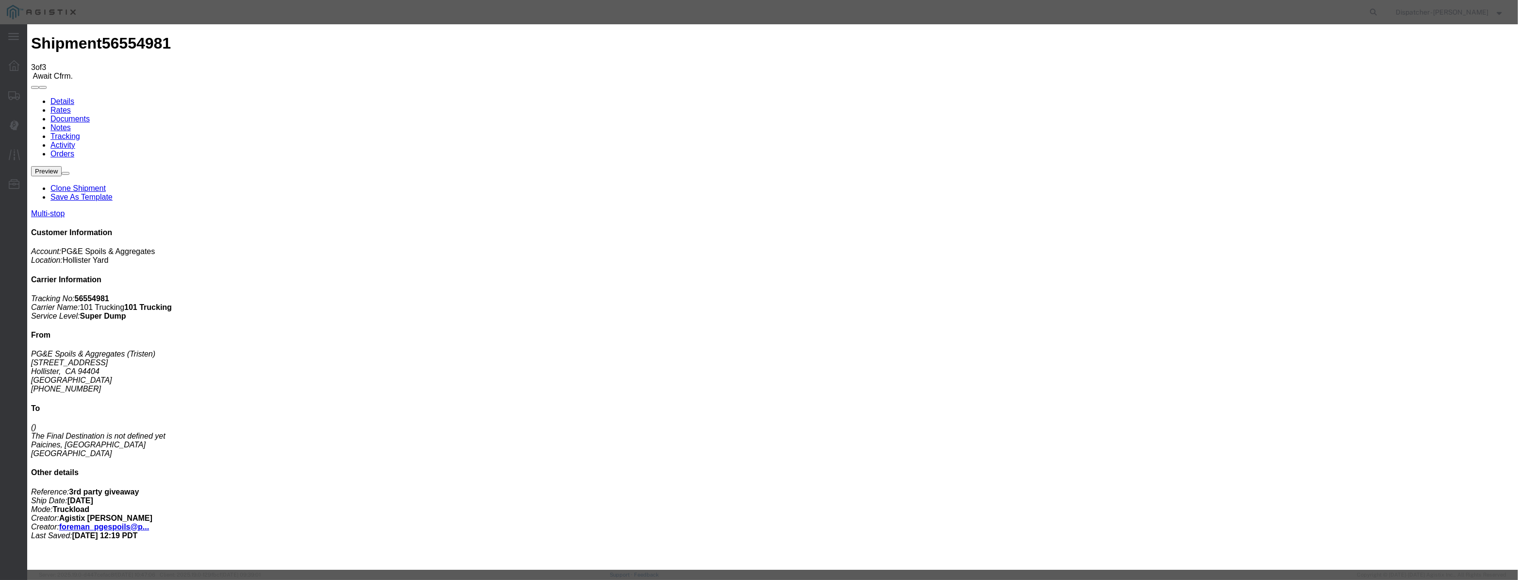
drag, startPoint x: 751, startPoint y: 123, endPoint x: 472, endPoint y: 143, distance: 279.9
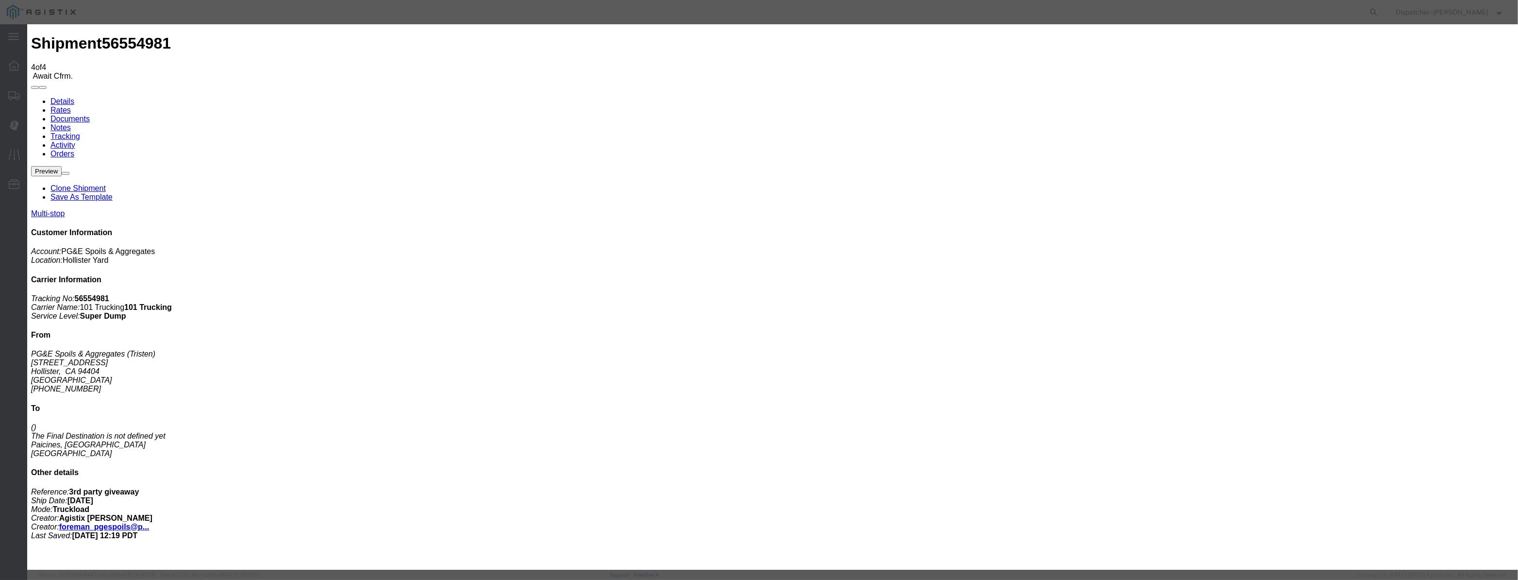
drag, startPoint x: 625, startPoint y: 116, endPoint x: 652, endPoint y: 121, distance: 27.8
paste input "[DATE]"
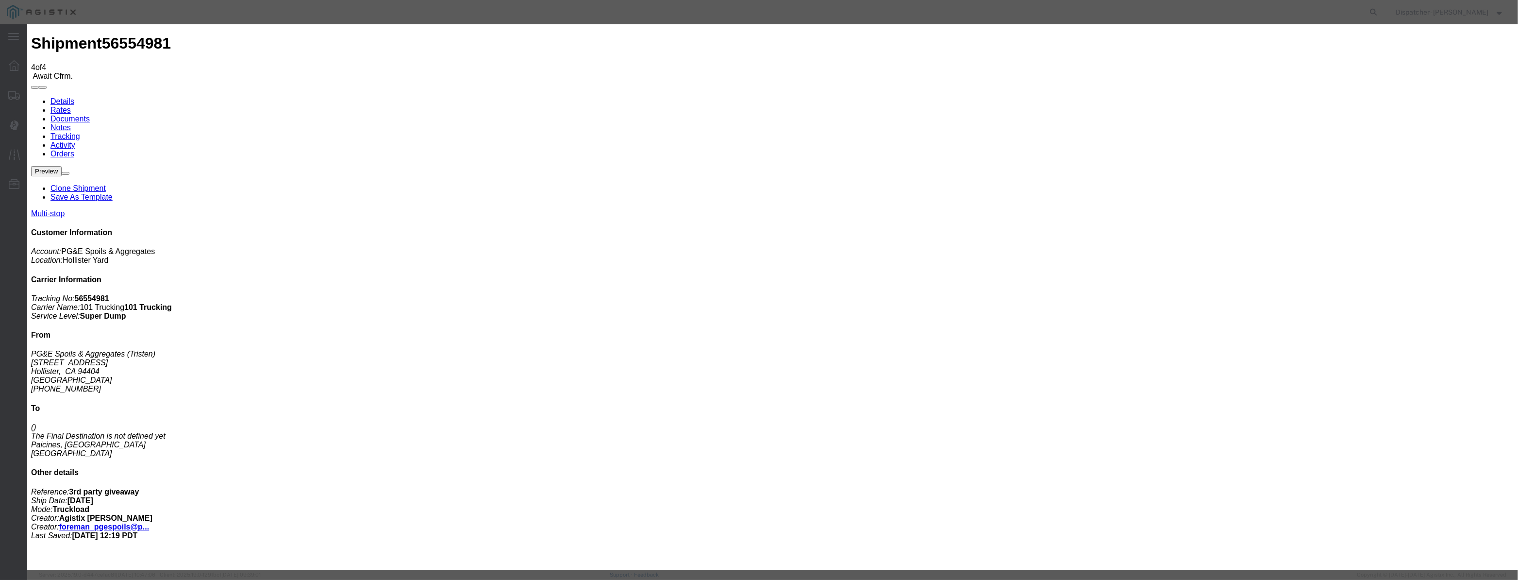
scroll to position [0, 2]
drag, startPoint x: 734, startPoint y: 141, endPoint x: 729, endPoint y: 147, distance: 7.6
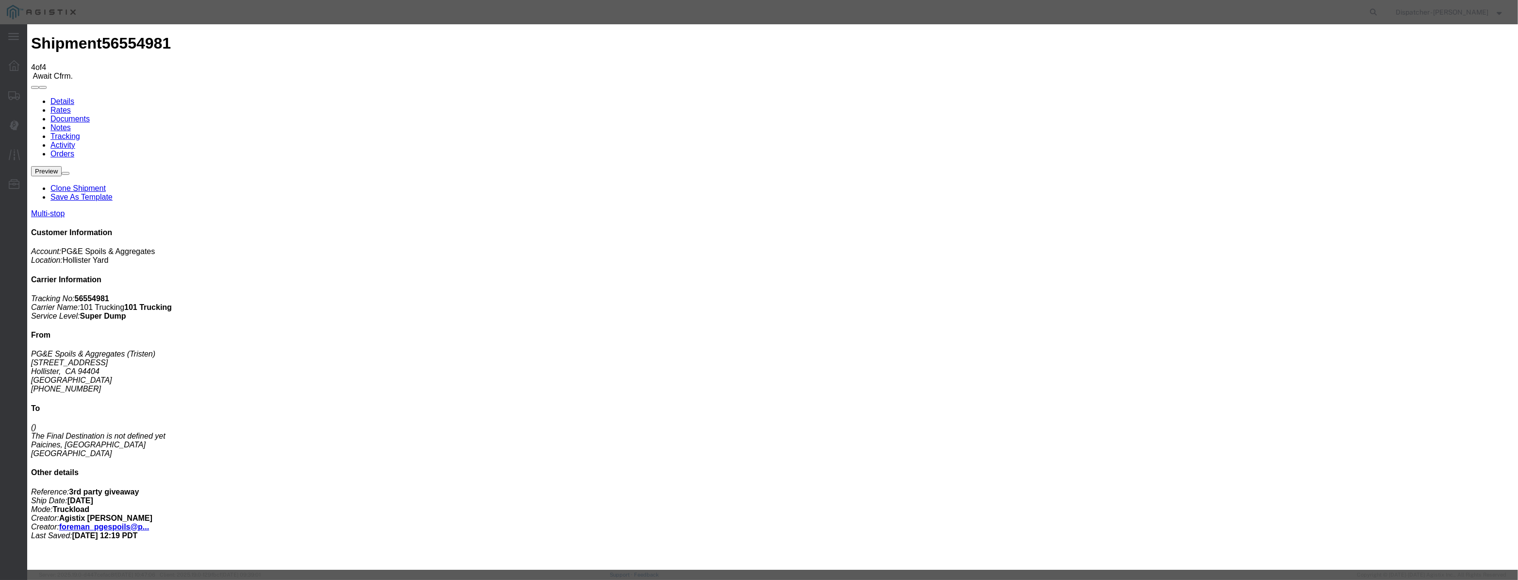
drag, startPoint x: 756, startPoint y: 124, endPoint x: 542, endPoint y: 148, distance: 215.4
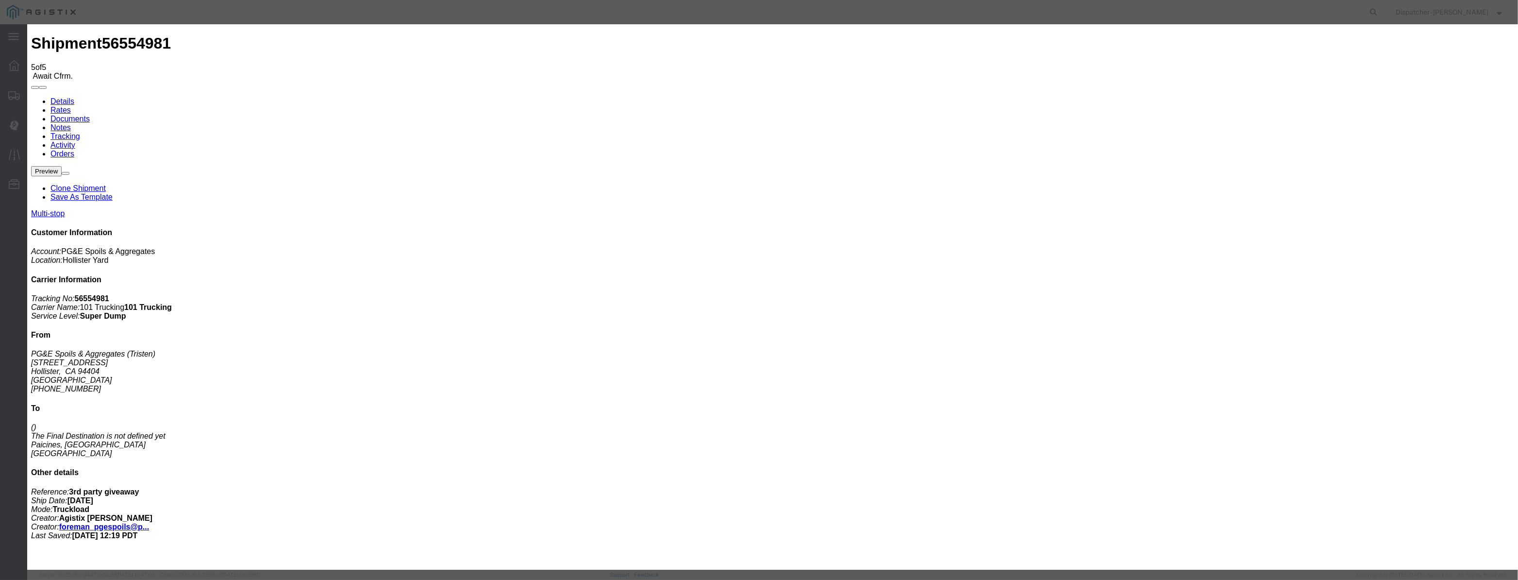
drag, startPoint x: 630, startPoint y: 111, endPoint x: 620, endPoint y: 120, distance: 13.0
drag, startPoint x: 620, startPoint y: 120, endPoint x: 632, endPoint y: 121, distance: 11.2
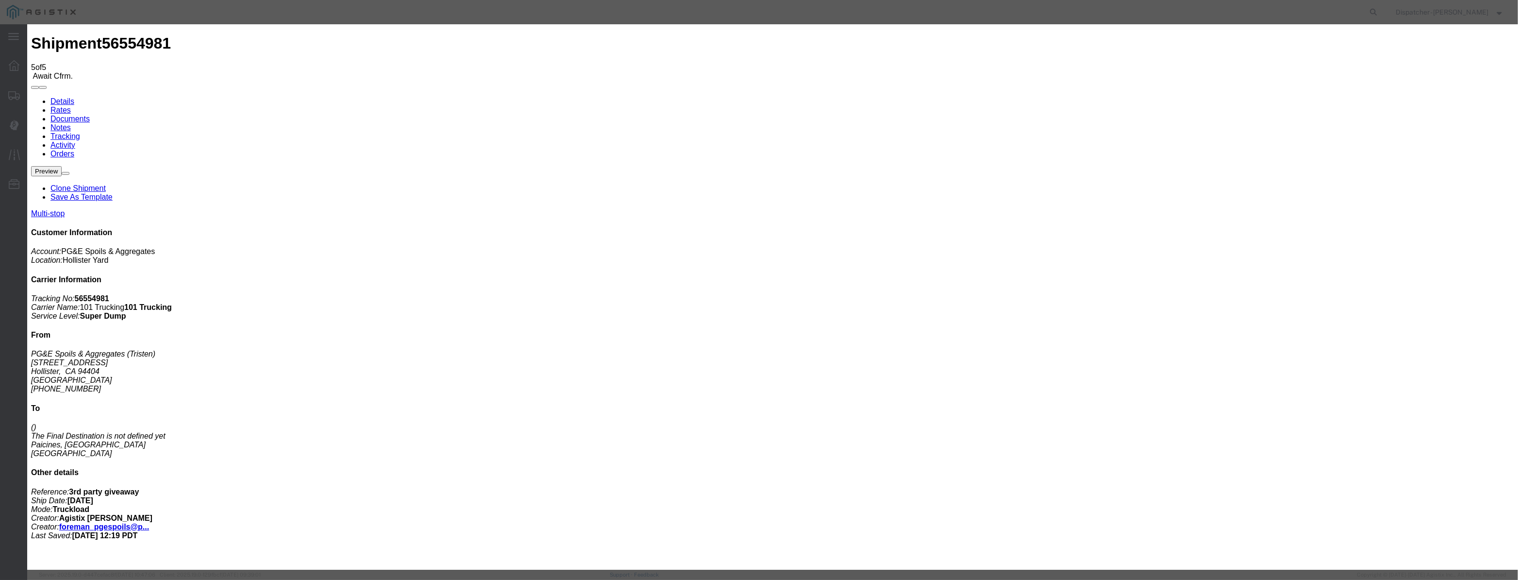
paste input "[DATE]"
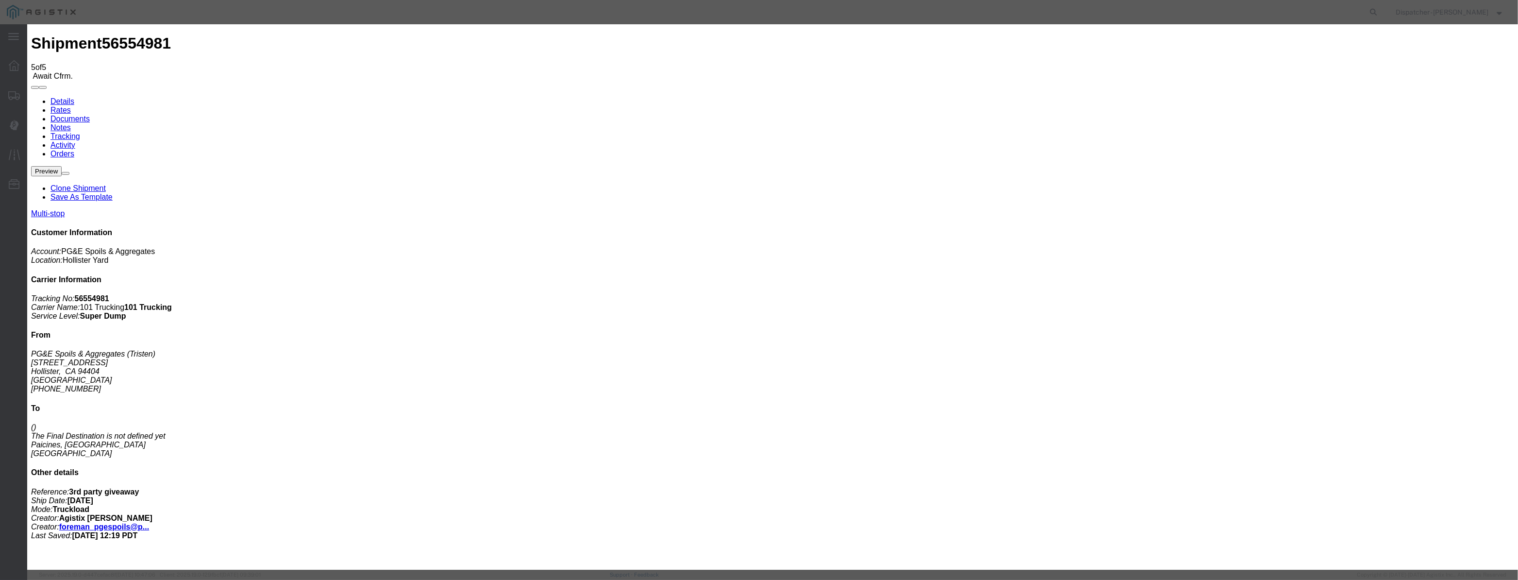
drag, startPoint x: 956, startPoint y: 121, endPoint x: 956, endPoint y: 129, distance: 7.8
drag, startPoint x: 759, startPoint y: 126, endPoint x: 575, endPoint y: 163, distance: 187.5
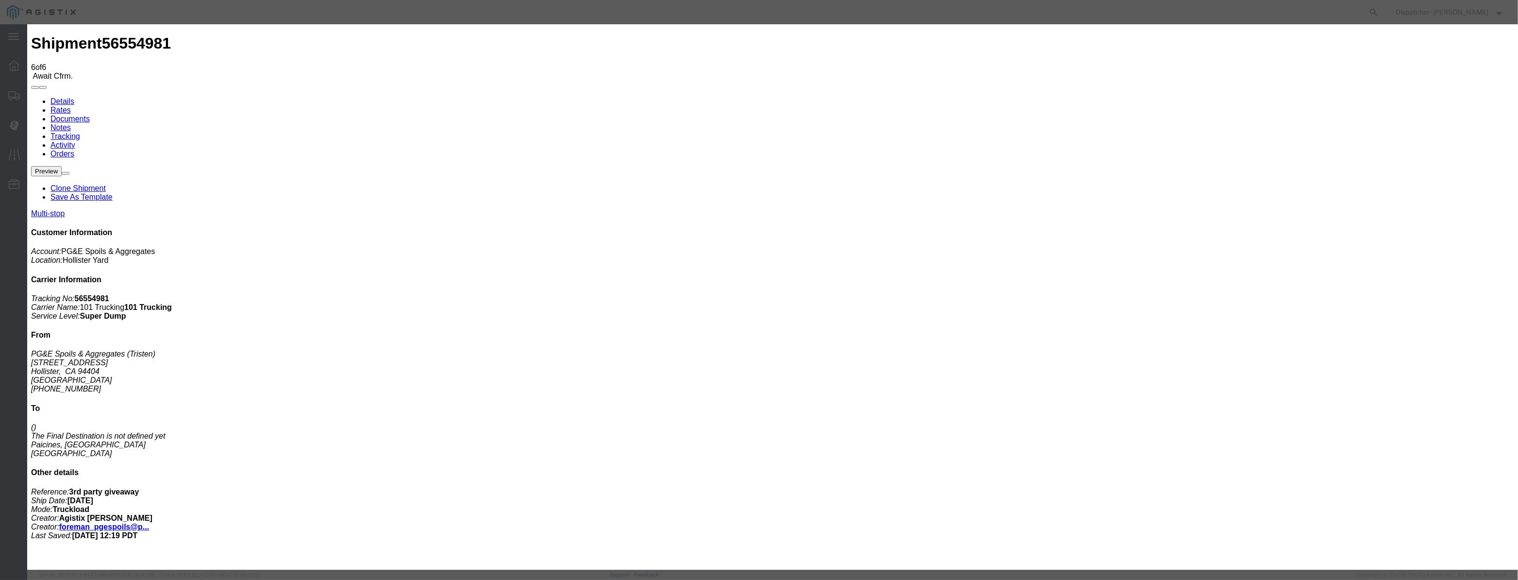
drag, startPoint x: 614, startPoint y: 124, endPoint x: 626, endPoint y: 107, distance: 21.2
drag, startPoint x: 629, startPoint y: 105, endPoint x: 624, endPoint y: 117, distance: 12.6
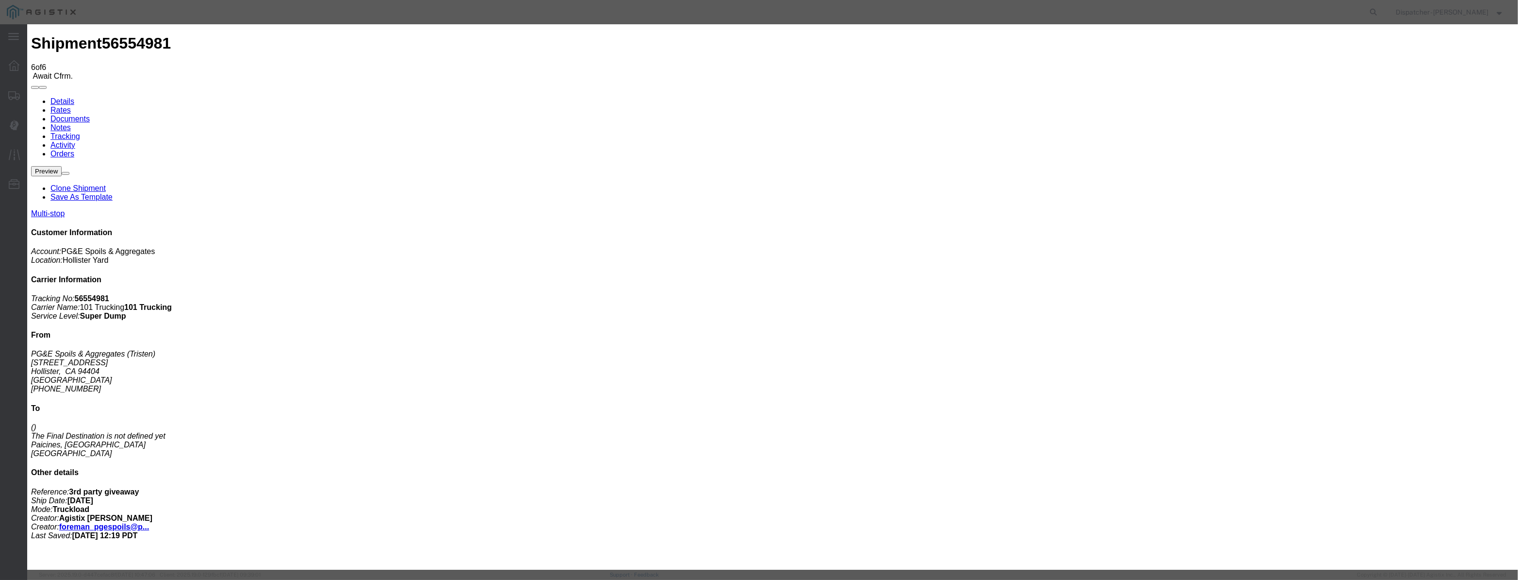
paste input "[DATE]"
drag, startPoint x: 716, startPoint y: 142, endPoint x: 715, endPoint y: 147, distance: 5.1
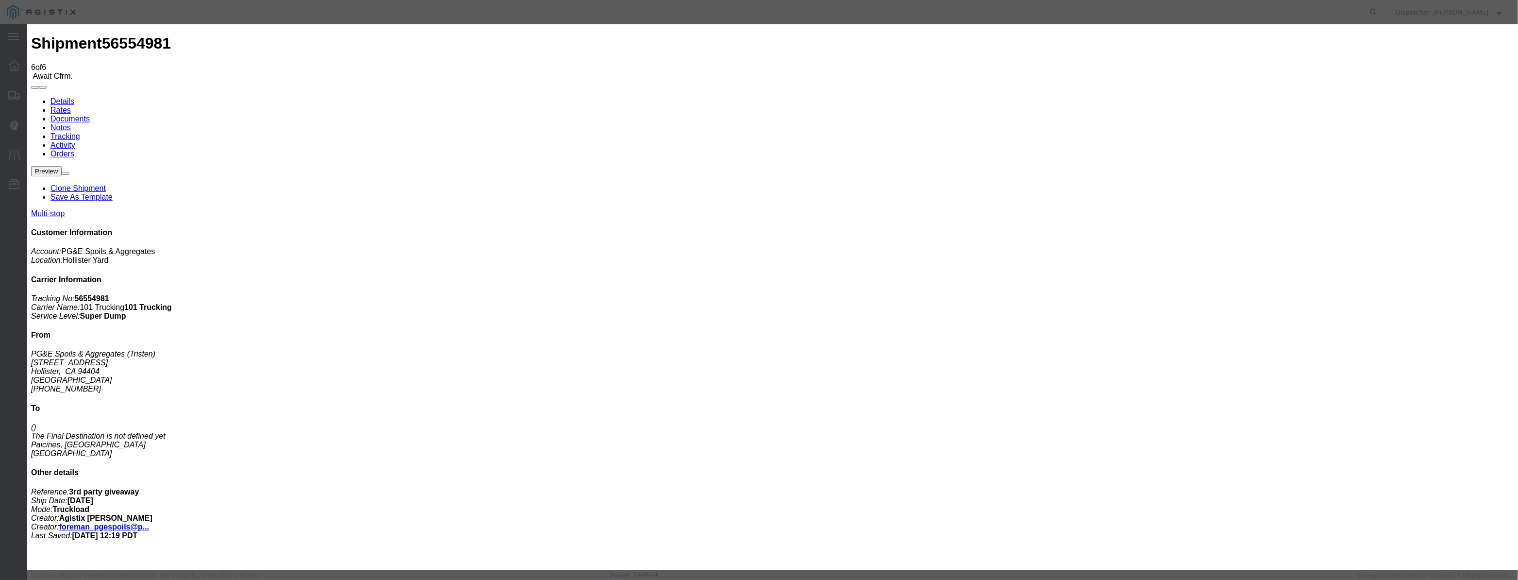
drag, startPoint x: 739, startPoint y: 118, endPoint x: 428, endPoint y: 137, distance: 311.3
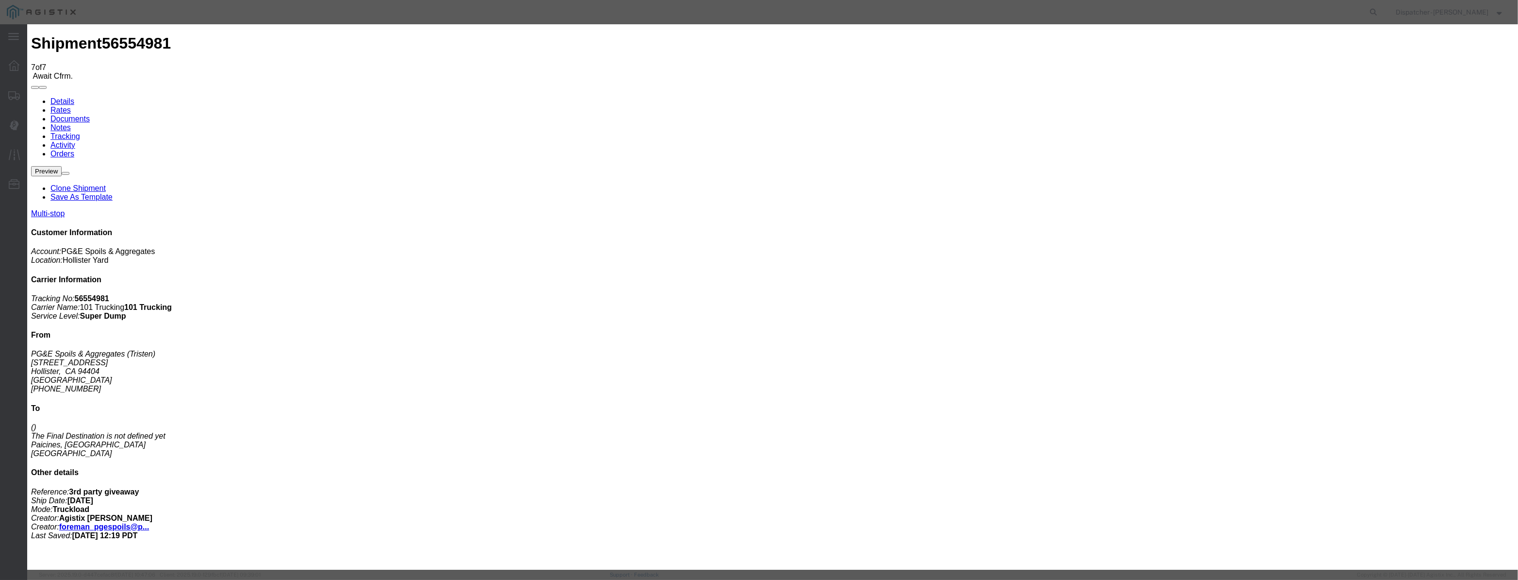
drag, startPoint x: 605, startPoint y: 111, endPoint x: 616, endPoint y: 128, distance: 19.4
drag, startPoint x: 616, startPoint y: 128, endPoint x: 647, endPoint y: 128, distance: 31.1
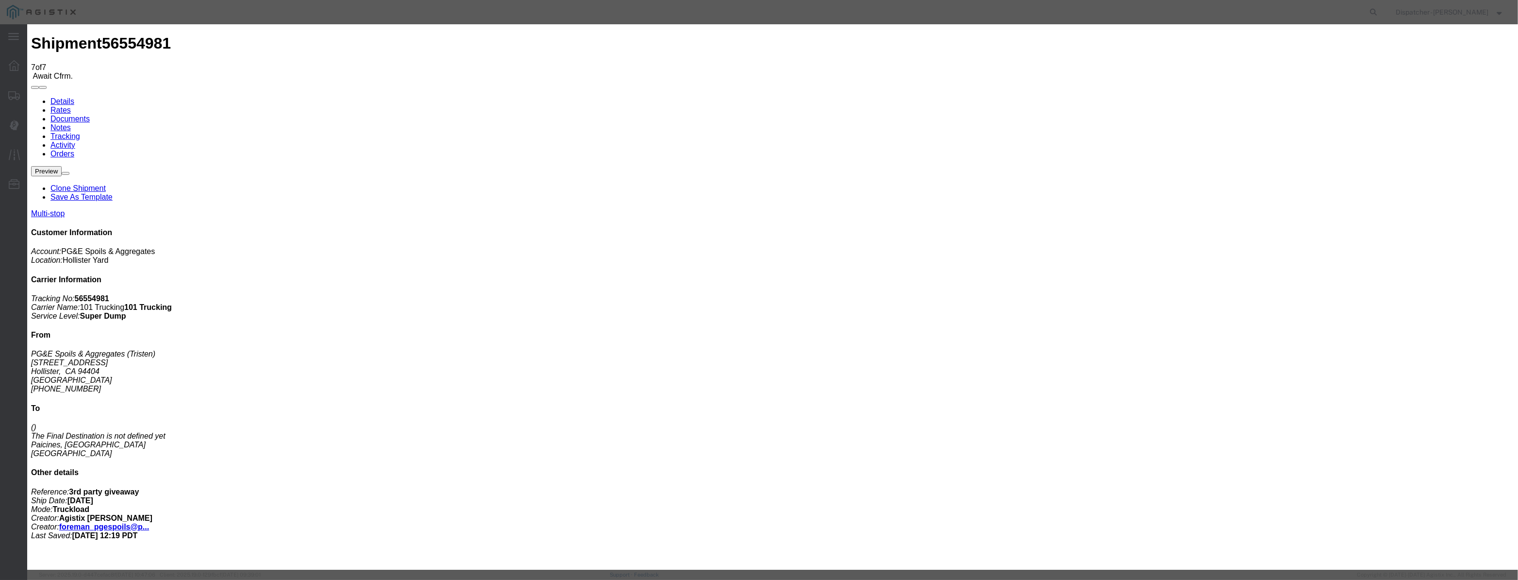
paste input "[DATE]"
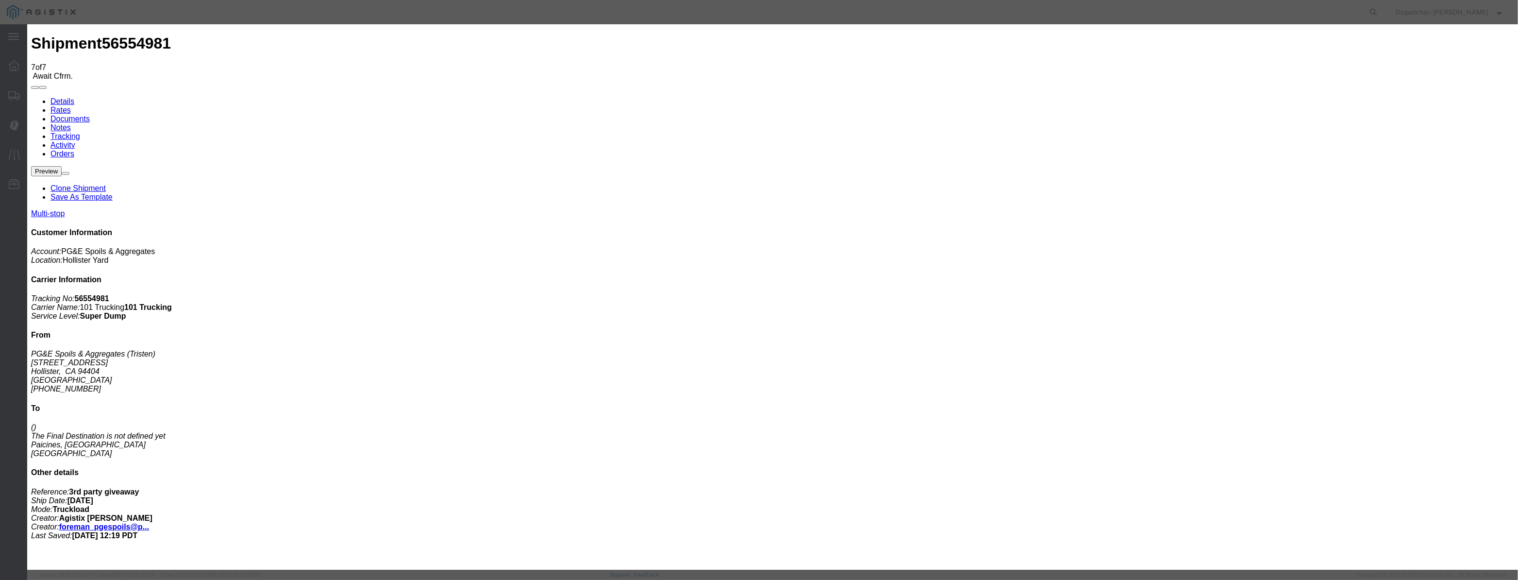
drag, startPoint x: 938, startPoint y: 122, endPoint x: 940, endPoint y: 132, distance: 9.4
drag, startPoint x: 740, startPoint y: 118, endPoint x: 543, endPoint y: 128, distance: 197.8
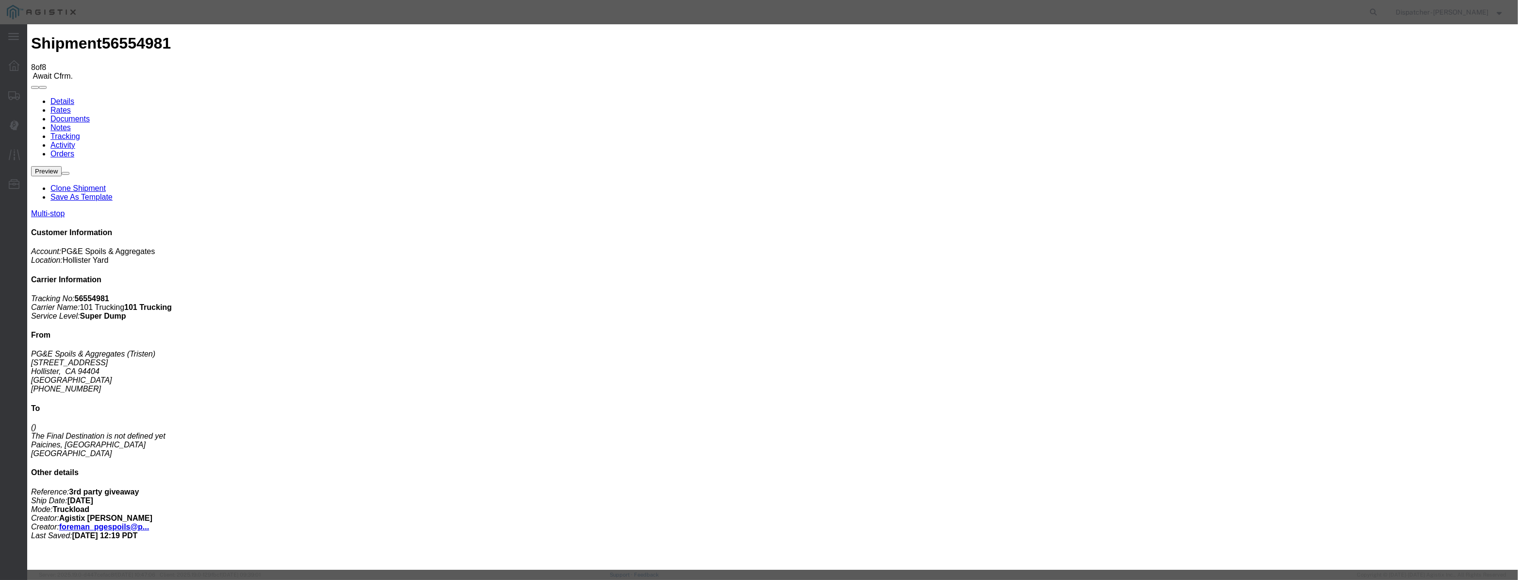
drag, startPoint x: 637, startPoint y: 110, endPoint x: 616, endPoint y: 117, distance: 21.8
paste input "[DATE]"
drag, startPoint x: 614, startPoint y: 117, endPoint x: 638, endPoint y: 121, distance: 25.1
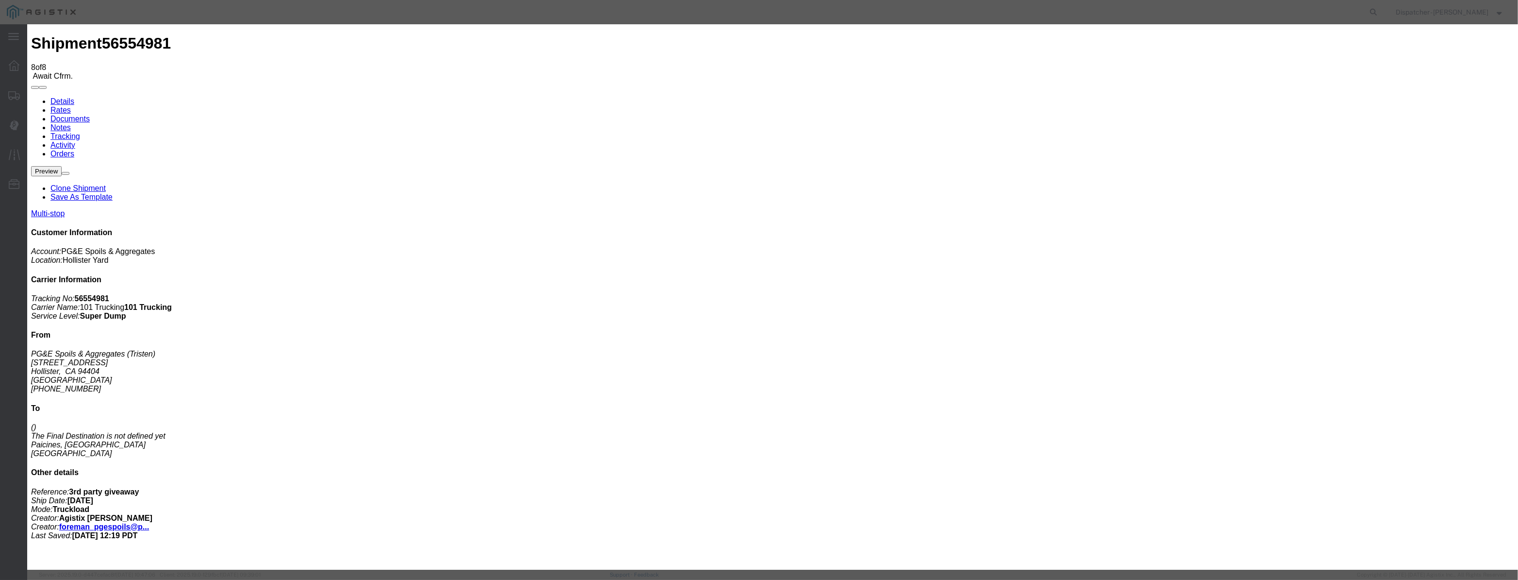
drag, startPoint x: 721, startPoint y: 139, endPoint x: 724, endPoint y: 147, distance: 8.8
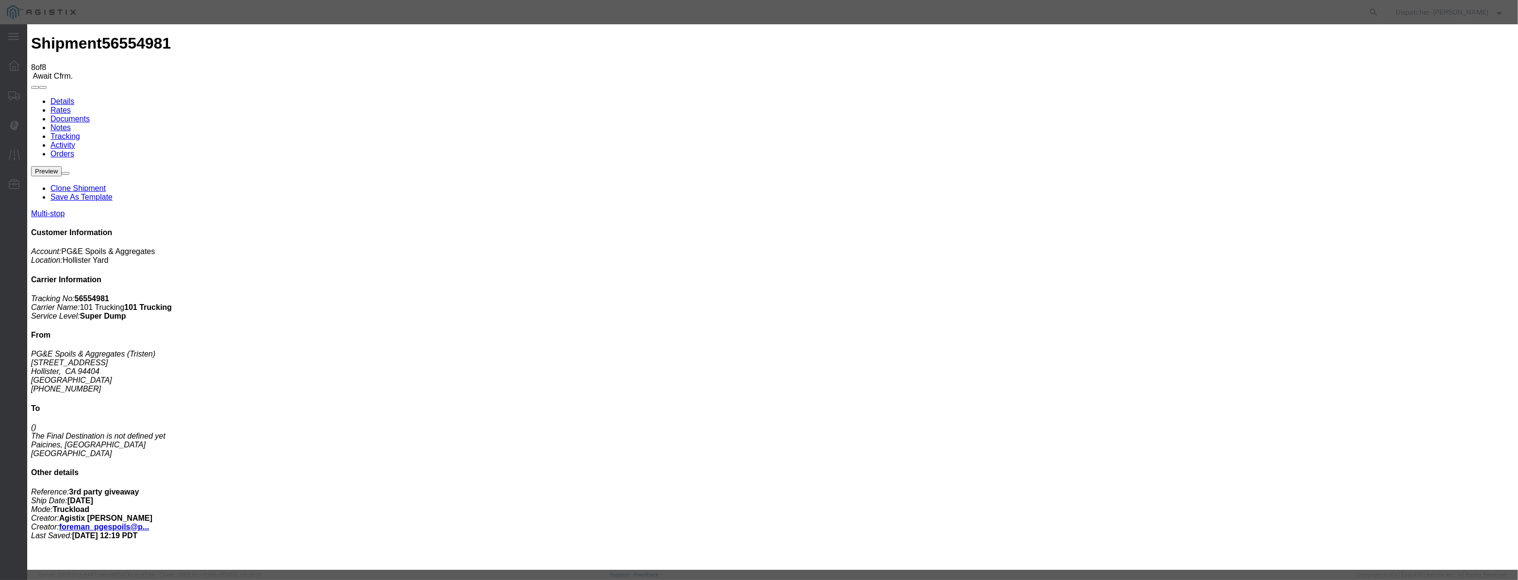
drag, startPoint x: 765, startPoint y: 126, endPoint x: 533, endPoint y: 146, distance: 232.8
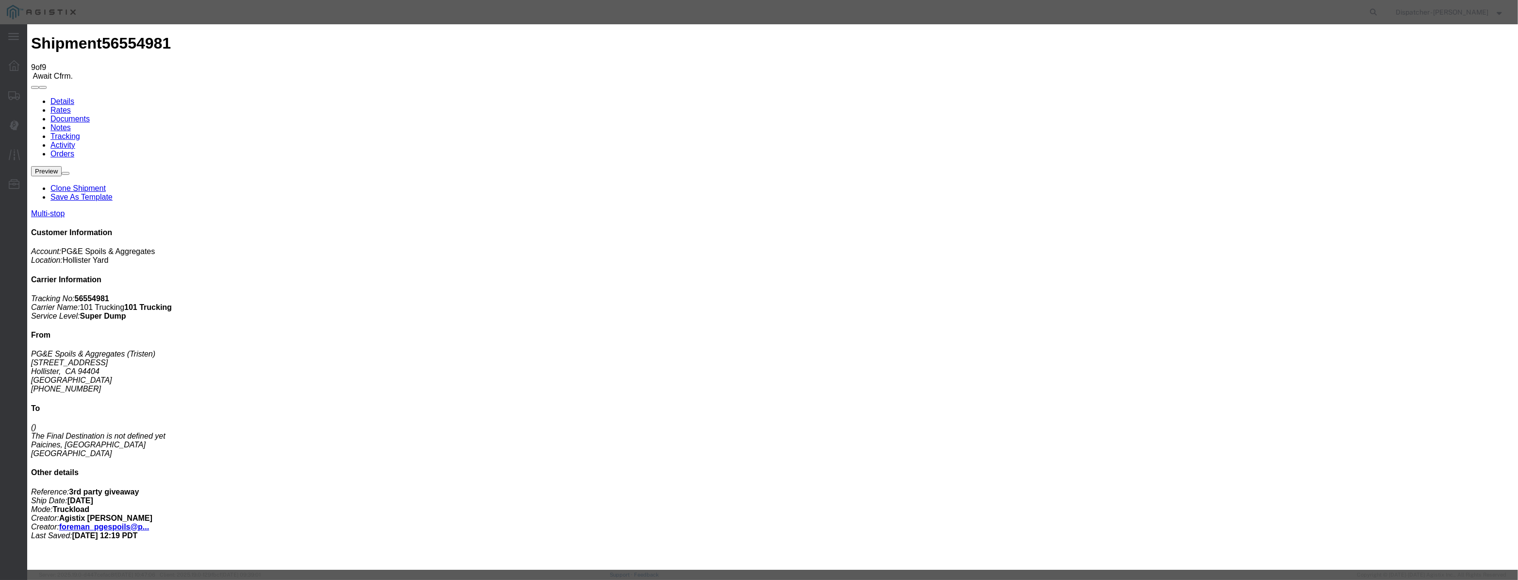
drag, startPoint x: 626, startPoint y: 107, endPoint x: 626, endPoint y: 121, distance: 14.6
paste input "[DATE]"
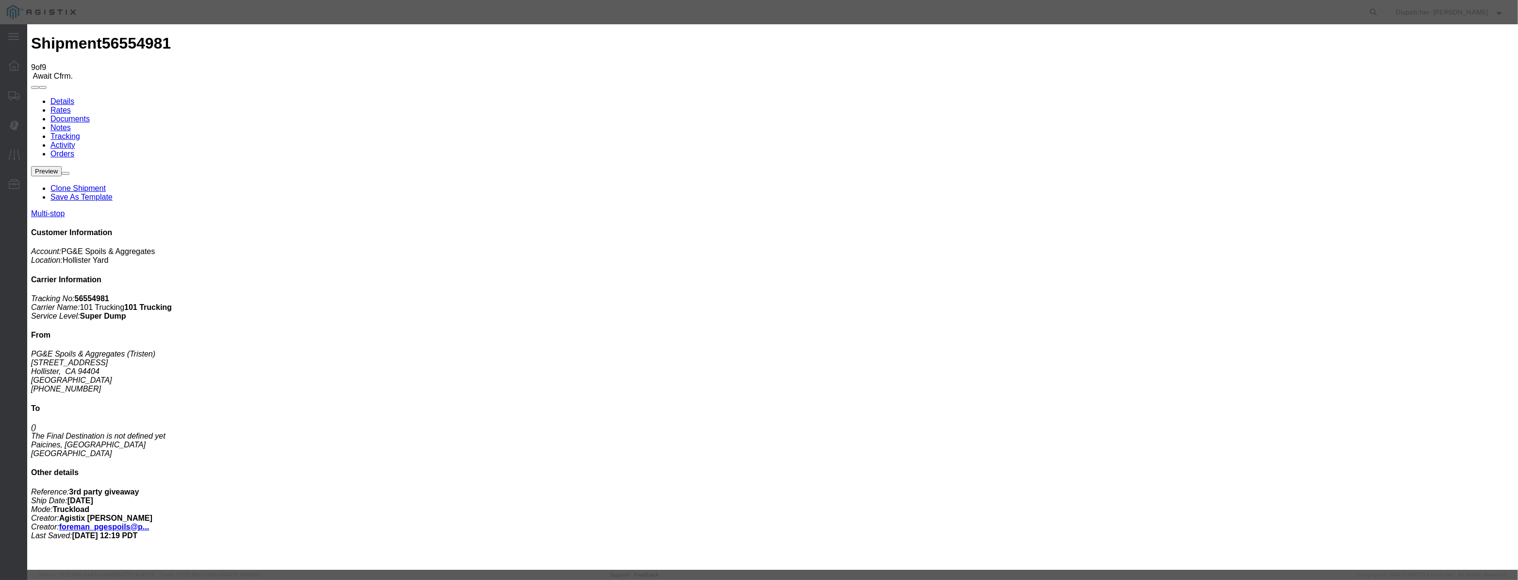
scroll to position [0, 2]
drag, startPoint x: 925, startPoint y: 124, endPoint x: 926, endPoint y: 129, distance: 4.9
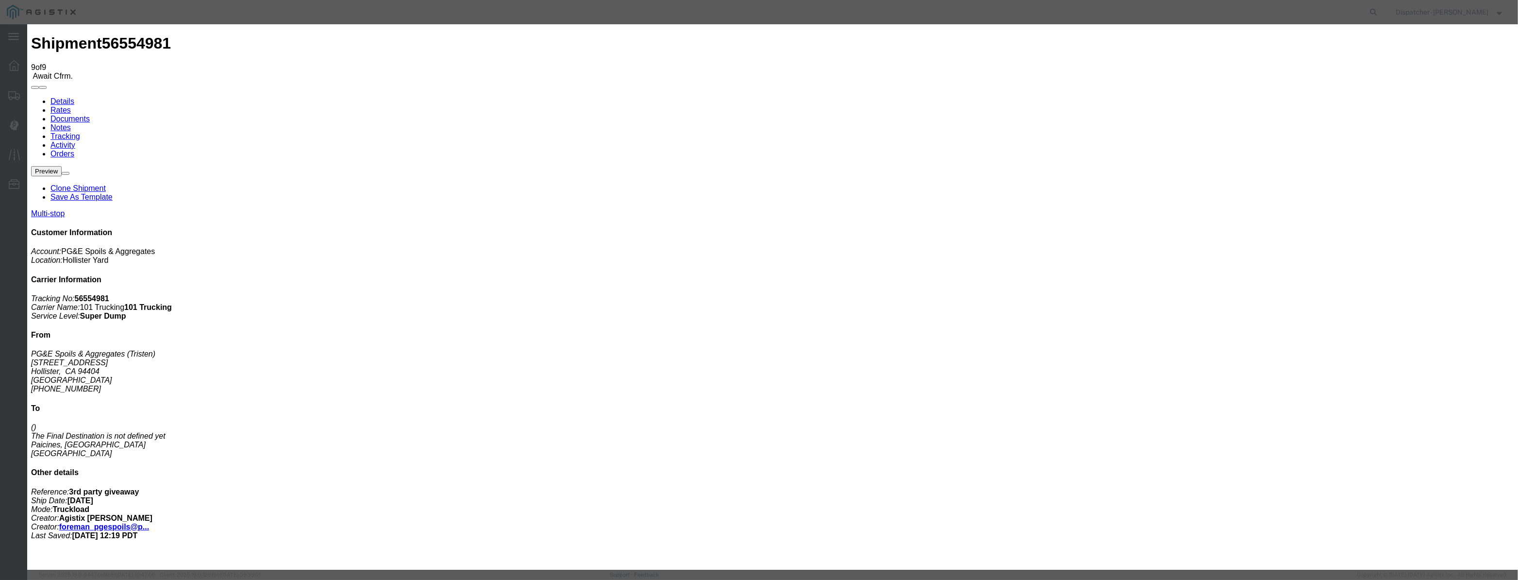
drag, startPoint x: 748, startPoint y: 126, endPoint x: 652, endPoint y: 147, distance: 98.0
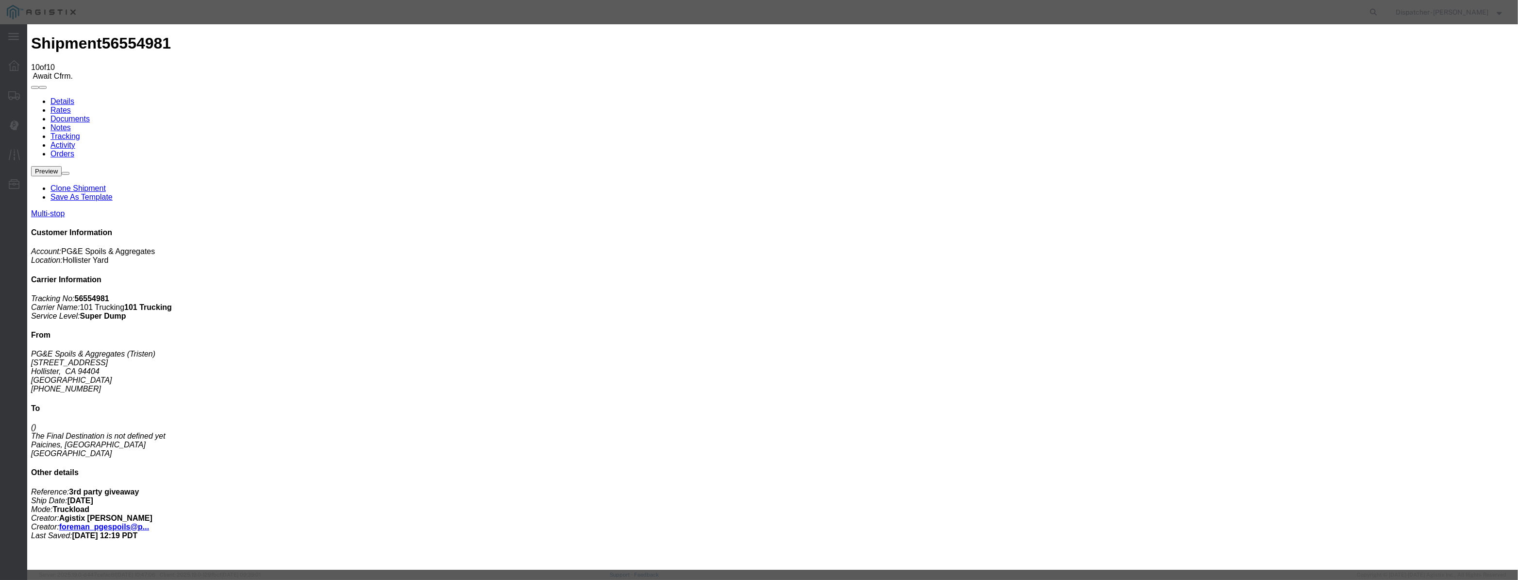
drag, startPoint x: 605, startPoint y: 118, endPoint x: 616, endPoint y: 120, distance: 10.8
paste input "[DATE]"
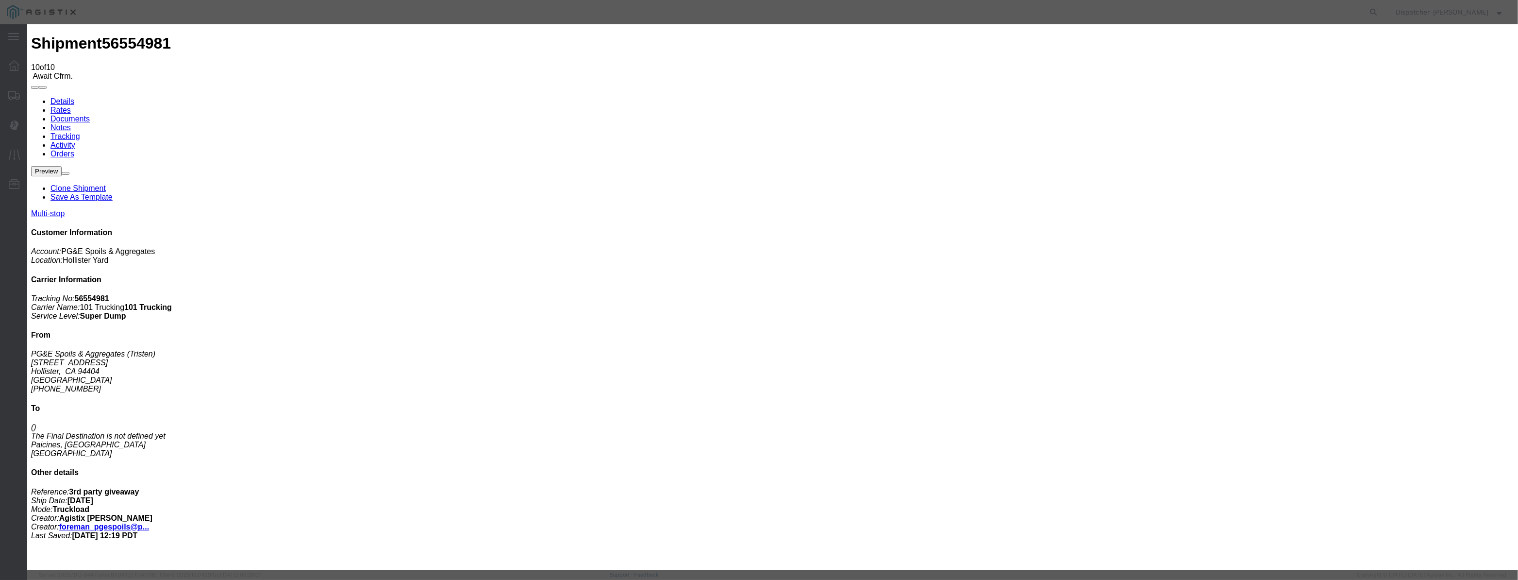
scroll to position [0, 2]
drag, startPoint x: 713, startPoint y: 137, endPoint x: 716, endPoint y: 147, distance: 10.5
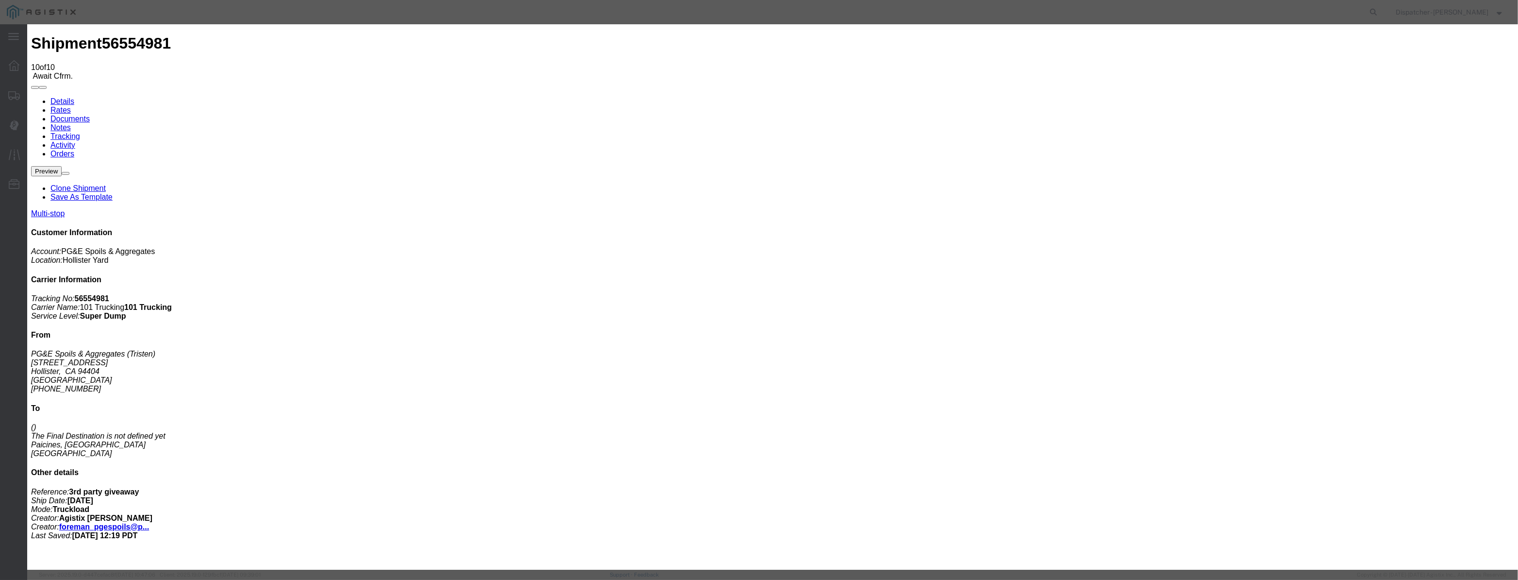
drag, startPoint x: 733, startPoint y: 141, endPoint x: 730, endPoint y: 147, distance: 6.5
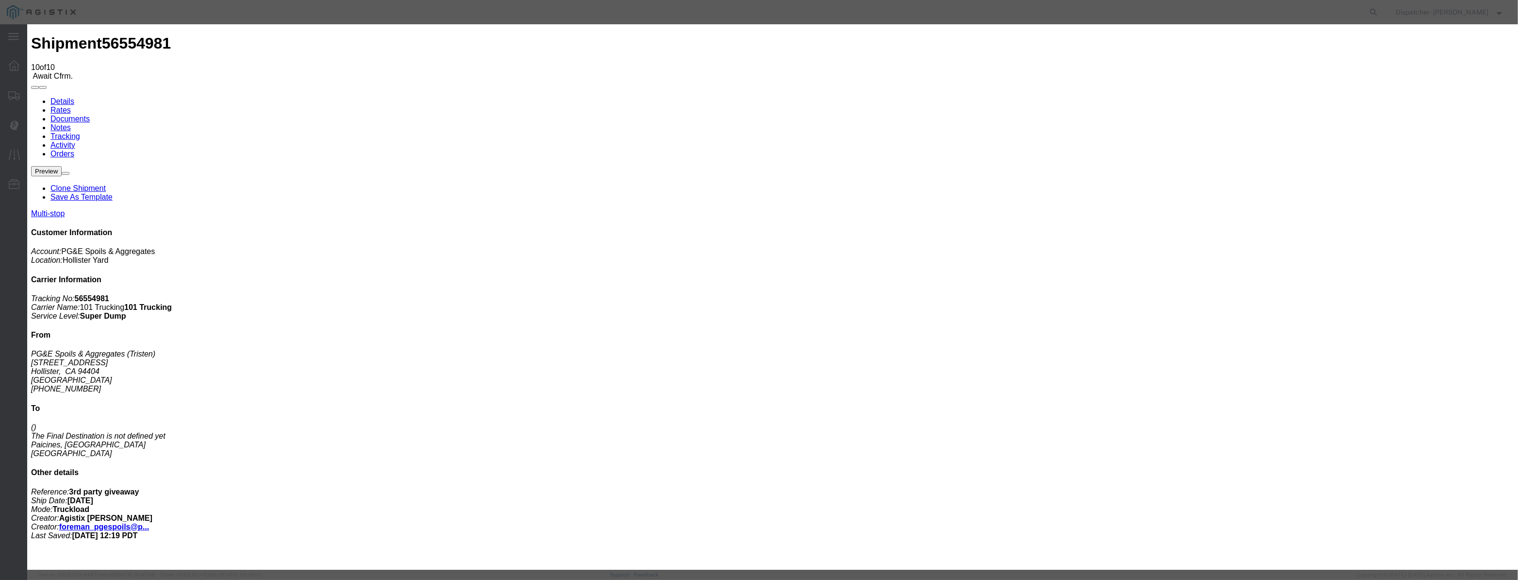
drag, startPoint x: 752, startPoint y: 124, endPoint x: 365, endPoint y: 97, distance: 388.3
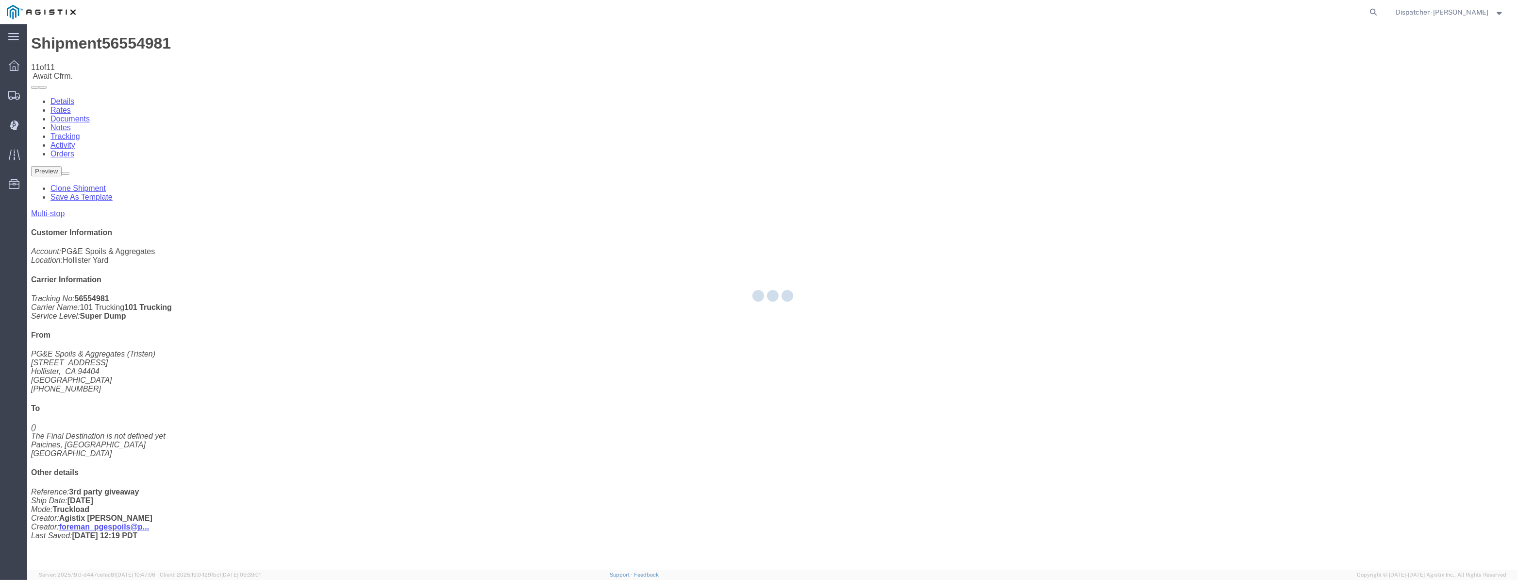
click at [1303, 92] on div at bounding box center [772, 296] width 1491 height 545
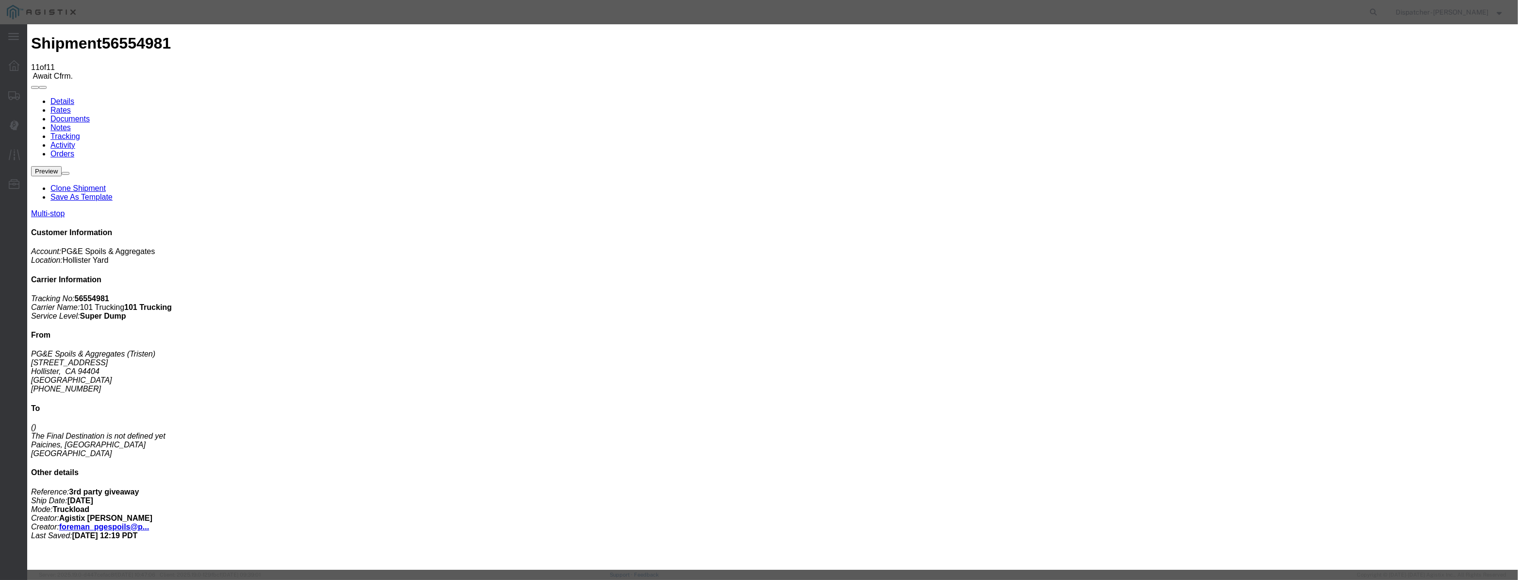
select select "BREAKSTOP"
drag, startPoint x: 892, startPoint y: 122, endPoint x: 892, endPoint y: 129, distance: 6.3
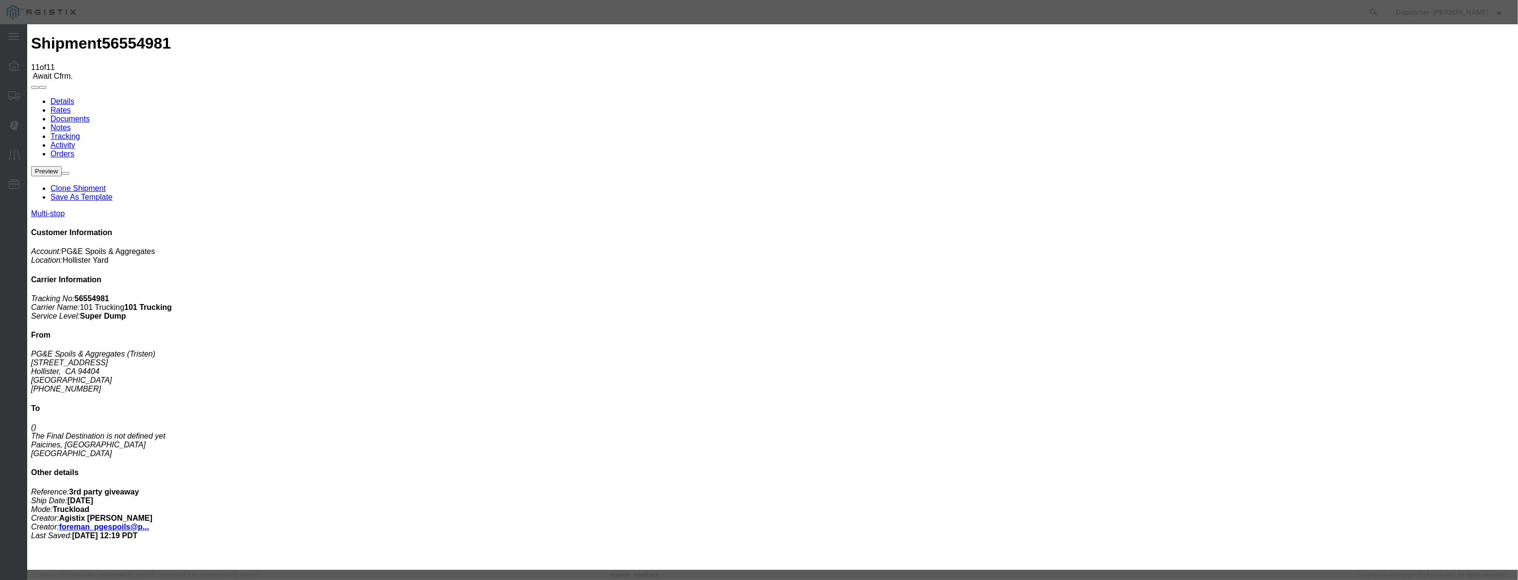
select select "{"pickupDeliveryInfoId": "122400040","pickupOrDelivery": "P","stopNum": "1","lo…"
select select "CA"
type input "Hollister"
drag, startPoint x: 748, startPoint y: 125, endPoint x: 653, endPoint y: 138, distance: 95.5
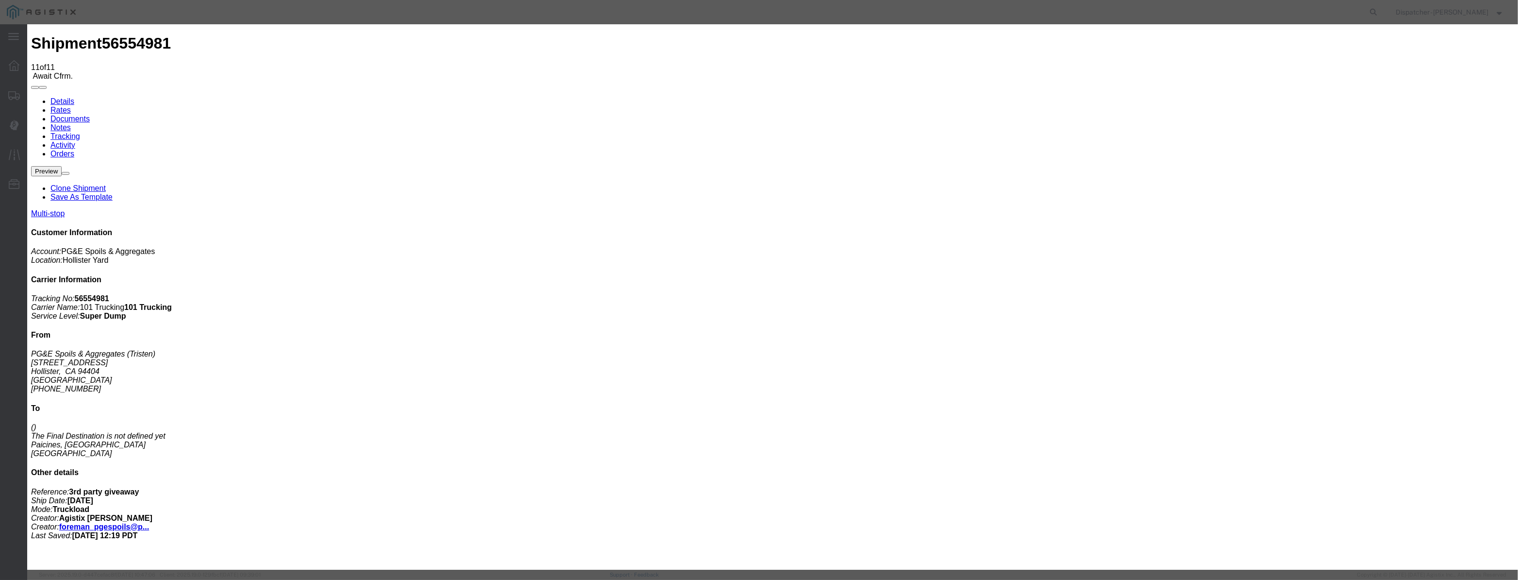
type input "3:00 PM"
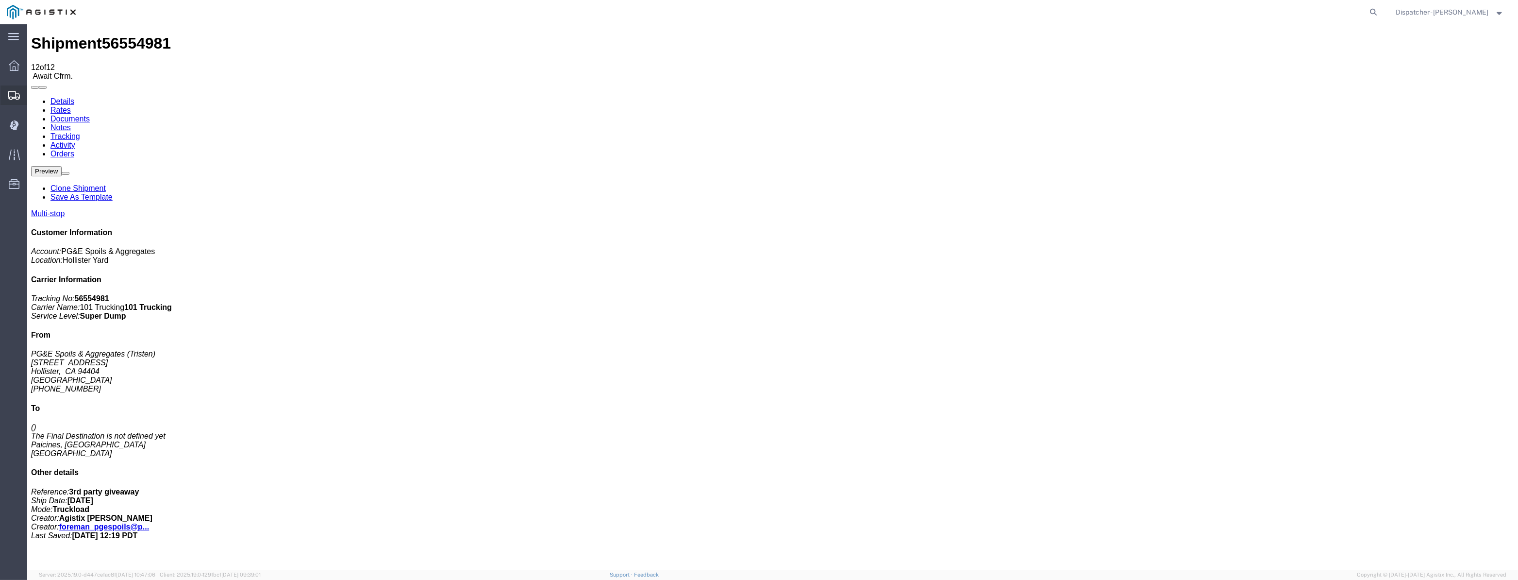
click at [8, 97] on icon at bounding box center [14, 95] width 12 height 9
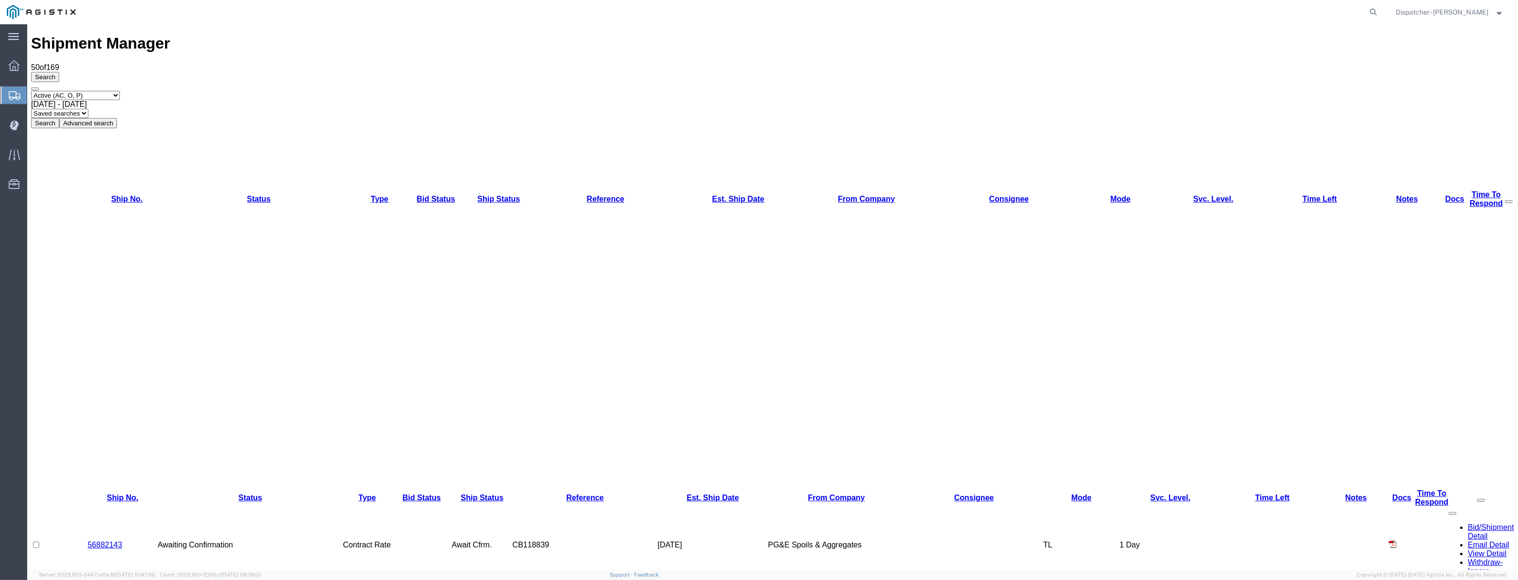
click at [209, 75] on div "Search Select status Active (AC, O, P) All Approved Awaiting Confirmation (AC) …" at bounding box center [772, 100] width 1483 height 56
click at [210, 100] on div "Aug 22nd 2025 - Sep 22nd 2025" at bounding box center [772, 104] width 1483 height 9
click at [59, 118] on button "Search" at bounding box center [45, 123] width 28 height 10
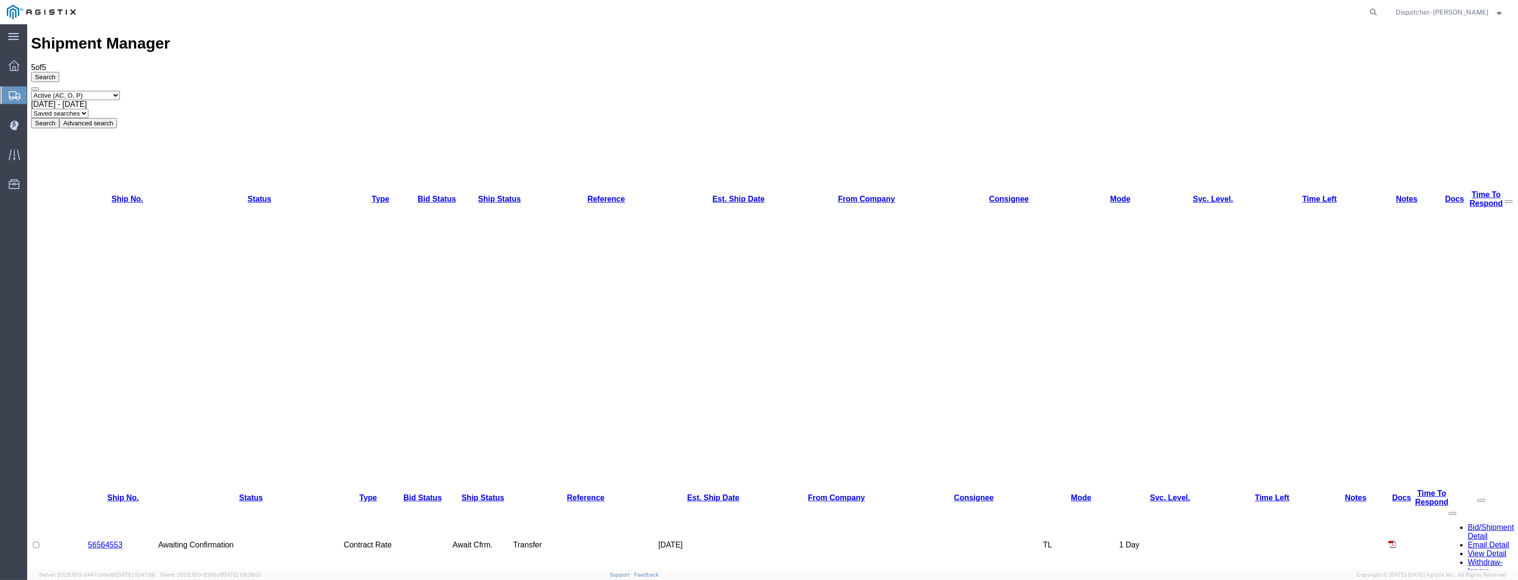
click at [112, 540] on link "56564553" at bounding box center [105, 544] width 34 height 8
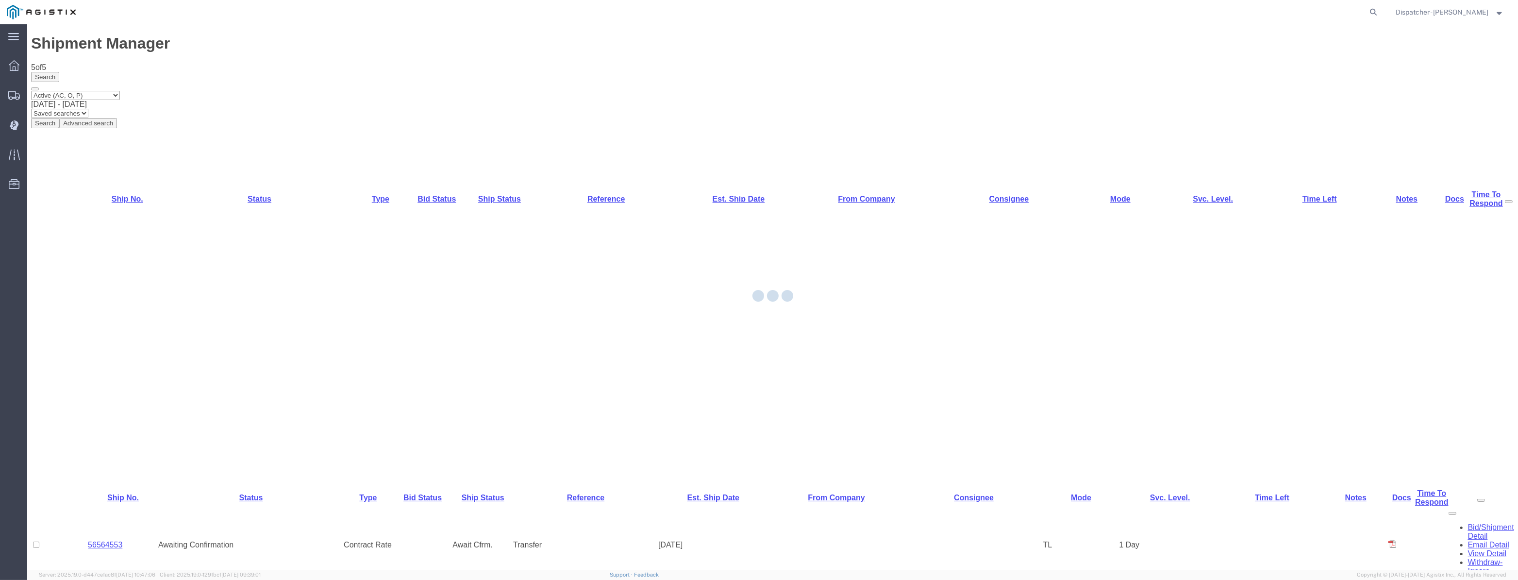
click at [112, 111] on div at bounding box center [772, 296] width 1491 height 545
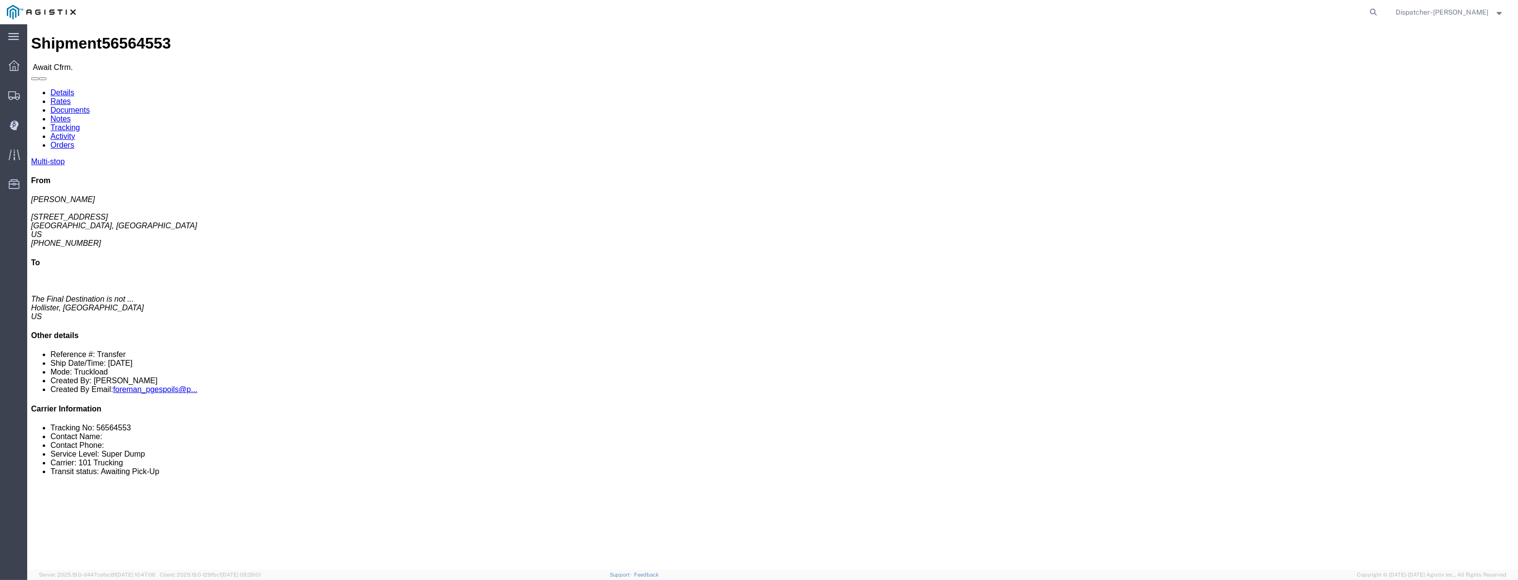
click link "Tracking"
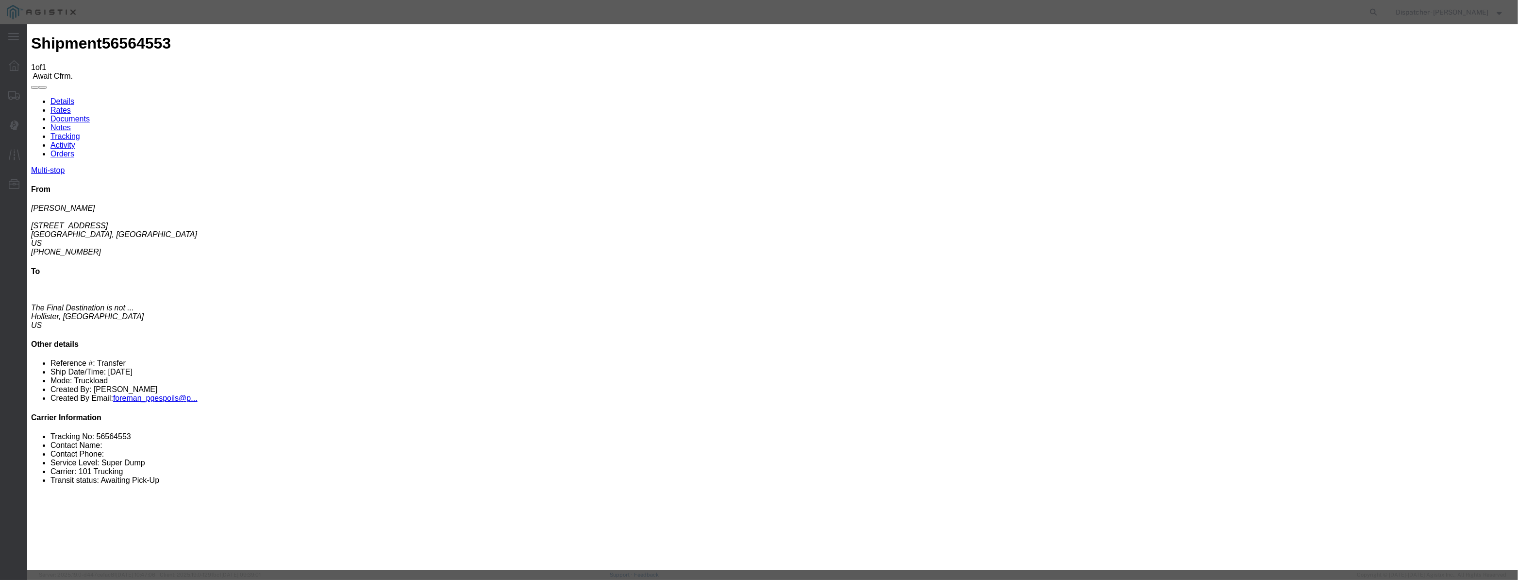
type input "[DATE]"
type input "1:00 AM"
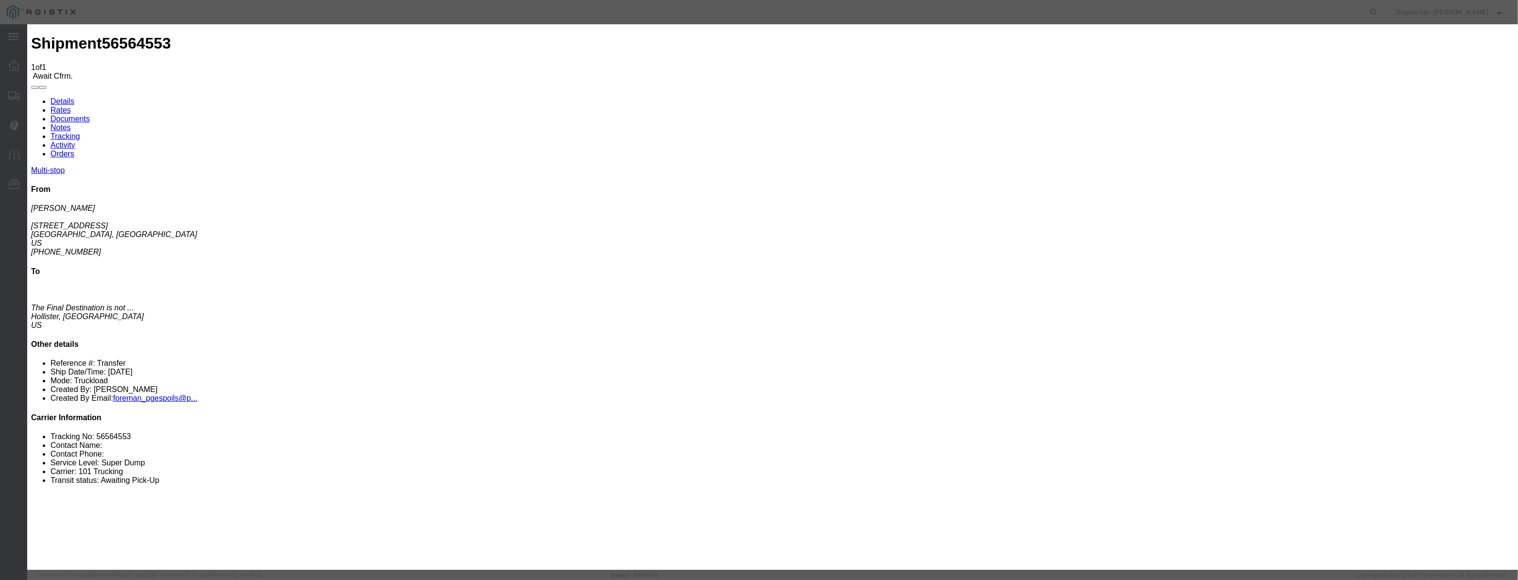
type input "08/22/2025"
drag, startPoint x: 716, startPoint y: 135, endPoint x: 713, endPoint y: 147, distance: 12.0
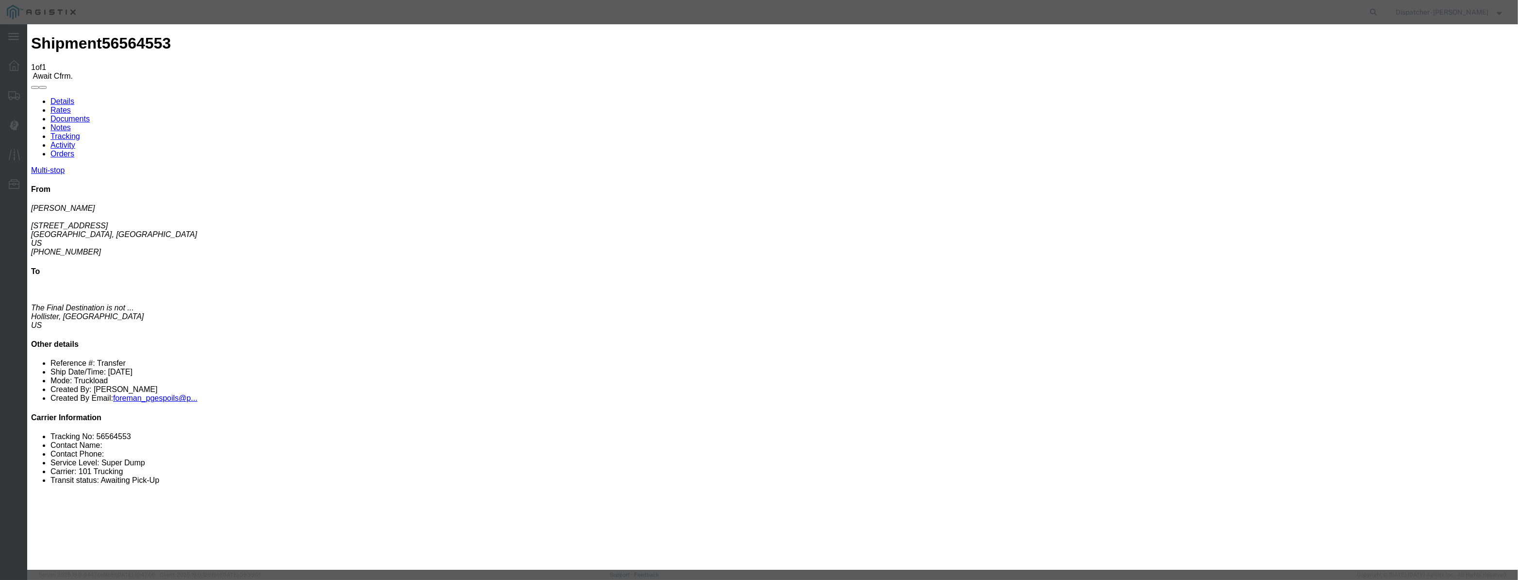
select select "ARVPULOC"
drag, startPoint x: 945, startPoint y: 125, endPoint x: 943, endPoint y: 133, distance: 8.0
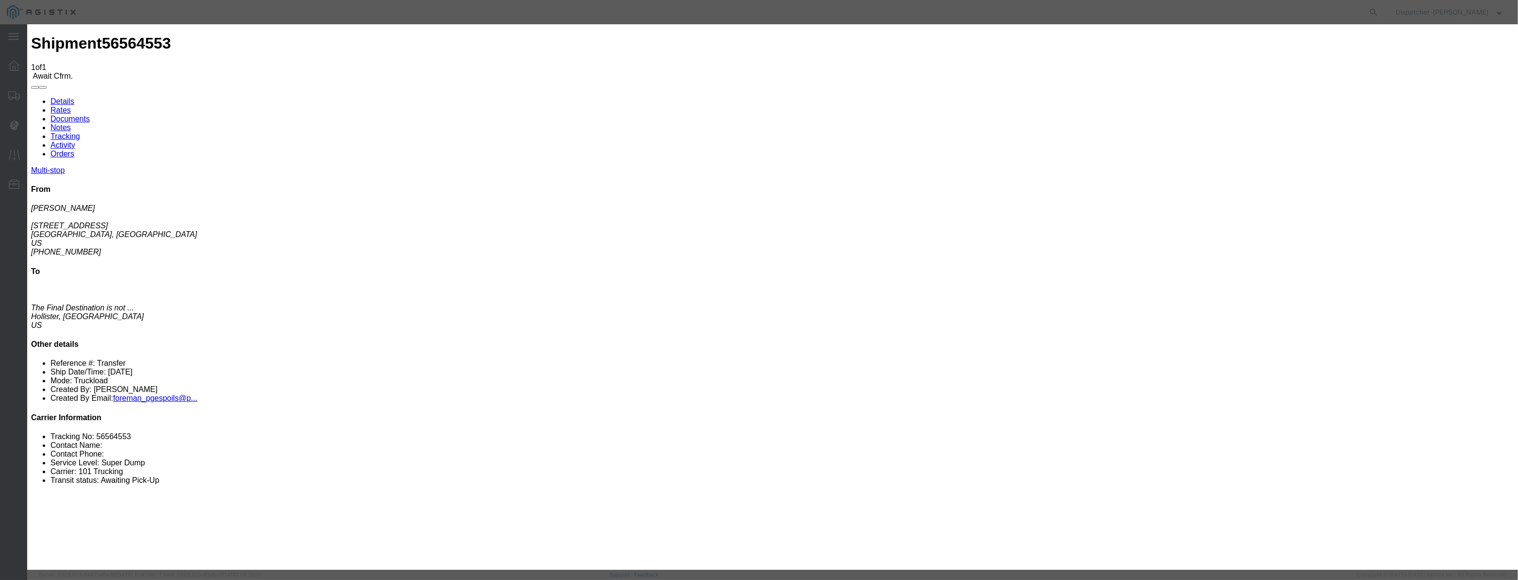
select select "{"pickupDeliveryInfoId": "122419479","pickupOrDelivery": "P","stopNum": "1","lo…"
select select "CA"
type input "Carmel"
drag, startPoint x: 727, startPoint y: 121, endPoint x: 740, endPoint y: 118, distance: 13.8
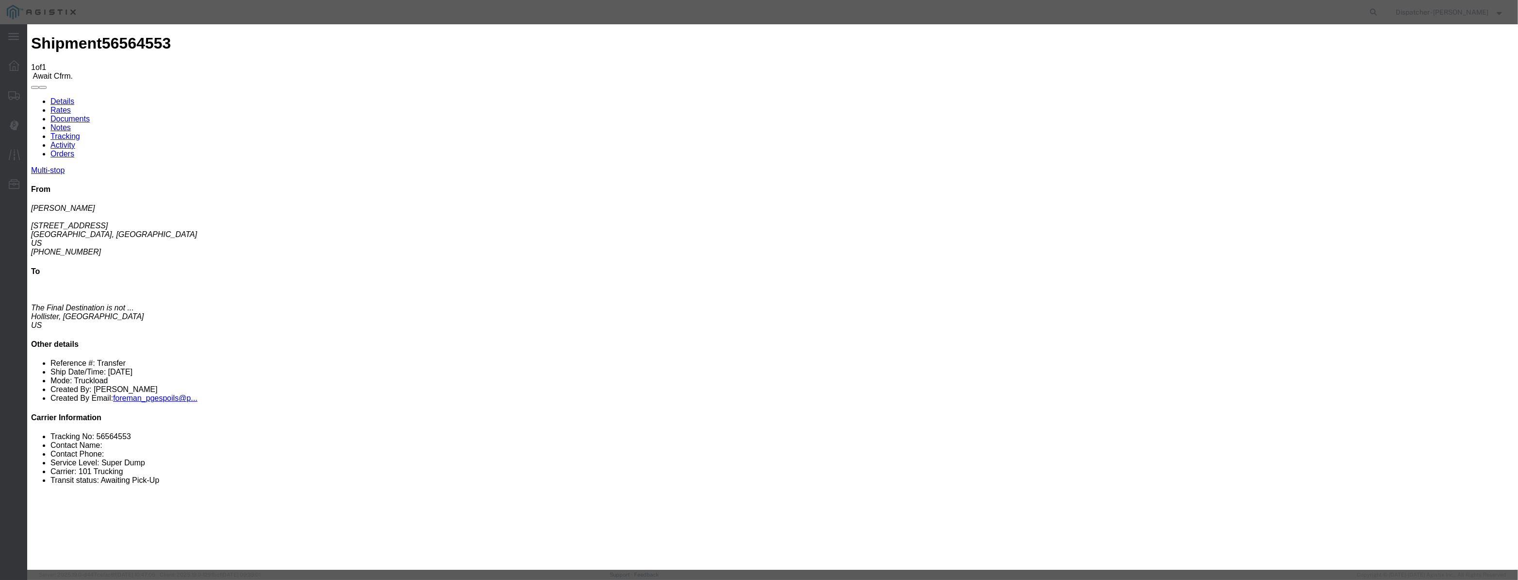
drag, startPoint x: 748, startPoint y: 116, endPoint x: 623, endPoint y: 111, distance: 124.8
type input "6:00 AM"
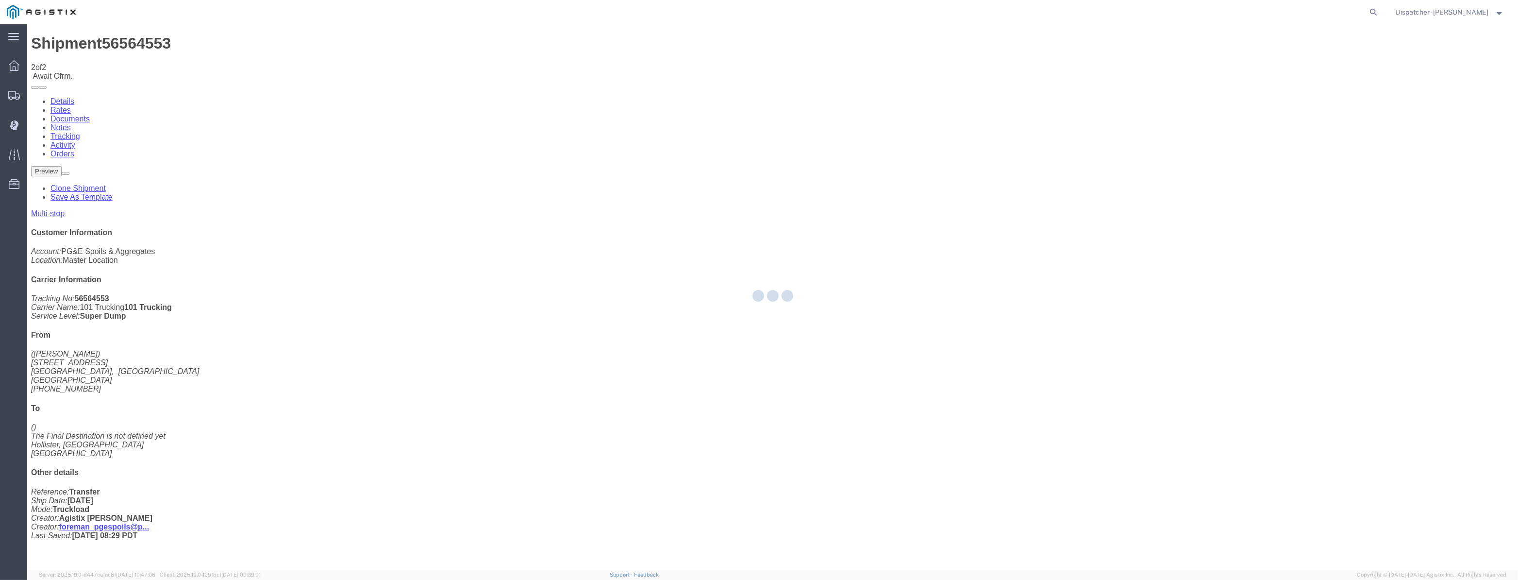
click at [1292, 94] on div at bounding box center [772, 296] width 1491 height 545
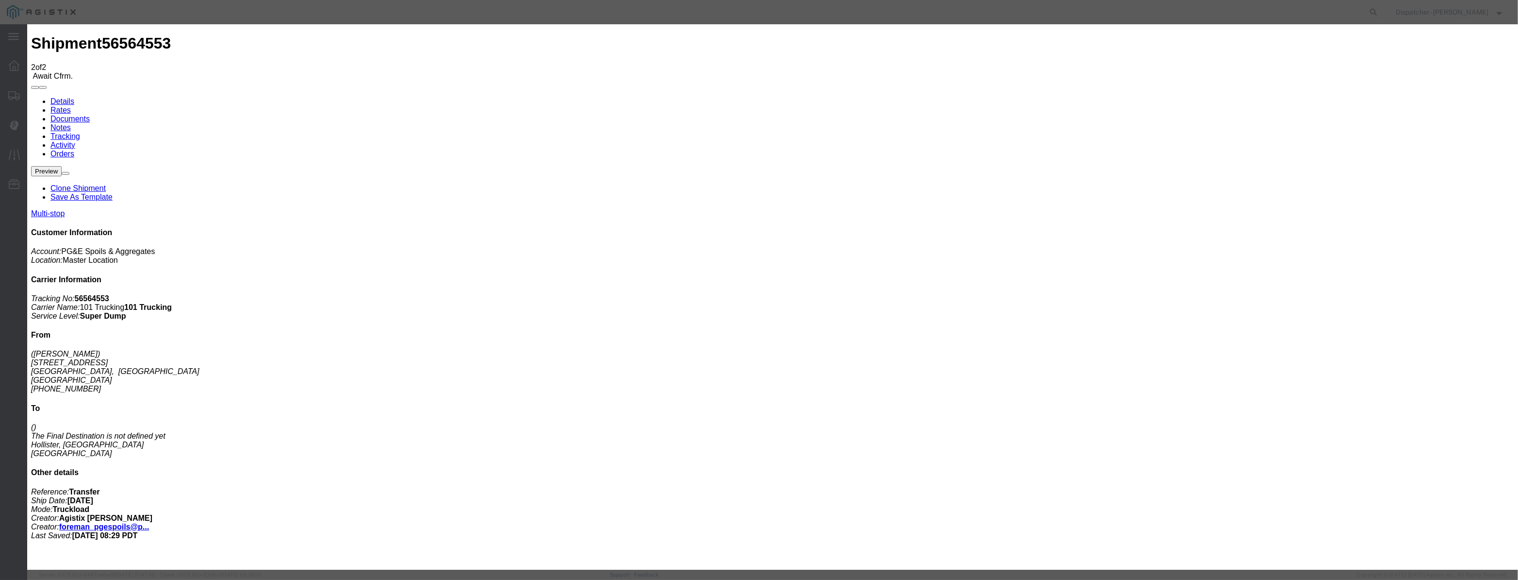
type input "[DATE]"
type input "1:00 AM"
drag, startPoint x: 623, startPoint y: 111, endPoint x: 618, endPoint y: 122, distance: 11.5
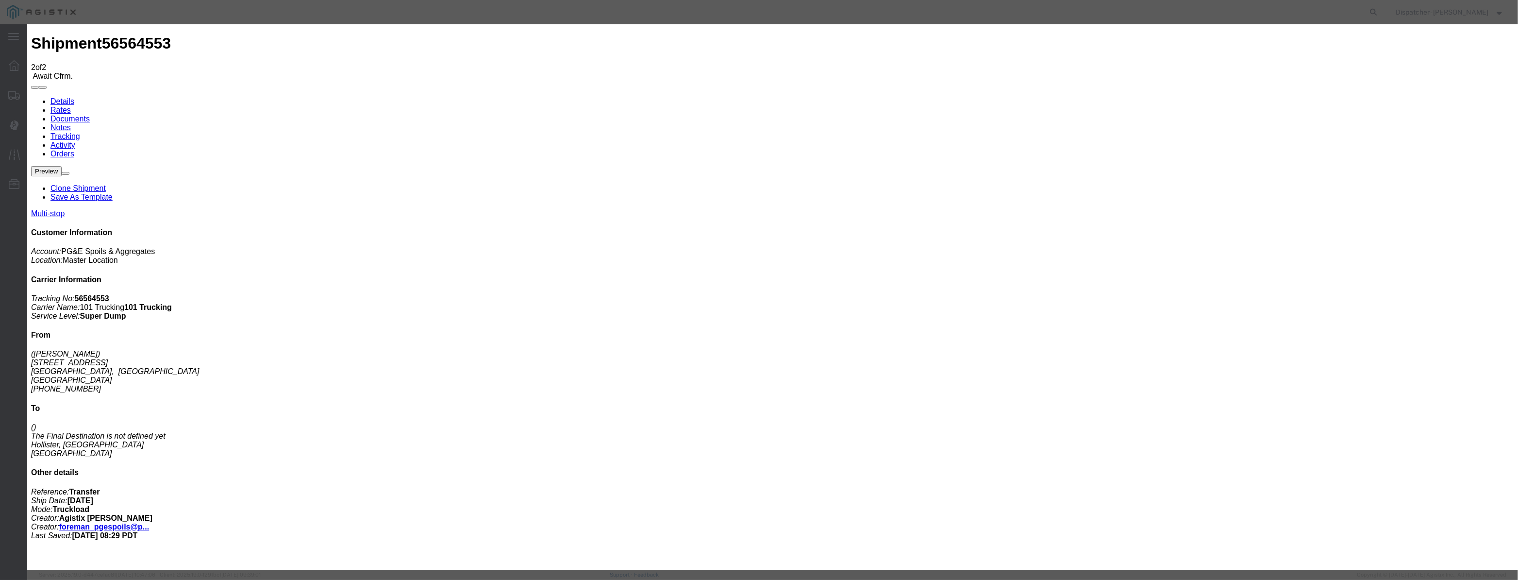
paste input "08/22/2025"
type input "08/22/2025"
drag, startPoint x: 714, startPoint y: 140, endPoint x: 715, endPoint y: 147, distance: 7.4
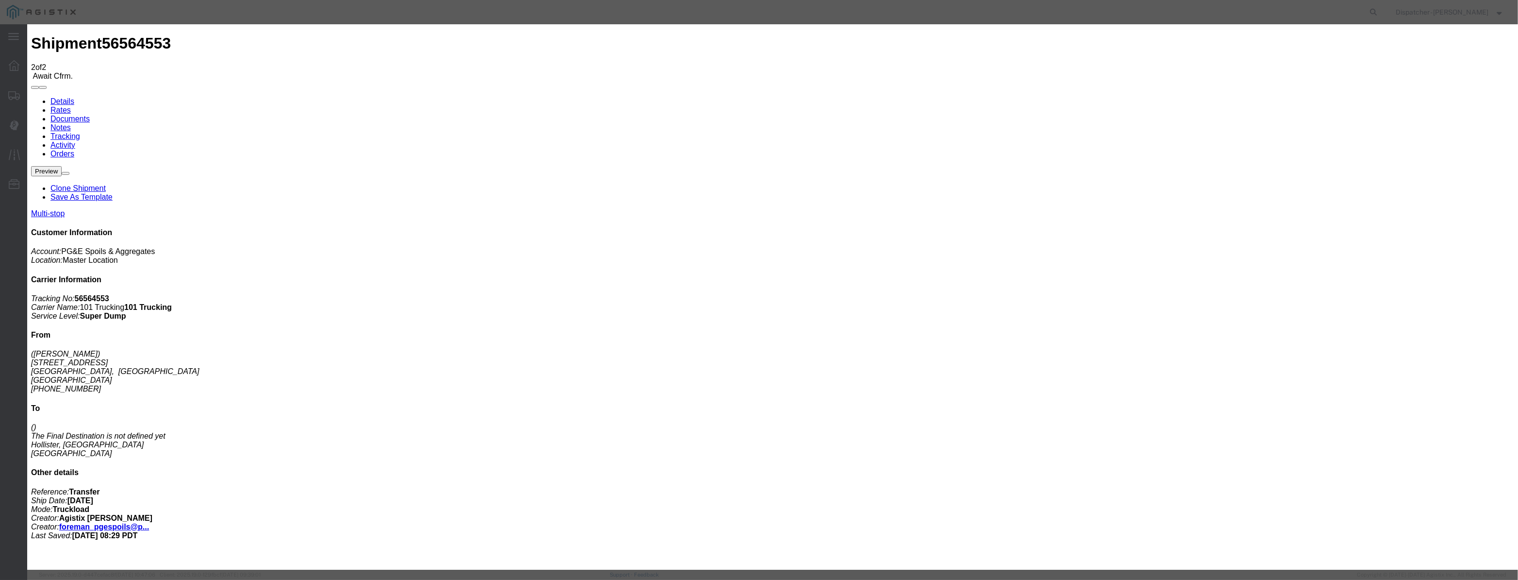
select select "DPTPULOC"
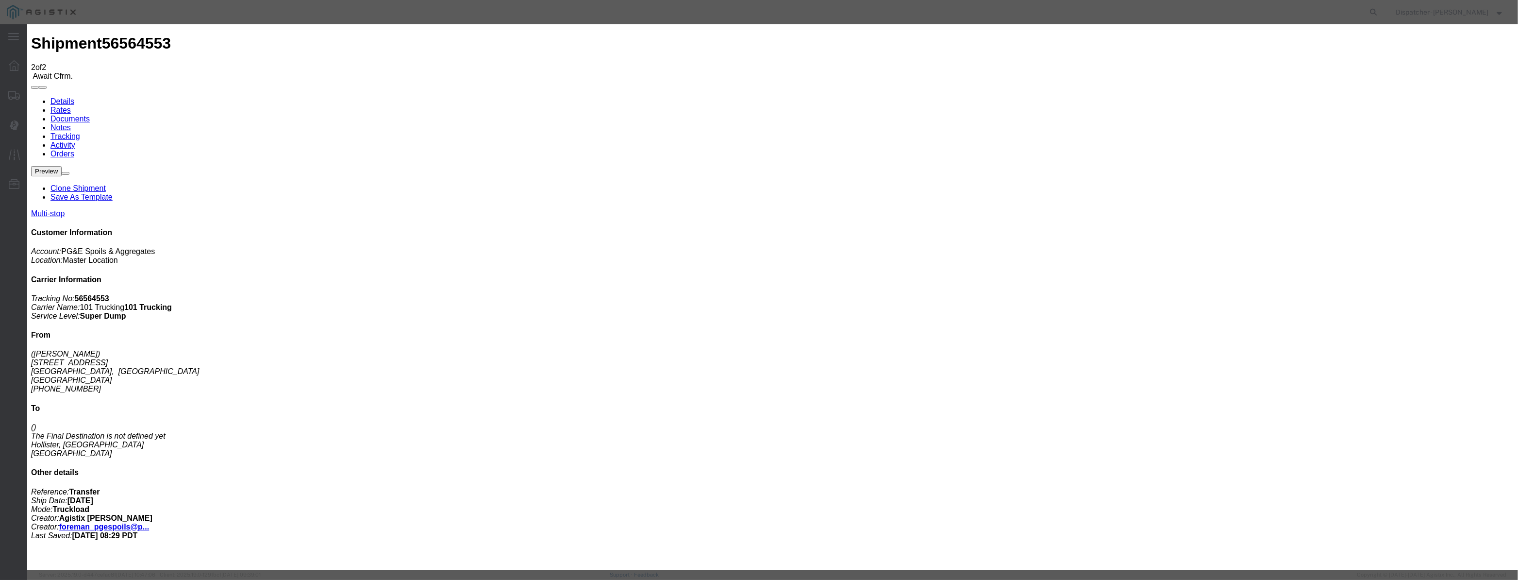
select select "{"pickupDeliveryInfoId": "122419479","pickupOrDelivery": "P","stopNum": "1","lo…"
select select "CA"
type input "Carmel"
drag, startPoint x: 752, startPoint y: 121, endPoint x: 552, endPoint y: 147, distance: 202.1
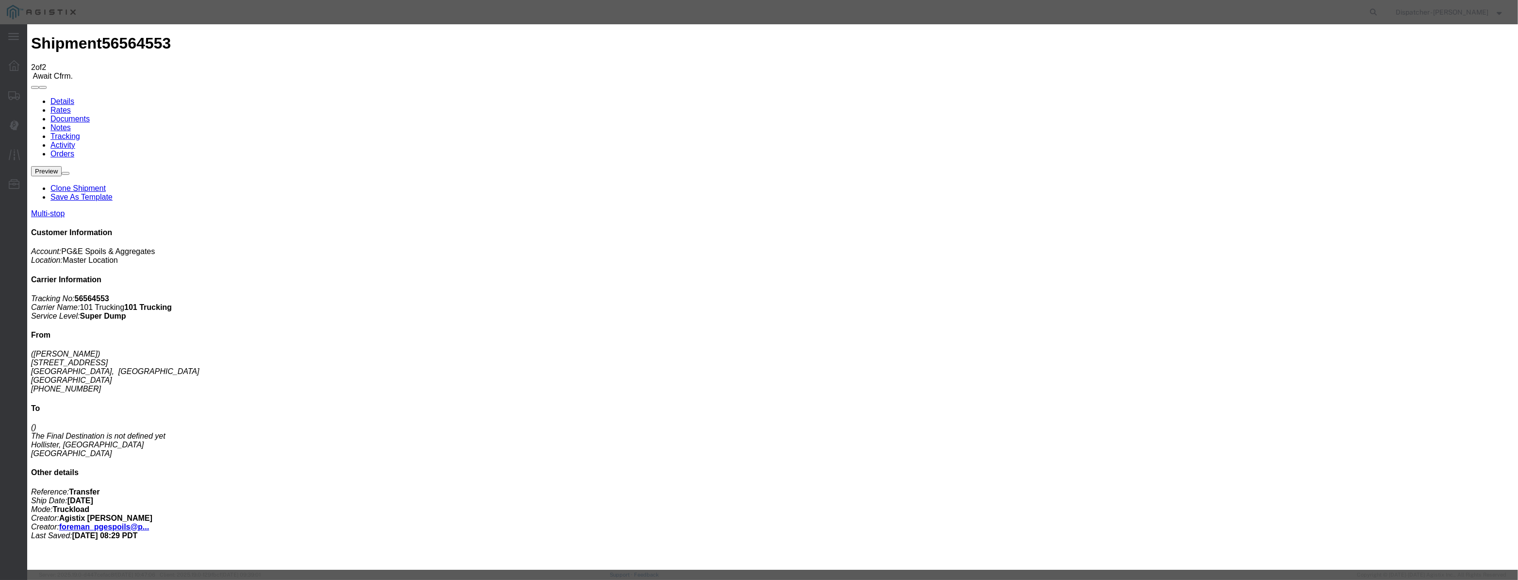
type input "6:10 AM"
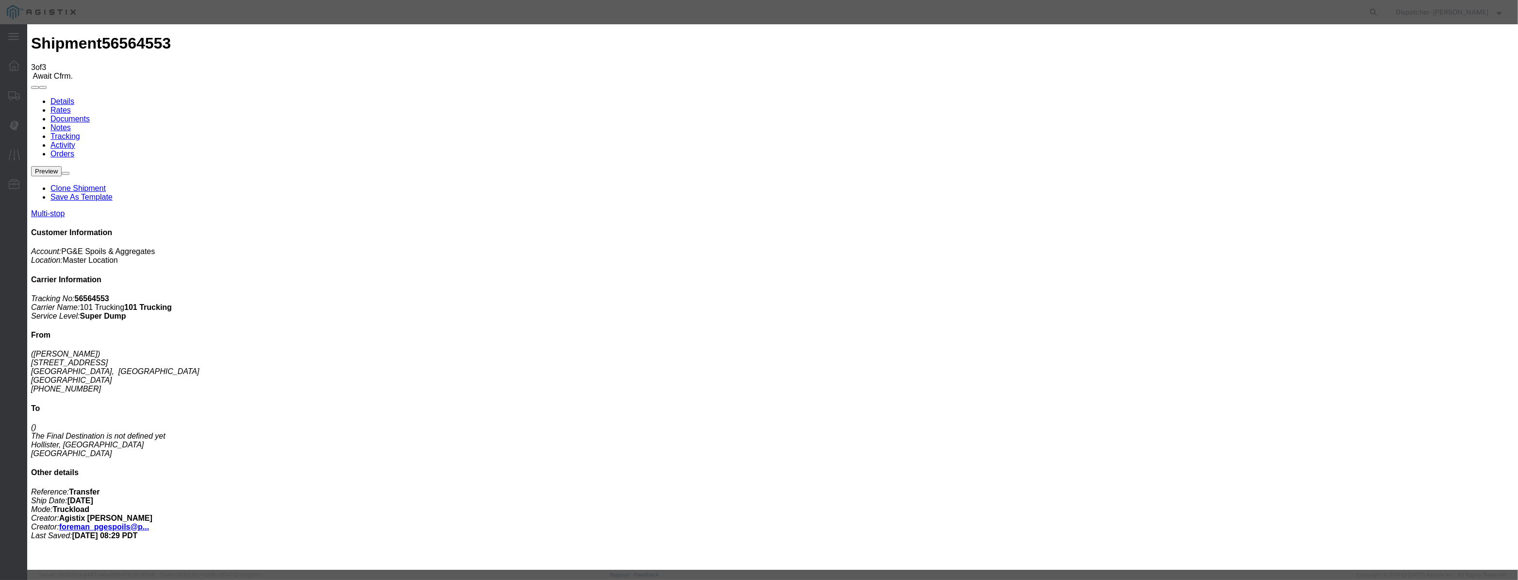
type input "[DATE]"
type input "1:00 AM"
drag, startPoint x: 637, startPoint y: 112, endPoint x: 629, endPoint y: 121, distance: 12.7
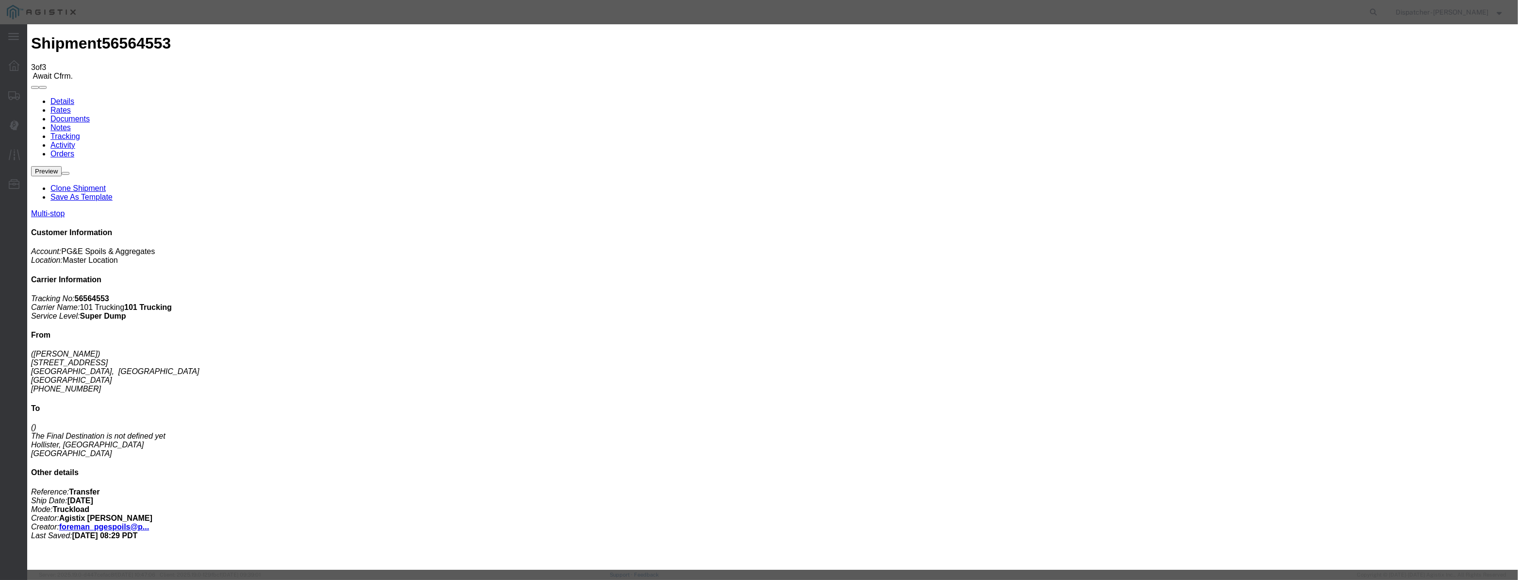
drag, startPoint x: 629, startPoint y: 121, endPoint x: 695, endPoint y: 131, distance: 66.2
paste input "08/22/2025"
type input "08/22/2025"
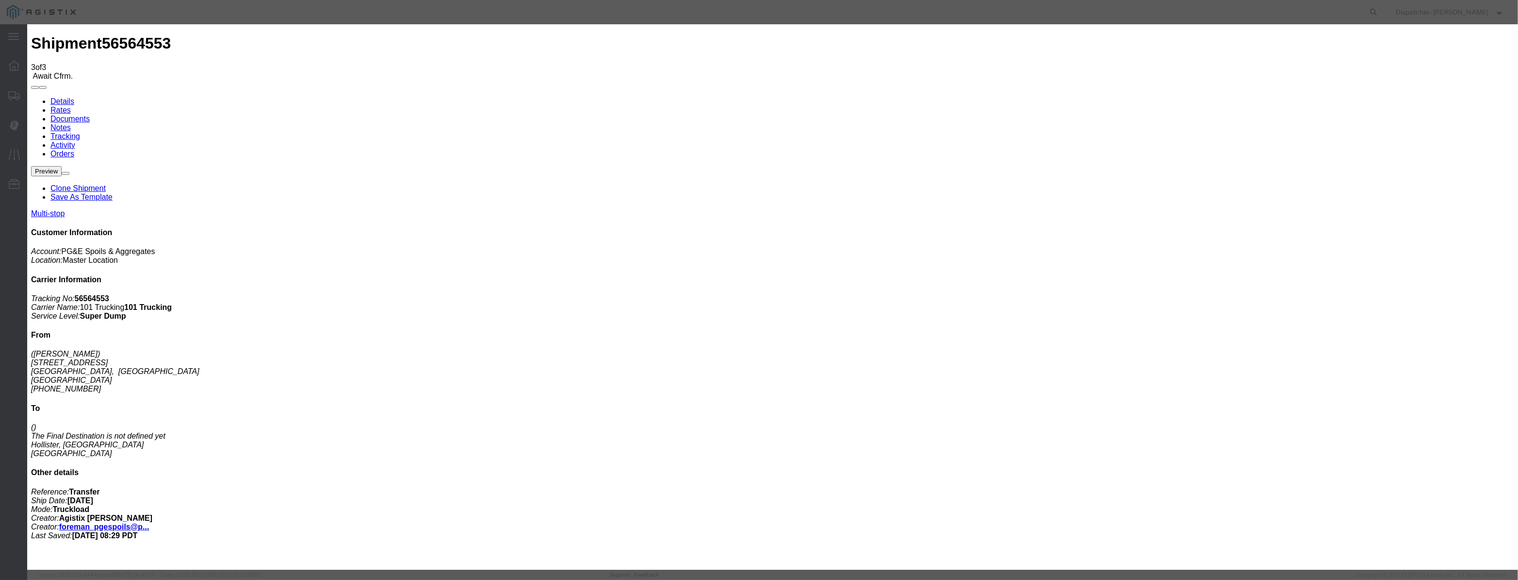
select select "ARVDLVLOC"
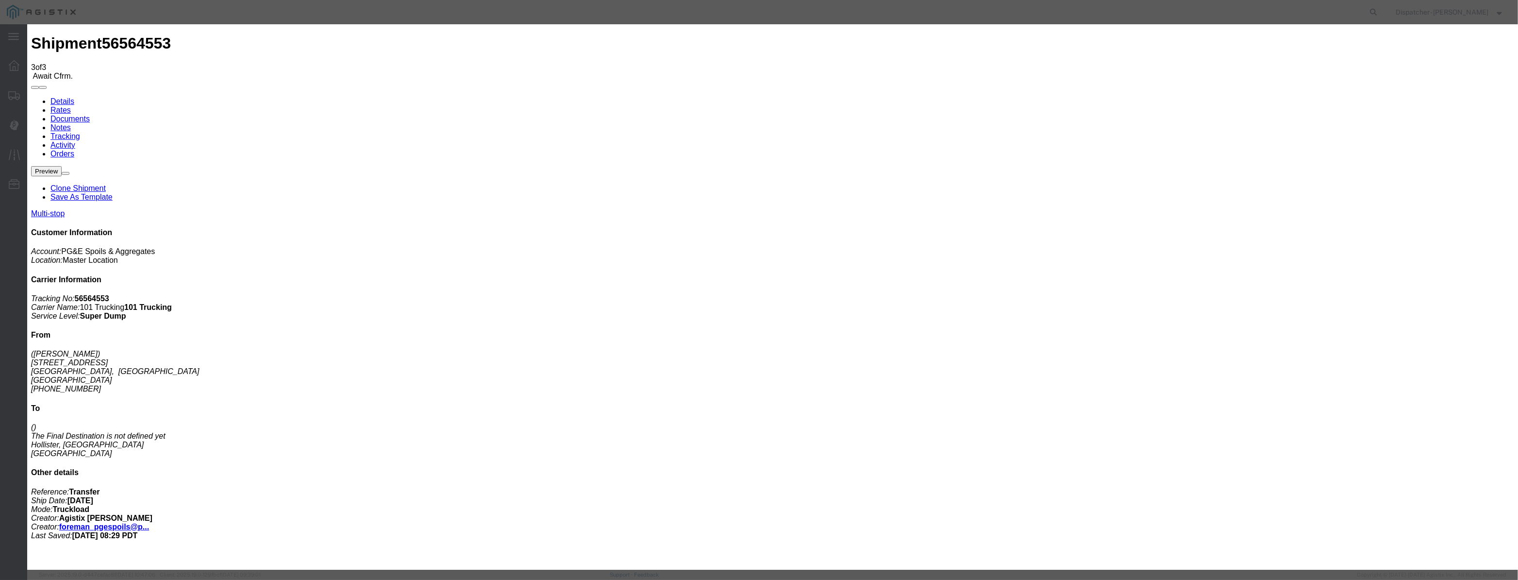
select select "{"pickupDeliveryInfoId": "122419480","pickupOrDelivery": "D","stopNum": "2","lo…"
select select "CA"
type input "Hollister"
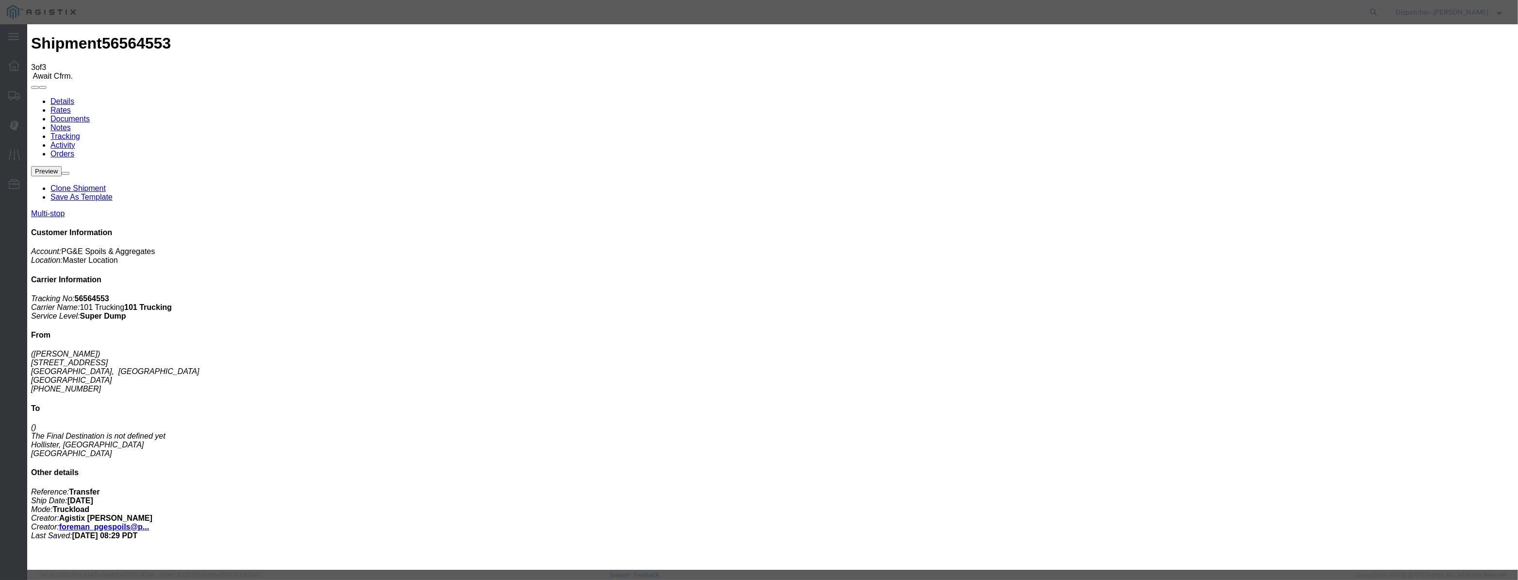
drag, startPoint x: 738, startPoint y: 120, endPoint x: 570, endPoint y: 134, distance: 168.5
type input "7:40 AM"
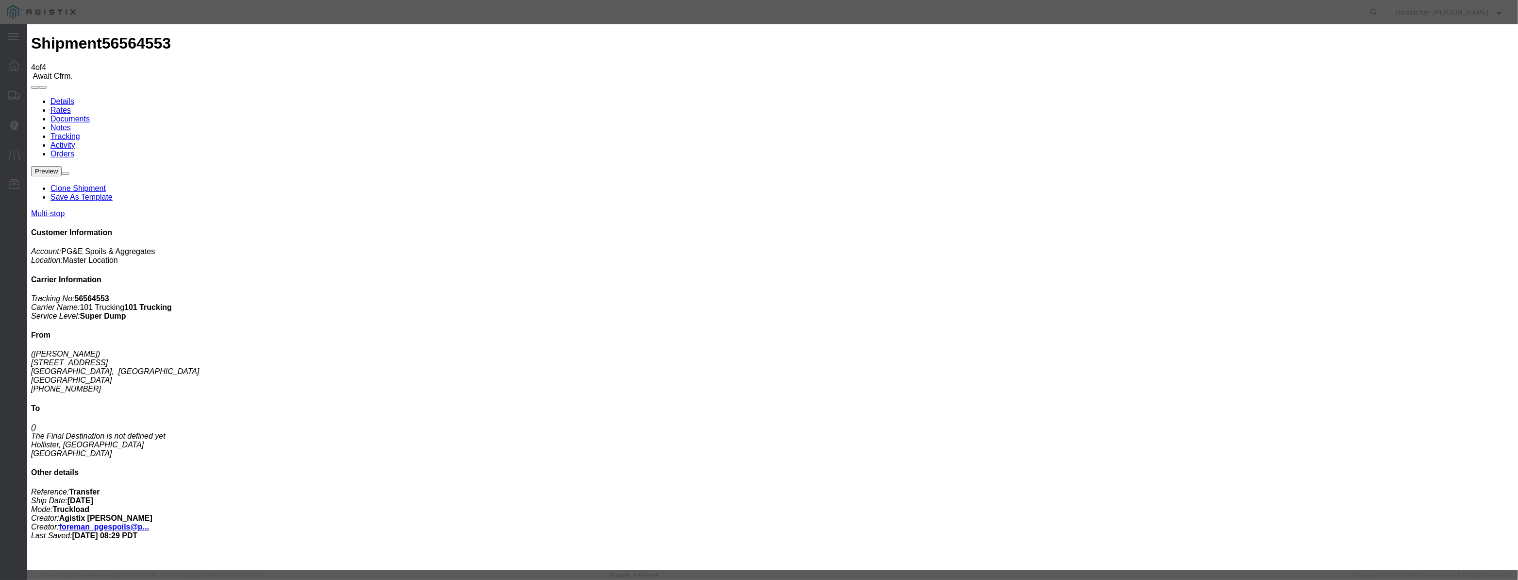
type input "[DATE]"
type input "1:00 AM"
drag, startPoint x: 627, startPoint y: 105, endPoint x: 622, endPoint y: 120, distance: 16.1
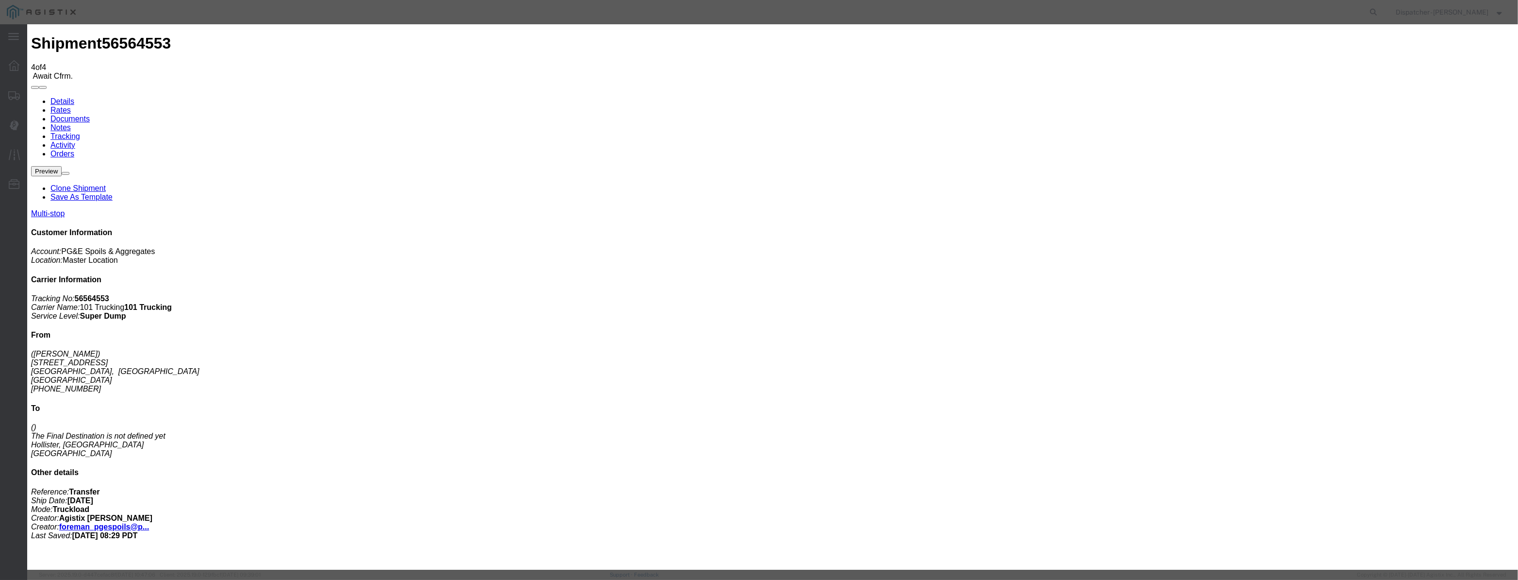
drag, startPoint x: 622, startPoint y: 120, endPoint x: 731, endPoint y: 144, distance: 110.7
paste input "08/22/2025"
type input "08/22/2025"
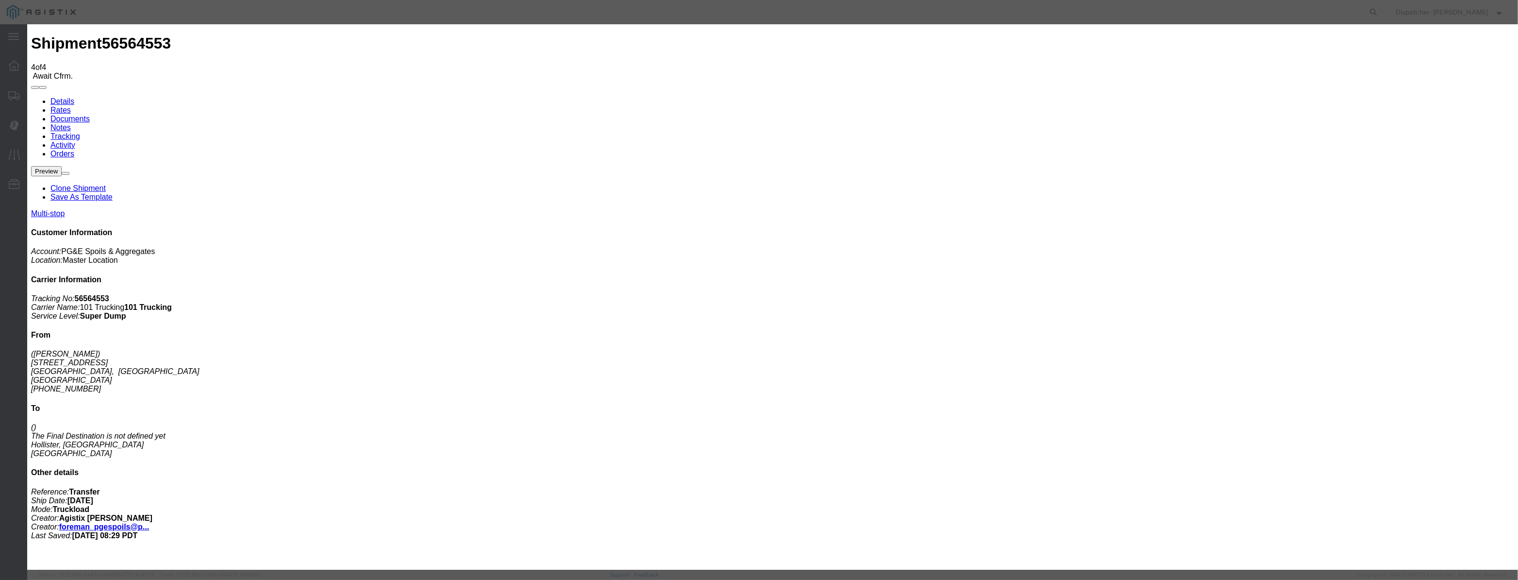
select select "DPTDLVLOC"
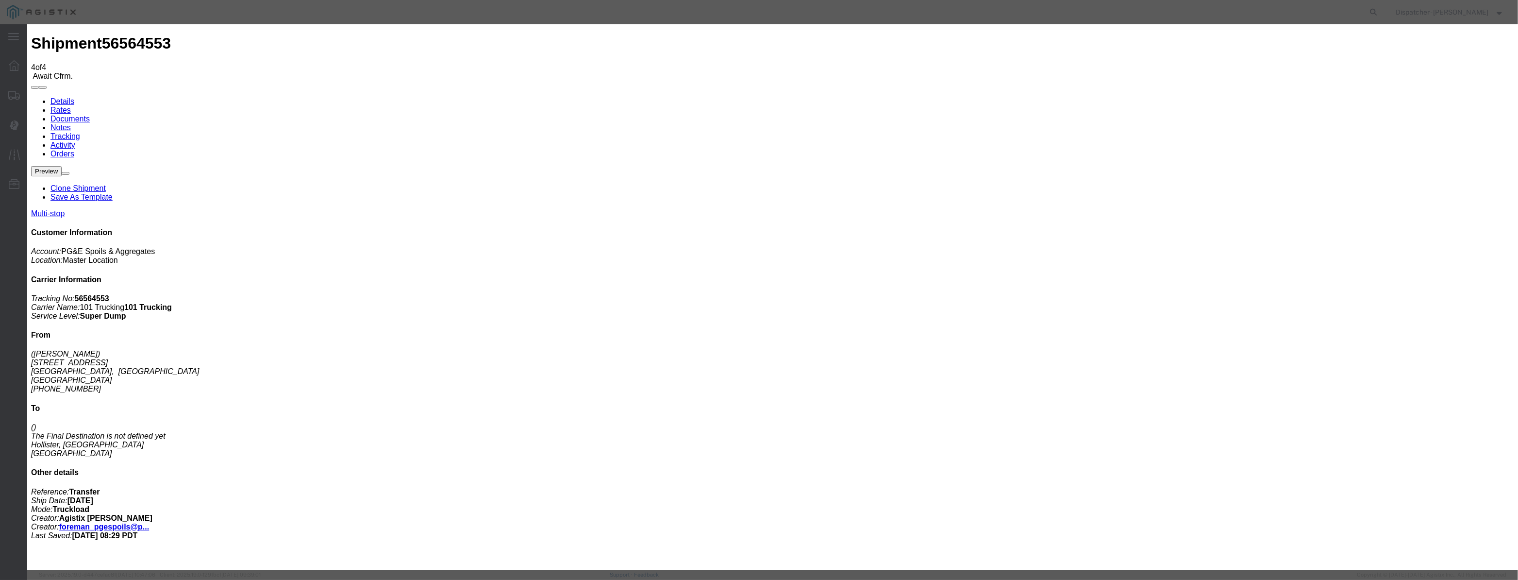
select select "{"pickupDeliveryInfoId": "122419480","pickupOrDelivery": "D","stopNum": "2","lo…"
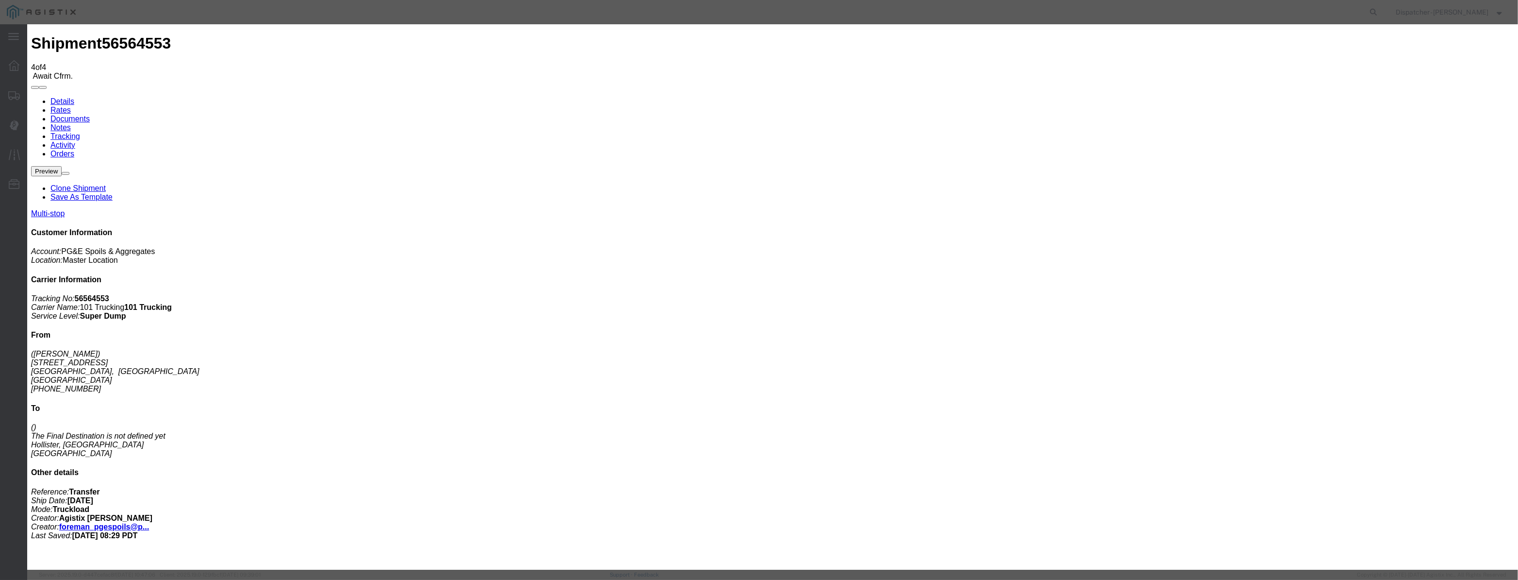
select select "CA"
type input "Hollister"
drag, startPoint x: 752, startPoint y: 125, endPoint x: 565, endPoint y: 117, distance: 187.6
type input "7:50 AM"
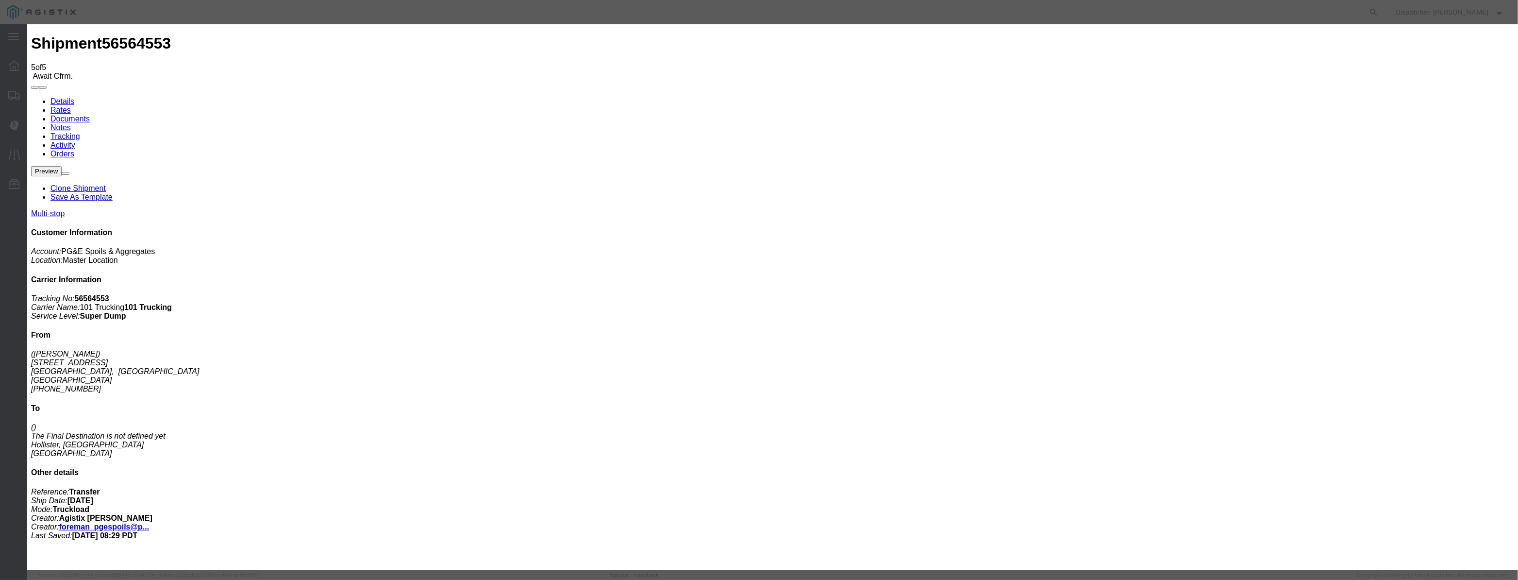
type input "[DATE]"
type input "1:00 AM"
drag, startPoint x: 596, startPoint y: 118, endPoint x: 601, endPoint y: 114, distance: 6.9
drag, startPoint x: 604, startPoint y: 110, endPoint x: 607, endPoint y: 119, distance: 9.7
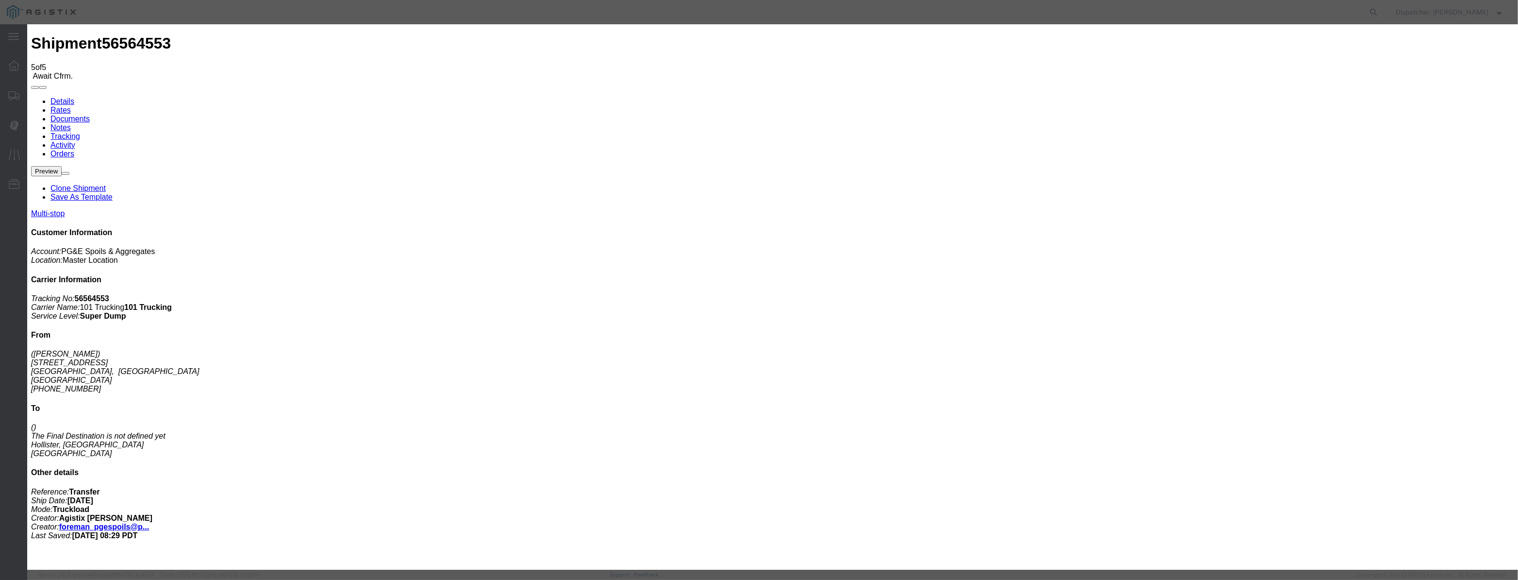
drag, startPoint x: 608, startPoint y: 120, endPoint x: 650, endPoint y: 127, distance: 41.8
paste input "08/22/2025"
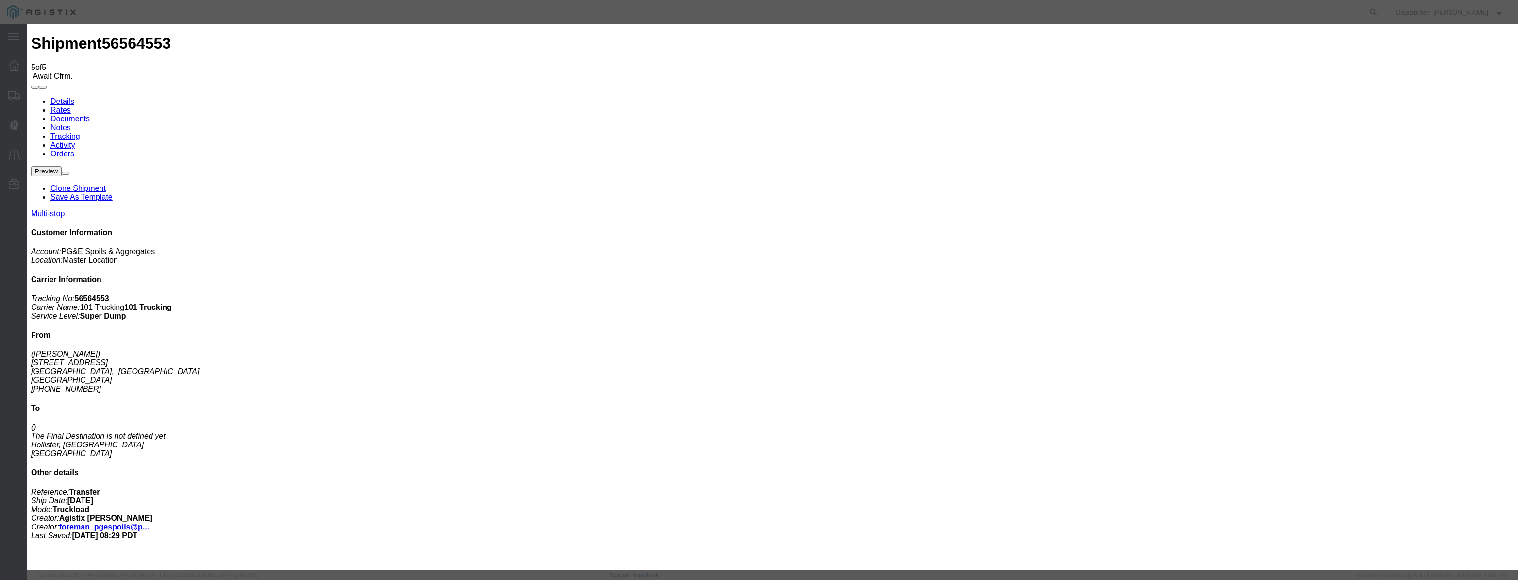
type input "08/22/2025"
select select "ARVPULOC"
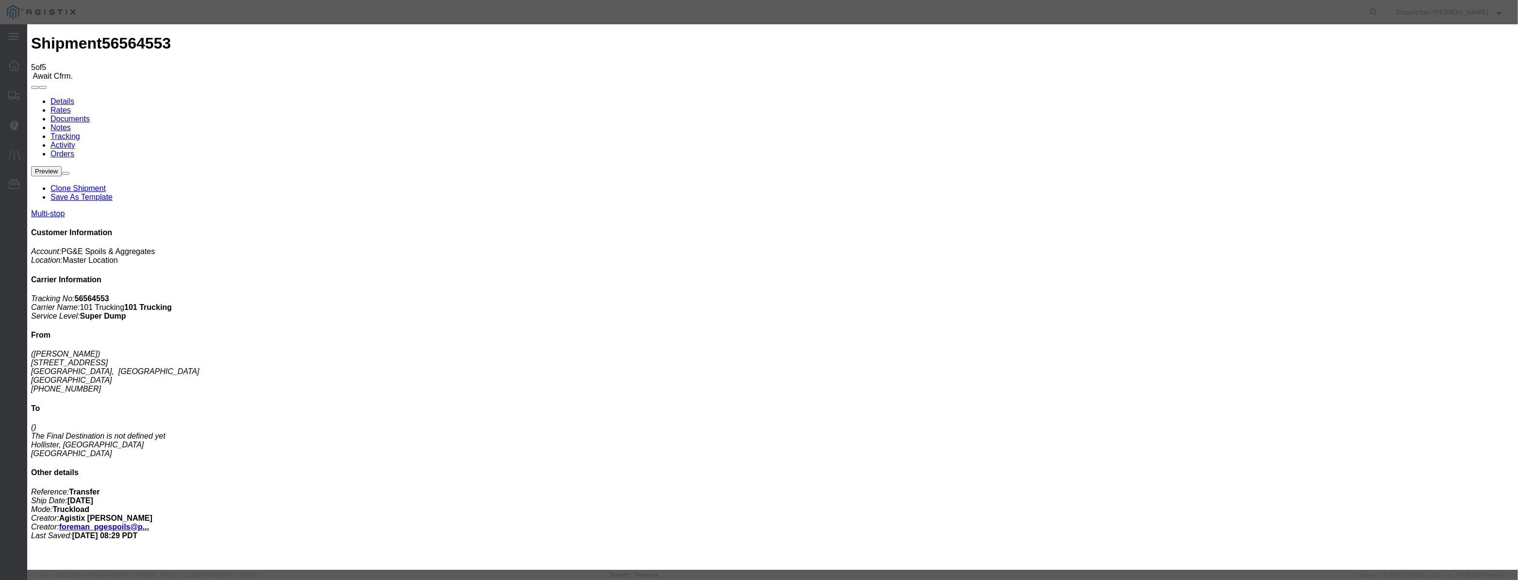
drag, startPoint x: 910, startPoint y: 107, endPoint x: 910, endPoint y: 123, distance: 15.5
drag, startPoint x: 910, startPoint y: 123, endPoint x: 910, endPoint y: 129, distance: 5.8
select select "{"pickupDeliveryInfoId": "122419479","pickupOrDelivery": "P","stopNum": "1","lo…"
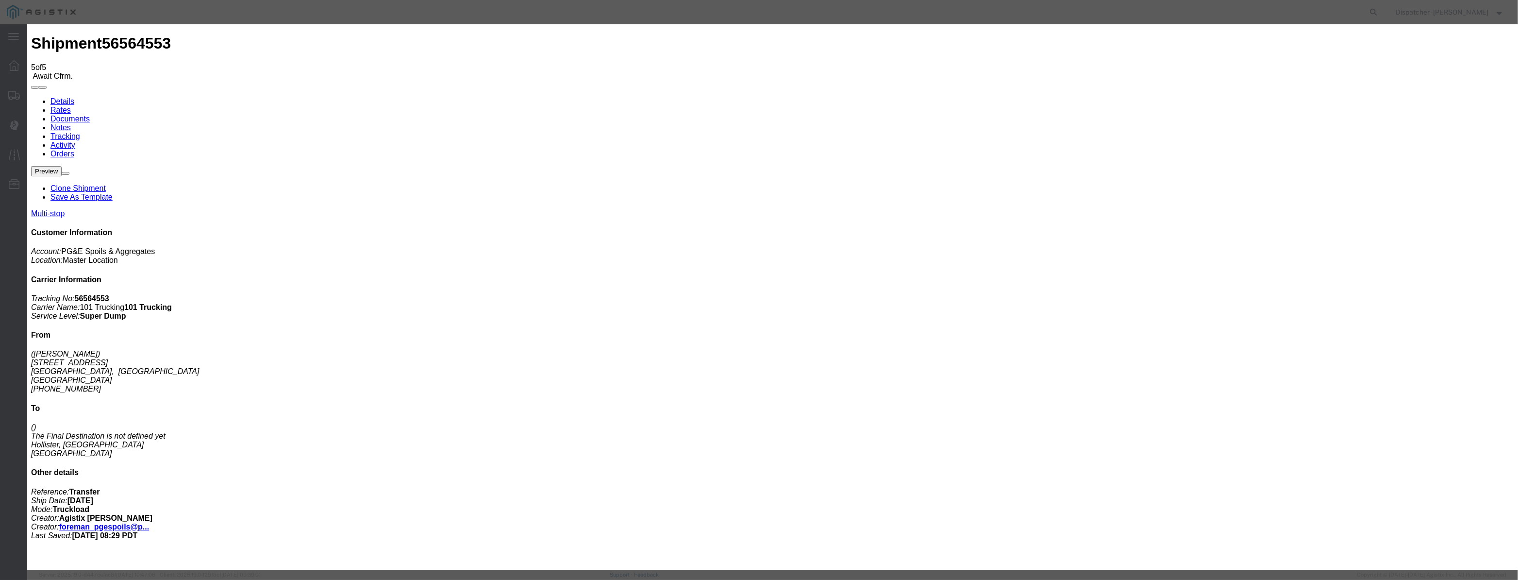
select select "CA"
type input "Carmel"
drag, startPoint x: 748, startPoint y: 121, endPoint x: 509, endPoint y: 107, distance: 238.8
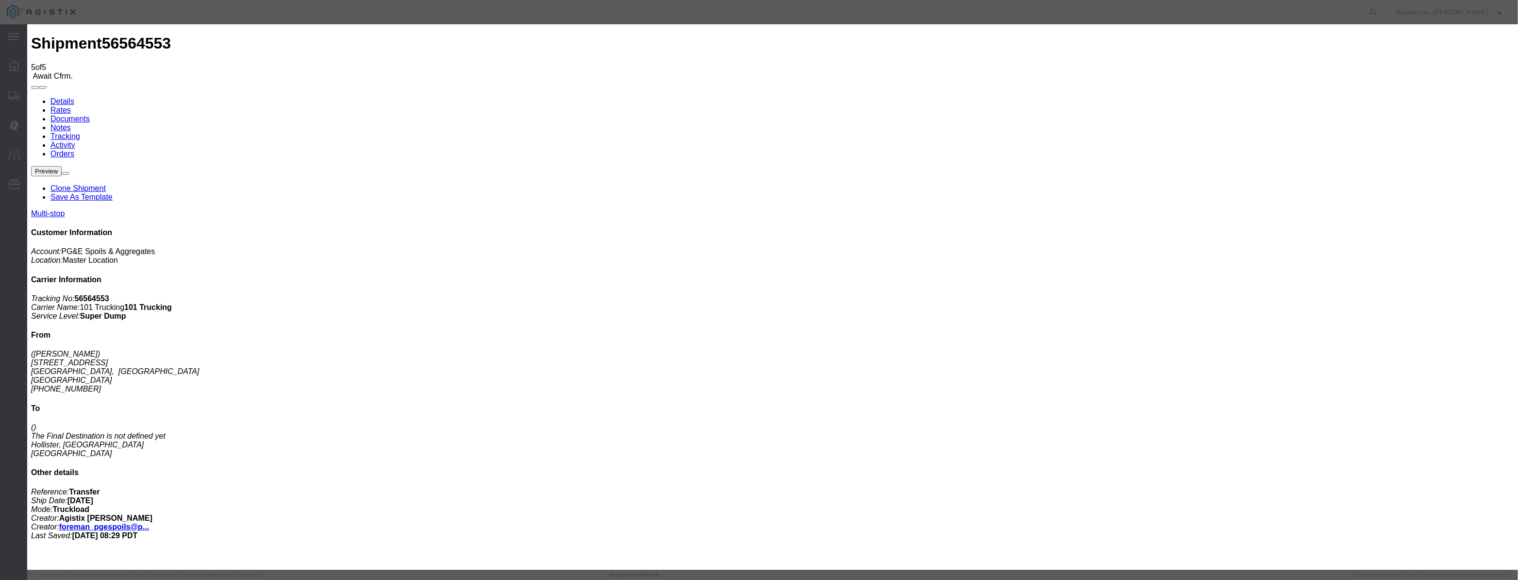
type input "9:25 AM"
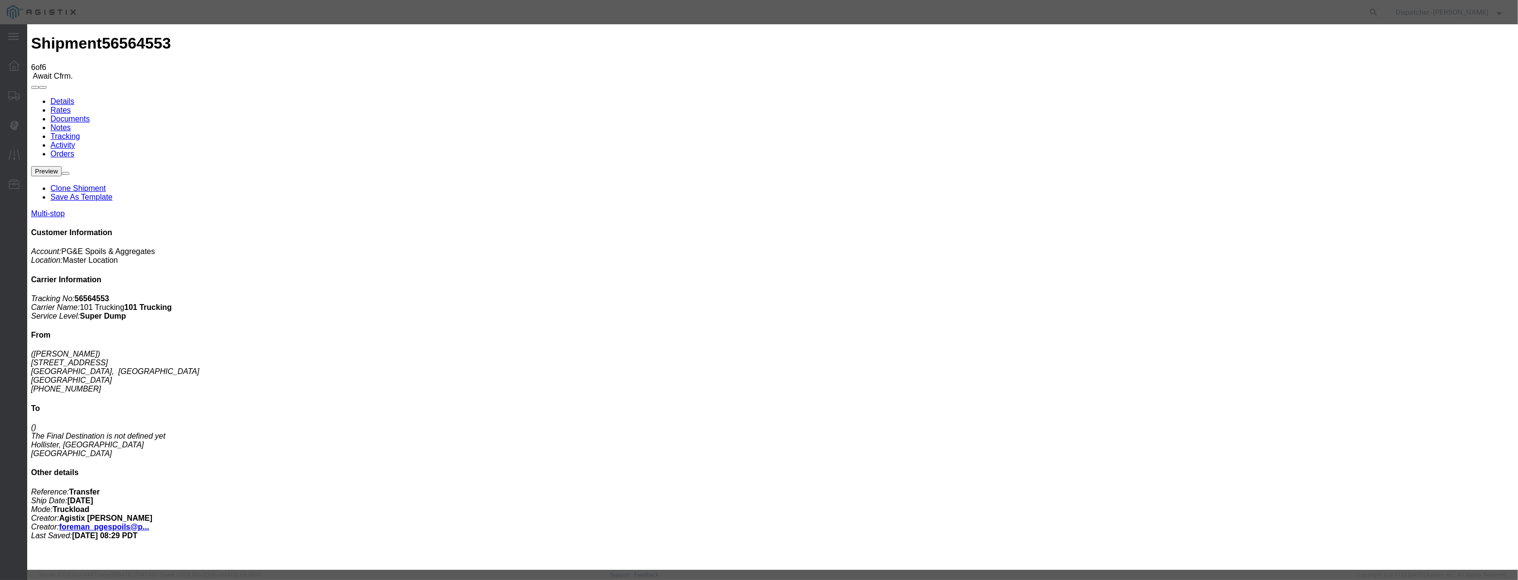
type input "[DATE]"
type input "1:00 AM"
drag, startPoint x: 613, startPoint y: 119, endPoint x: 649, endPoint y: 128, distance: 37.0
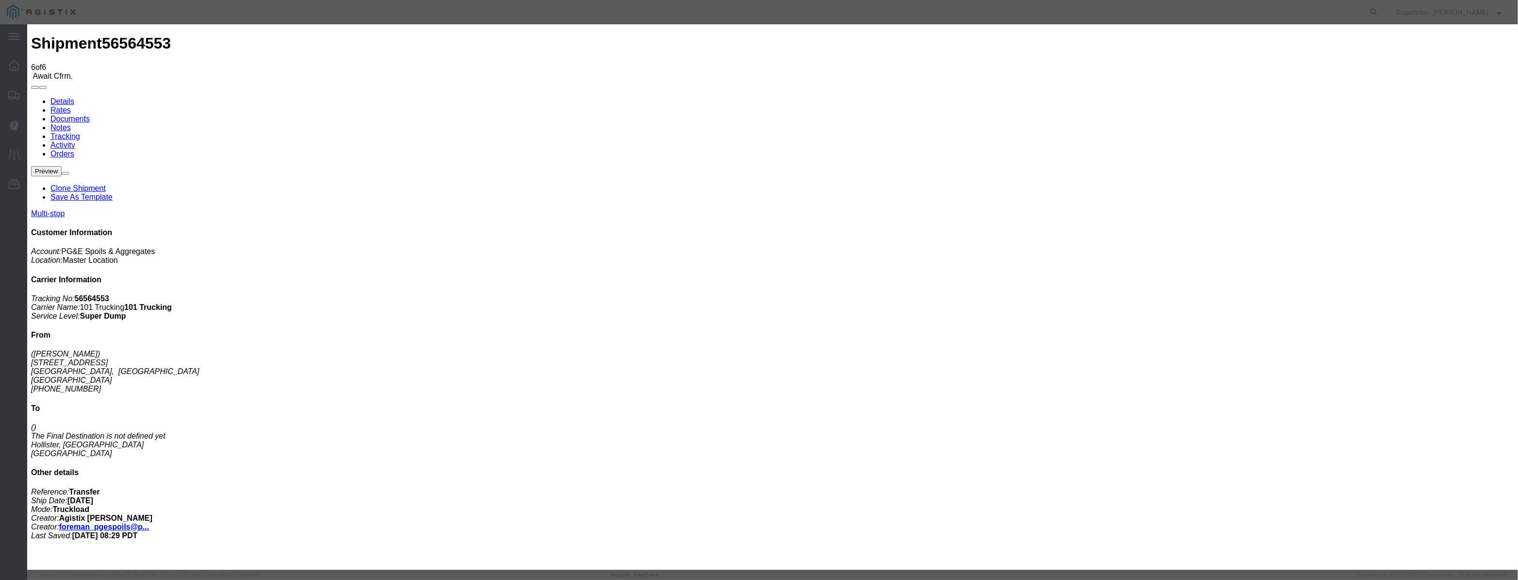
paste input "08/22/2025"
type input "08/22/2025"
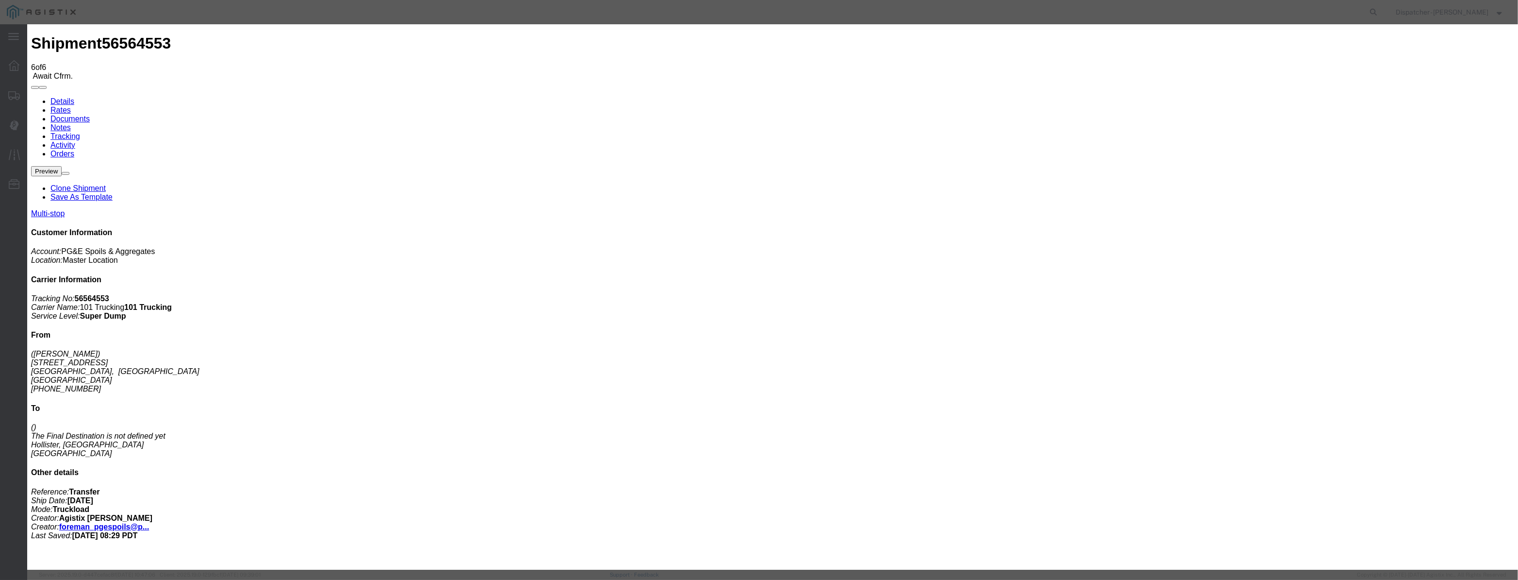
scroll to position [0, 0]
select select "DPTPULOC"
drag, startPoint x: 908, startPoint y: 121, endPoint x: 907, endPoint y: 129, distance: 7.3
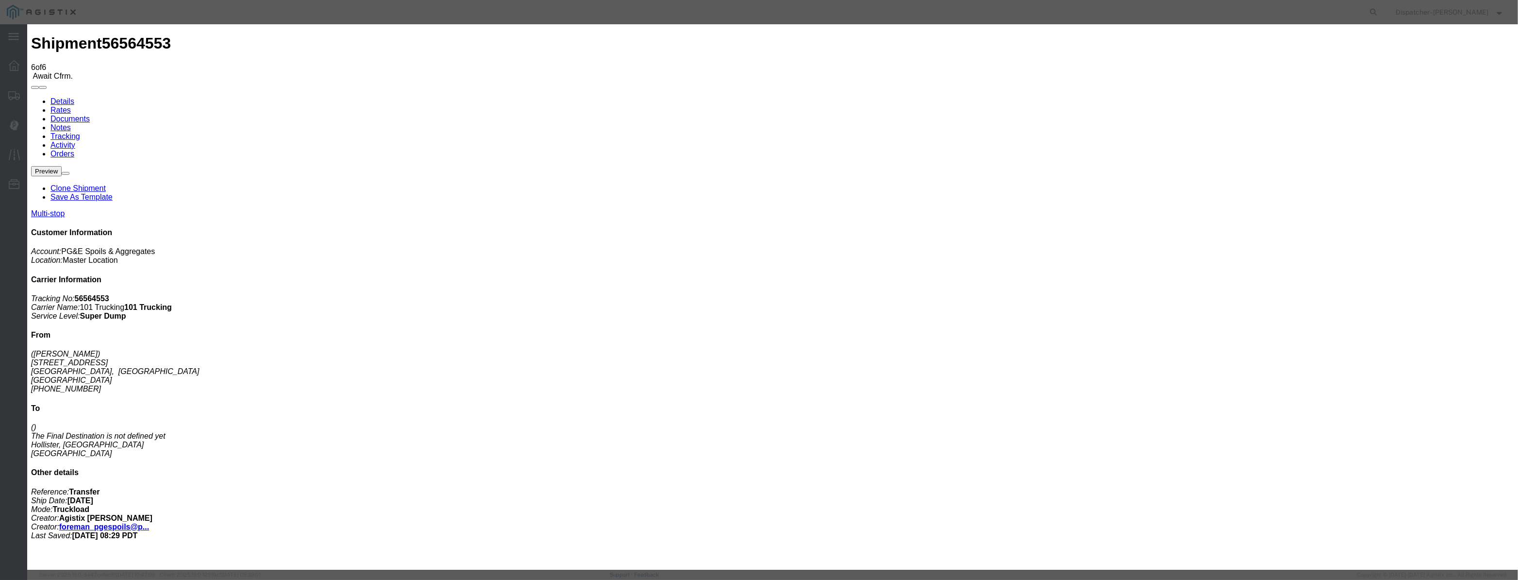
select select "{"pickupDeliveryInfoId": "122419479","pickupOrDelivery": "P","stopNum": "1","lo…"
select select "CA"
type input "Carmel"
drag, startPoint x: 738, startPoint y: 121, endPoint x: 574, endPoint y: 123, distance: 164.1
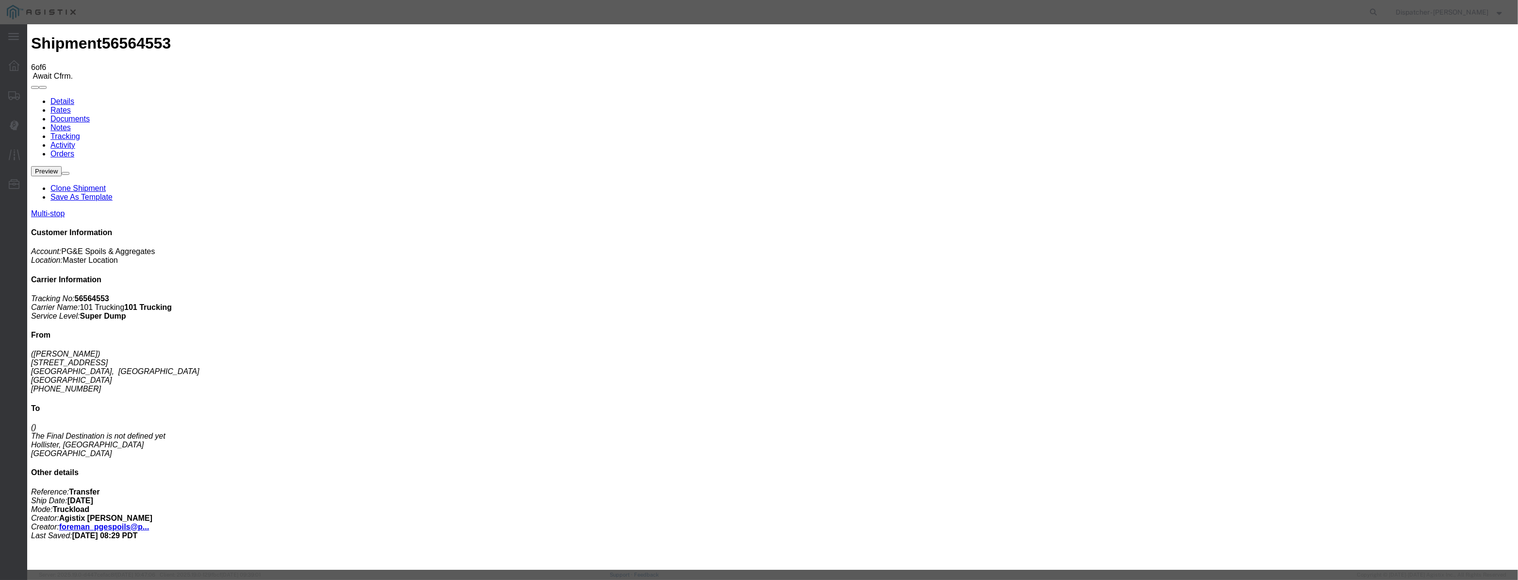
type input "9:30 AM"
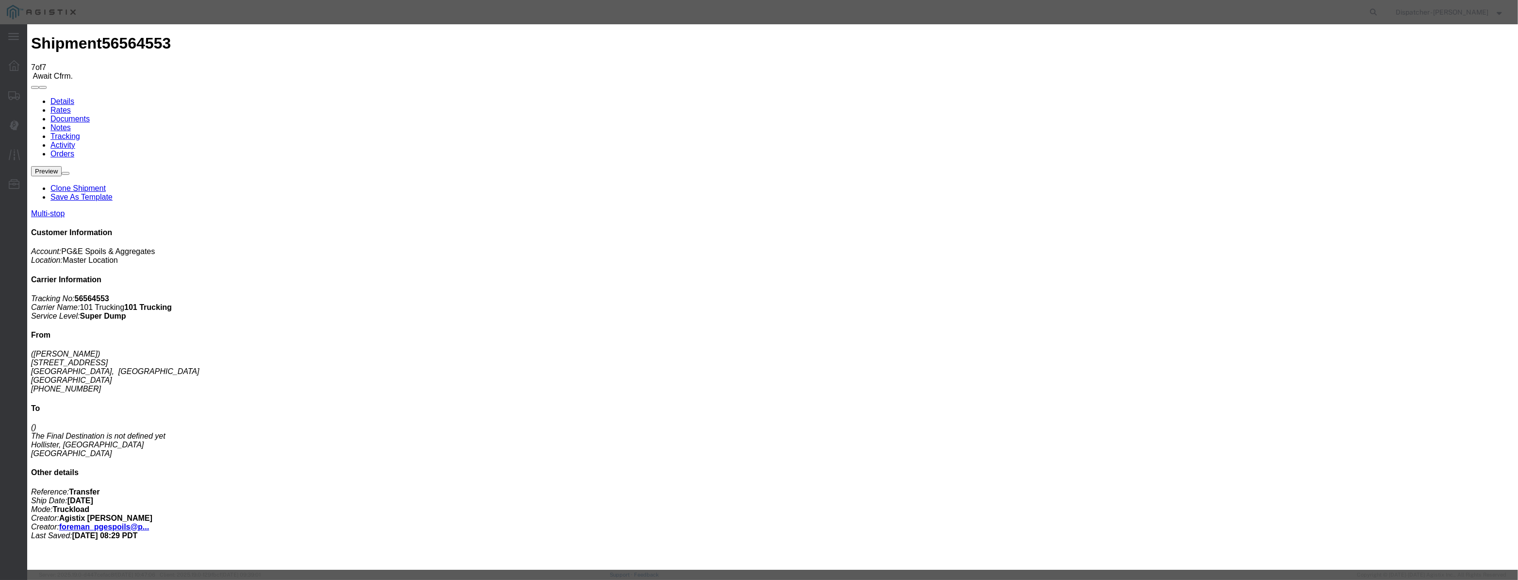
type input "[DATE]"
type input "1:00 AM"
drag, startPoint x: 625, startPoint y: 121, endPoint x: 722, endPoint y: 135, distance: 98.2
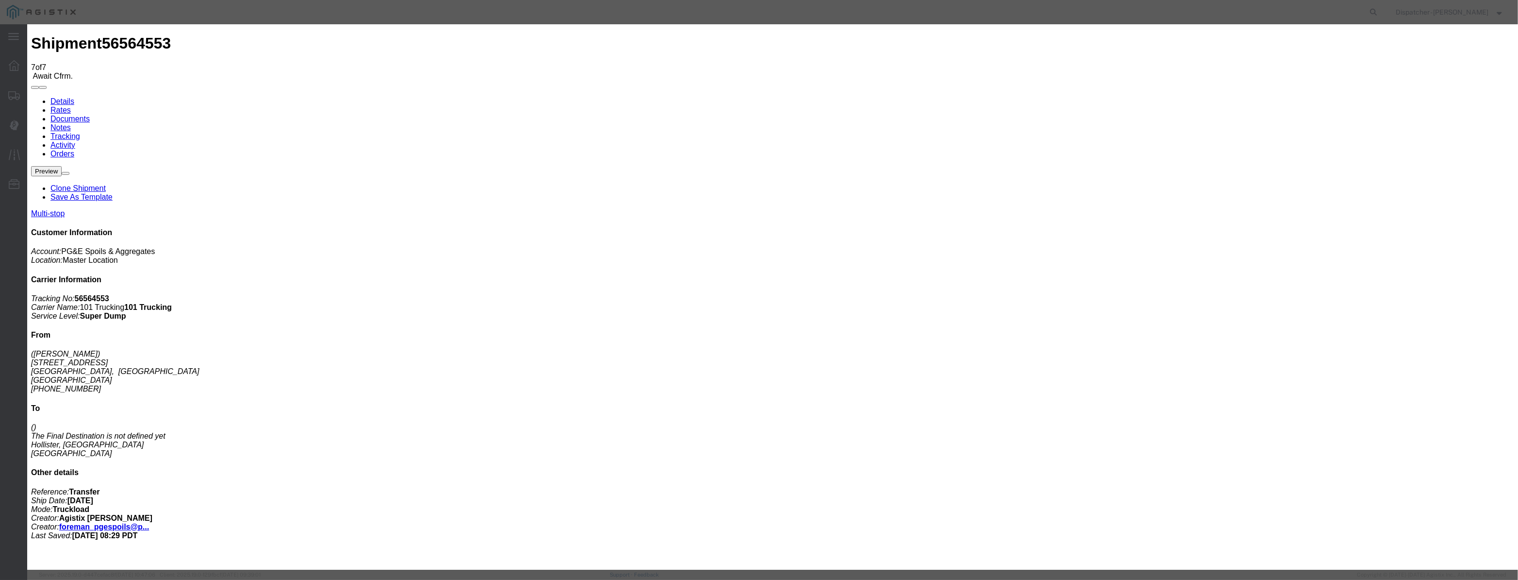
paste input "08/22/2025"
type input "08/22/2025"
drag, startPoint x: 722, startPoint y: 135, endPoint x: 731, endPoint y: 147, distance: 14.9
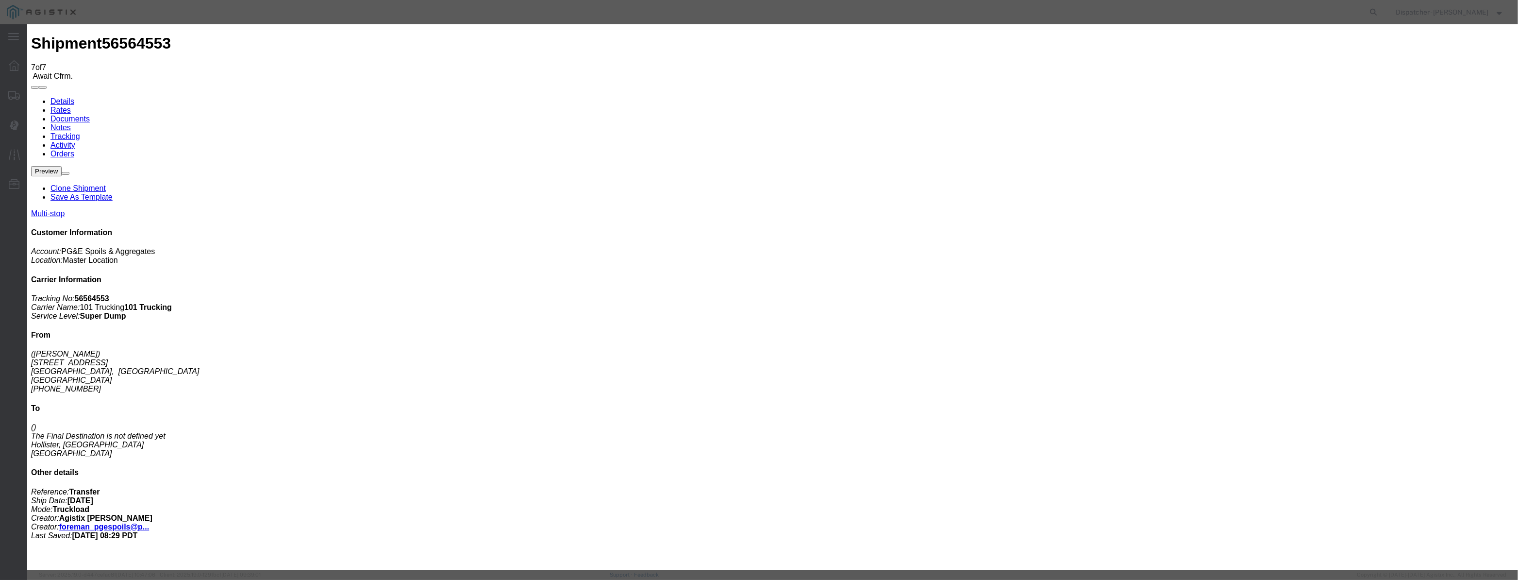
select select "ARVDLVLOC"
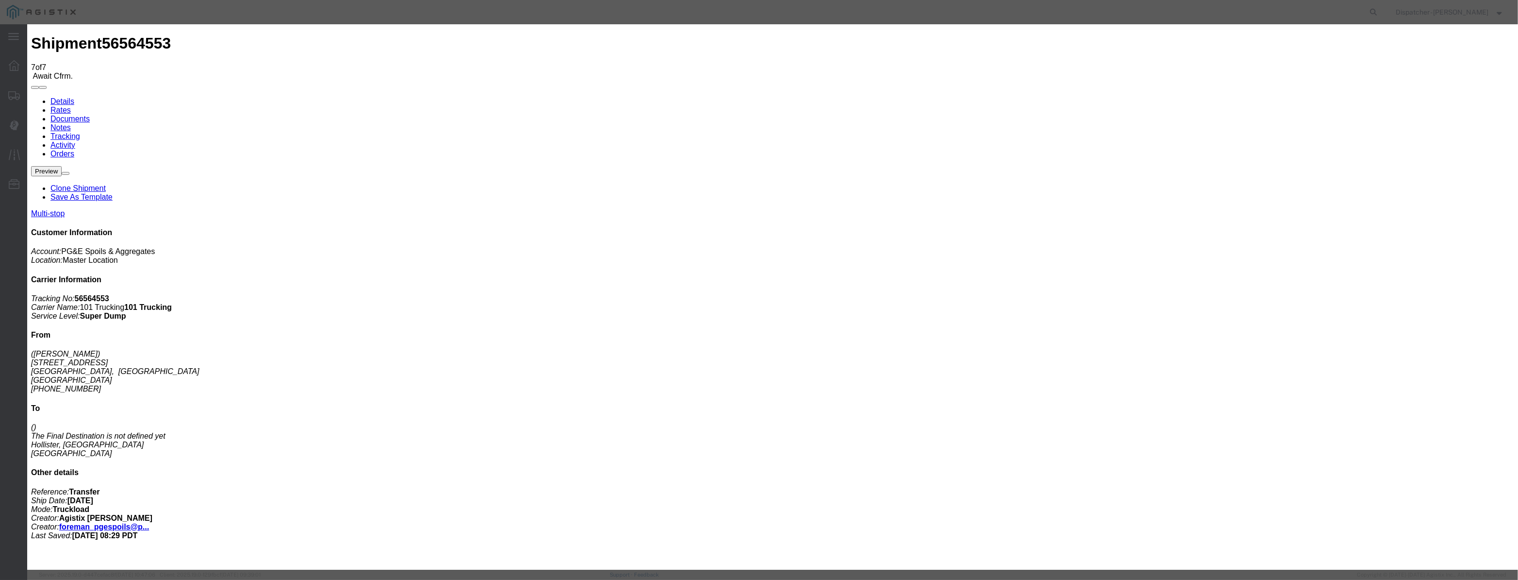
select select "{"pickupDeliveryInfoId": "122419480","pickupOrDelivery": "D","stopNum": "2","lo…"
select select "CA"
type input "Hollister"
drag, startPoint x: 729, startPoint y: 127, endPoint x: 594, endPoint y: 123, distance: 134.5
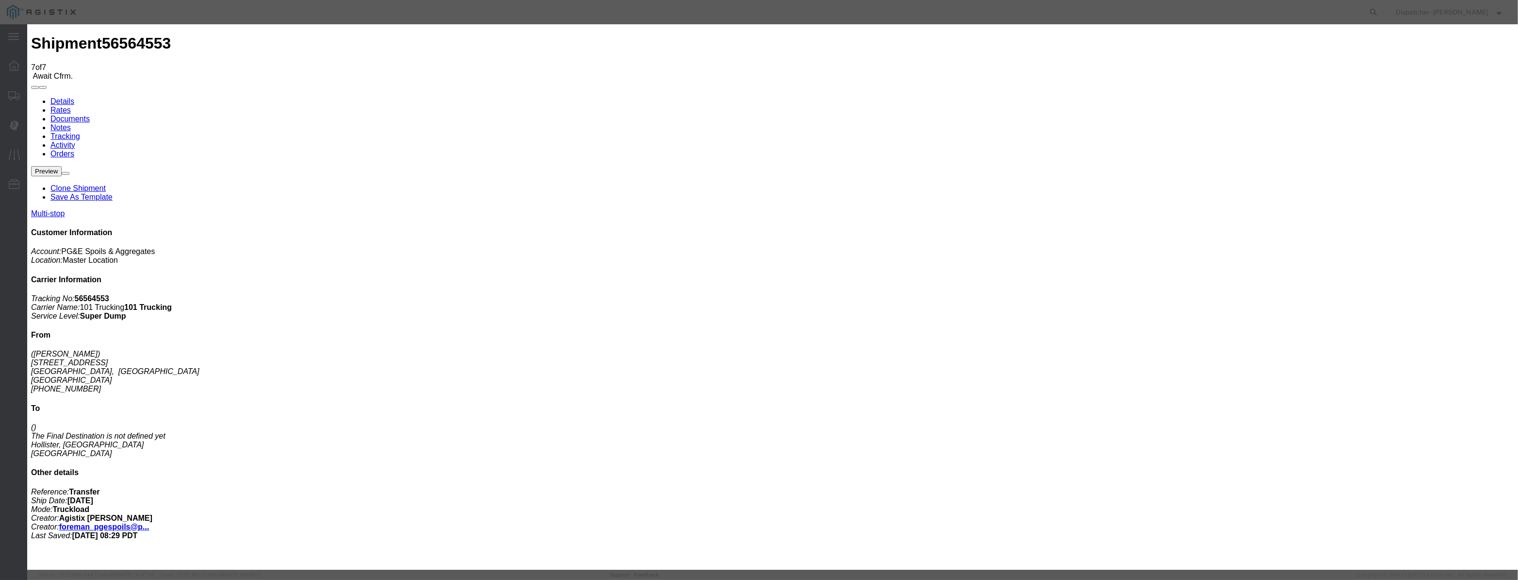
type input "11:05 AM"
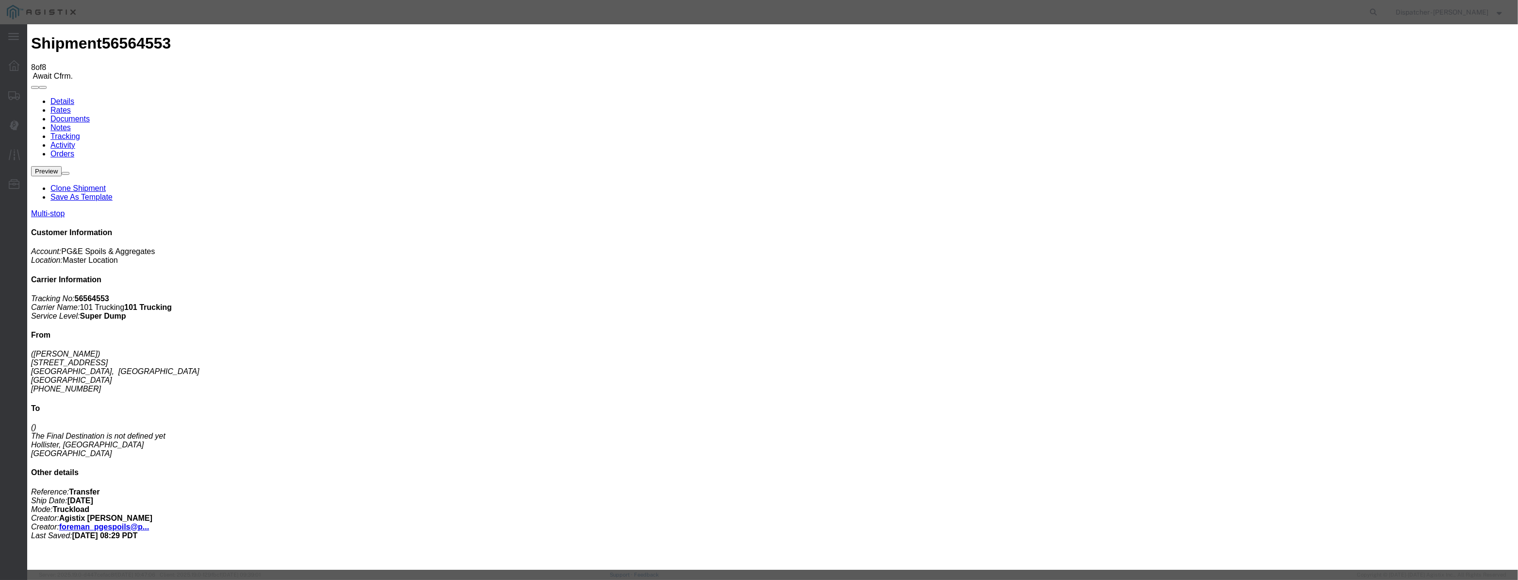
type input "[DATE]"
type input "1:00 AM"
drag, startPoint x: 620, startPoint y: 117, endPoint x: 696, endPoint y: 131, distance: 76.9
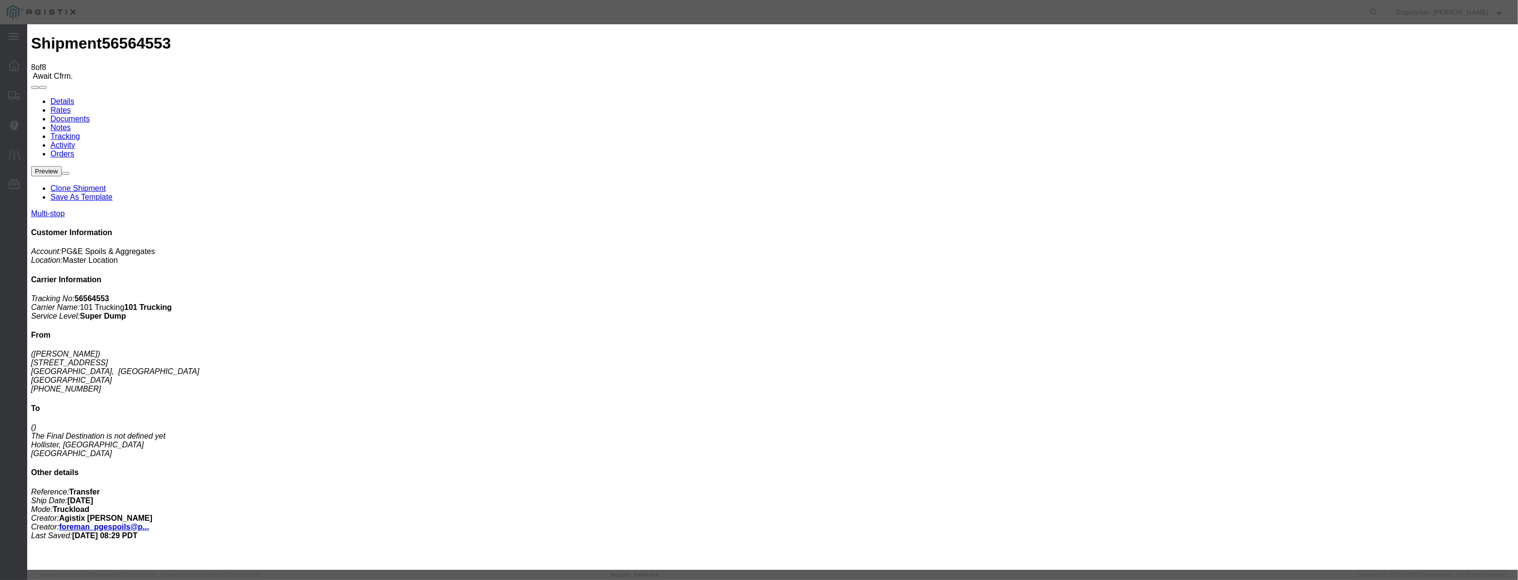
paste input "08/22/2025"
type input "08/22/2025"
drag, startPoint x: 736, startPoint y: 138, endPoint x: 737, endPoint y: 147, distance: 8.8
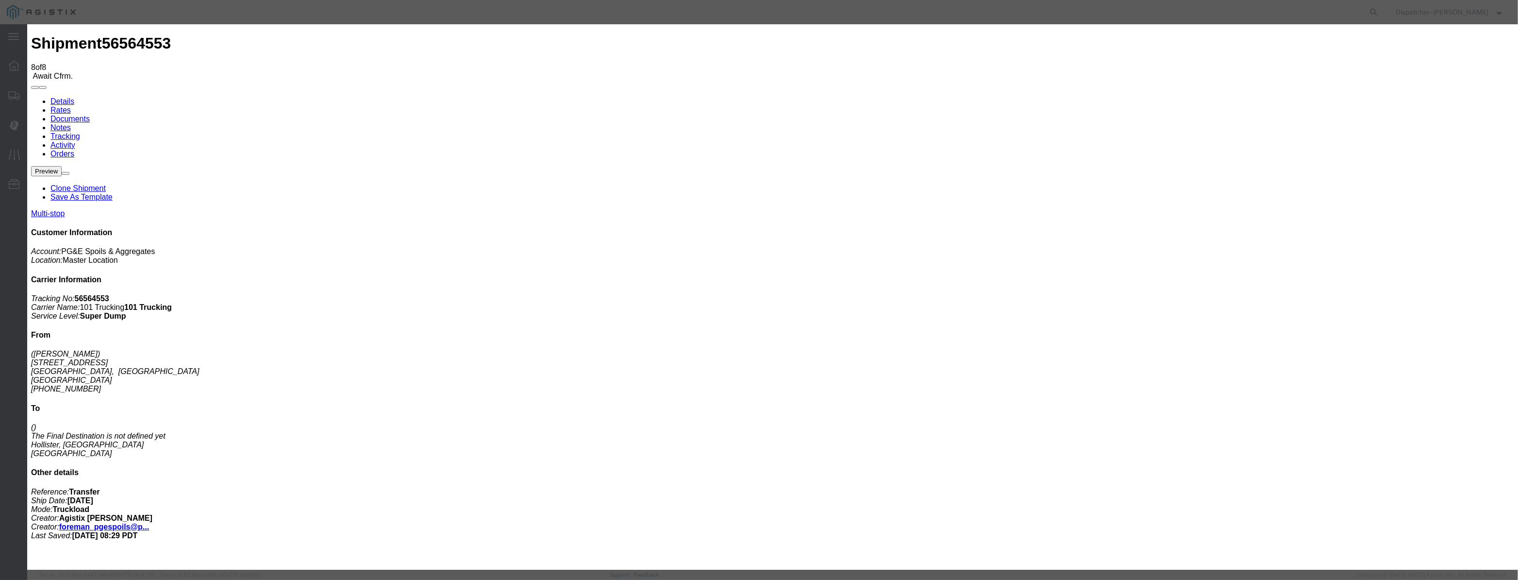
select select "DPTDLVLOC"
drag, startPoint x: 913, startPoint y: 121, endPoint x: 914, endPoint y: 128, distance: 7.3
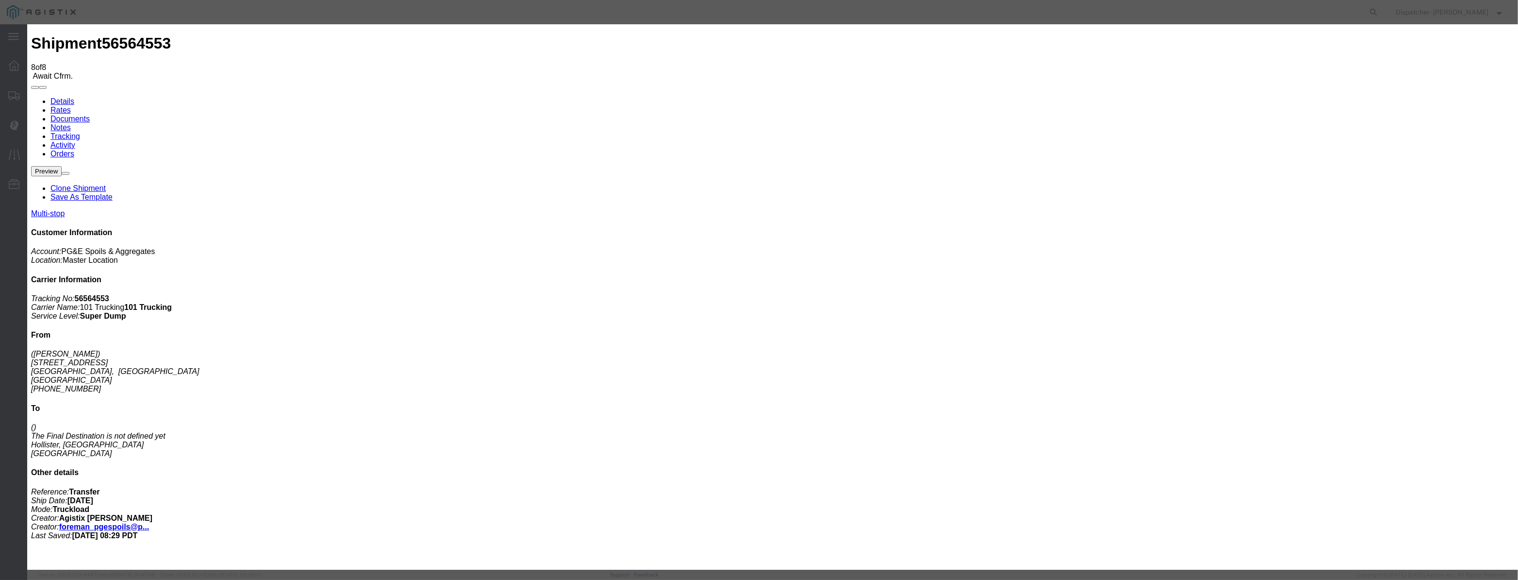
select select "{"pickupDeliveryInfoId": "122419480","pickupOrDelivery": "D","stopNum": "2","lo…"
select select "CA"
type input "Hollister"
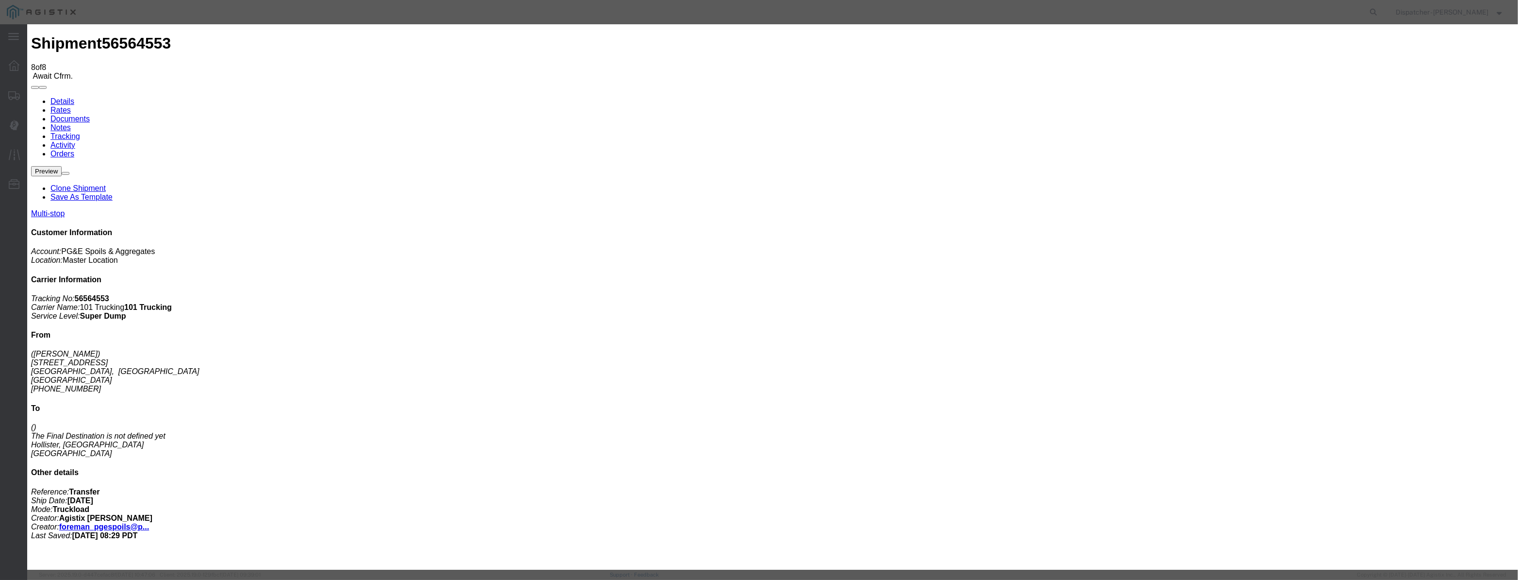
drag, startPoint x: 752, startPoint y: 127, endPoint x: 475, endPoint y: 137, distance: 277.8
type input "11:15 AM"
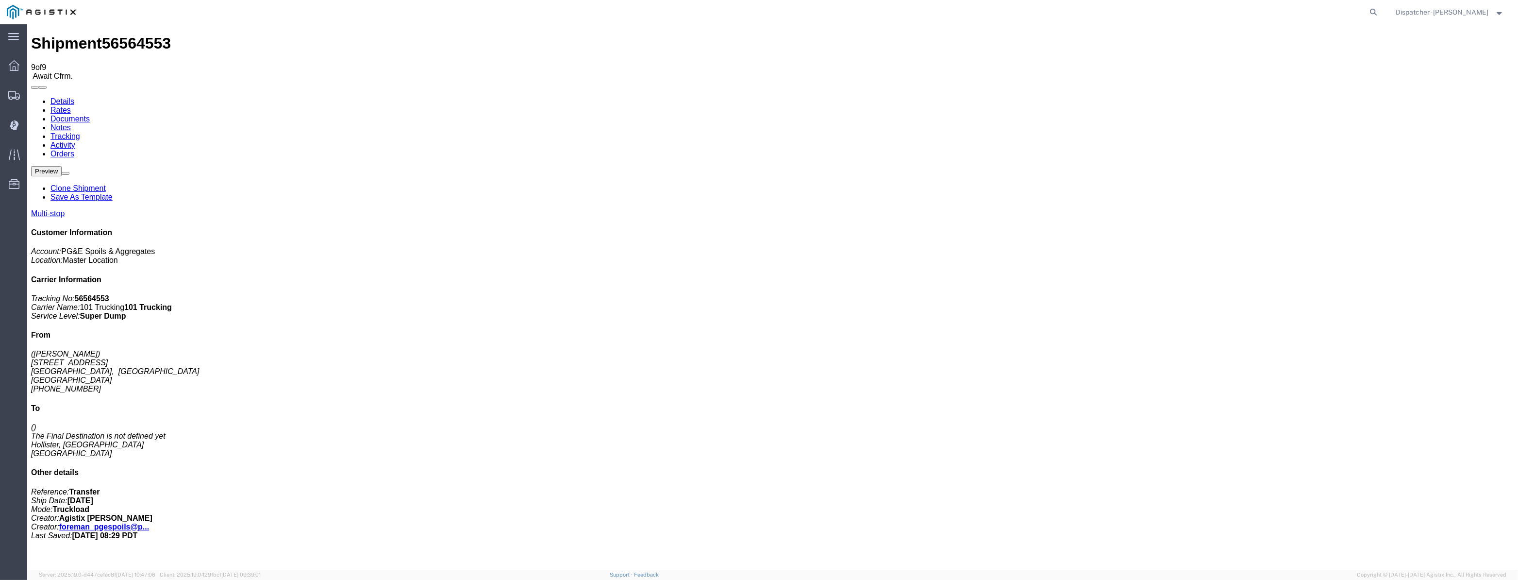
drag, startPoint x: 1264, startPoint y: 92, endPoint x: 1259, endPoint y: 96, distance: 5.9
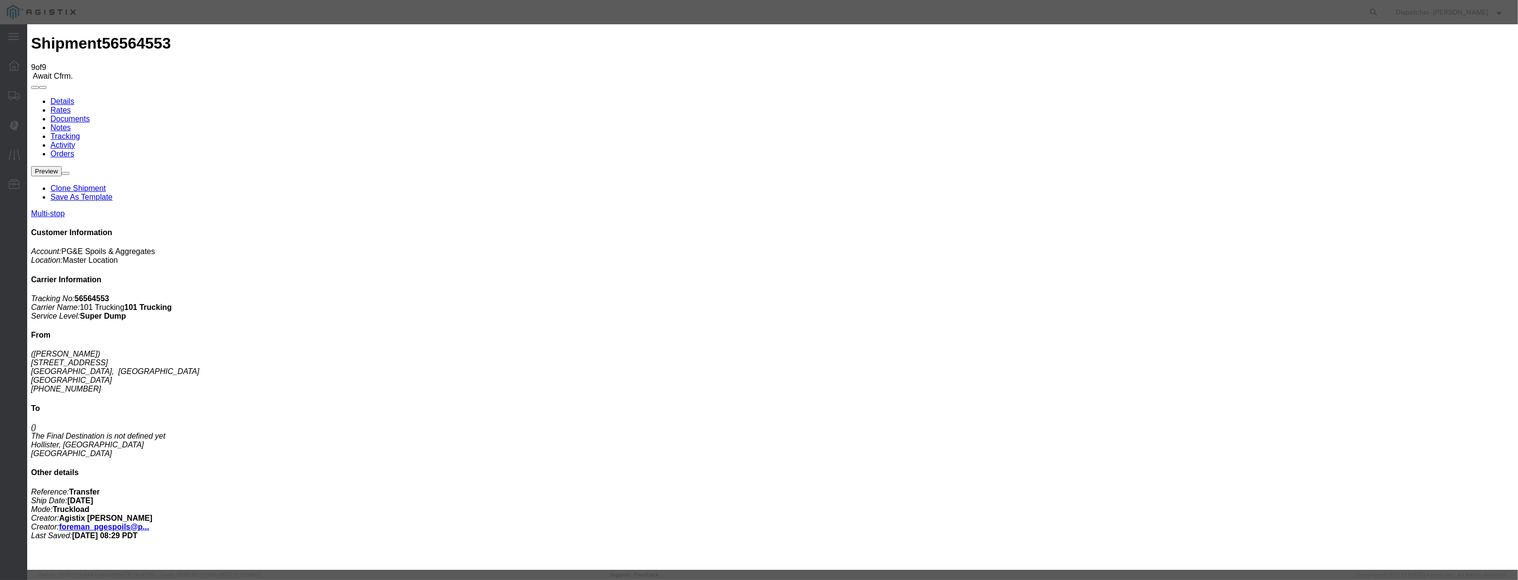
type input "[DATE]"
type input "1:00 AM"
drag, startPoint x: 621, startPoint y: 122, endPoint x: 626, endPoint y: 113, distance: 10.0
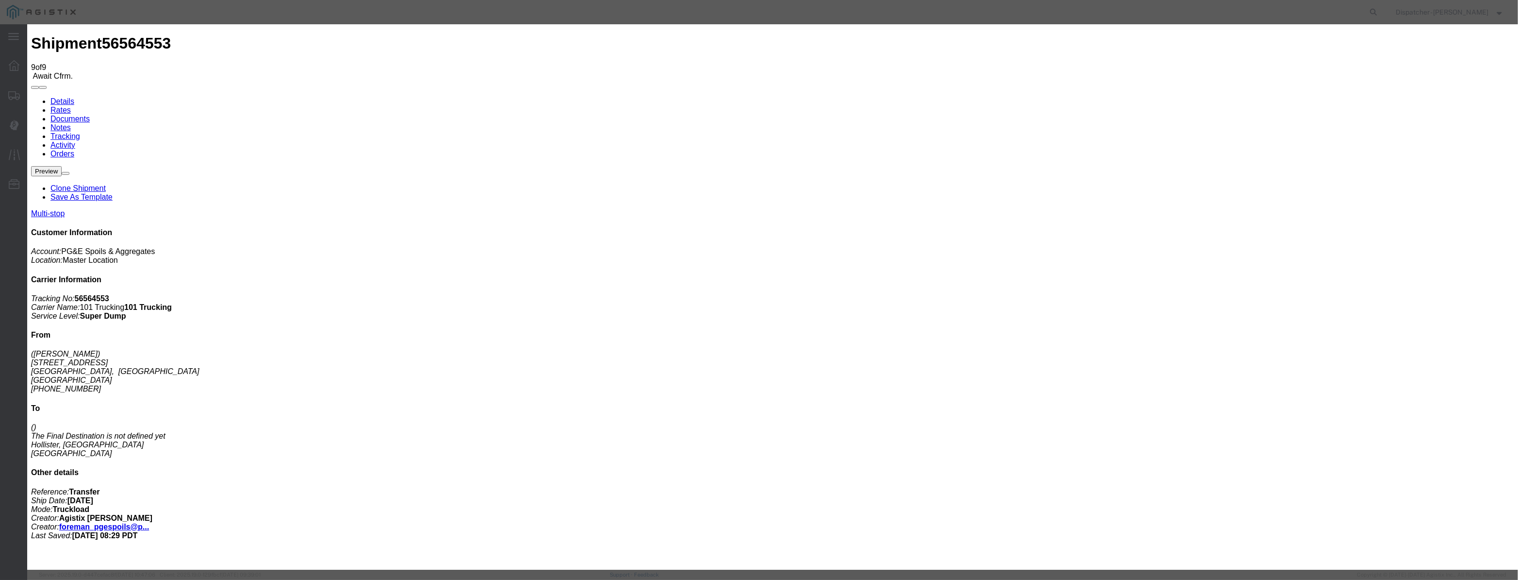
paste input "08/22/2025"
type input "08/22/2025"
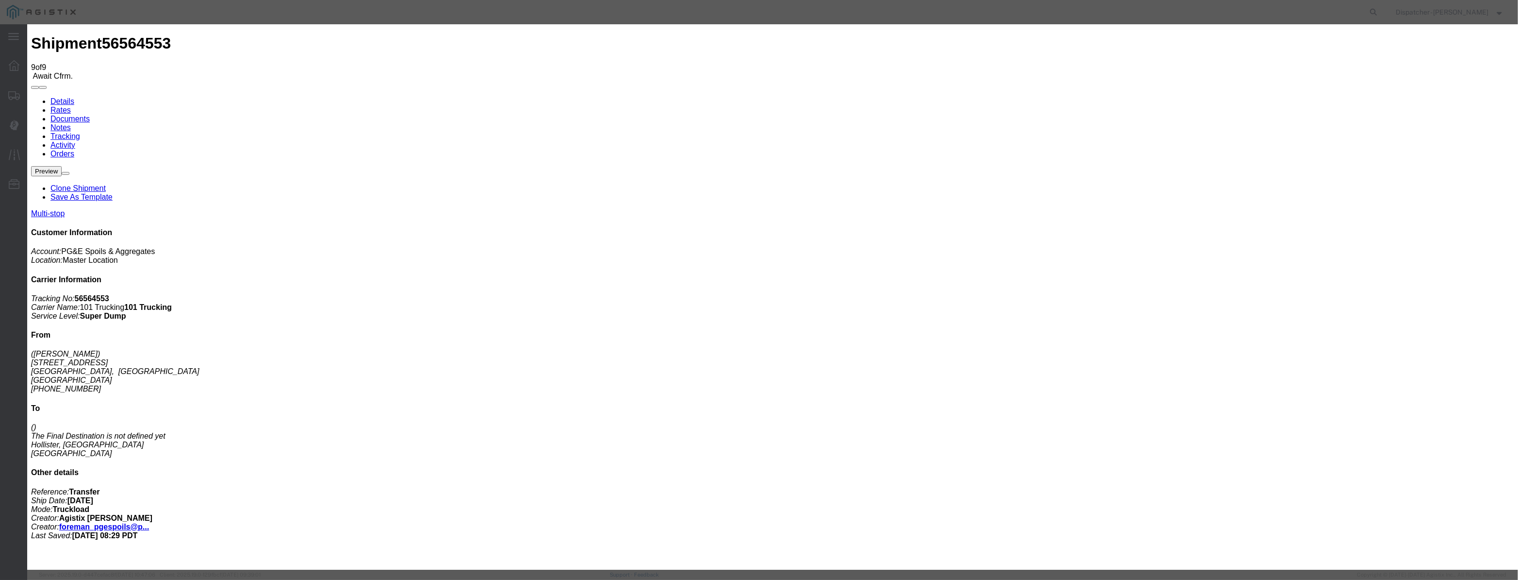
scroll to position [0, 0]
select select "ARVPULOC"
select select "{"pickupDeliveryInfoId": "122419479","pickupOrDelivery": "P","stopNum": "1","lo…"
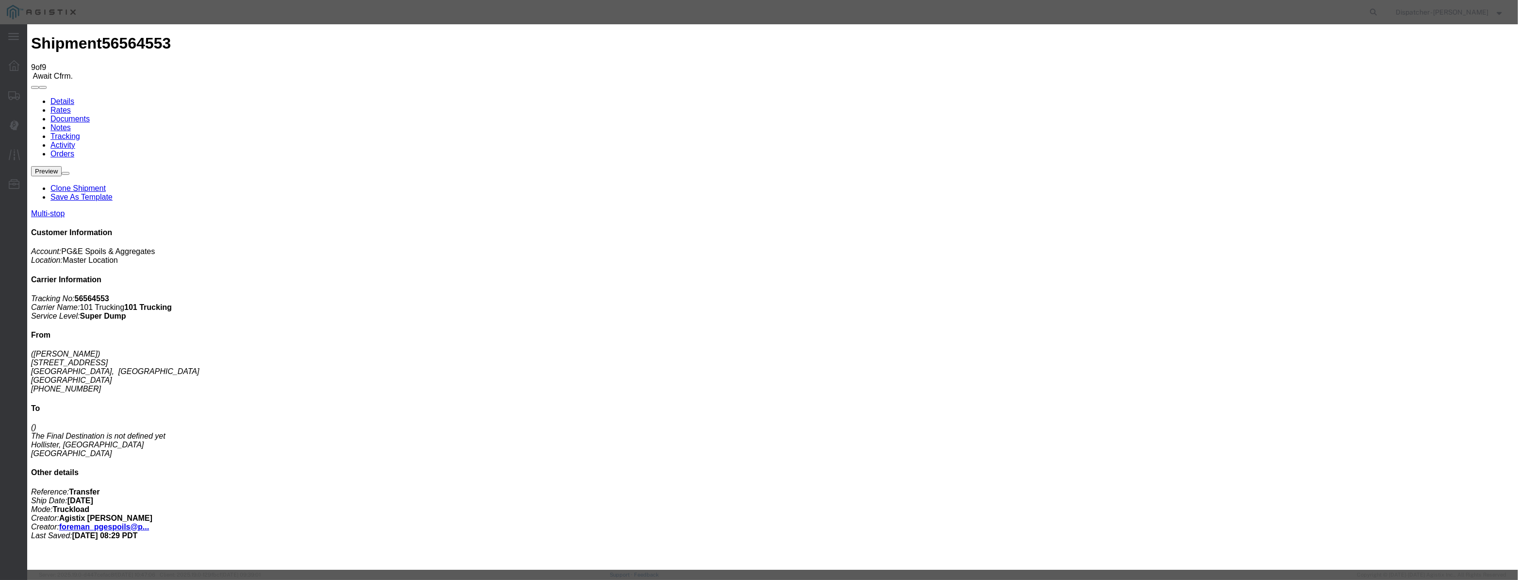
select select "CA"
type input "Carmel"
drag, startPoint x: 741, startPoint y: 122, endPoint x: 597, endPoint y: 137, distance: 144.9
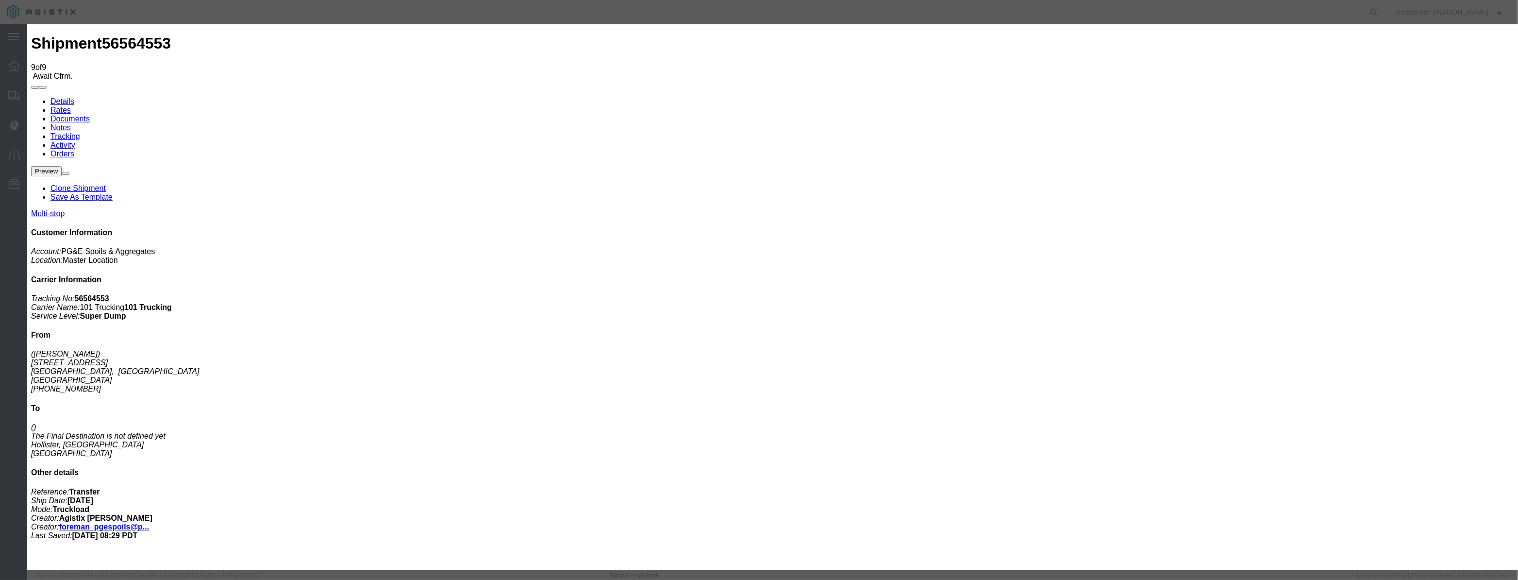
type input "12:45 PM"
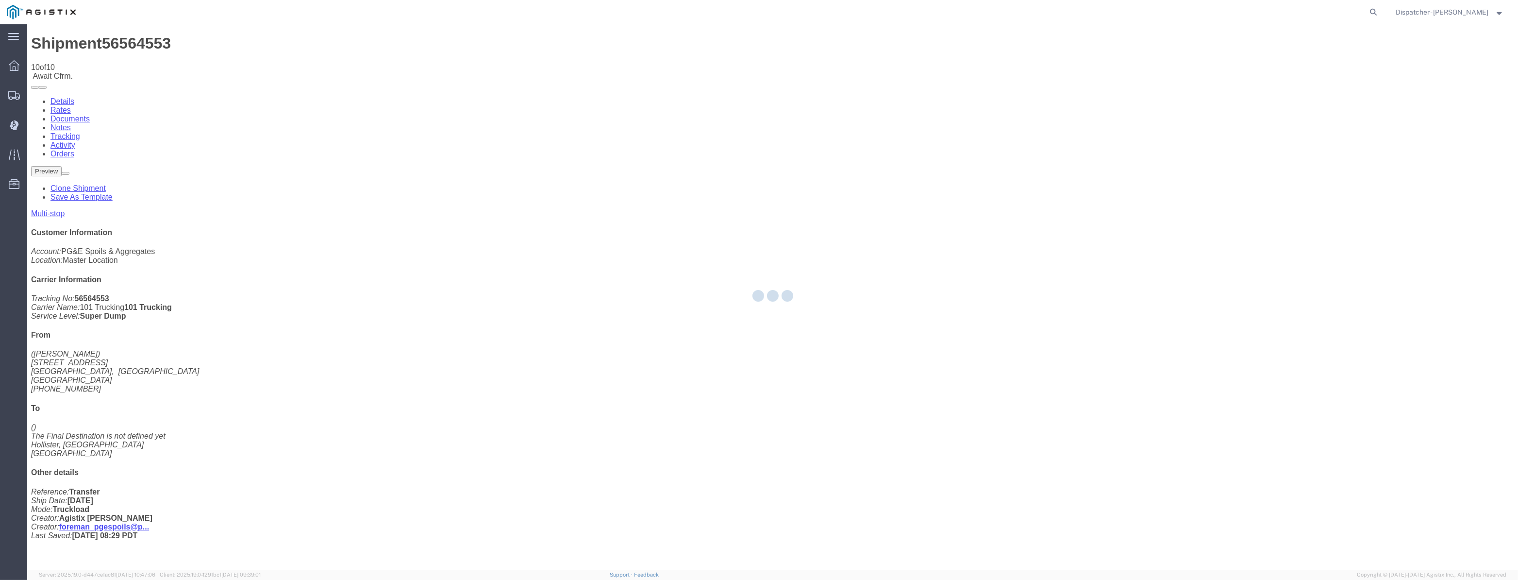
click at [1272, 97] on div at bounding box center [772, 296] width 1491 height 545
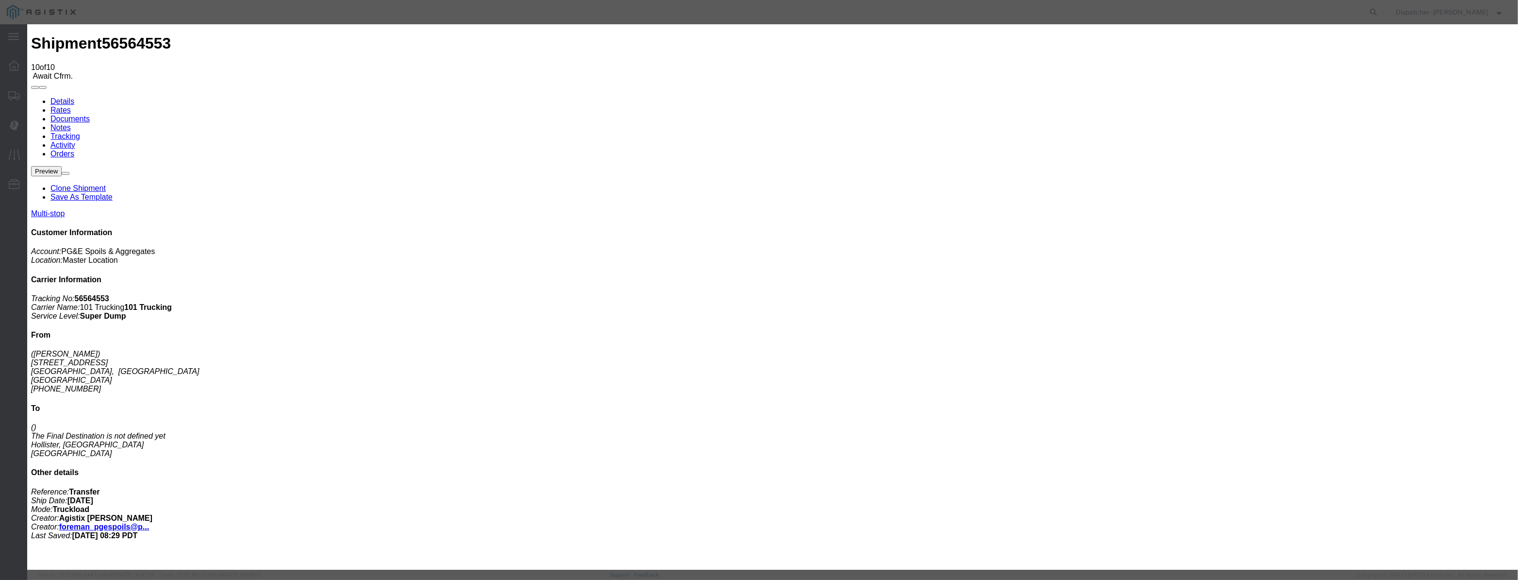
type input "[DATE]"
type input "1:00 AM"
drag, startPoint x: 621, startPoint y: 107, endPoint x: 628, endPoint y: 117, distance: 12.1
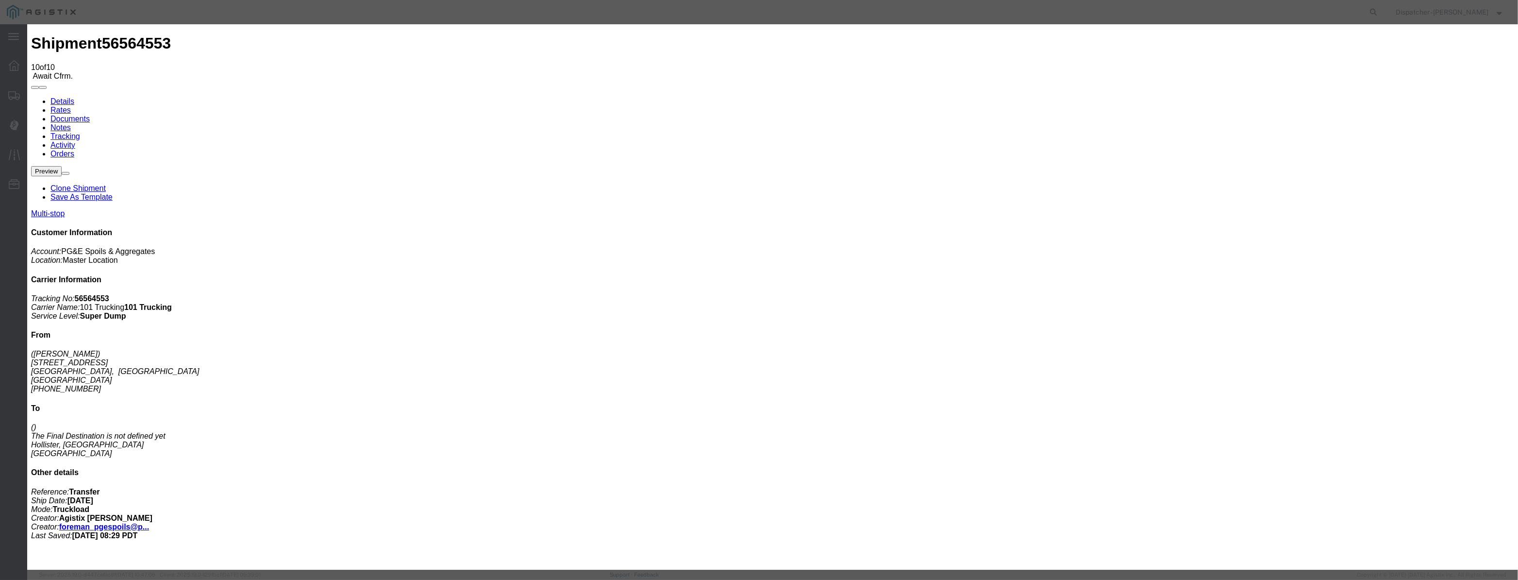
drag, startPoint x: 639, startPoint y: 113, endPoint x: 632, endPoint y: 119, distance: 9.6
drag, startPoint x: 627, startPoint y: 121, endPoint x: 666, endPoint y: 129, distance: 40.0
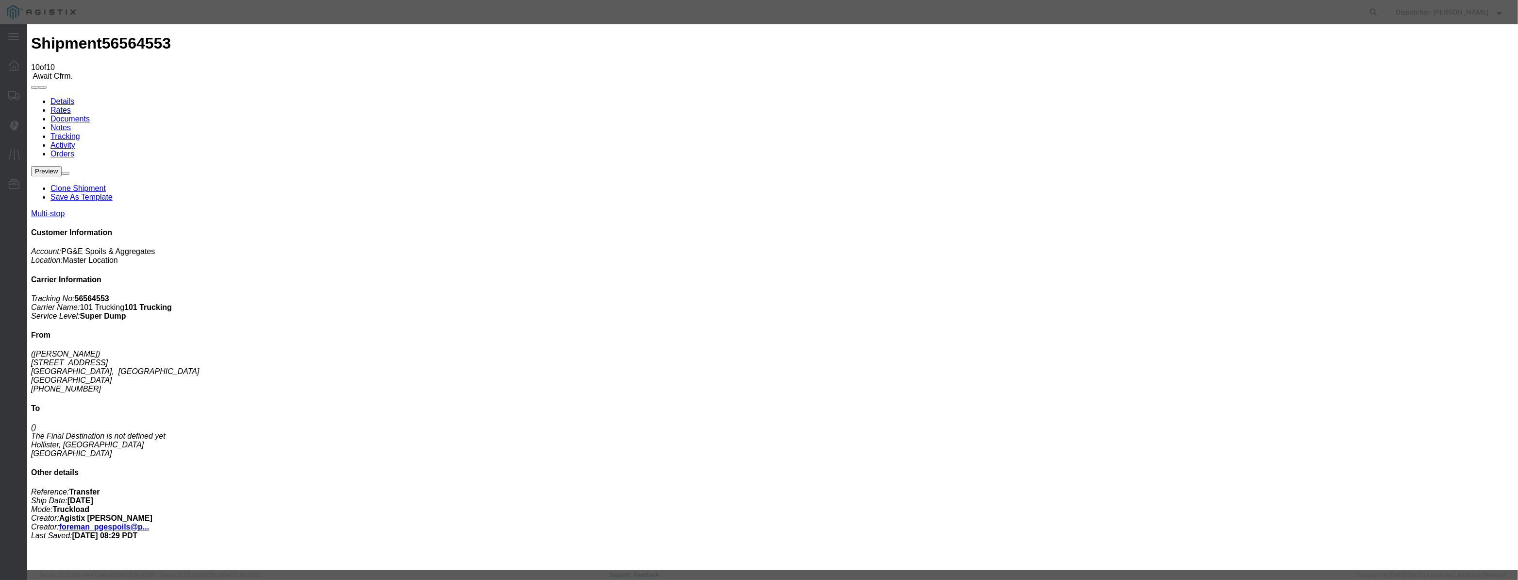
paste input "08/22/2025"
type input "08/22/2025"
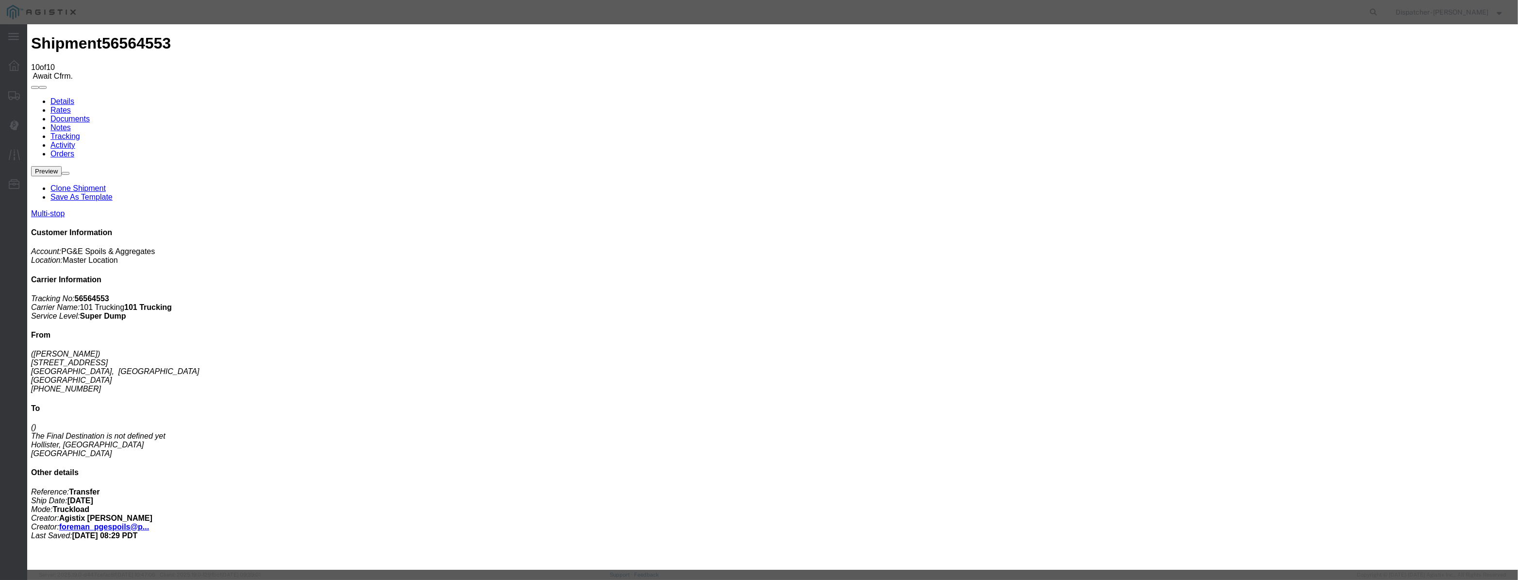
select select "DPTPULOC"
drag, startPoint x: 924, startPoint y: 123, endPoint x: 917, endPoint y: 130, distance: 9.3
select select "{"pickupDeliveryInfoId": "122419479","pickupOrDelivery": "P","stopNum": "1","lo…"
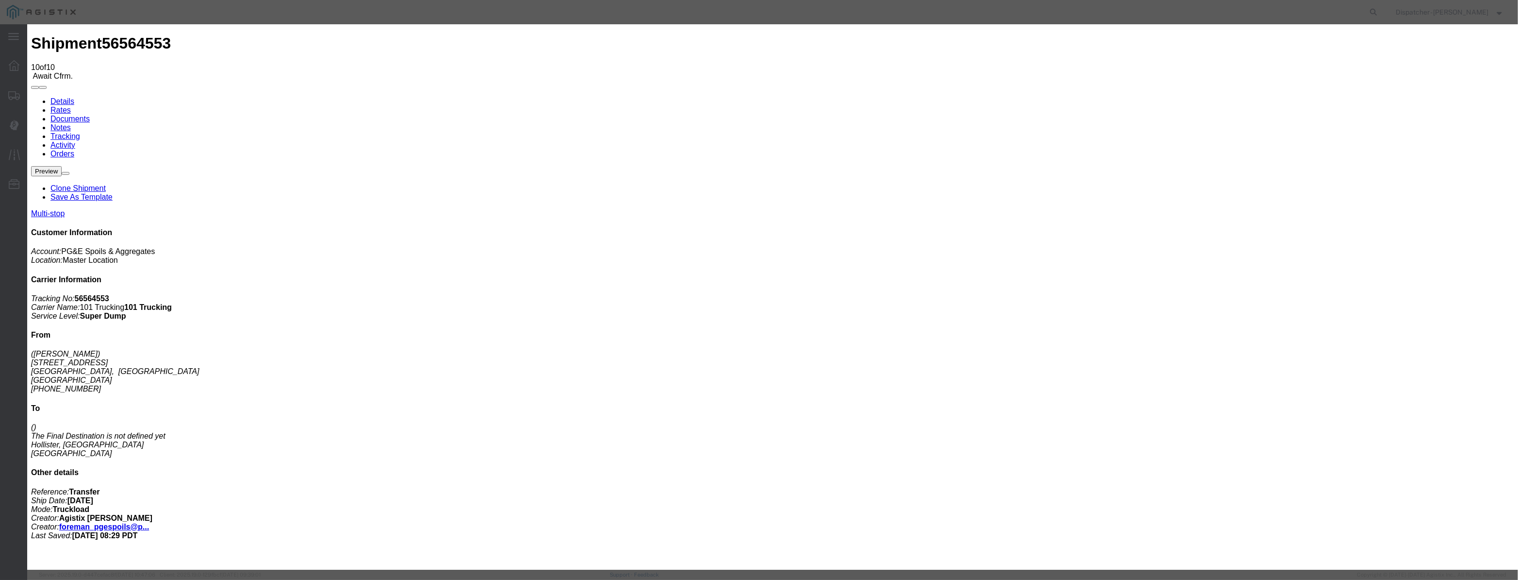
select select "CA"
type input "Carmel"
drag, startPoint x: 750, startPoint y: 124, endPoint x: 490, endPoint y: 123, distance: 259.2
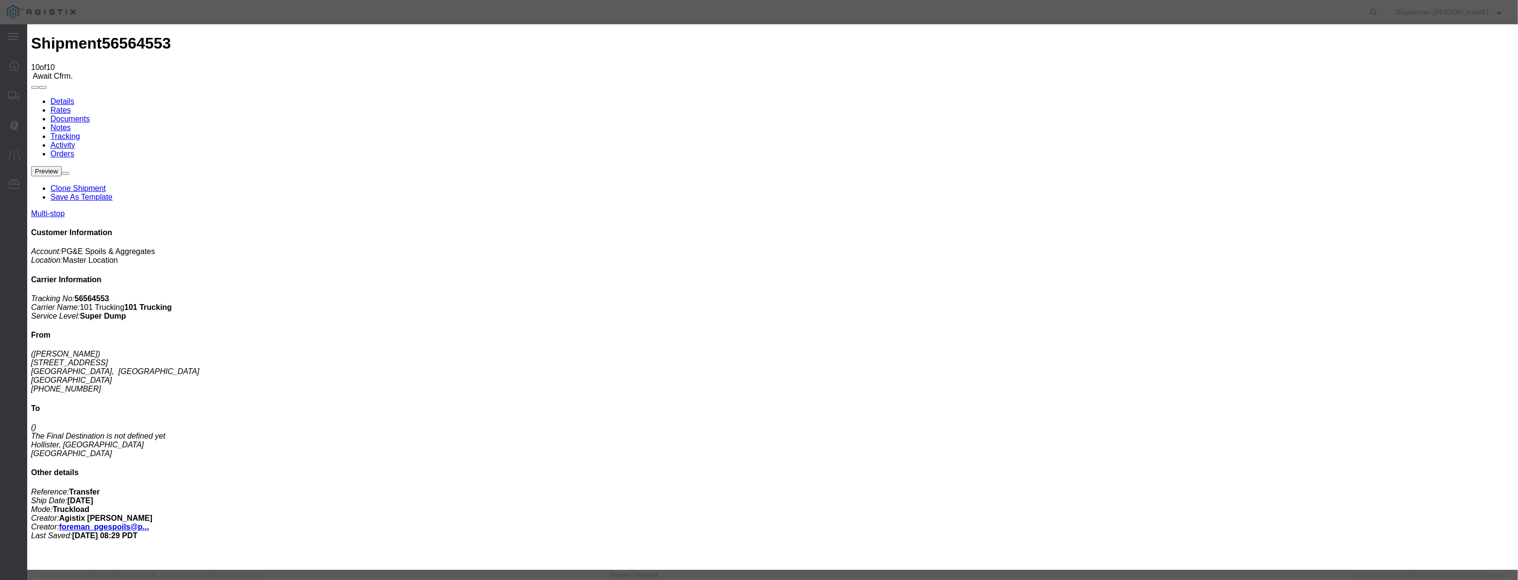
drag, startPoint x: 733, startPoint y: 125, endPoint x: 556, endPoint y: 114, distance: 178.0
type input "12:55 PM"
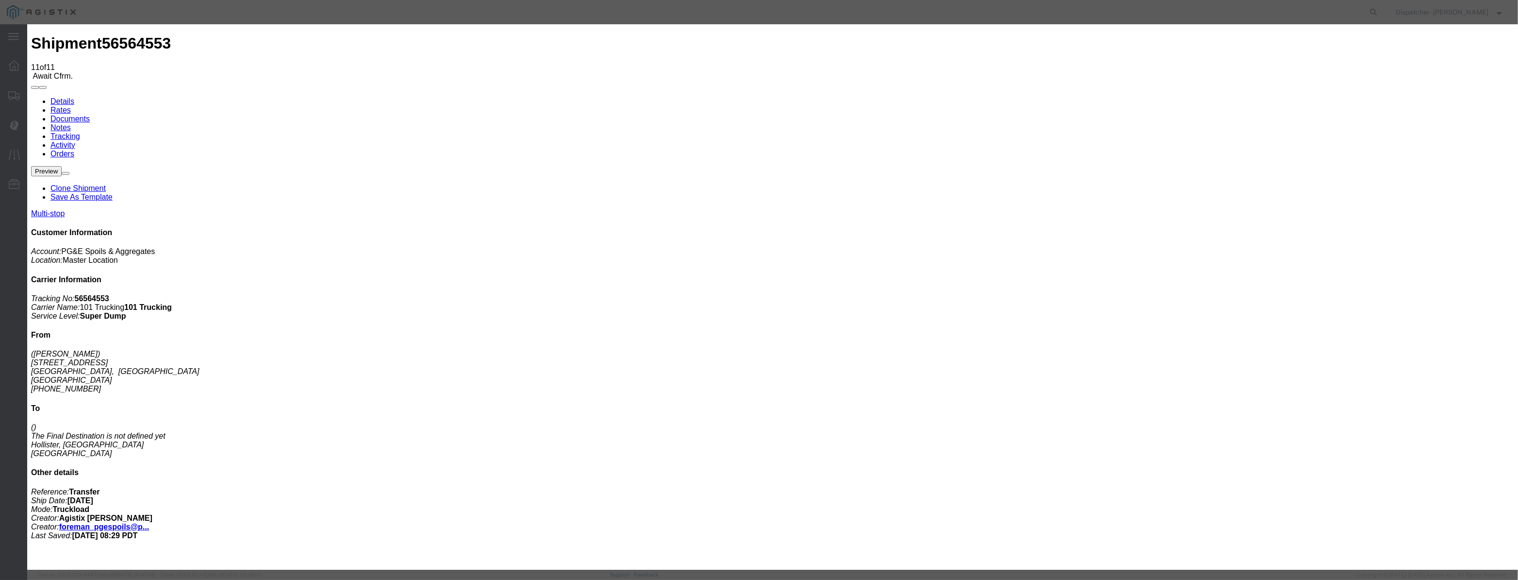
type input "[DATE]"
type input "1:00 AM"
drag, startPoint x: 621, startPoint y: 126, endPoint x: 625, endPoint y: 114, distance: 12.6
drag, startPoint x: 627, startPoint y: 109, endPoint x: 623, endPoint y: 118, distance: 9.8
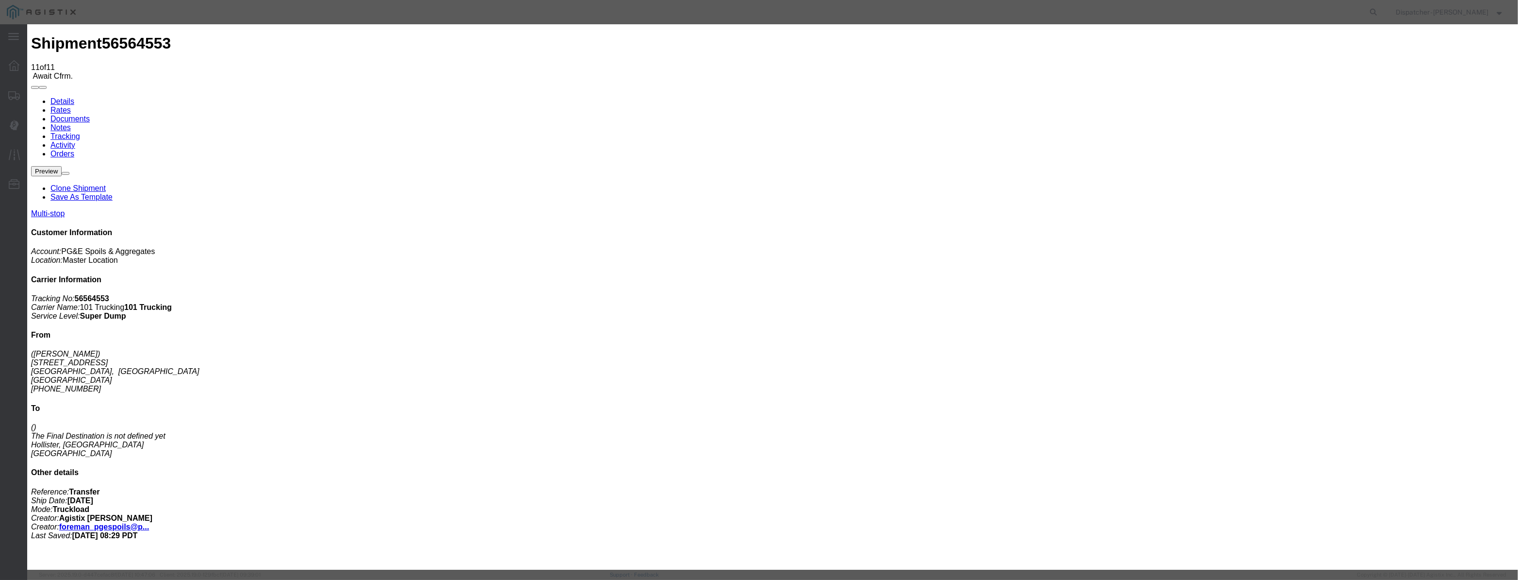
drag, startPoint x: 621, startPoint y: 126, endPoint x: 638, endPoint y: 128, distance: 17.5
paste input "08/22/2025"
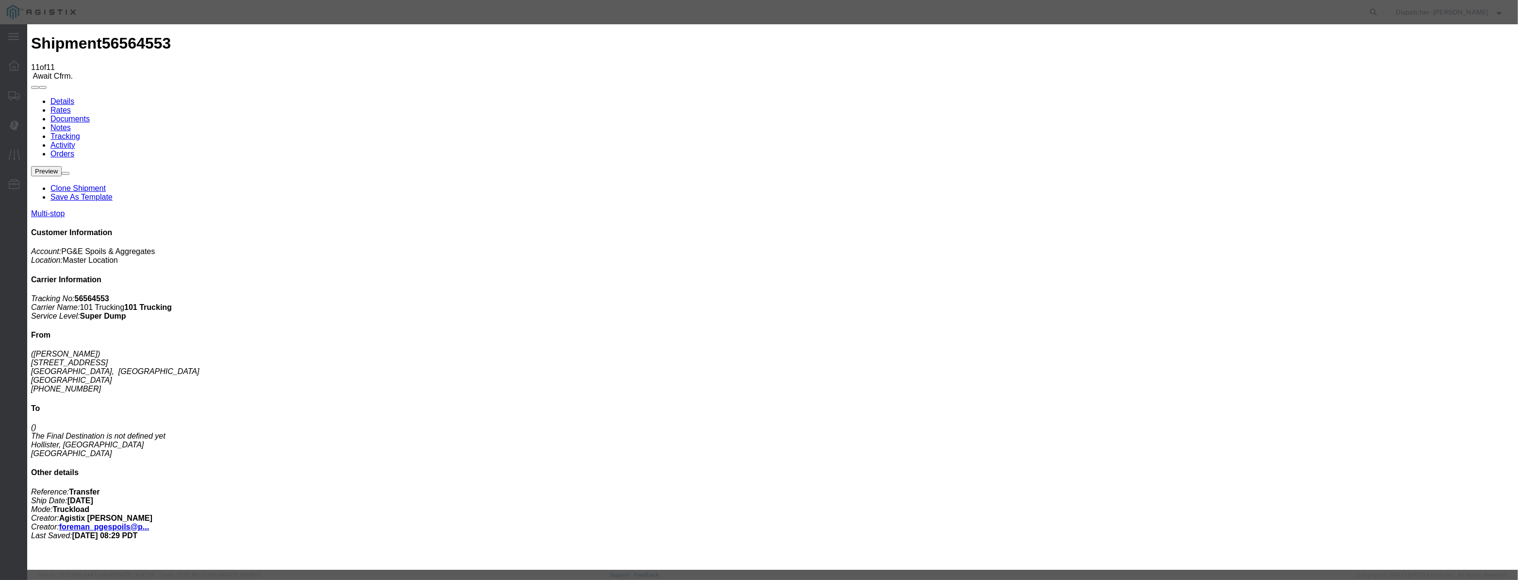
type input "08/22/2025"
drag, startPoint x: 722, startPoint y: 138, endPoint x: 723, endPoint y: 147, distance: 9.3
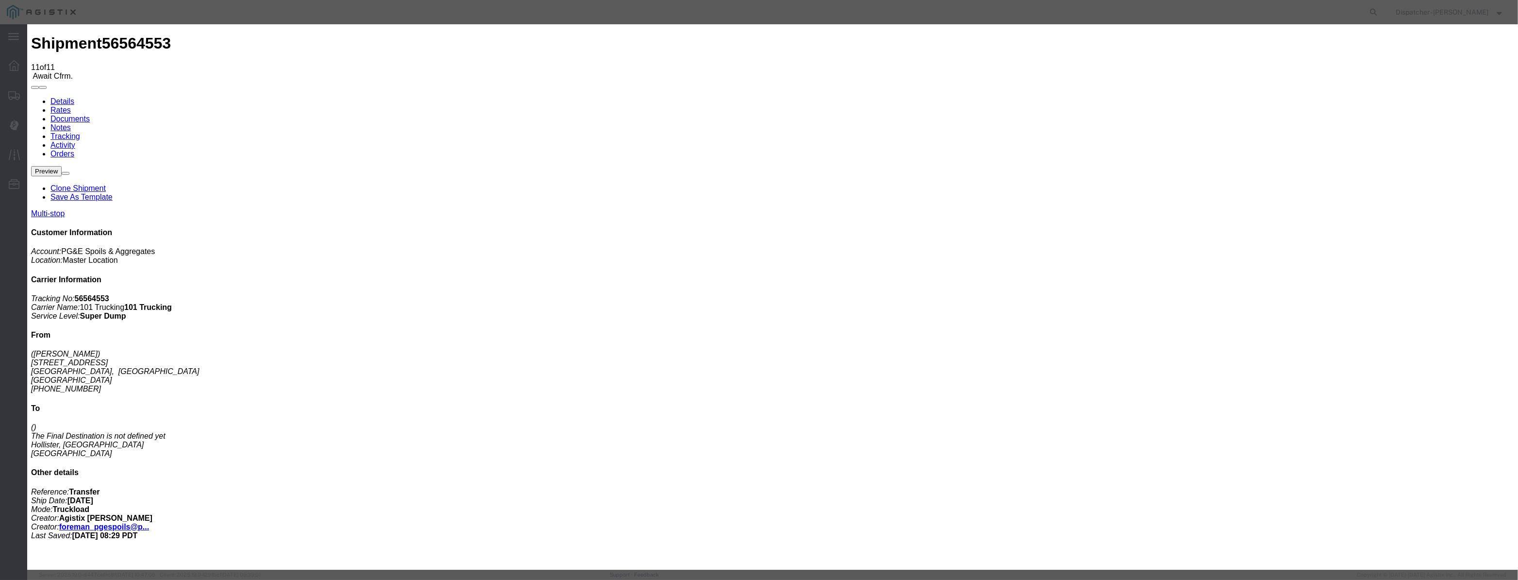
select select "ARVDLVLOC"
drag, startPoint x: 956, startPoint y: 107, endPoint x: 952, endPoint y: 122, distance: 15.5
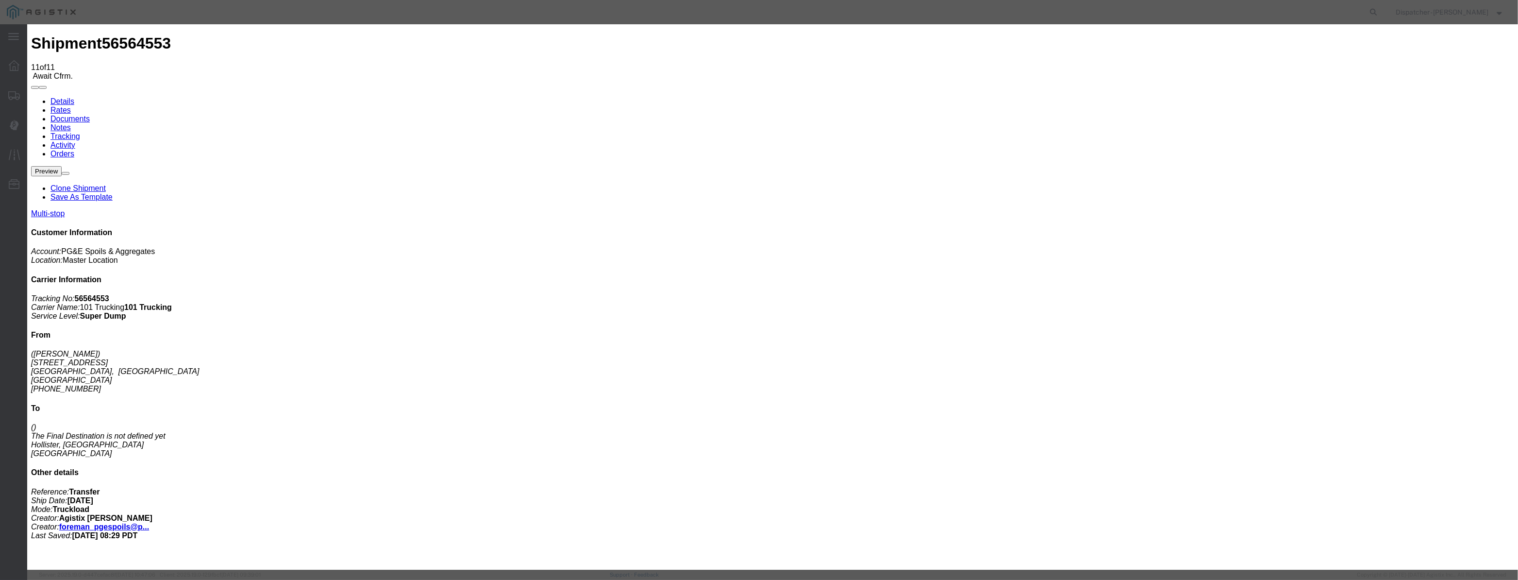
select select "{"pickupDeliveryInfoId": "122419480","pickupOrDelivery": "D","stopNum": "2","lo…"
select select "CA"
type input "Hollister"
drag, startPoint x: 744, startPoint y: 119, endPoint x: 554, endPoint y: 140, distance: 191.4
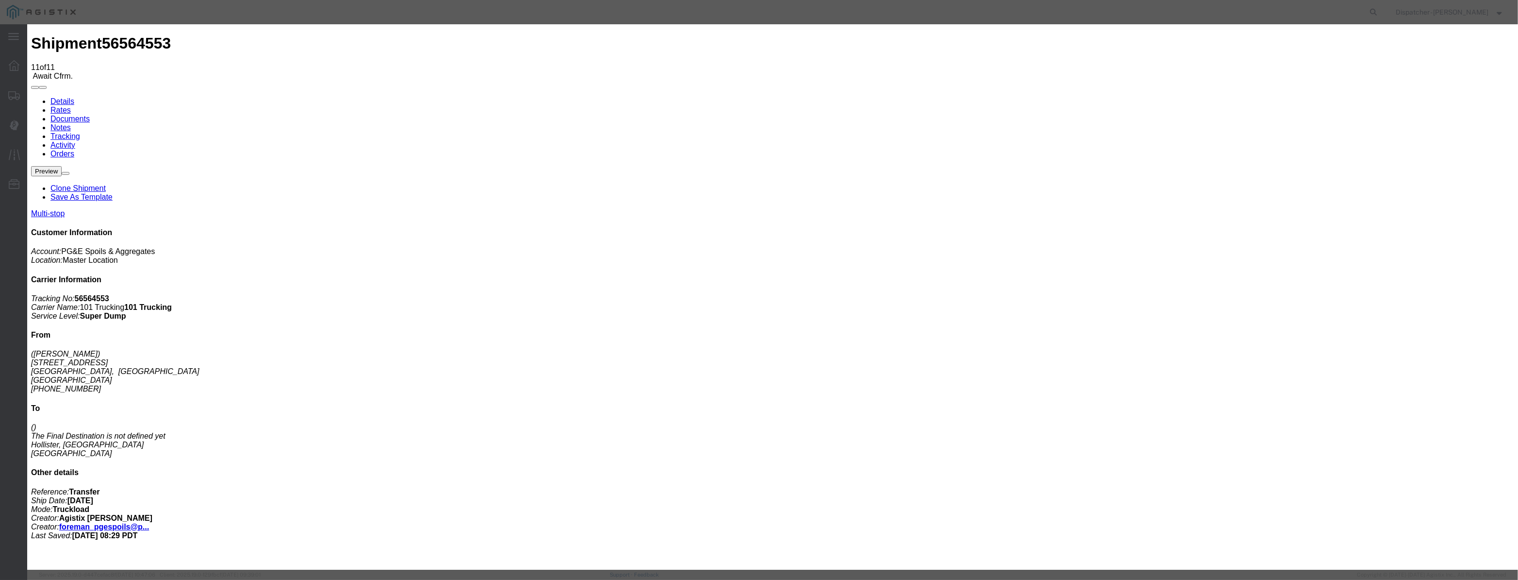
type input "2:25 PM"
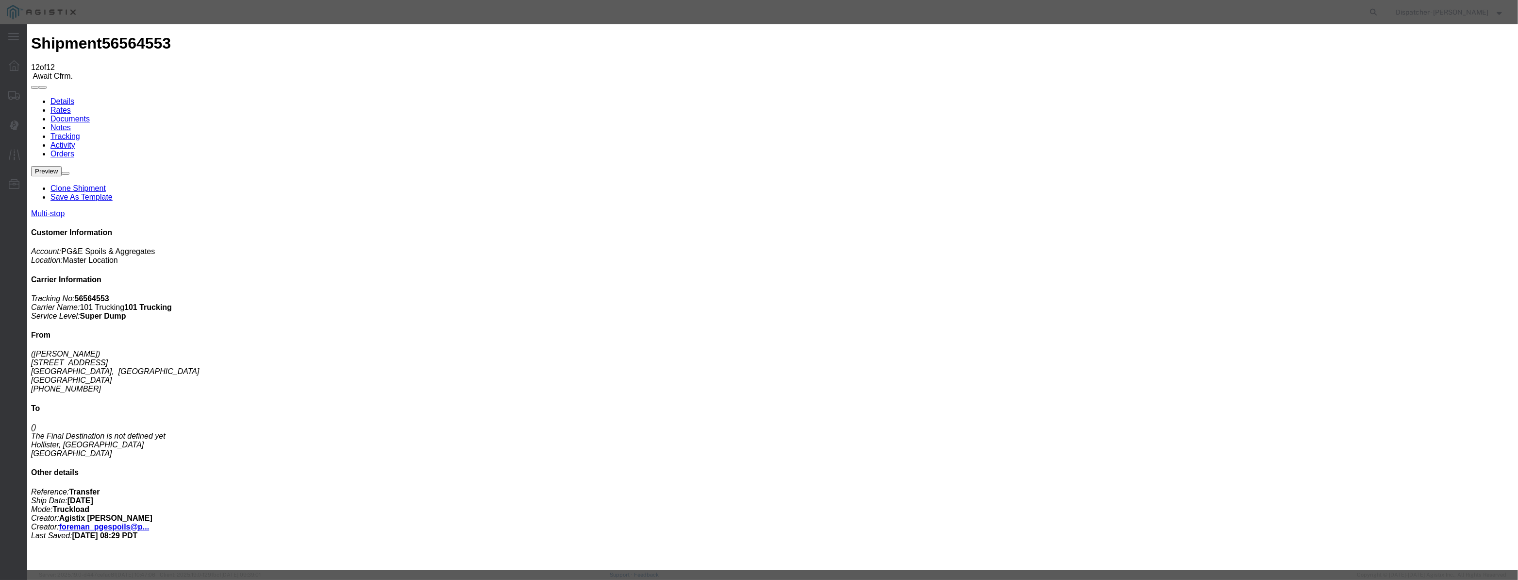
type input "[DATE]"
type input "1:00 AM"
drag, startPoint x: 607, startPoint y: 125, endPoint x: 611, endPoint y: 111, distance: 14.1
drag, startPoint x: 611, startPoint y: 111, endPoint x: 616, endPoint y: 121, distance: 11.3
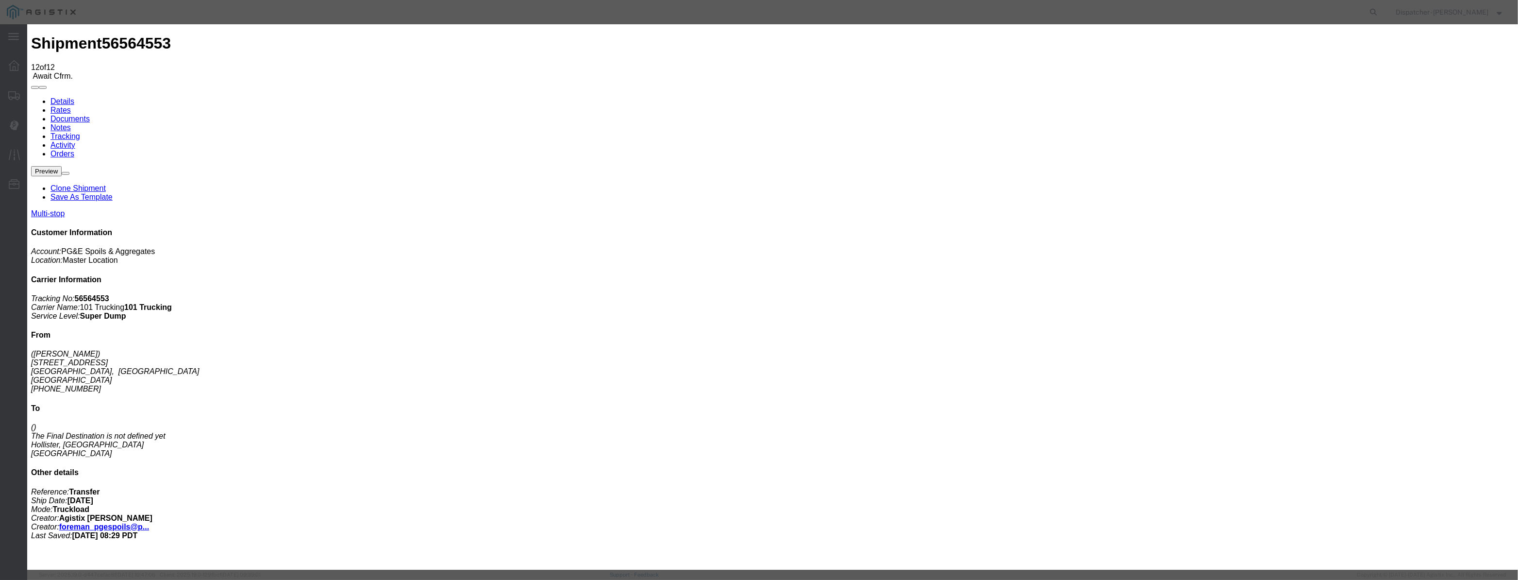
paste input "08/22/2025"
type input "08/22/2025"
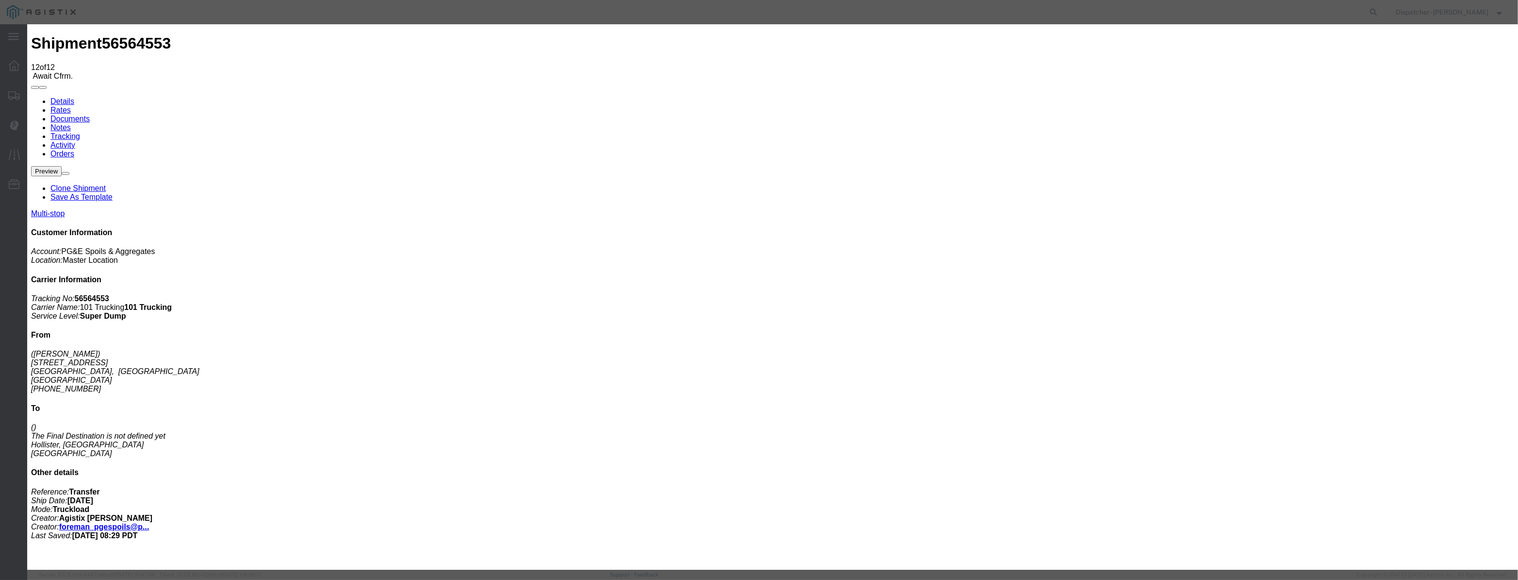
drag, startPoint x: 728, startPoint y: 137, endPoint x: 728, endPoint y: 144, distance: 6.8
select select "DPTDLVLOC"
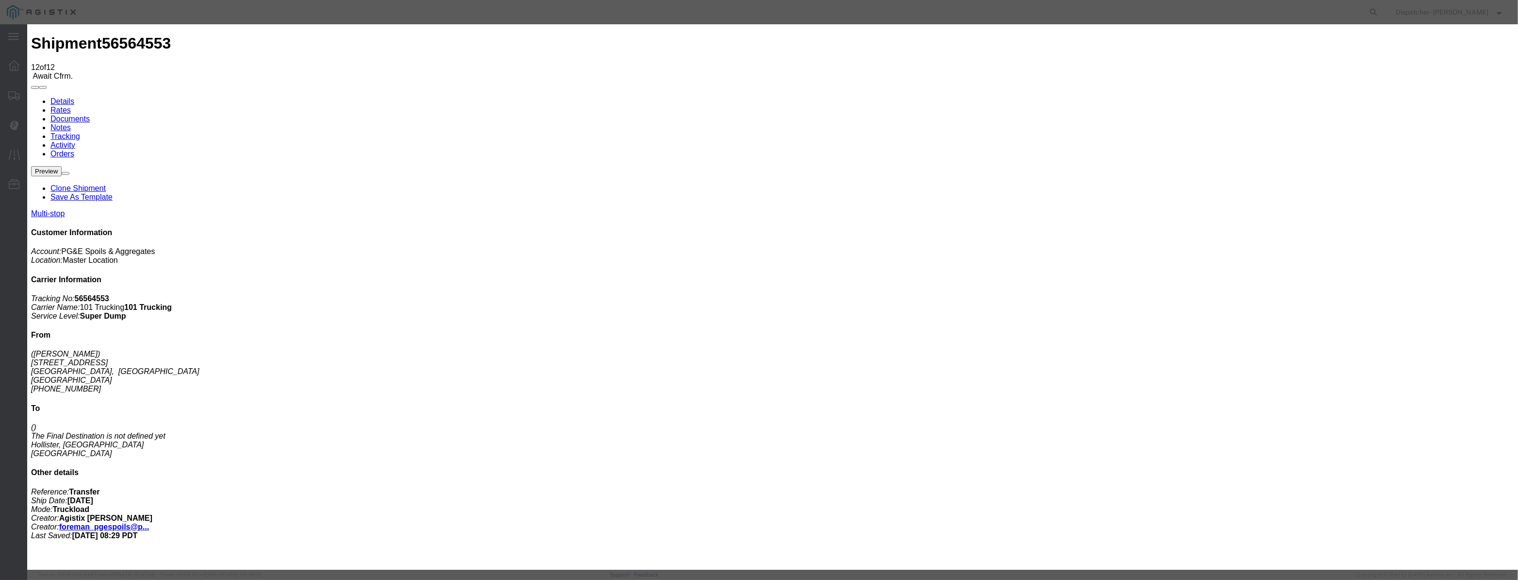
select select "{"pickupDeliveryInfoId": "122419480","pickupOrDelivery": "D","stopNum": "2","lo…"
select select "CA"
type input "Hollister"
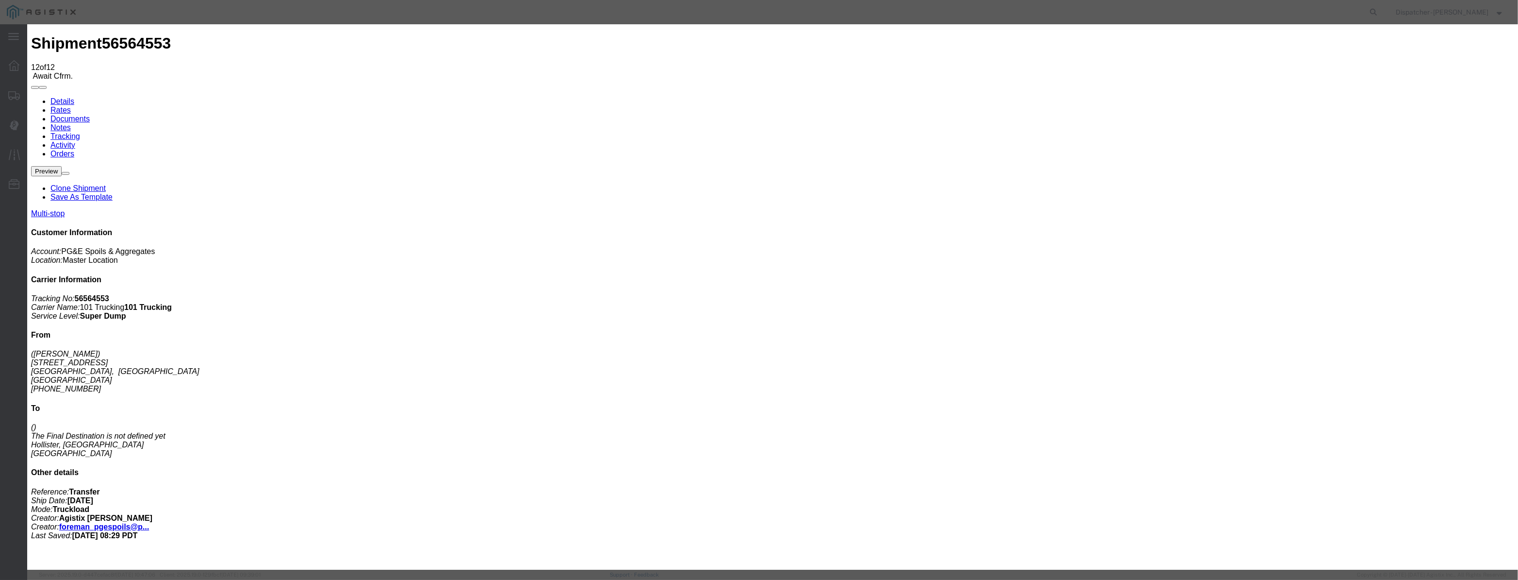
drag, startPoint x: 754, startPoint y: 124, endPoint x: 597, endPoint y: 117, distance: 157.0
type input "2:40 PM"
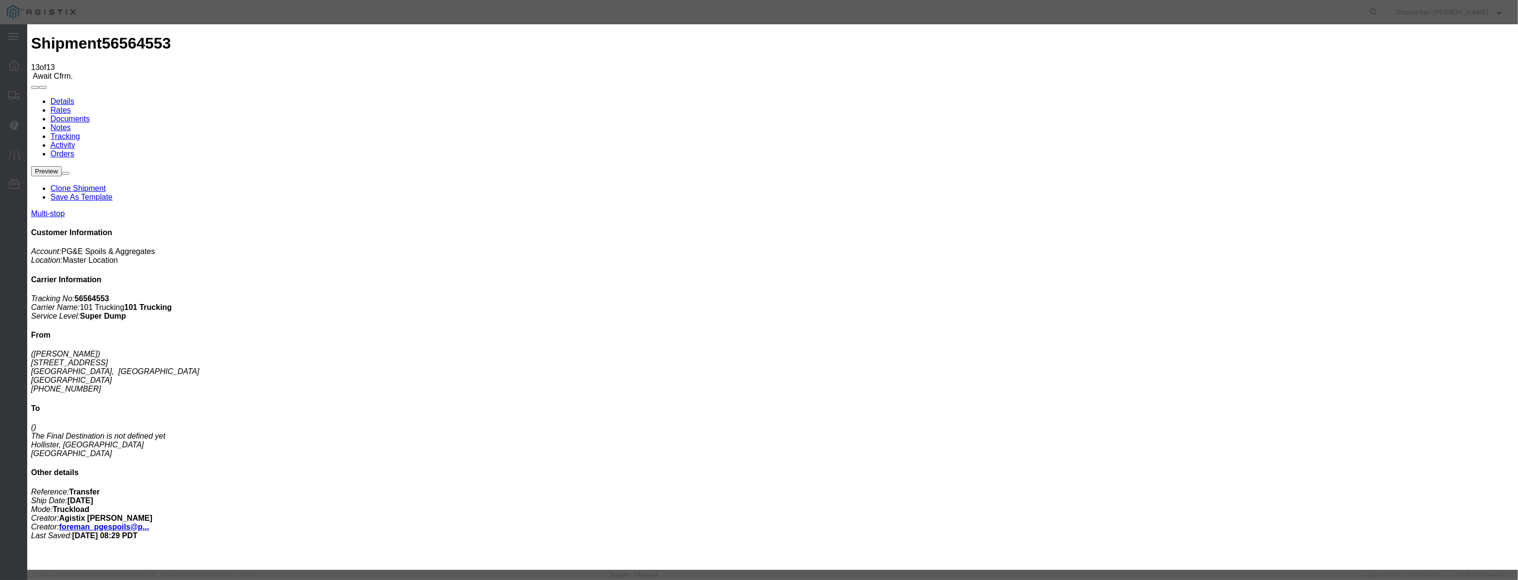
type input "[DATE]"
type input "1:00 AM"
drag, startPoint x: 623, startPoint y: 121, endPoint x: 662, endPoint y: 126, distance: 39.2
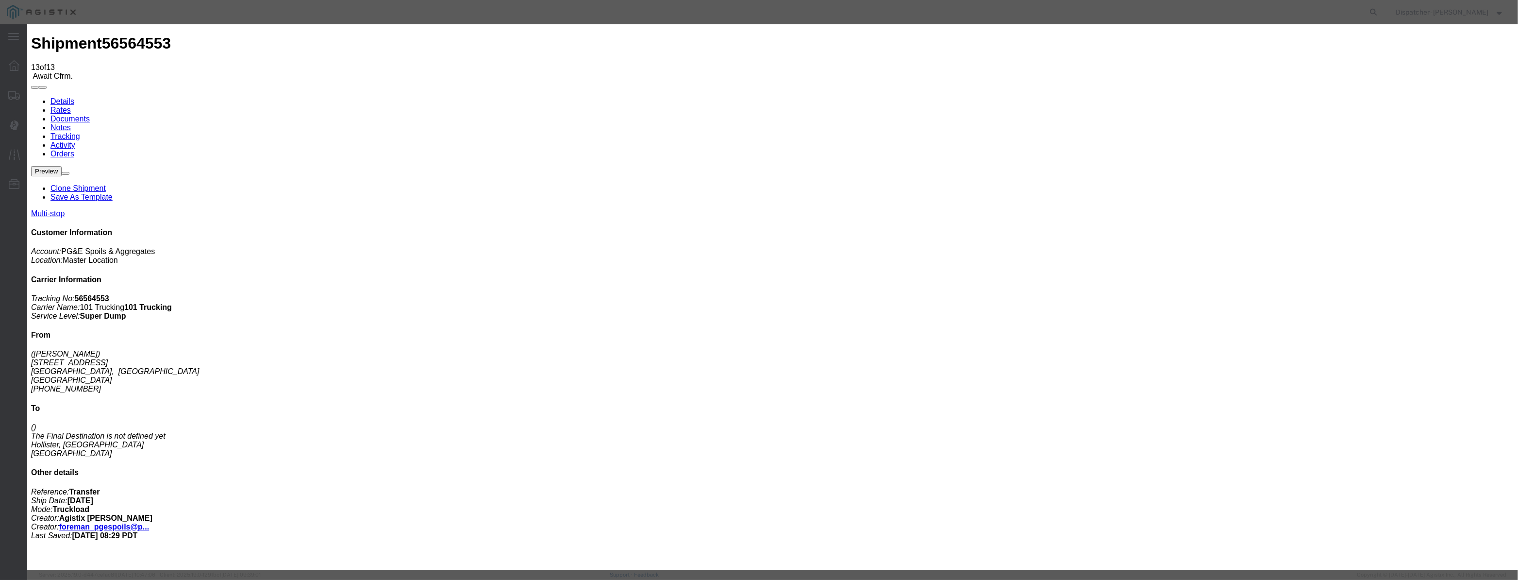
paste input "08/22/2025"
type input "08/22/2025"
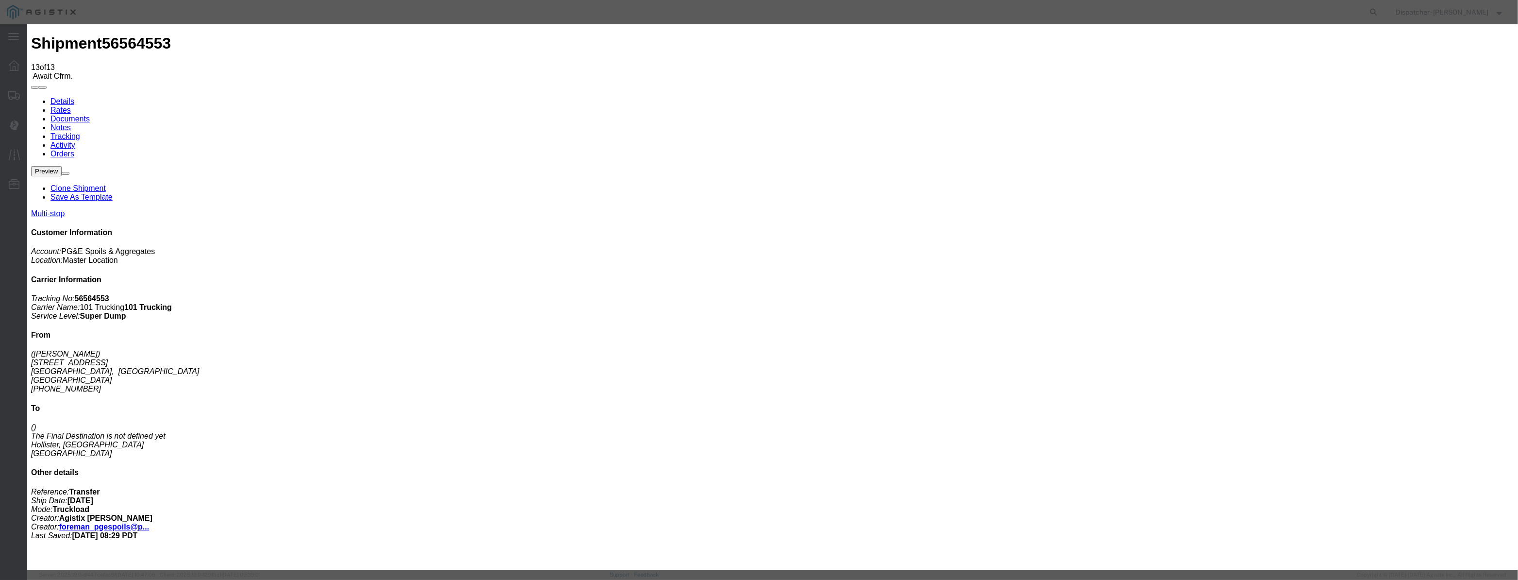
scroll to position [0, 0]
select select "ARVPULOC"
select select "{"pickupDeliveryInfoId": "122419479","pickupOrDelivery": "P","stopNum": "1","lo…"
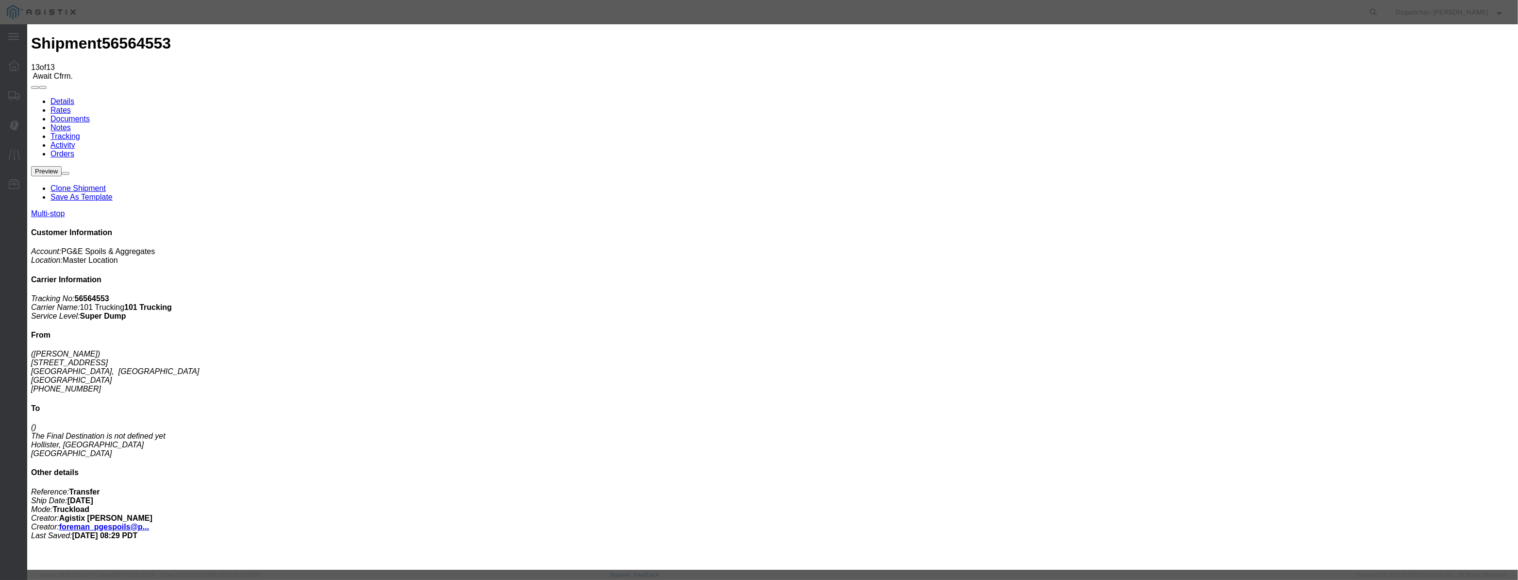
select select "CA"
type input "Carmel"
drag, startPoint x: 764, startPoint y: 126, endPoint x: 539, endPoint y: 124, distance: 224.3
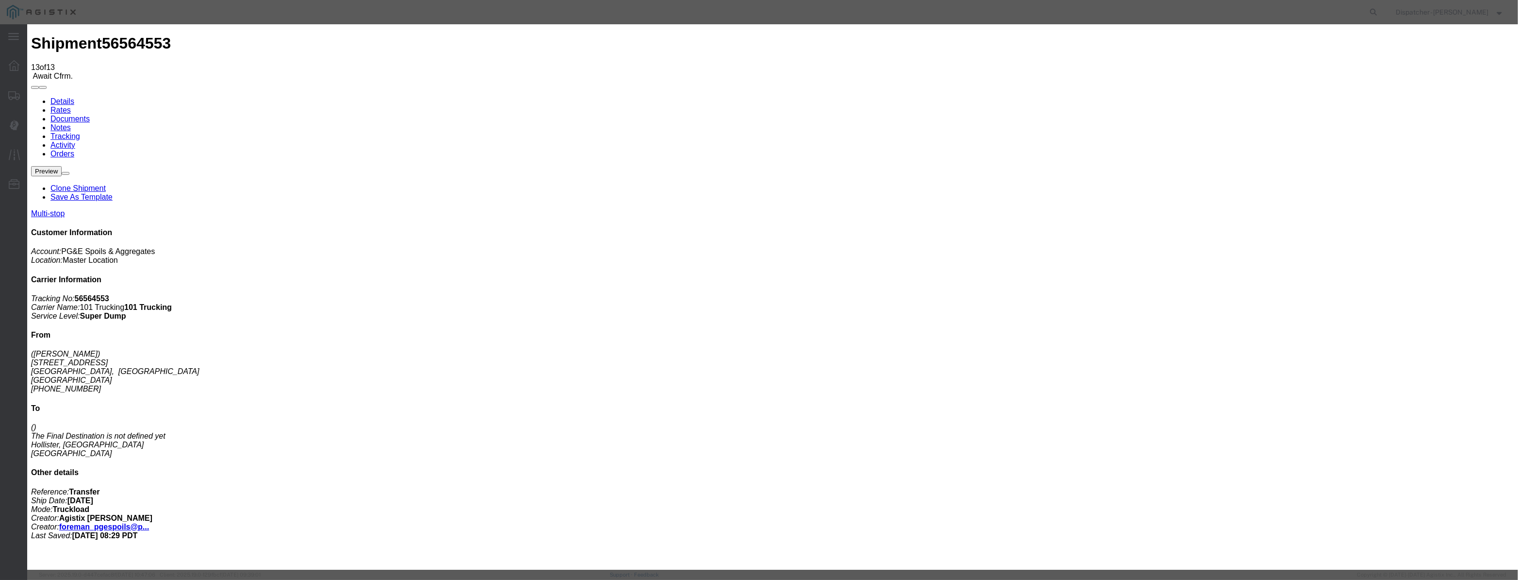
type input "2:45 PM"
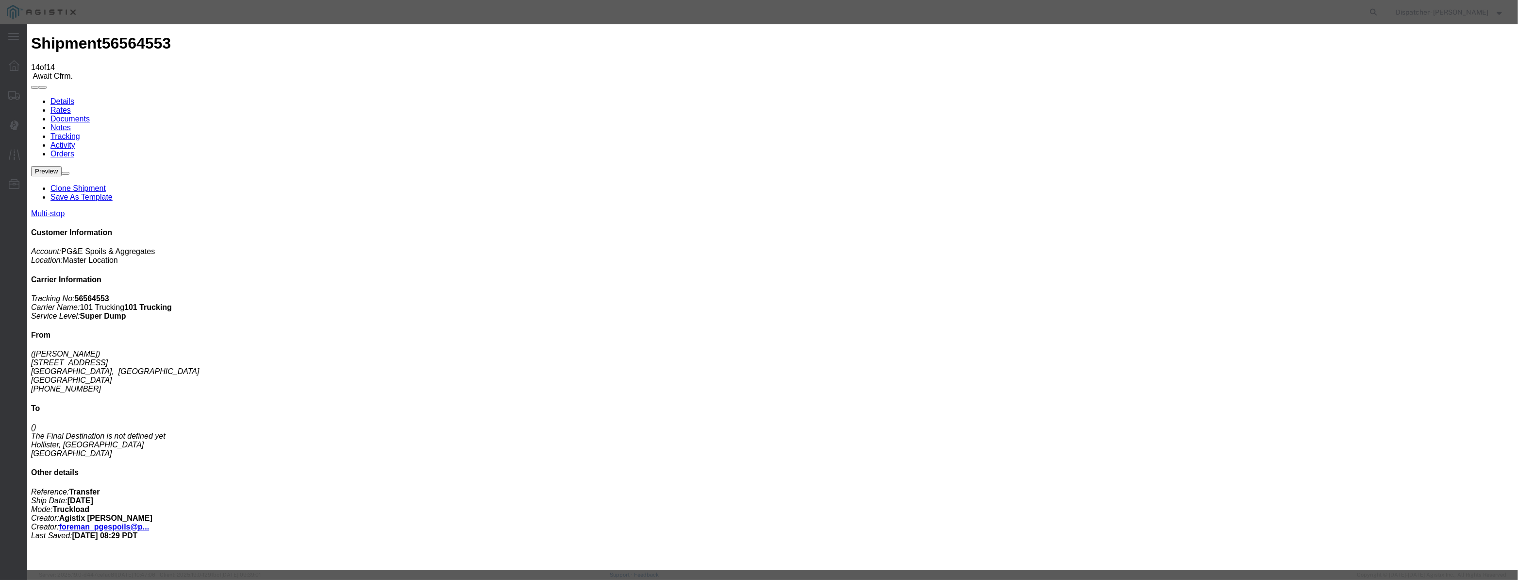
type input "[DATE]"
type input "1:00 AM"
drag, startPoint x: 616, startPoint y: 112, endPoint x: 616, endPoint y: 124, distance: 12.6
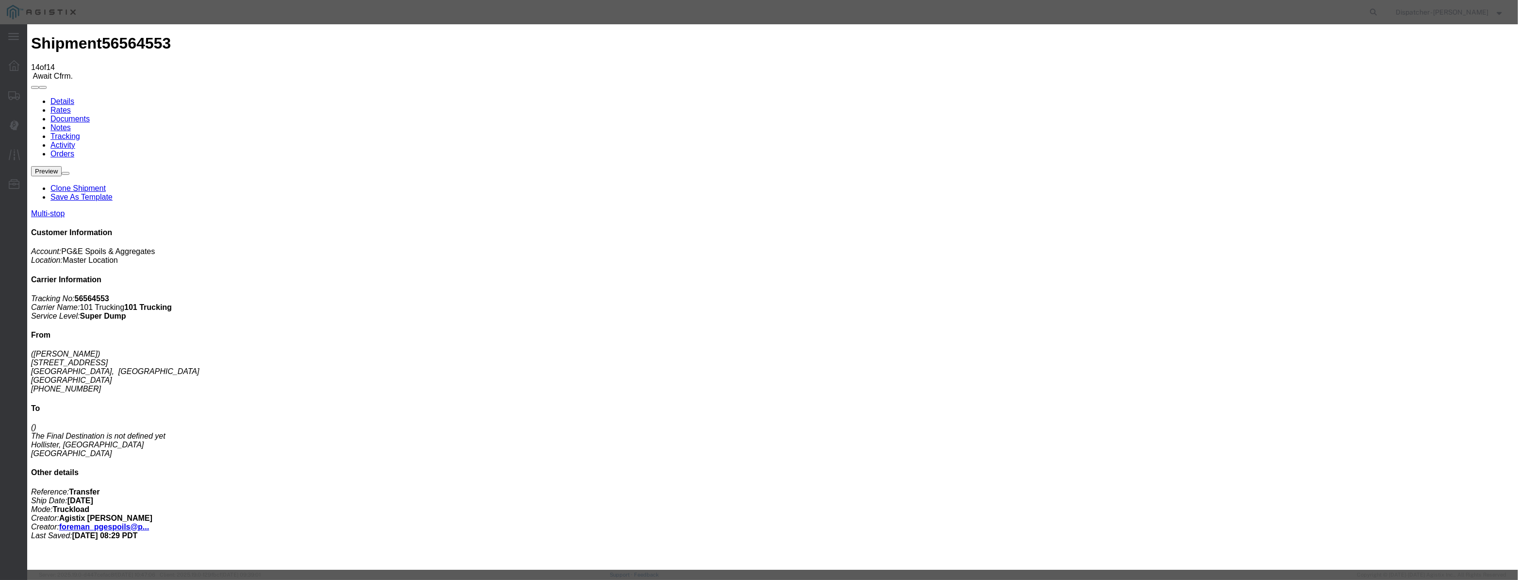
paste input "08/22/2025"
type input "08/22/2025"
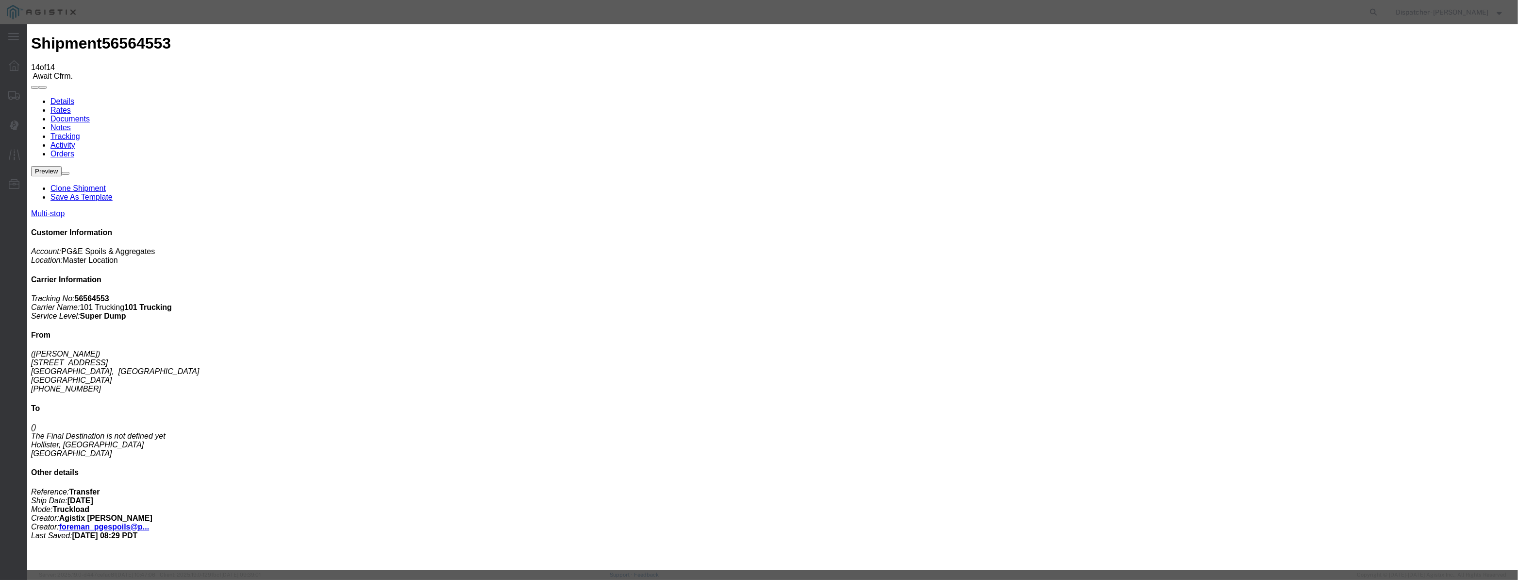
drag, startPoint x: 720, startPoint y: 142, endPoint x: 718, endPoint y: 147, distance: 5.5
select select "DPTPULOC"
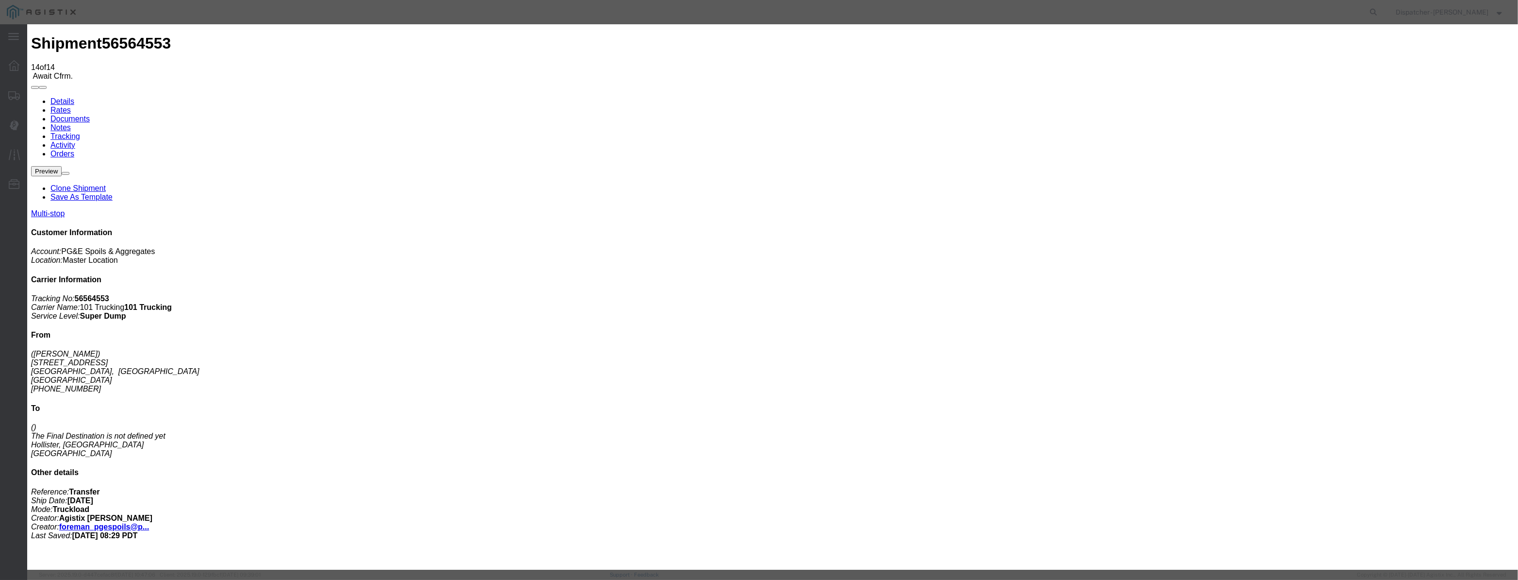
select select "{"pickupDeliveryInfoId": "122419479","pickupOrDelivery": "P","stopNum": "1","lo…"
select select "CA"
type input "Carmel"
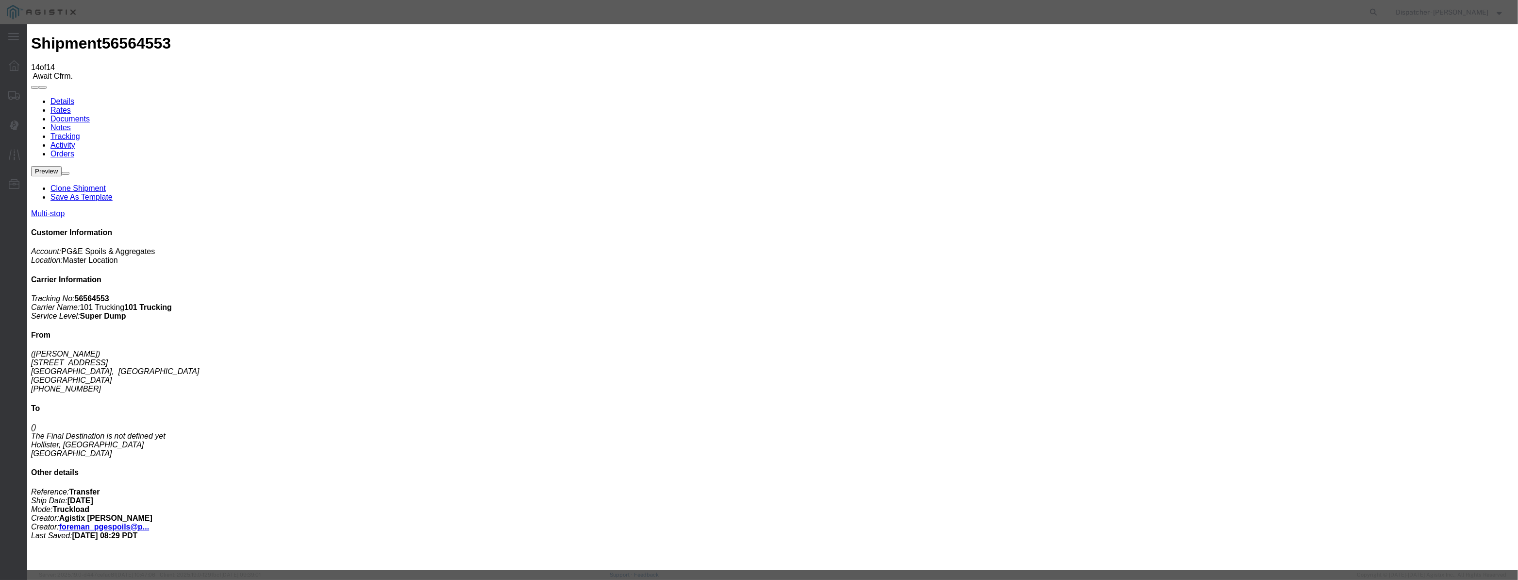
drag, startPoint x: 748, startPoint y: 126, endPoint x: 475, endPoint y: 126, distance: 273.3
type input "2:55 PM"
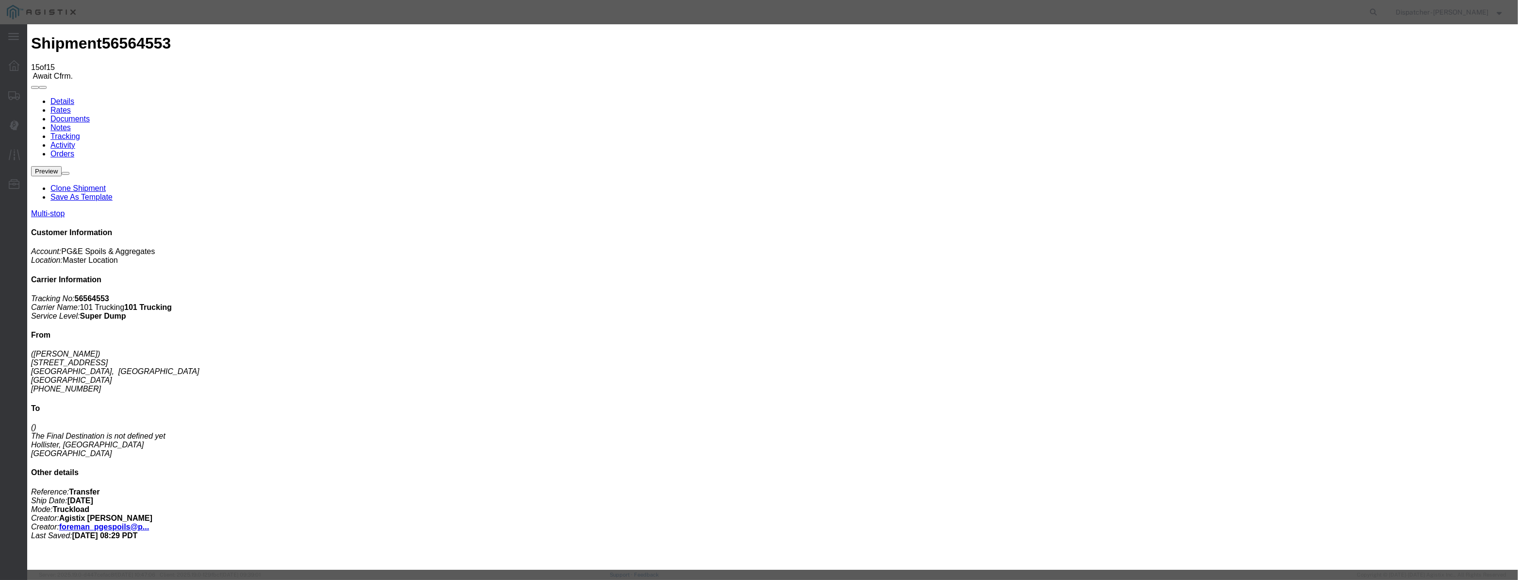
type input "[DATE]"
type input "1:00 AM"
drag, startPoint x: 615, startPoint y: 125, endPoint x: 621, endPoint y: 114, distance: 13.2
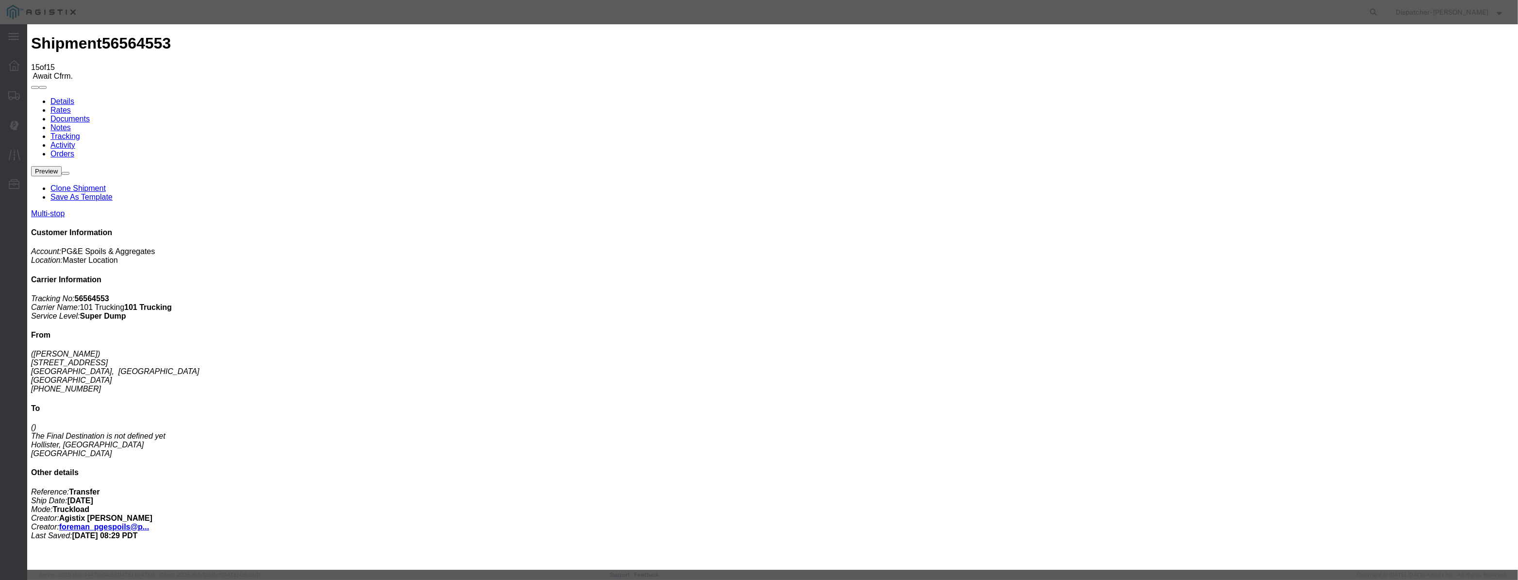
drag, startPoint x: 620, startPoint y: 121, endPoint x: 647, endPoint y: 126, distance: 27.6
paste input "08/22/2025"
type input "08/22/2025"
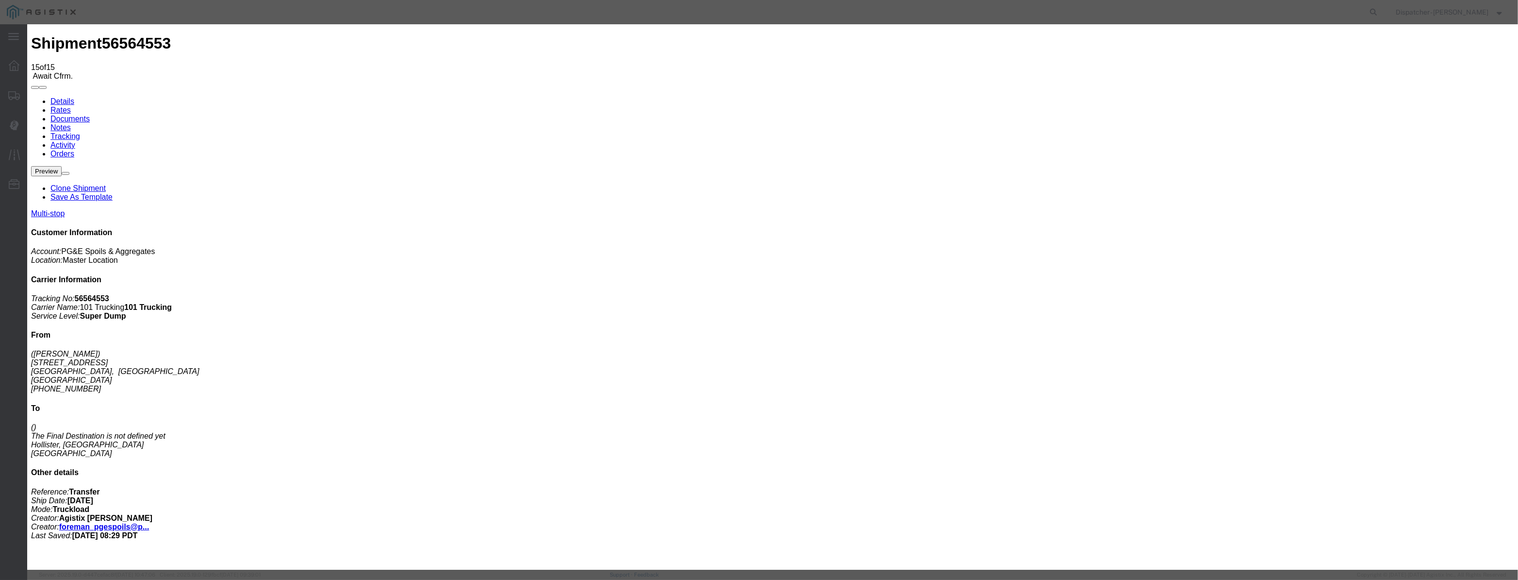
select select "ARVDLVLOC"
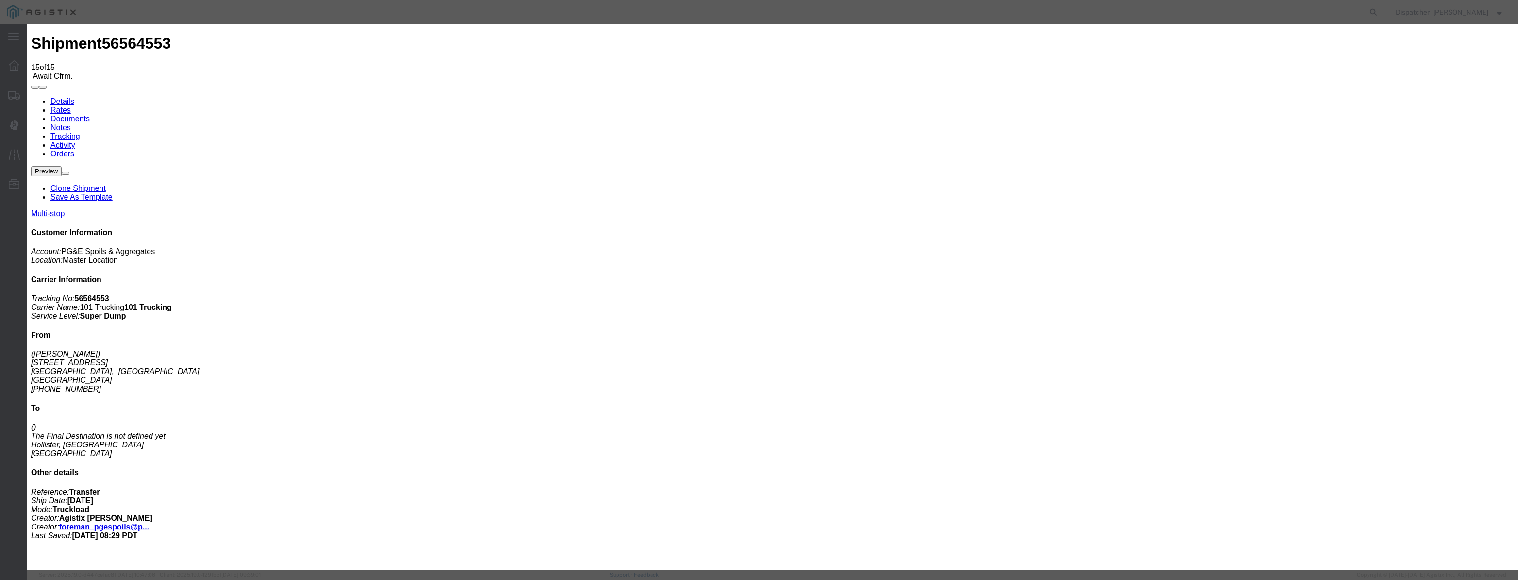
select select "{"pickupDeliveryInfoId": "122419480","pickupOrDelivery": "D","stopNum": "2","lo…"
select select "CA"
type input "Hollister"
drag, startPoint x: 745, startPoint y: 121, endPoint x: 572, endPoint y: 112, distance: 173.1
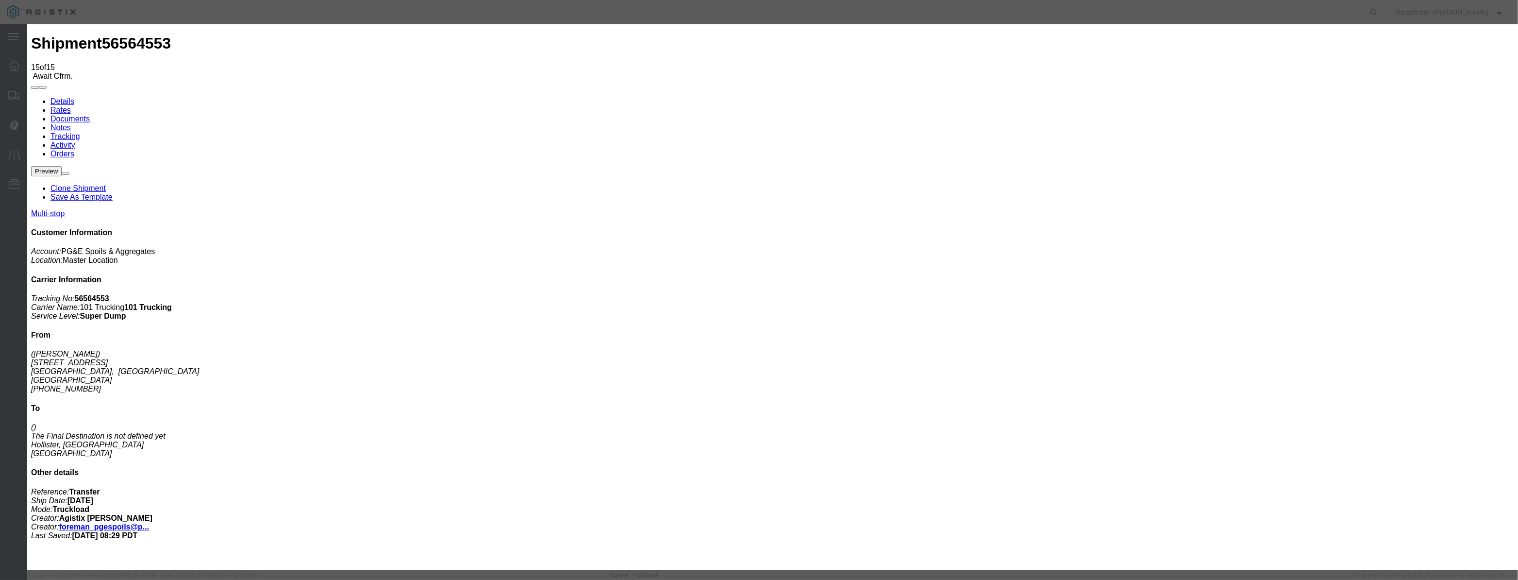
type input "3:15 PM"
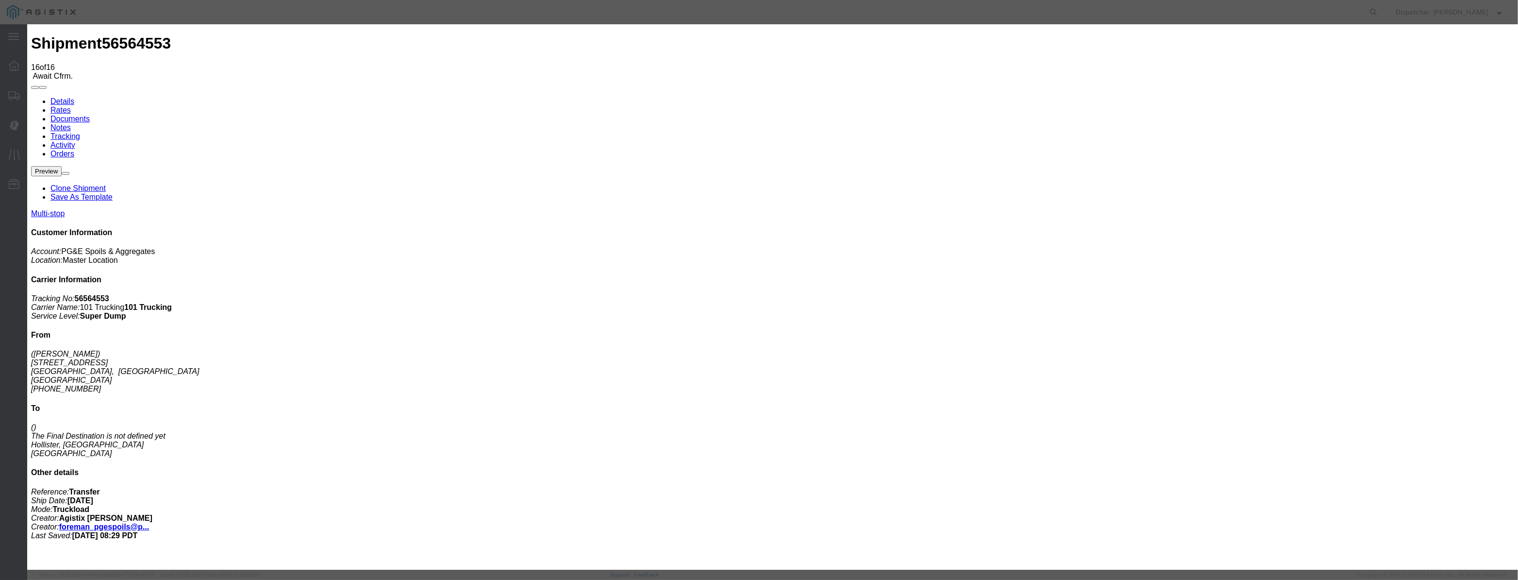
type input "[DATE]"
type input "1:00 AM"
drag, startPoint x: 607, startPoint y: 120, endPoint x: 622, endPoint y: 111, distance: 18.1
drag, startPoint x: 625, startPoint y: 110, endPoint x: 622, endPoint y: 119, distance: 9.5
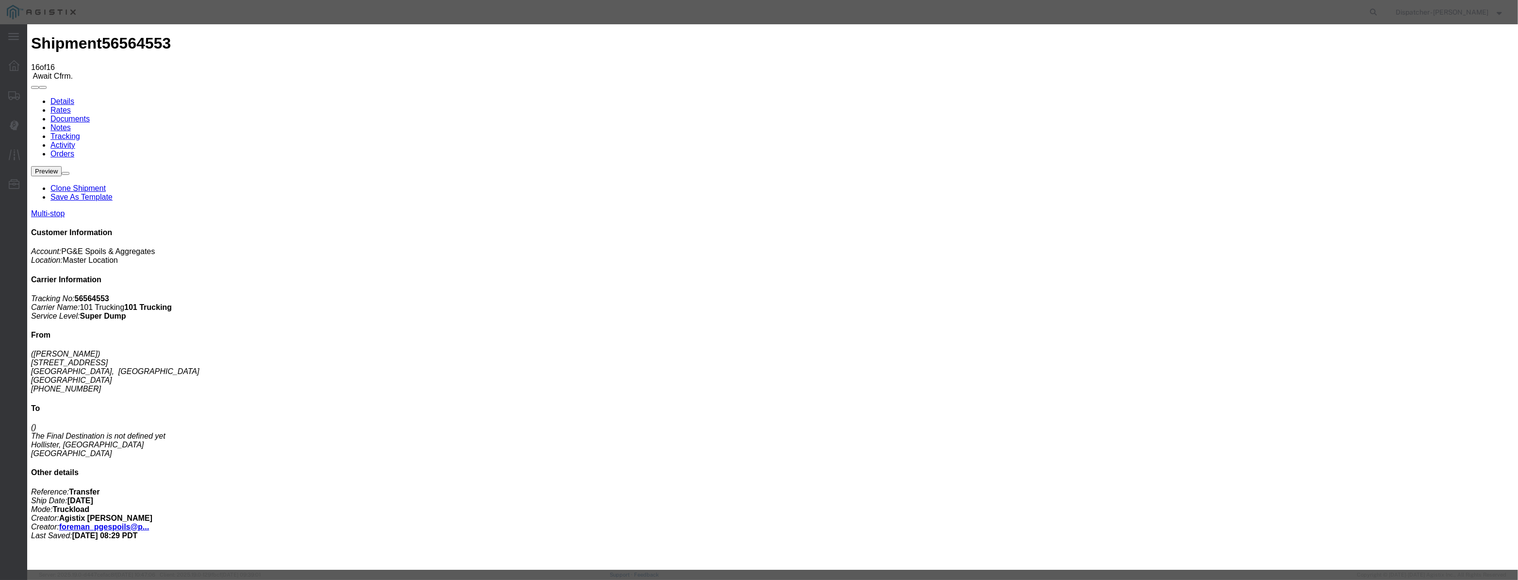
paste input "08/22/2025"
type input "08/22/2025"
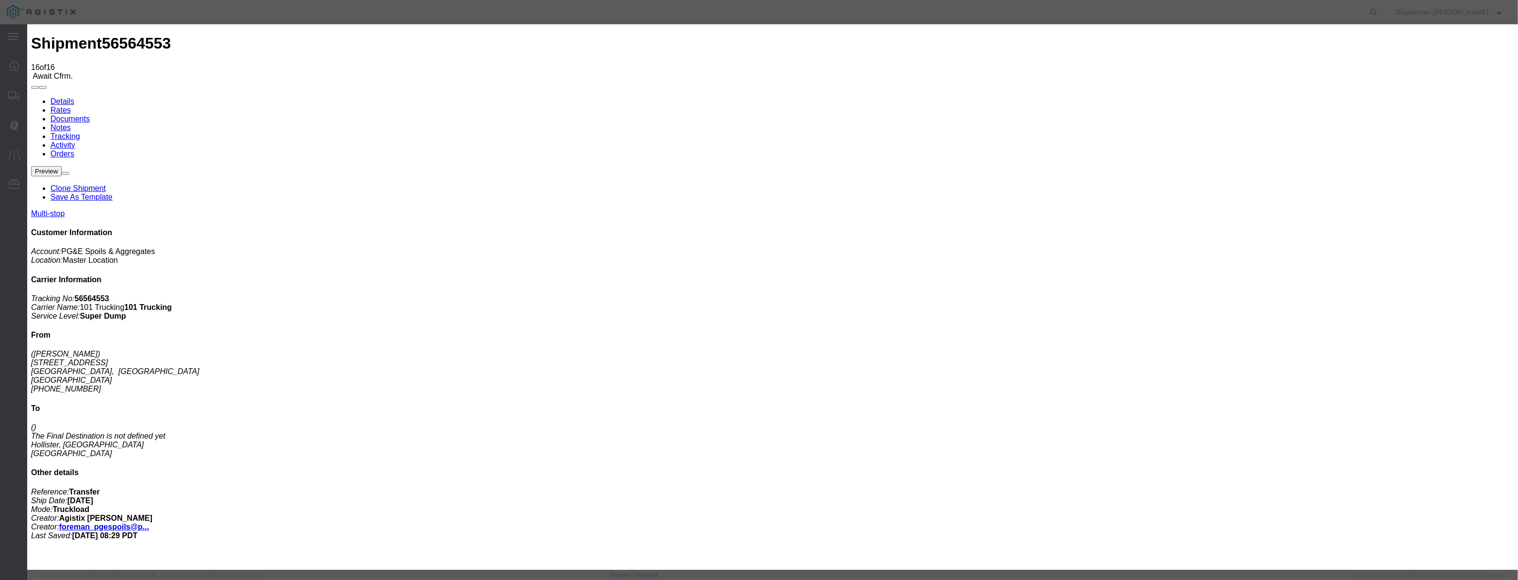
select select "ARVDLVLOC"
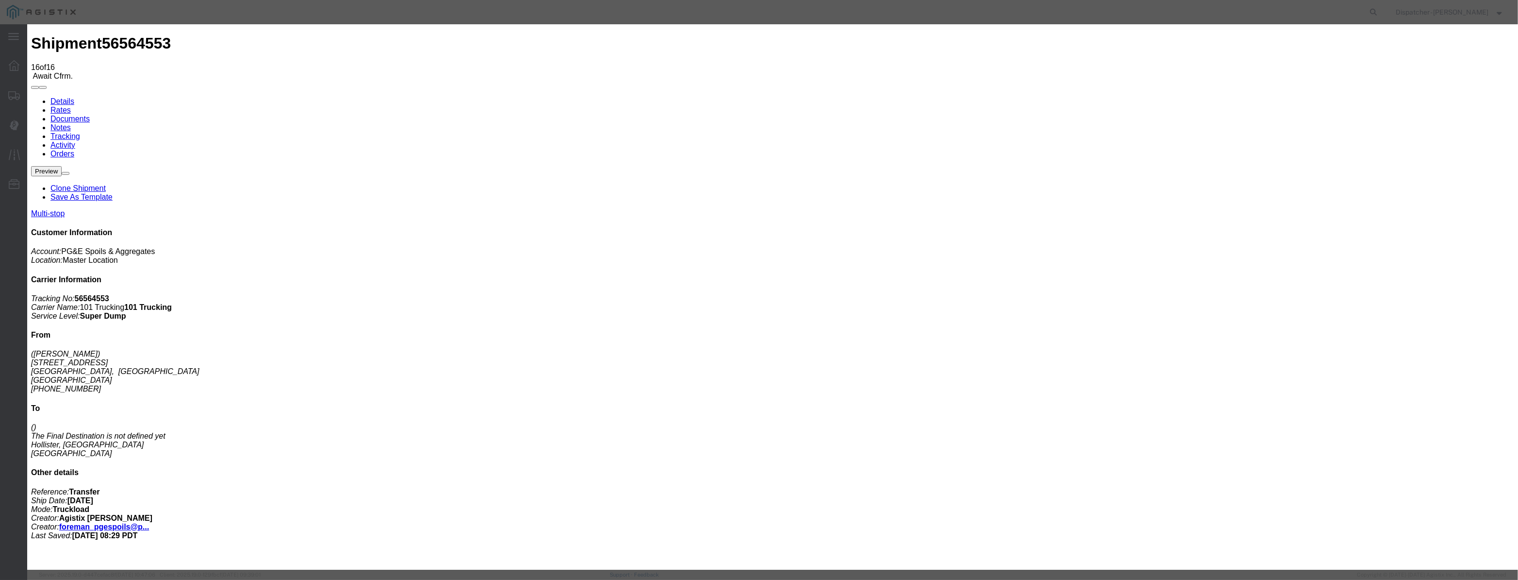
select select "{"pickupDeliveryInfoId": "122419480","pickupOrDelivery": "D","stopNum": "2","lo…"
select select "CA"
type input "Hollister"
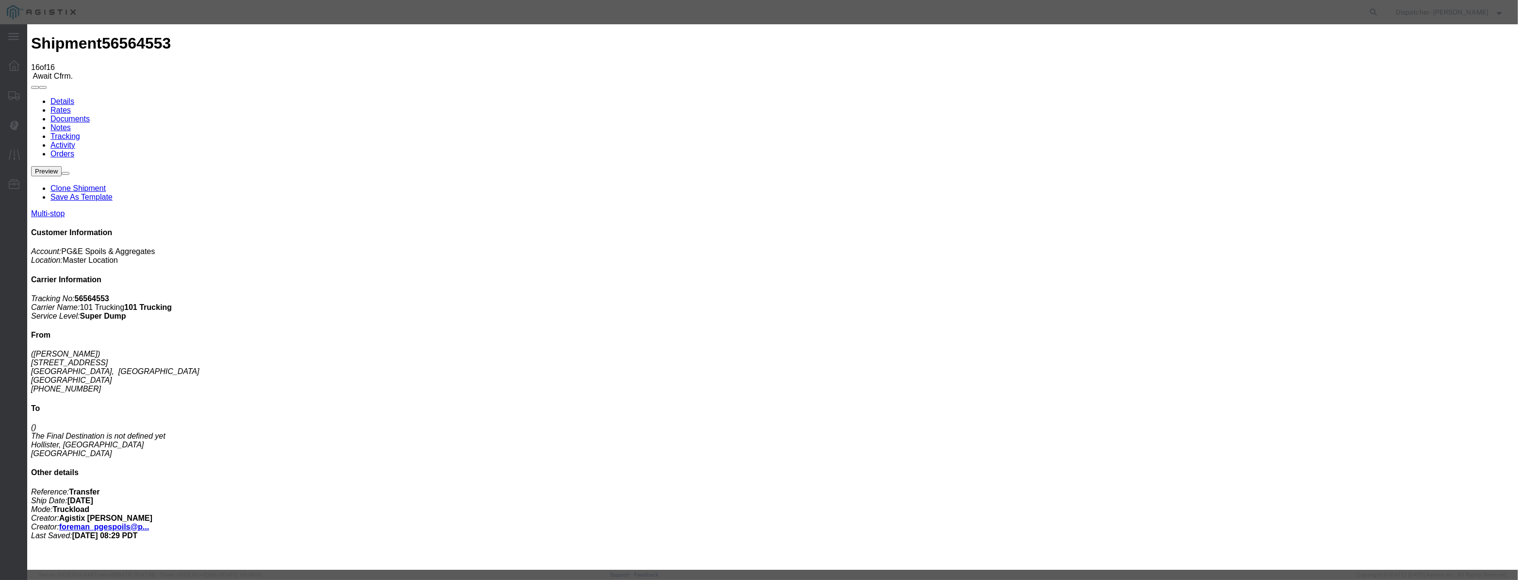
select select "DPTDLVLOC"
drag, startPoint x: 744, startPoint y: 125, endPoint x: 597, endPoint y: 132, distance: 147.8
type input "3:25 PM"
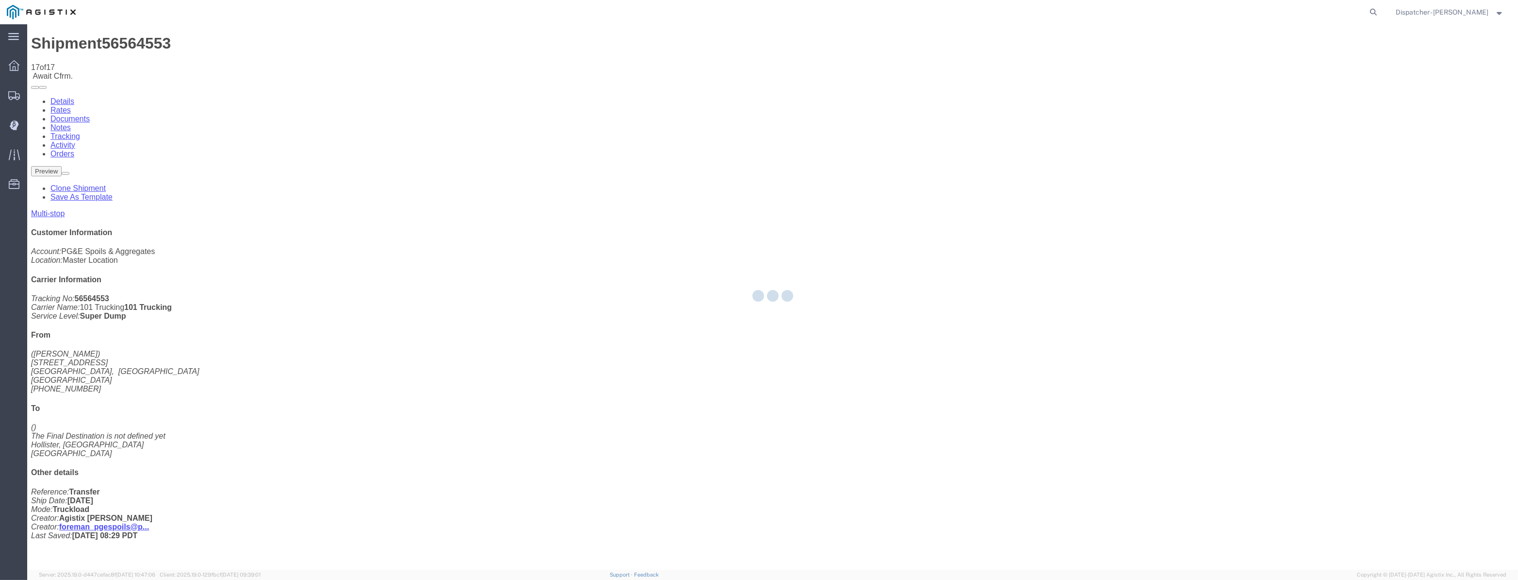
click at [1282, 96] on div at bounding box center [772, 296] width 1491 height 545
click at [1286, 90] on div at bounding box center [772, 296] width 1491 height 545
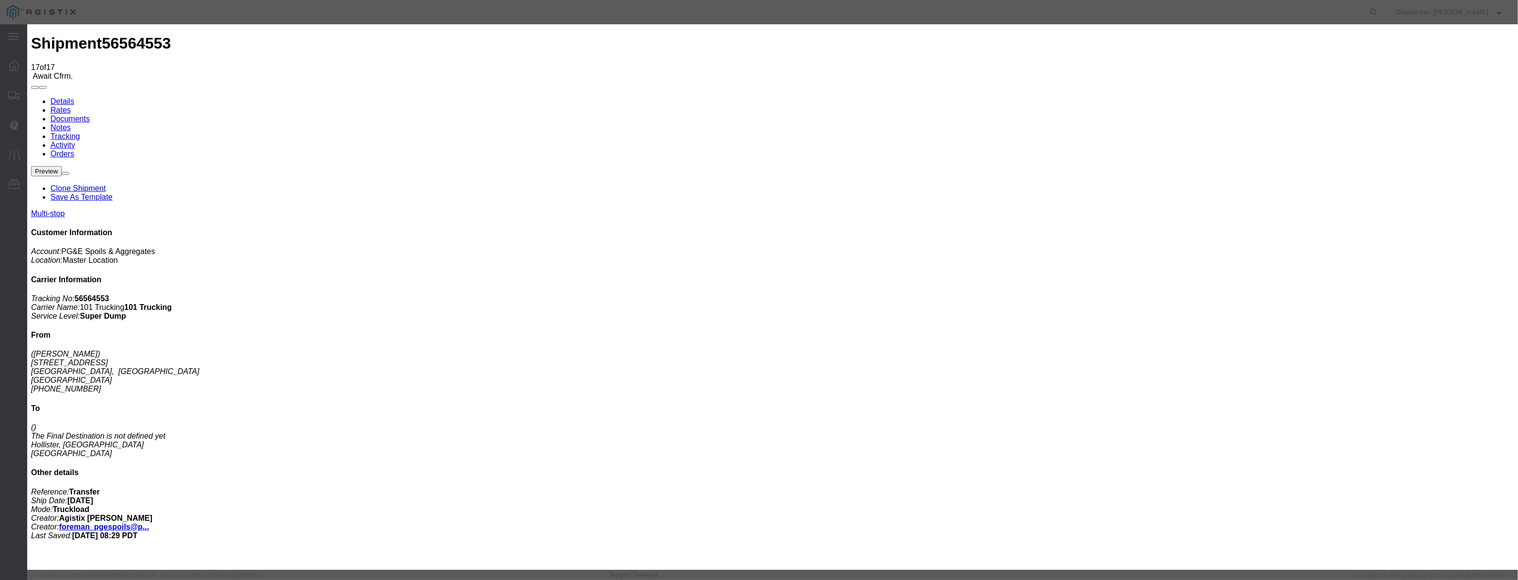
type input "[DATE]"
type input "1:00 AM"
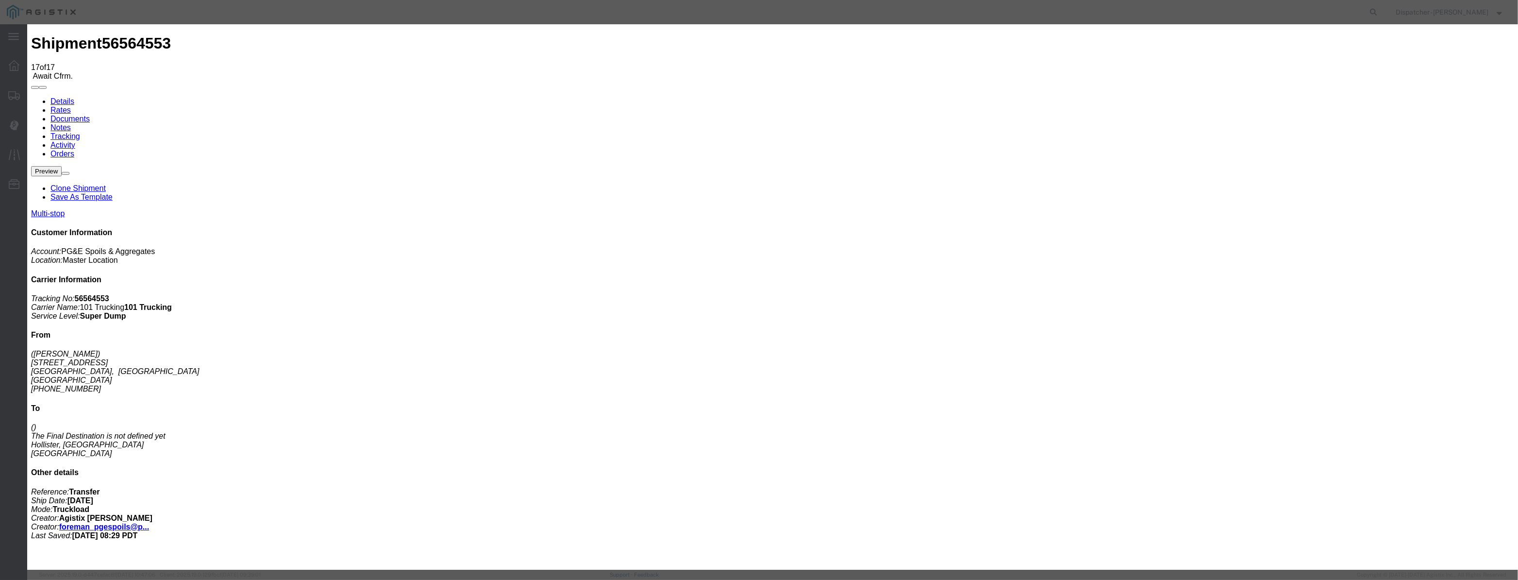
paste input "08/22/2025"
type input "08/22/2025"
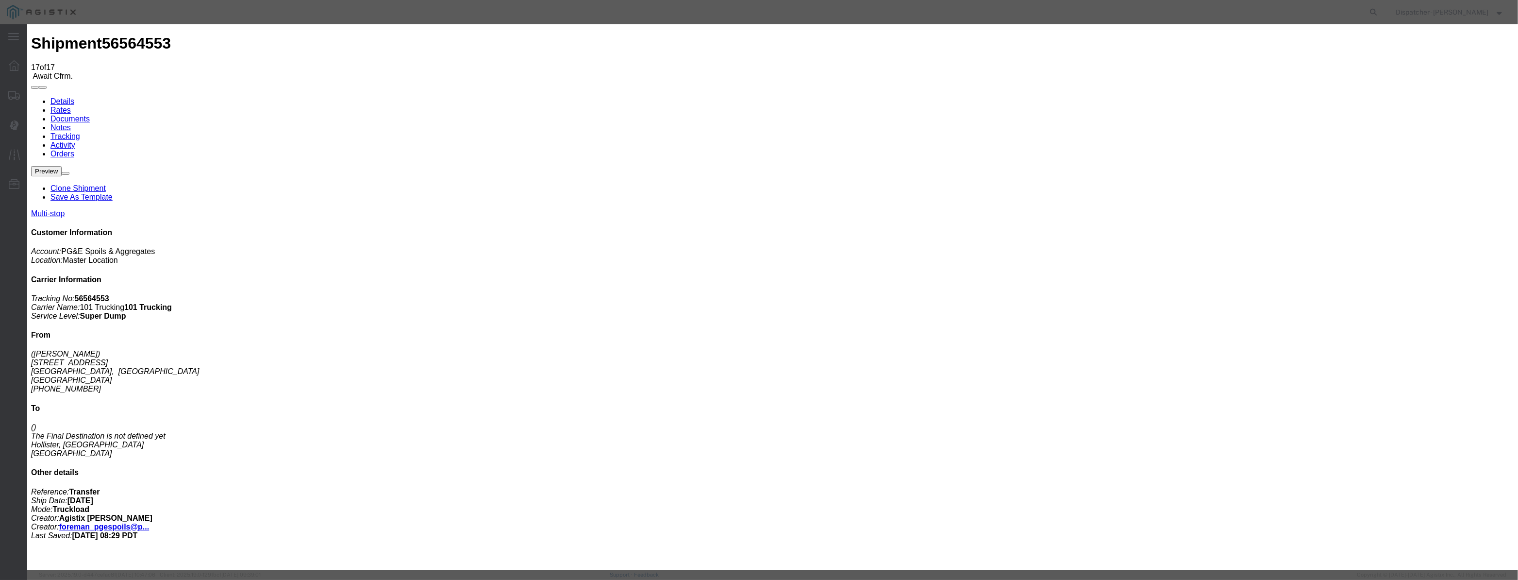
select select "ARVPULOC"
select select "{"pickupDeliveryInfoId": "122419479","pickupOrDelivery": "P","stopNum": "1","lo…"
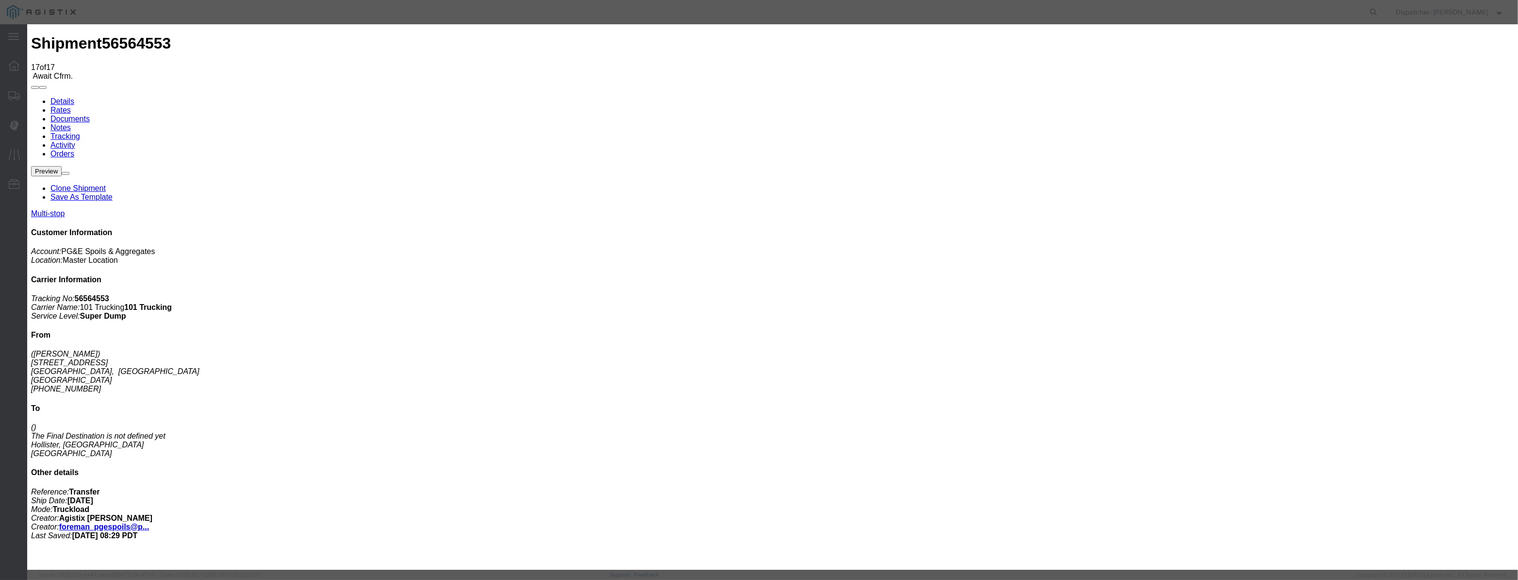
select select "CA"
type input "Carmel"
drag, startPoint x: 759, startPoint y: 128, endPoint x: 563, endPoint y: 127, distance: 196.6
type input "3:40 PM"
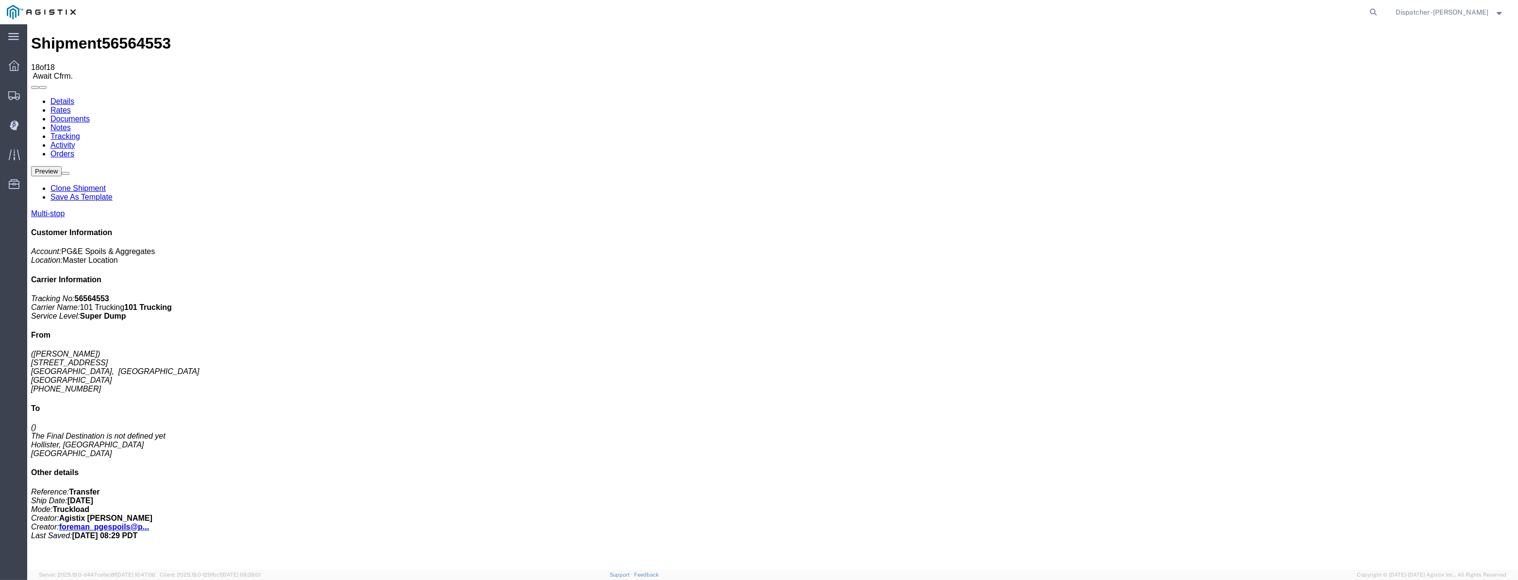
drag, startPoint x: 756, startPoint y: 267, endPoint x: 1127, endPoint y: 89, distance: 411.6
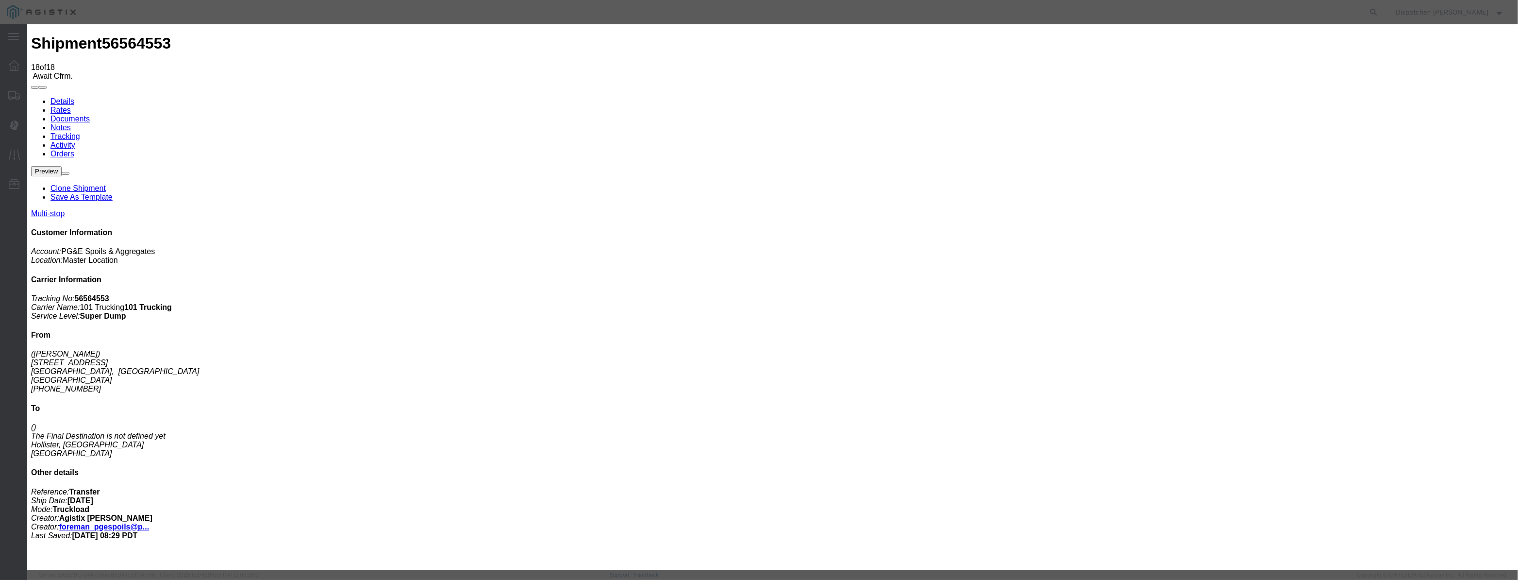
type input "[DATE]"
type input "1:00 AM"
drag, startPoint x: 593, startPoint y: 114, endPoint x: 605, endPoint y: 107, distance: 14.2
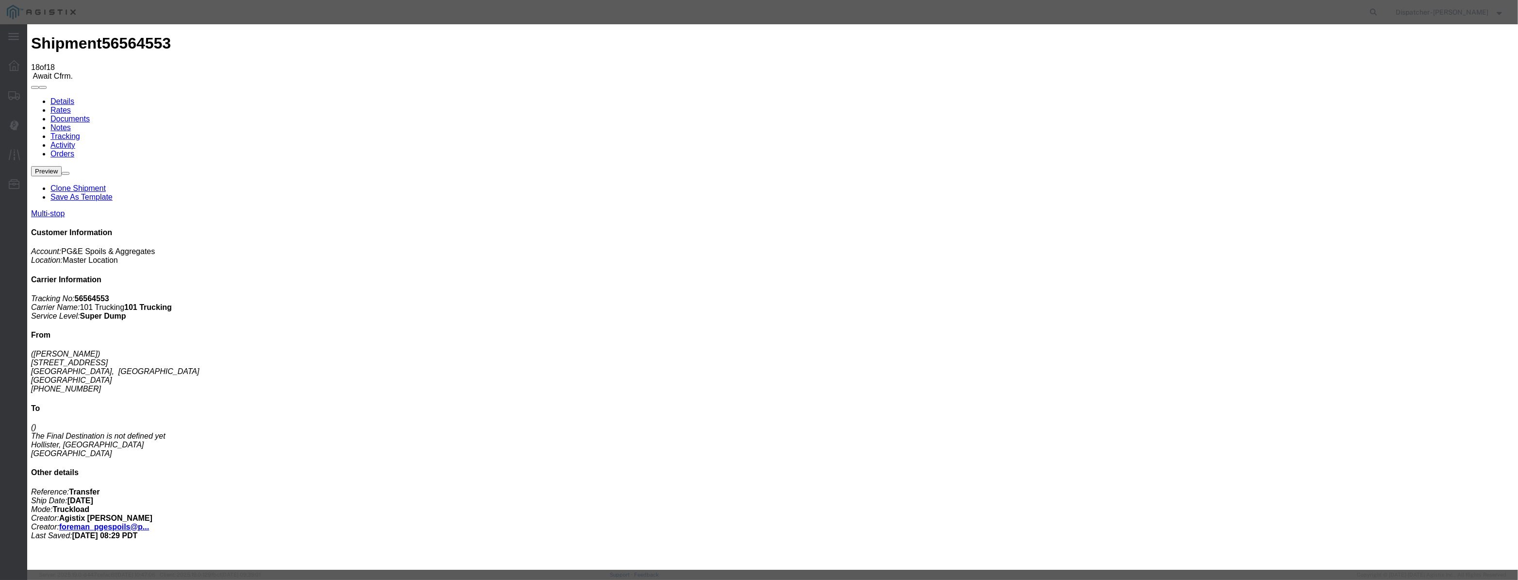
drag, startPoint x: 621, startPoint y: 109, endPoint x: 621, endPoint y: 122, distance: 12.6
drag, startPoint x: 628, startPoint y: 122, endPoint x: 754, endPoint y: 153, distance: 129.6
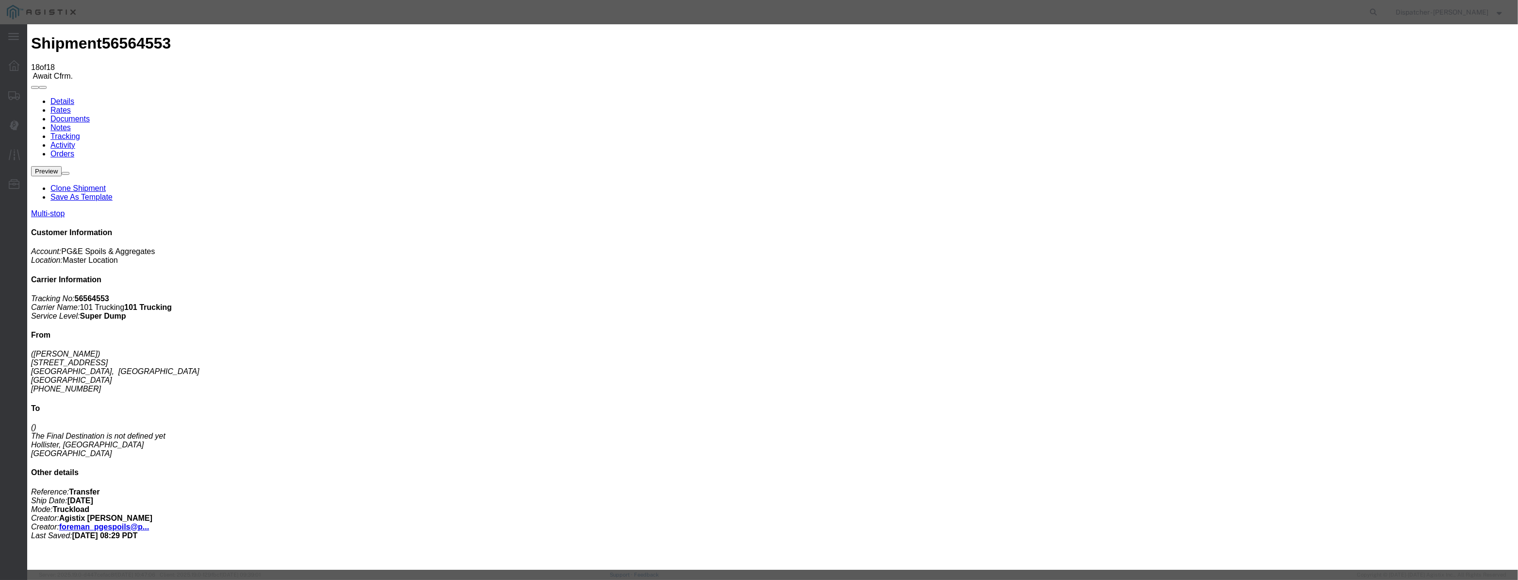
paste input "08/22/2025"
type input "08/22/2025"
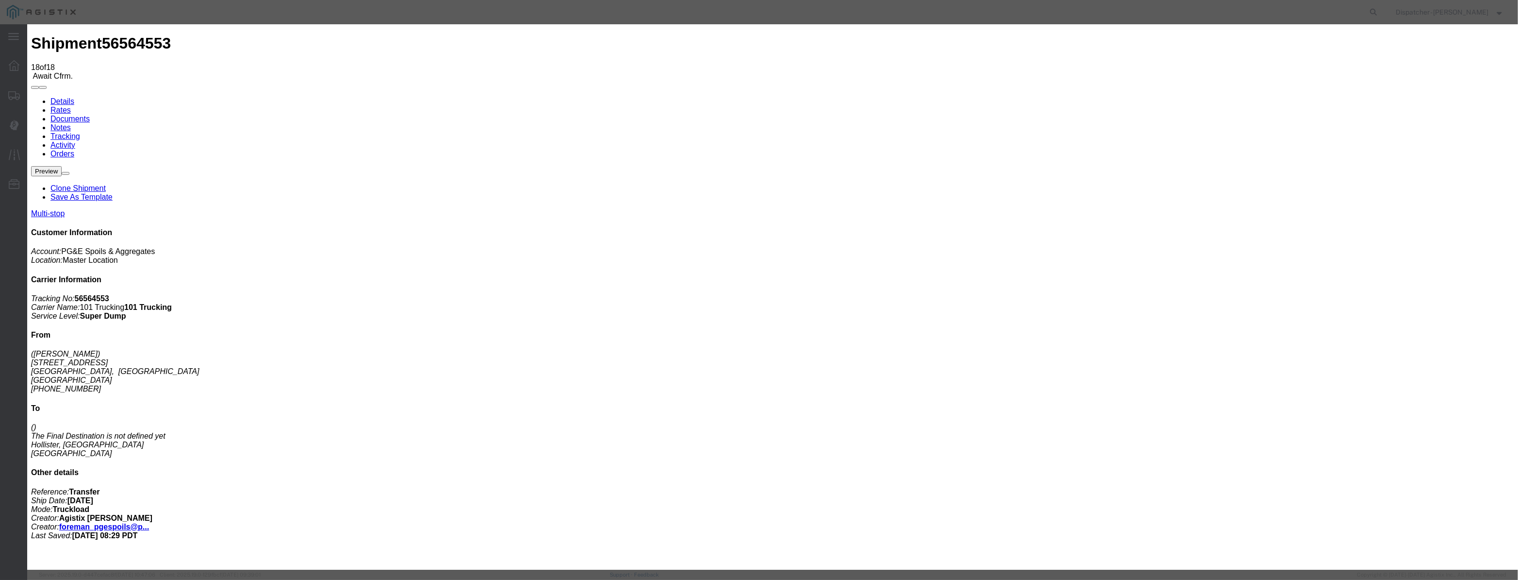
scroll to position [0, 0]
select select "DPTDLVLOC"
drag, startPoint x: 898, startPoint y: 121, endPoint x: 897, endPoint y: 129, distance: 7.3
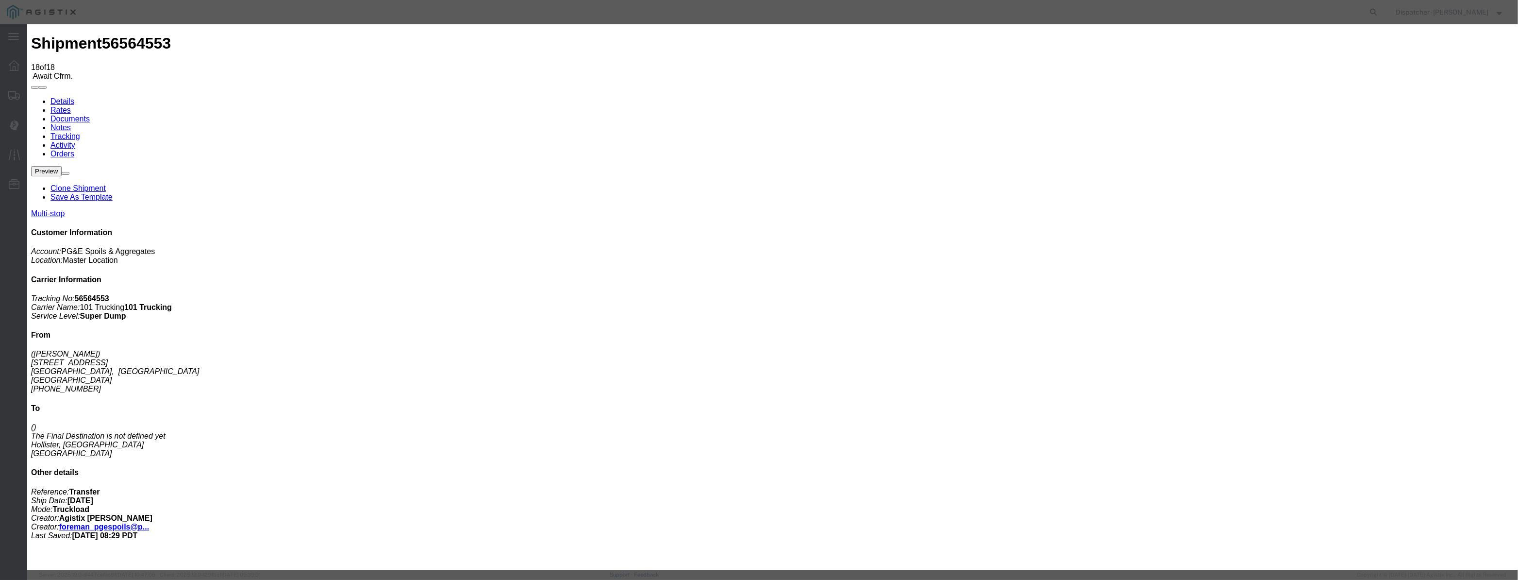
select select "{"pickupDeliveryInfoId": "122419478","pickupOrDelivery": "D","stopNum": "100","…"
select select "CA"
type input "Hollister"
drag, startPoint x: 896, startPoint y: 164, endPoint x: 896, endPoint y: 158, distance: 5.8
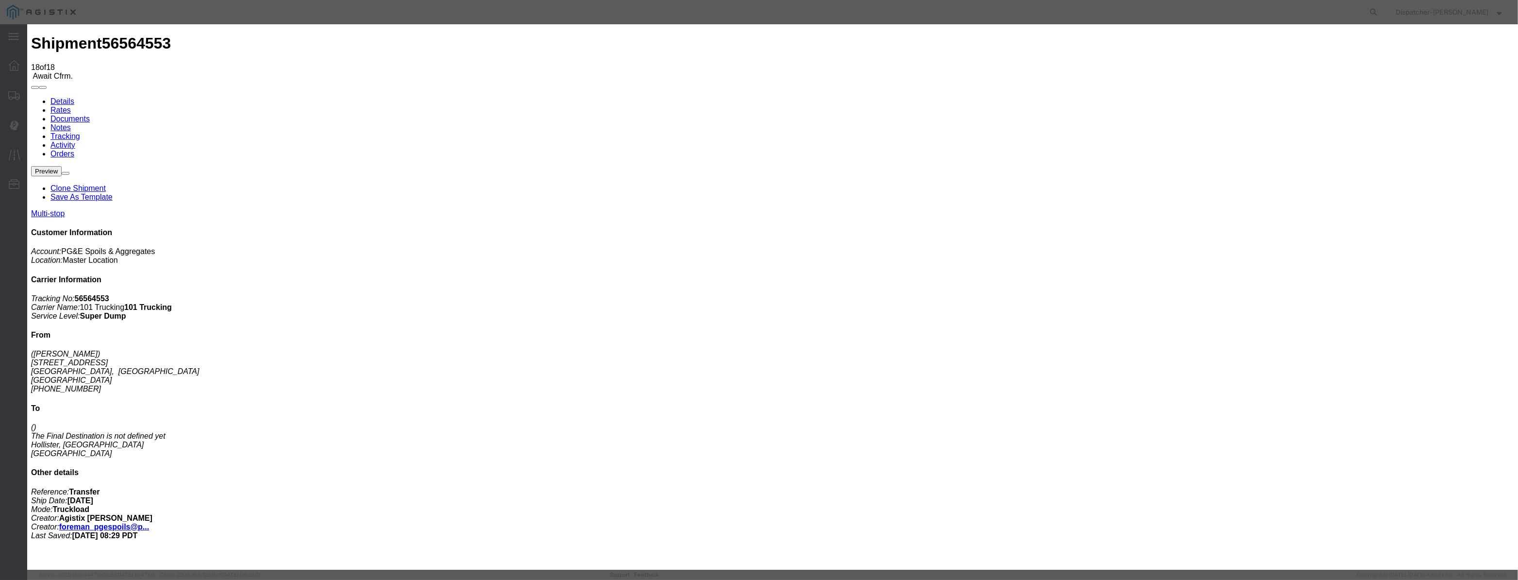
drag, startPoint x: 905, startPoint y: 124, endPoint x: 904, endPoint y: 129, distance: 5.0
select select "{"pickupDeliveryInfoId": "122419480","pickupOrDelivery": "D","stopNum": "2","lo…"
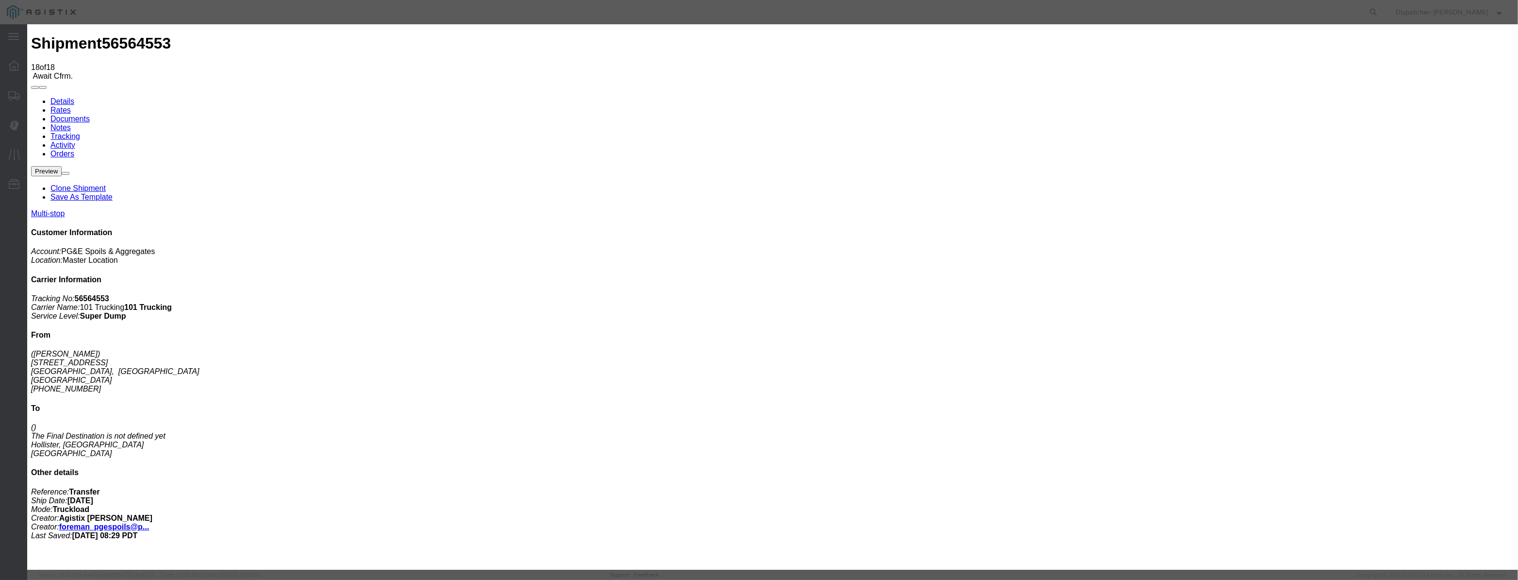
drag, startPoint x: 745, startPoint y: 123, endPoint x: 412, endPoint y: 99, distance: 334.3
type input "3:50 PM"
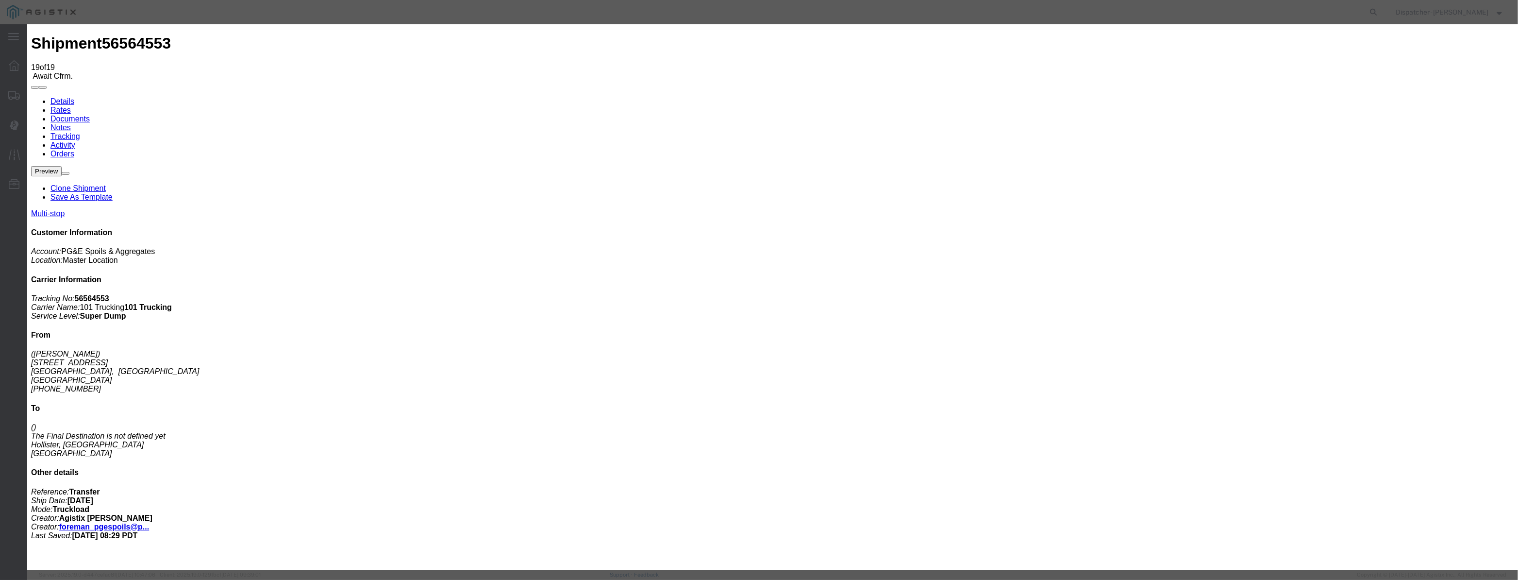
type input "[DATE]"
type input "1:00 AM"
drag, startPoint x: 621, startPoint y: 118, endPoint x: 701, endPoint y: 137, distance: 81.9
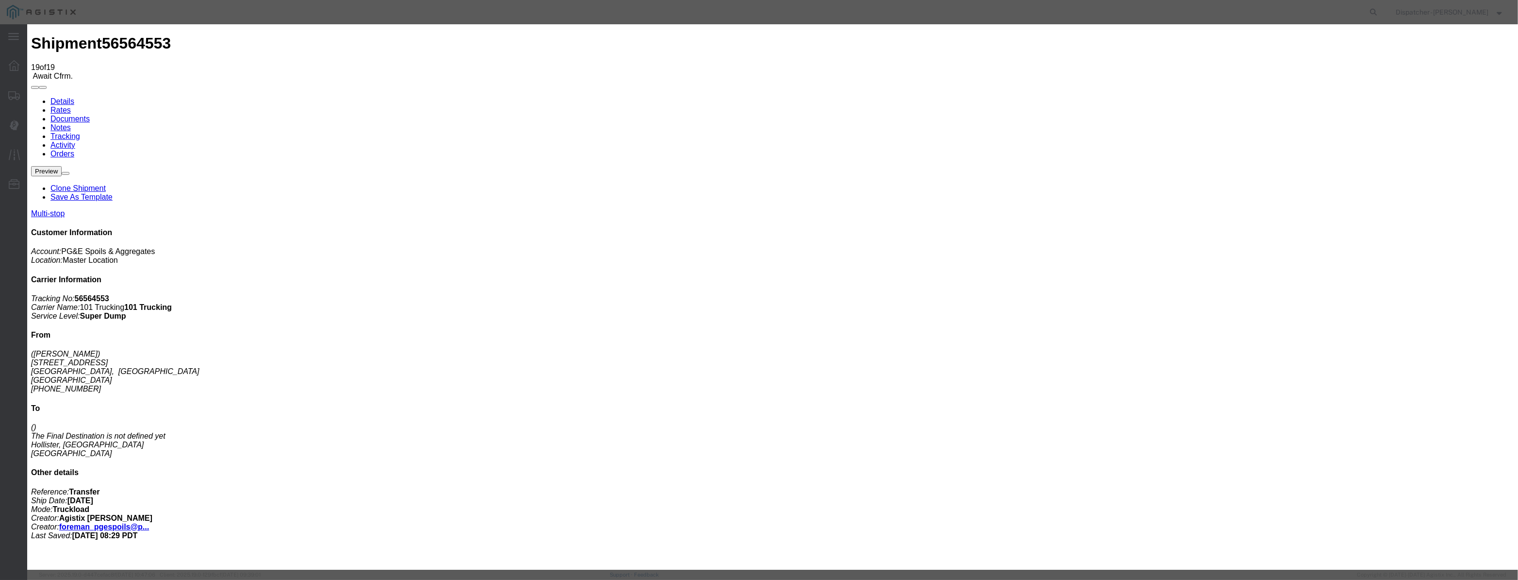
paste input "08/22/2025"
type input "08/22/2025"
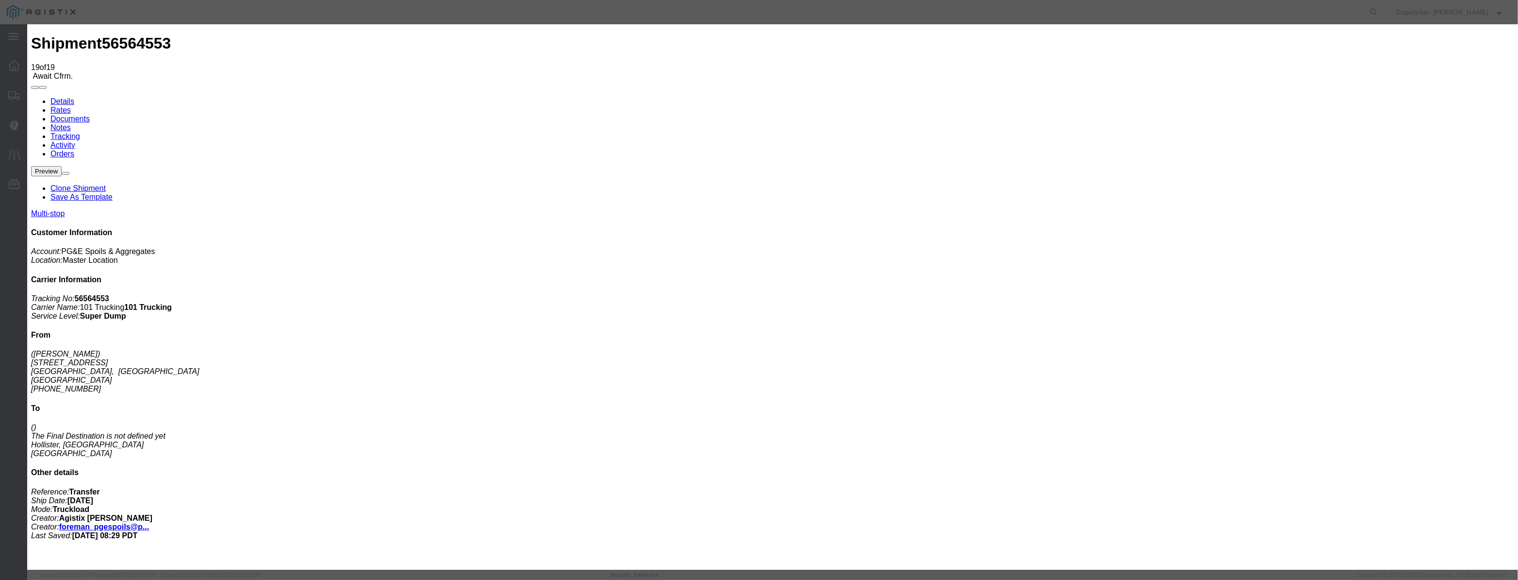
scroll to position [0, 0]
select select "ARVPULOC"
drag, startPoint x: 937, startPoint y: 119, endPoint x: 936, endPoint y: 129, distance: 9.3
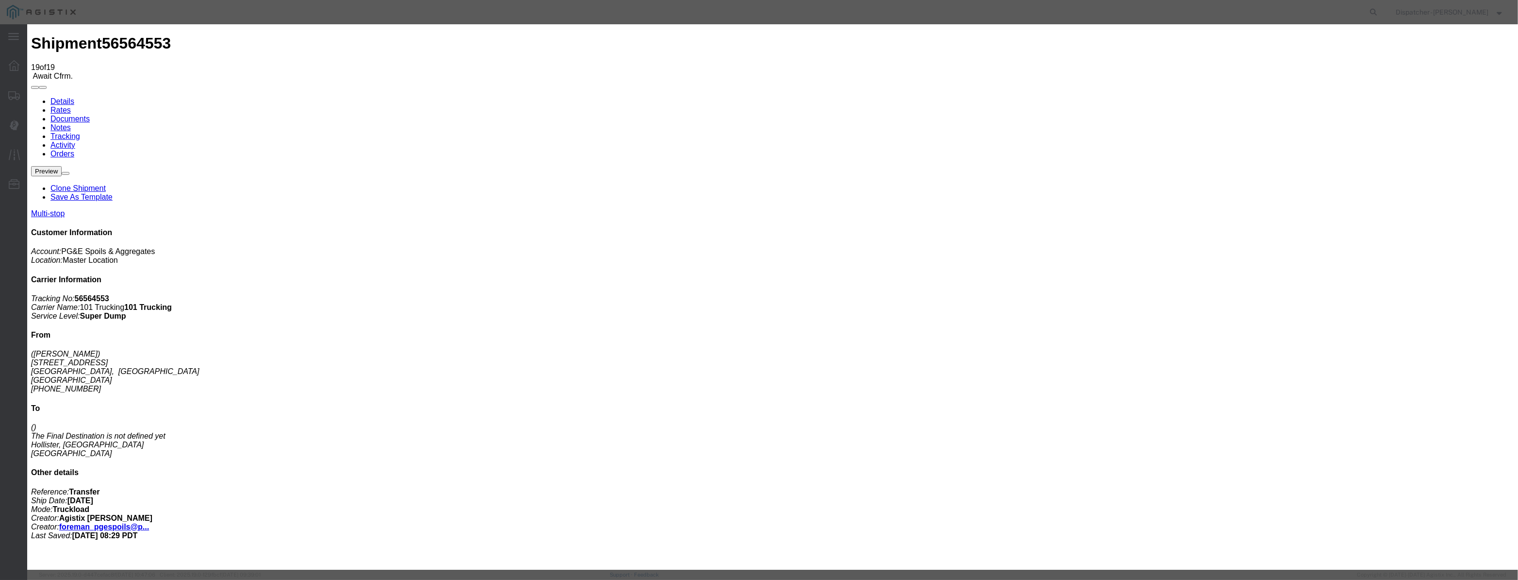
select select "{"pickupDeliveryInfoId": "122419479","pickupOrDelivery": "P","stopNum": "1","lo…"
select select "CA"
type input "Carmel"
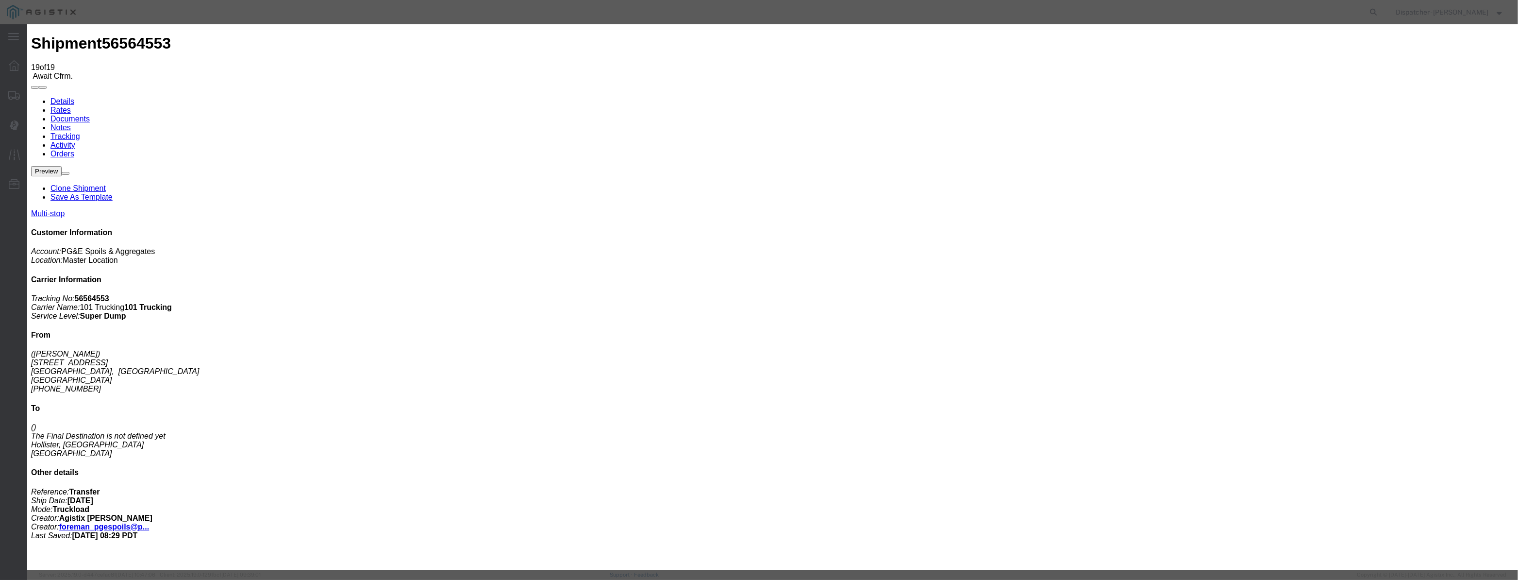
drag, startPoint x: 748, startPoint y: 124, endPoint x: 510, endPoint y: 98, distance: 239.3
type input "5:30 PM"
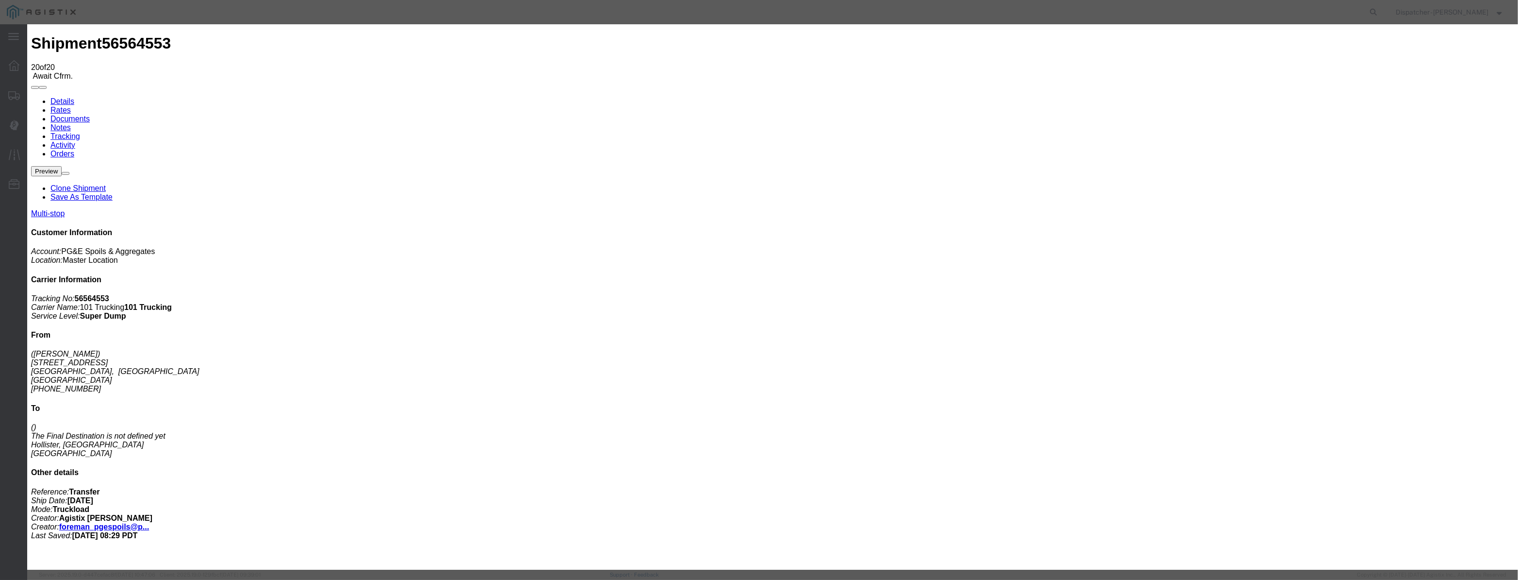
type input "[DATE]"
type input "1:00 AM"
drag, startPoint x: 605, startPoint y: 126, endPoint x: 612, endPoint y: 113, distance: 15.0
drag, startPoint x: 613, startPoint y: 111, endPoint x: 614, endPoint y: 117, distance: 5.8
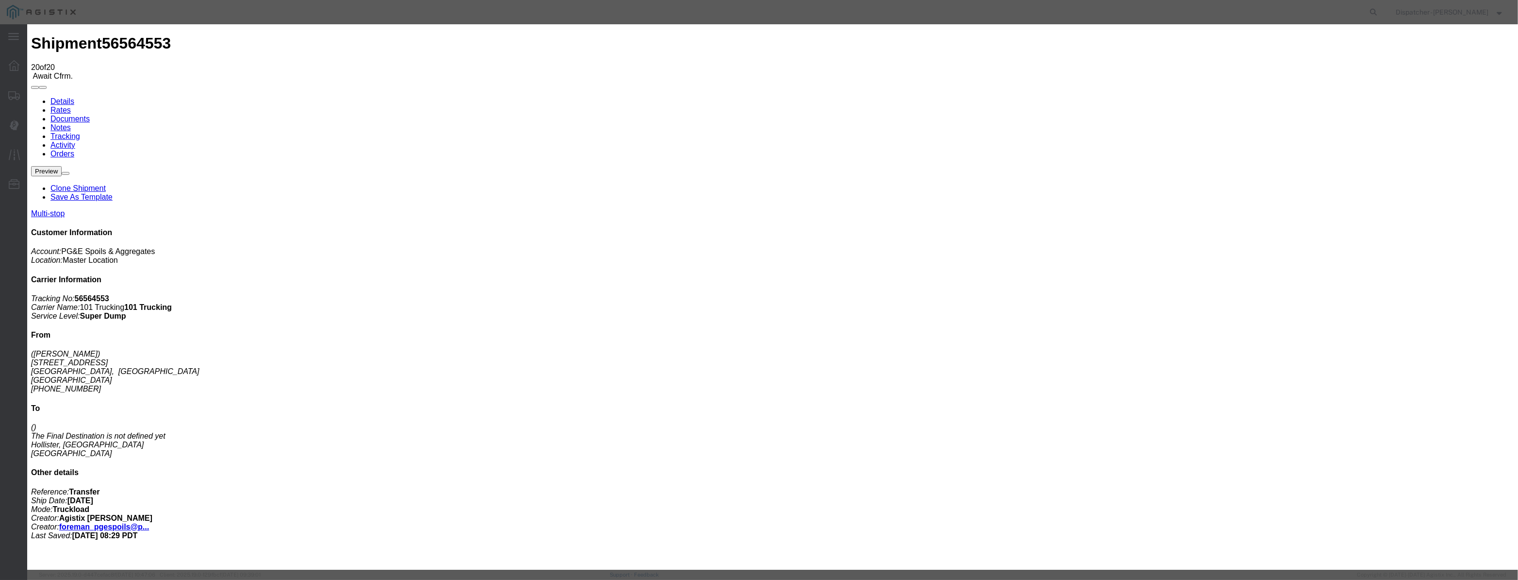
drag, startPoint x: 615, startPoint y: 120, endPoint x: 651, endPoint y: 126, distance: 36.9
paste input "08/22/2025"
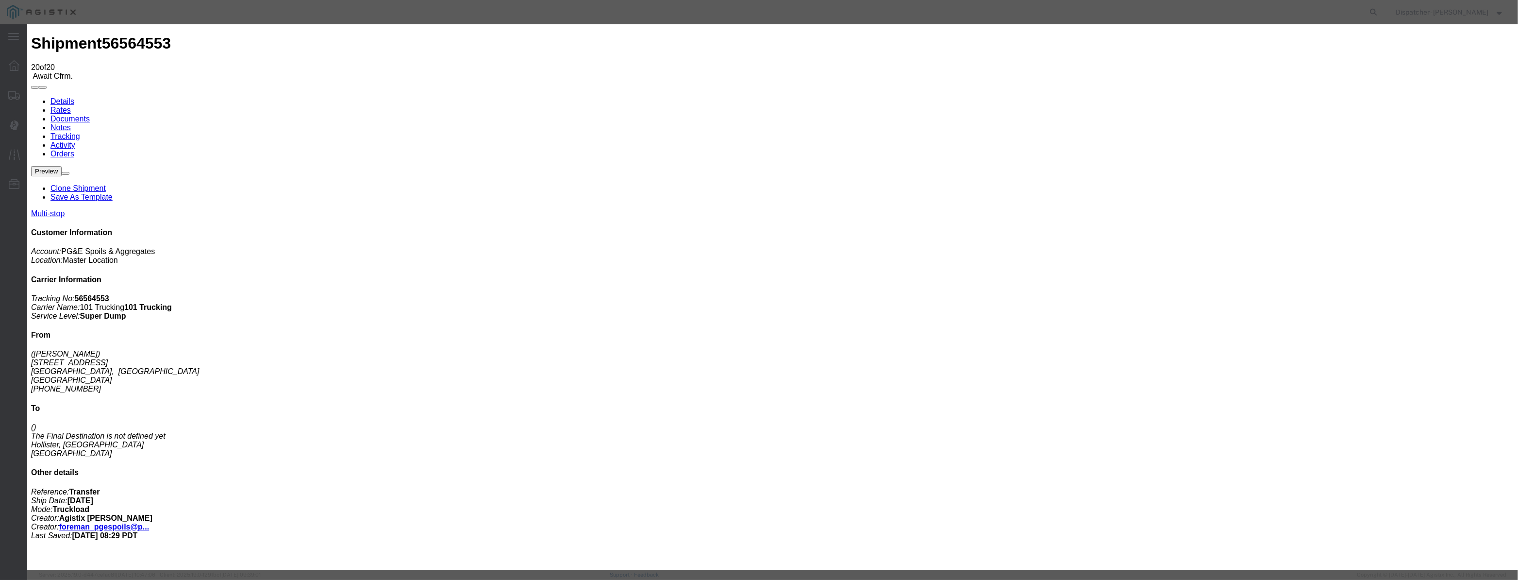
type input "08/22/2025"
select select "BREAKSTART"
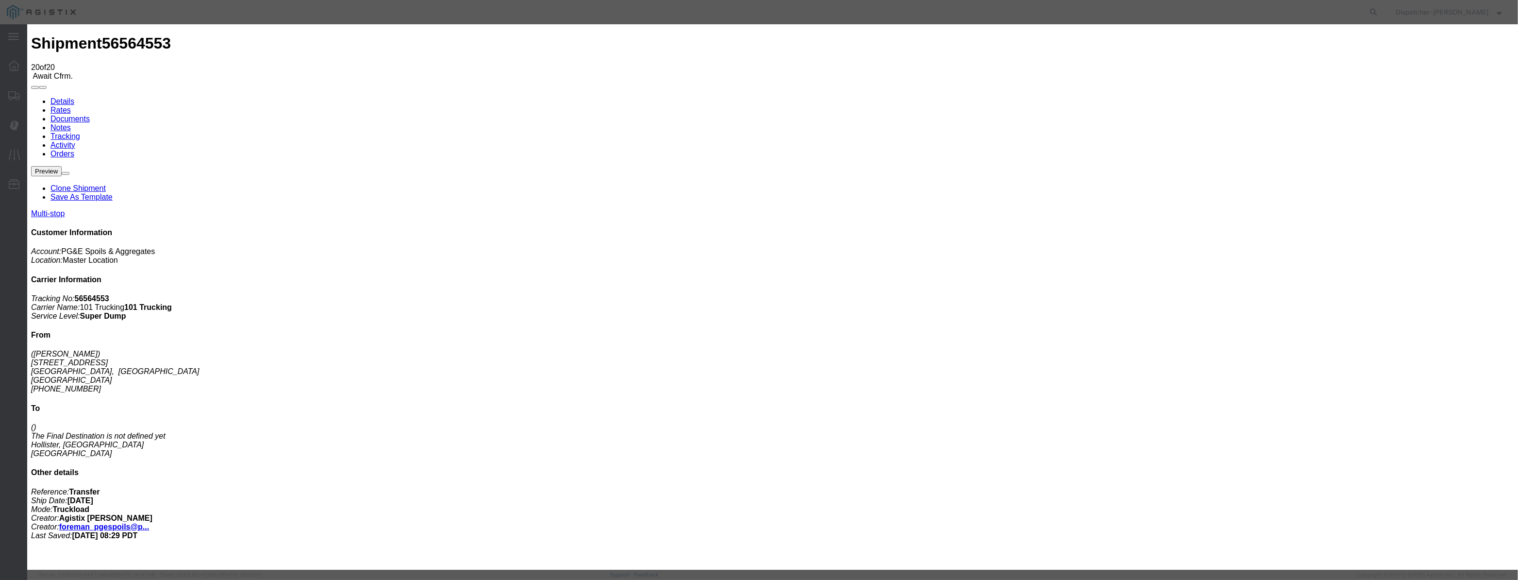
select select "{"pickupDeliveryInfoId": "122419479","pickupOrDelivery": "P","stopNum": "1","lo…"
select select "CA"
type input "Carmel"
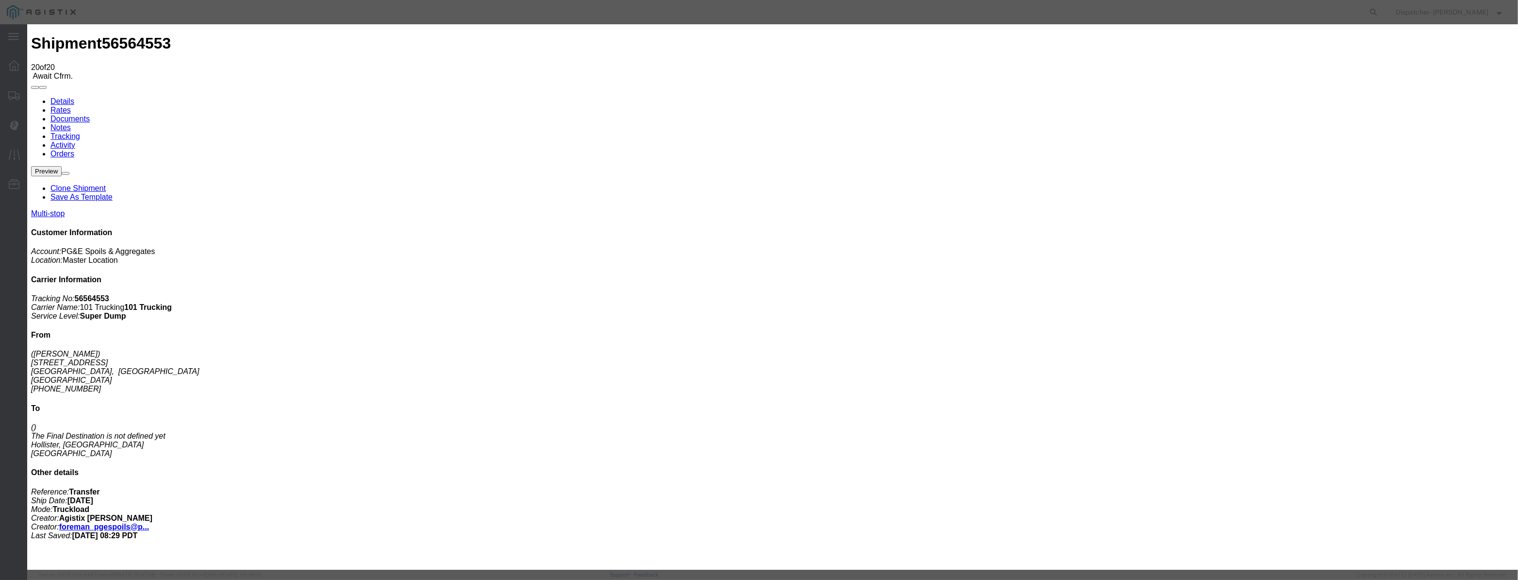
drag, startPoint x: 747, startPoint y: 121, endPoint x: 597, endPoint y: 115, distance: 150.6
type input "5:30 PM"
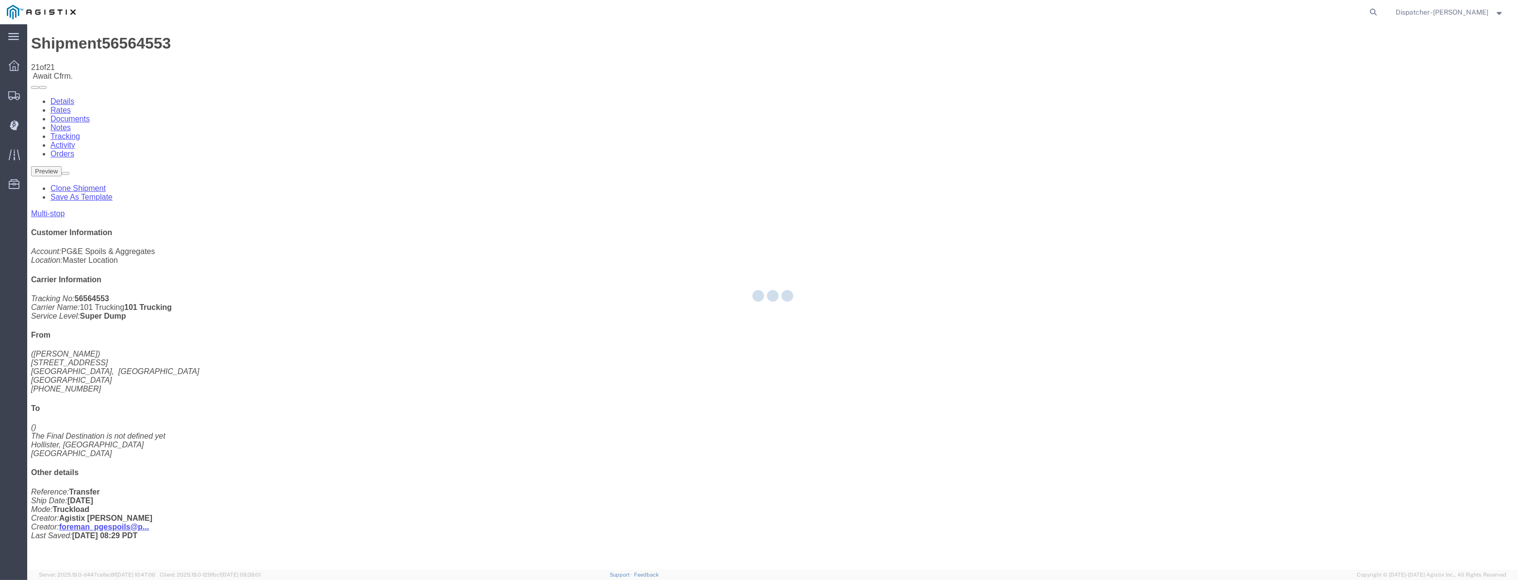
click at [1280, 95] on div at bounding box center [772, 296] width 1491 height 545
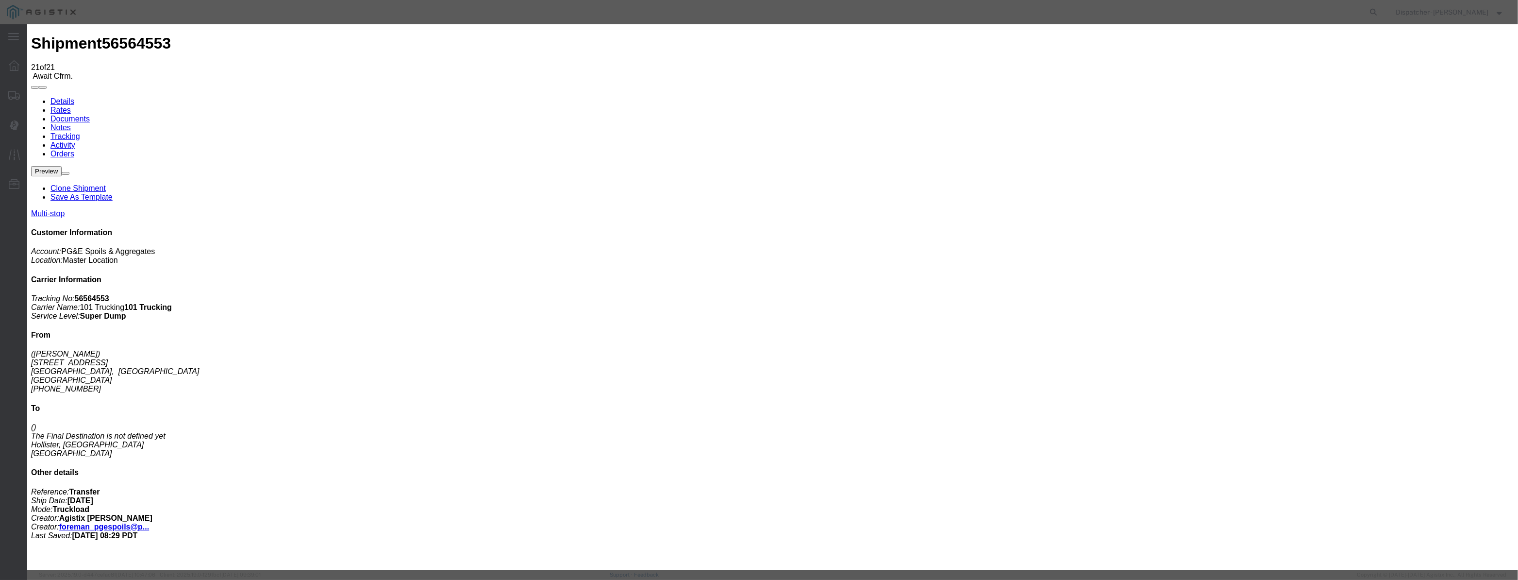
type input "[DATE]"
type input "1:00 AM"
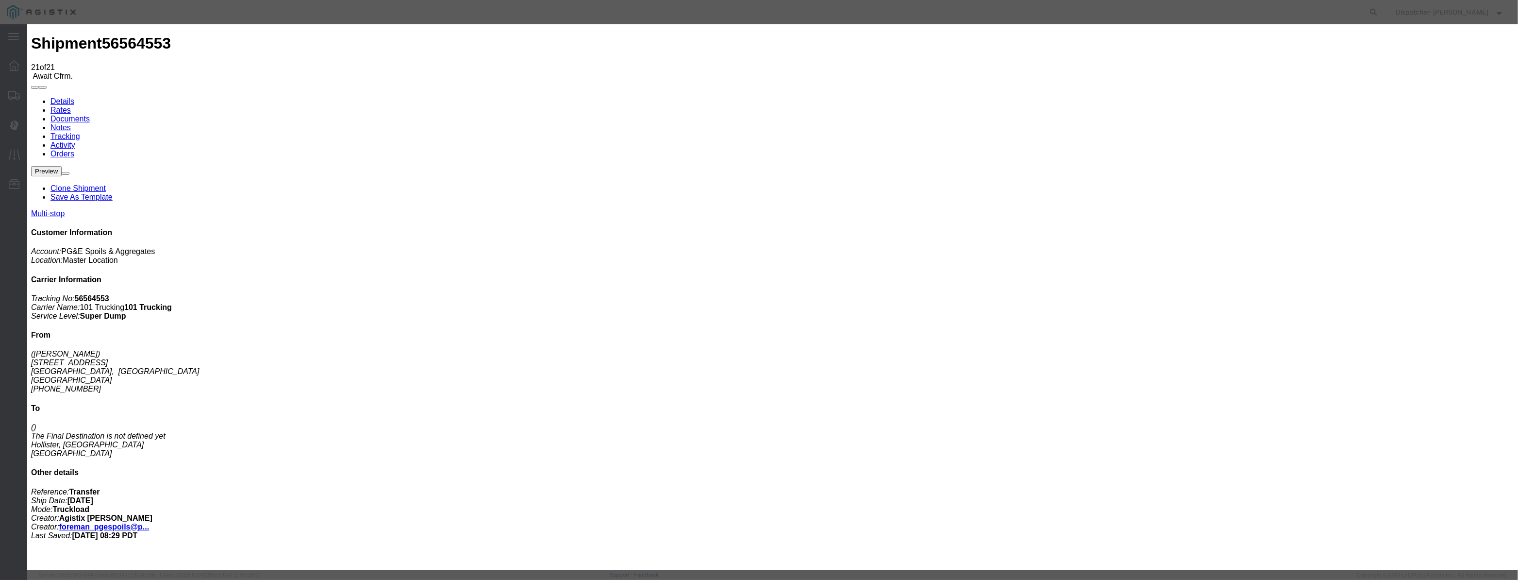
drag, startPoint x: 616, startPoint y: 126, endPoint x: 622, endPoint y: 126, distance: 6.3
paste input "08/22/2025"
type input "08/22/2025"
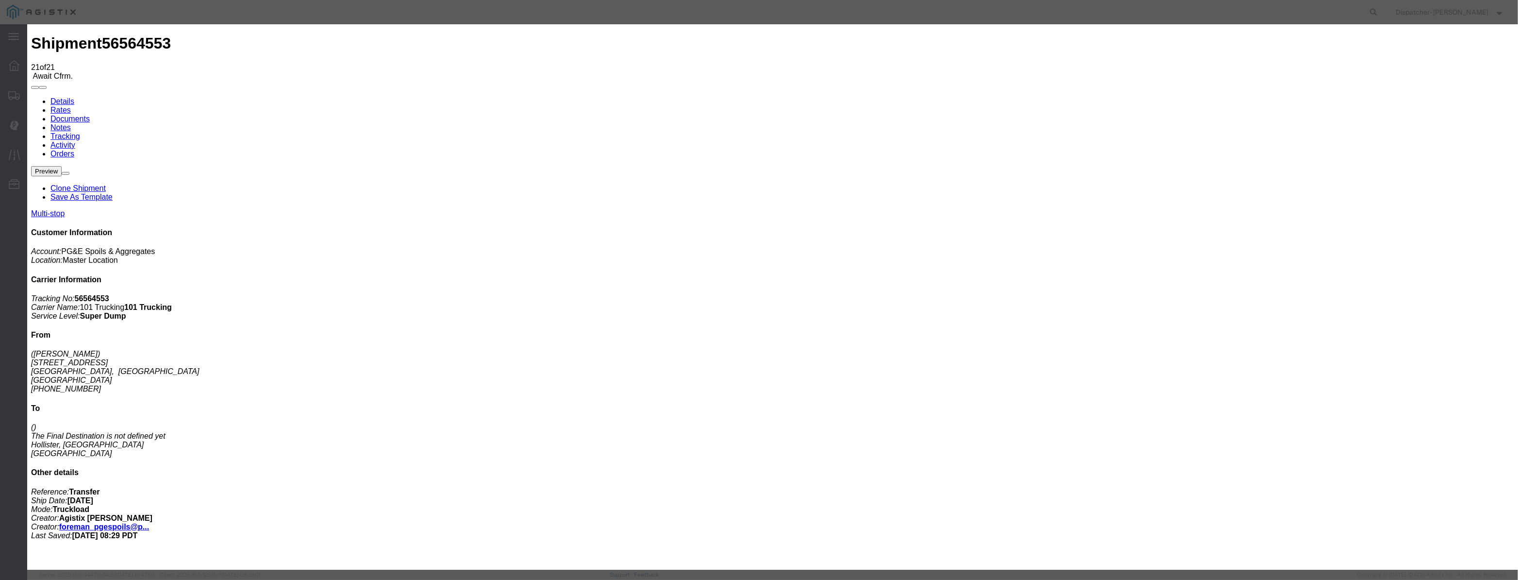
scroll to position [0, 2]
select select "BREAKSTOP"
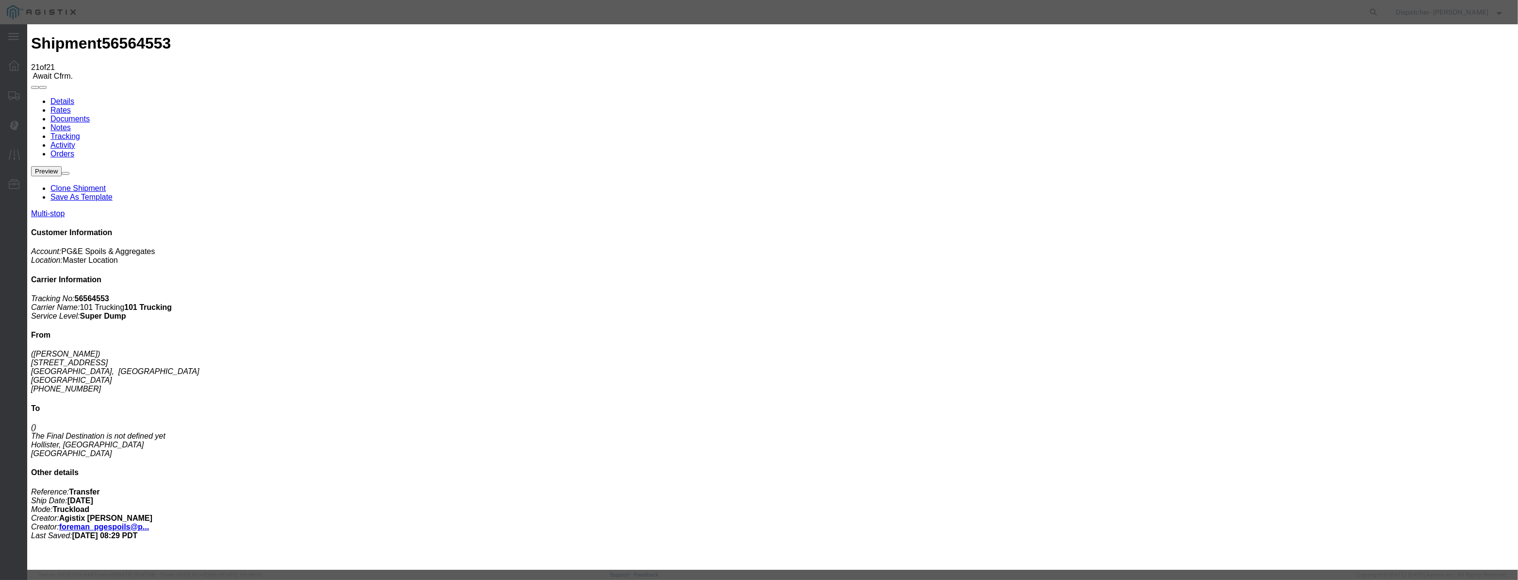
select select "{"pickupDeliveryInfoId": "122419479","pickupOrDelivery": "P","stopNum": "1","lo…"
select select "CA"
type input "Carmel"
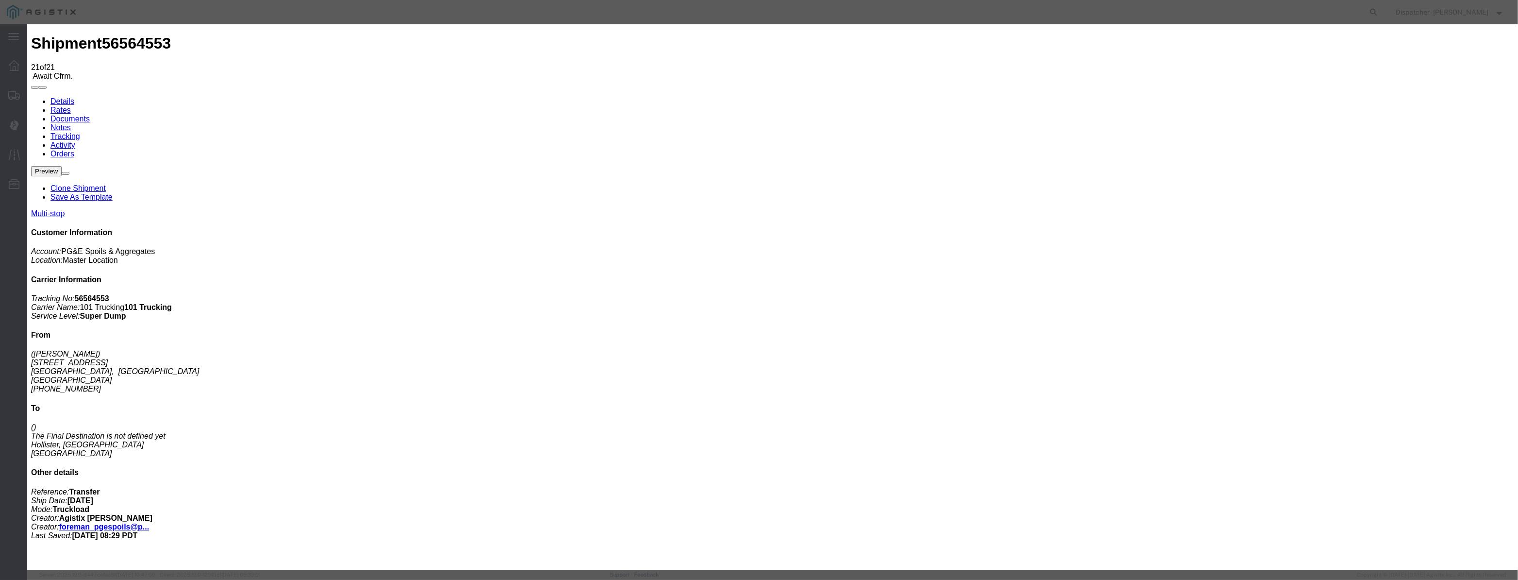
drag, startPoint x: 732, startPoint y: 120, endPoint x: 437, endPoint y: 107, distance: 294.9
type input "6:00 PM"
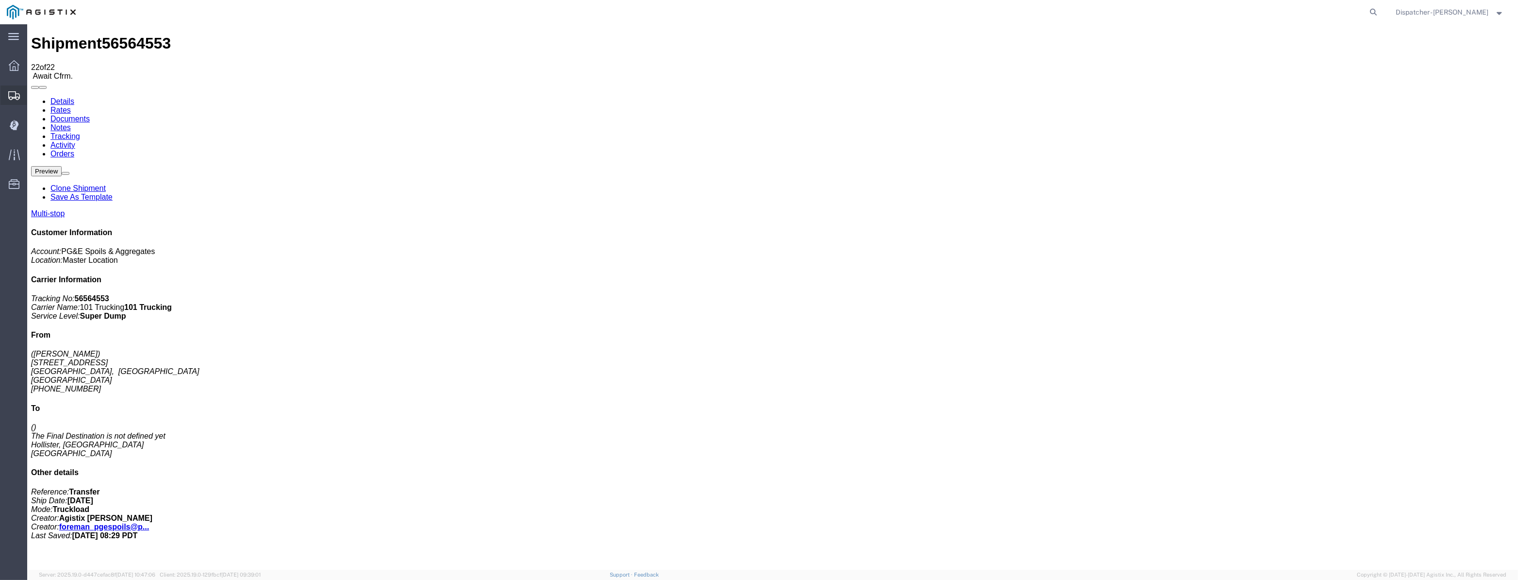
click at [8, 97] on icon at bounding box center [14, 95] width 12 height 9
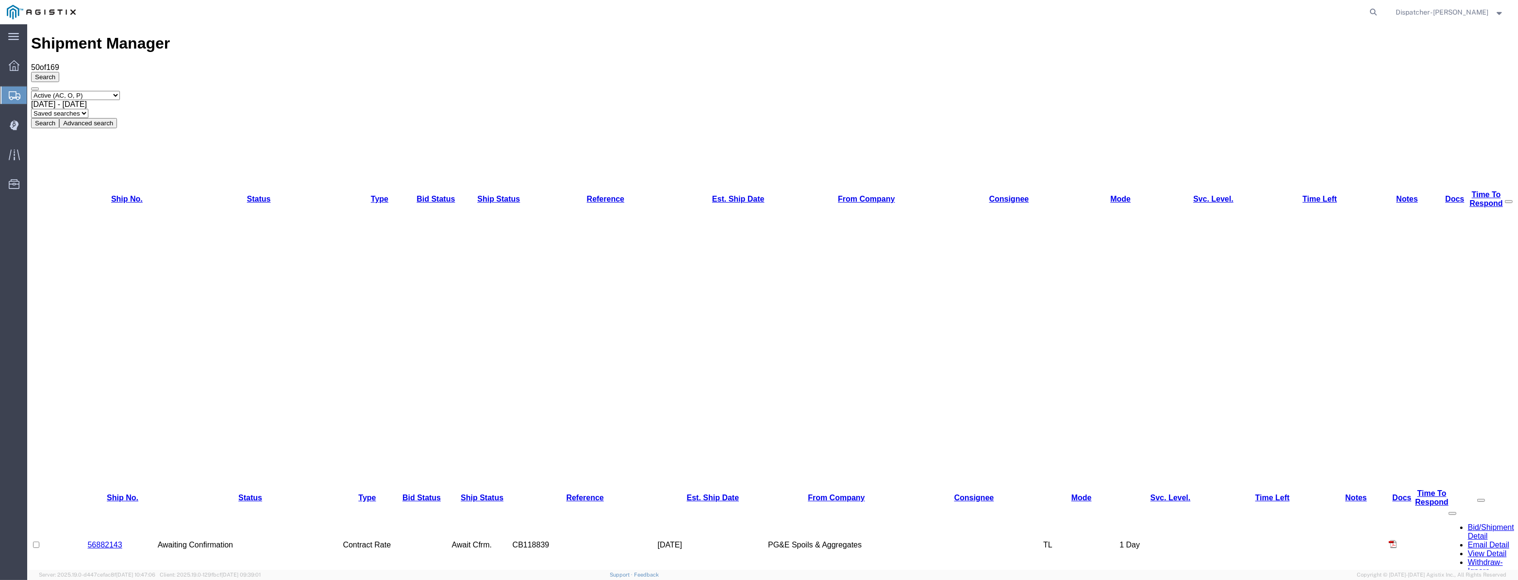
click at [87, 100] on span "Aug 22nd 2025 - Sep 22nd 2025" at bounding box center [59, 104] width 56 height 8
click at [59, 118] on button "Search" at bounding box center [45, 123] width 28 height 10
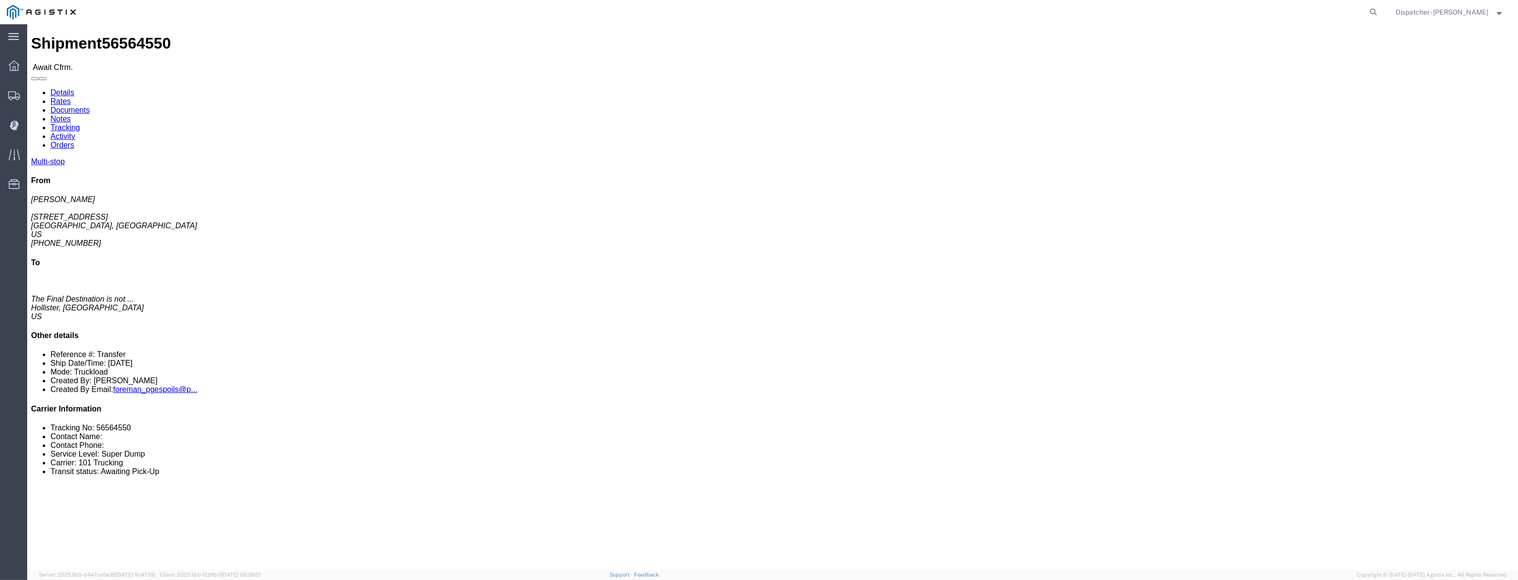
click link "Tracking"
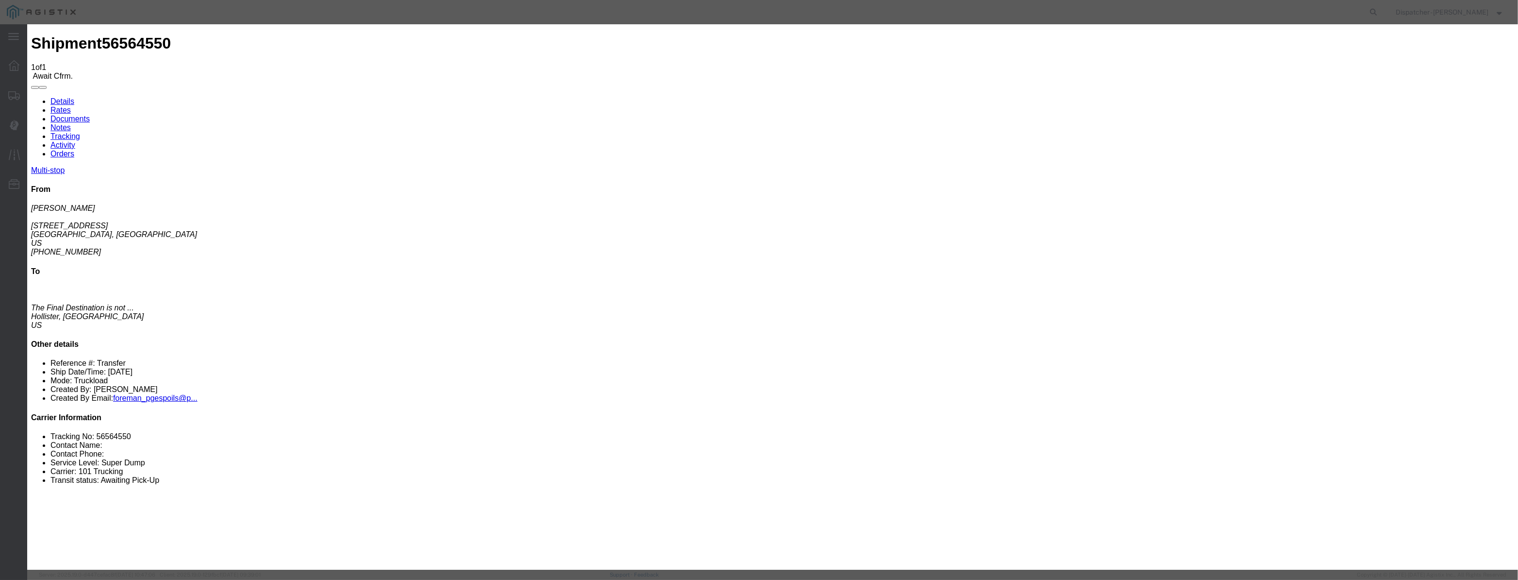
type input "[DATE]"
type input "1:00 AM"
drag, startPoint x: 616, startPoint y: 112, endPoint x: 614, endPoint y: 117, distance: 5.7
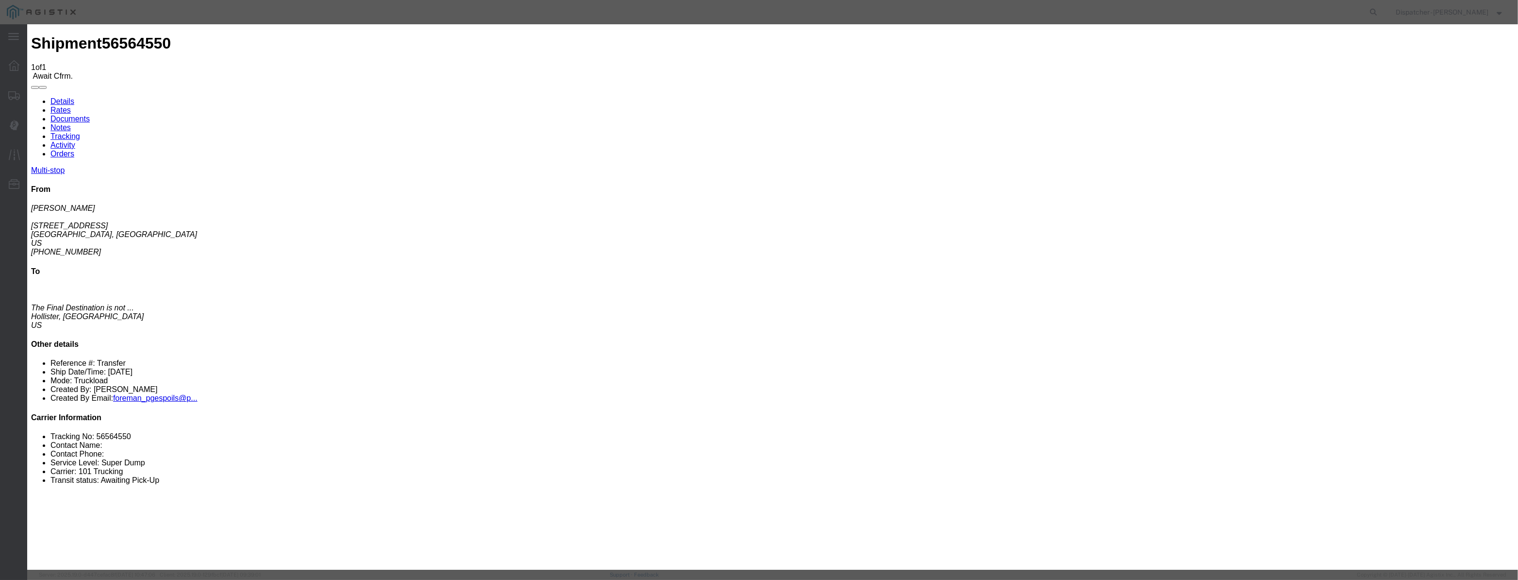
drag, startPoint x: 614, startPoint y: 117, endPoint x: 642, endPoint y: 125, distance: 29.7
paste input "08/22/2025"
type input "08/22/2025"
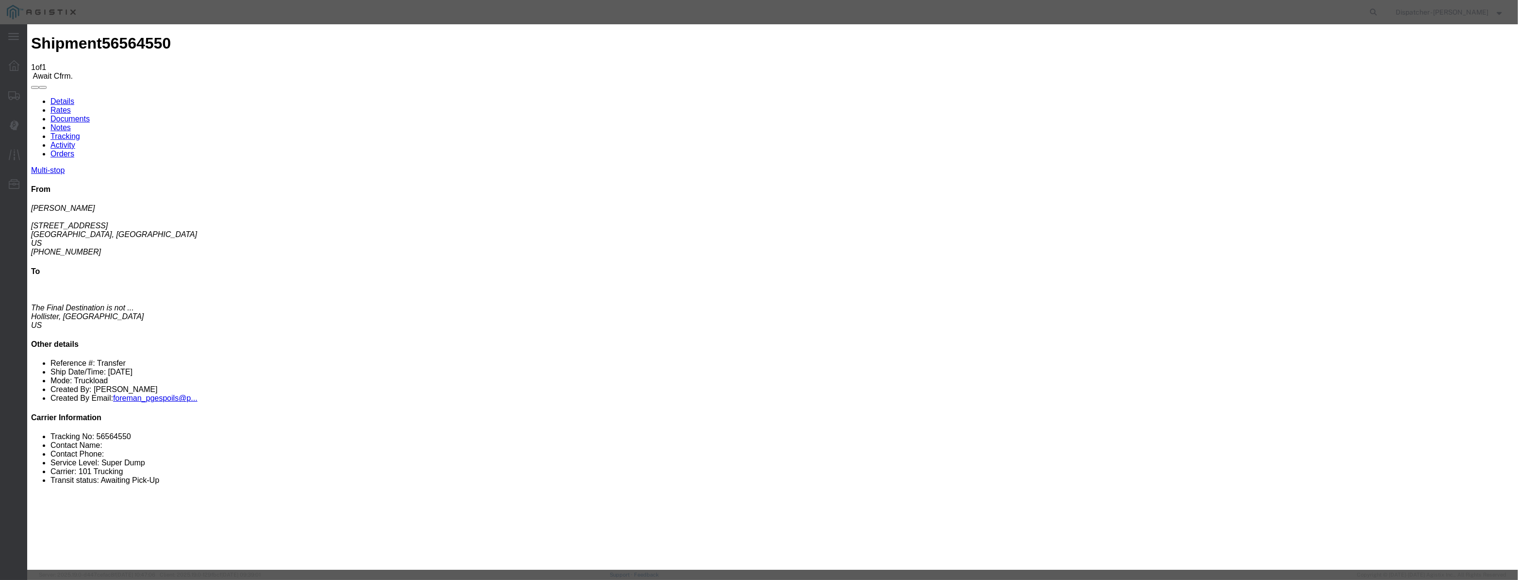
drag, startPoint x: 701, startPoint y: 137, endPoint x: 700, endPoint y: 147, distance: 10.3
select select "ARVPULOC"
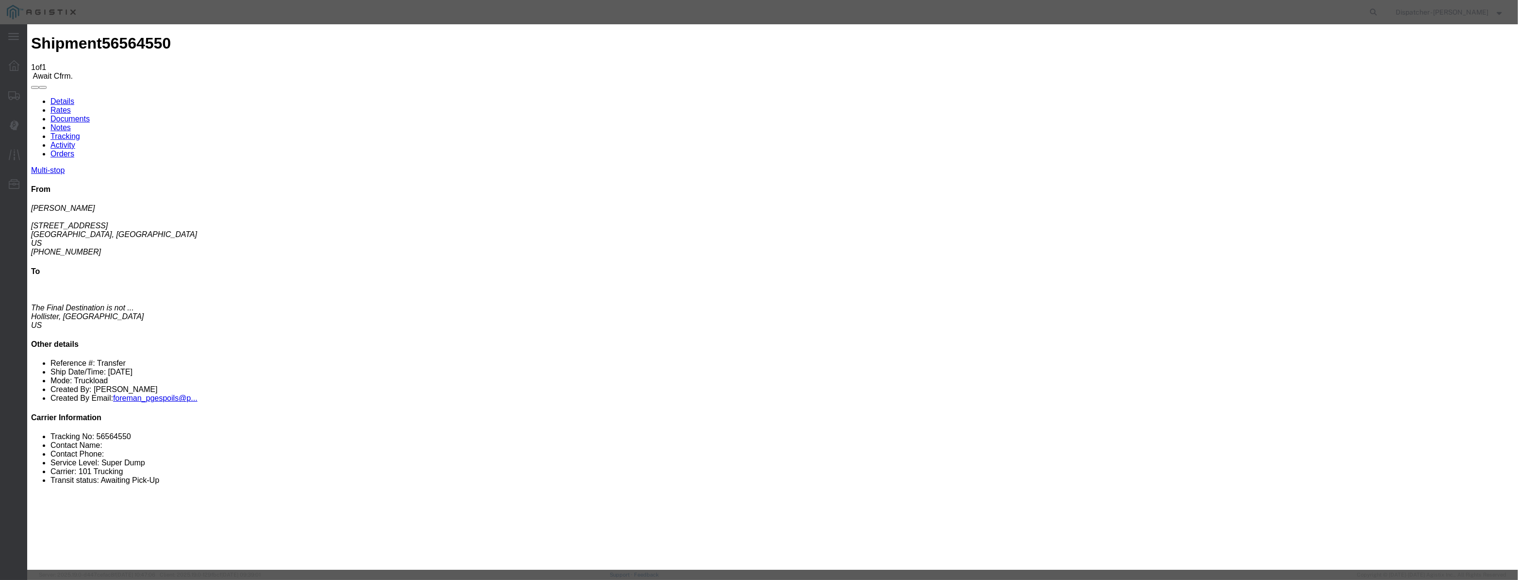
select select "{"pickupDeliveryInfoId": "122419469","pickupOrDelivery": "P","stopNum": "1","lo…"
select select "CA"
type input "Carmel"
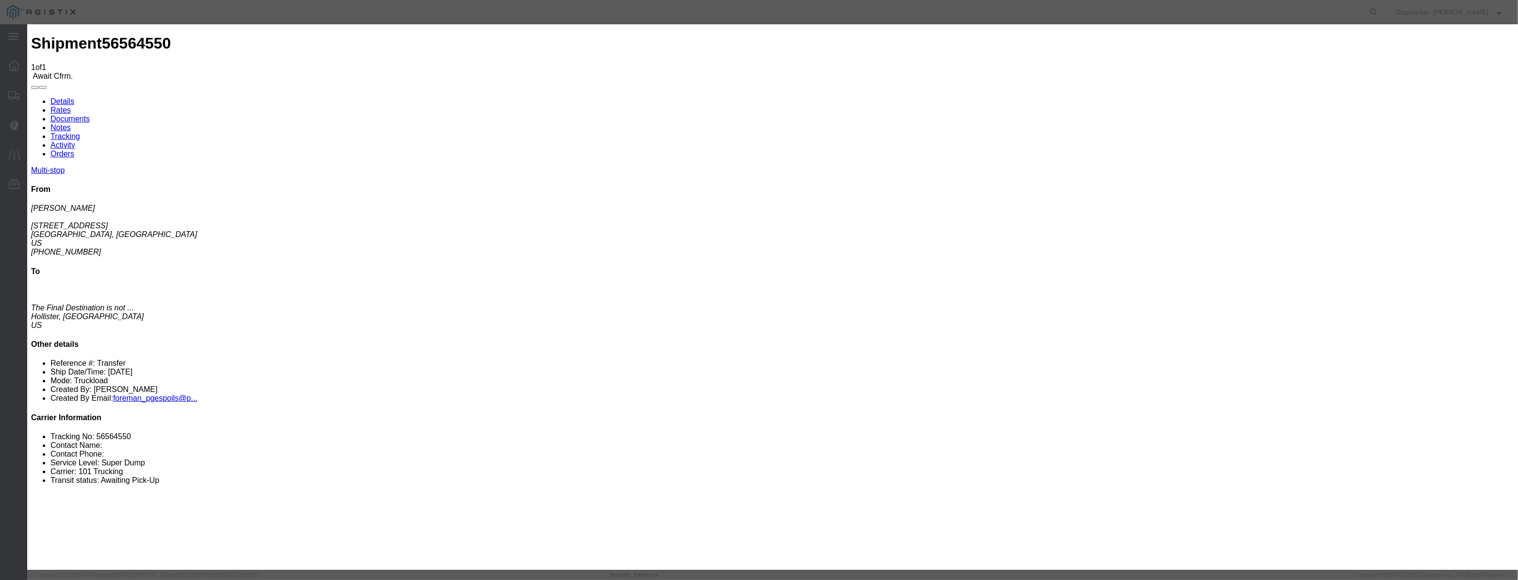
drag, startPoint x: 740, startPoint y: 122, endPoint x: 351, endPoint y: 107, distance: 389.1
type input "6:15 AM"
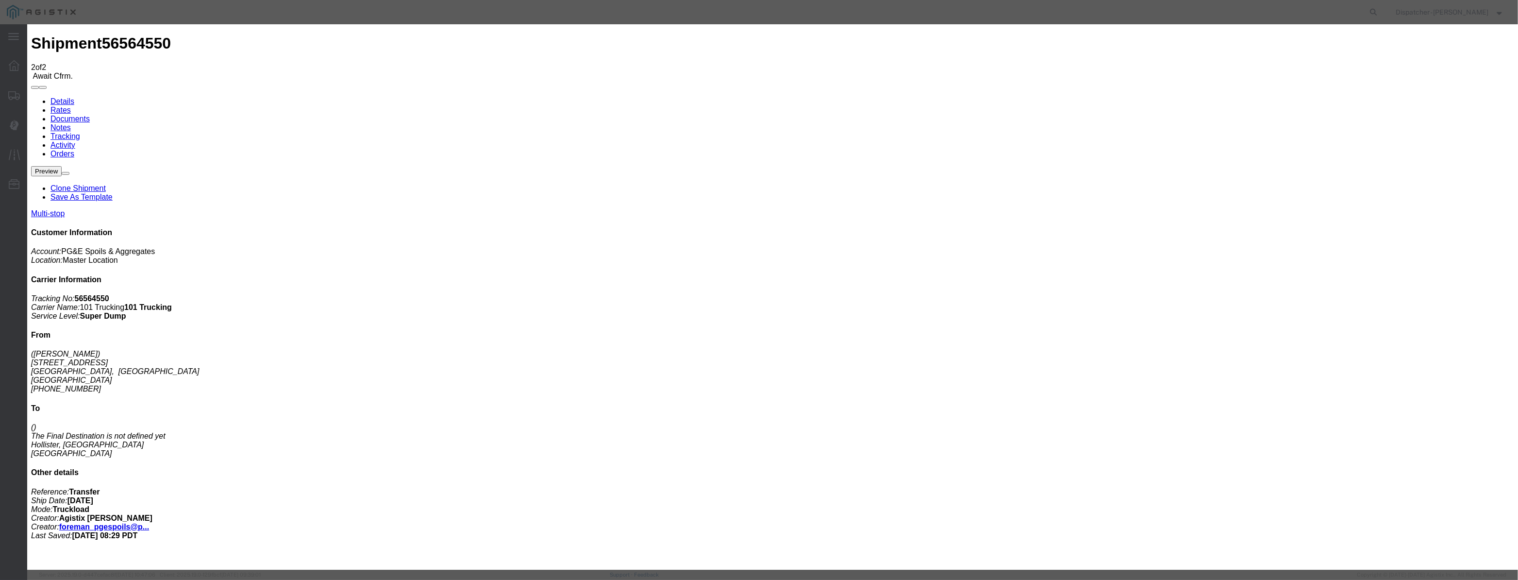
type input "[DATE]"
type input "1:00 AM"
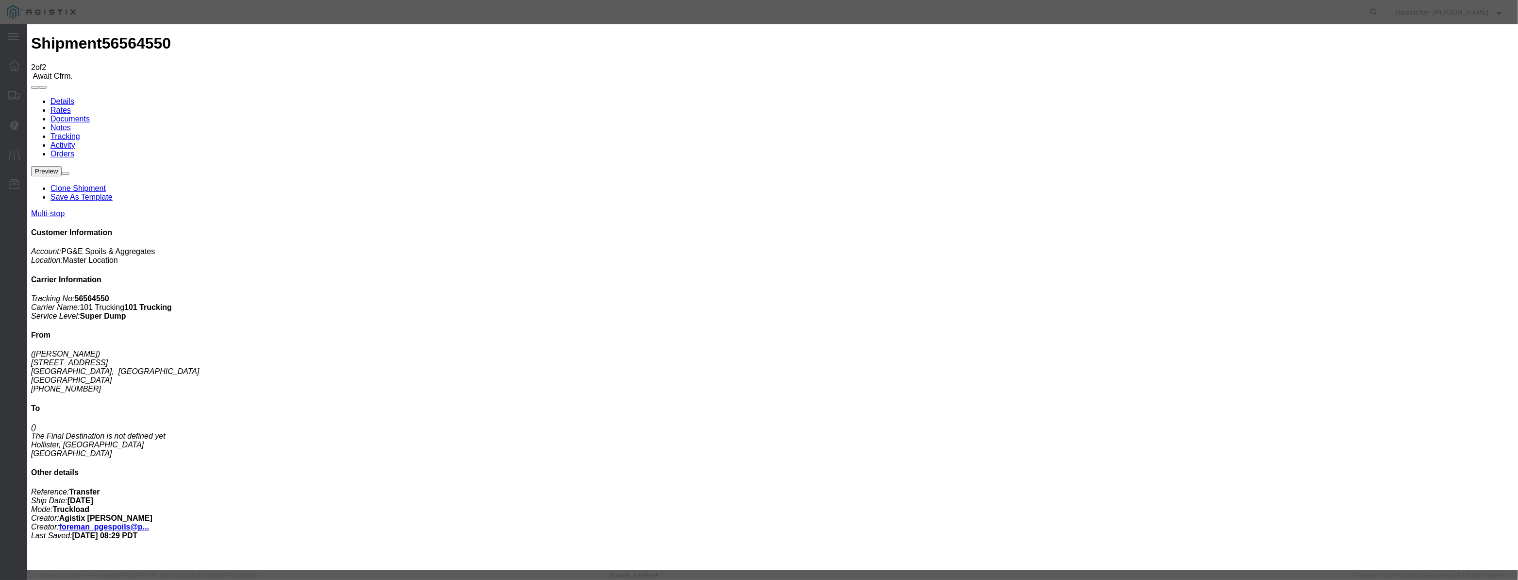
drag, startPoint x: 626, startPoint y: 124, endPoint x: 636, endPoint y: 125, distance: 9.7
paste input "08/22/2025"
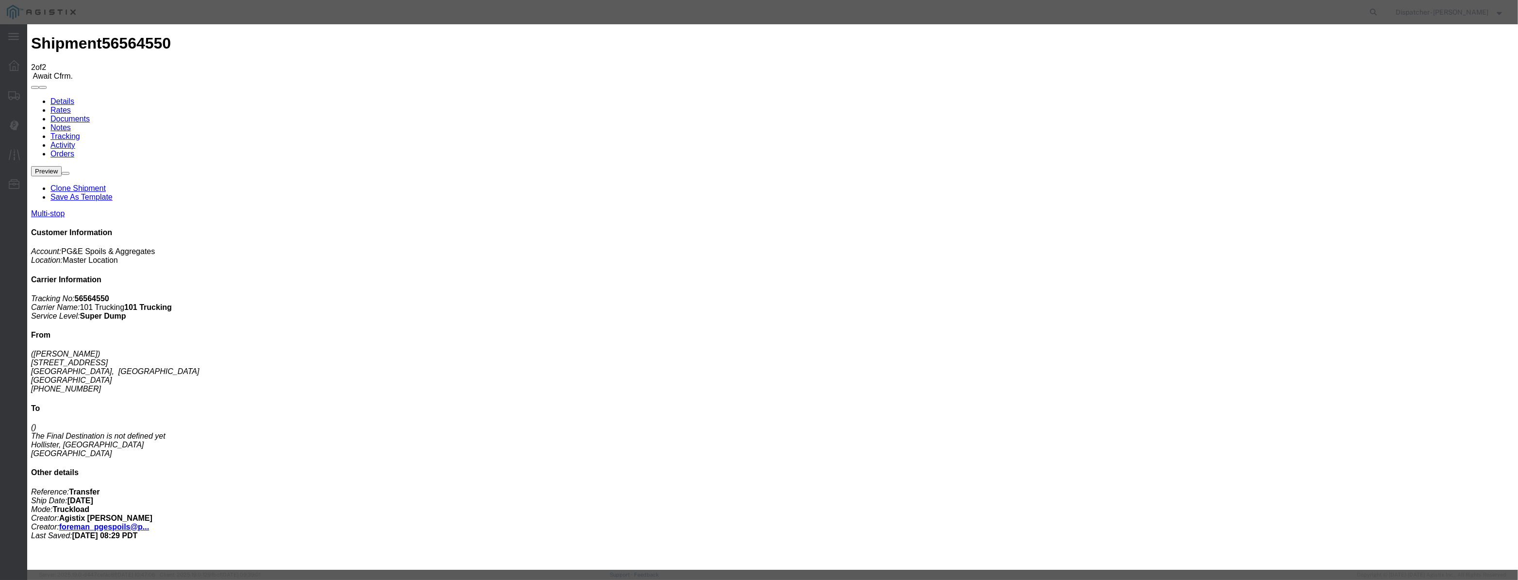
type input "08/22/2025"
drag, startPoint x: 713, startPoint y: 135, endPoint x: 719, endPoint y: 147, distance: 13.7
select select "DPTPULOC"
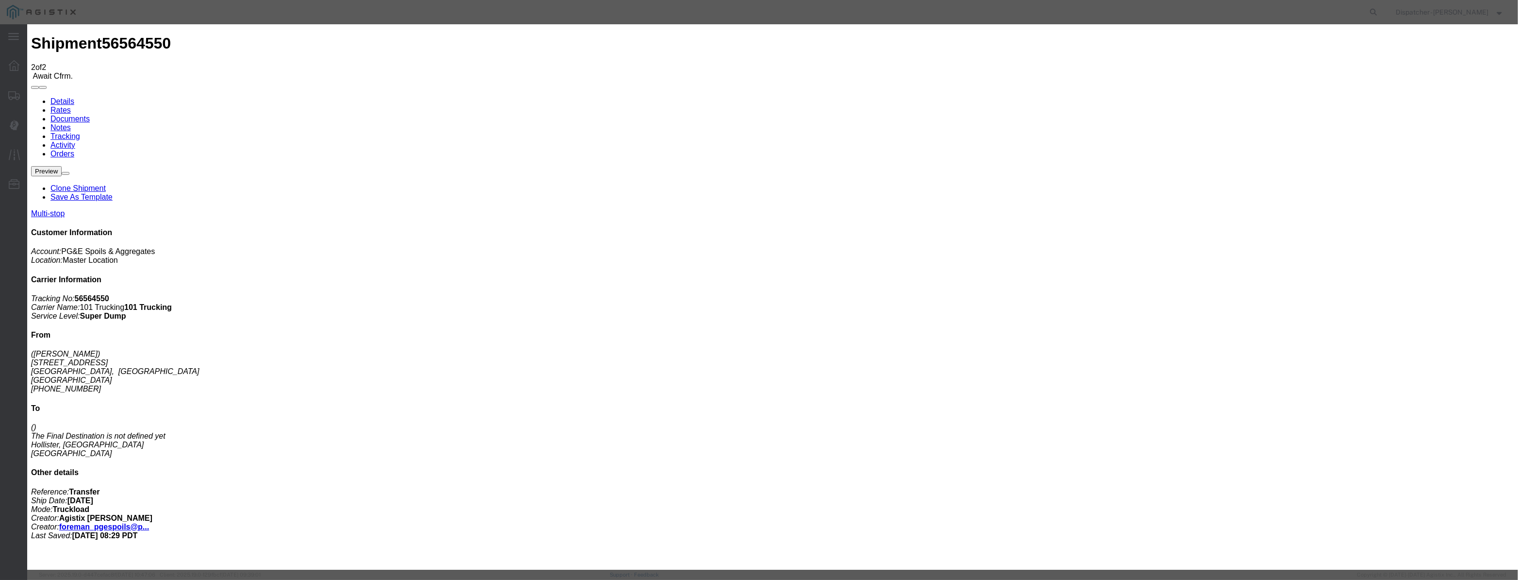
select select "{"pickupDeliveryInfoId": "122419469","pickupOrDelivery": "P","stopNum": "1","lo…"
select select "CA"
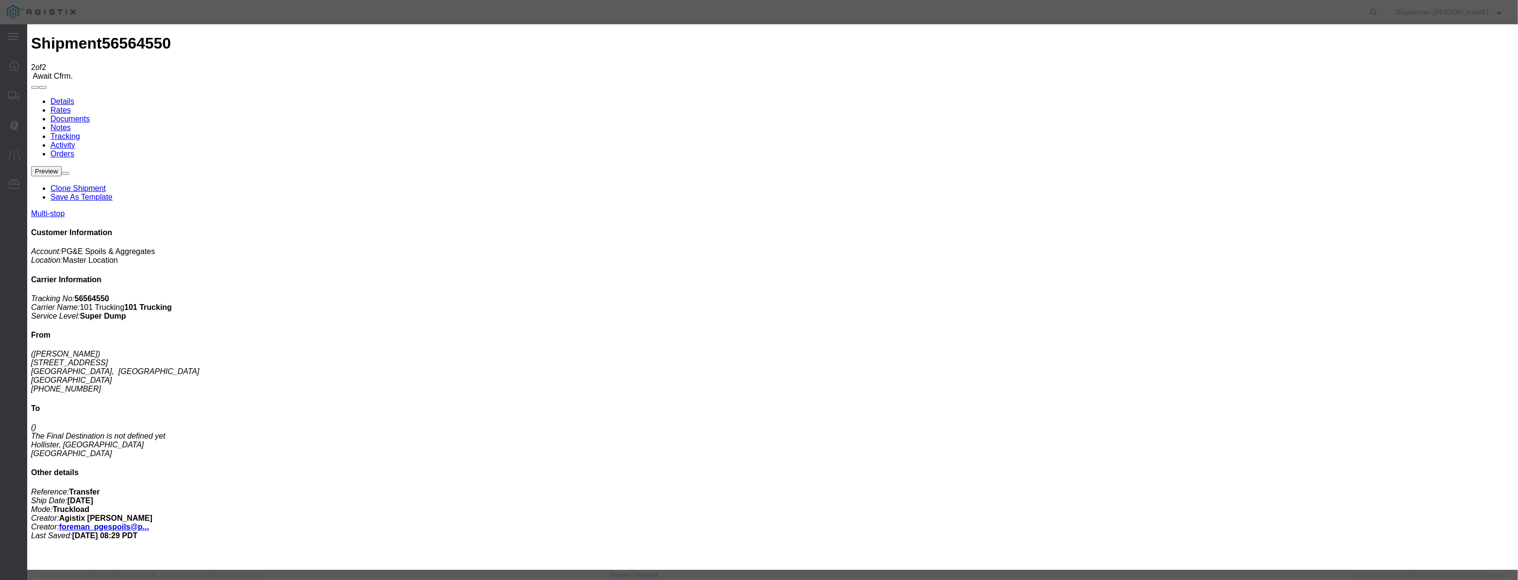
type input "Carmel"
drag, startPoint x: 745, startPoint y: 122, endPoint x: 502, endPoint y: 130, distance: 242.4
type input "9"
type input "6:20 AM"
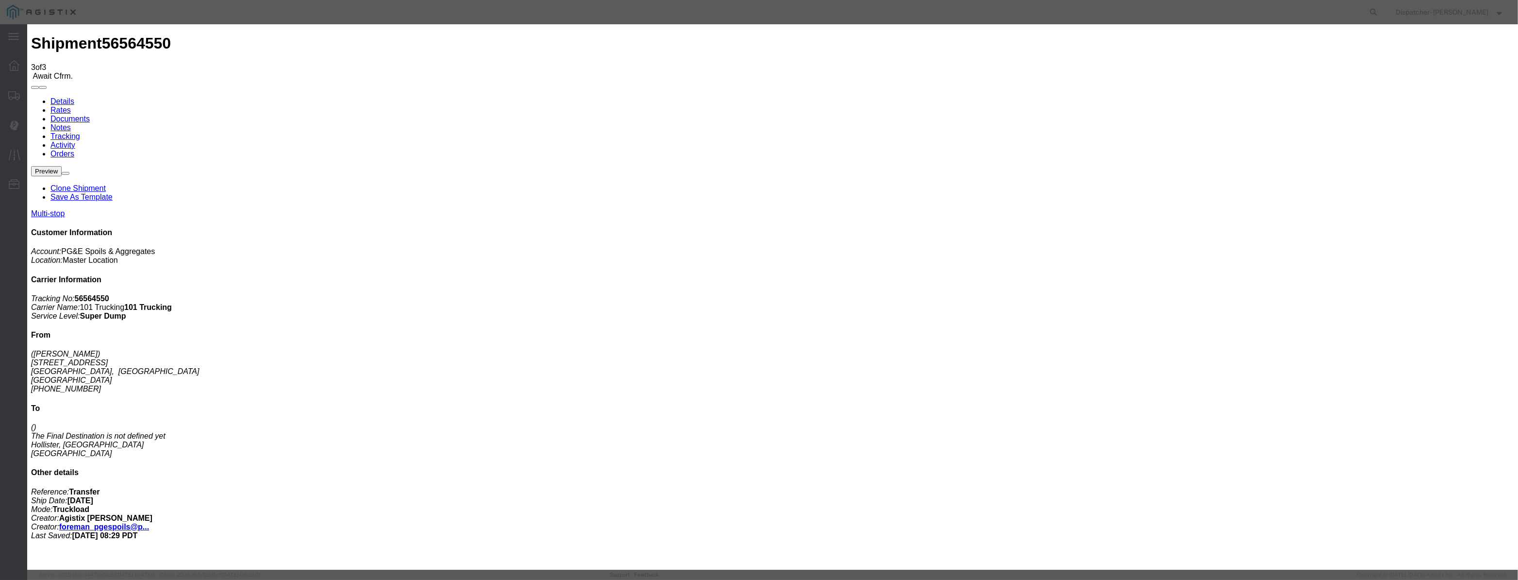
type input "[DATE]"
type input "1:00 AM"
drag, startPoint x: 623, startPoint y: 121, endPoint x: 646, endPoint y: 127, distance: 23.9
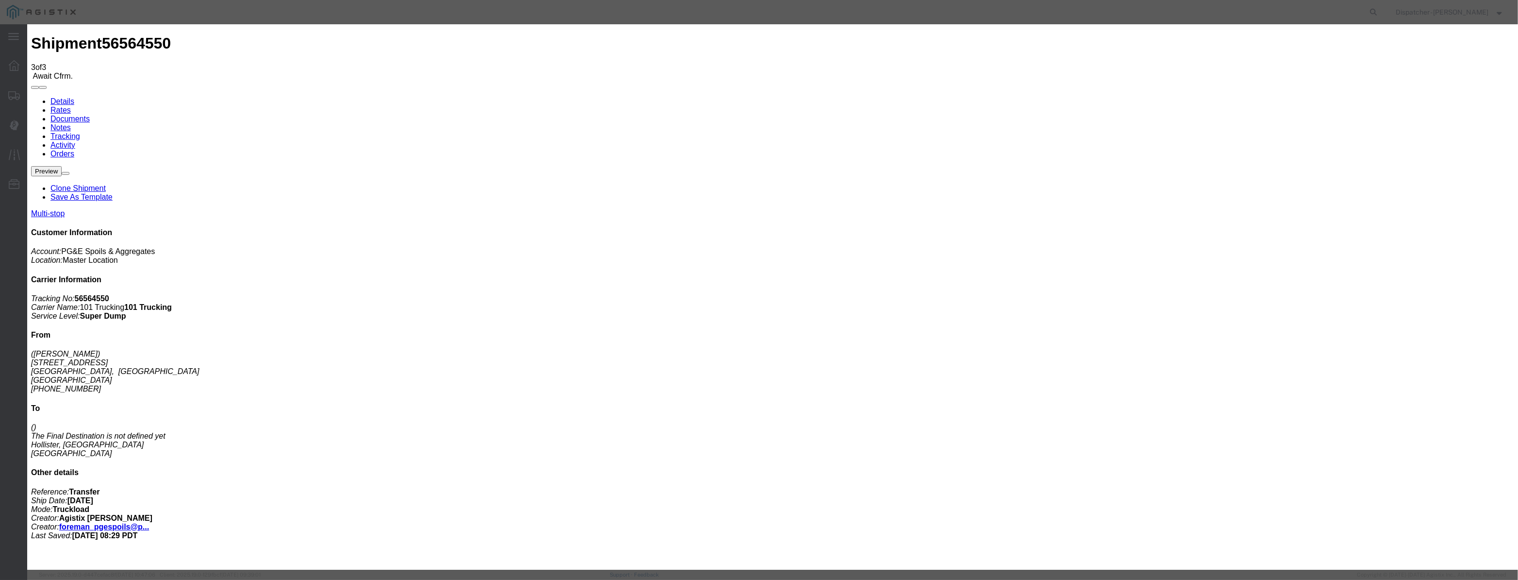
paste input "08/22/2025"
type input "08/22/2025"
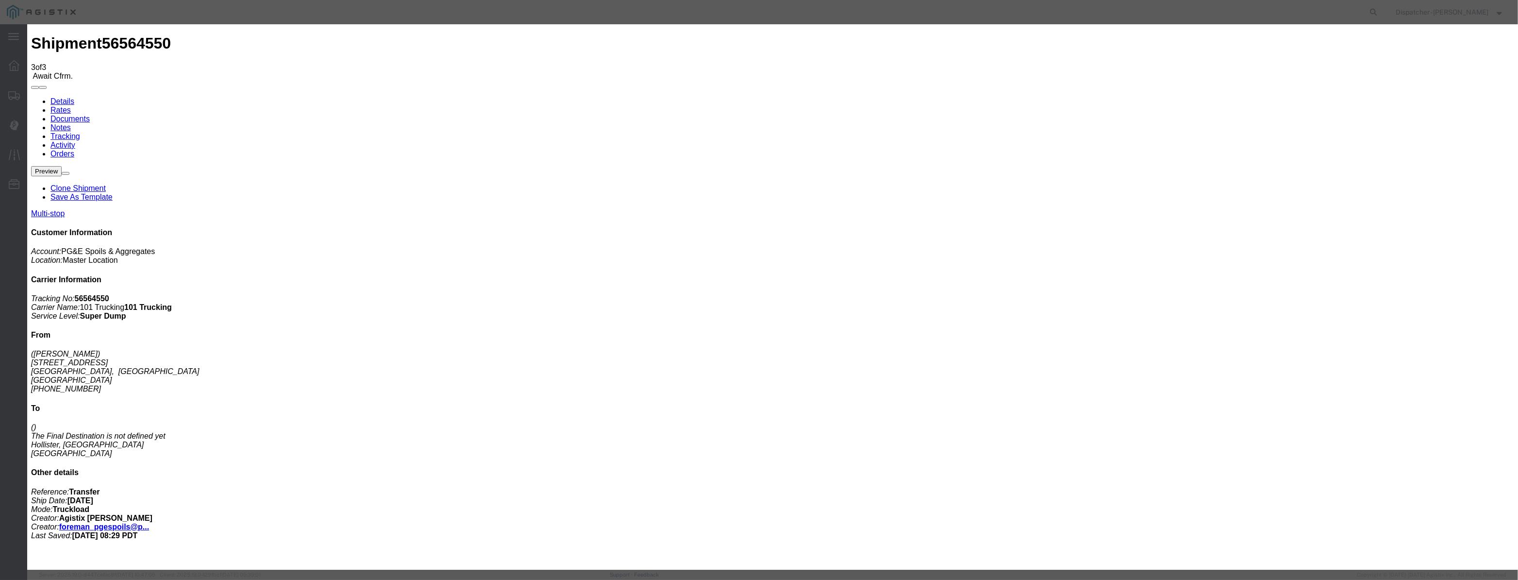
scroll to position [0, 0]
drag, startPoint x: 698, startPoint y: 141, endPoint x: 700, endPoint y: 147, distance: 6.8
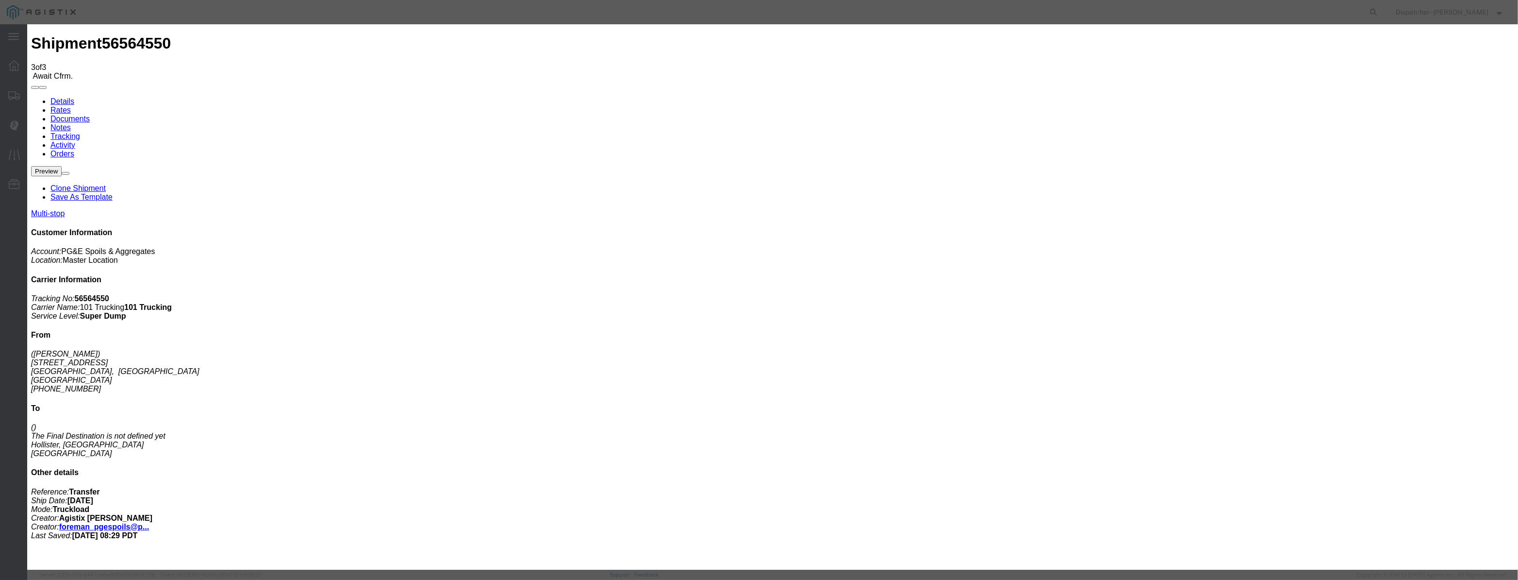
select select "ARVDLVLOC"
select select "{"pickupDeliveryInfoId": "122419470","pickupOrDelivery": "D","stopNum": "2","lo…"
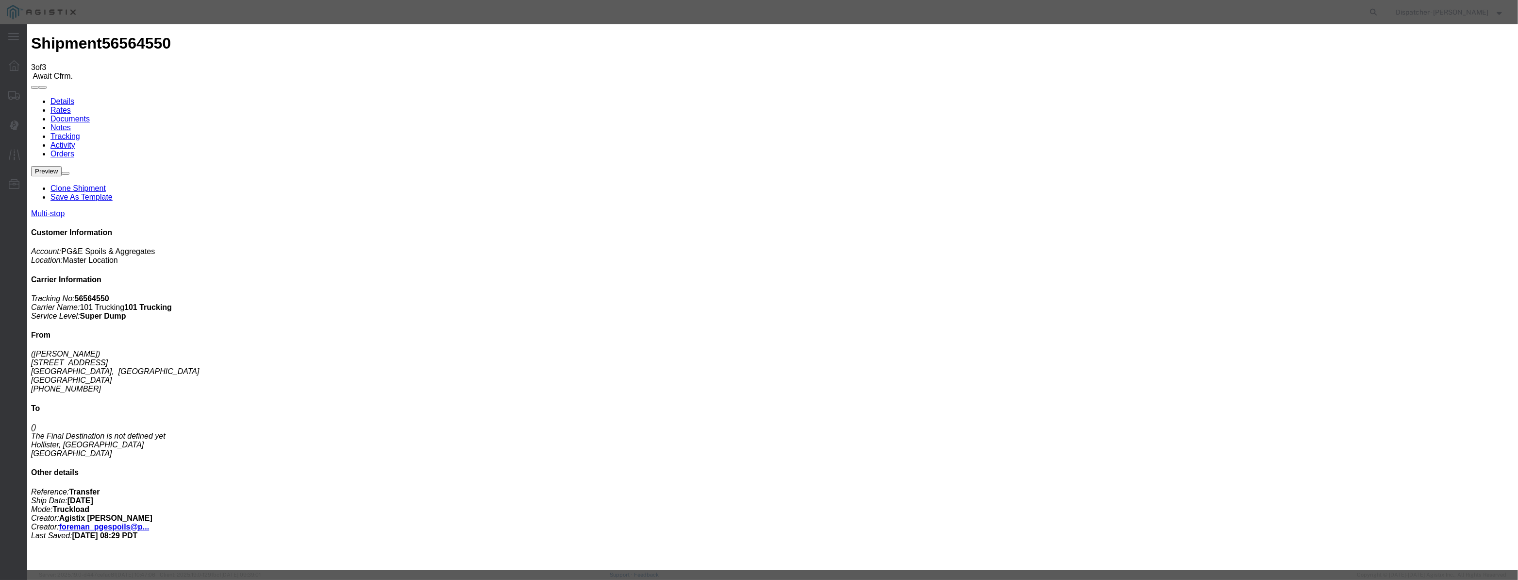
select select "CA"
type input "Hollister"
drag, startPoint x: 734, startPoint y: 121, endPoint x: 562, endPoint y: 131, distance: 172.6
type input "7:55 AM"
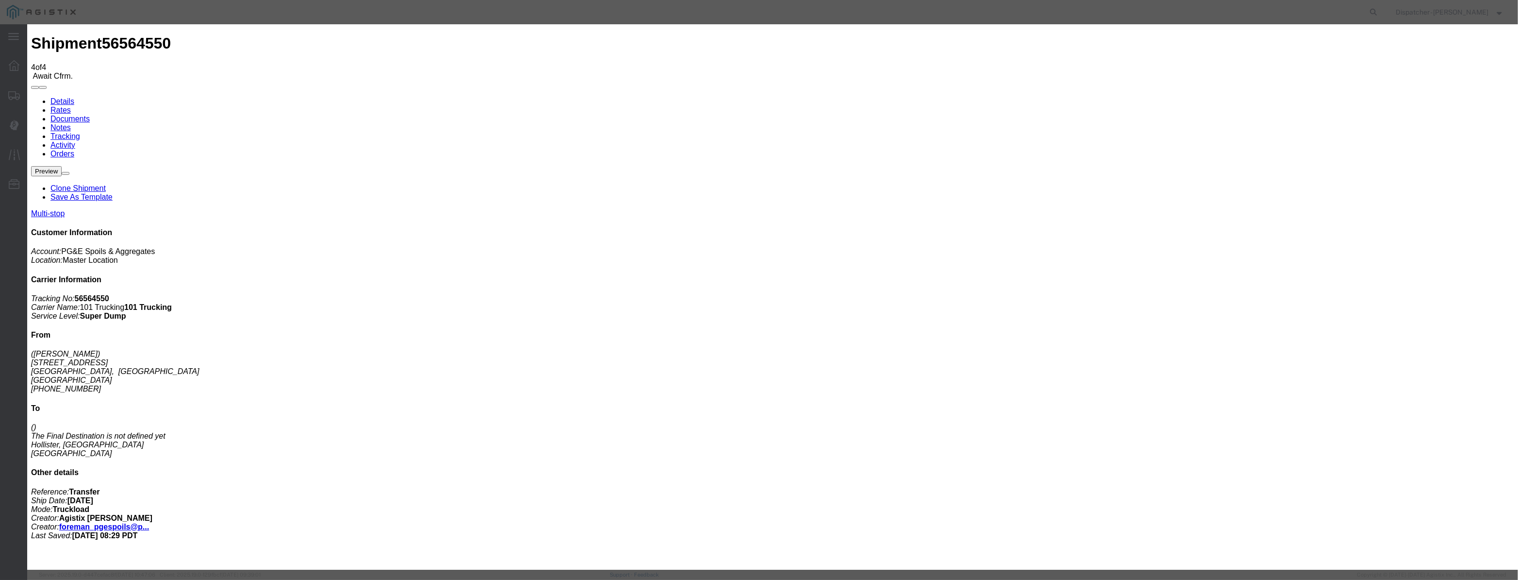
drag, startPoint x: 630, startPoint y: 110, endPoint x: 626, endPoint y: 117, distance: 8.9
paste input "08/22/2025"
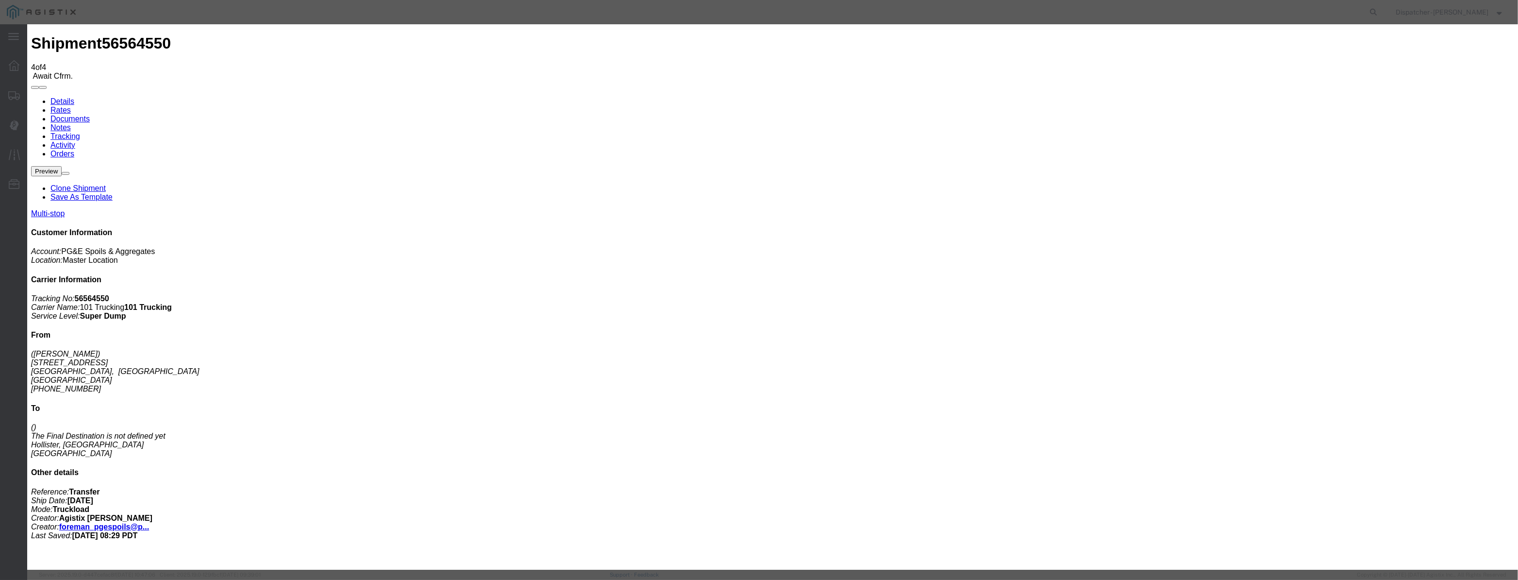
scroll to position [0, 2]
drag, startPoint x: 906, startPoint y: 131, endPoint x: 913, endPoint y: 126, distance: 8.4
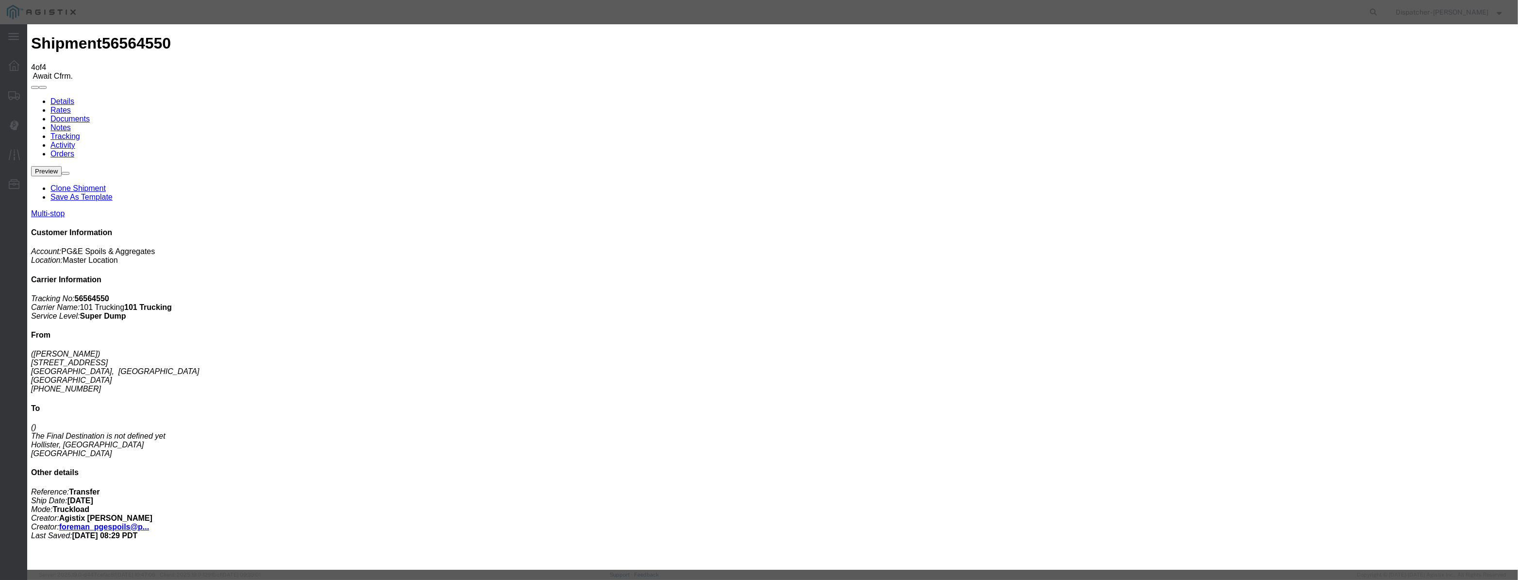
drag, startPoint x: 704, startPoint y: 132, endPoint x: 482, endPoint y: 135, distance: 222.4
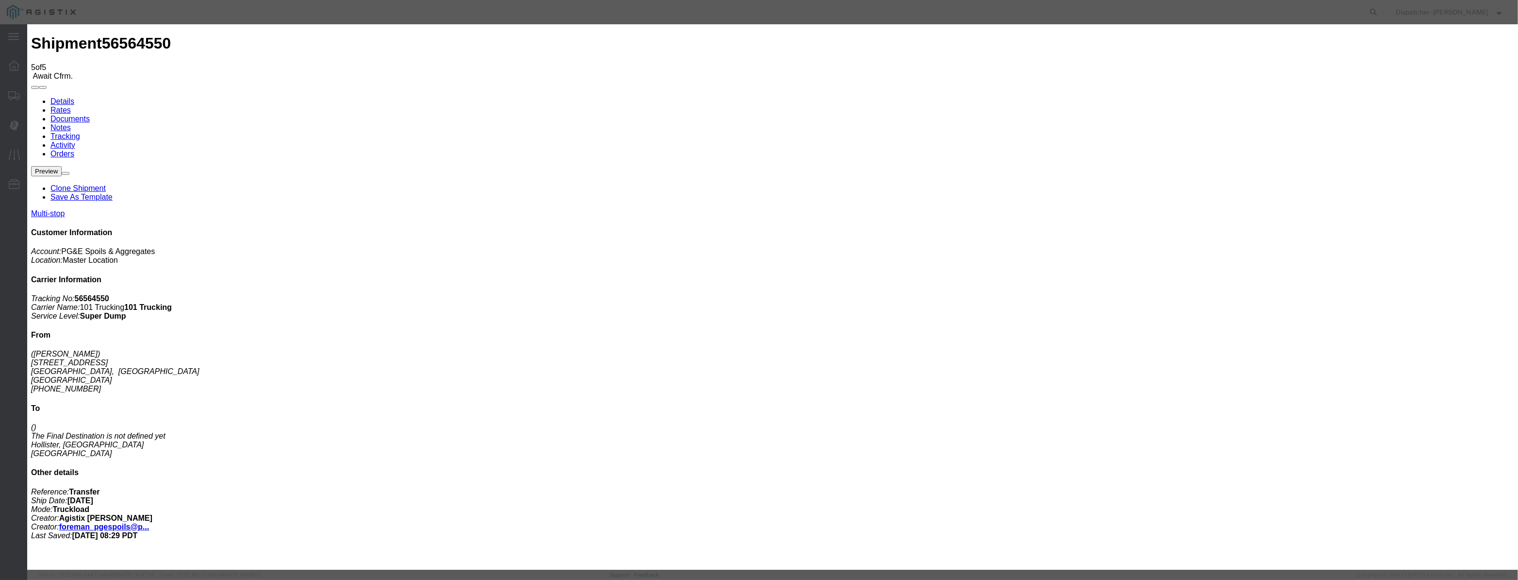
drag, startPoint x: 610, startPoint y: 125, endPoint x: 621, endPoint y: 114, distance: 15.1
drag, startPoint x: 625, startPoint y: 112, endPoint x: 621, endPoint y: 122, distance: 11.2
drag, startPoint x: 621, startPoint y: 124, endPoint x: 641, endPoint y: 128, distance: 19.8
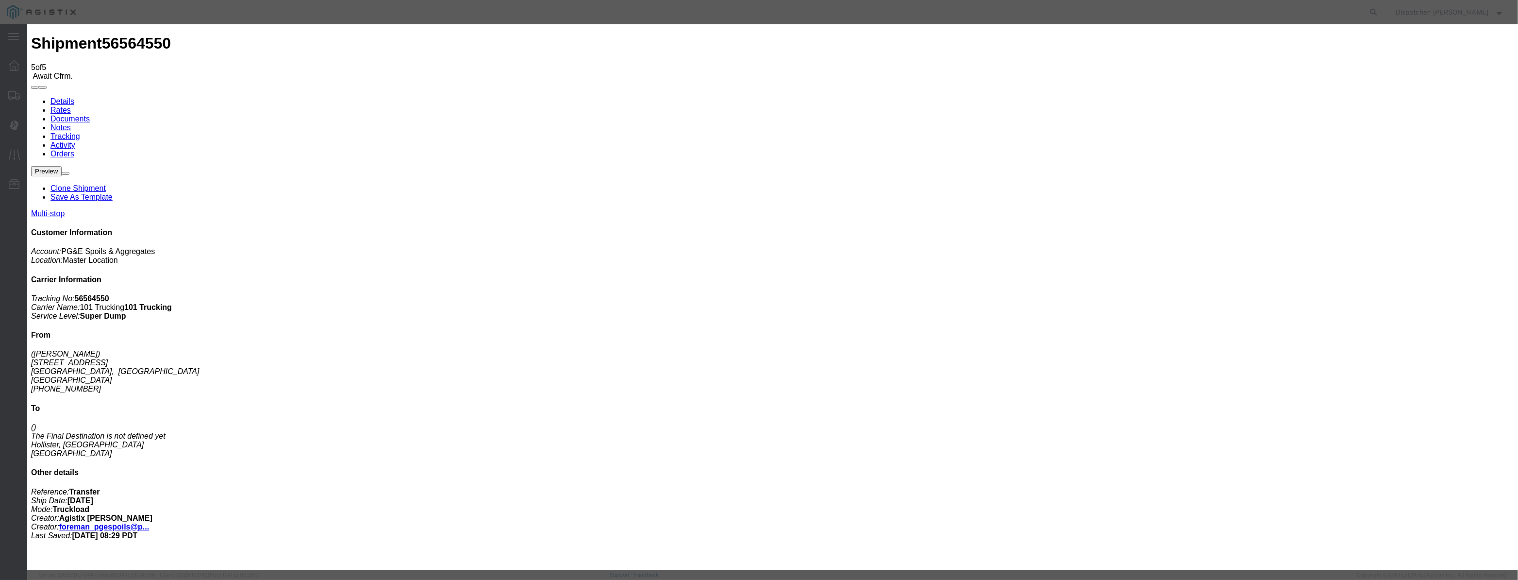
drag, startPoint x: 611, startPoint y: 123, endPoint x: 624, endPoint y: 126, distance: 13.4
paste input "08/22/2025"
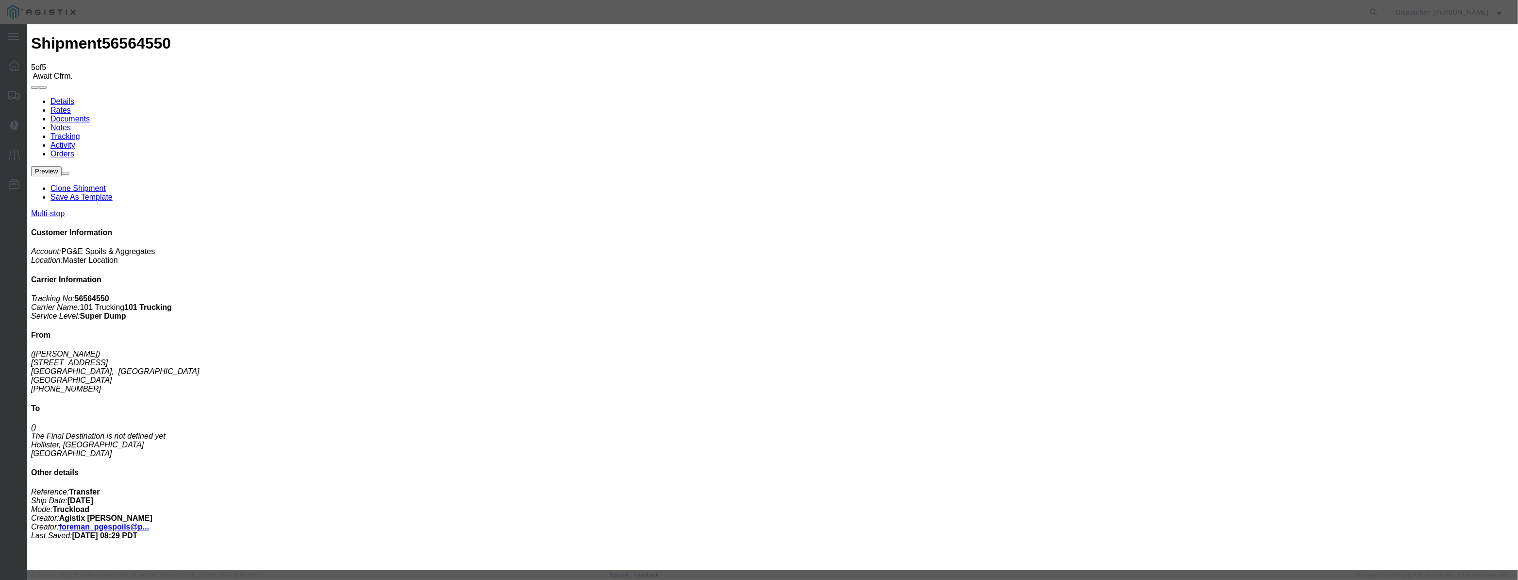
drag, startPoint x: 733, startPoint y: 138, endPoint x: 732, endPoint y: 143, distance: 5.0
drag, startPoint x: 932, startPoint y: 117, endPoint x: 932, endPoint y: 127, distance: 10.2
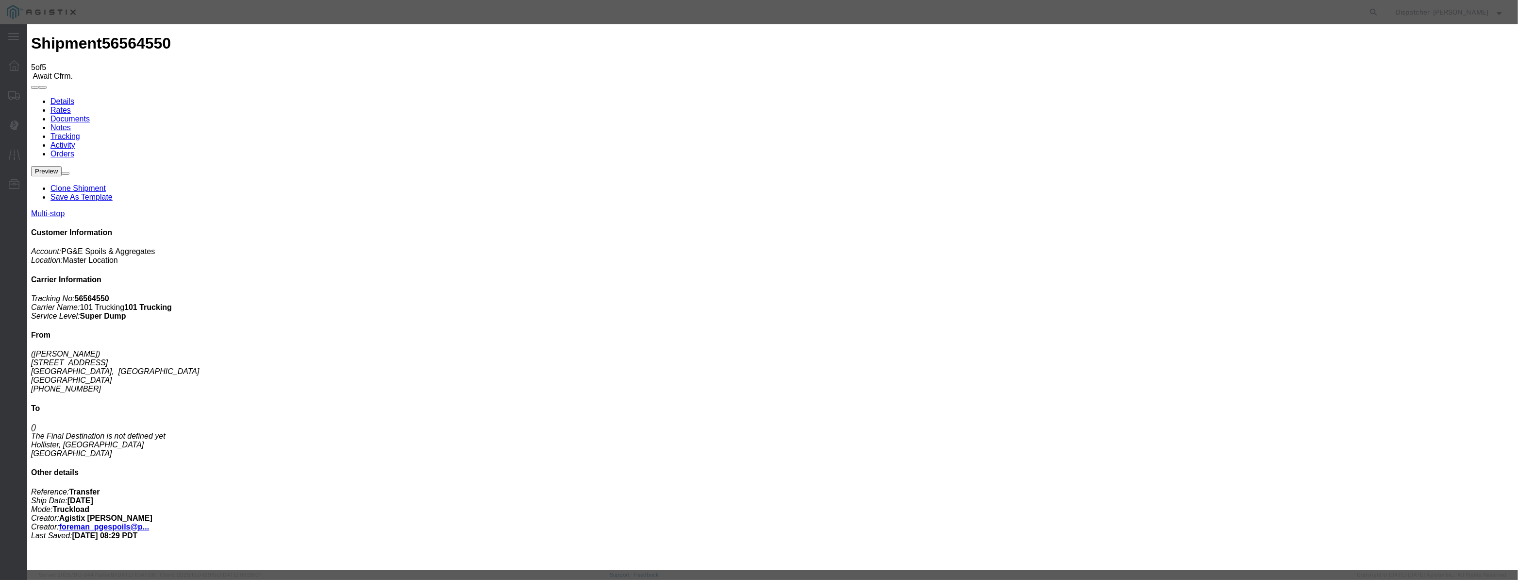
drag, startPoint x: 752, startPoint y: 127, endPoint x: 544, endPoint y: 133, distance: 208.3
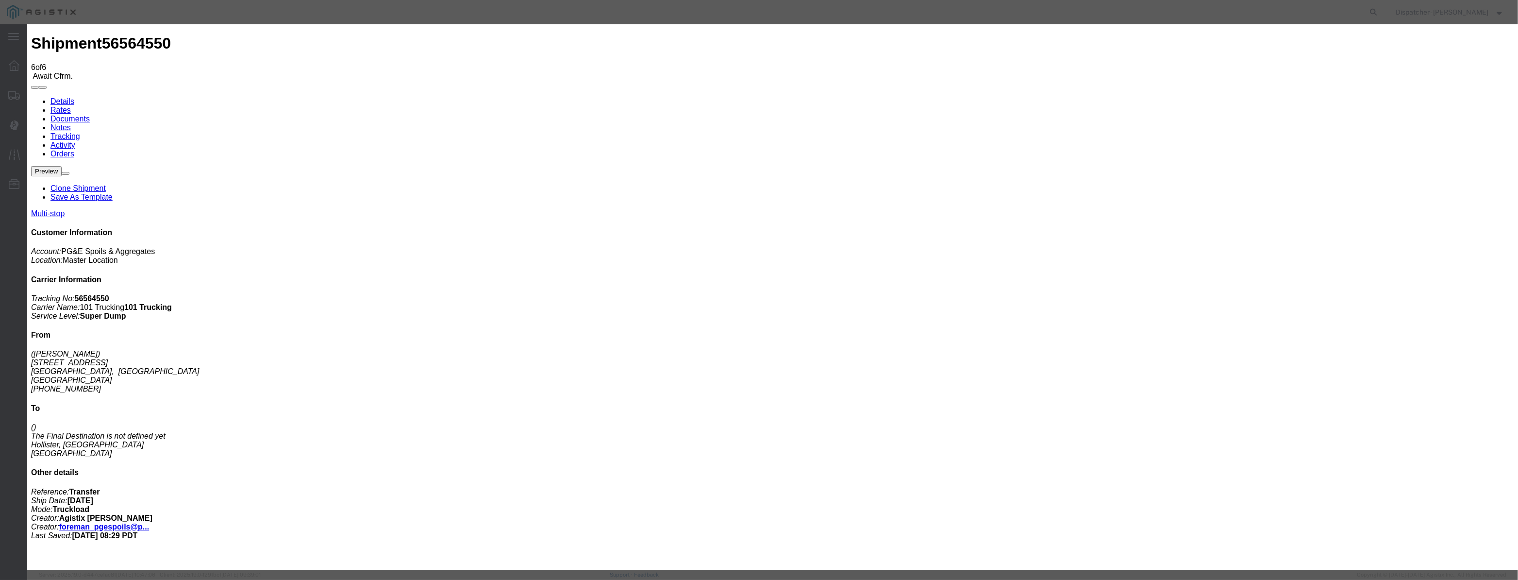
paste input "08/22/2025"
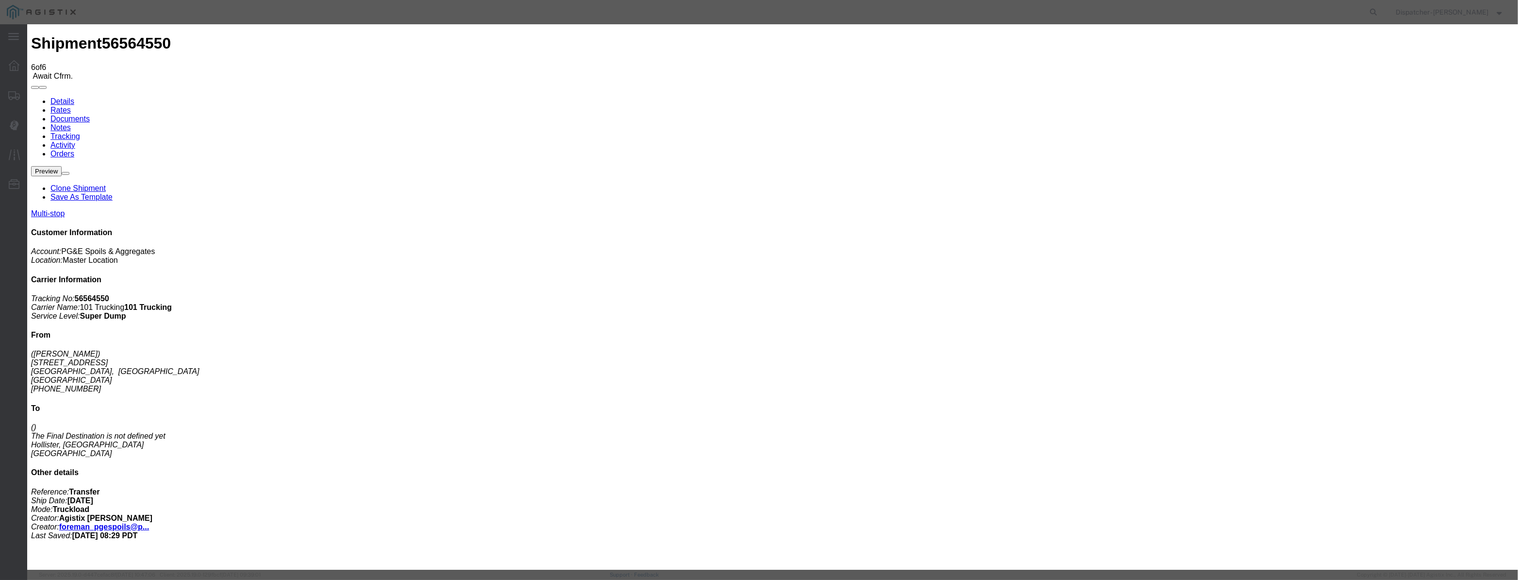
drag, startPoint x: 920, startPoint y: 122, endPoint x: 918, endPoint y: 129, distance: 6.6
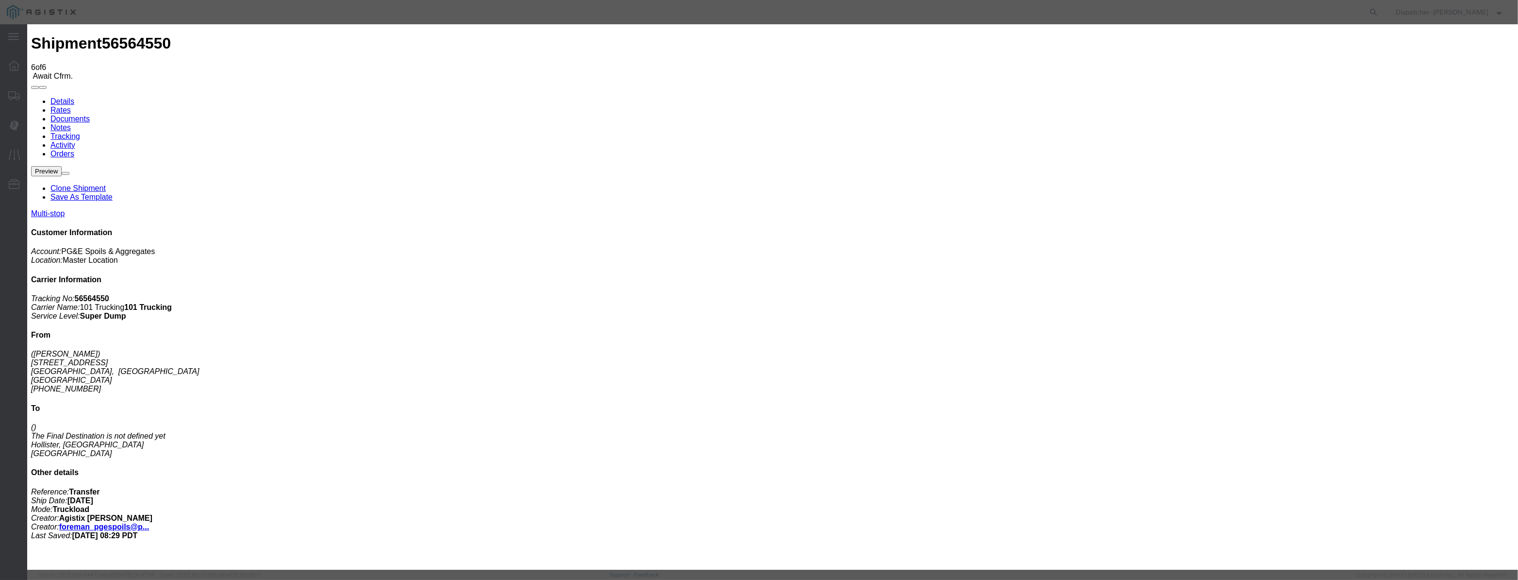
drag, startPoint x: 749, startPoint y: 124, endPoint x: 641, endPoint y: 139, distance: 108.7
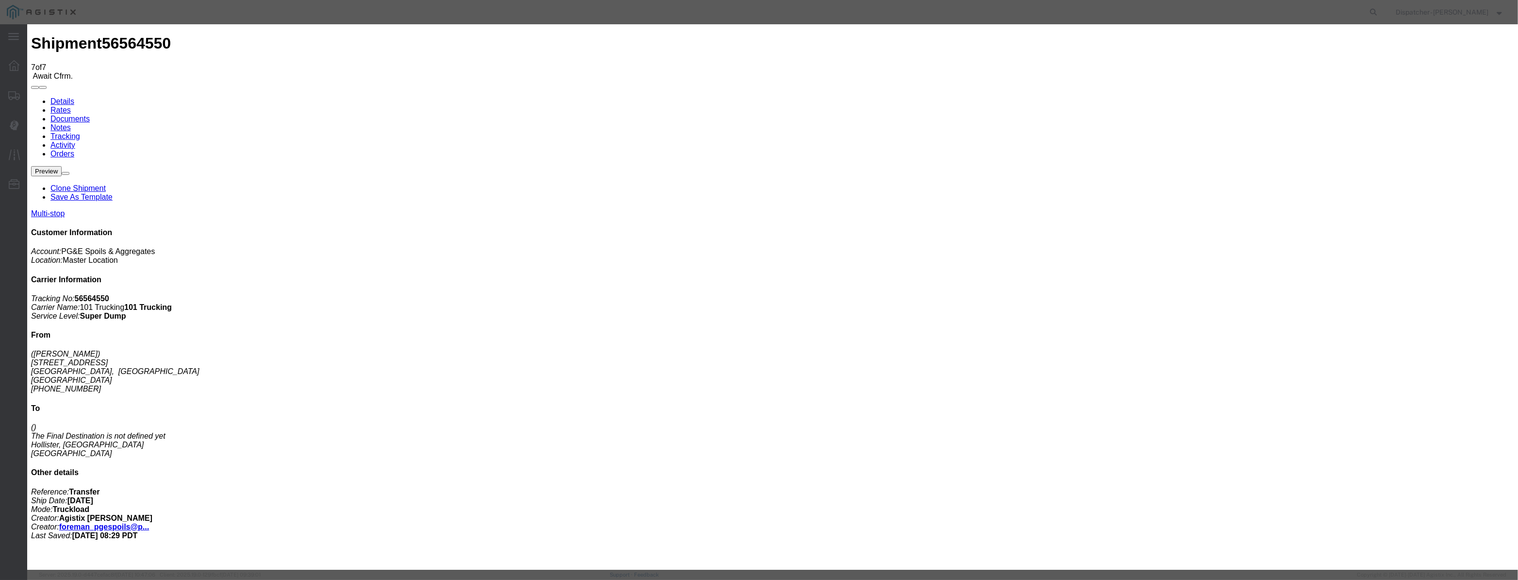
drag, startPoint x: 621, startPoint y: 120, endPoint x: 658, endPoint y: 127, distance: 37.5
paste input "08/22/2025"
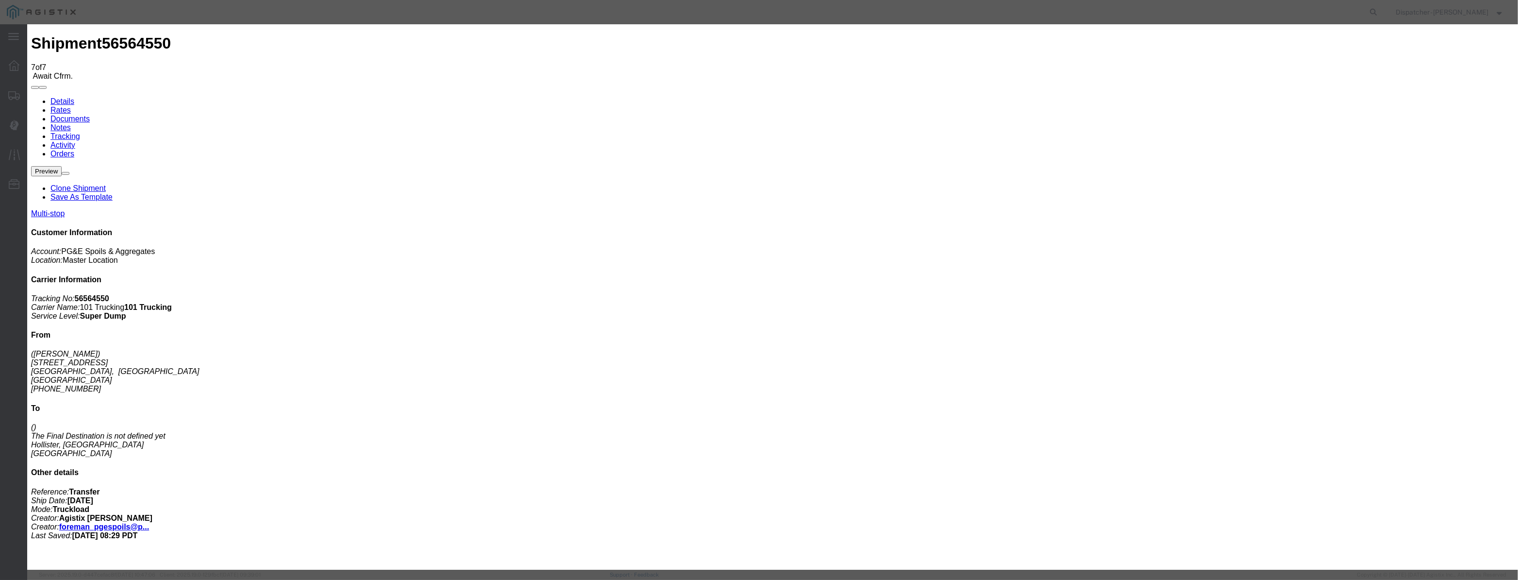
scroll to position [0, 2]
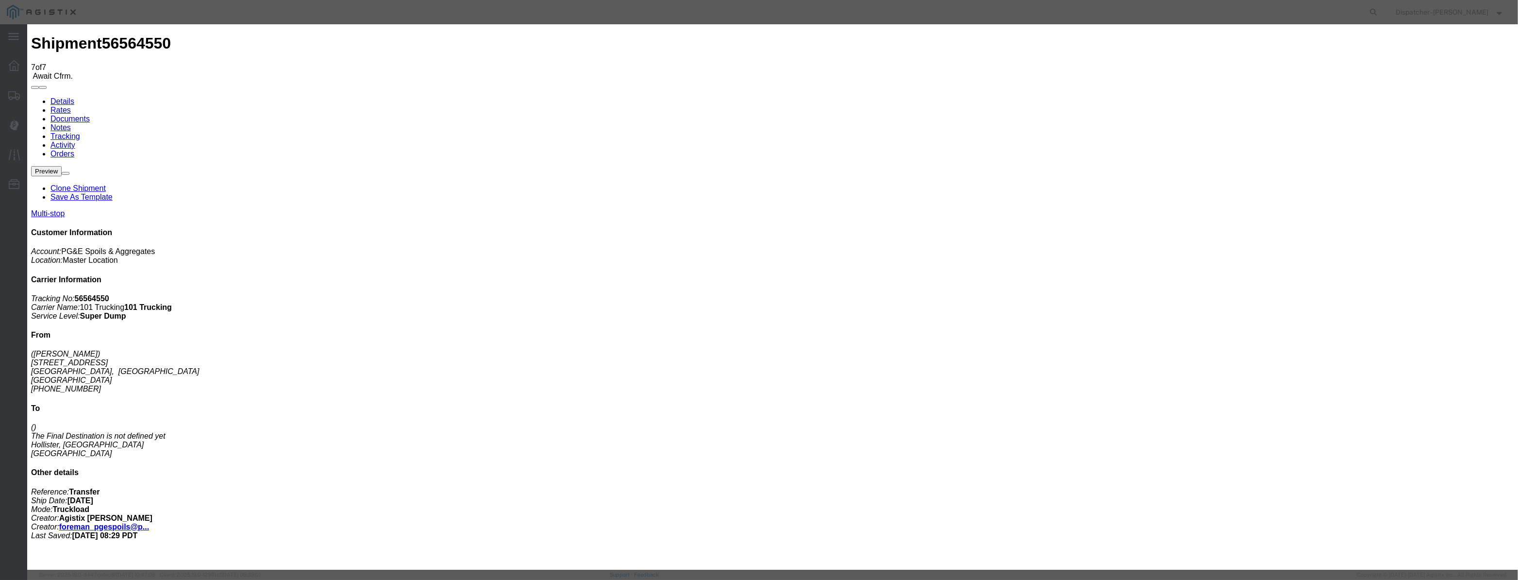
drag, startPoint x: 735, startPoint y: 124, endPoint x: 531, endPoint y: 112, distance: 204.2
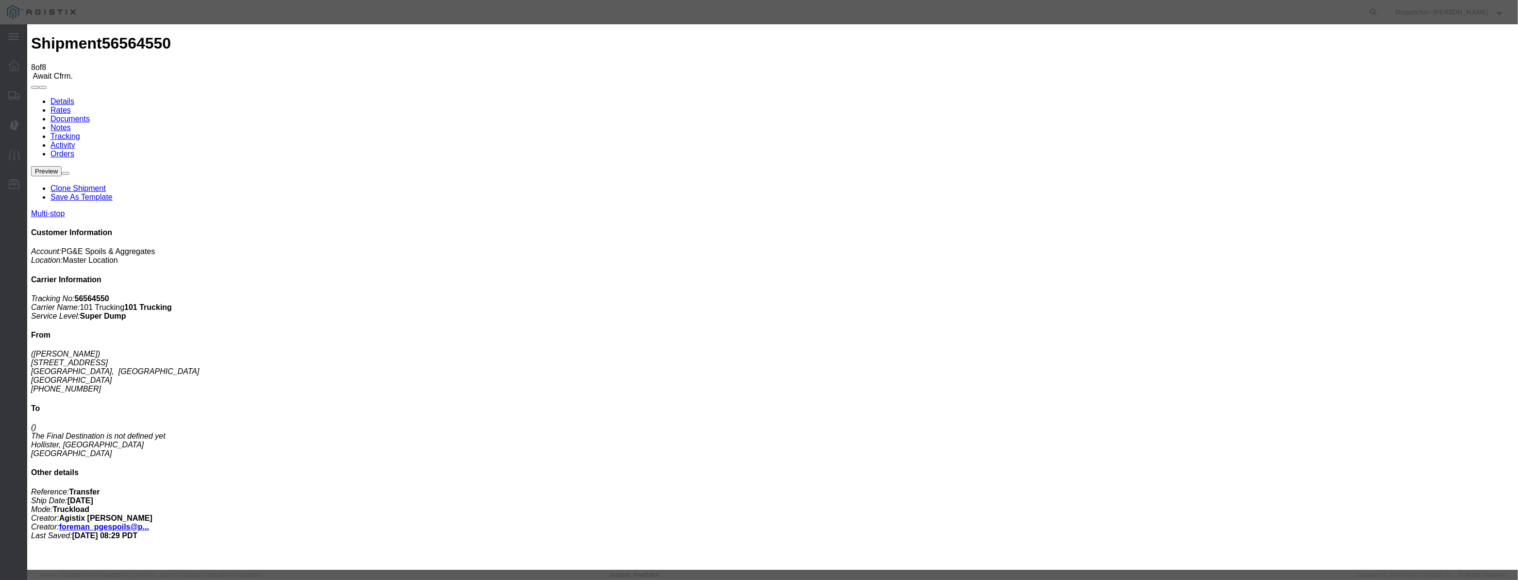
drag, startPoint x: 607, startPoint y: 118, endPoint x: 641, endPoint y: 125, distance: 34.6
paste input "08/22/2025"
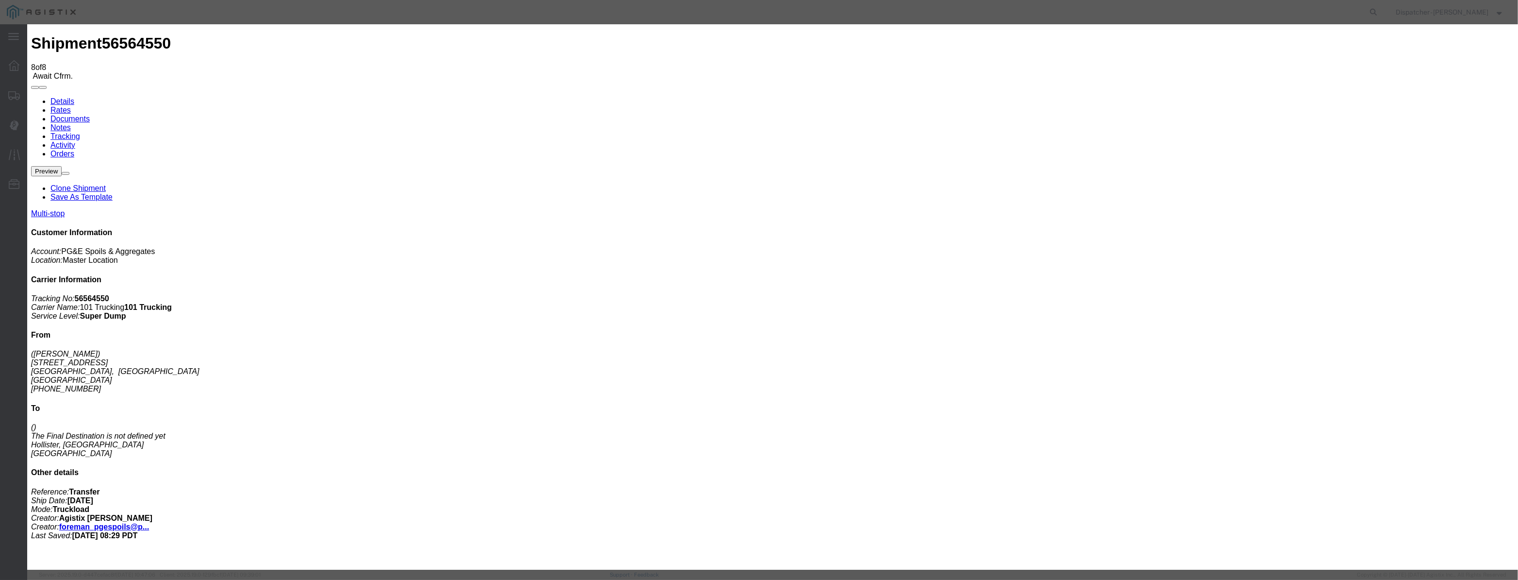
scroll to position [0, 2]
drag, startPoint x: 889, startPoint y: 121, endPoint x: 892, endPoint y: 129, distance: 7.7
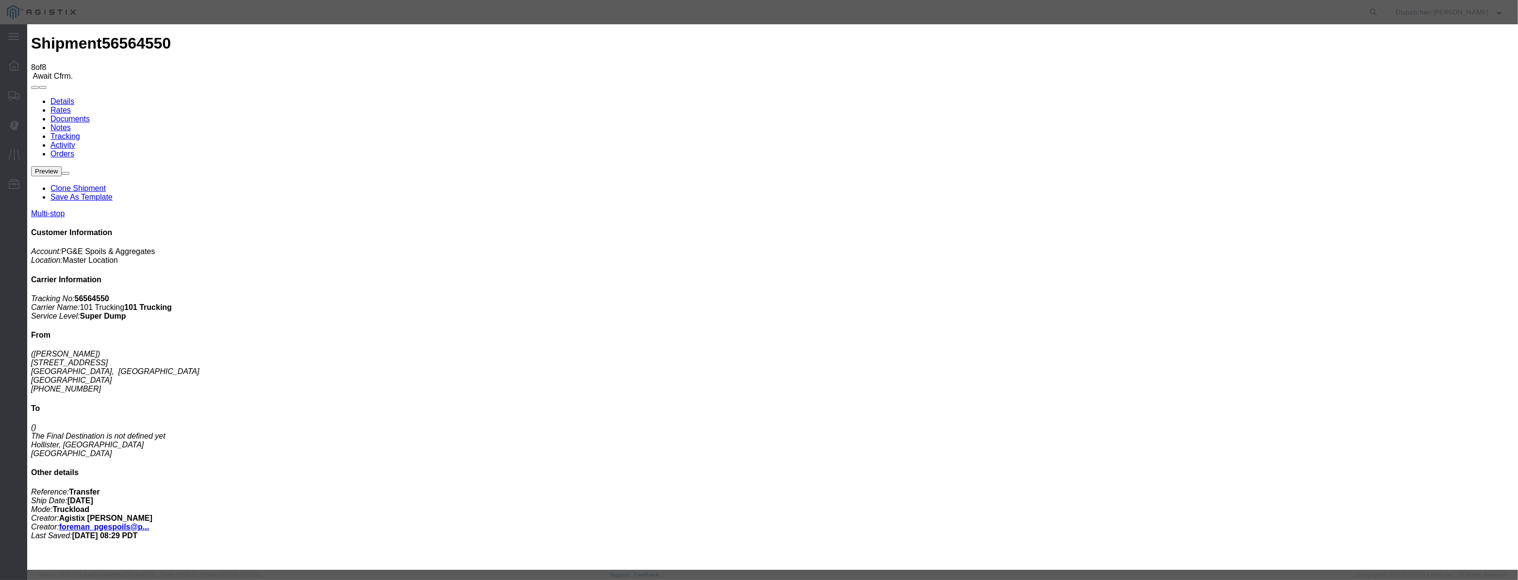
drag, startPoint x: 750, startPoint y: 127, endPoint x: 599, endPoint y: 159, distance: 155.3
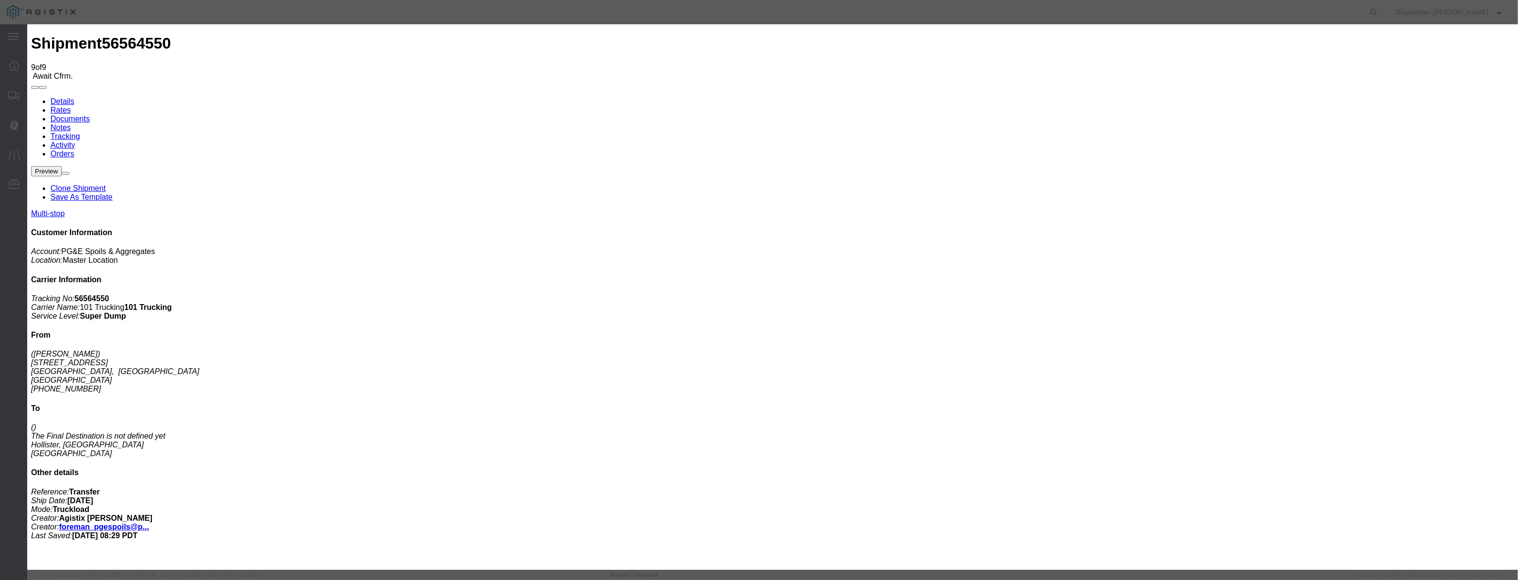
drag, startPoint x: 624, startPoint y: 128, endPoint x: 627, endPoint y: 113, distance: 14.9
drag, startPoint x: 629, startPoint y: 109, endPoint x: 641, endPoint y: 121, distance: 16.8
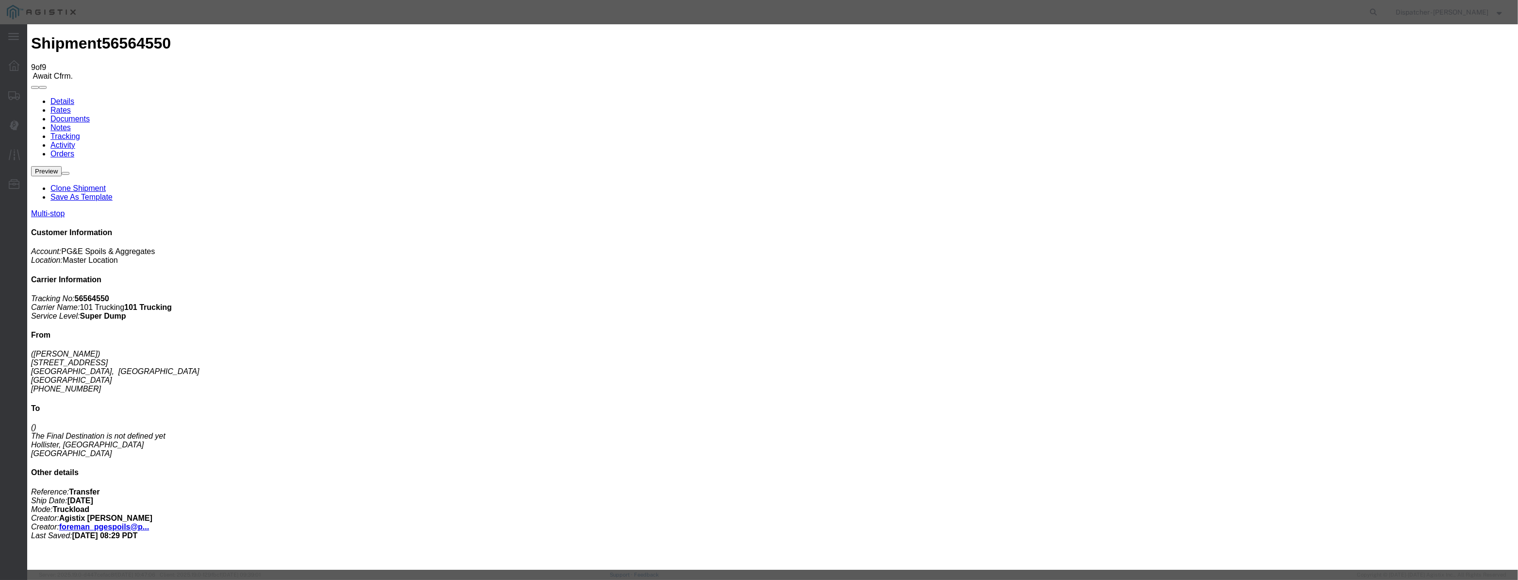
paste input "08/22/2025"
drag, startPoint x: 641, startPoint y: 121, endPoint x: 634, endPoint y: 124, distance: 7.4
drag, startPoint x: 691, startPoint y: 142, endPoint x: 670, endPoint y: 143, distance: 21.4
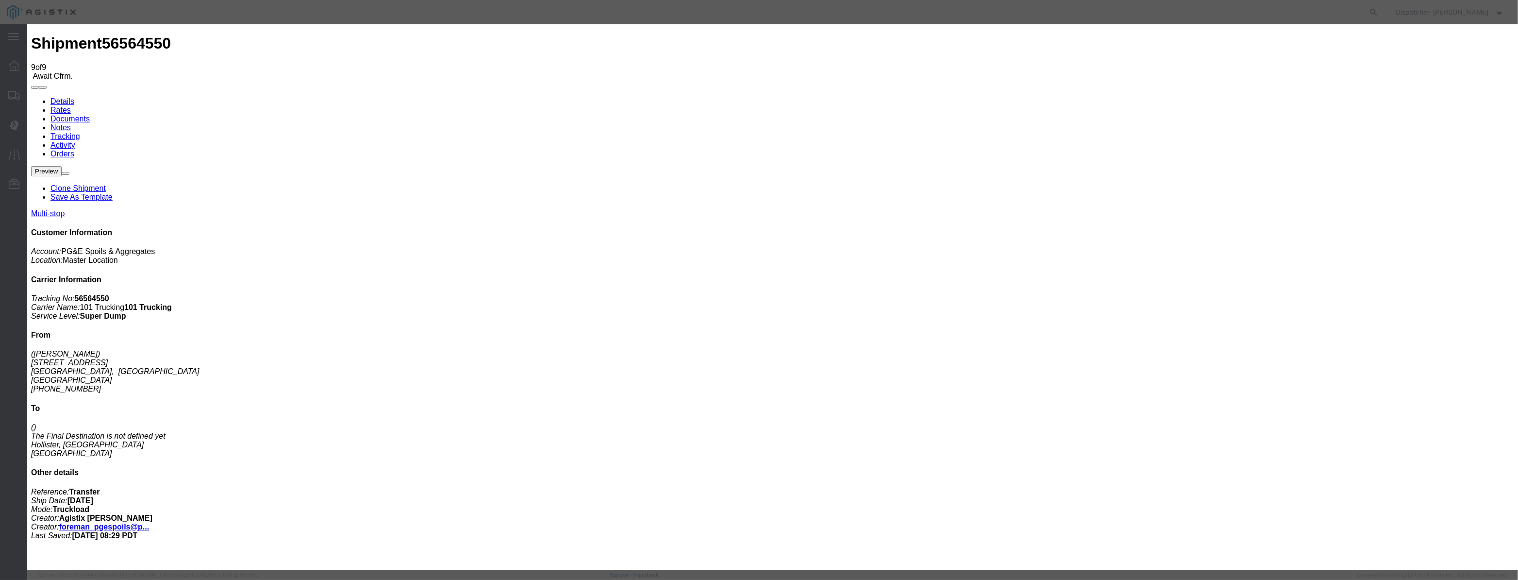
drag, startPoint x: 901, startPoint y: 122, endPoint x: 902, endPoint y: 129, distance: 6.8
drag, startPoint x: 759, startPoint y: 125, endPoint x: 530, endPoint y: 181, distance: 235.9
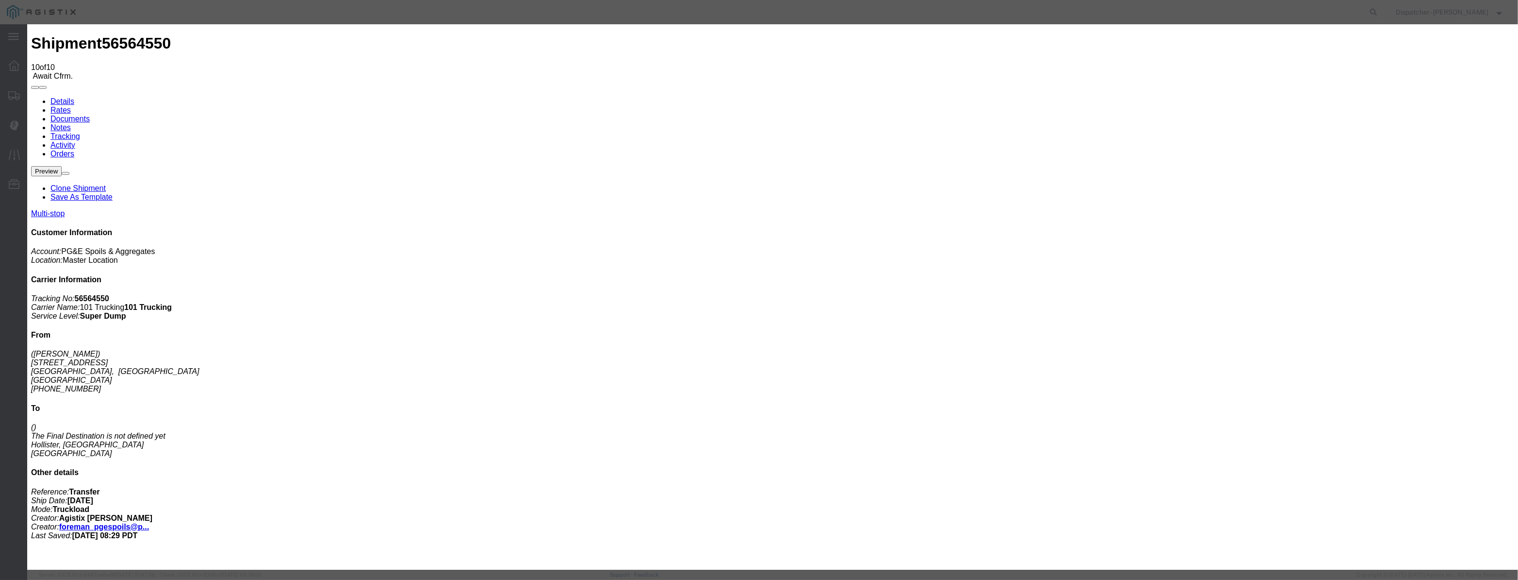
drag, startPoint x: 612, startPoint y: 121, endPoint x: 619, endPoint y: 121, distance: 6.8
paste input "08/22/2025"
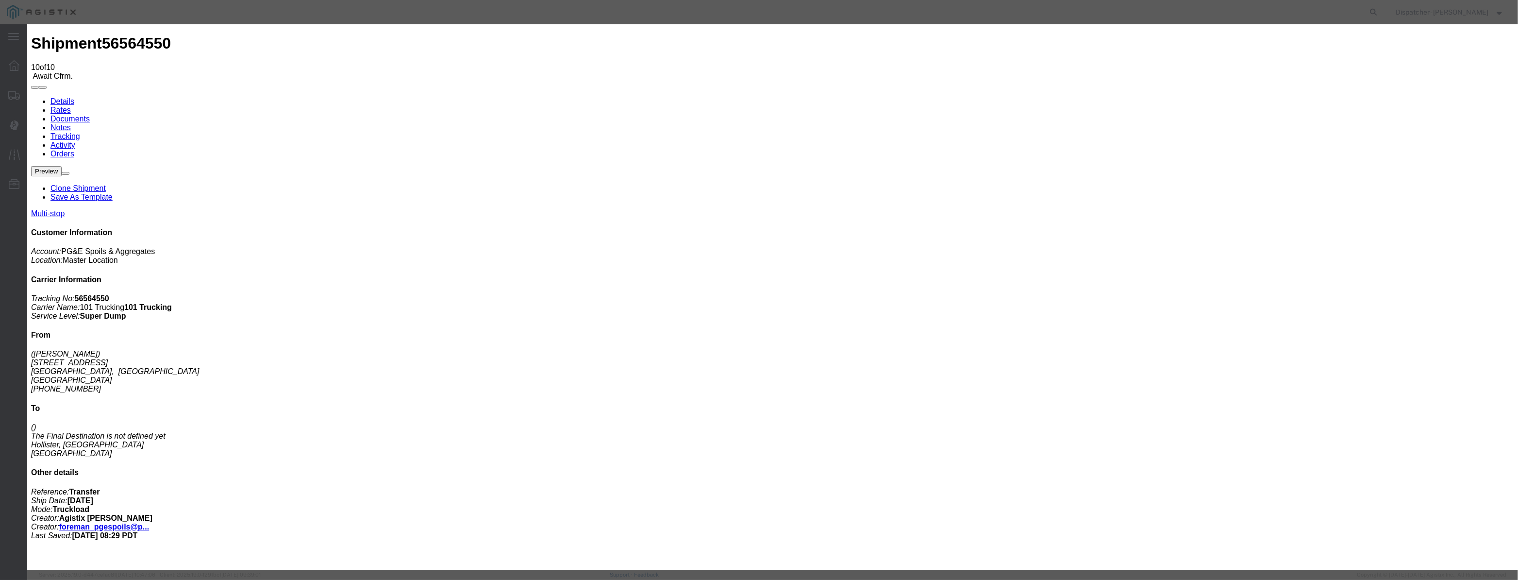
scroll to position [0, 2]
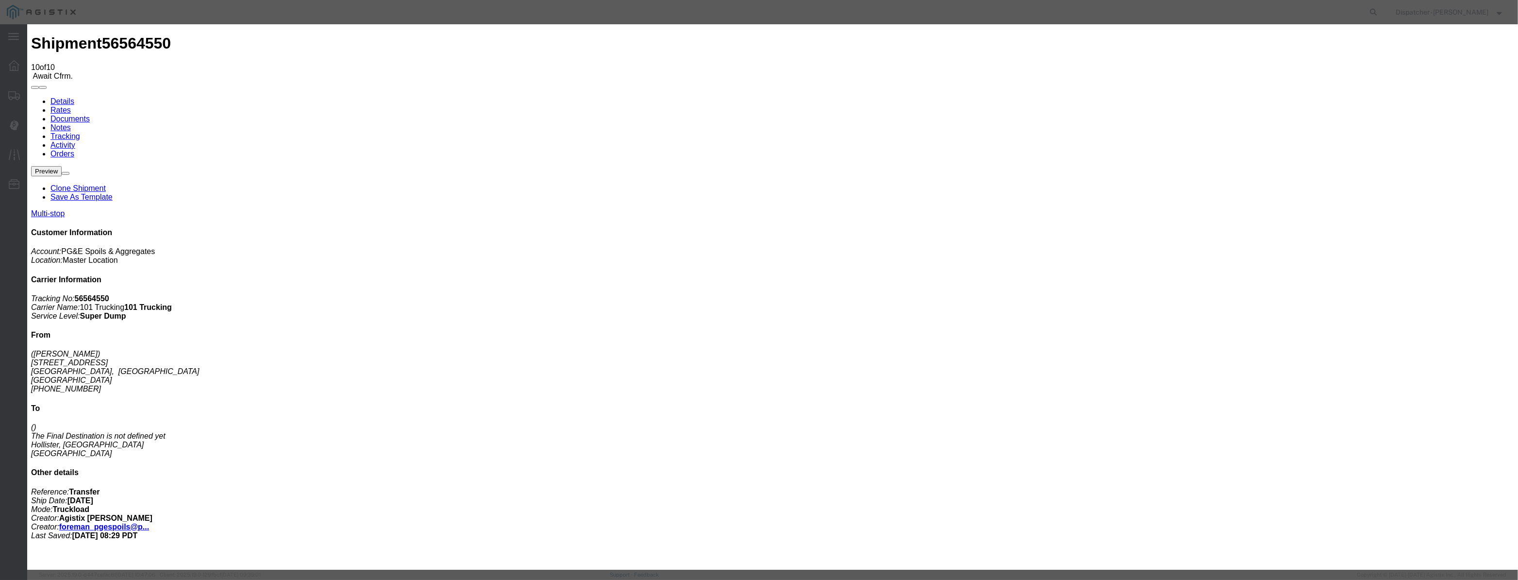
drag, startPoint x: 741, startPoint y: 125, endPoint x: 549, endPoint y: 121, distance: 192.3
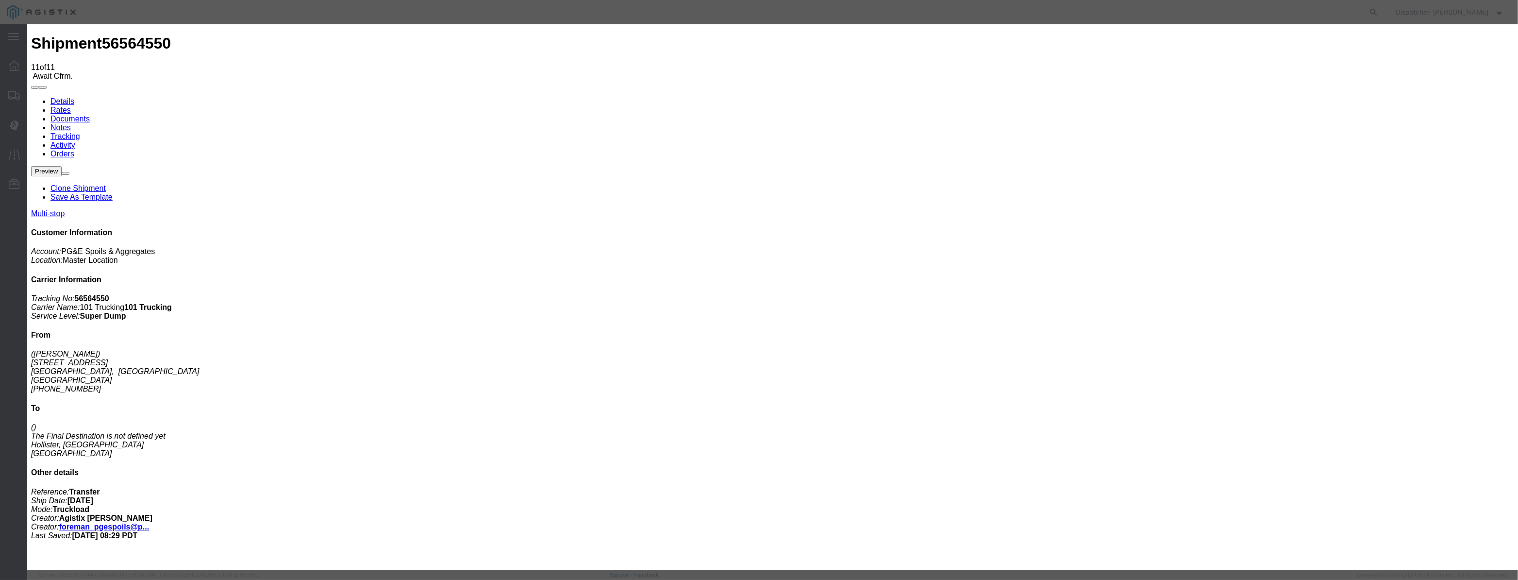
drag, startPoint x: 623, startPoint y: 111, endPoint x: 619, endPoint y: 118, distance: 8.5
drag, startPoint x: 619, startPoint y: 118, endPoint x: 661, endPoint y: 127, distance: 42.1
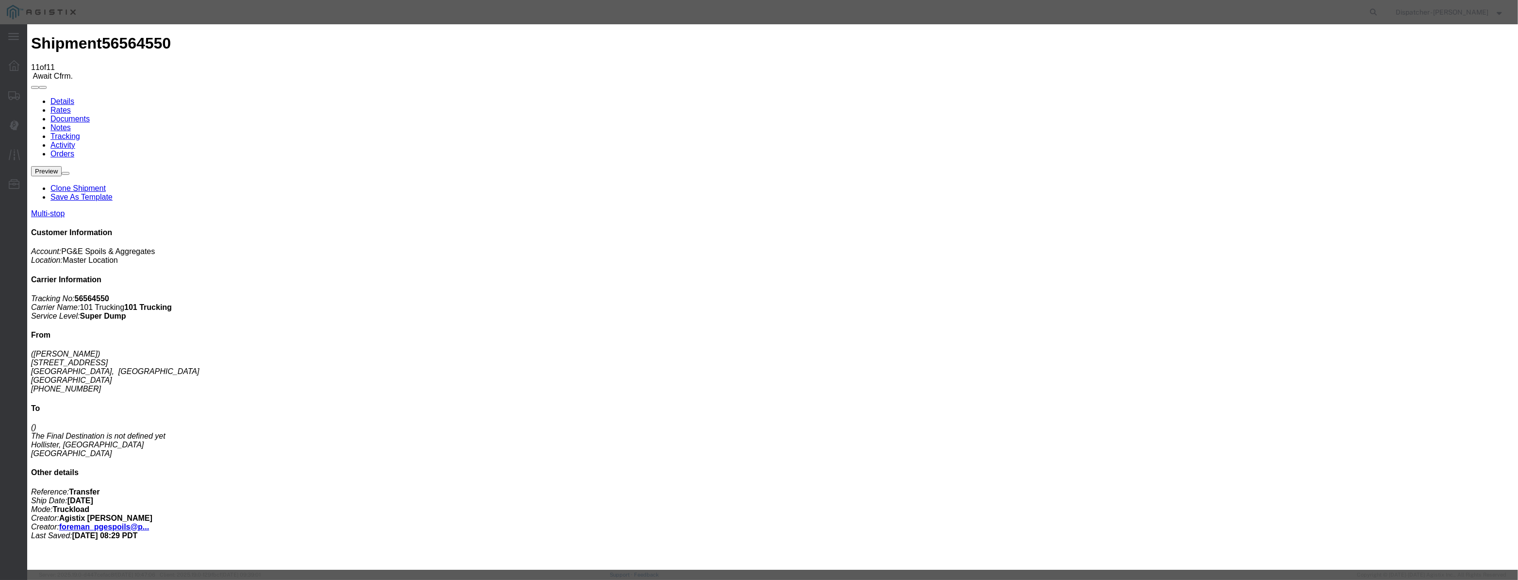
paste input "08/22/2025"
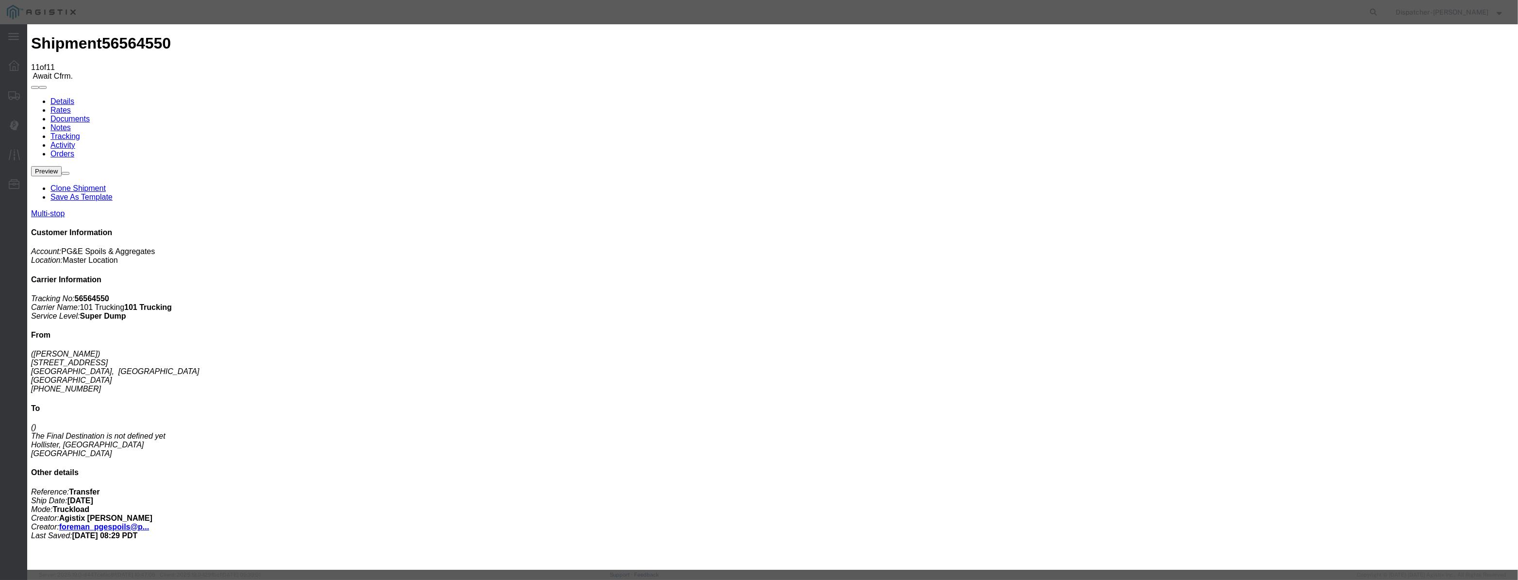
drag, startPoint x: 949, startPoint y: 117, endPoint x: 947, endPoint y: 129, distance: 11.7
drag, startPoint x: 742, startPoint y: 120, endPoint x: 578, endPoint y: 104, distance: 164.8
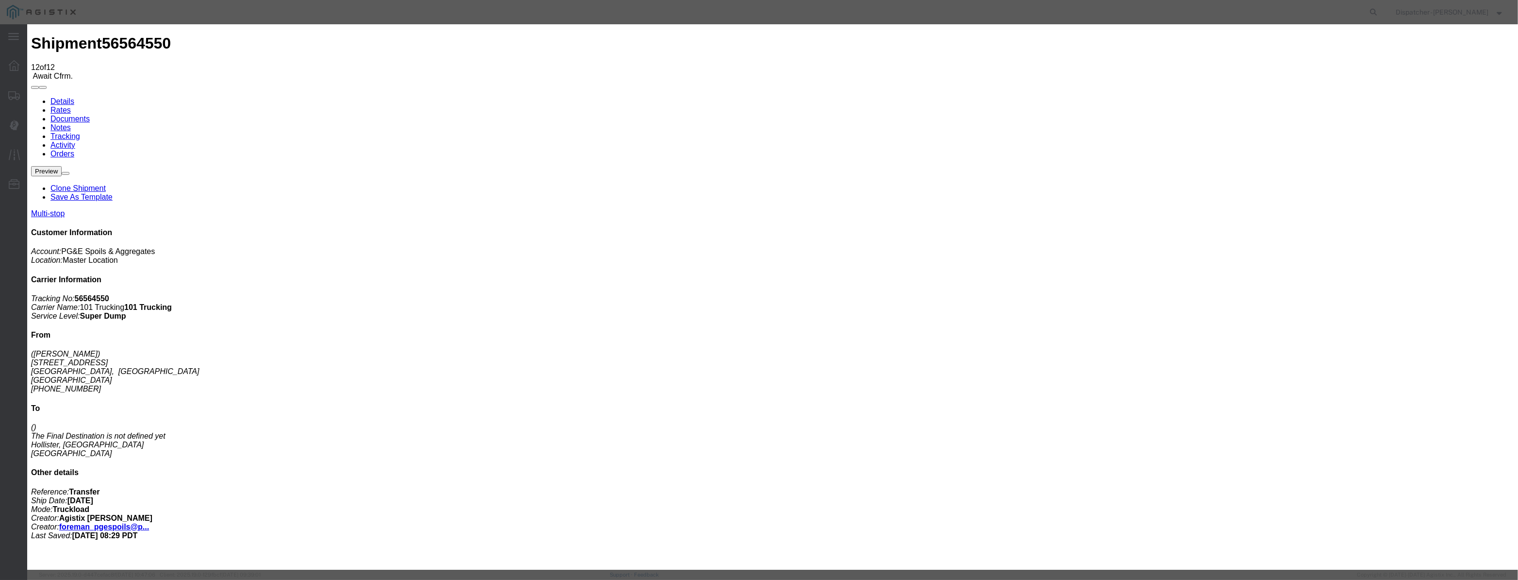
paste input "08/22/2025"
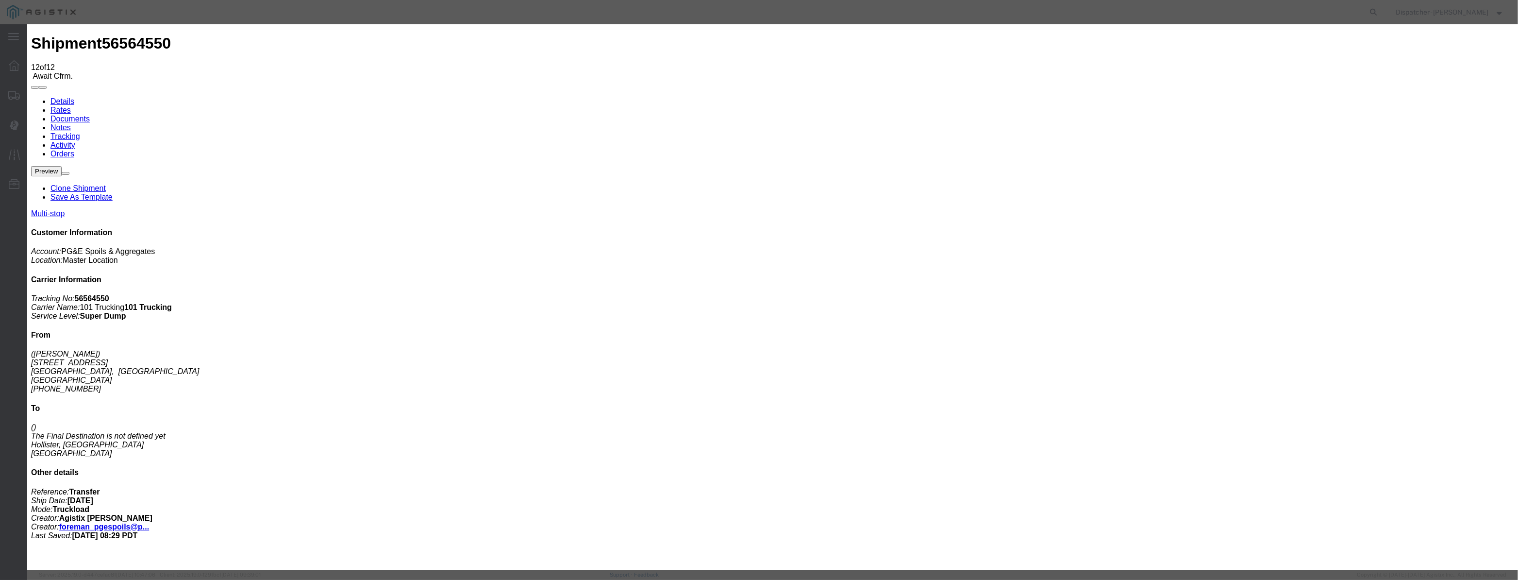
drag, startPoint x: 887, startPoint y: 123, endPoint x: 888, endPoint y: 129, distance: 5.9
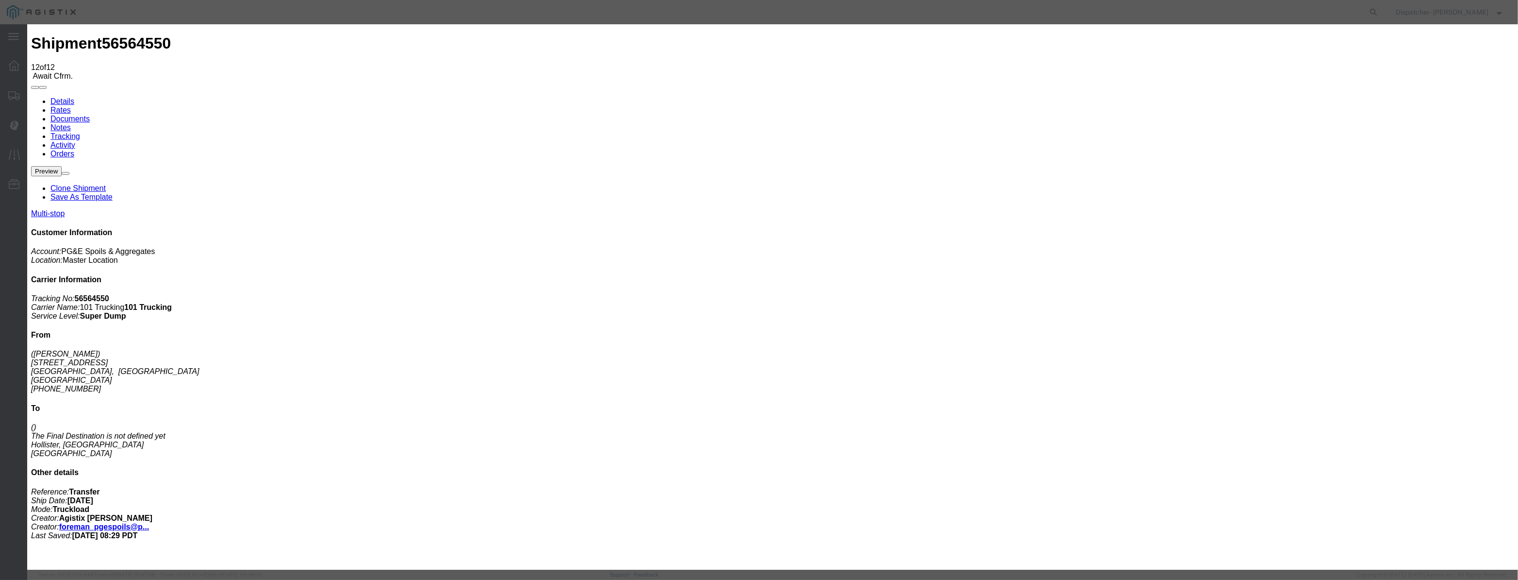
drag, startPoint x: 757, startPoint y: 125, endPoint x: 626, endPoint y: 135, distance: 131.5
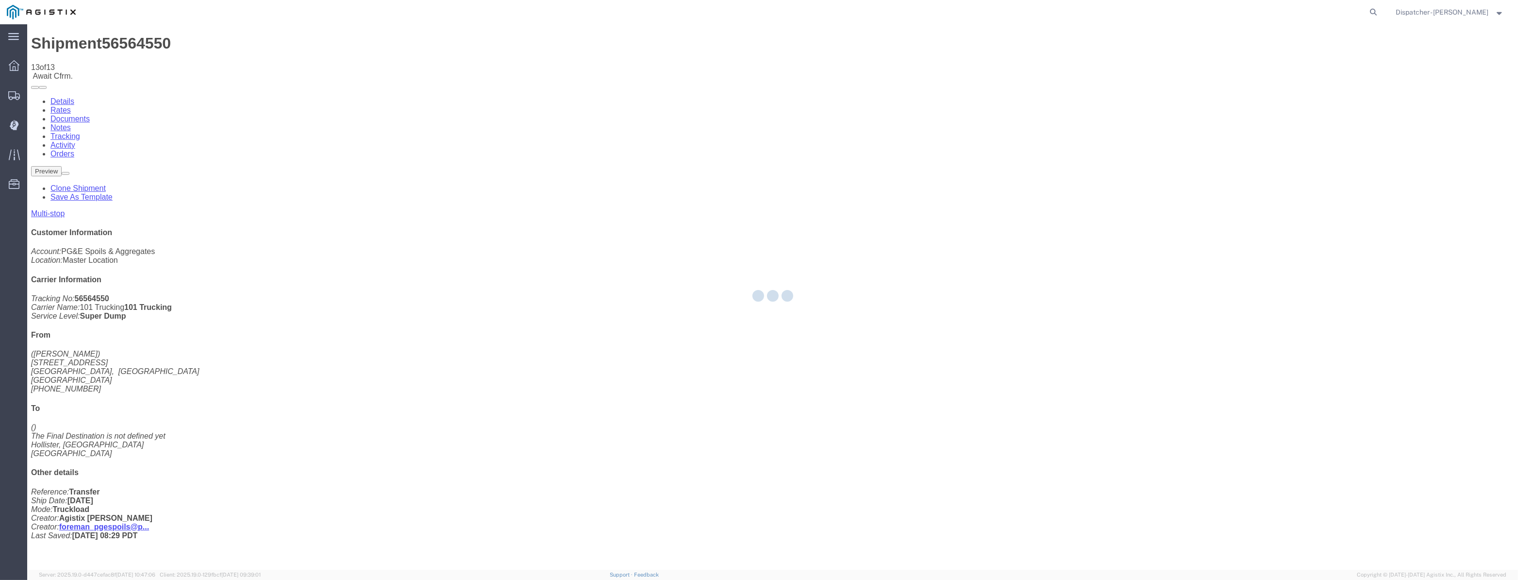
click at [1296, 94] on div at bounding box center [772, 296] width 1491 height 545
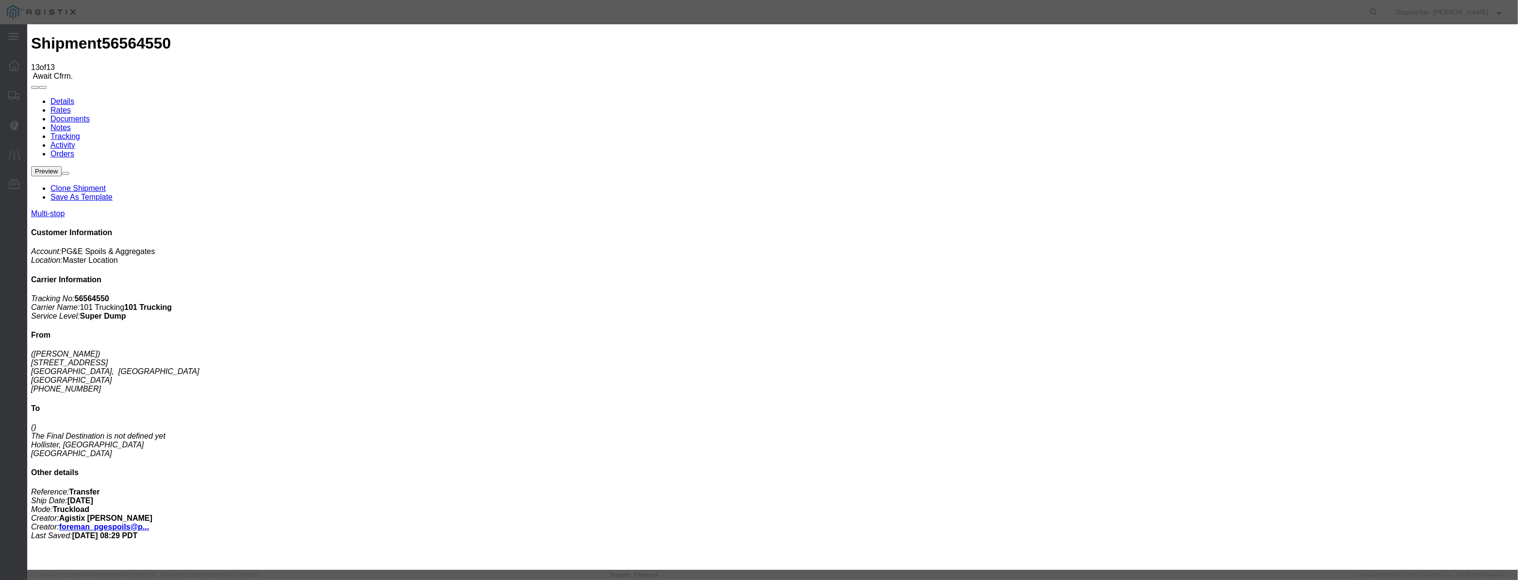
drag, startPoint x: 634, startPoint y: 110, endPoint x: 628, endPoint y: 120, distance: 11.6
drag, startPoint x: 625, startPoint y: 122, endPoint x: 633, endPoint y: 126, distance: 8.9
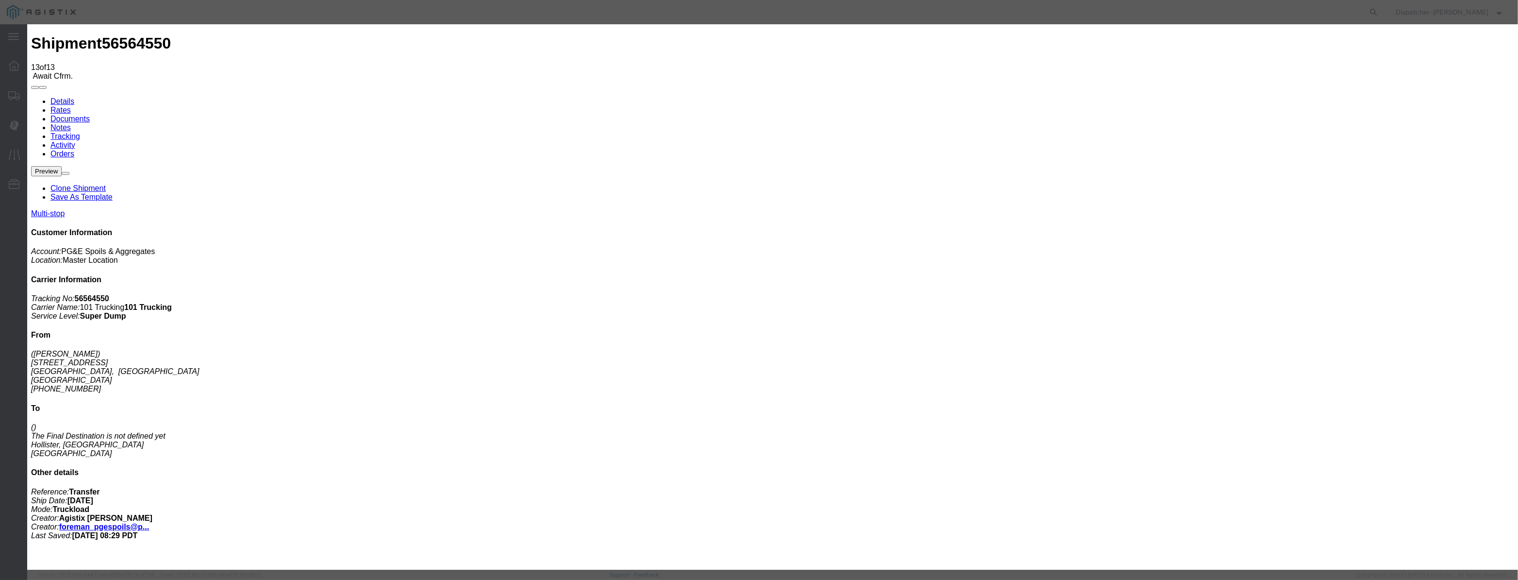
paste input "08/22/2025"
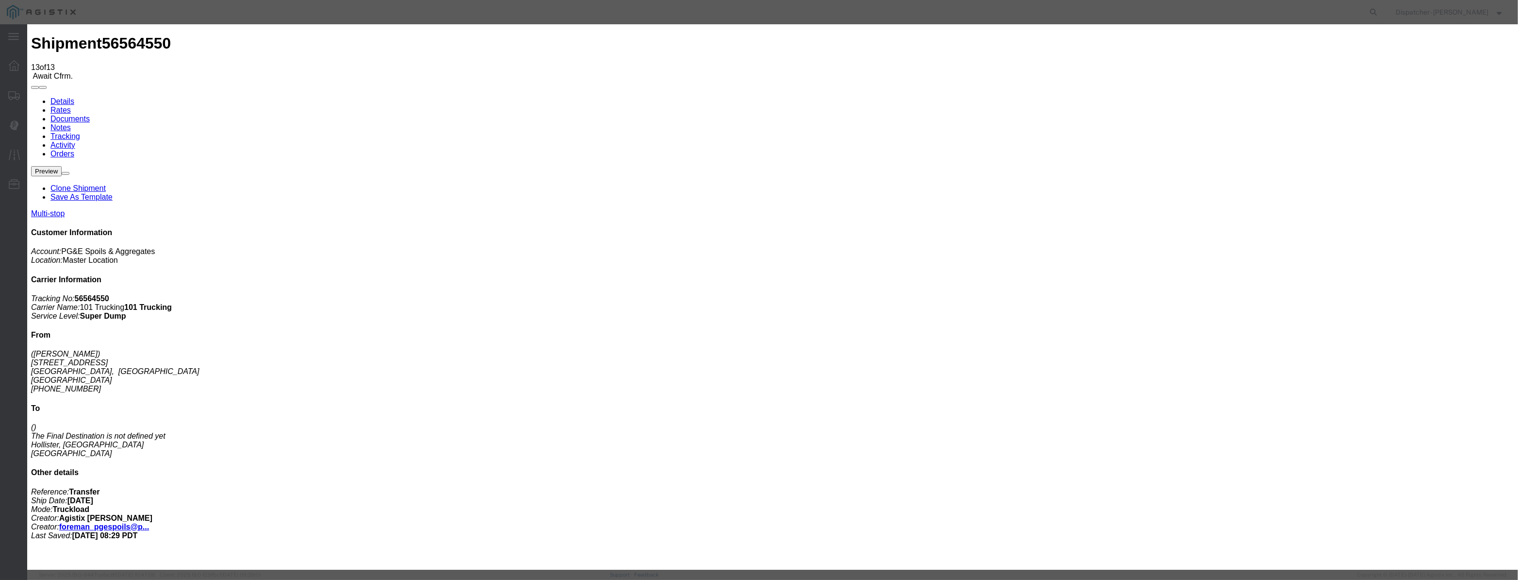
drag, startPoint x: 898, startPoint y: 121, endPoint x: 900, endPoint y: 129, distance: 8.0
drag, startPoint x: 743, startPoint y: 124, endPoint x: 575, endPoint y: 148, distance: 170.1
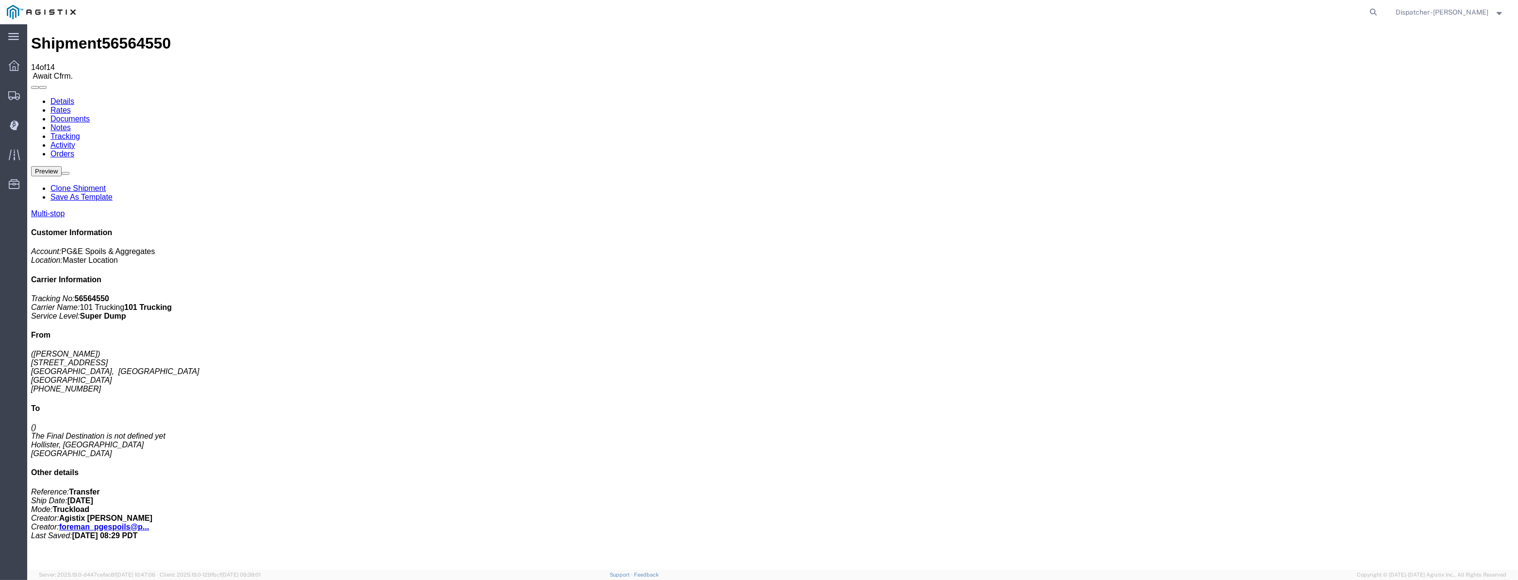
click at [27, 24] on div at bounding box center [27, 24] width 0 height 0
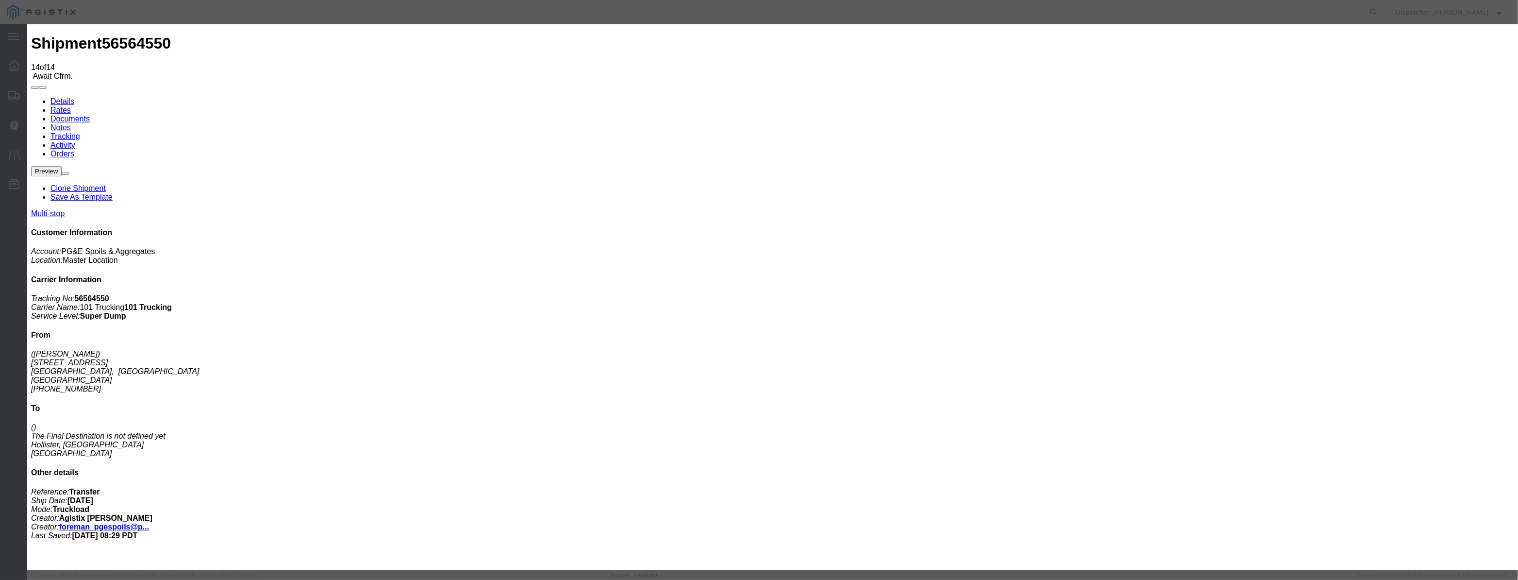
drag, startPoint x: 625, startPoint y: 110, endPoint x: 624, endPoint y: 122, distance: 11.7
paste input "08/22/2025"
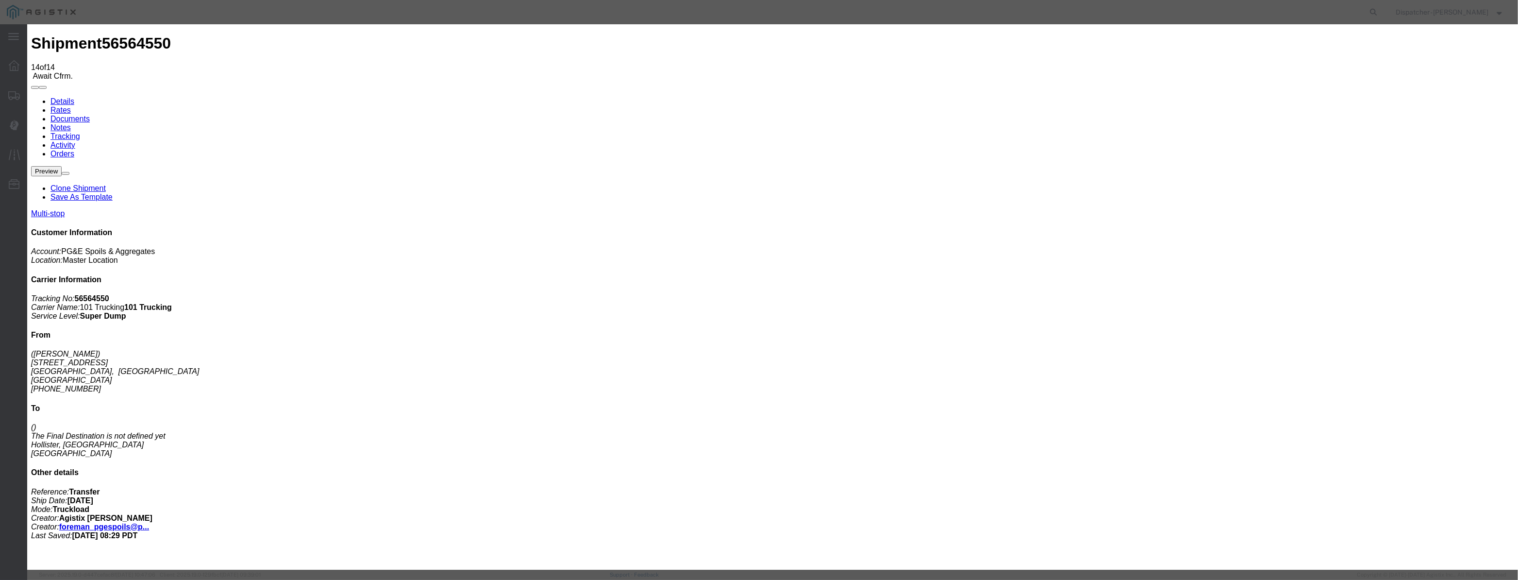
scroll to position [0, 2]
drag, startPoint x: 718, startPoint y: 138, endPoint x: 718, endPoint y: 147, distance: 8.7
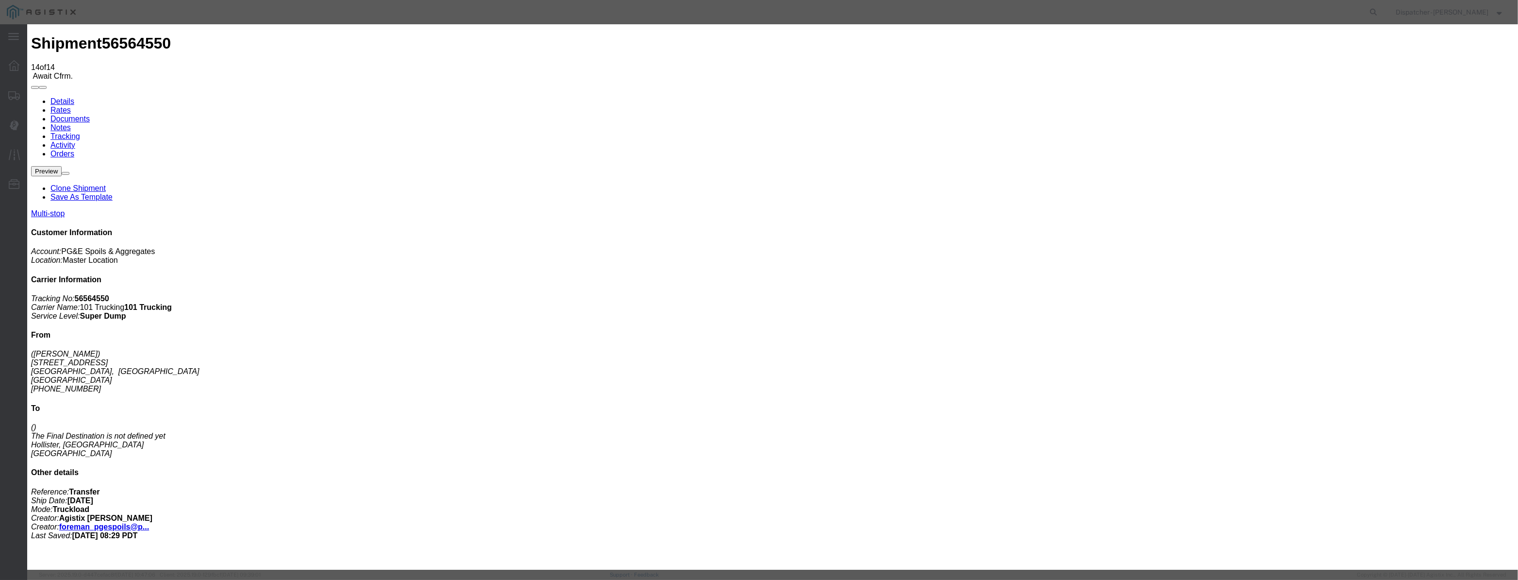
drag, startPoint x: 741, startPoint y: 121, endPoint x: 577, endPoint y: 117, distance: 164.1
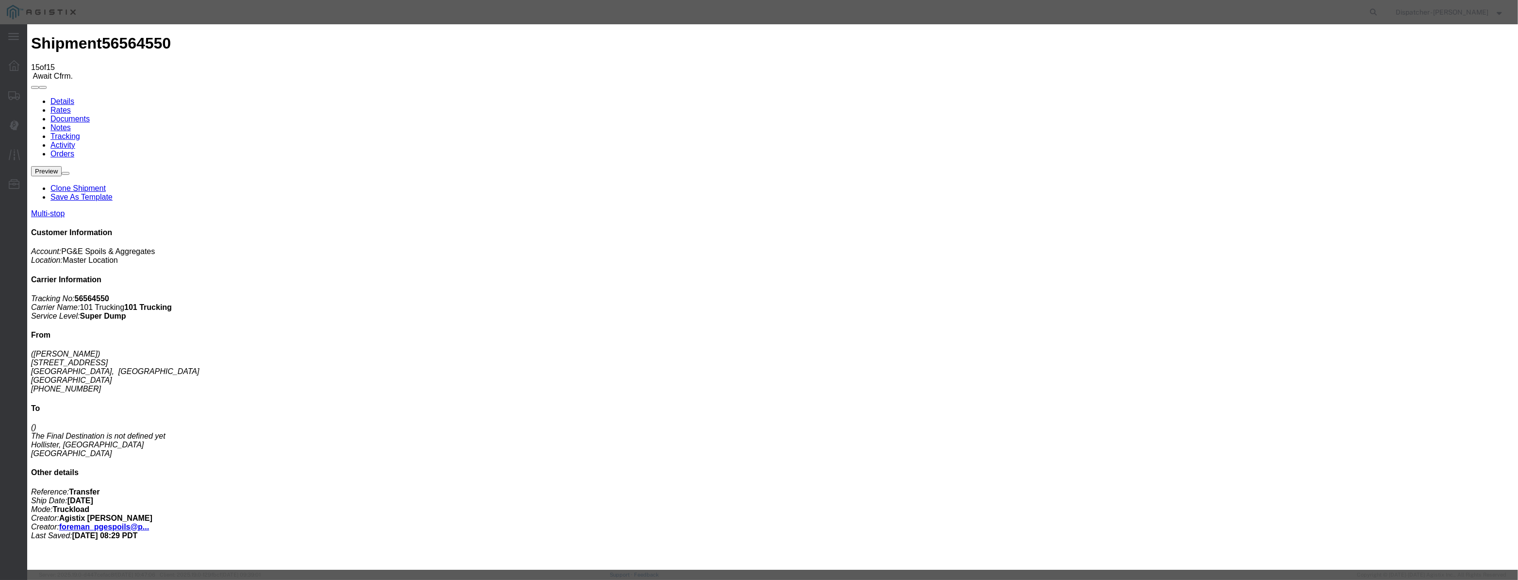
drag, startPoint x: 626, startPoint y: 106, endPoint x: 615, endPoint y: 120, distance: 18.4
drag, startPoint x: 615, startPoint y: 120, endPoint x: 653, endPoint y: 124, distance: 38.5
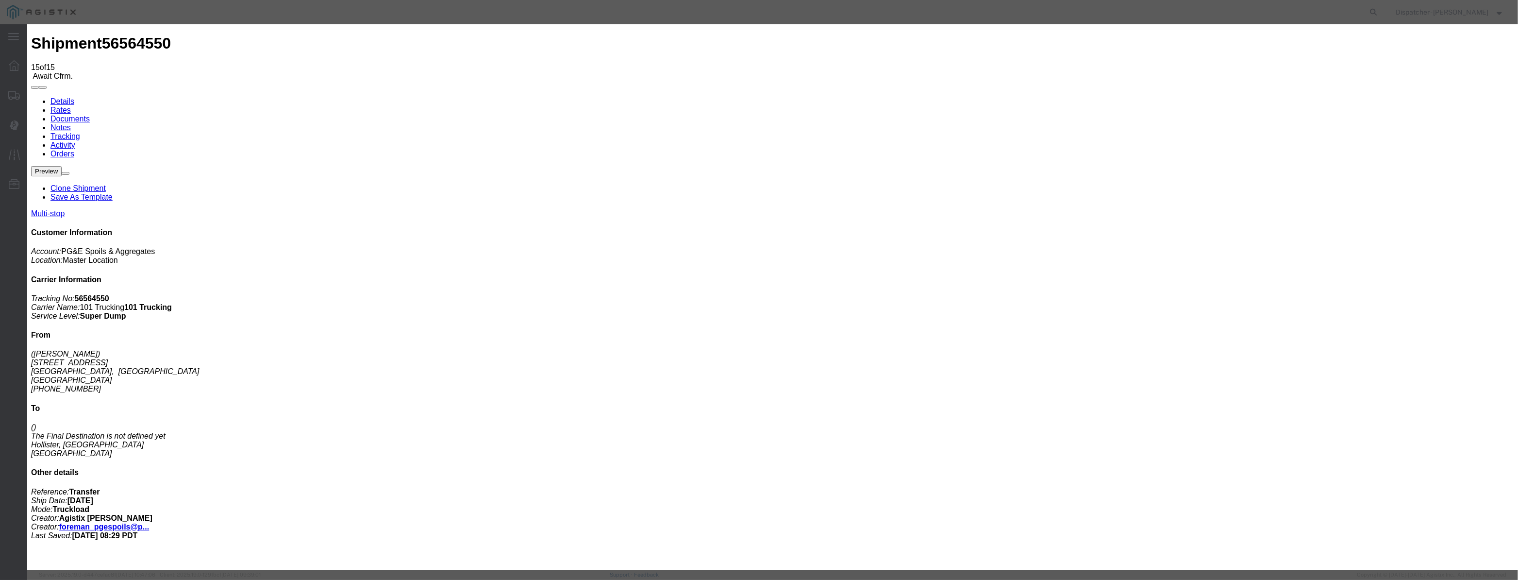
paste input "08/22/2025"
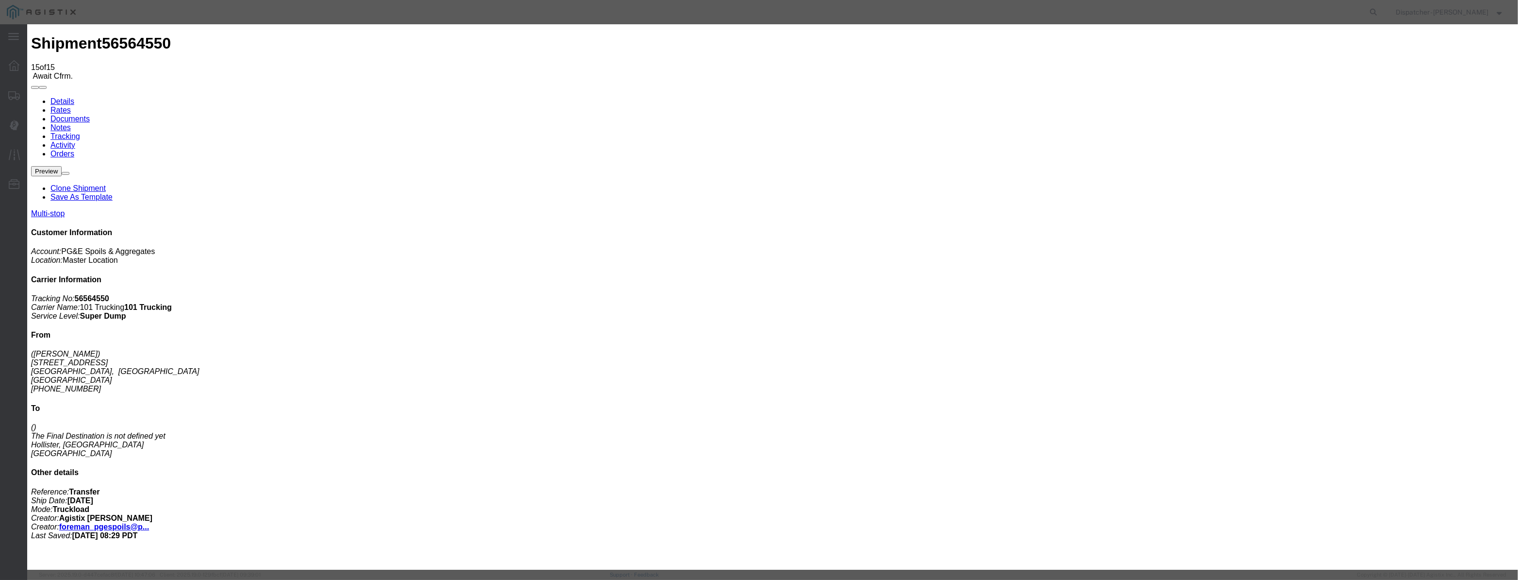
drag, startPoint x: 960, startPoint y: 123, endPoint x: 960, endPoint y: 129, distance: 5.4
drag, startPoint x: 746, startPoint y: 119, endPoint x: 628, endPoint y: 139, distance: 119.1
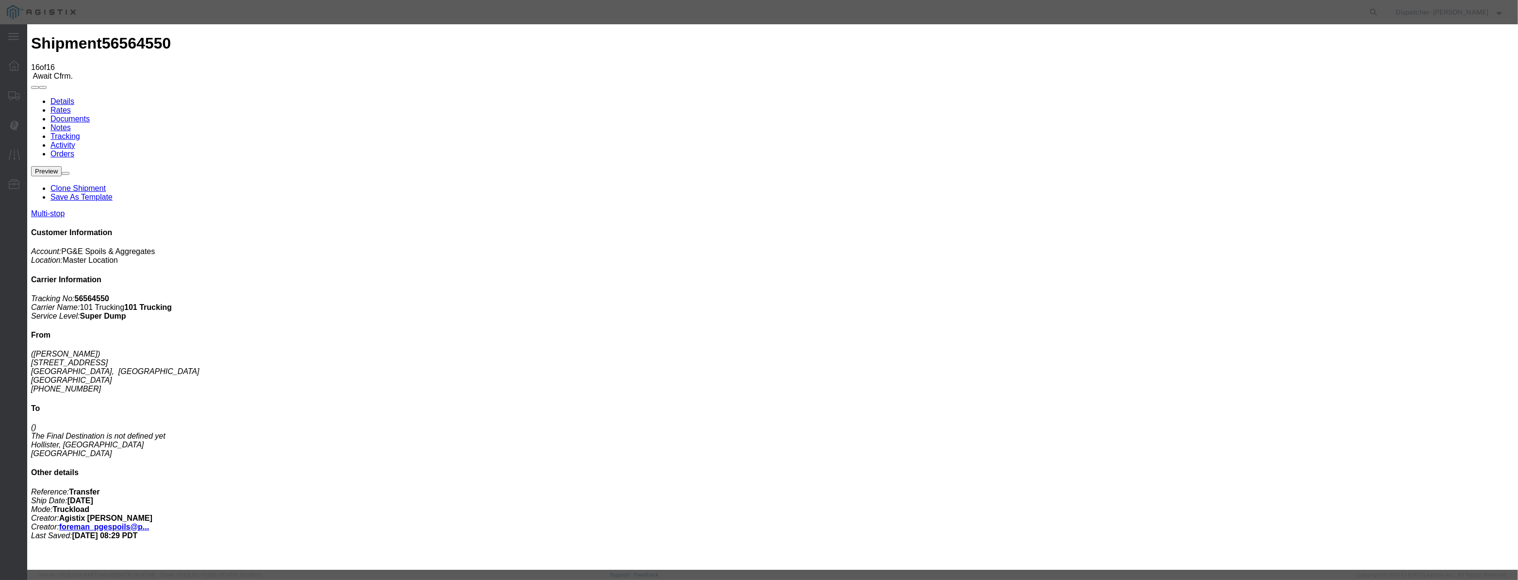
drag, startPoint x: 607, startPoint y: 124, endPoint x: 613, endPoint y: 110, distance: 14.6
drag, startPoint x: 612, startPoint y: 119, endPoint x: 716, endPoint y: 145, distance: 107.0
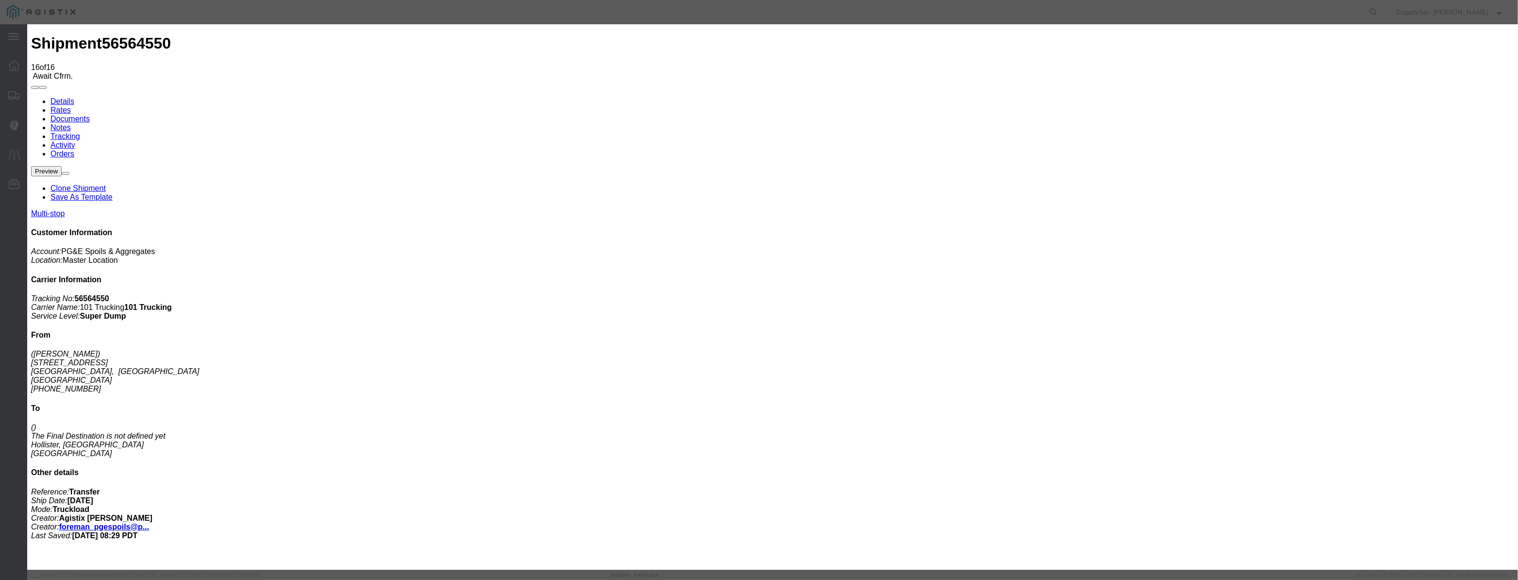
paste input "08/22/2025"
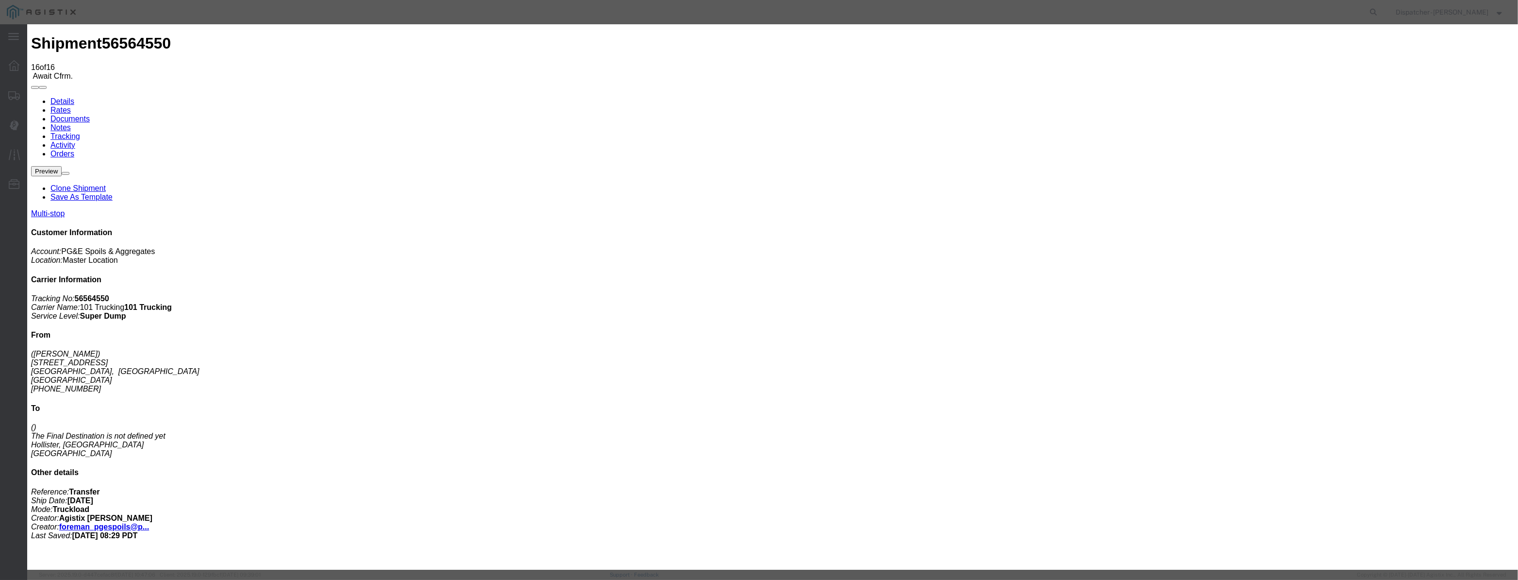
drag, startPoint x: 894, startPoint y: 121, endPoint x: 896, endPoint y: 129, distance: 7.4
drag, startPoint x: 757, startPoint y: 124, endPoint x: 549, endPoint y: 110, distance: 208.8
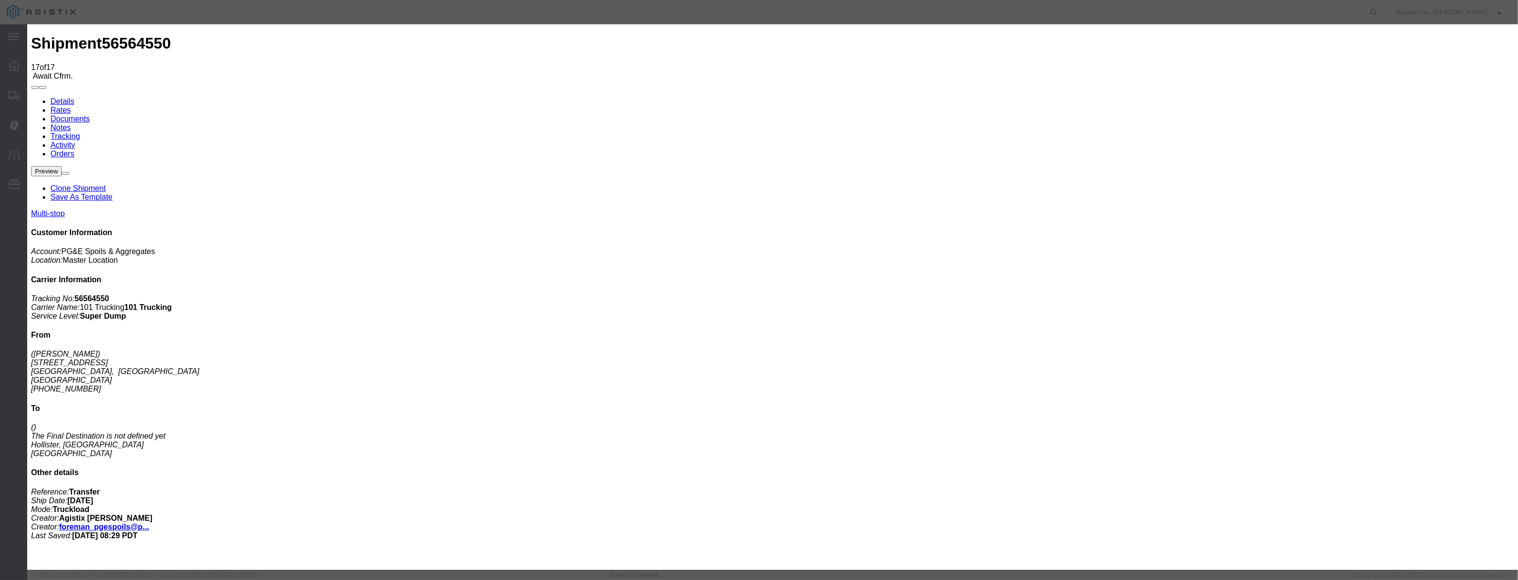
drag, startPoint x: 619, startPoint y: 126, endPoint x: 630, endPoint y: 107, distance: 21.9
paste input "08/22/2025"
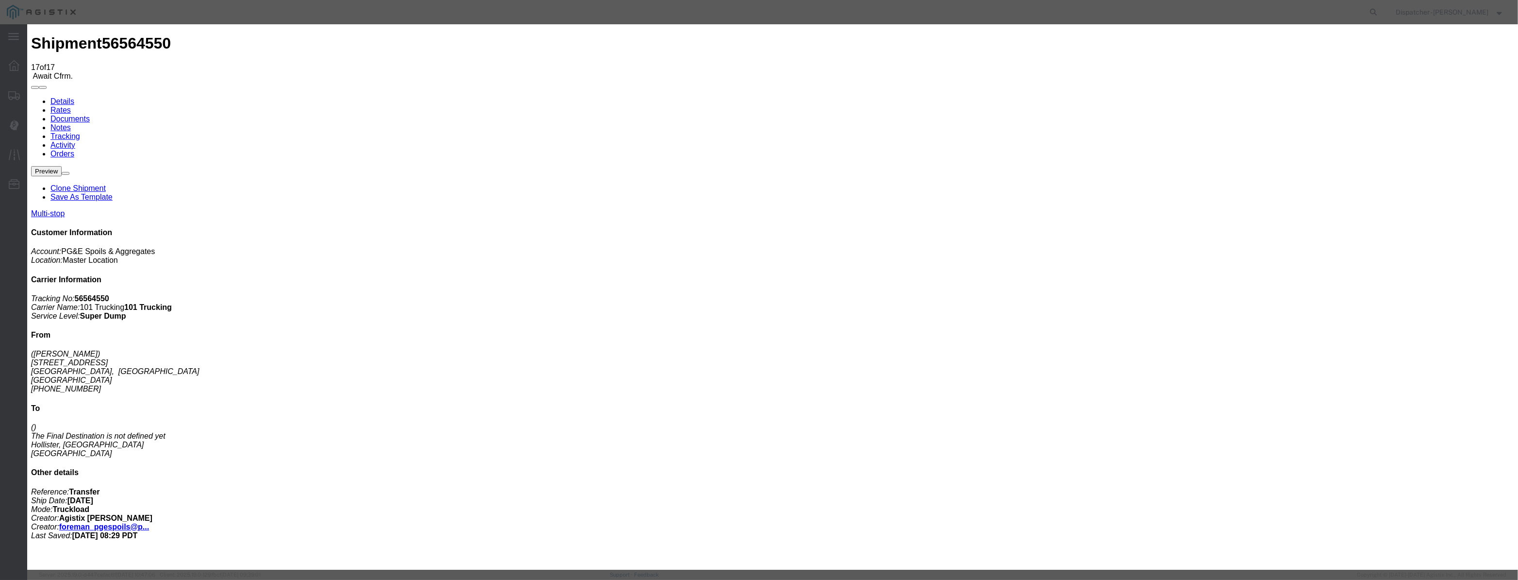
scroll to position [0, 2]
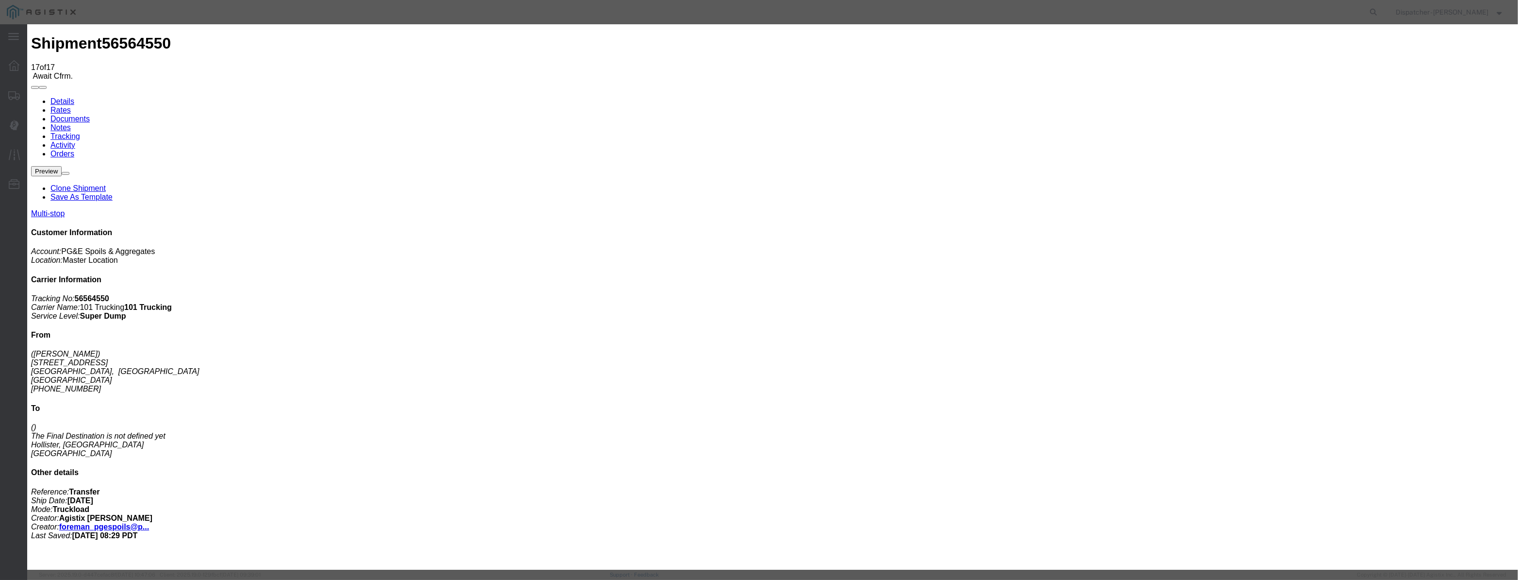
drag, startPoint x: 699, startPoint y: 119, endPoint x: 535, endPoint y: 102, distance: 164.5
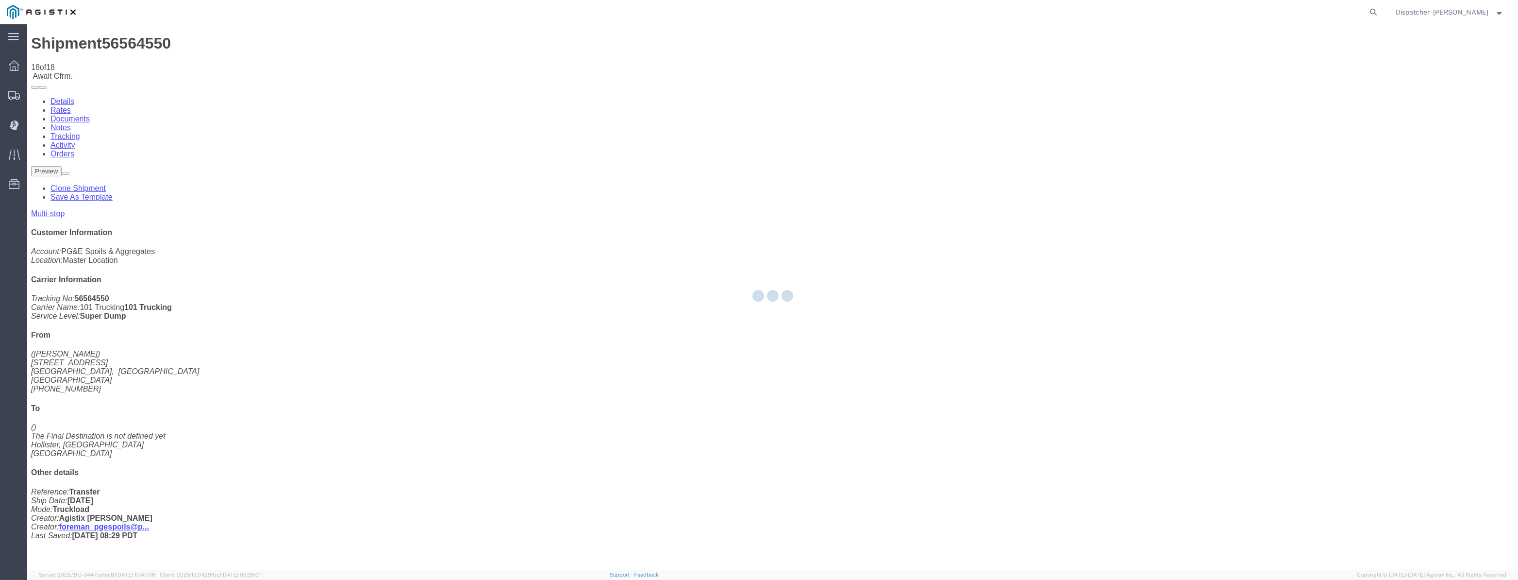
click at [1286, 95] on div at bounding box center [772, 296] width 1491 height 545
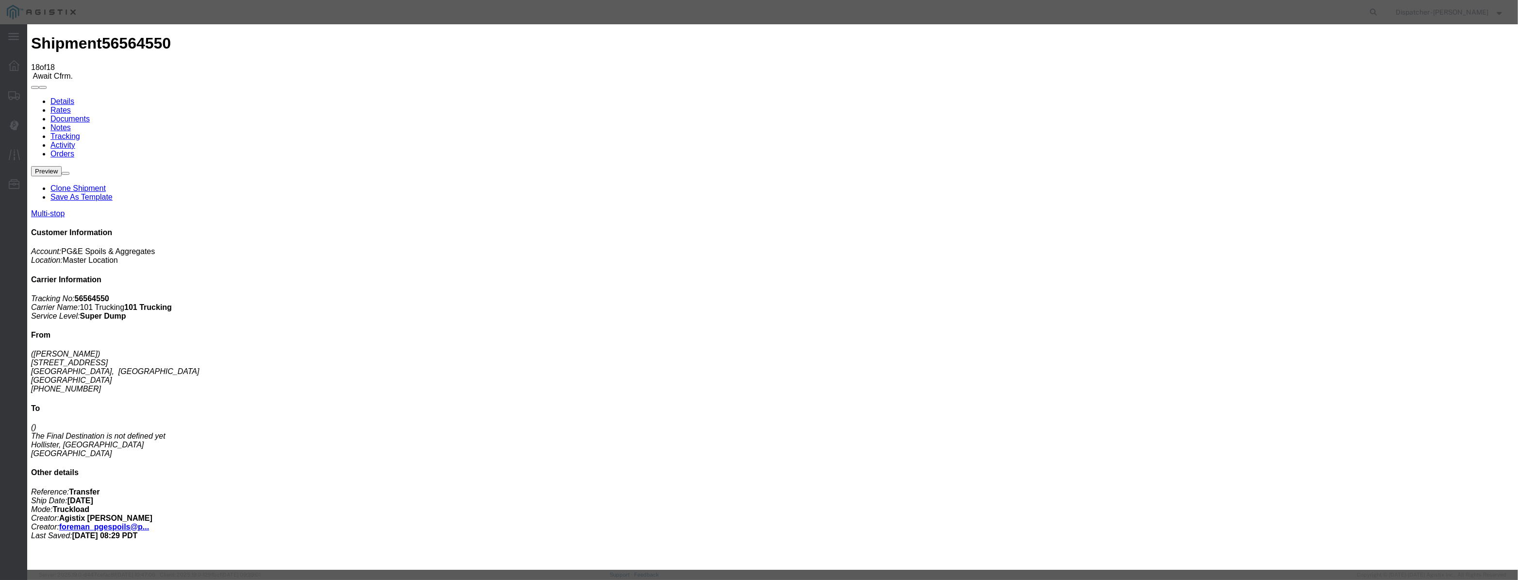
drag, startPoint x: 636, startPoint y: 112, endPoint x: 621, endPoint y: 120, distance: 16.7
drag, startPoint x: 621, startPoint y: 120, endPoint x: 684, endPoint y: 128, distance: 63.6
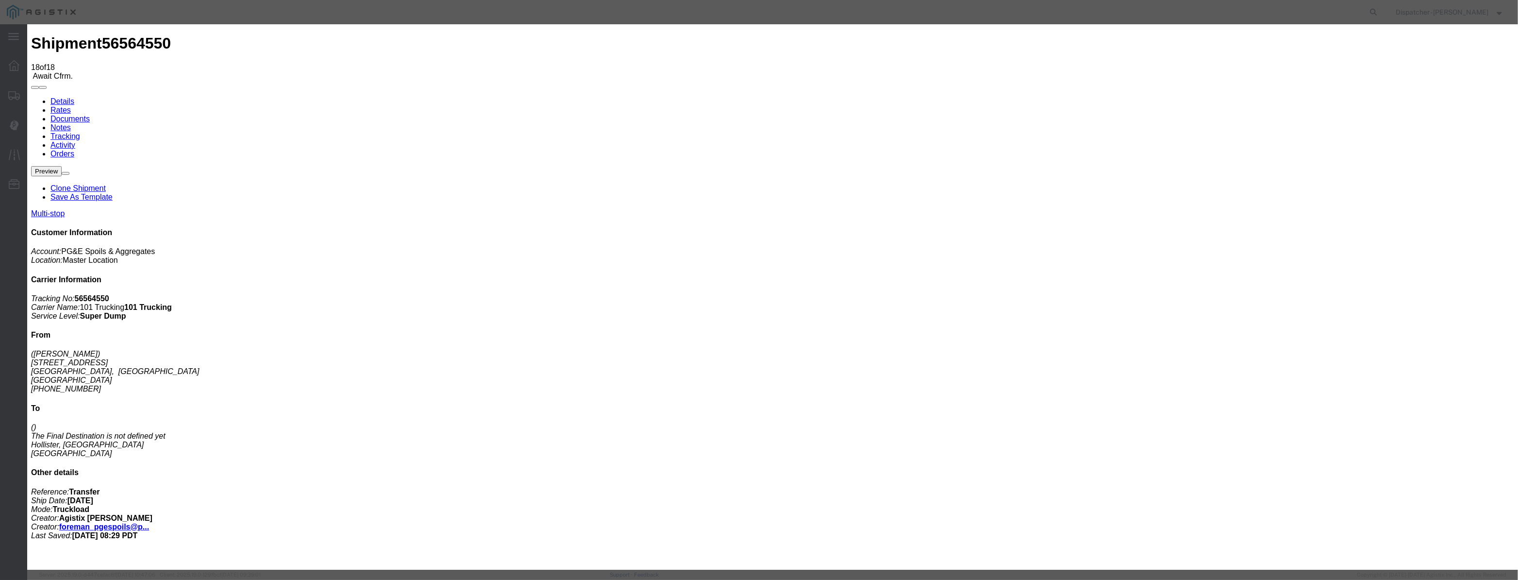
paste input "08/22/2025"
drag, startPoint x: 731, startPoint y: 138, endPoint x: 733, endPoint y: 144, distance: 6.1
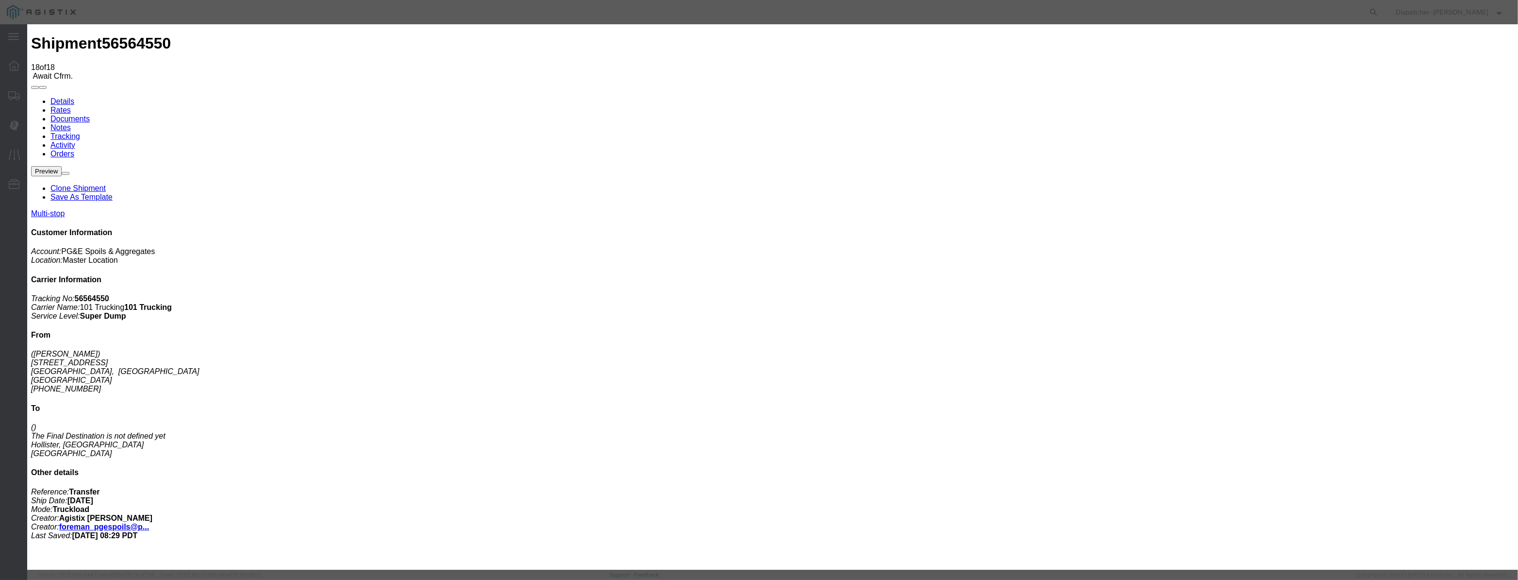
drag, startPoint x: 749, startPoint y: 121, endPoint x: 509, endPoint y: 113, distance: 240.4
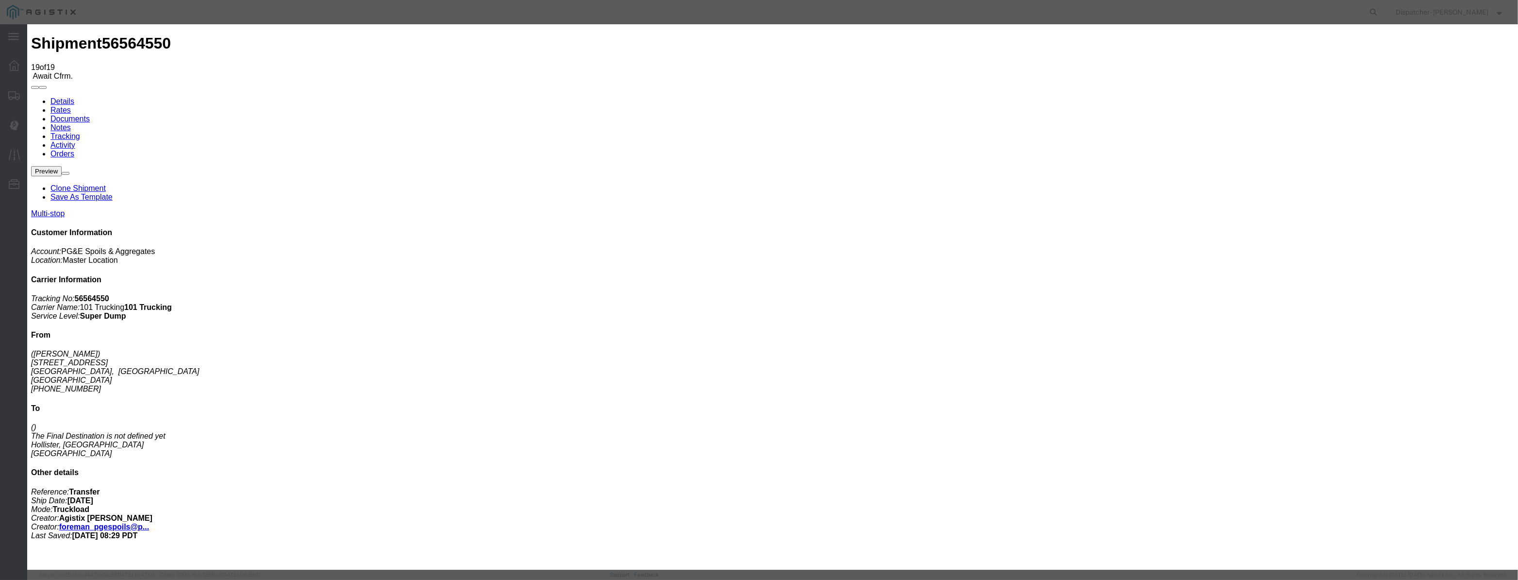
drag, startPoint x: 616, startPoint y: 124, endPoint x: 627, endPoint y: 109, distance: 18.4
drag, startPoint x: 627, startPoint y: 109, endPoint x: 626, endPoint y: 114, distance: 5.0
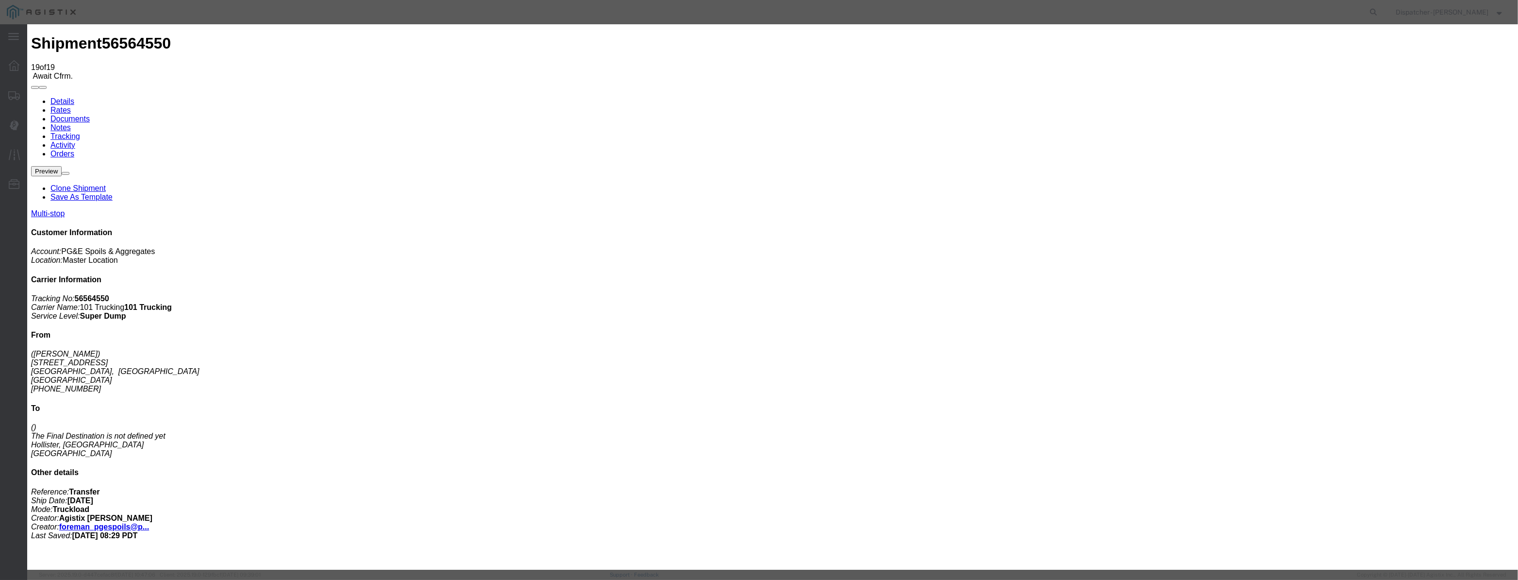
paste input "08/22/2025"
drag, startPoint x: 693, startPoint y: 135, endPoint x: 701, endPoint y: 147, distance: 15.0
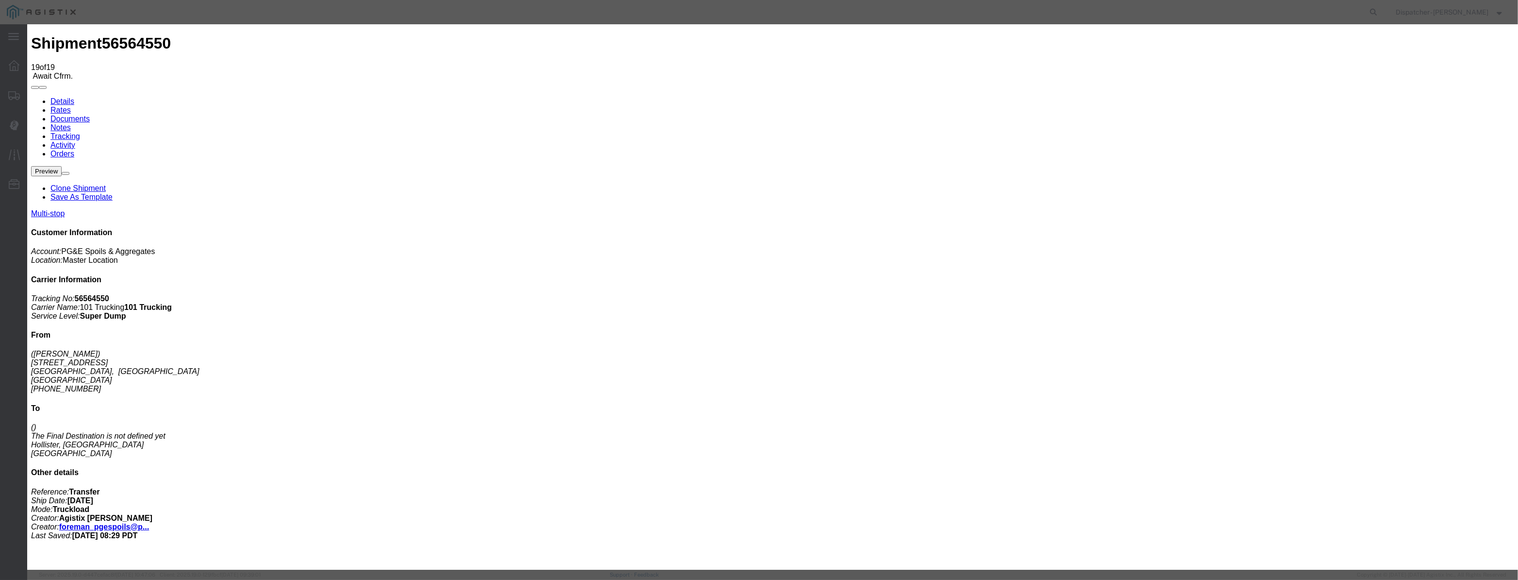
drag, startPoint x: 747, startPoint y: 126, endPoint x: 485, endPoint y: 107, distance: 261.8
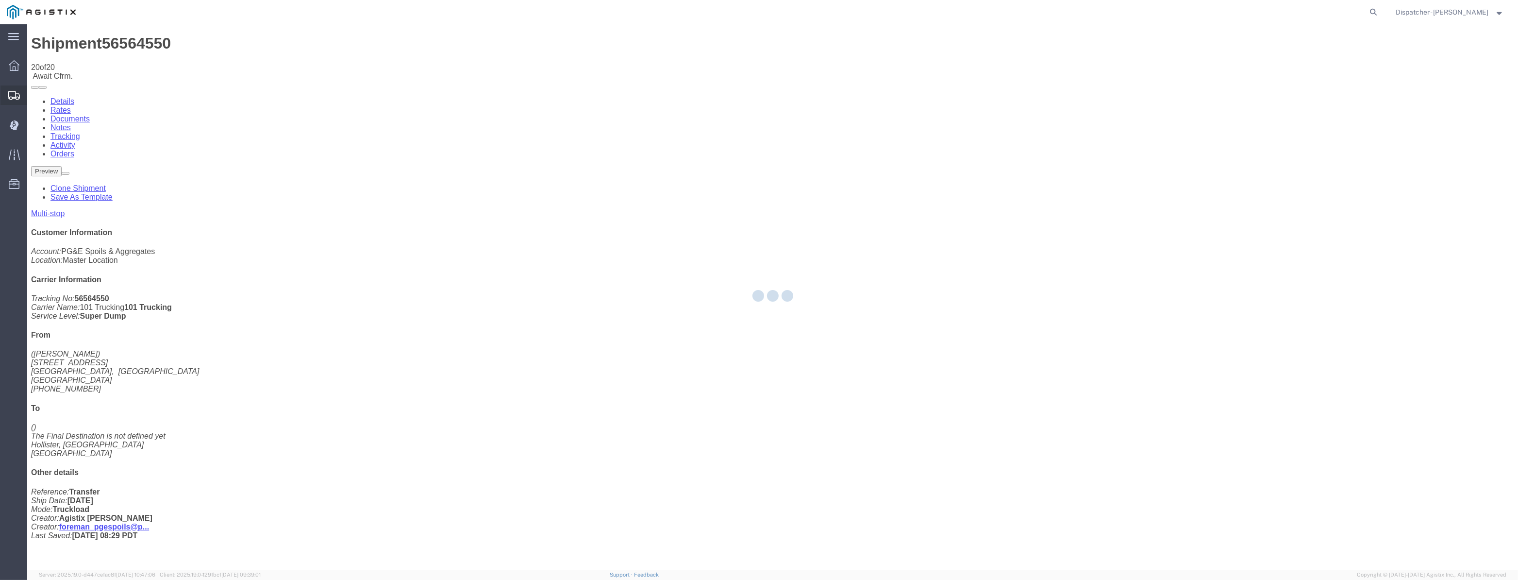
click at [7, 102] on div at bounding box center [13, 94] width 27 height 19
